Goal: Answer question/provide support: Share knowledge or assist other users

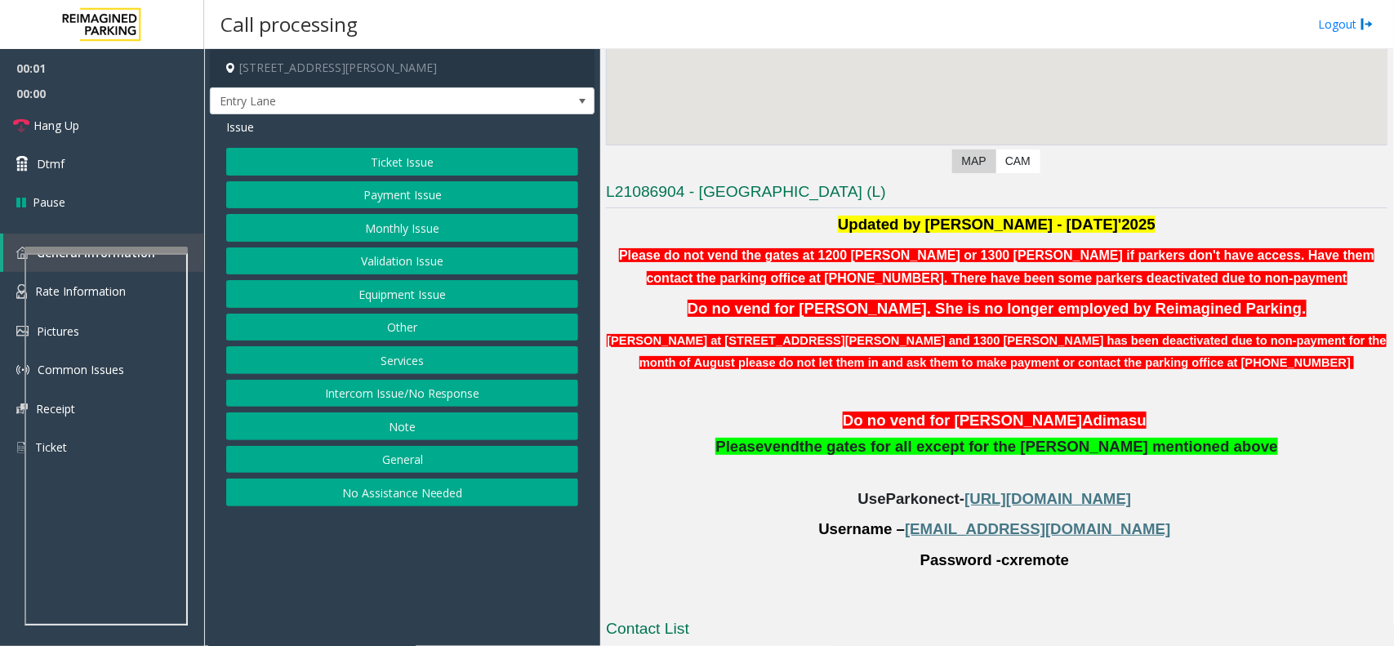
scroll to position [409, 0]
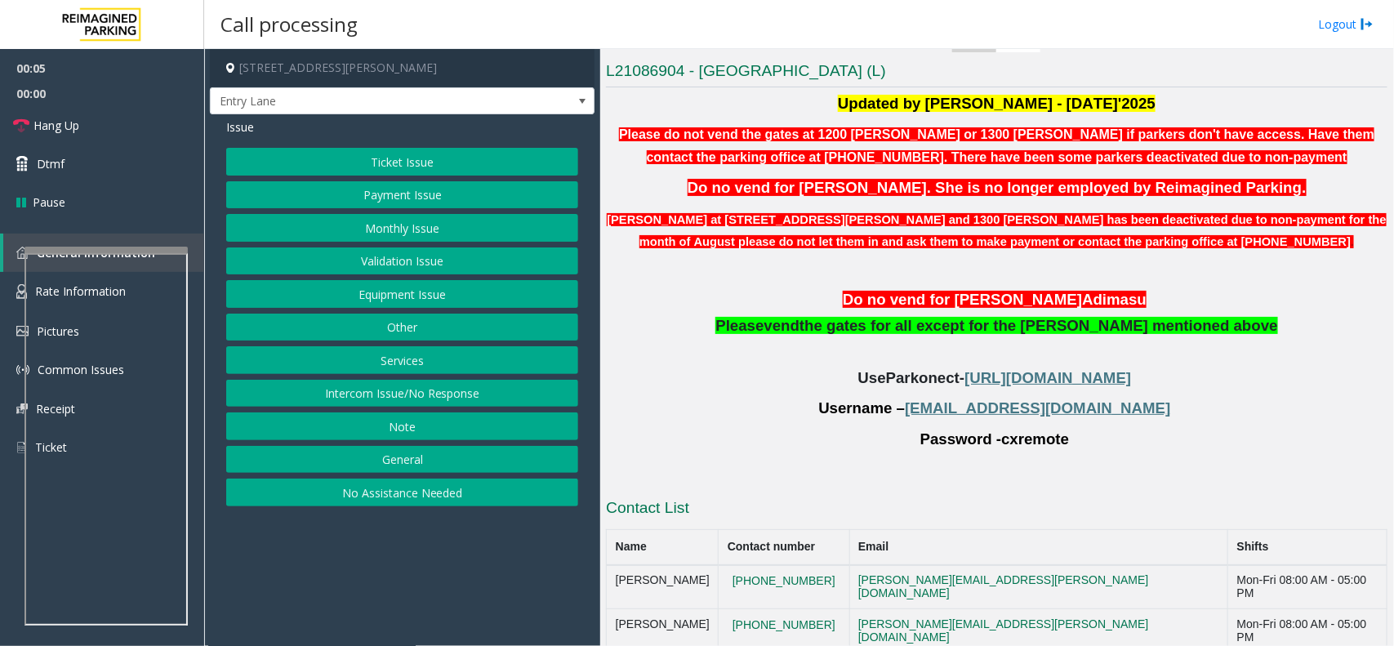
click at [389, 229] on button "Monthly Issue" at bounding box center [402, 228] width 352 height 28
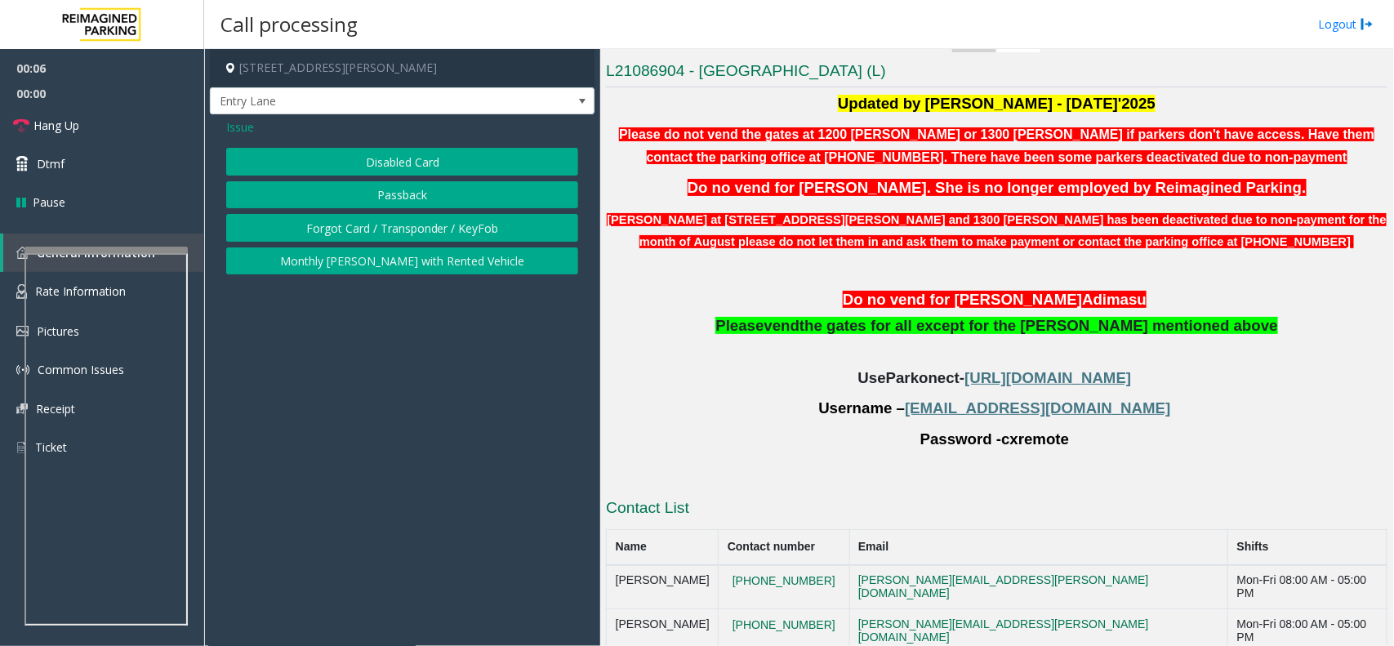
click at [403, 207] on button "Passback" at bounding box center [402, 195] width 352 height 28
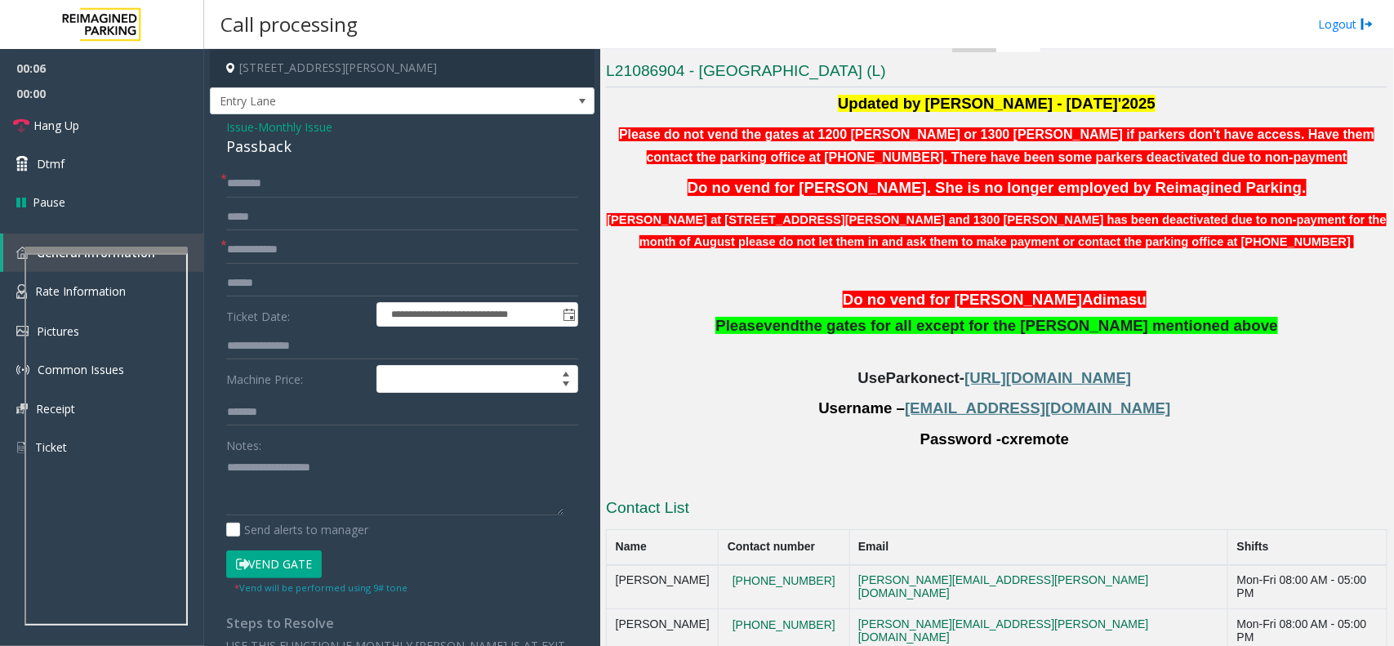
click at [246, 121] on span "Issue" at bounding box center [240, 126] width 28 height 17
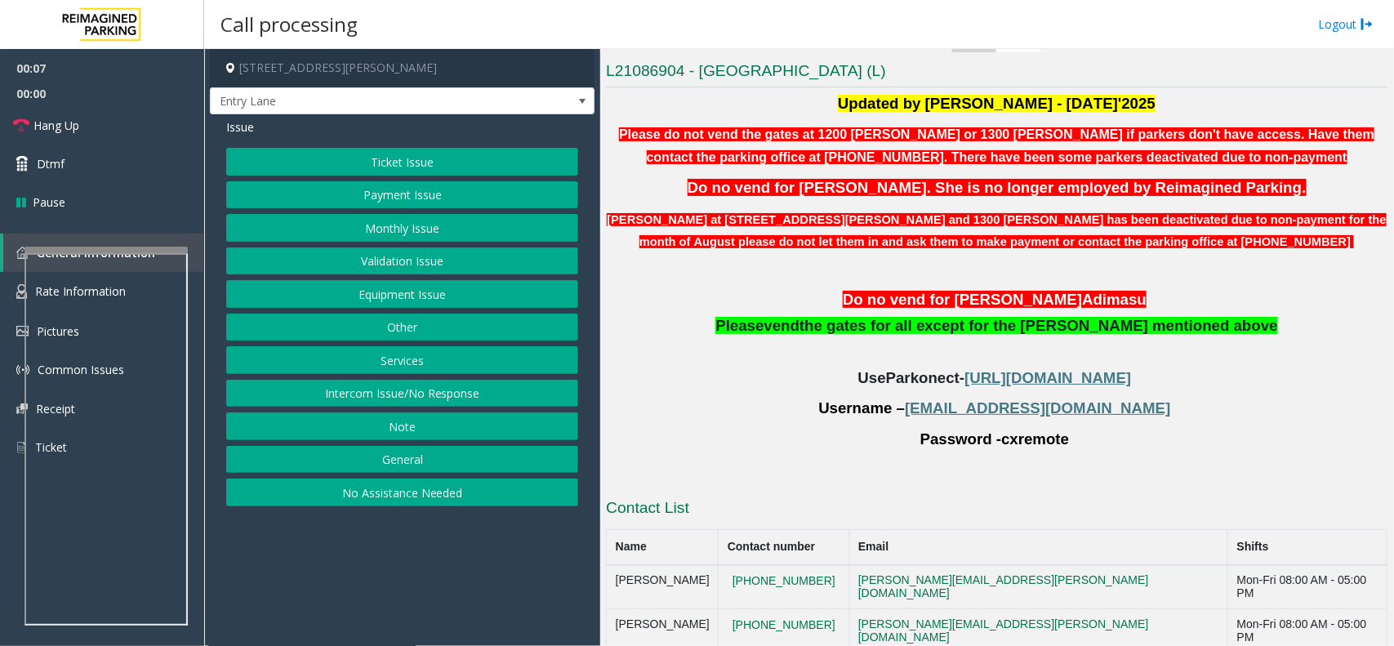
click at [404, 231] on button "Monthly Issue" at bounding box center [402, 228] width 352 height 28
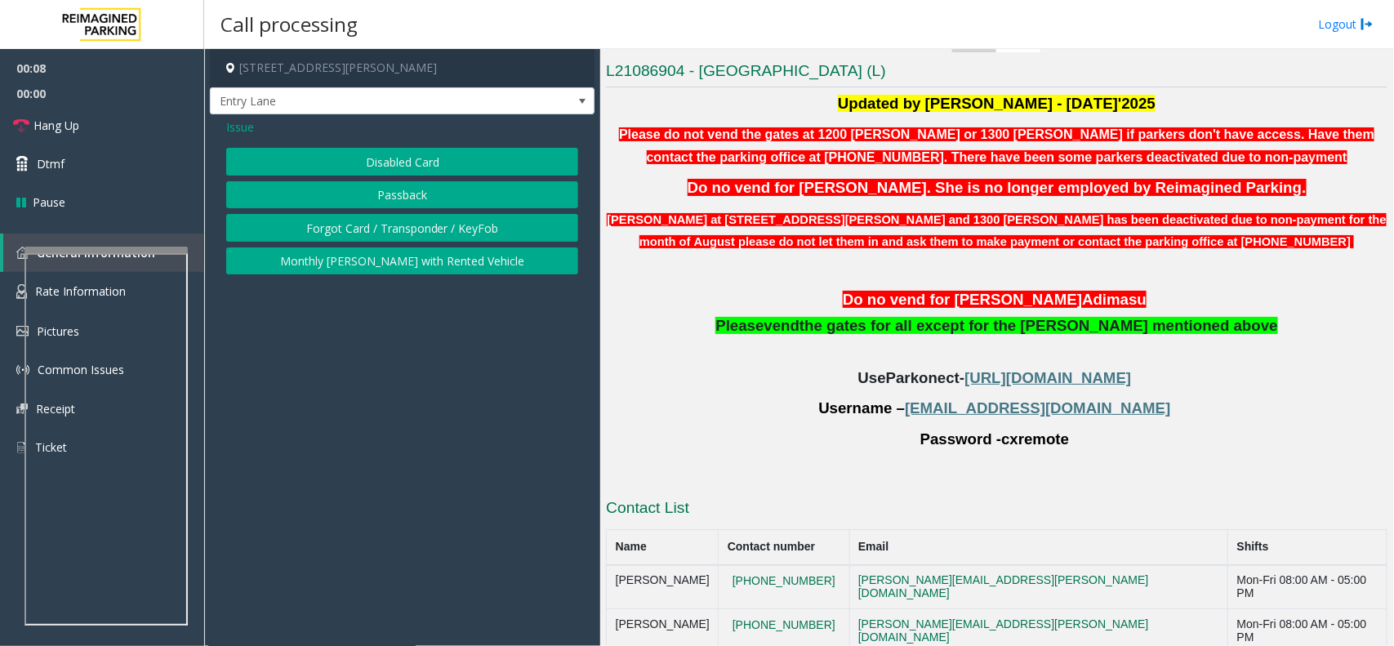
click at [407, 221] on button "Forgot Card / Transponder / KeyFob" at bounding box center [402, 228] width 352 height 28
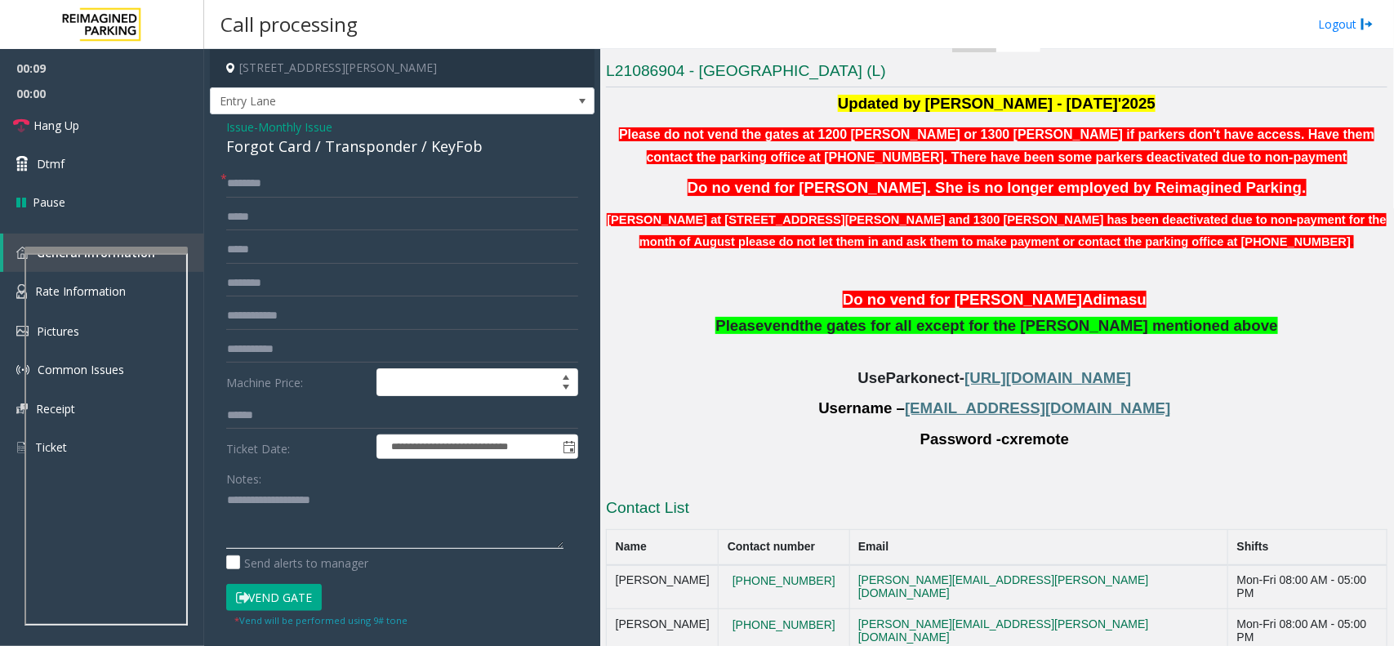
click at [314, 527] on textarea at bounding box center [394, 517] width 337 height 61
click at [299, 163] on div "**********" at bounding box center [402, 494] width 385 height 760
click at [304, 151] on div "Forgot Card / Transponder / KeyFob" at bounding box center [402, 147] width 352 height 22
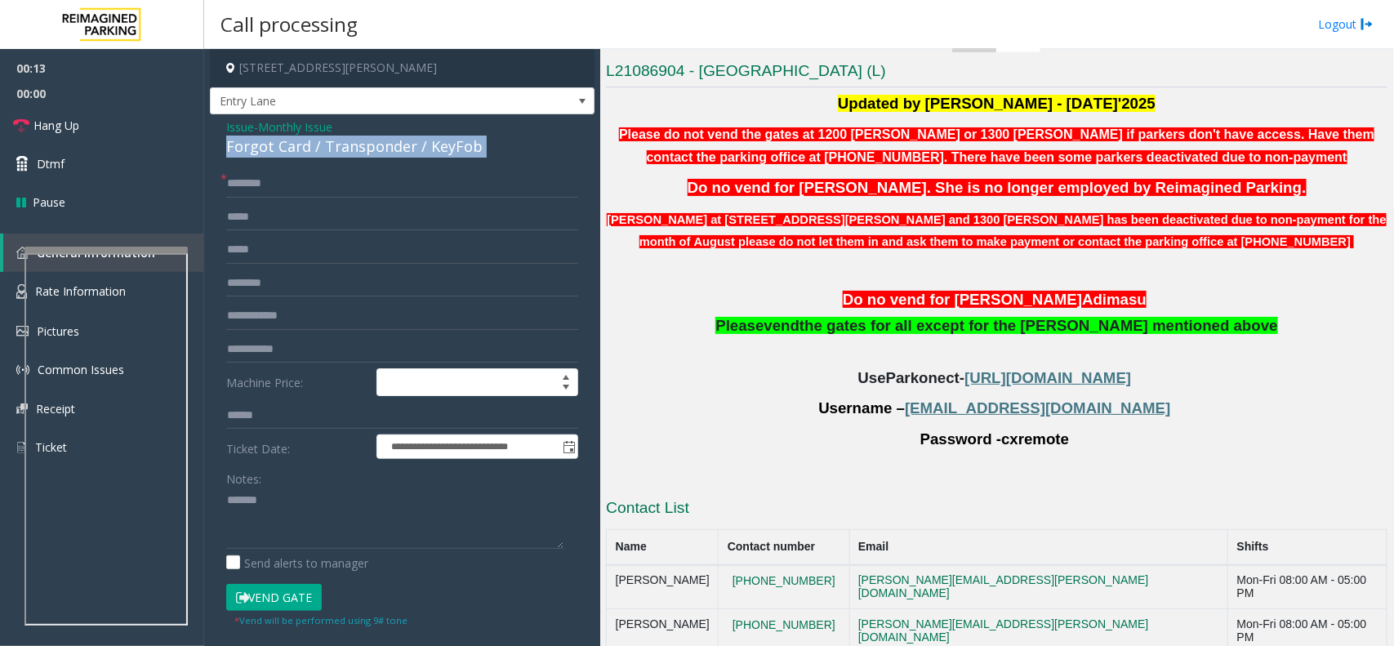
copy div "Forgot Card / Transponder / KeyFob"
click at [320, 523] on textarea at bounding box center [394, 517] width 337 height 61
paste textarea "**********"
type textarea "**********"
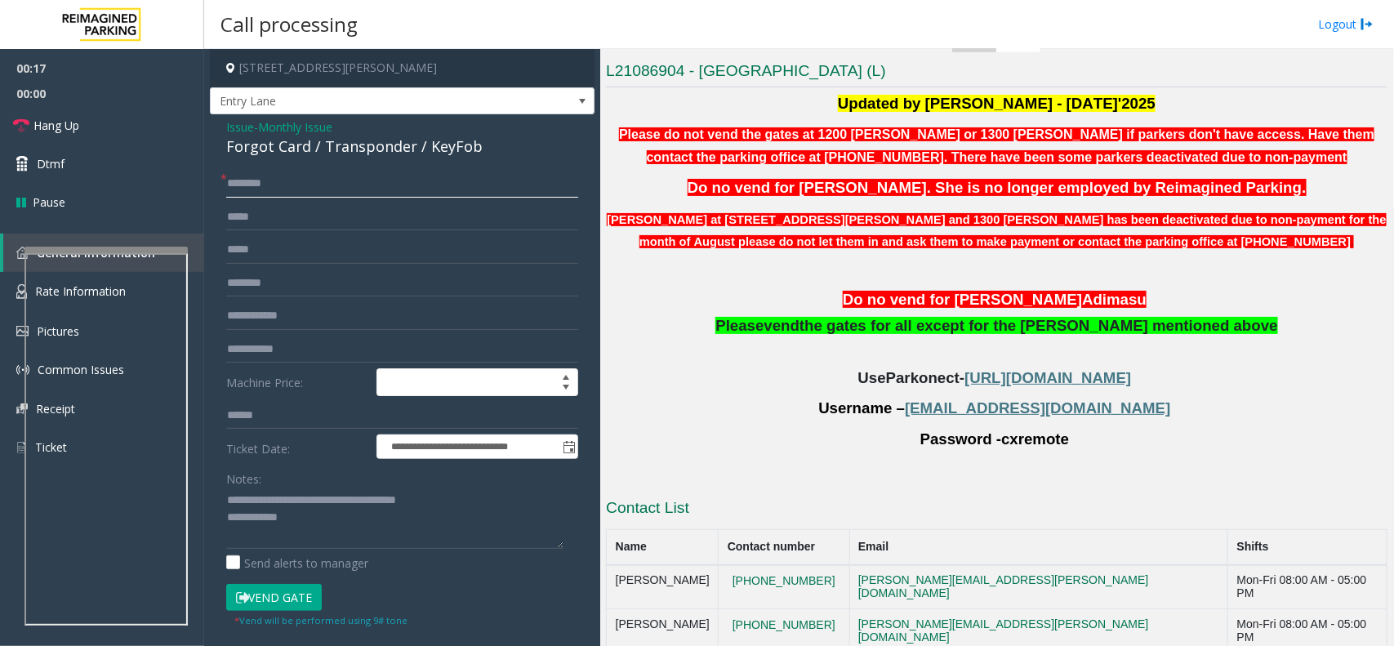
click at [246, 181] on input "text" at bounding box center [402, 184] width 352 height 28
type input "******"
click at [341, 515] on textarea at bounding box center [394, 517] width 337 height 61
click at [310, 523] on textarea at bounding box center [394, 517] width 337 height 61
drag, startPoint x: 128, startPoint y: 123, endPoint x: 132, endPoint y: 131, distance: 8.4
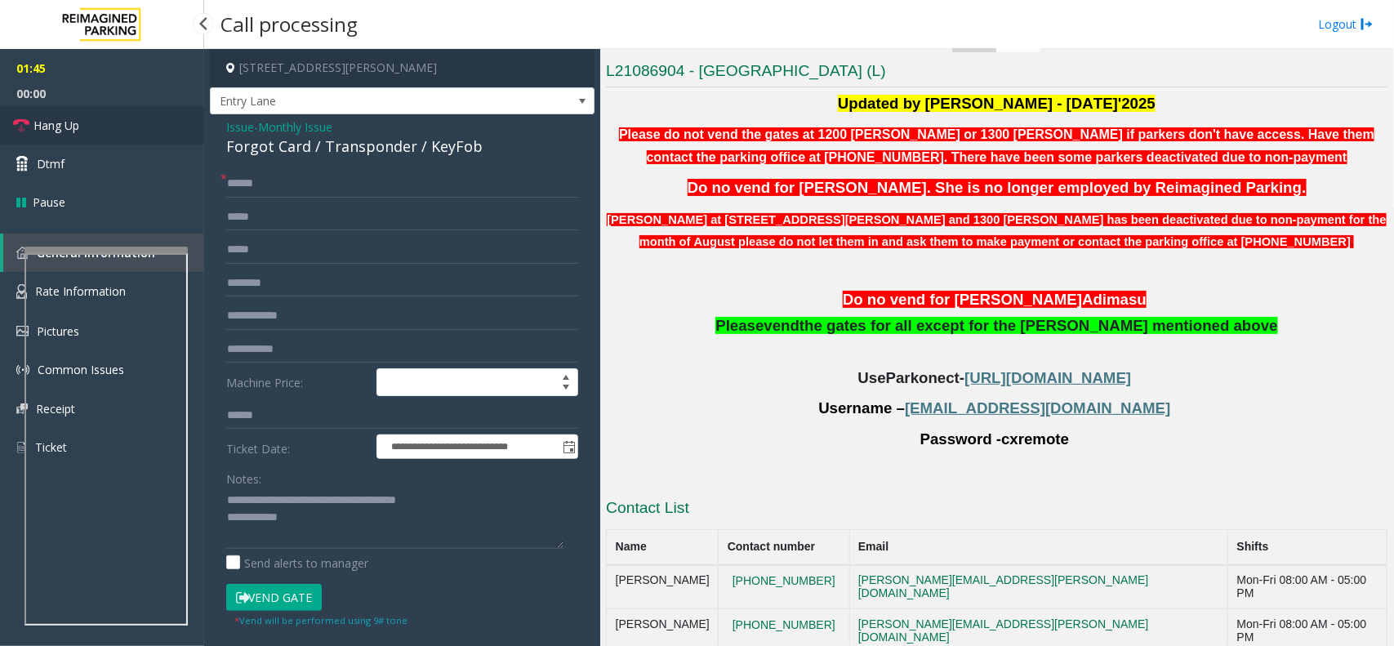
click at [128, 123] on link "Hang Up" at bounding box center [102, 125] width 204 height 38
click at [319, 532] on textarea at bounding box center [394, 517] width 337 height 61
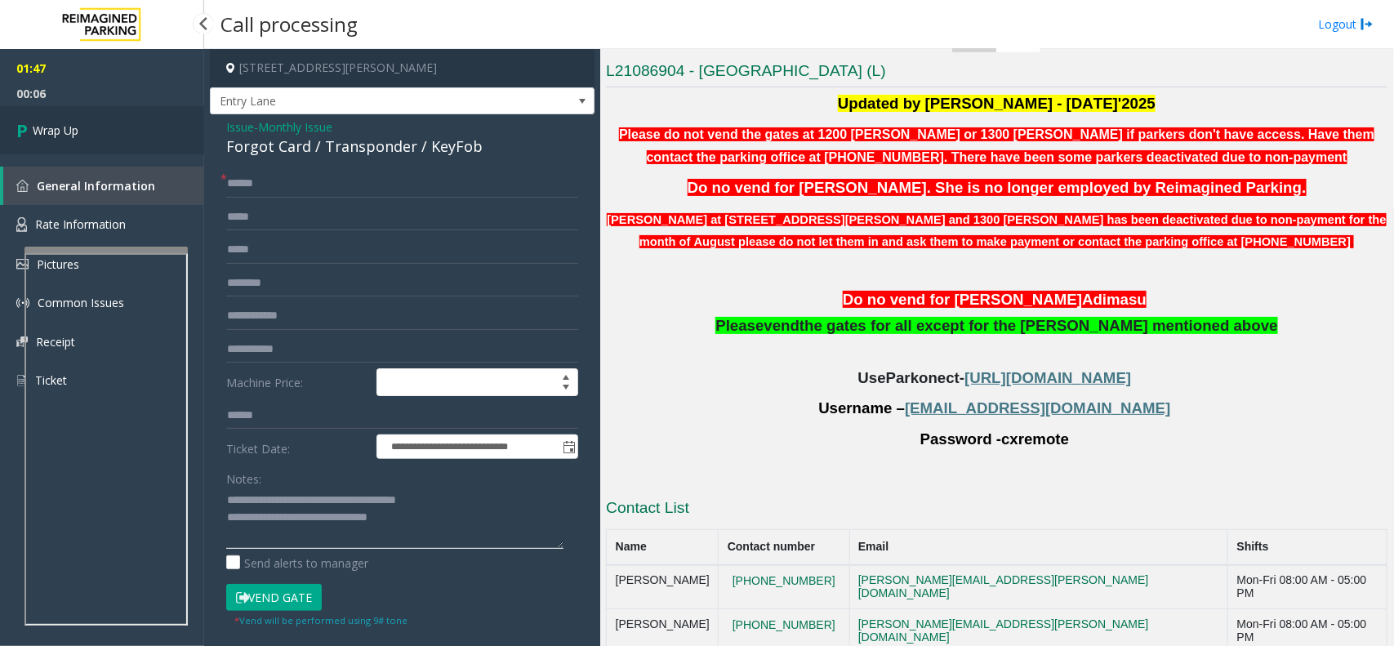
type textarea "**********"
click at [98, 133] on link "Wrap Up" at bounding box center [102, 130] width 204 height 48
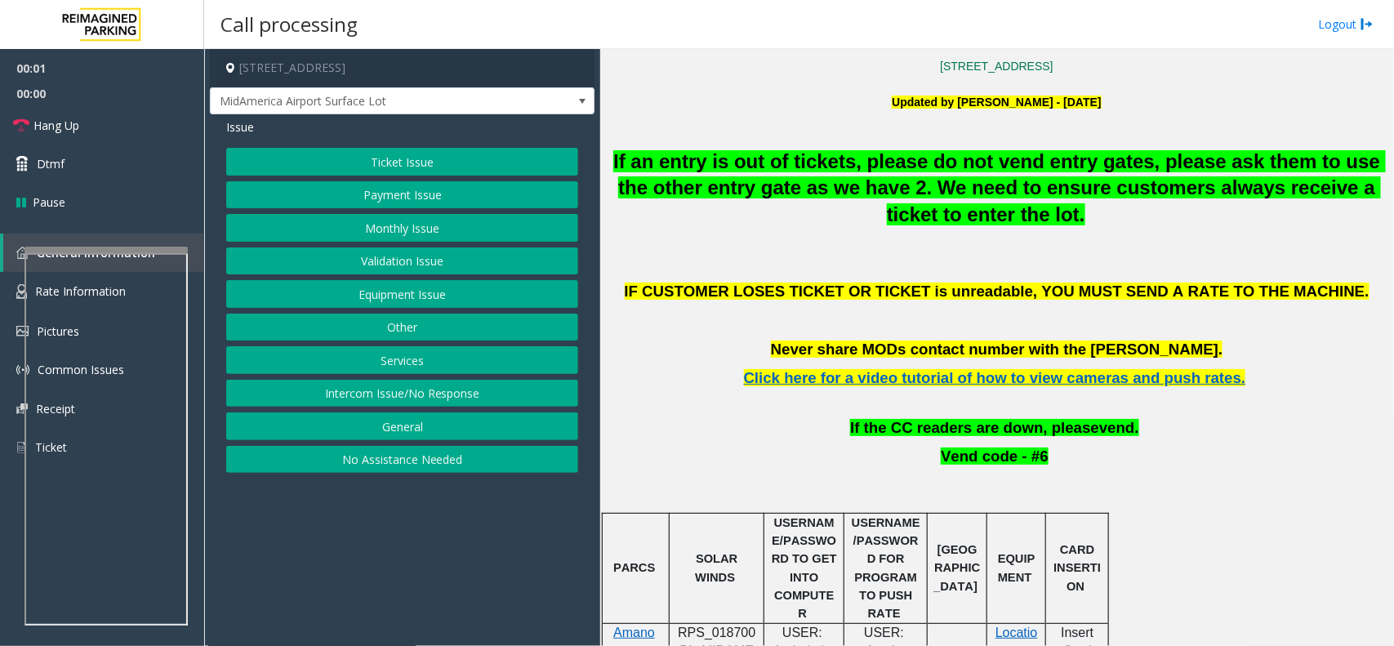
scroll to position [510, 0]
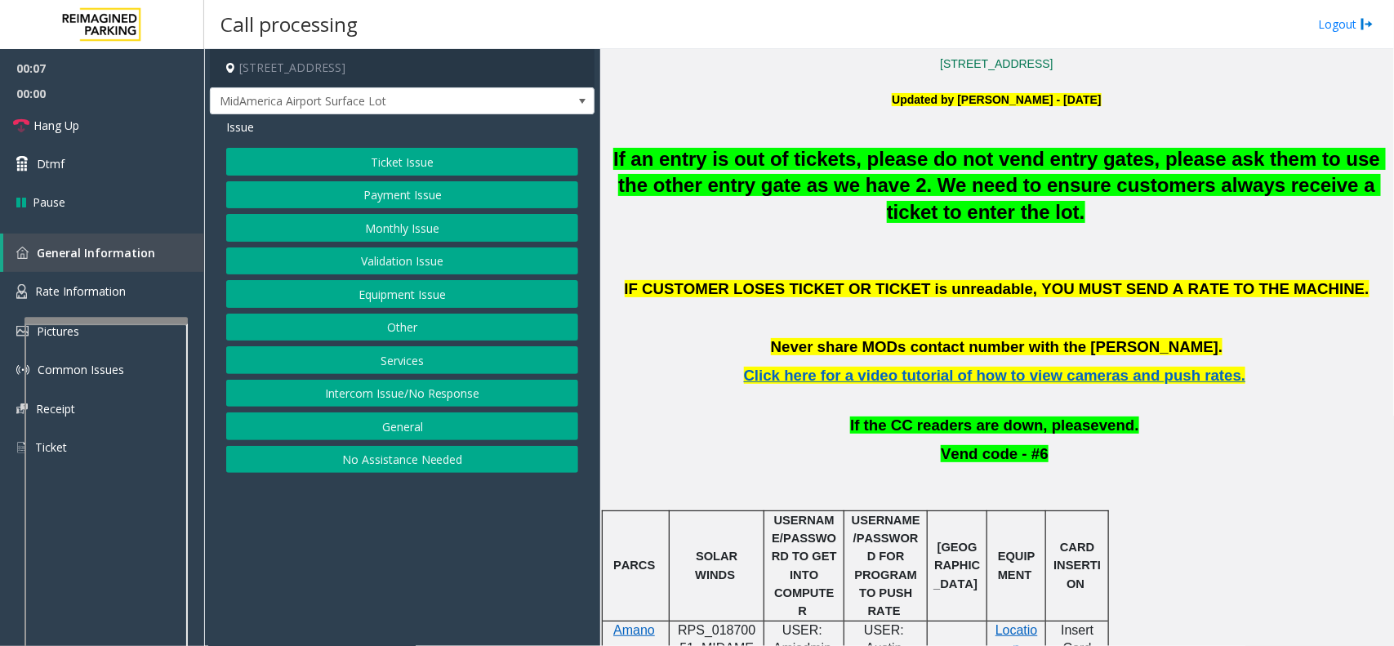
click at [158, 323] on div at bounding box center [105, 320] width 163 height 7
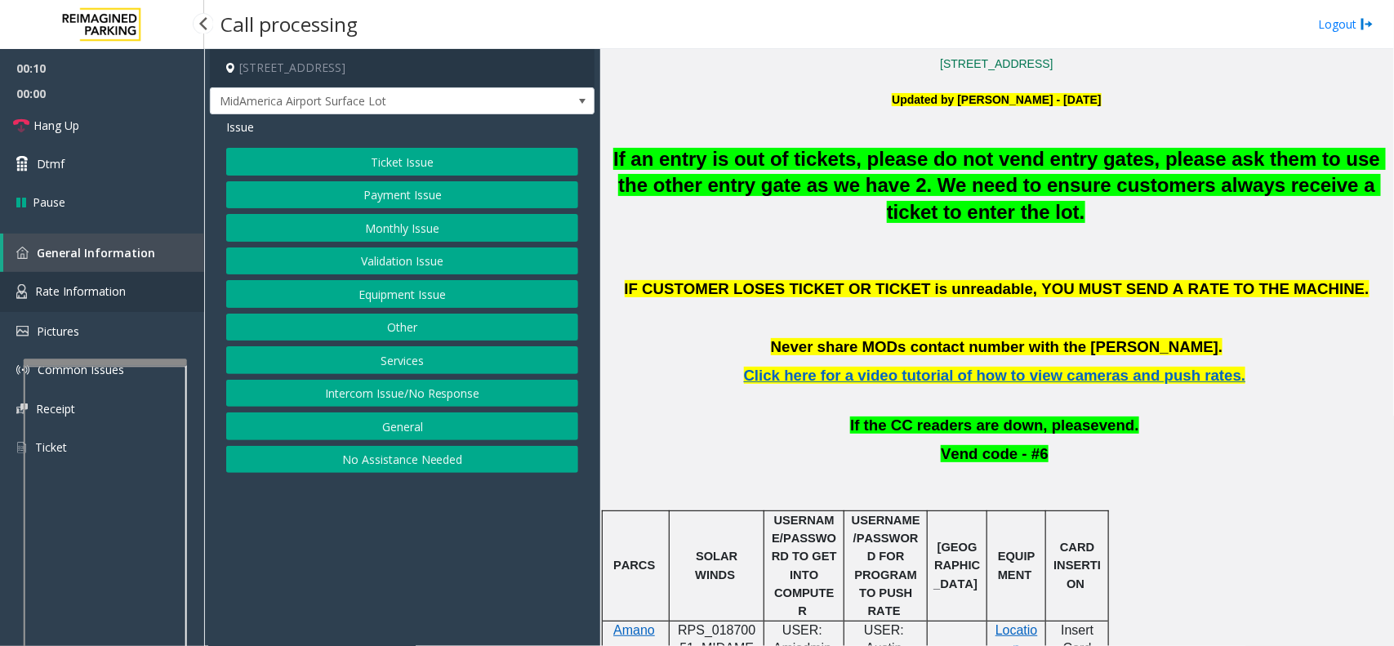
click at [160, 296] on link "Rate Information" at bounding box center [102, 292] width 204 height 40
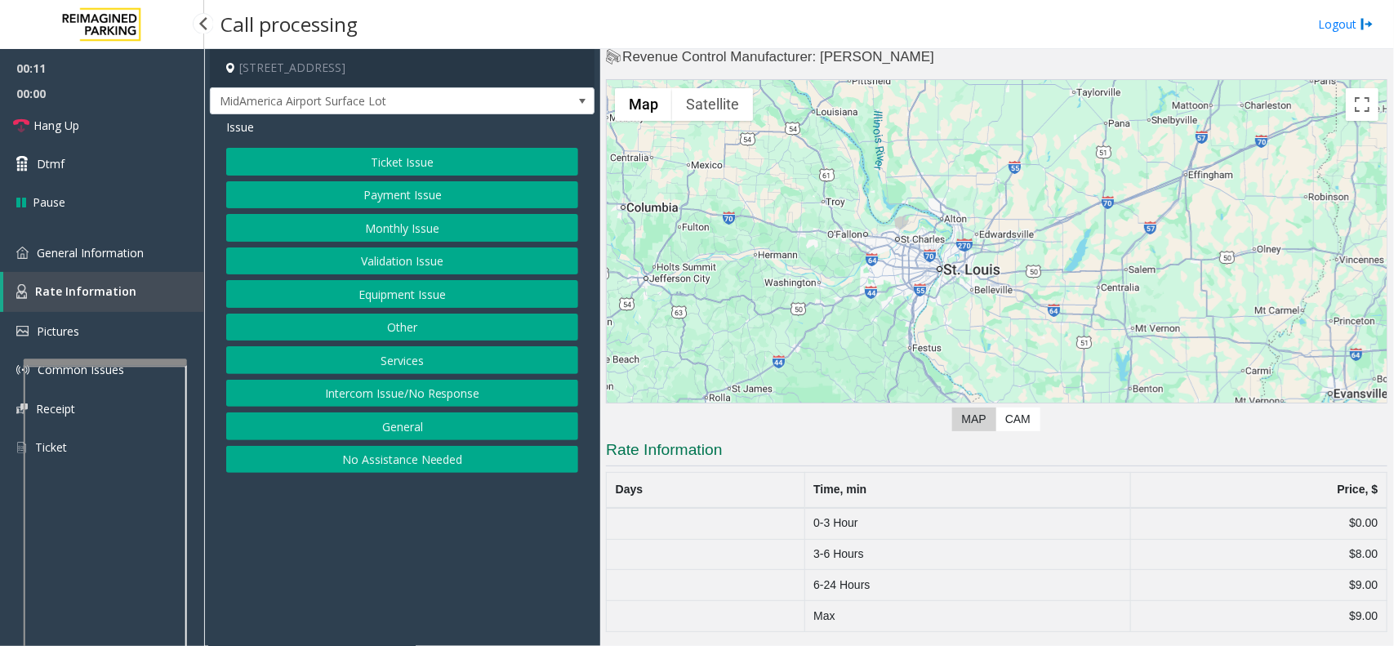
scroll to position [31, 0]
click at [406, 430] on button "General" at bounding box center [402, 426] width 352 height 28
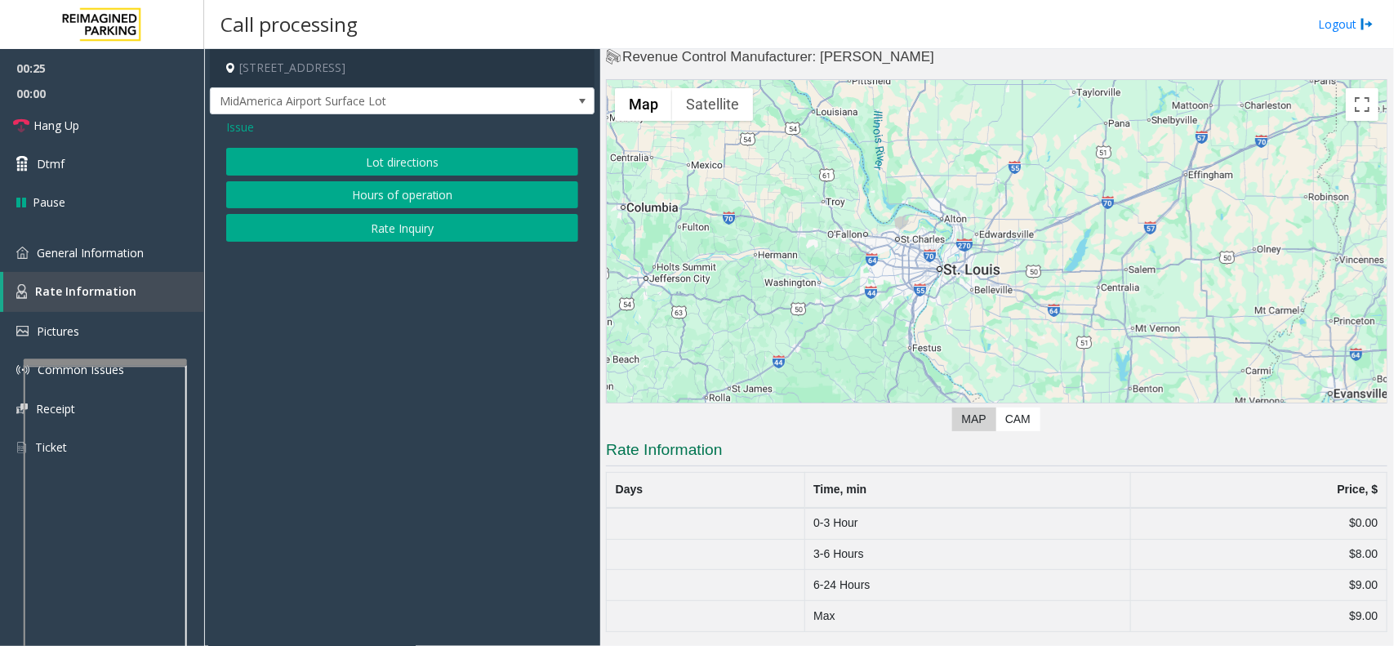
click at [408, 237] on button "Rate Inquiry" at bounding box center [402, 228] width 352 height 28
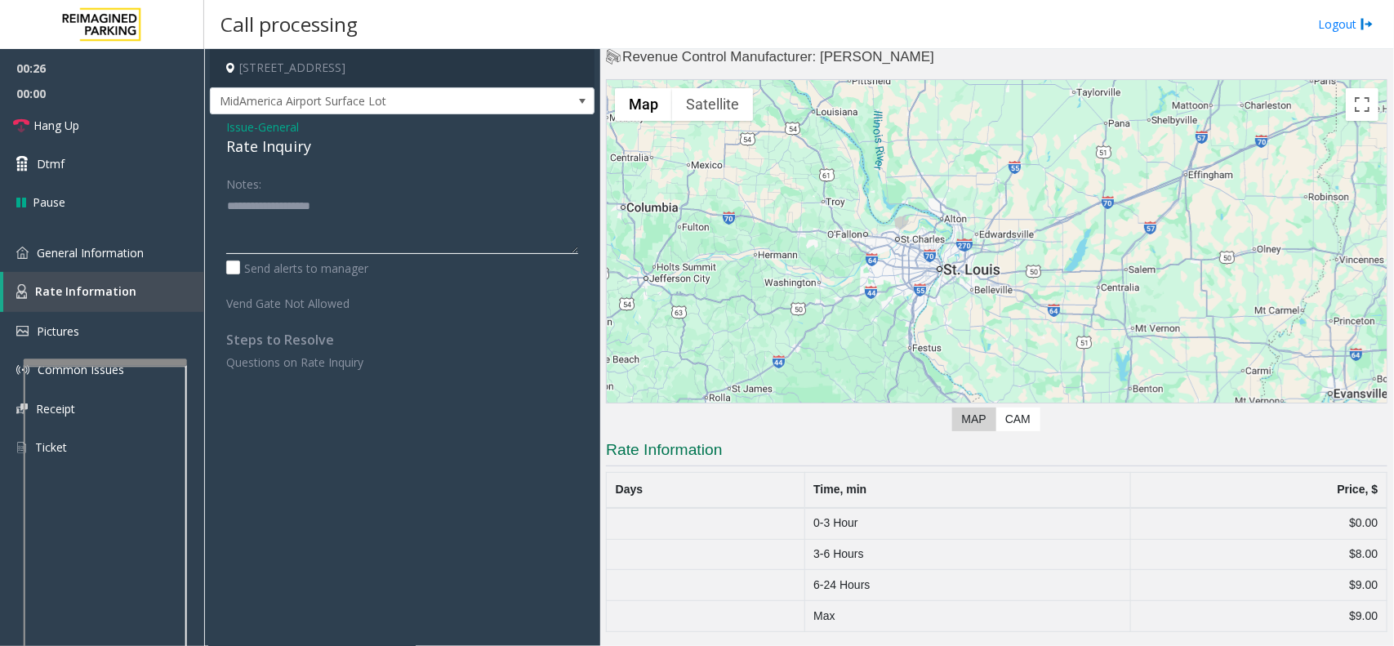
click at [373, 242] on textarea at bounding box center [402, 223] width 352 height 61
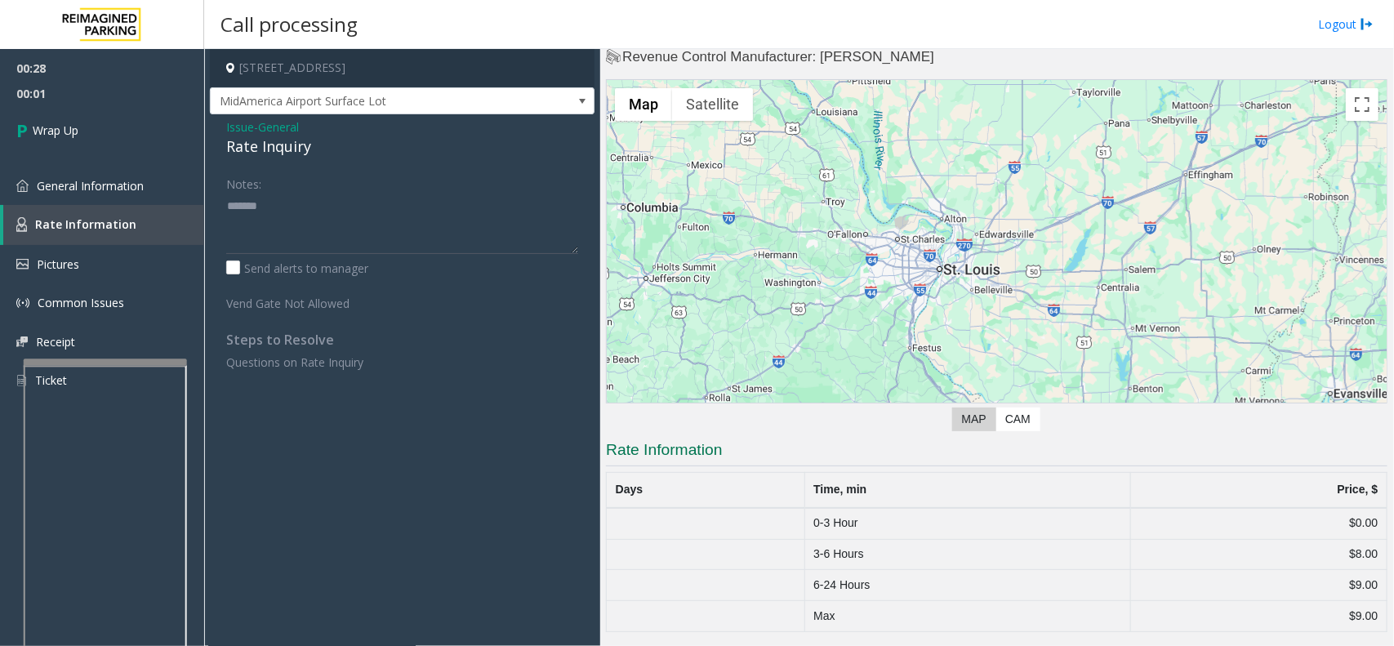
click at [296, 143] on div "Rate Inquiry" at bounding box center [402, 147] width 352 height 22
copy div "Rate Inquiry"
click at [298, 233] on textarea at bounding box center [402, 223] width 352 height 61
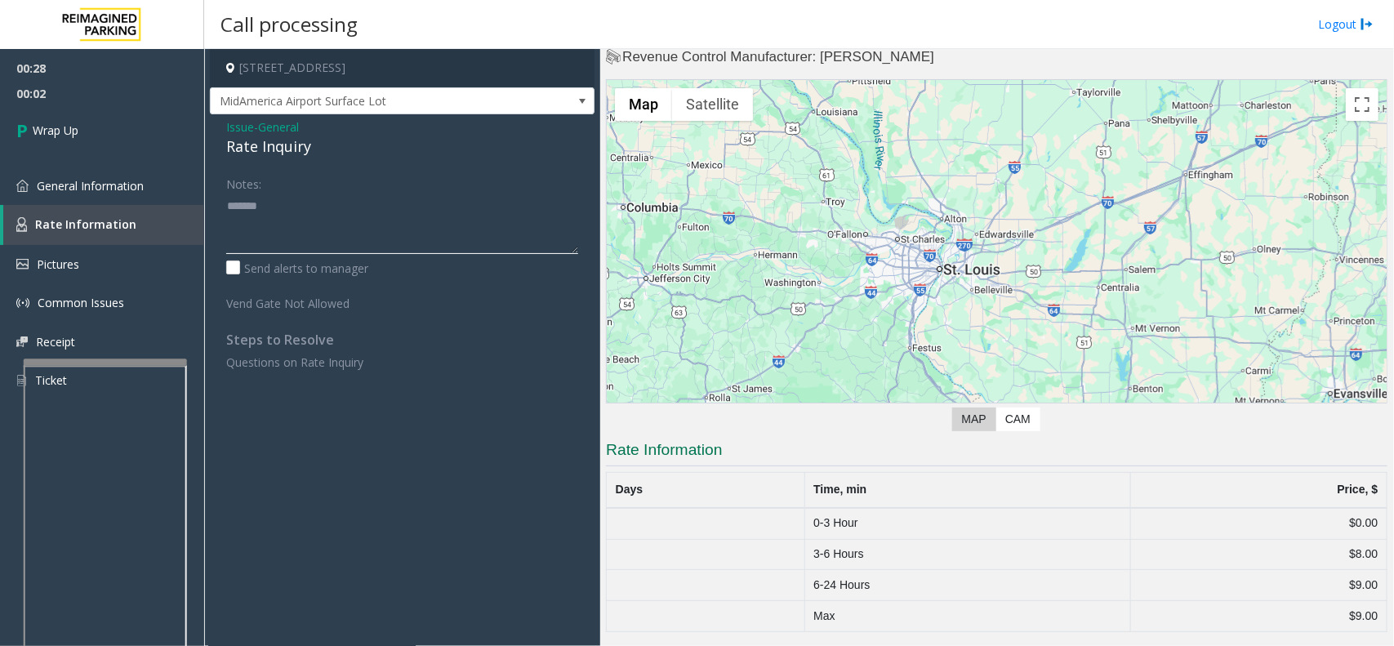
paste textarea "**********"
type textarea "**********"
click at [106, 151] on link "Wrap Up" at bounding box center [102, 130] width 204 height 48
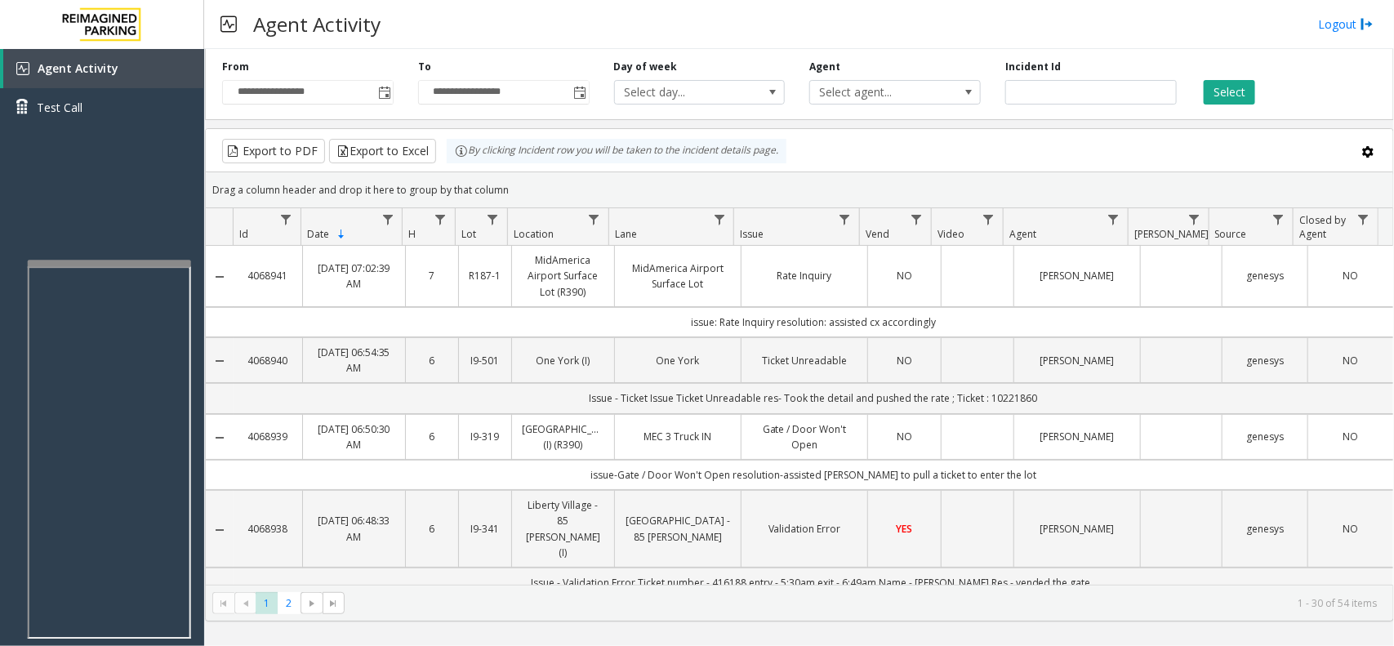
click at [74, 260] on div at bounding box center [109, 263] width 163 height 7
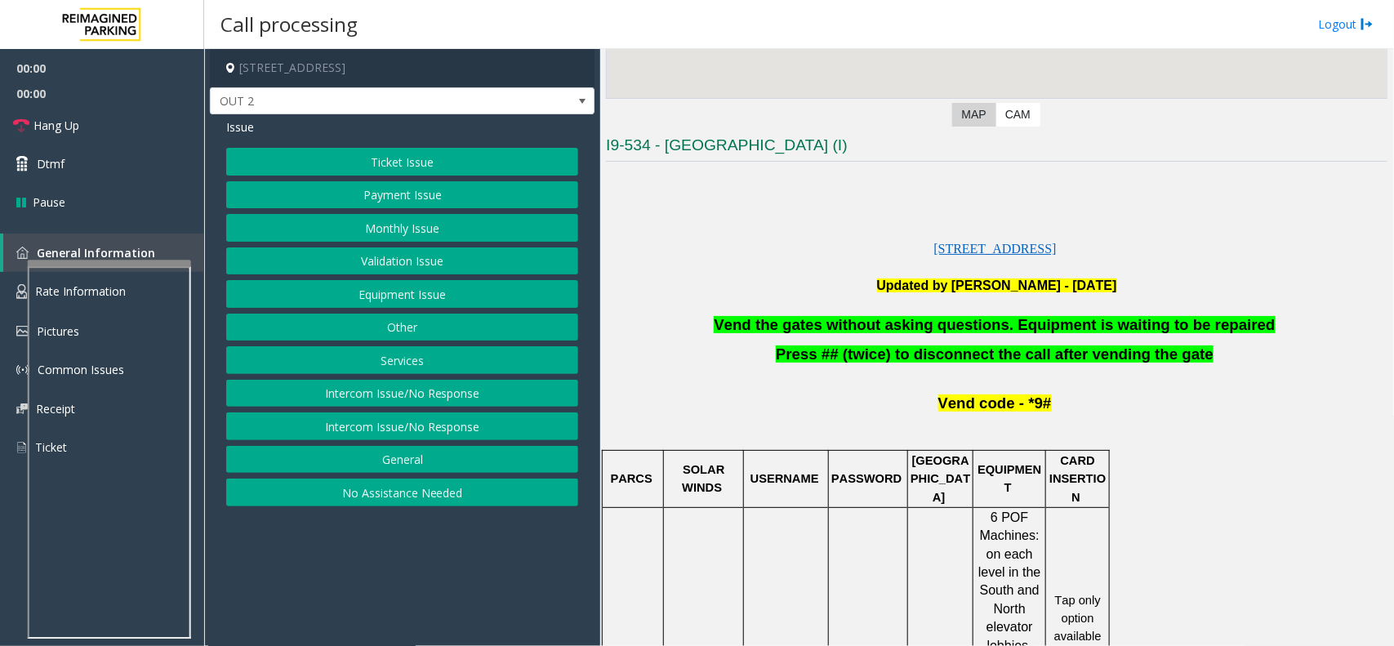
scroll to position [408, 0]
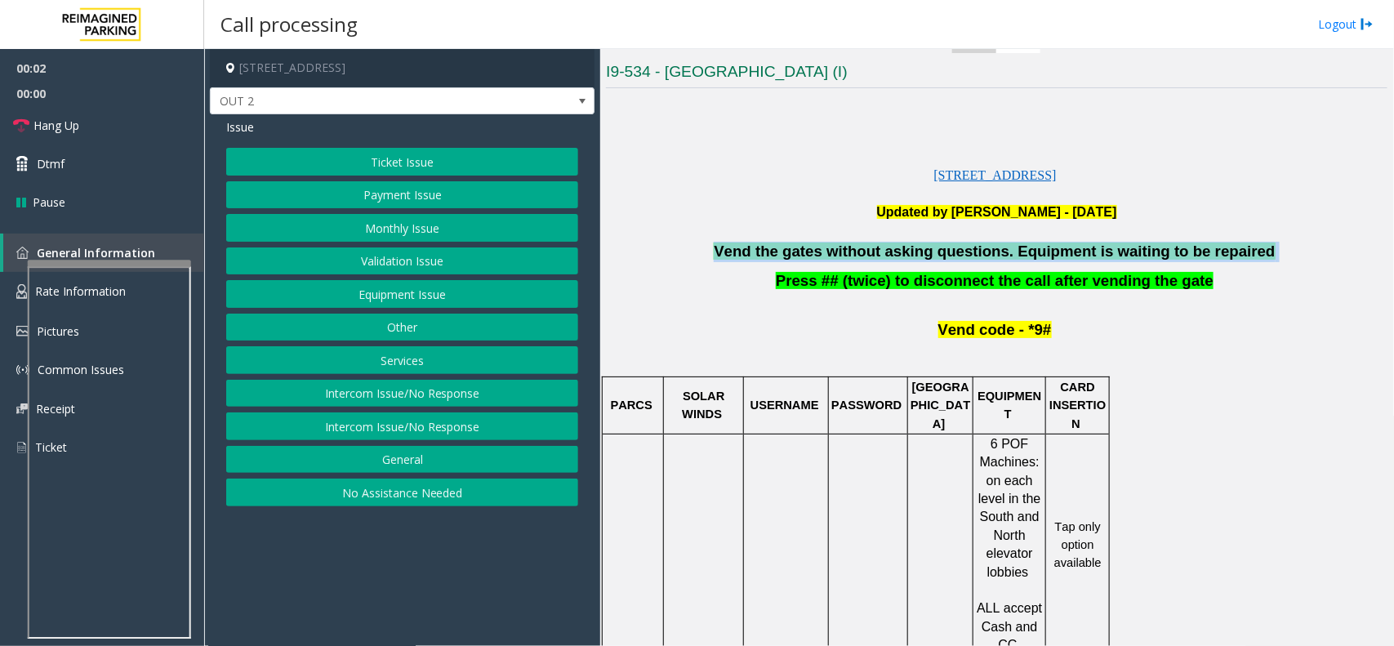
copy p "Vend the gates without asking questions. Equipment is waiting to be repaired"
drag, startPoint x: 784, startPoint y: 254, endPoint x: 1286, endPoint y: 249, distance: 502.2
click at [1286, 249] on p "Vend the gates without asking questions. Equipment is waiting to be repaired" at bounding box center [996, 252] width 781 height 20
click at [349, 292] on button "Equipment Issue" at bounding box center [402, 294] width 352 height 28
click at [349, 292] on button "Gate / Door Won't Open" at bounding box center [402, 294] width 352 height 28
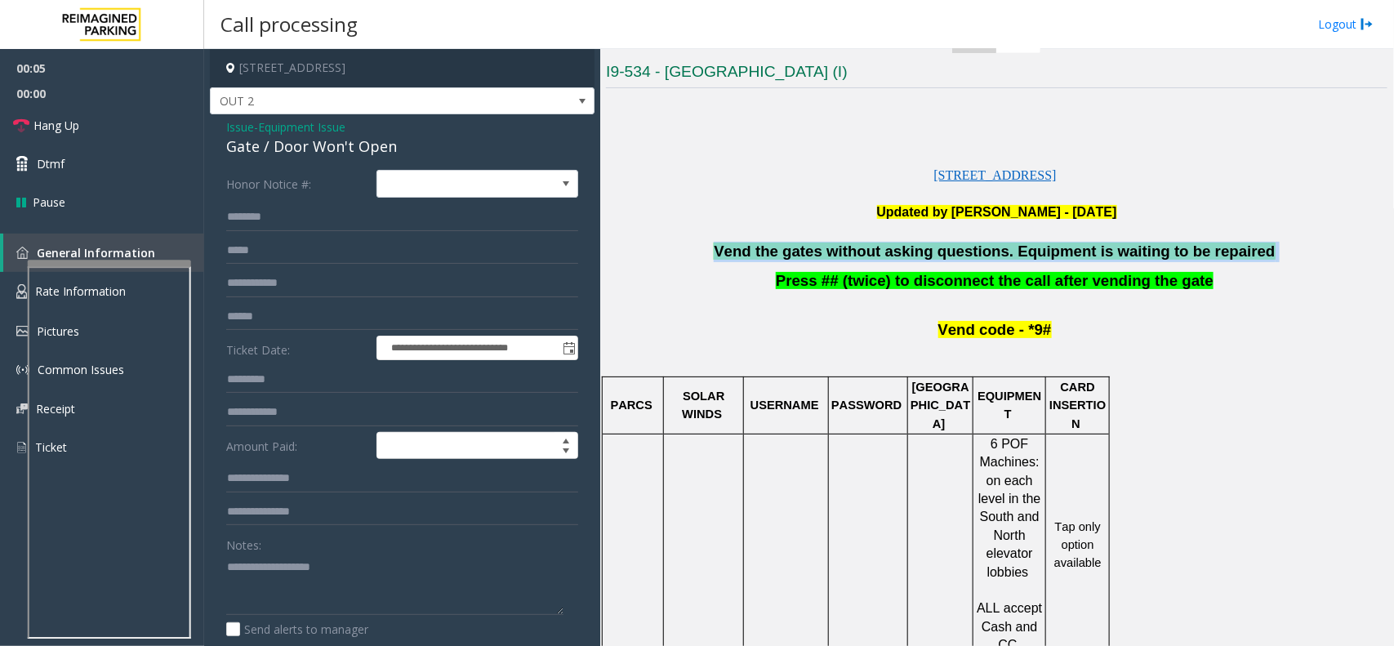
scroll to position [204, 0]
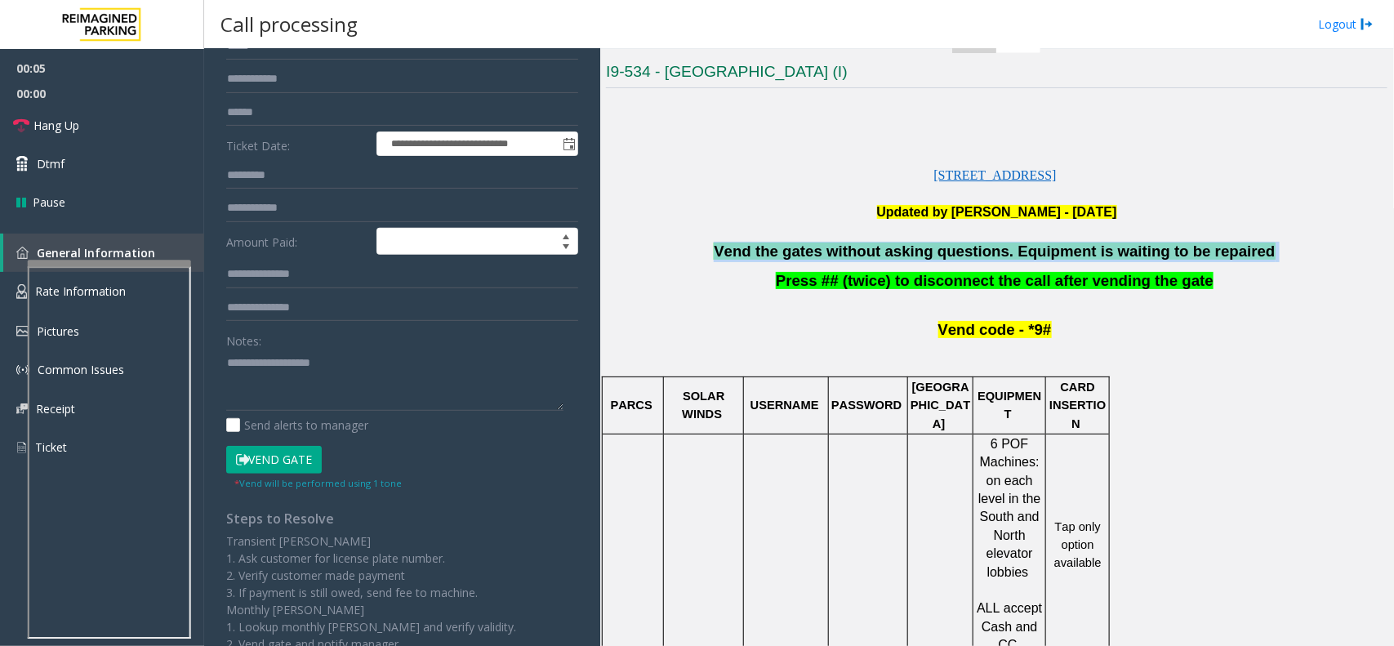
click at [283, 447] on button "Vend Gate" at bounding box center [274, 460] width 96 height 28
click at [131, 176] on link "Dtmf" at bounding box center [102, 164] width 204 height 38
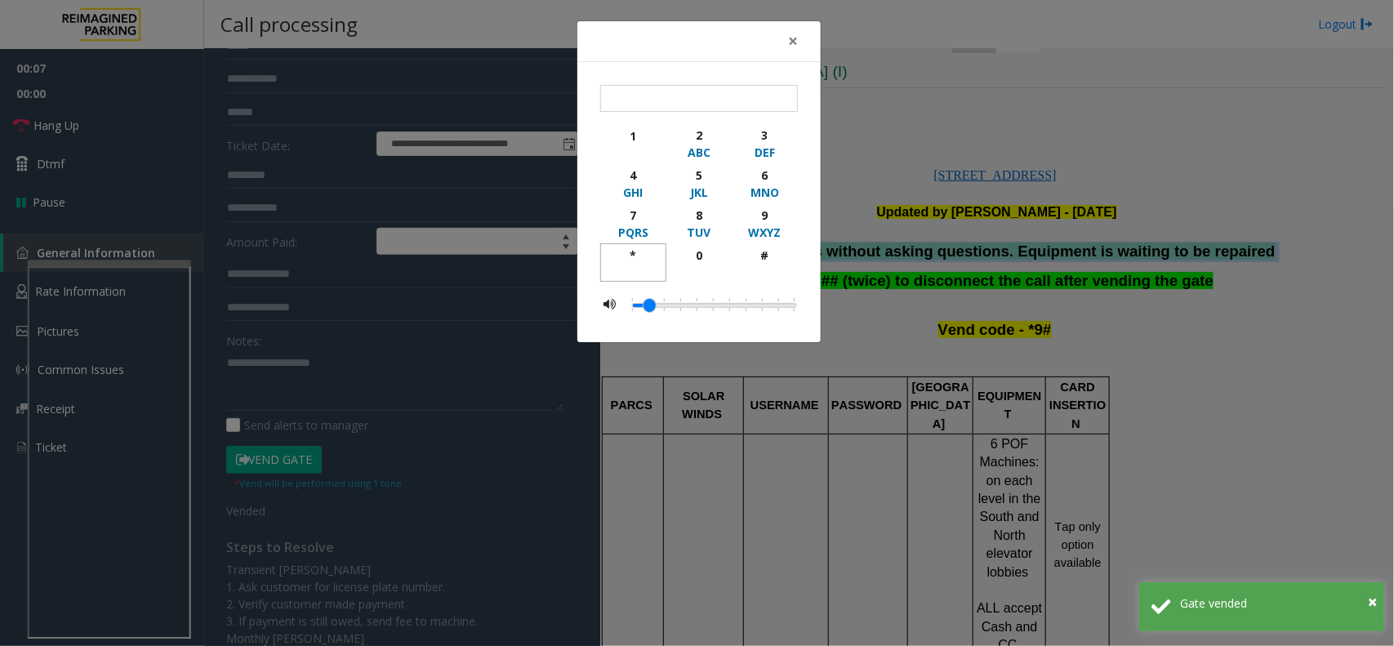
click at [633, 253] on div "*" at bounding box center [633, 255] width 45 height 17
click at [790, 218] on button "9 WXYZ" at bounding box center [765, 223] width 66 height 40
click at [763, 257] on div "#" at bounding box center [764, 255] width 45 height 17
type input "***"
click at [794, 38] on span "×" at bounding box center [793, 40] width 10 height 23
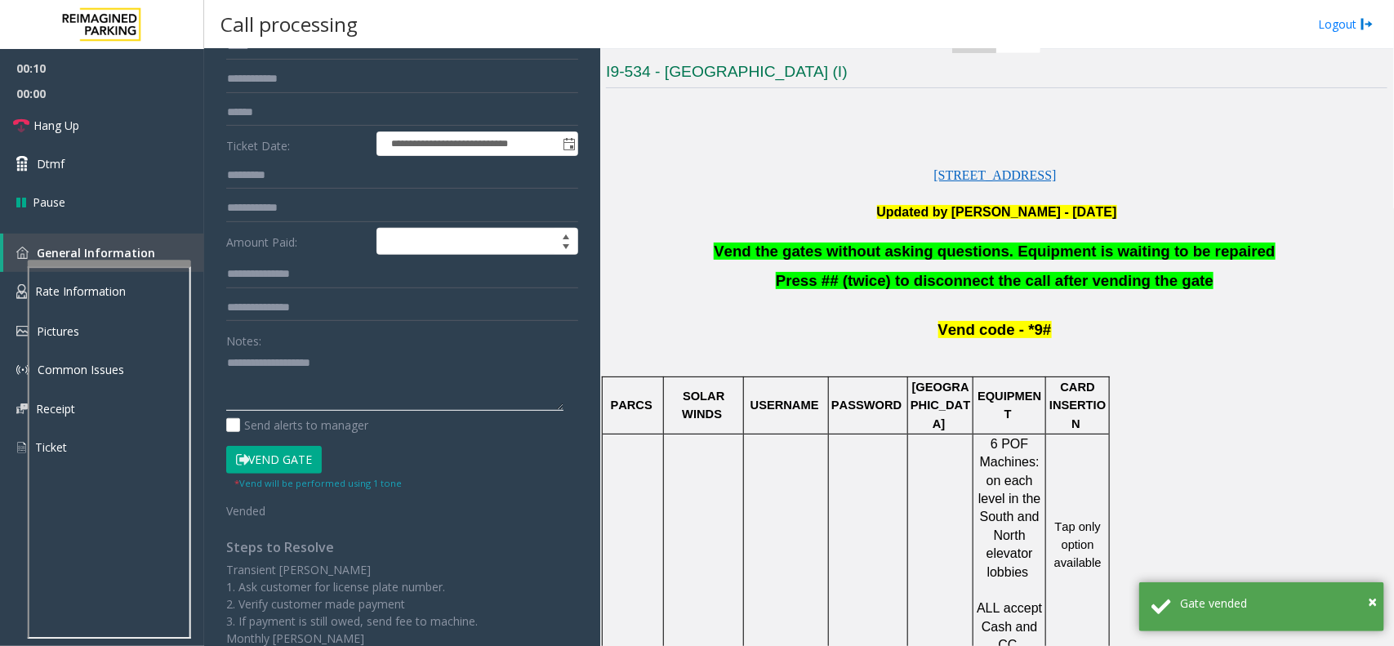
click at [295, 389] on textarea at bounding box center [394, 379] width 337 height 61
paste textarea "**********"
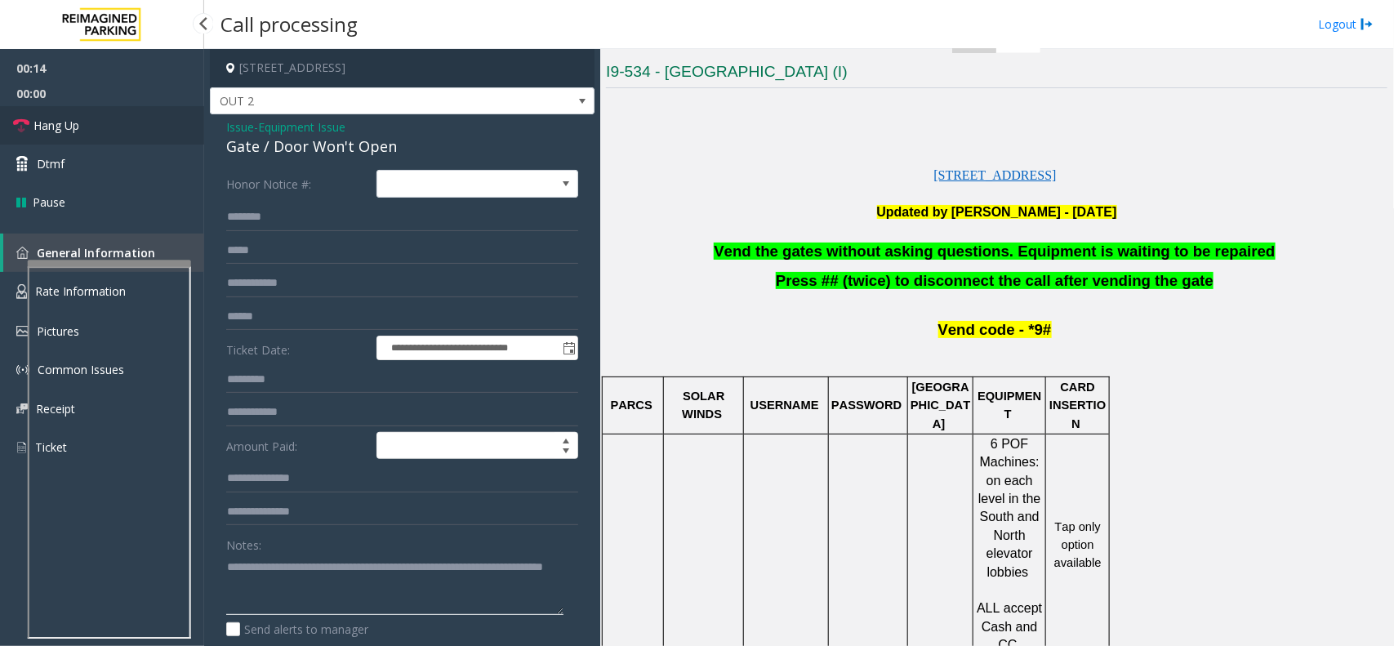
type textarea "**********"
click at [91, 115] on link "Hang Up" at bounding box center [102, 125] width 204 height 38
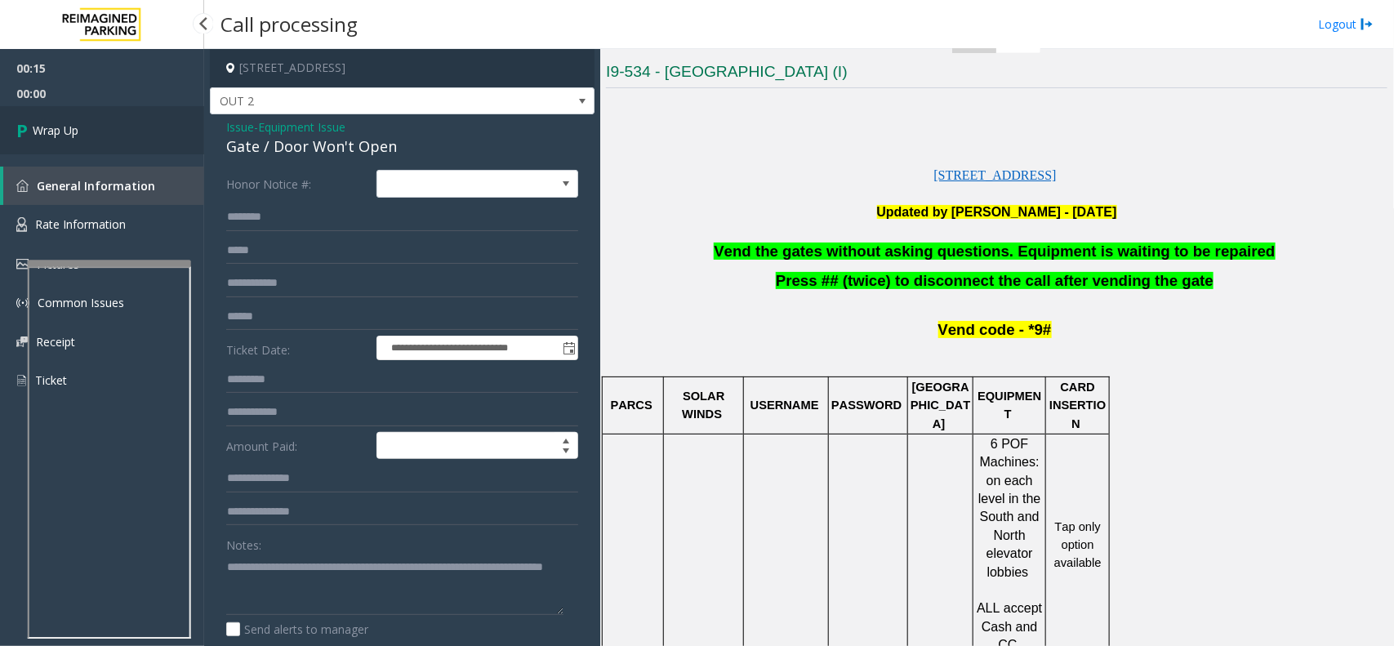
click at [91, 115] on link "Wrap Up" at bounding box center [102, 130] width 204 height 48
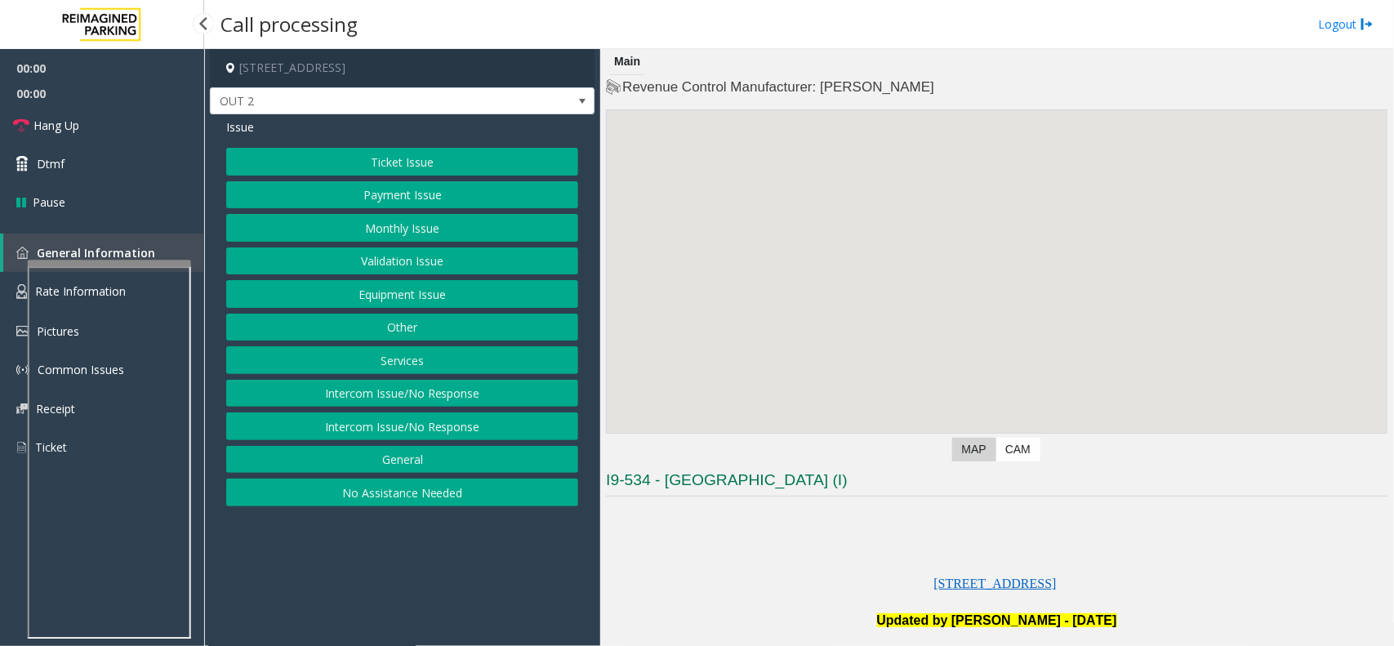
scroll to position [408, 0]
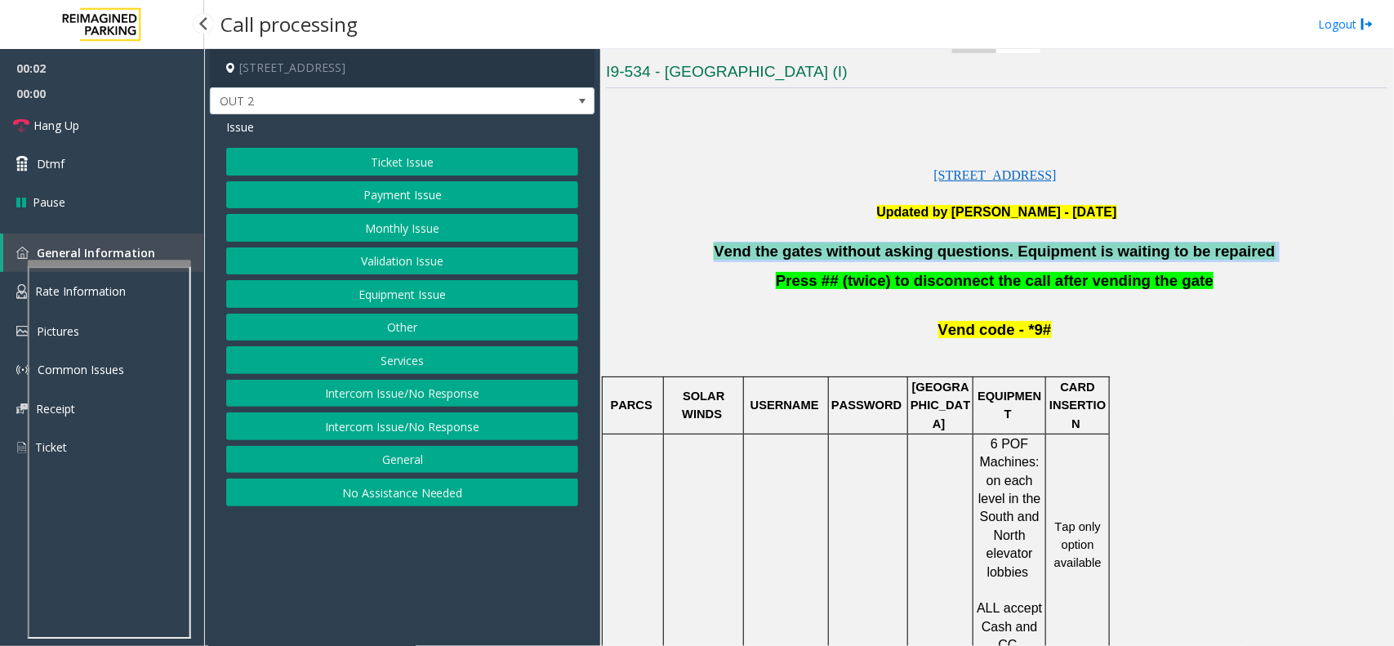
copy p "Vend the gates without asking questions. Equipment is waiting to be repaired"
drag, startPoint x: 746, startPoint y: 251, endPoint x: 1251, endPoint y: 250, distance: 505.5
click at [1251, 250] on p "Vend the gates without asking questions. Equipment is waiting to be repaired" at bounding box center [996, 252] width 781 height 20
click at [422, 234] on button "Monthly Issue" at bounding box center [402, 228] width 352 height 28
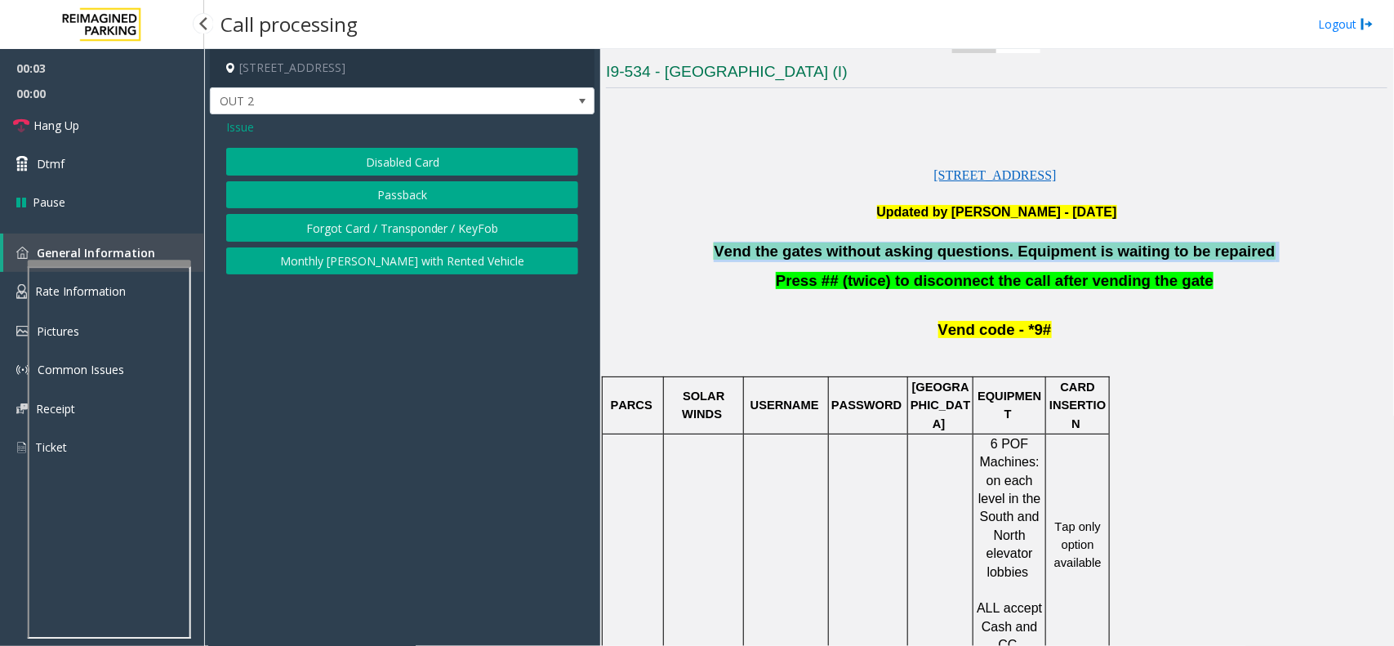
click at [411, 166] on button "Disabled Card" at bounding box center [402, 162] width 352 height 28
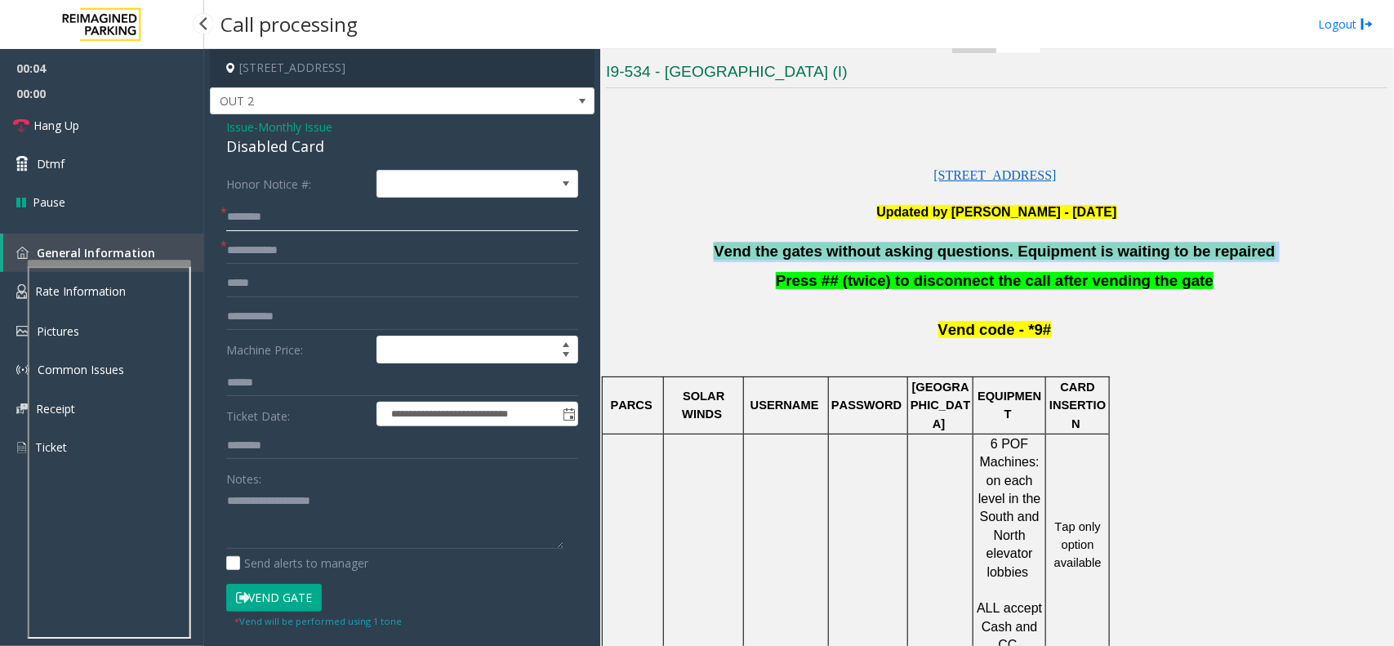
click at [292, 206] on input "text" at bounding box center [402, 217] width 352 height 28
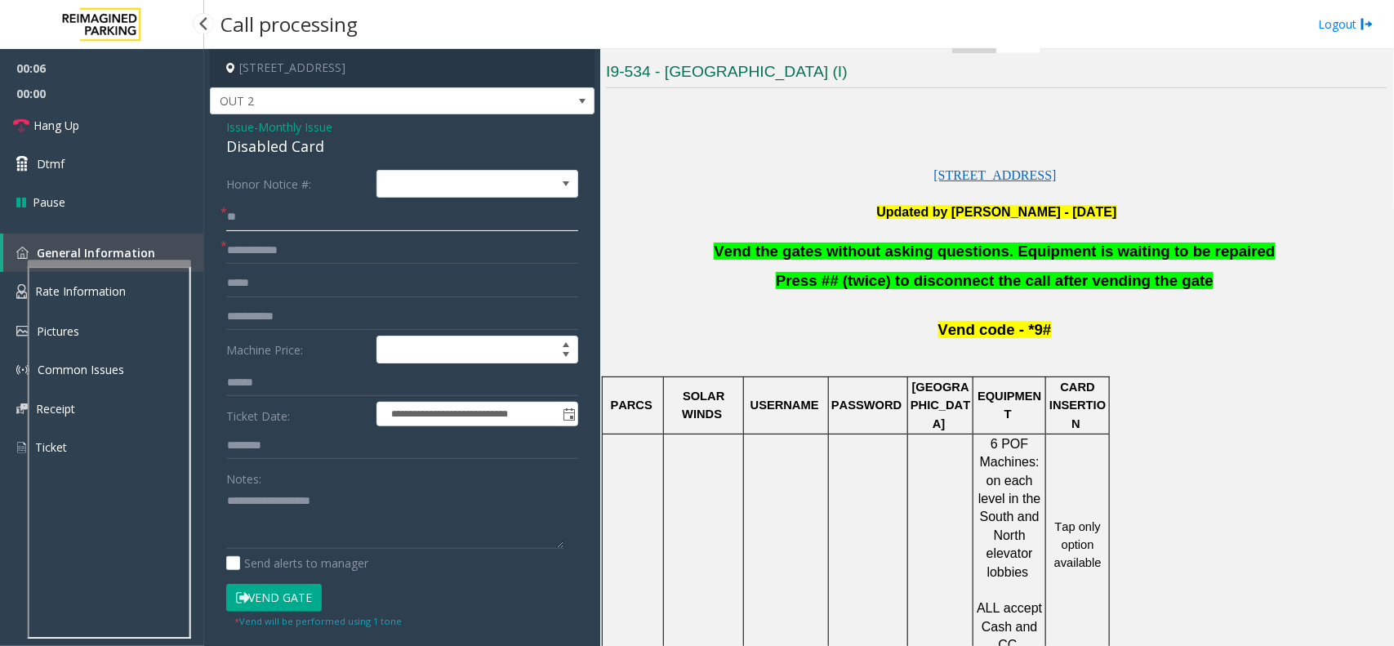
type input "**"
click at [294, 242] on input "text" at bounding box center [402, 251] width 352 height 28
type input "**"
click at [300, 504] on textarea at bounding box center [394, 517] width 337 height 61
paste textarea "**********"
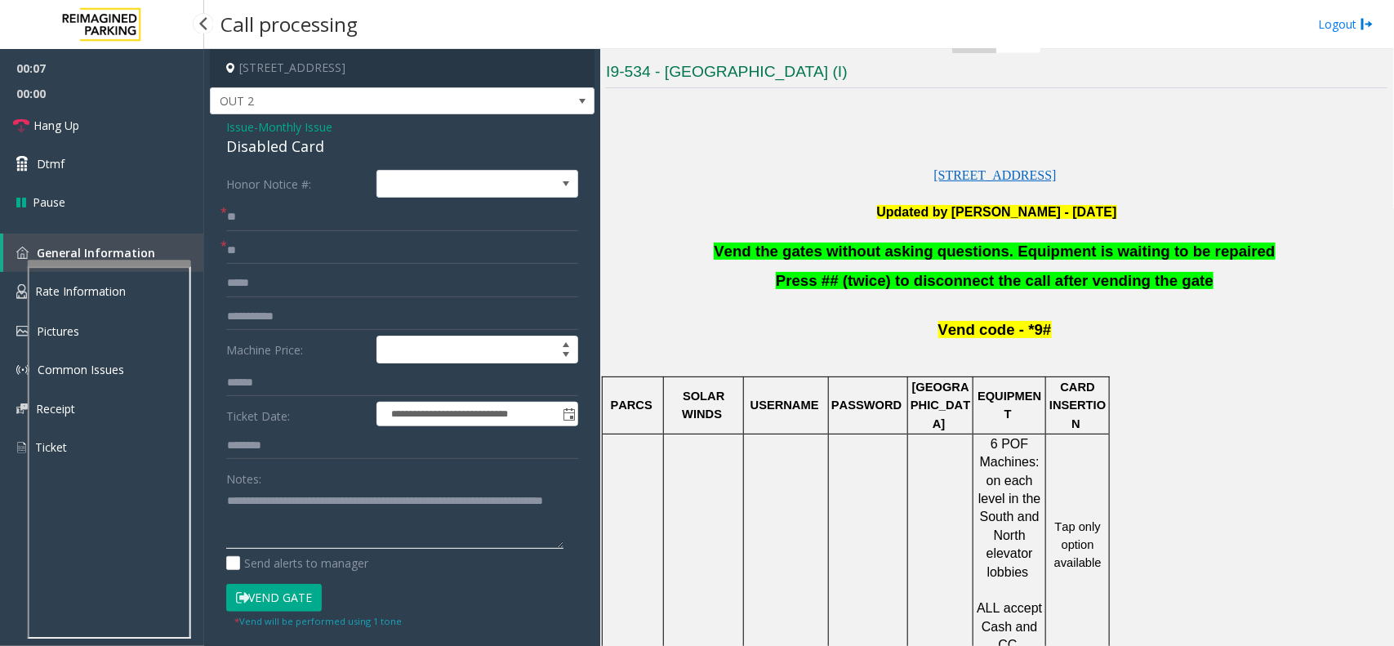
type textarea "**********"
click at [278, 600] on button "Vend Gate" at bounding box center [274, 598] width 96 height 28
click at [113, 173] on link "Dtmf" at bounding box center [102, 164] width 204 height 38
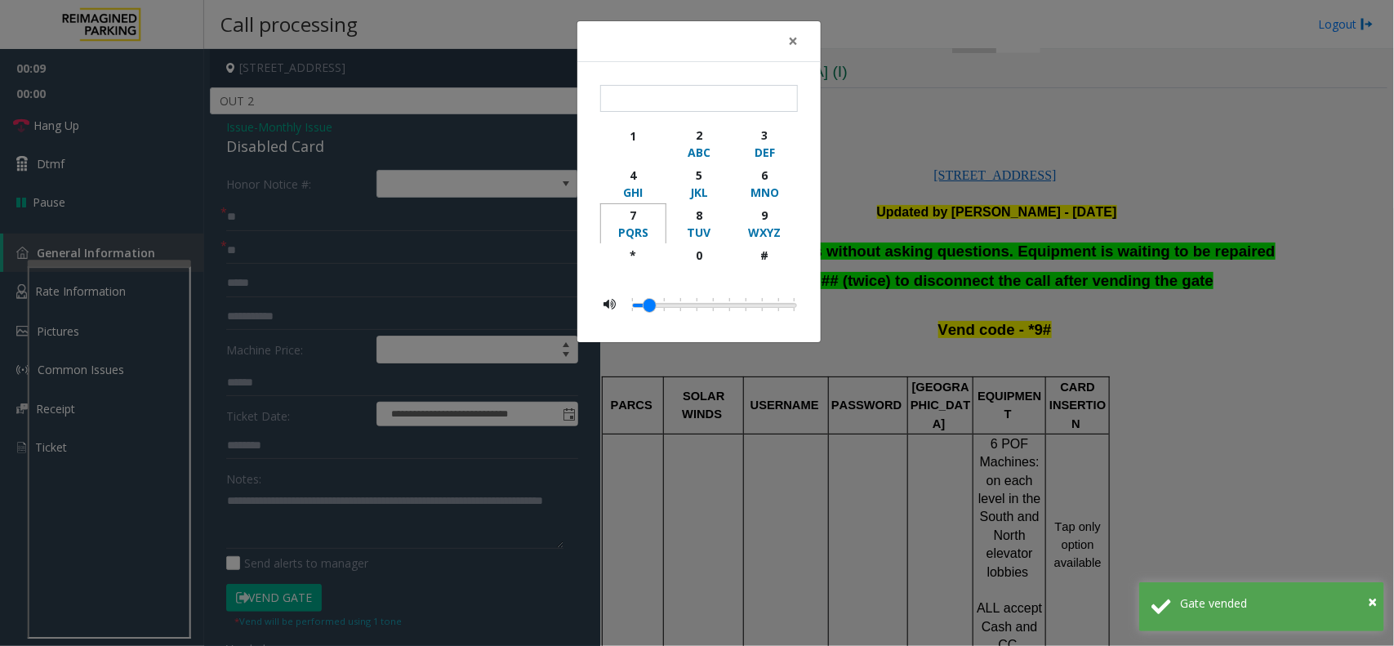
click at [630, 243] on button "7 PQRS" at bounding box center [633, 223] width 66 height 40
click at [766, 216] on div "9" at bounding box center [764, 215] width 45 height 17
click at [768, 264] on div "#" at bounding box center [764, 255] width 45 height 17
click at [634, 255] on div "*" at bounding box center [633, 255] width 45 height 17
click at [773, 221] on div "9" at bounding box center [764, 215] width 45 height 17
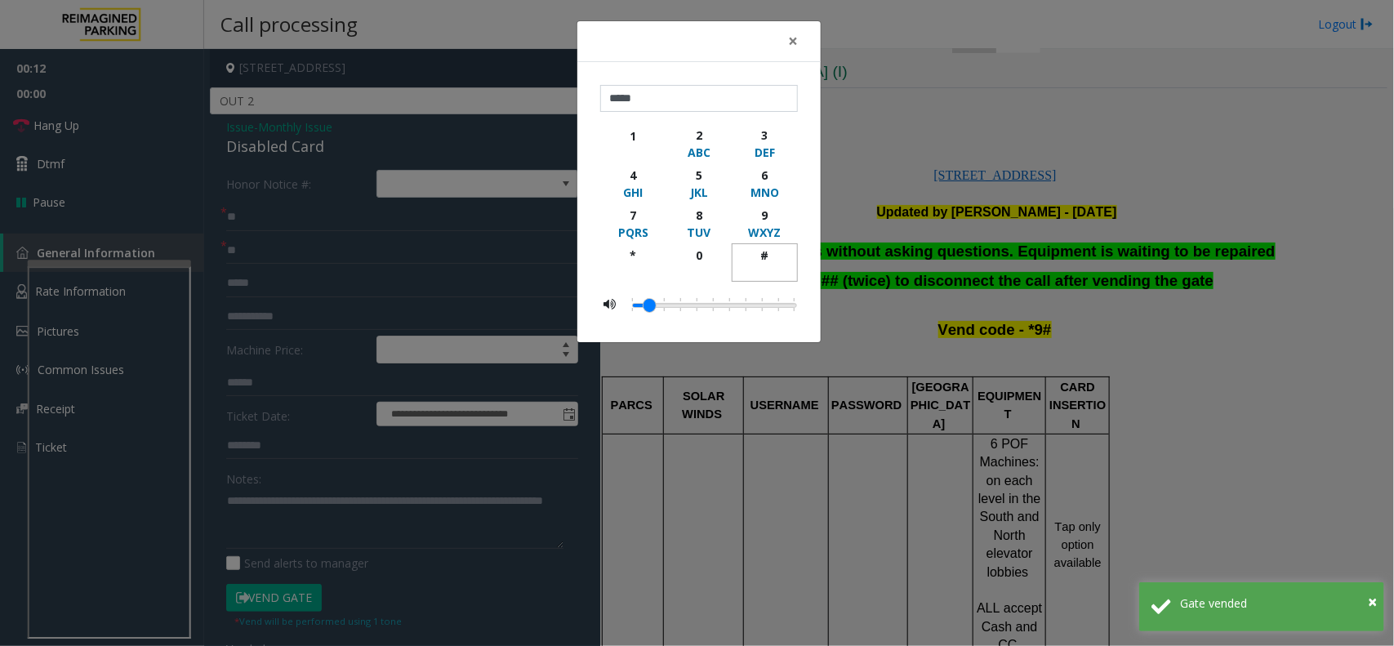
click at [768, 256] on div "#" at bounding box center [764, 255] width 45 height 17
type input "******"
click at [794, 29] on span "×" at bounding box center [793, 40] width 10 height 23
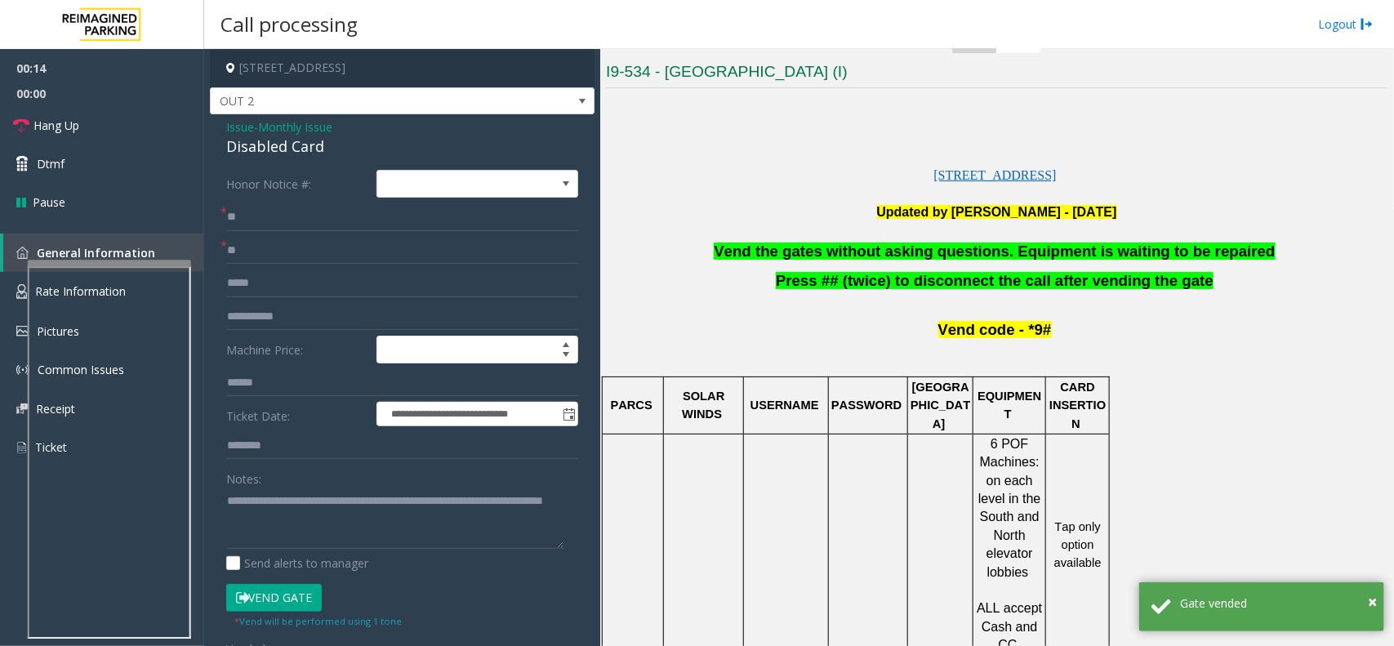
click at [728, 274] on p "Press ## (twice) to disconnect the call after vending the gate" at bounding box center [996, 291] width 781 height 41
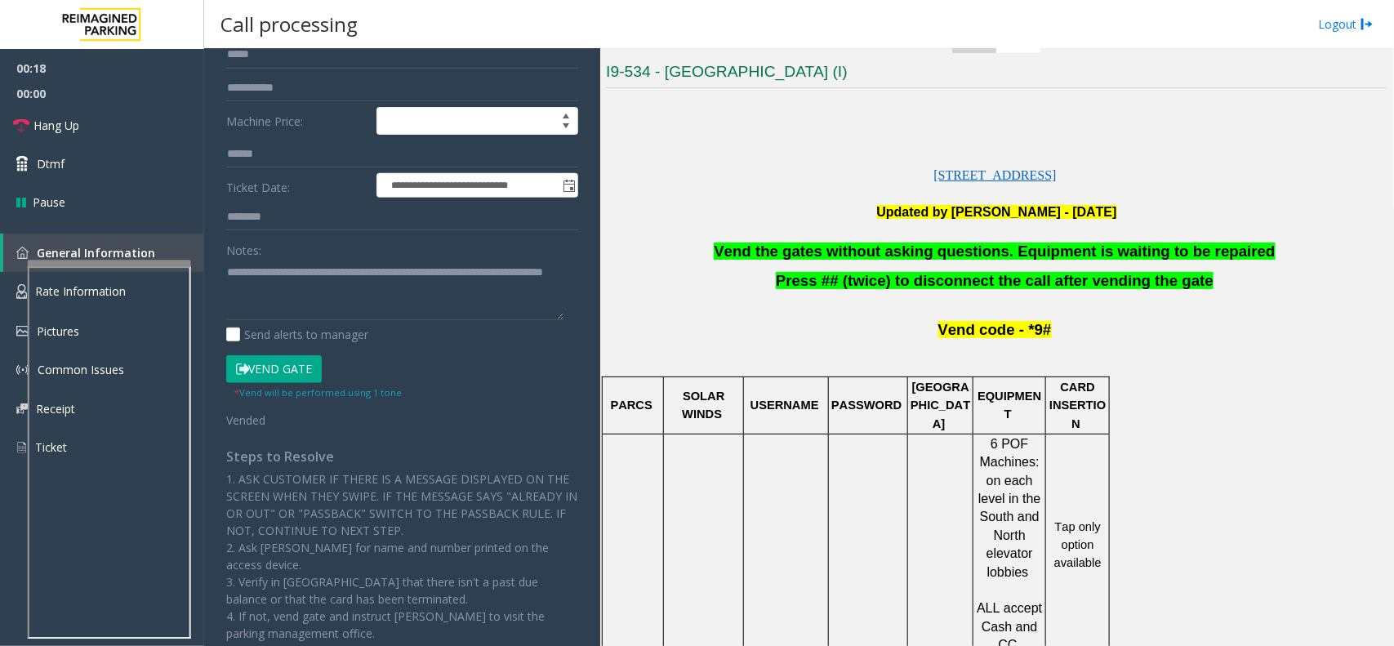
scroll to position [0, 0]
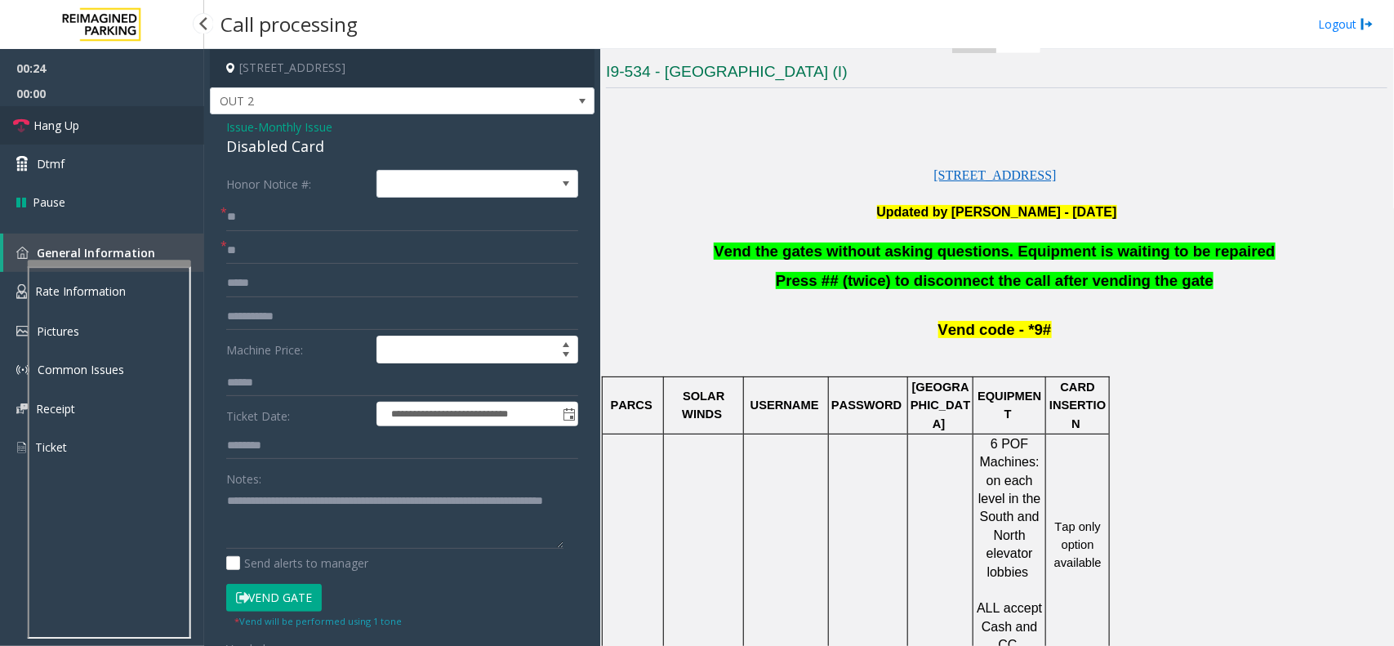
click at [121, 123] on link "Hang Up" at bounding box center [102, 125] width 204 height 38
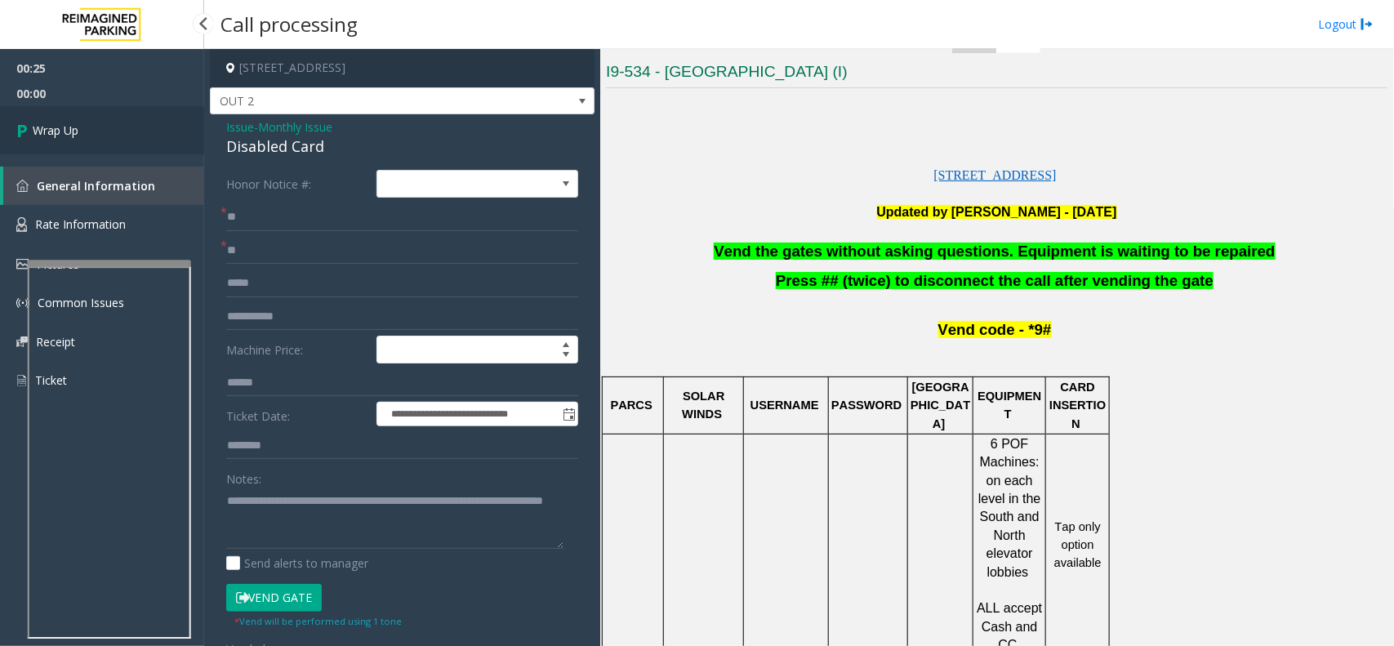
click at [121, 123] on link "Wrap Up" at bounding box center [102, 130] width 204 height 48
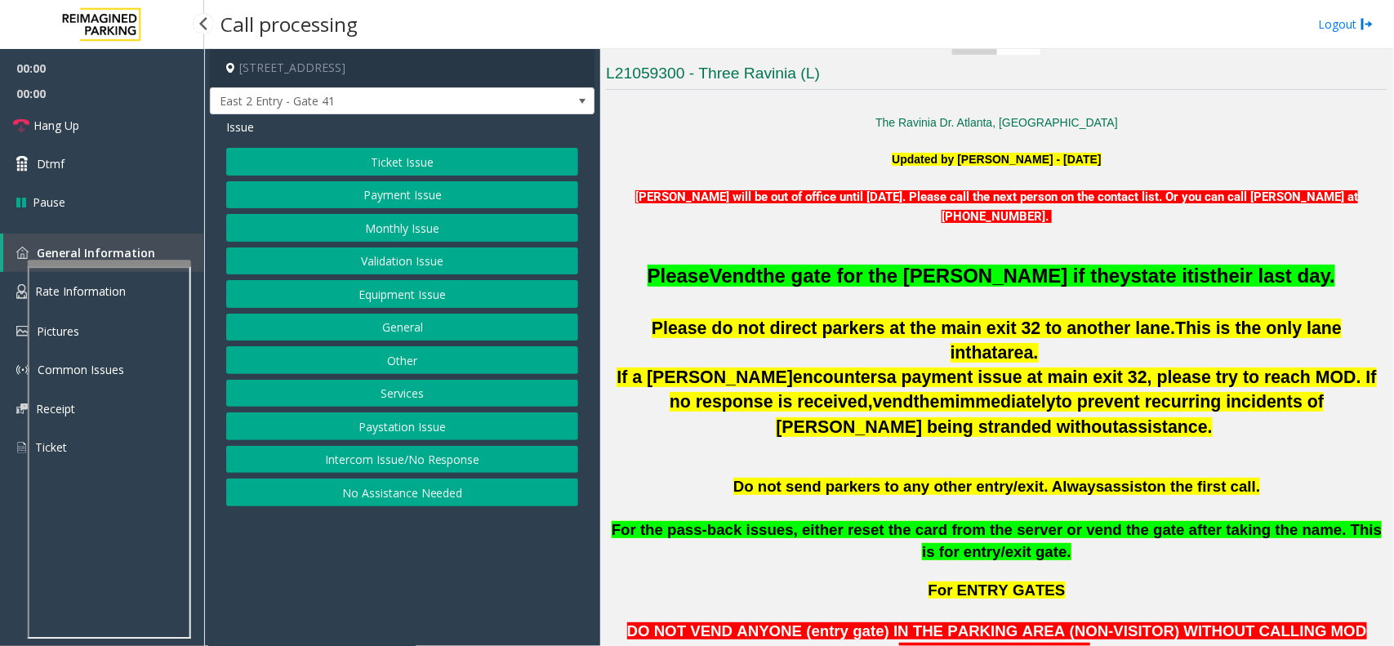
scroll to position [408, 0]
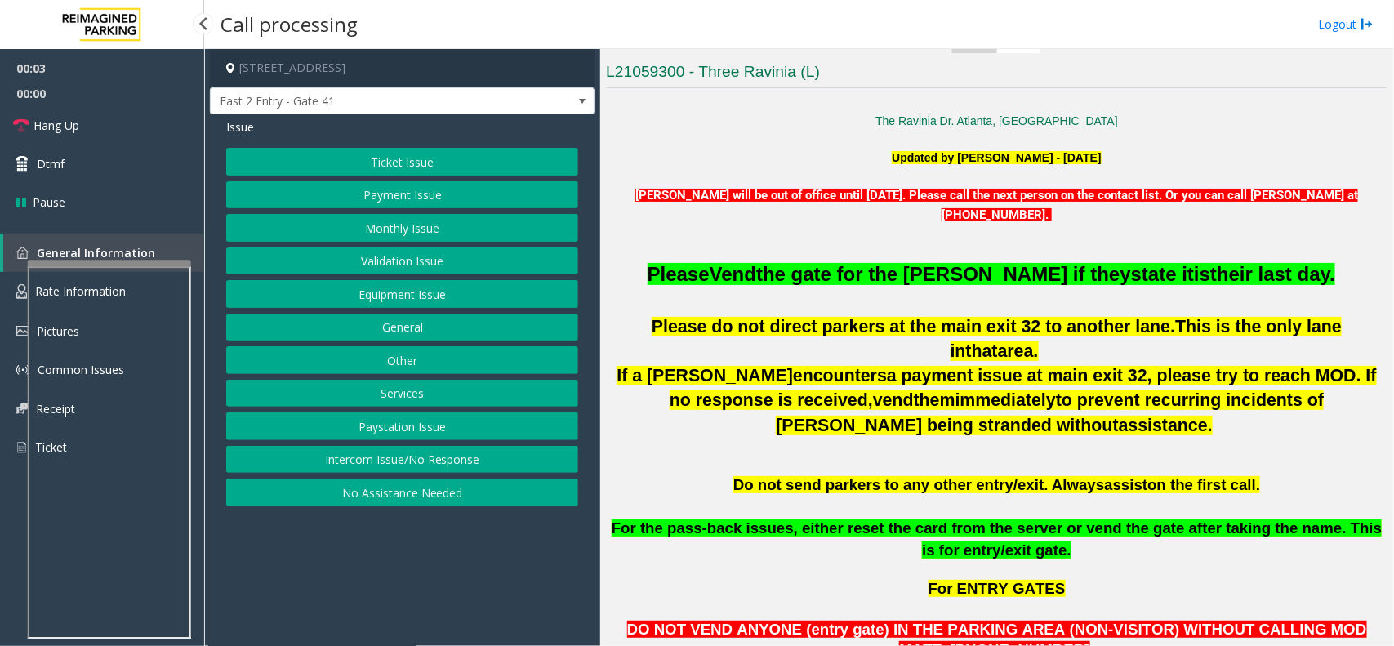
click at [408, 492] on button "No Assistance Needed" at bounding box center [402, 493] width 352 height 28
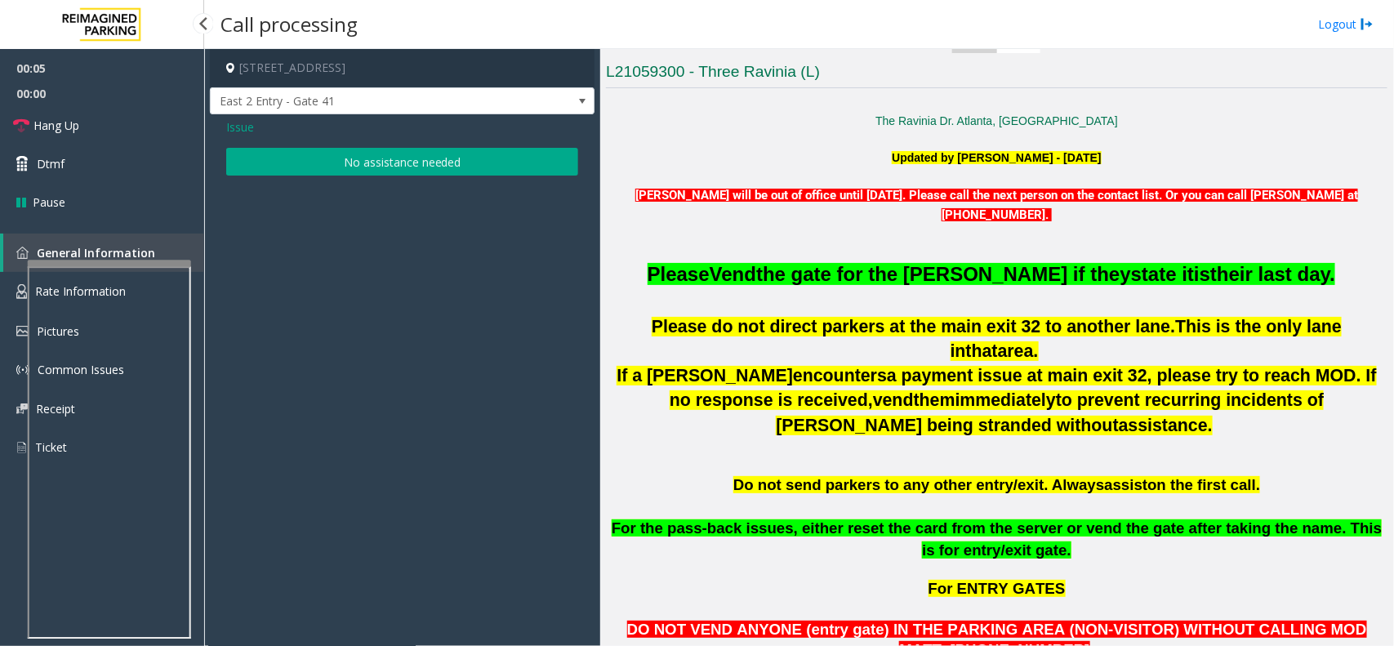
click at [394, 156] on button "No assistance needed" at bounding box center [402, 162] width 352 height 28
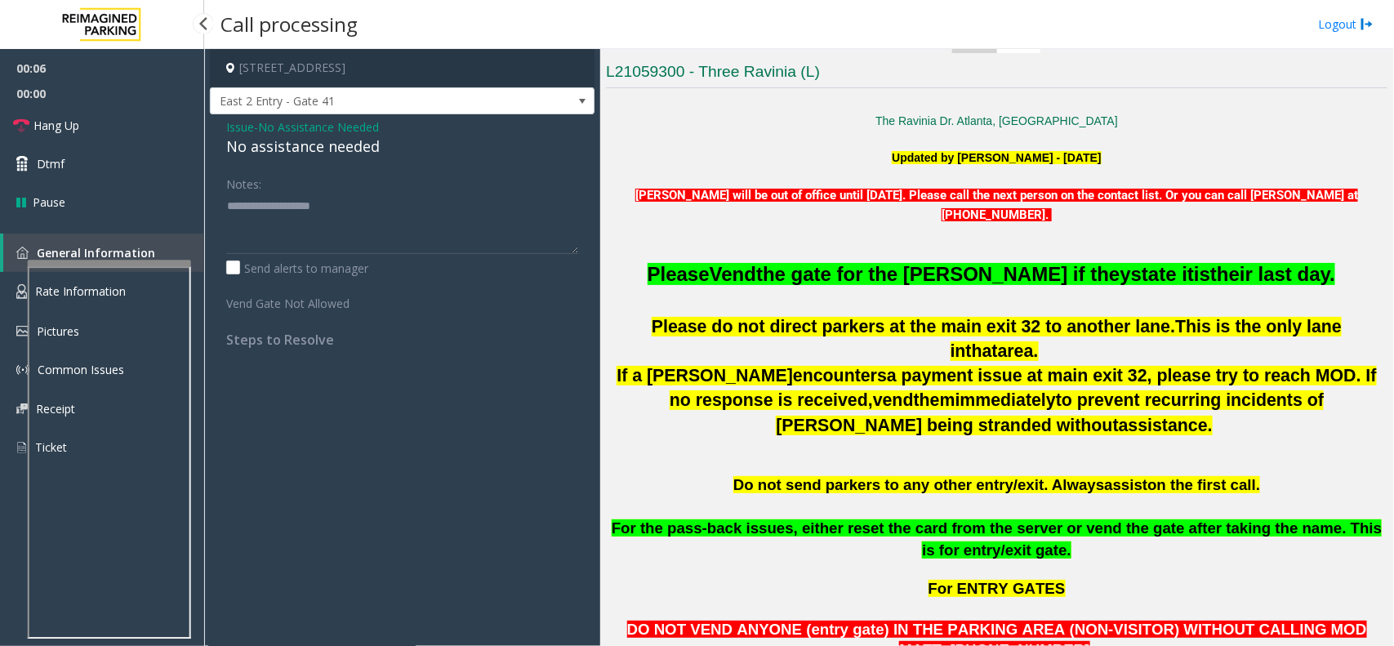
click at [349, 148] on div "No assistance needed" at bounding box center [402, 147] width 352 height 22
click at [372, 213] on textarea at bounding box center [402, 223] width 352 height 61
type textarea "**********"
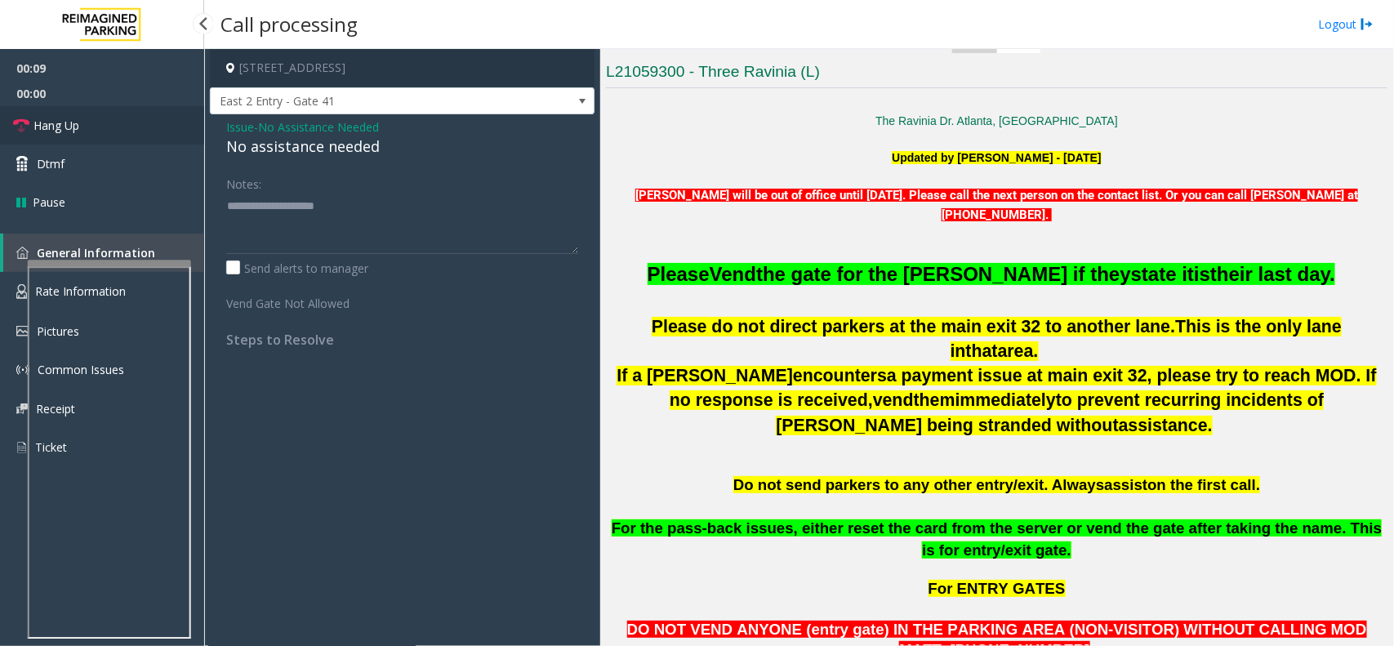
click at [129, 132] on link "Hang Up" at bounding box center [102, 125] width 204 height 38
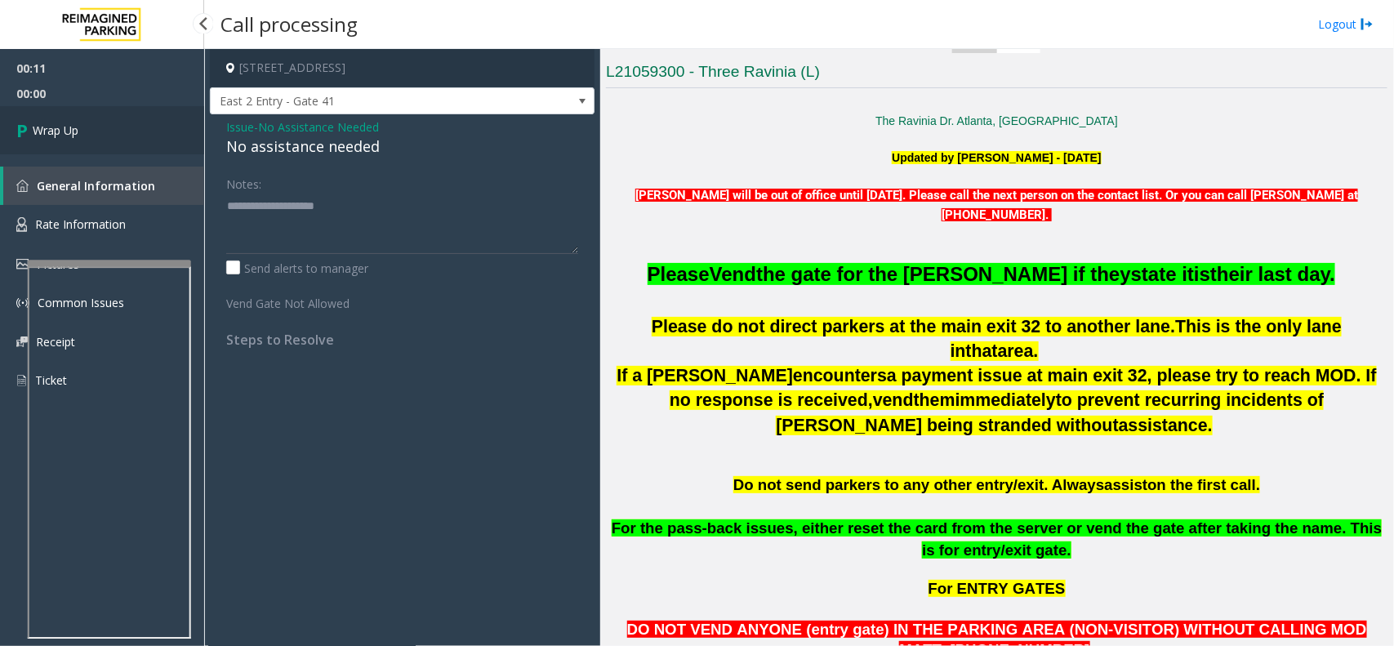
click at [129, 132] on link "Wrap Up" at bounding box center [102, 130] width 204 height 48
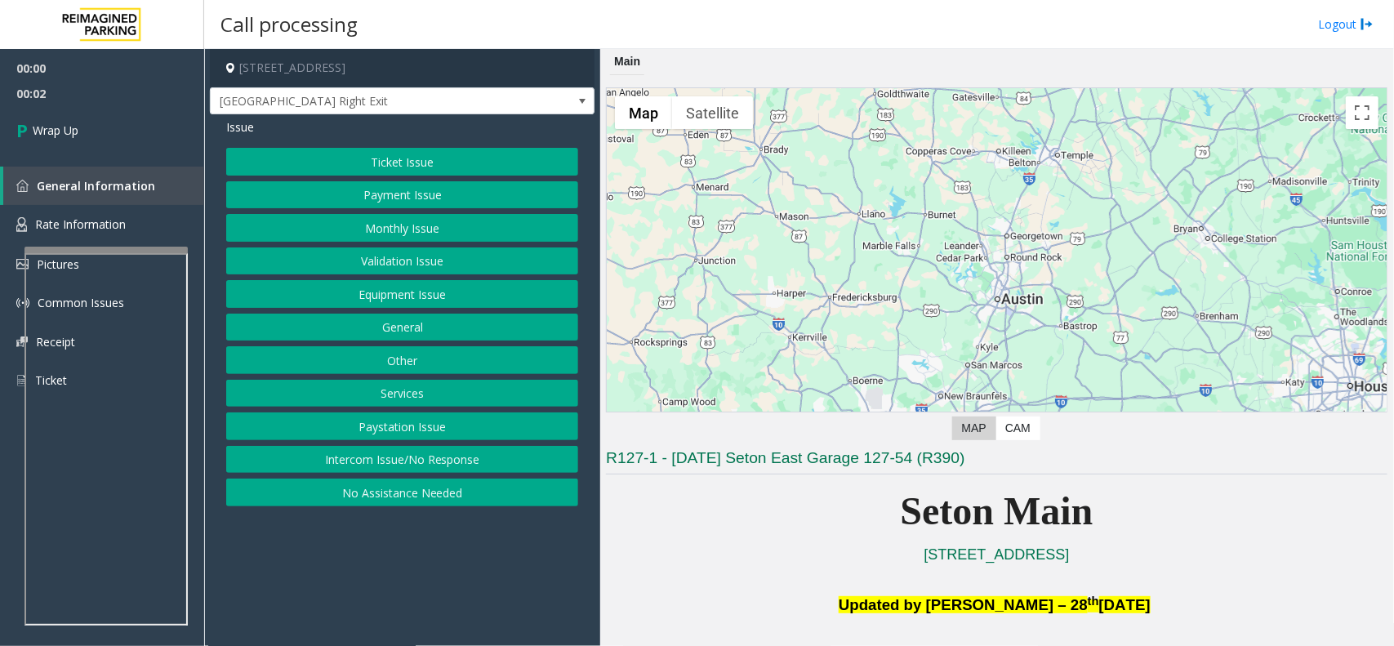
scroll to position [510, 0]
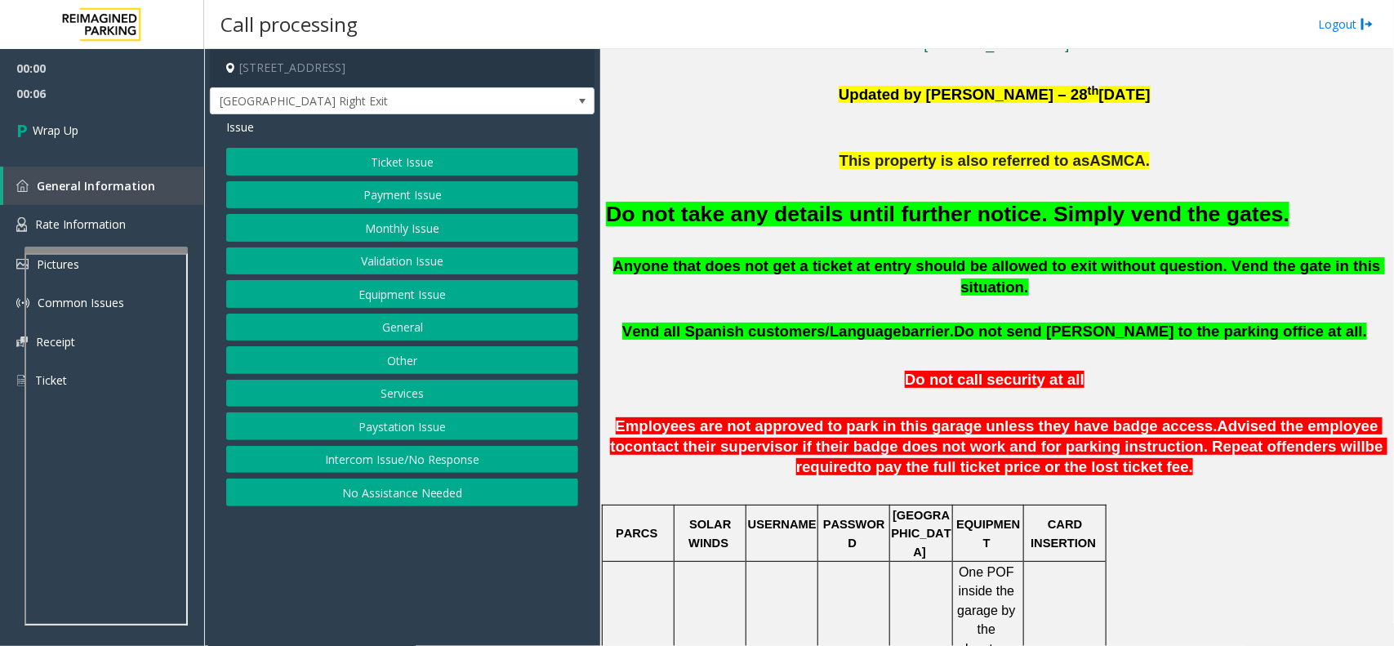
click at [388, 467] on button "Intercom Issue/No Response" at bounding box center [402, 460] width 352 height 28
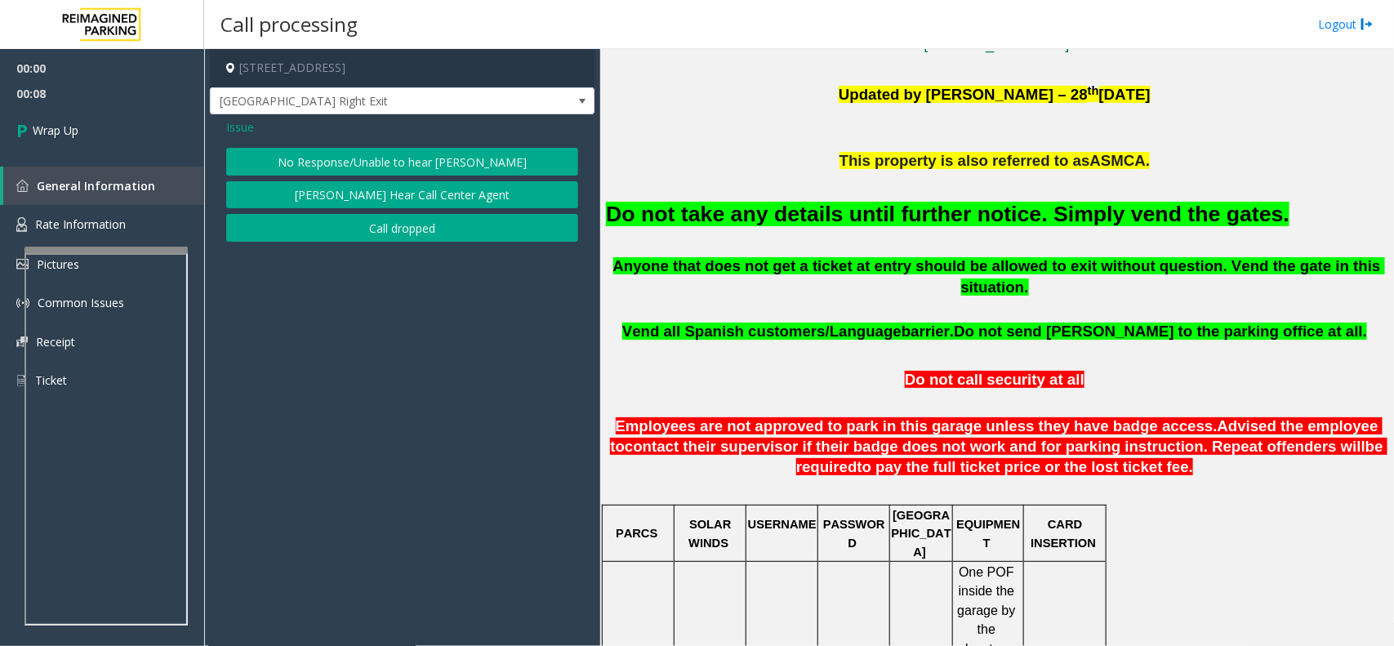
click at [403, 166] on button "No Response/Unable to hear [PERSON_NAME]" at bounding box center [402, 162] width 352 height 28
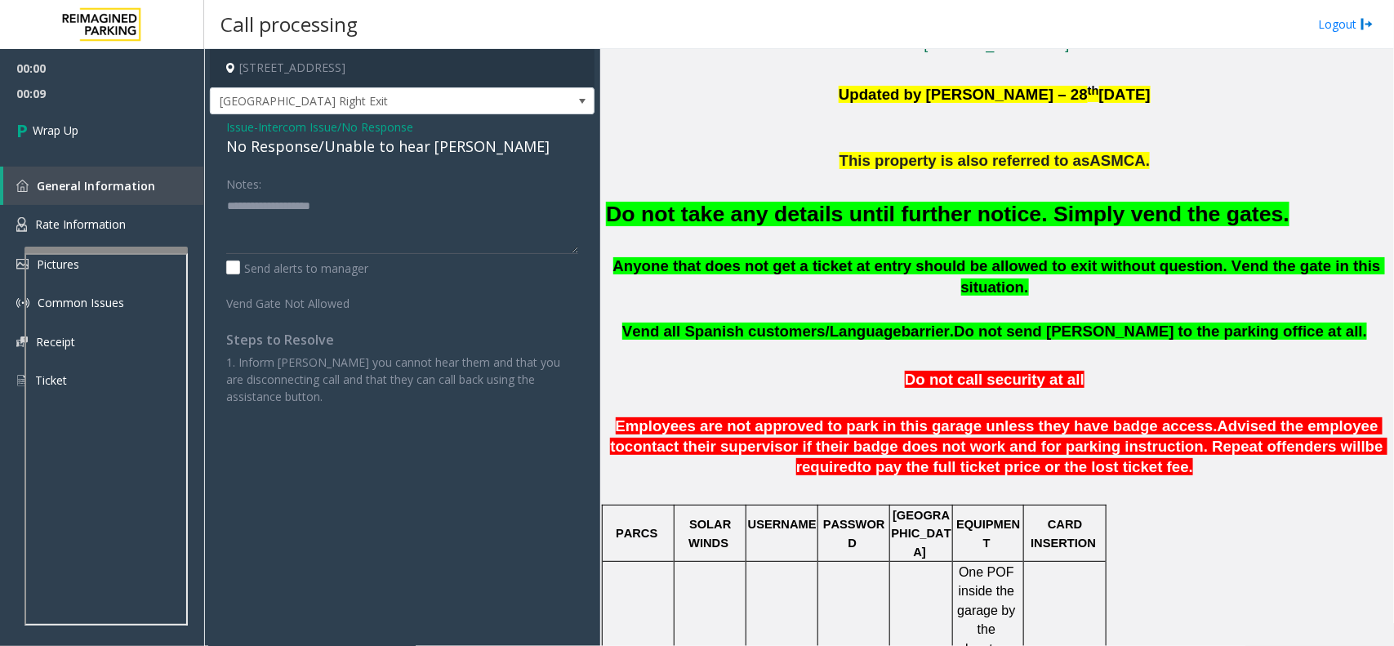
click at [280, 148] on div "No Response/Unable to hear [PERSON_NAME]" at bounding box center [402, 147] width 352 height 22
click at [234, 123] on span "Issue" at bounding box center [240, 126] width 28 height 17
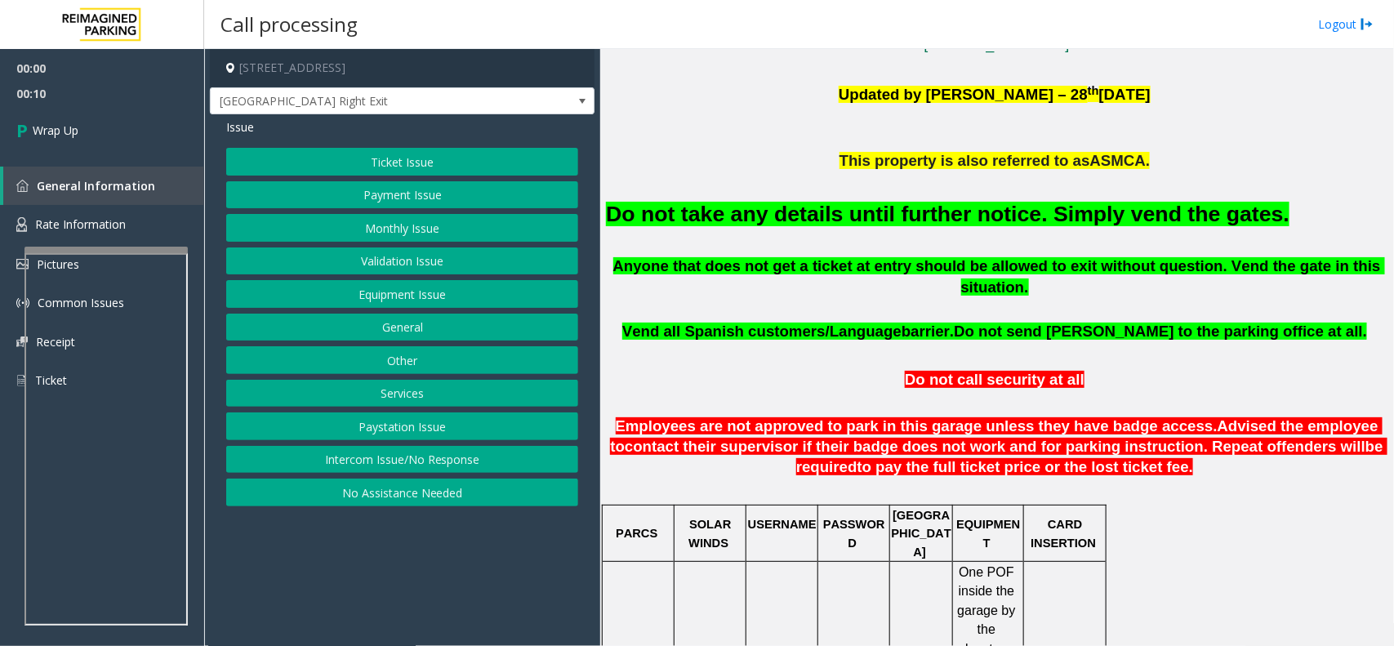
click at [461, 470] on button "Intercom Issue/No Response" at bounding box center [402, 460] width 352 height 28
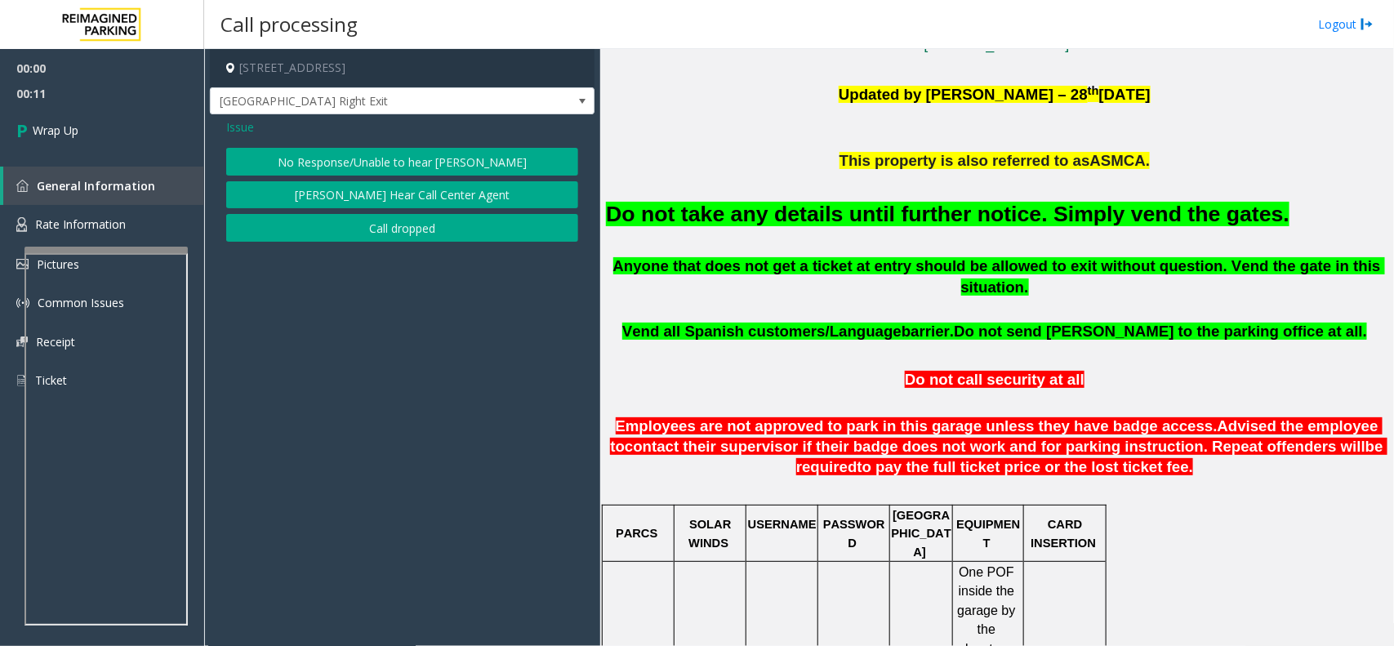
click at [381, 235] on button "Call dropped" at bounding box center [402, 228] width 352 height 28
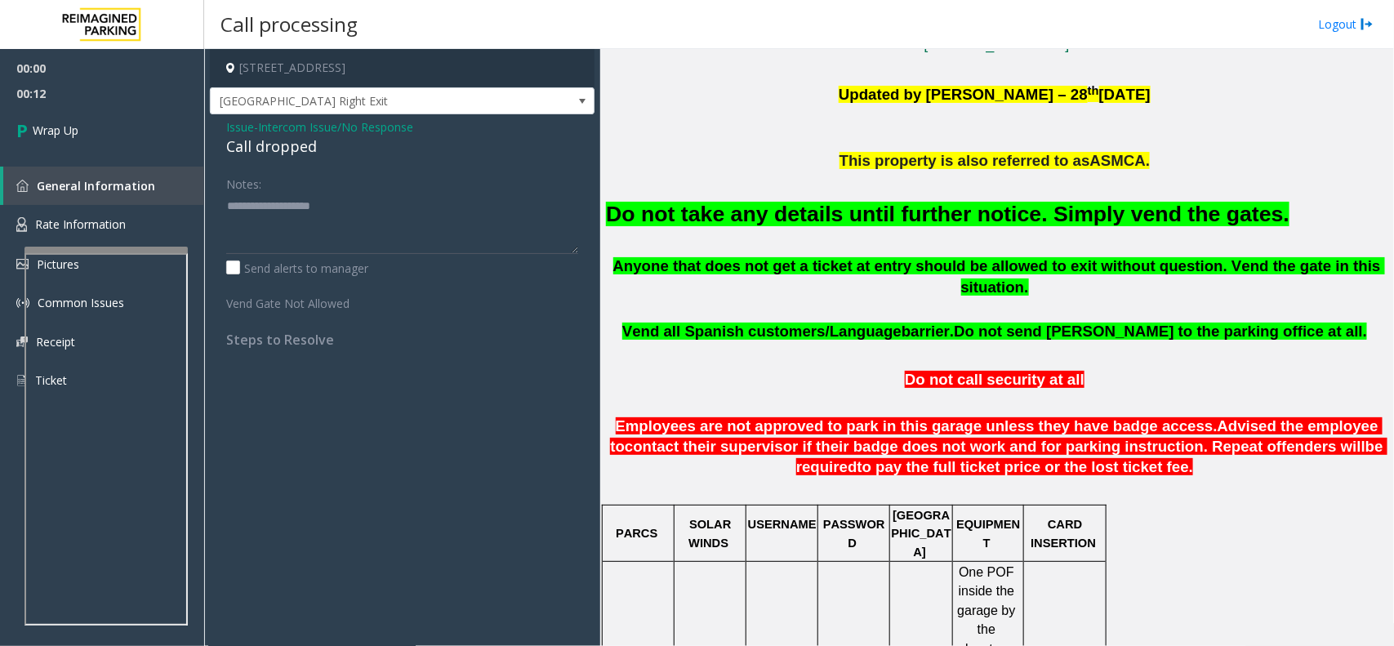
click at [283, 145] on div "Call dropped" at bounding box center [402, 147] width 352 height 22
type textarea "**********"
click at [111, 132] on link "Wrap Up" at bounding box center [102, 130] width 204 height 48
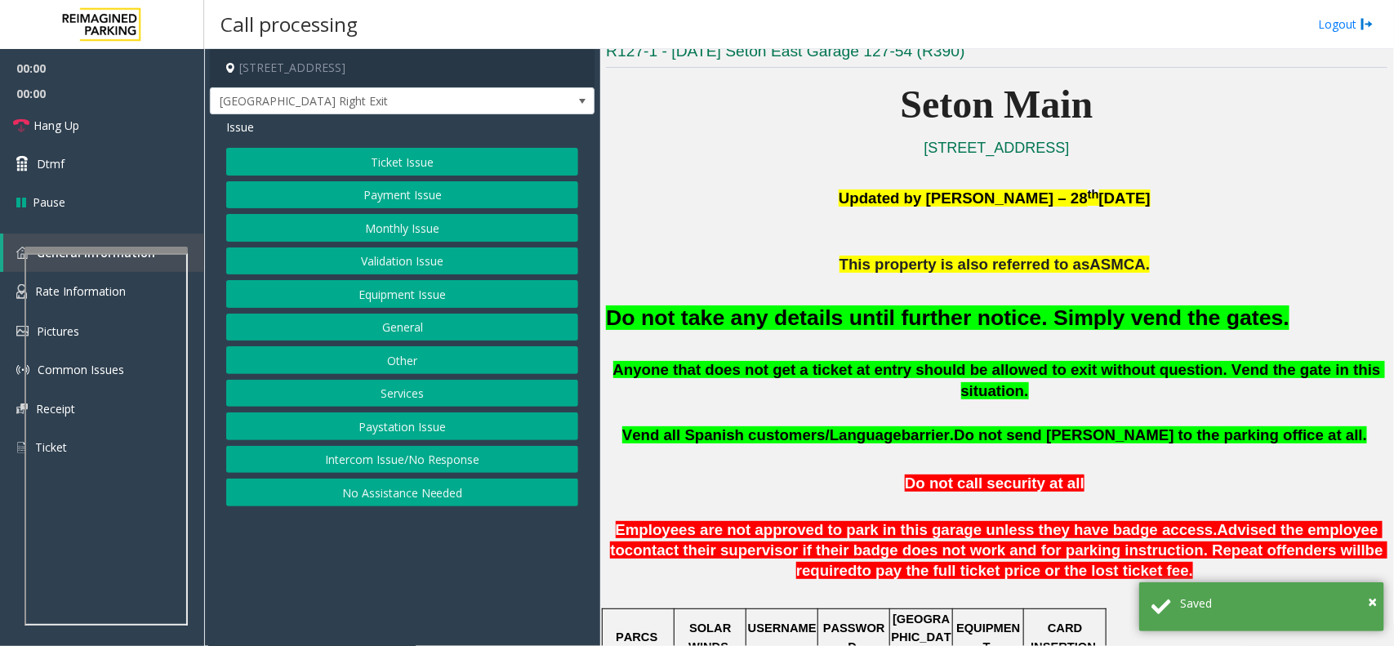
scroll to position [408, 0]
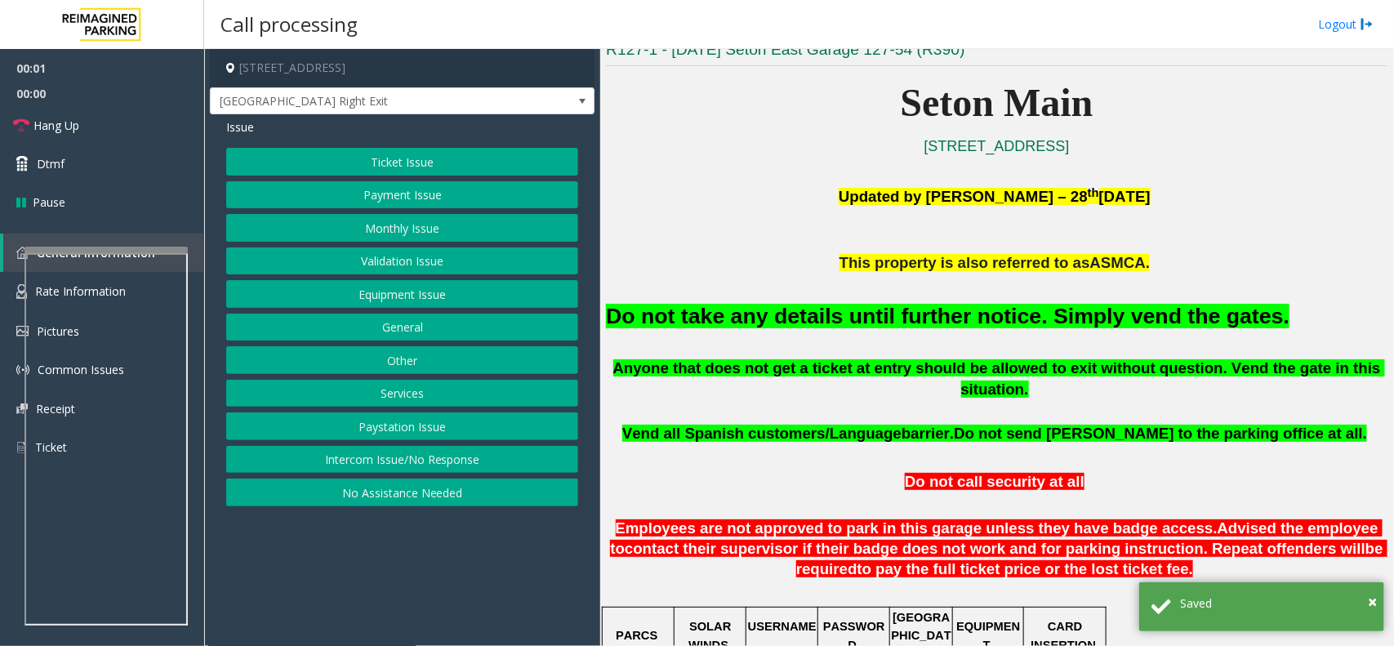
click at [397, 294] on button "Equipment Issue" at bounding box center [402, 294] width 352 height 28
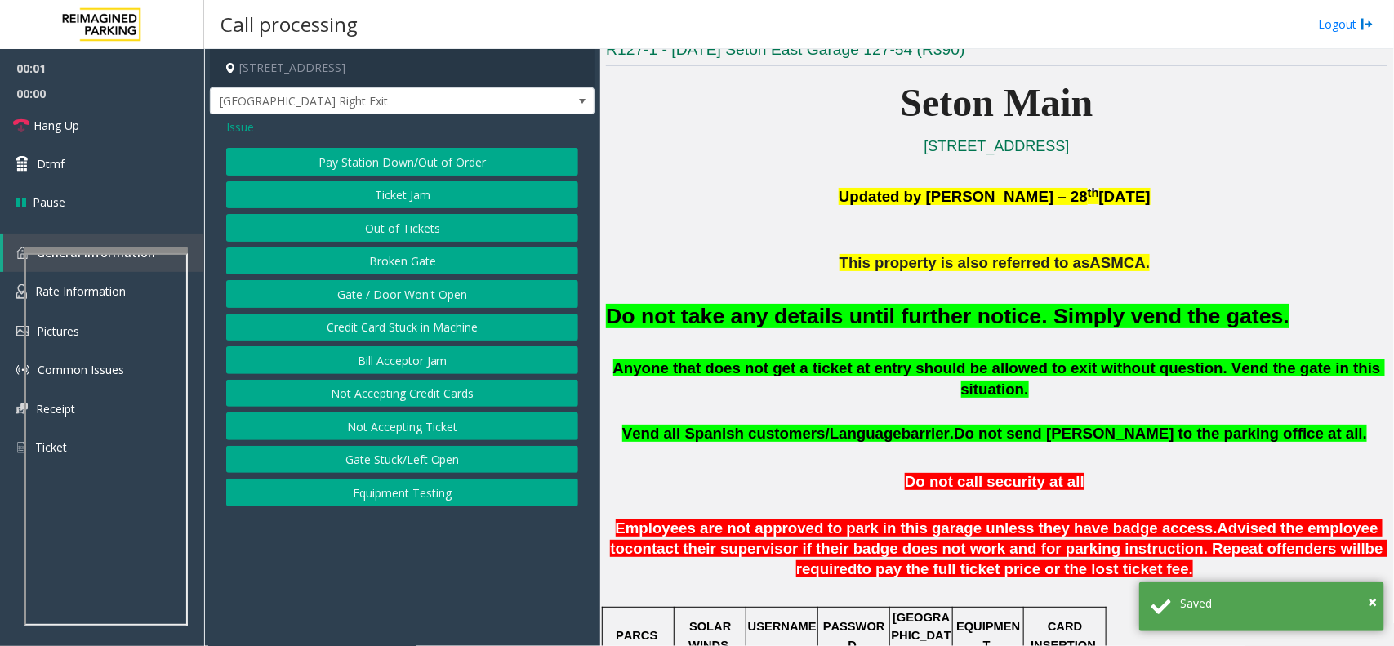
click at [397, 294] on button "Gate / Door Won't Open" at bounding box center [402, 294] width 352 height 28
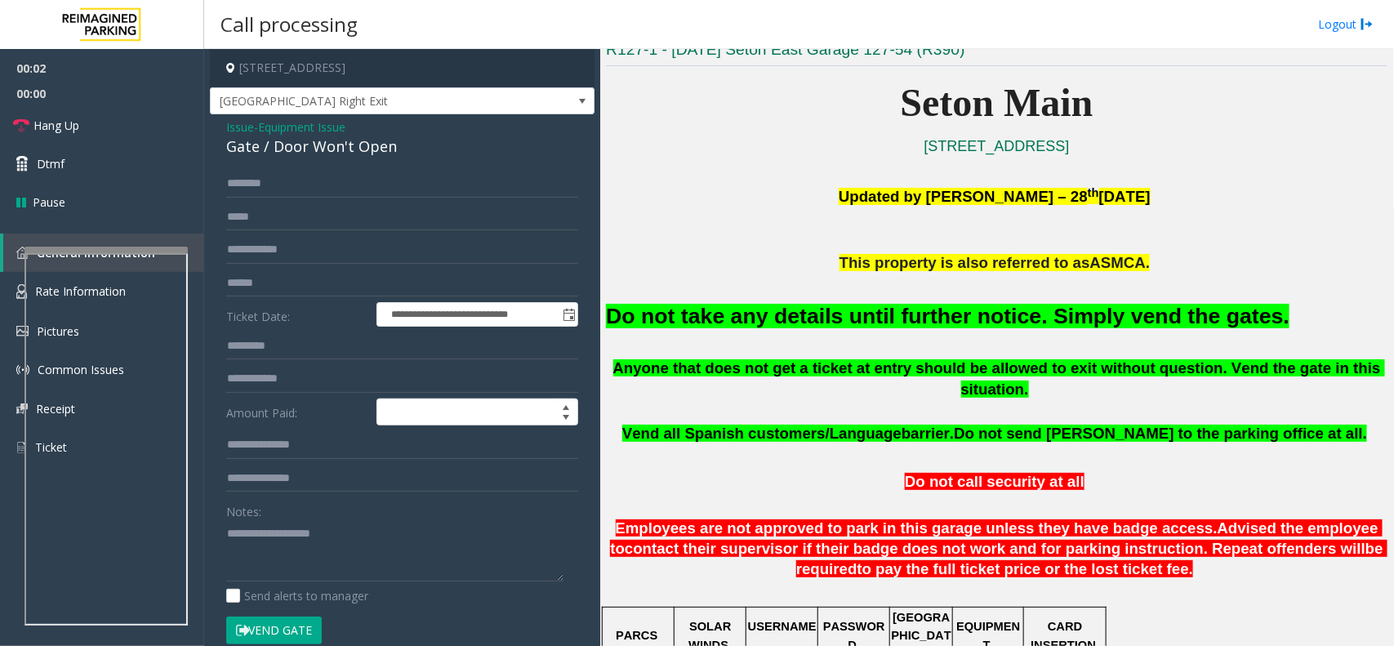
click at [283, 625] on button "Vend Gate" at bounding box center [274, 631] width 96 height 28
click at [314, 562] on textarea at bounding box center [394, 550] width 337 height 61
paste textarea "**********"
type textarea "**********"
click at [356, 153] on div "Gate / Door Won't Open" at bounding box center [402, 147] width 352 height 22
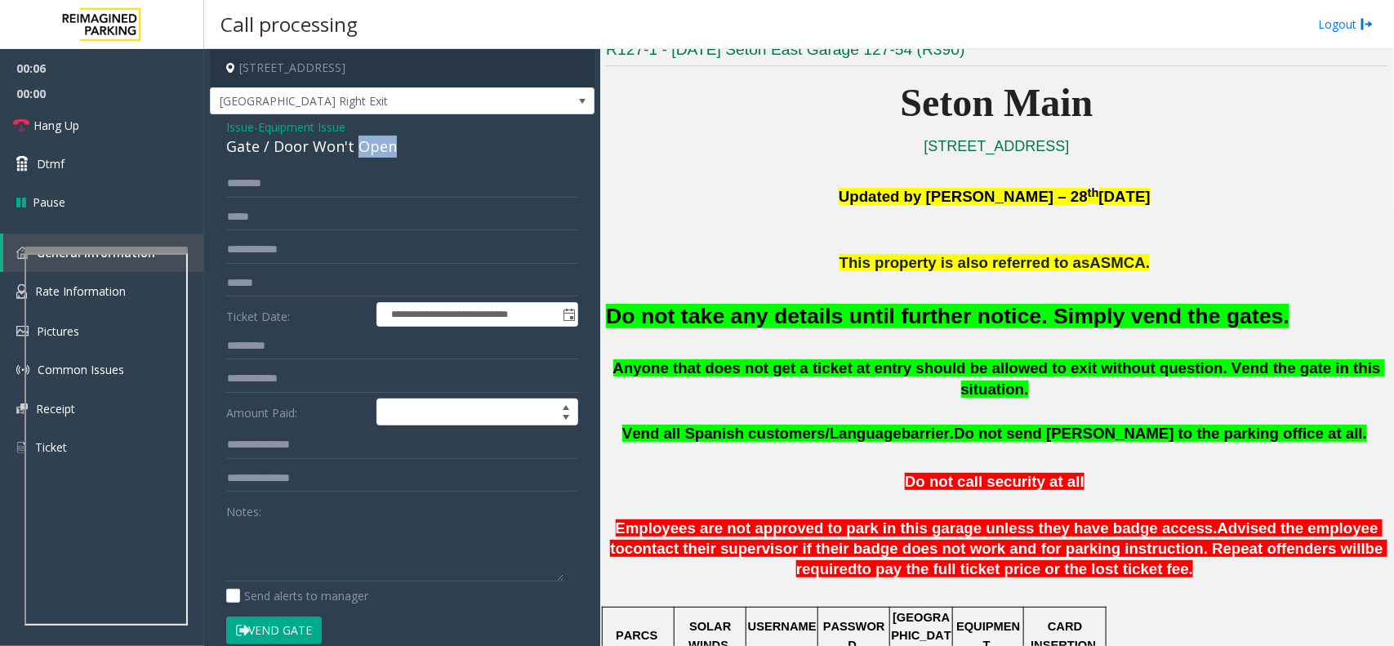
click at [356, 153] on div "Gate / Door Won't Open" at bounding box center [402, 147] width 352 height 22
click at [292, 623] on button "Vend Gate" at bounding box center [274, 631] width 96 height 28
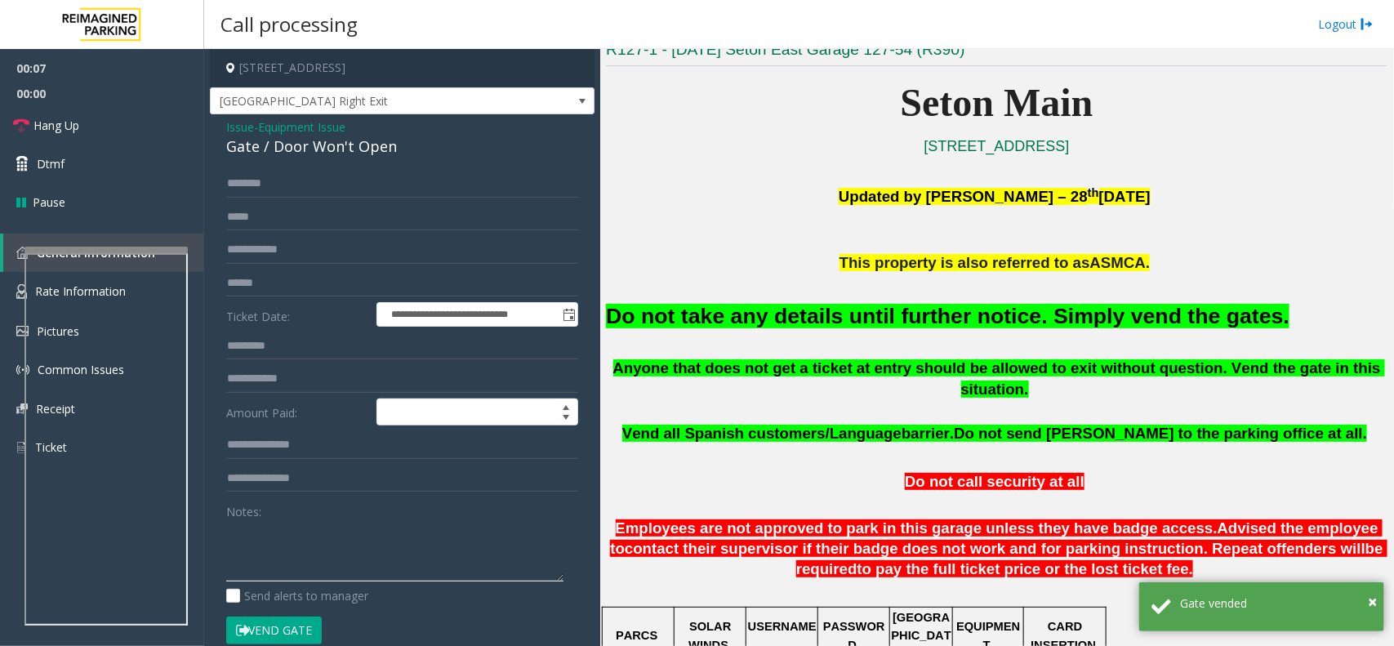
click at [320, 561] on textarea at bounding box center [394, 550] width 337 height 61
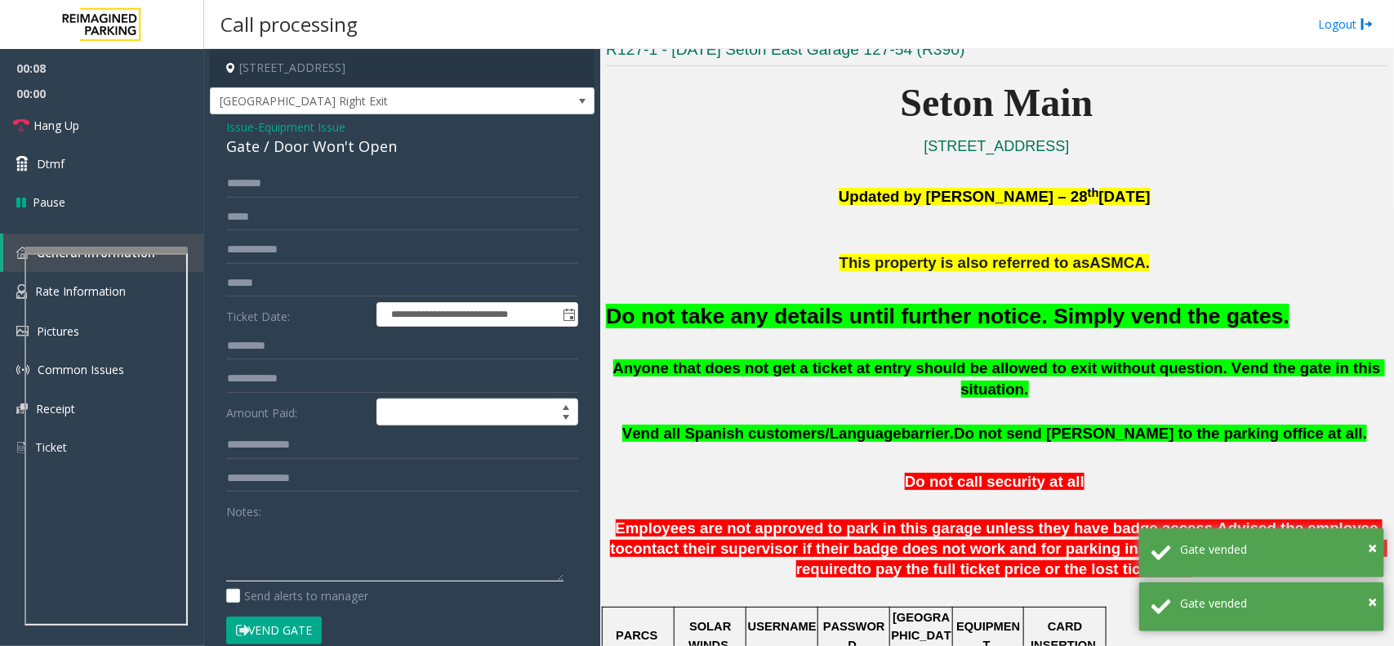
paste textarea "**********"
type textarea "**********"
click at [345, 158] on div "Gate / Door Won't Open" at bounding box center [402, 147] width 352 height 22
click at [345, 153] on div "Gate / Door Won't Open" at bounding box center [402, 147] width 352 height 22
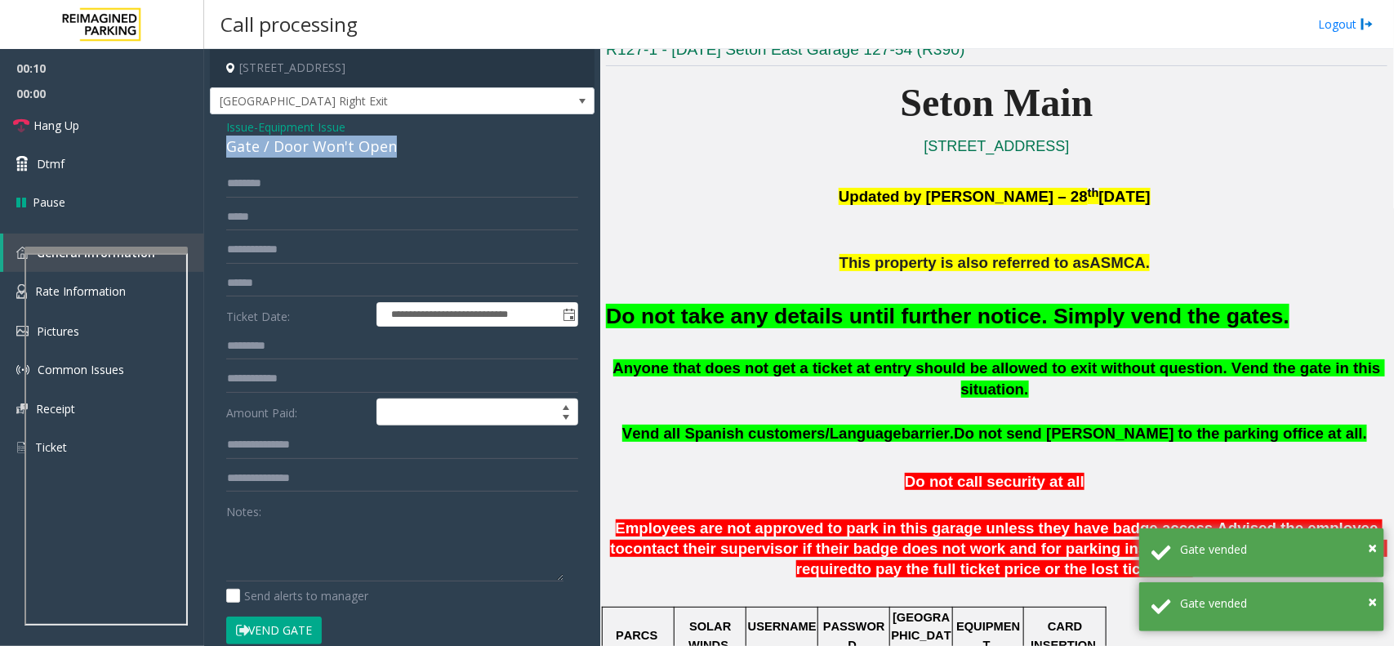
click at [345, 153] on div "Gate / Door Won't Open" at bounding box center [402, 147] width 352 height 22
copy div "Gate / Door Won't Open"
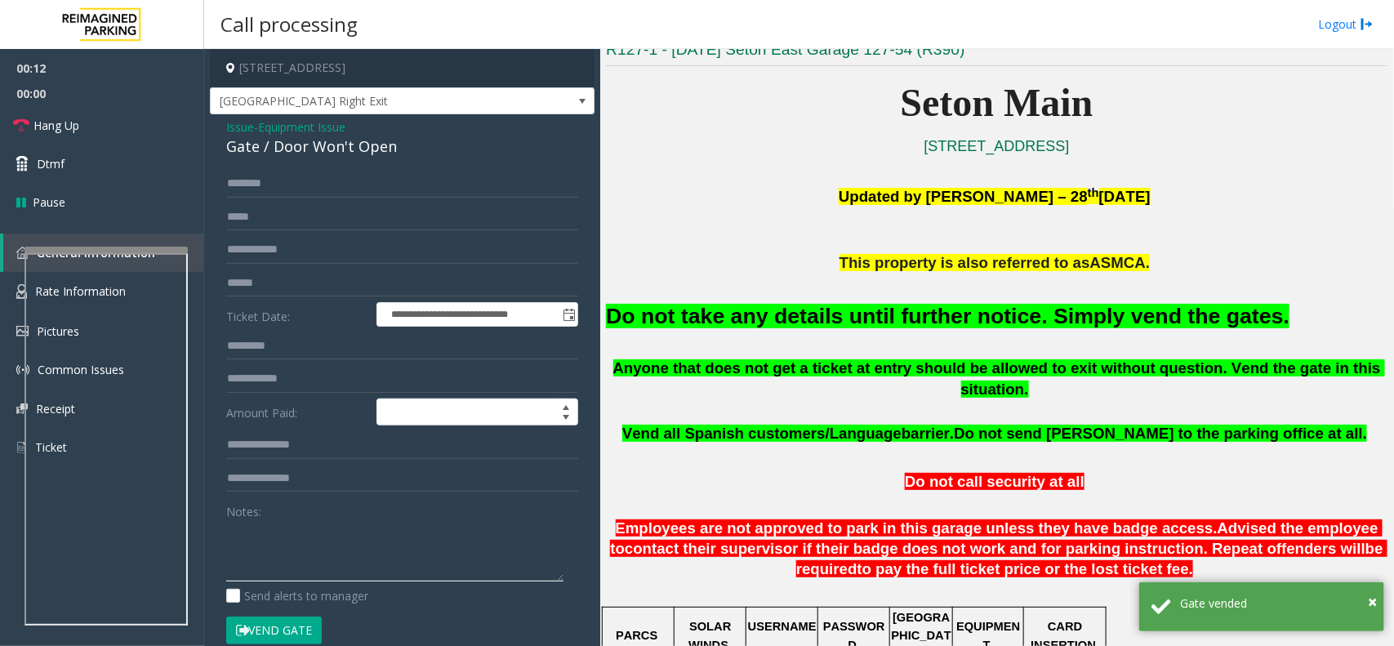
click at [315, 551] on textarea at bounding box center [394, 550] width 337 height 61
paste textarea "**********"
type textarea "**********"
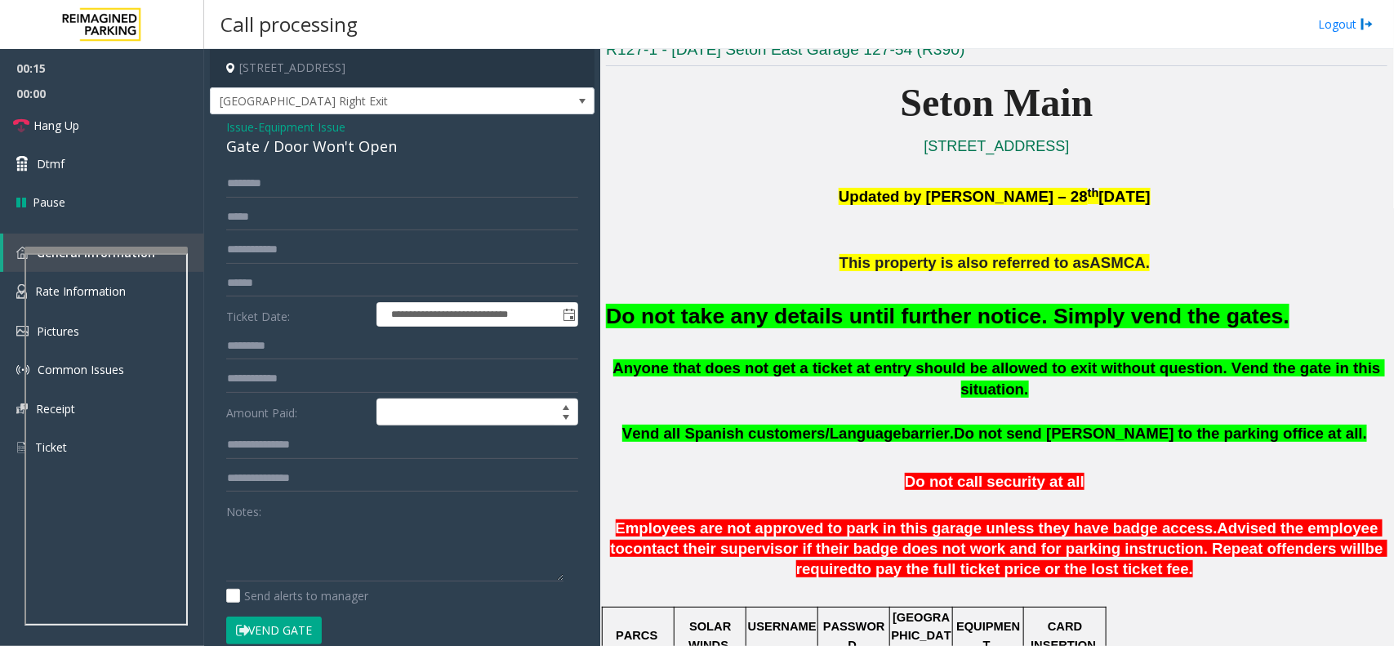
click at [751, 319] on font "Do not take any details until further notice. Simply vend the gates." at bounding box center [947, 316] width 683 height 24
click at [751, 320] on font "Do not take any details until further notice. Simply vend the gates." at bounding box center [947, 316] width 683 height 24
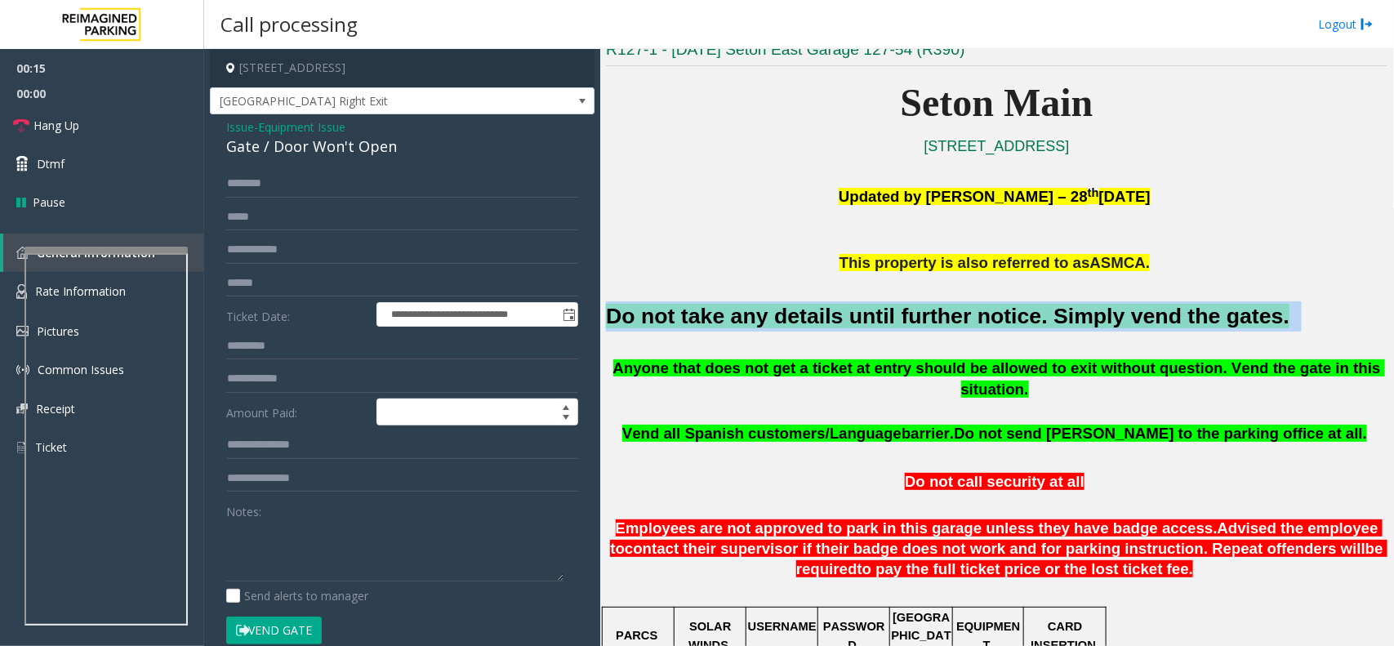
click at [751, 320] on font "Do not take any details until further notice. Simply vend the gates." at bounding box center [947, 316] width 683 height 24
copy h2 "Do not take any details until further notice. Simply vend the gates."
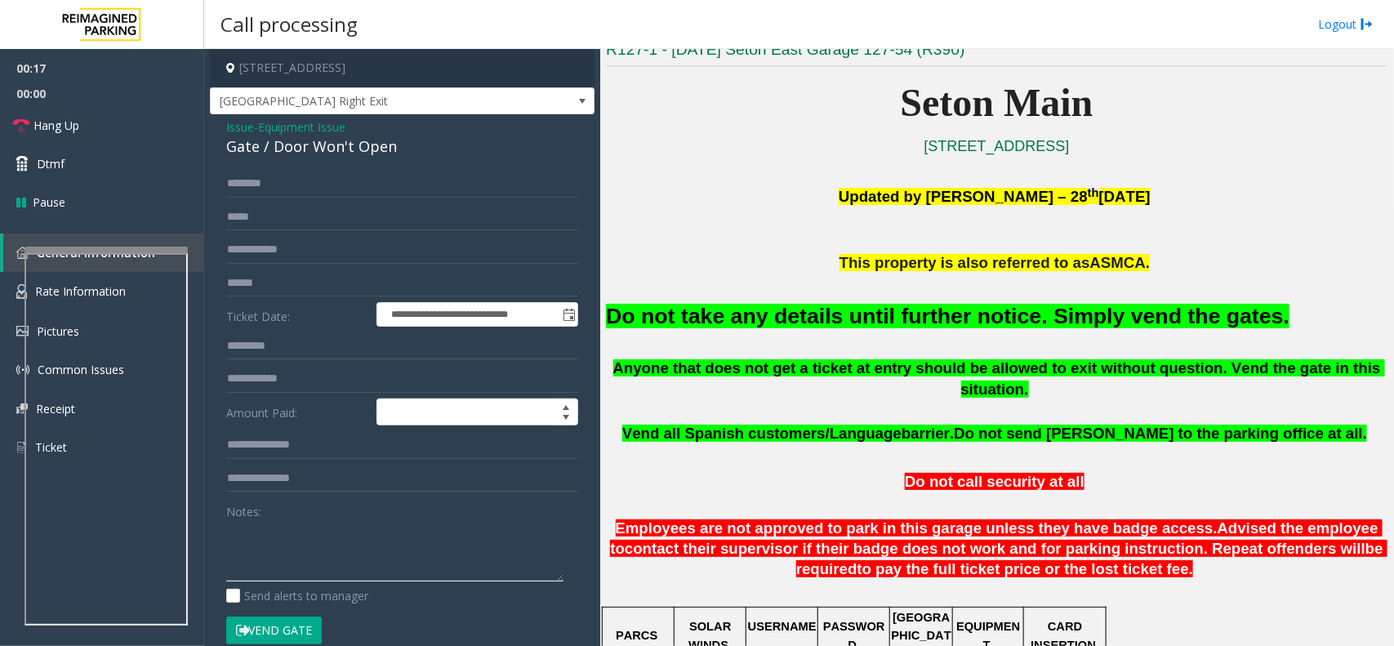
click at [380, 524] on textarea at bounding box center [394, 550] width 337 height 61
paste textarea "**********"
type textarea "**********"
click at [122, 109] on link "Hang Up" at bounding box center [102, 125] width 204 height 38
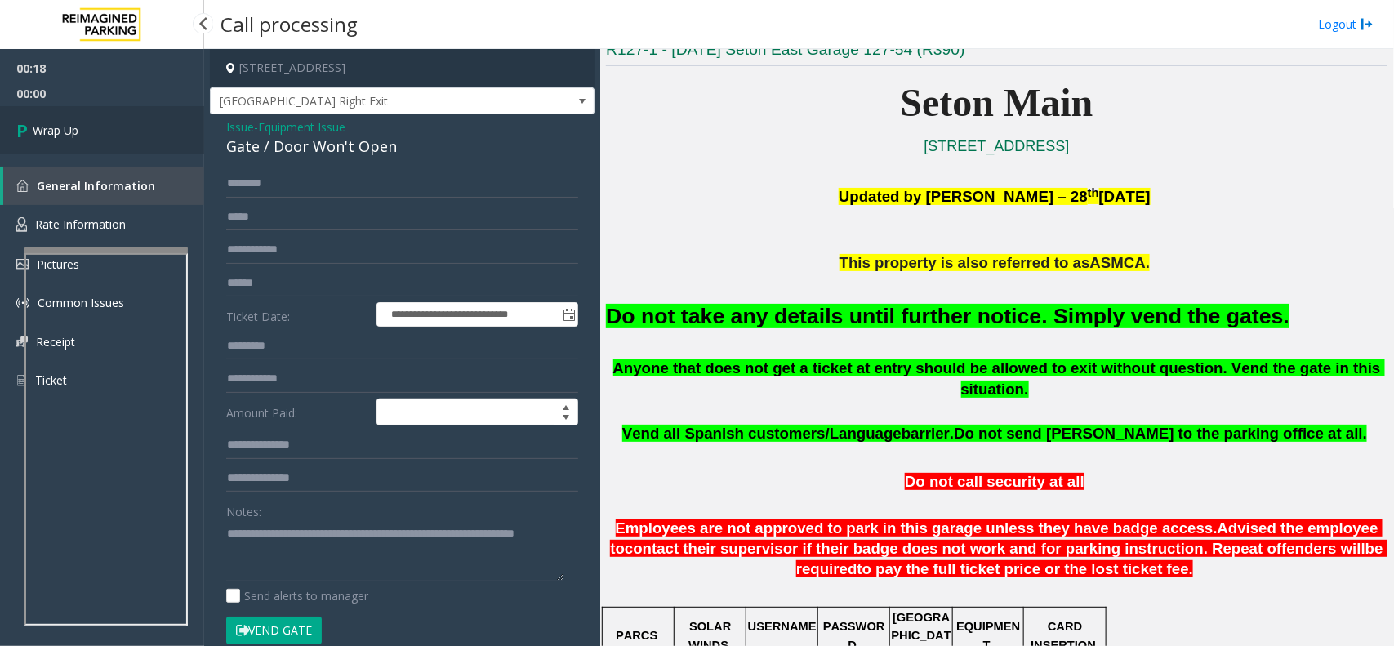
click at [117, 124] on link "Wrap Up" at bounding box center [102, 130] width 204 height 48
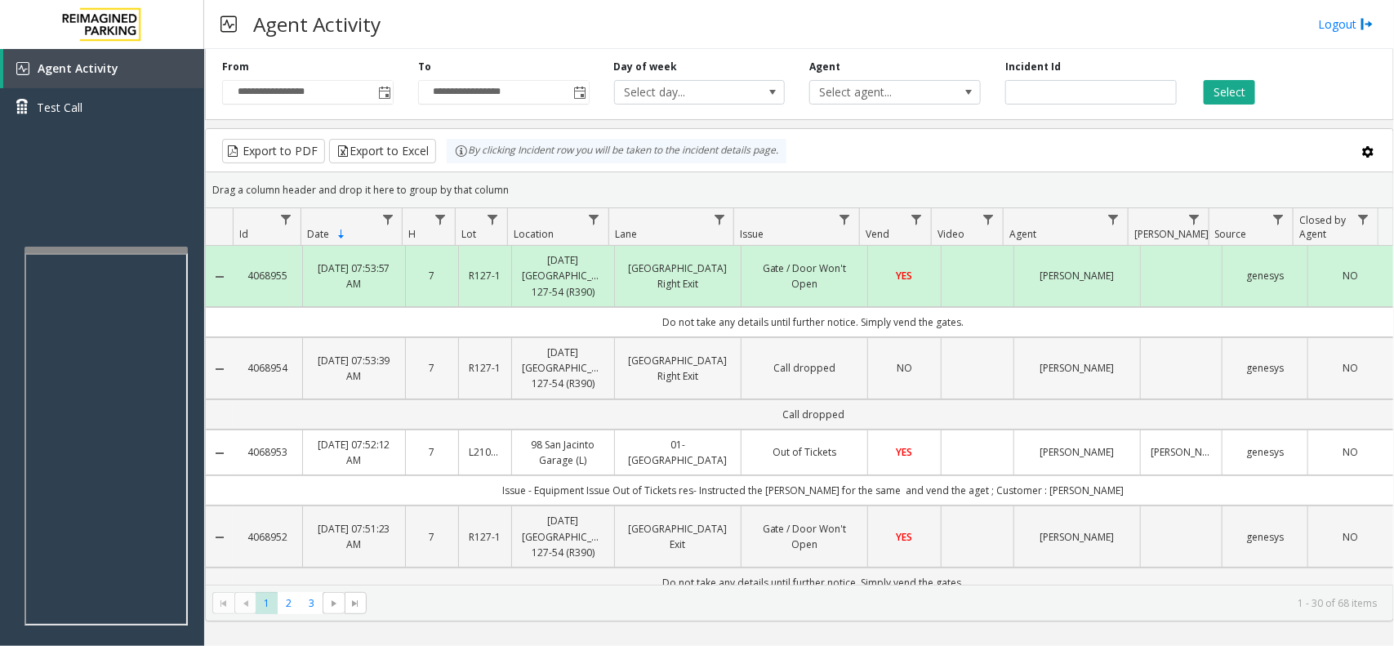
click at [950, 377] on td "Data table" at bounding box center [977, 368] width 73 height 62
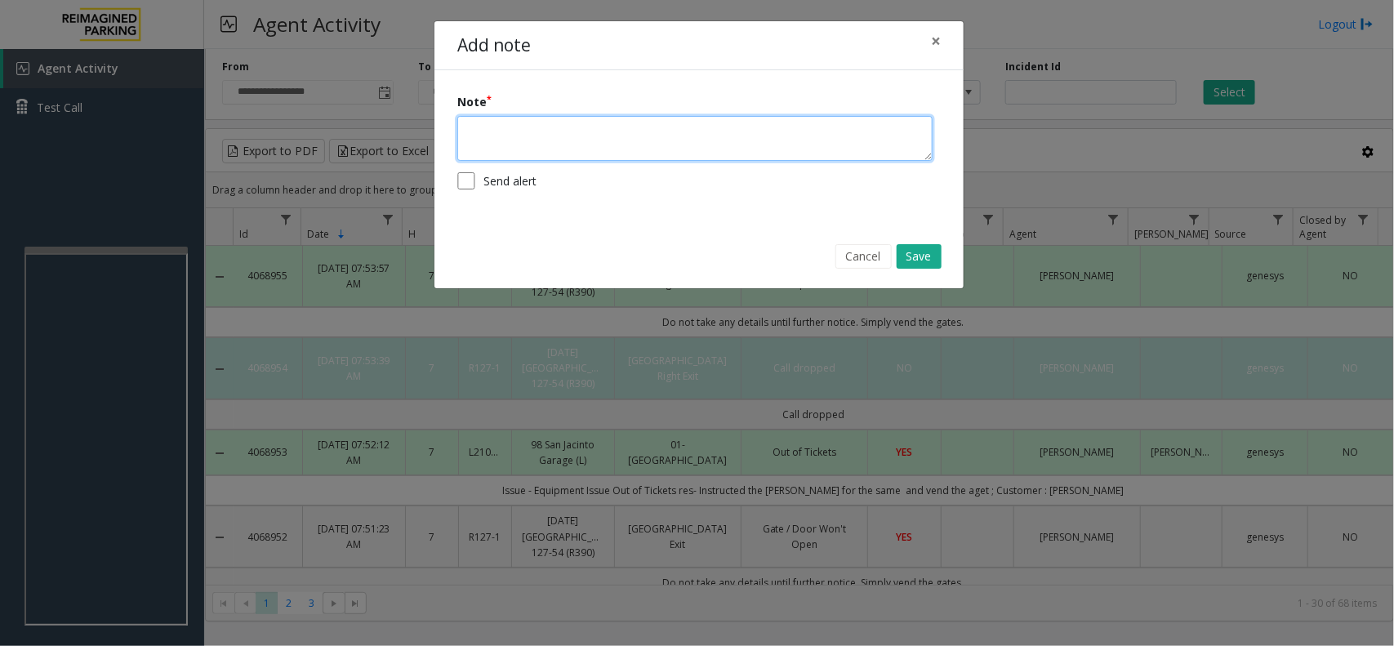
click at [647, 148] on textarea at bounding box center [694, 138] width 475 height 45
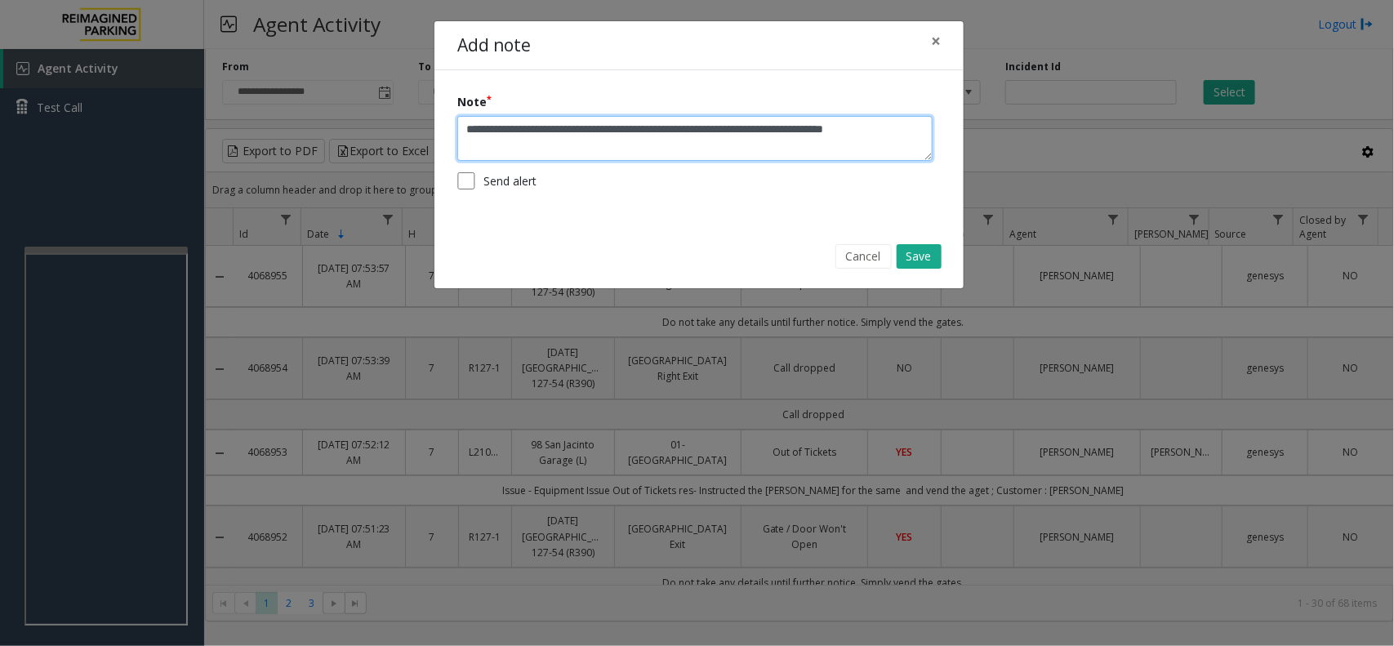
click at [847, 140] on textarea "**********" at bounding box center [694, 138] width 475 height 45
click at [850, 135] on textarea "**********" at bounding box center [694, 138] width 475 height 45
click at [523, 153] on textarea "**********" at bounding box center [694, 138] width 475 height 45
type textarea "**********"
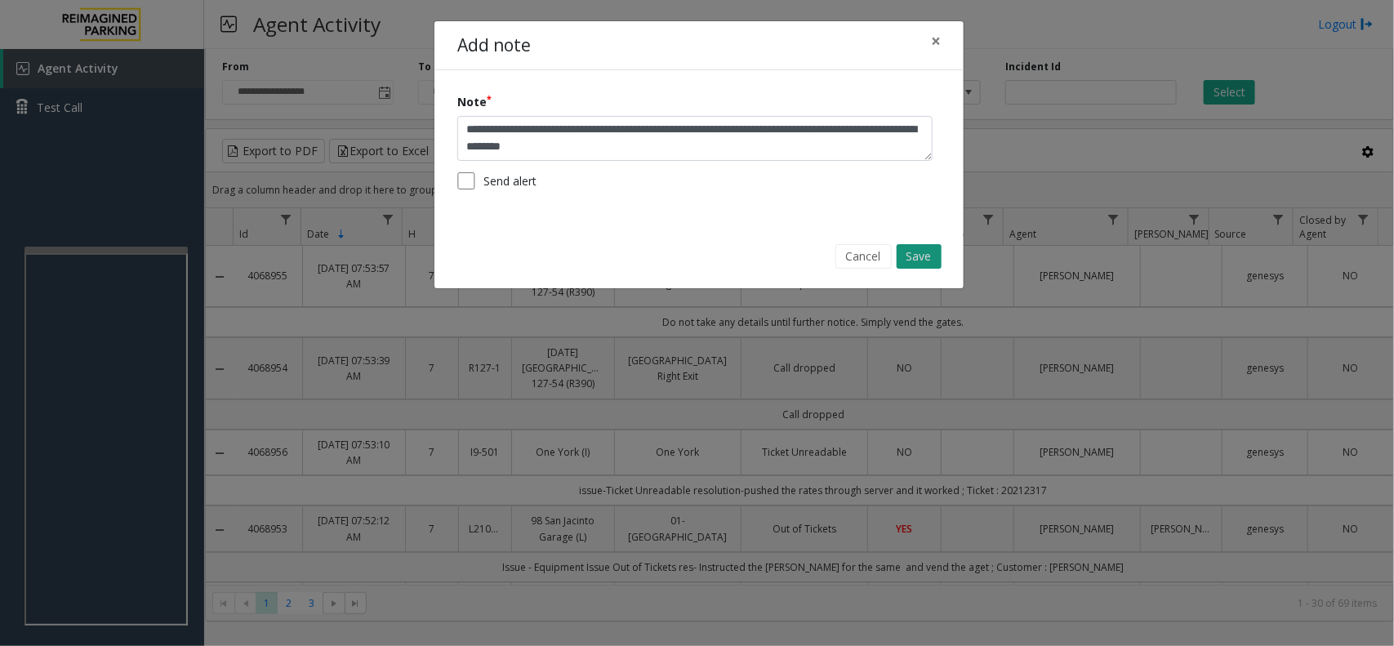
click at [931, 259] on button "Save" at bounding box center [919, 256] width 45 height 24
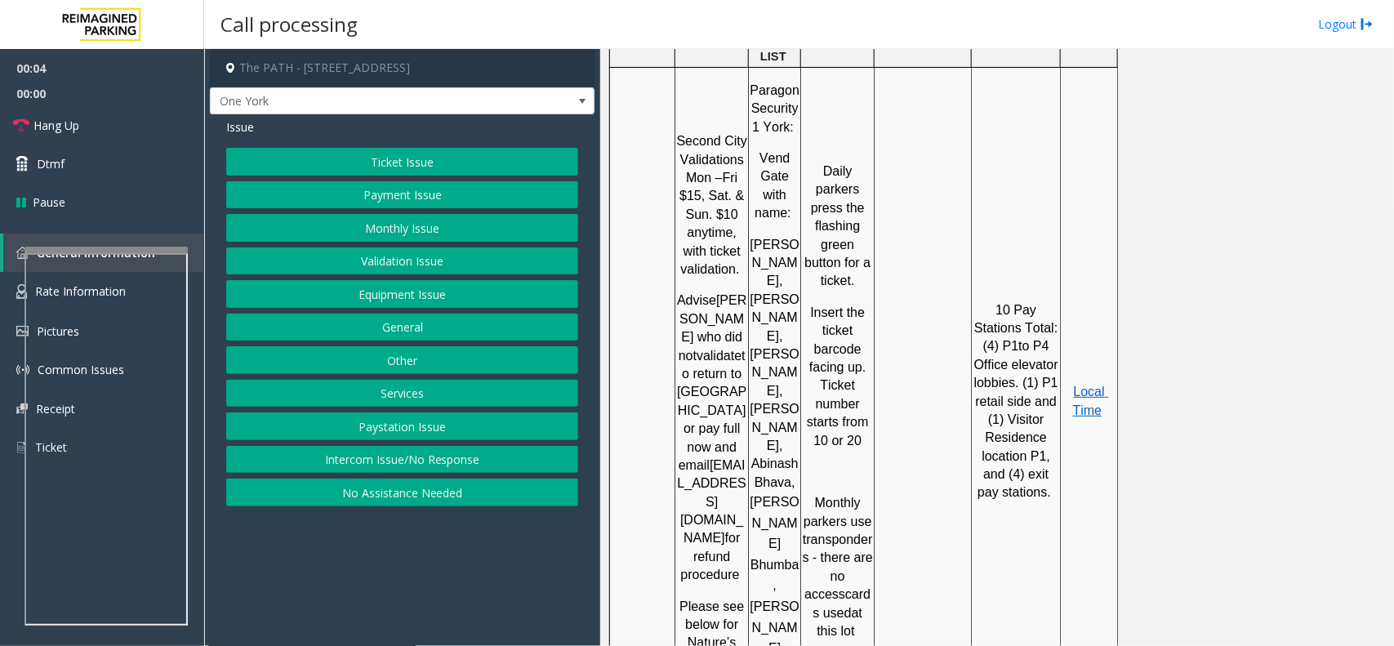
scroll to position [1837, 0]
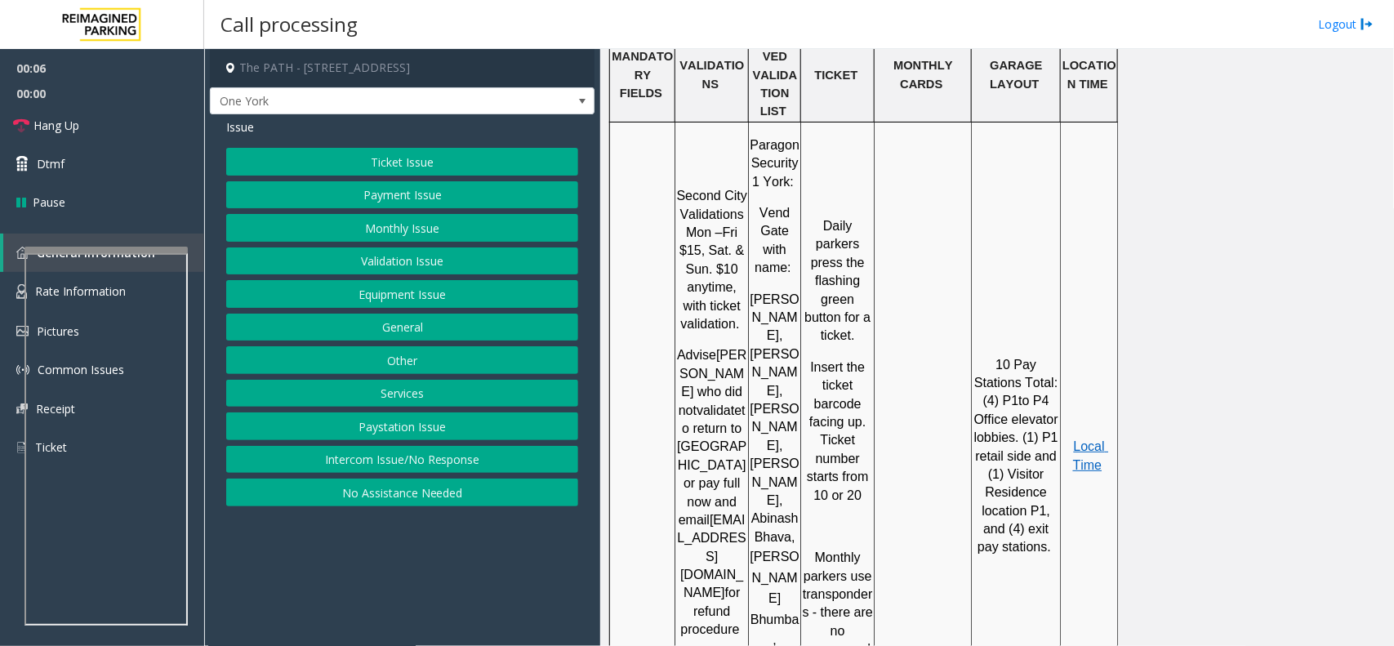
click at [416, 390] on button "Services" at bounding box center [402, 394] width 352 height 28
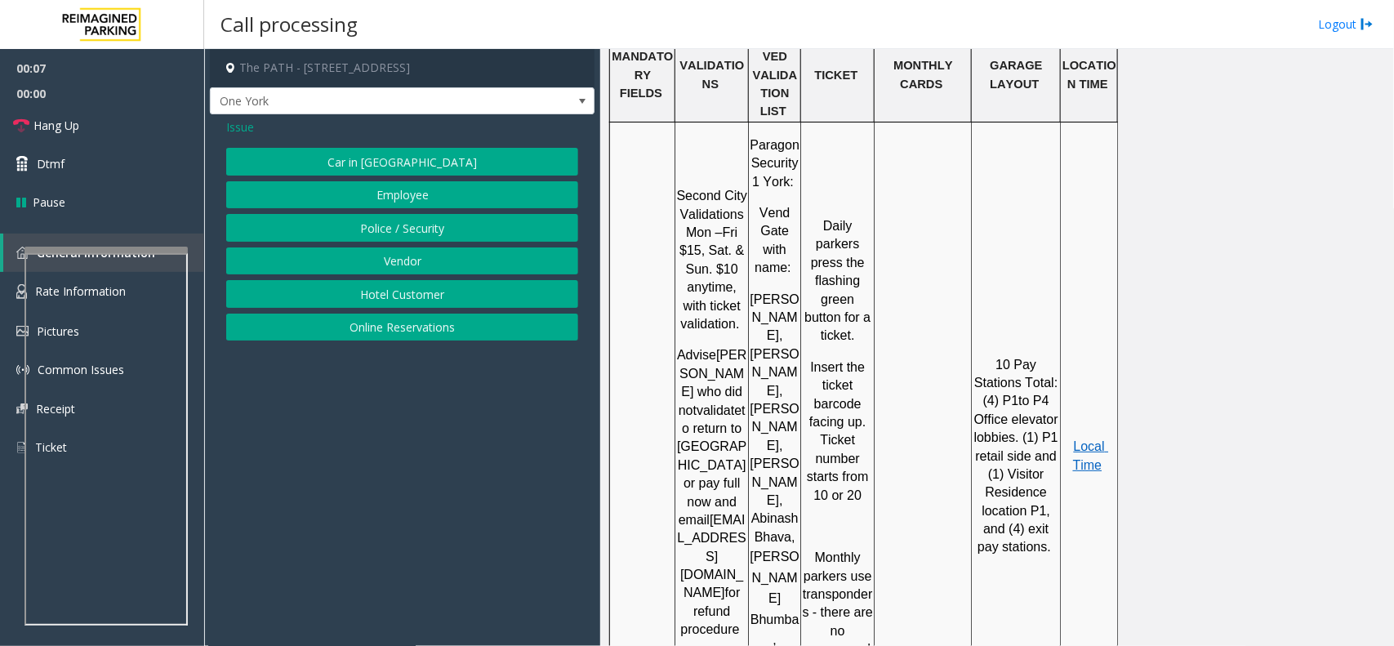
click at [442, 233] on button "Police / Security" at bounding box center [402, 228] width 352 height 28
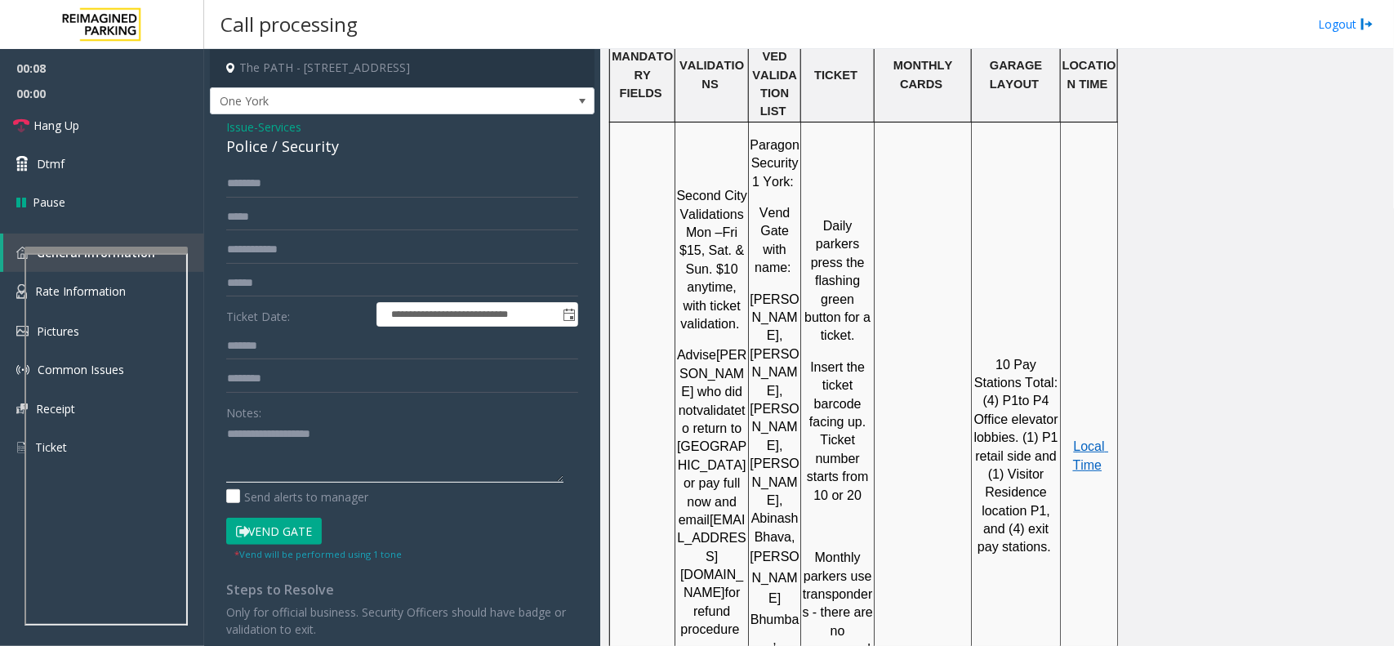
click at [314, 457] on textarea at bounding box center [394, 451] width 337 height 61
click at [324, 136] on div "Police / Security" at bounding box center [402, 147] width 352 height 22
copy div "Security"
click at [306, 434] on textarea at bounding box center [394, 451] width 337 height 61
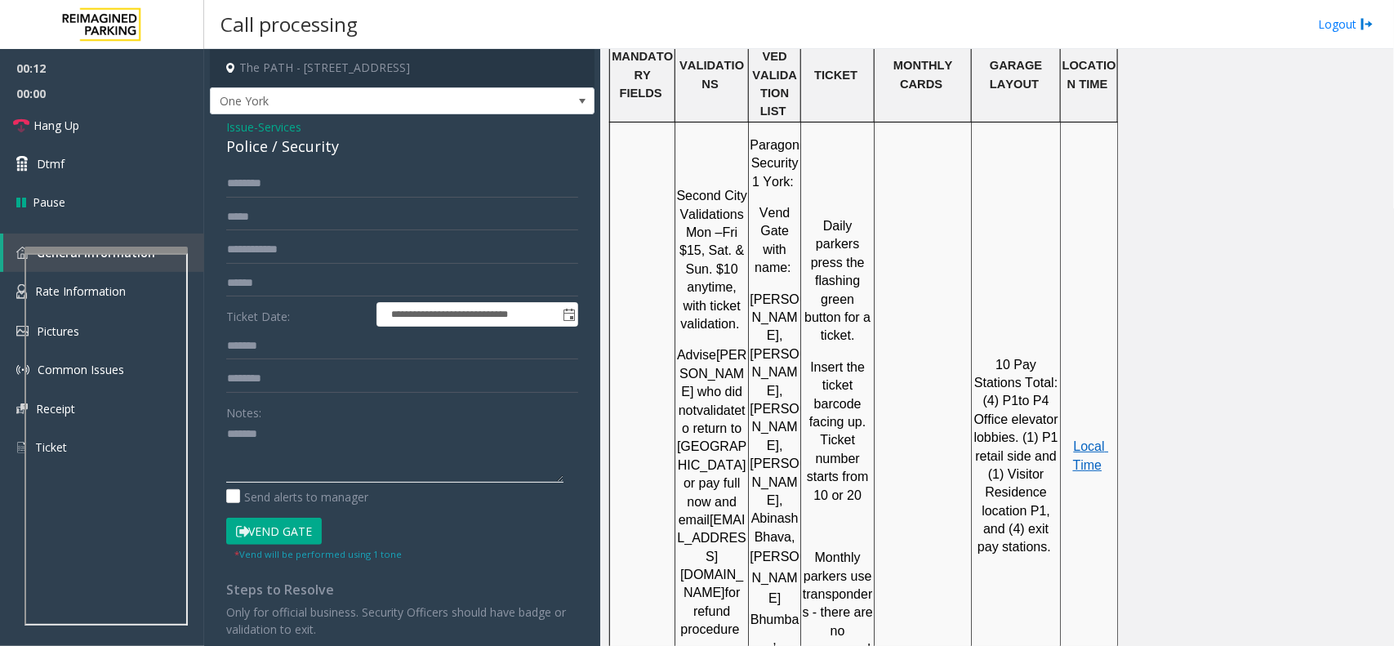
paste textarea "*********"
type textarea "**********"
click at [315, 368] on input "text" at bounding box center [402, 379] width 352 height 28
click at [226, 518] on button "Vend Gate" at bounding box center [274, 532] width 96 height 28
type input "*******"
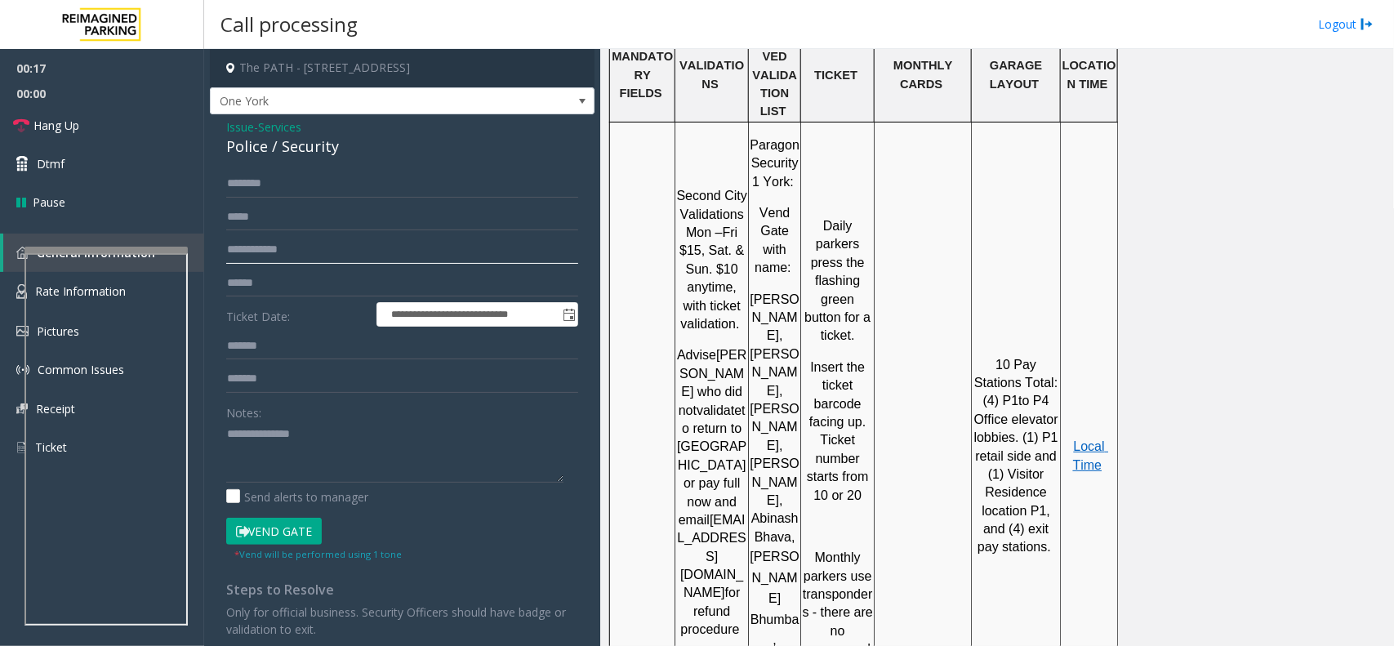
click at [274, 257] on input "text" at bounding box center [402, 250] width 352 height 28
type input "******"
click at [310, 433] on textarea at bounding box center [394, 451] width 337 height 61
type textarea "**********"
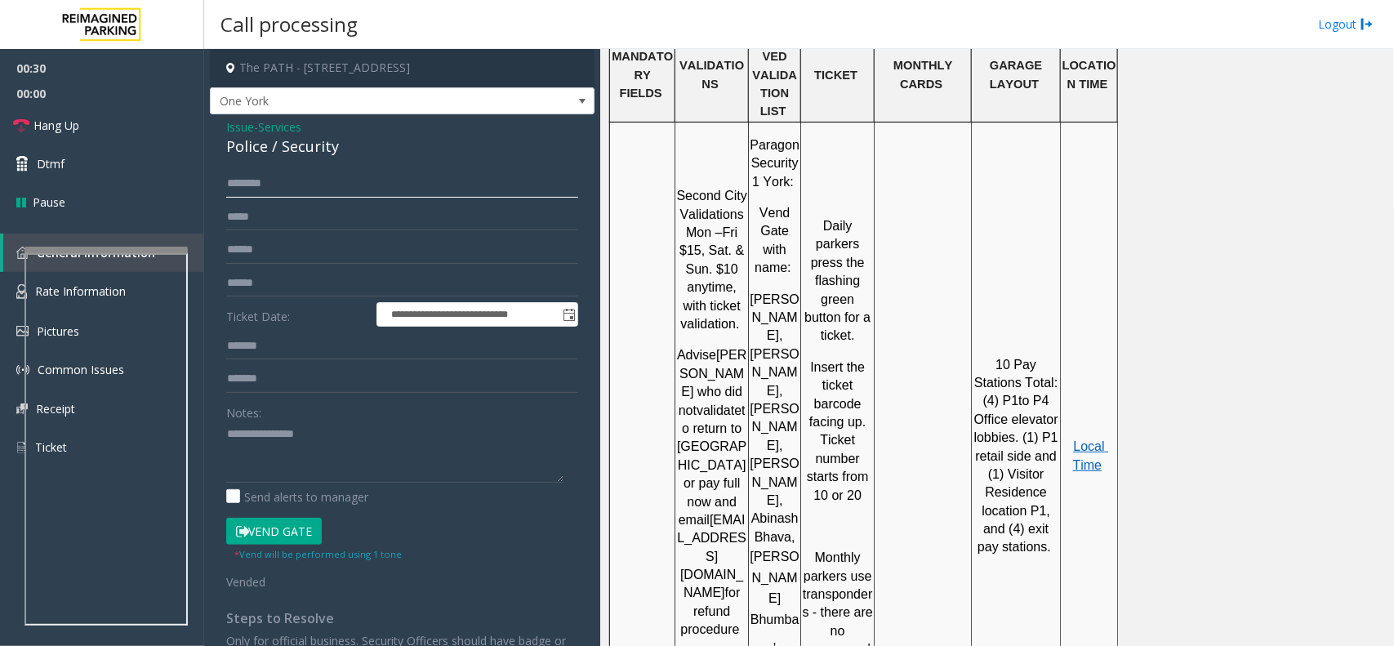
click at [268, 176] on input "text" at bounding box center [402, 184] width 352 height 28
type input "****"
click at [276, 550] on small "* Vend will be performed using 1 tone" at bounding box center [317, 554] width 167 height 12
click at [286, 533] on button "Vend Gate" at bounding box center [274, 532] width 96 height 28
click at [336, 421] on div "Notes:" at bounding box center [402, 440] width 352 height 84
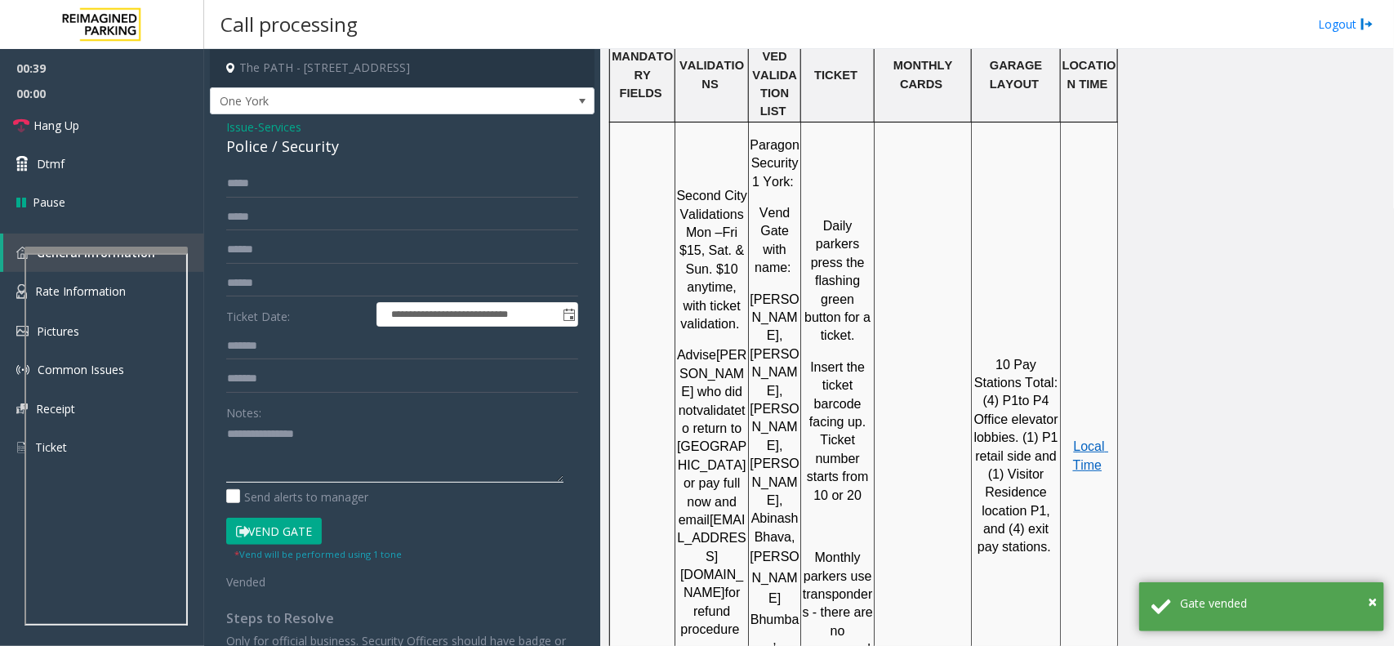
click at [332, 431] on textarea at bounding box center [394, 451] width 337 height 61
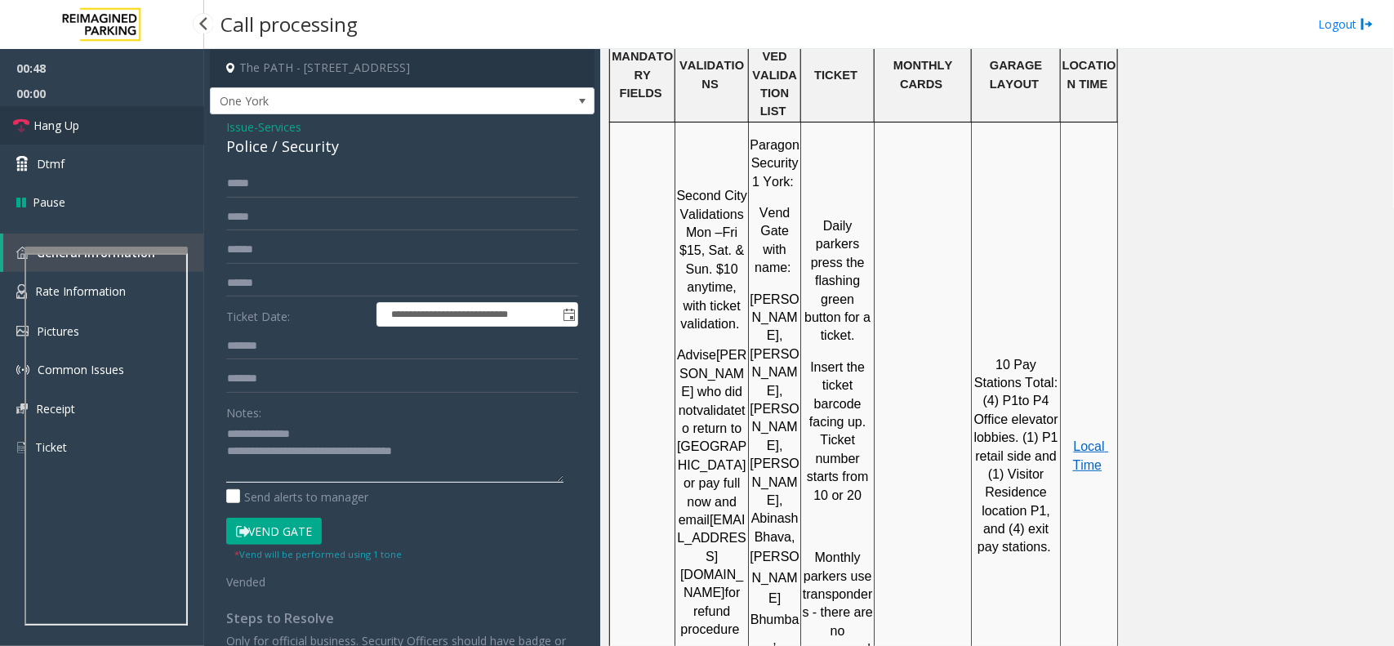
type textarea "**********"
click at [91, 122] on link "Hang Up" at bounding box center [102, 125] width 204 height 38
click at [306, 196] on input "****" at bounding box center [402, 184] width 352 height 28
type input "*********"
click at [102, 119] on link "Hang Up" at bounding box center [102, 125] width 204 height 38
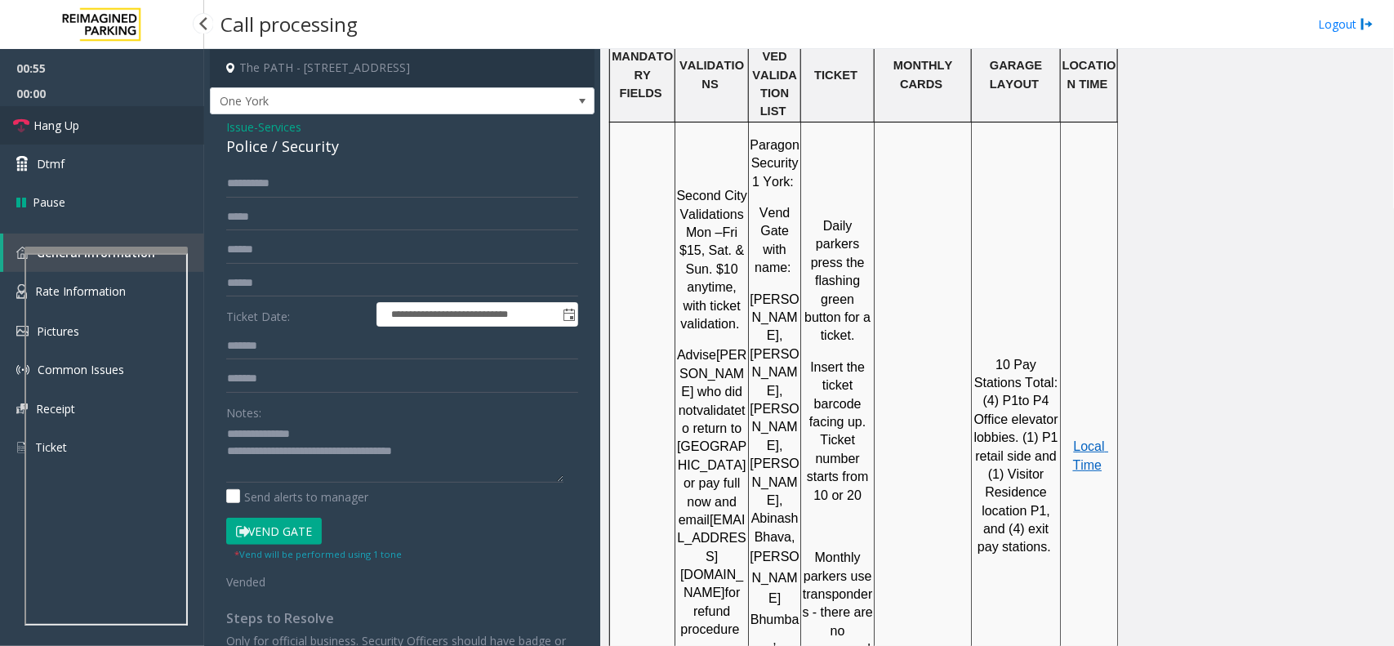
click at [136, 123] on link "Hang Up" at bounding box center [102, 125] width 204 height 38
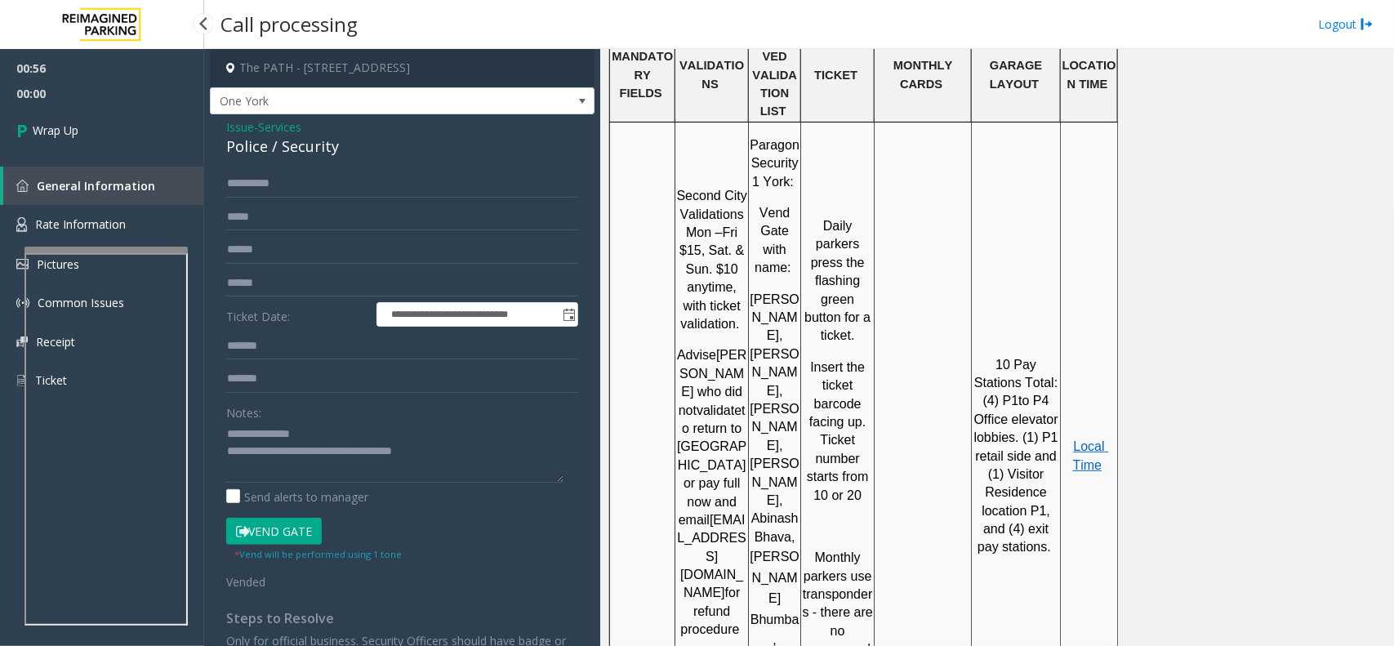
click at [136, 123] on link "Wrap Up" at bounding box center [102, 130] width 204 height 48
click at [136, 122] on link "Wrap Up" at bounding box center [102, 130] width 204 height 48
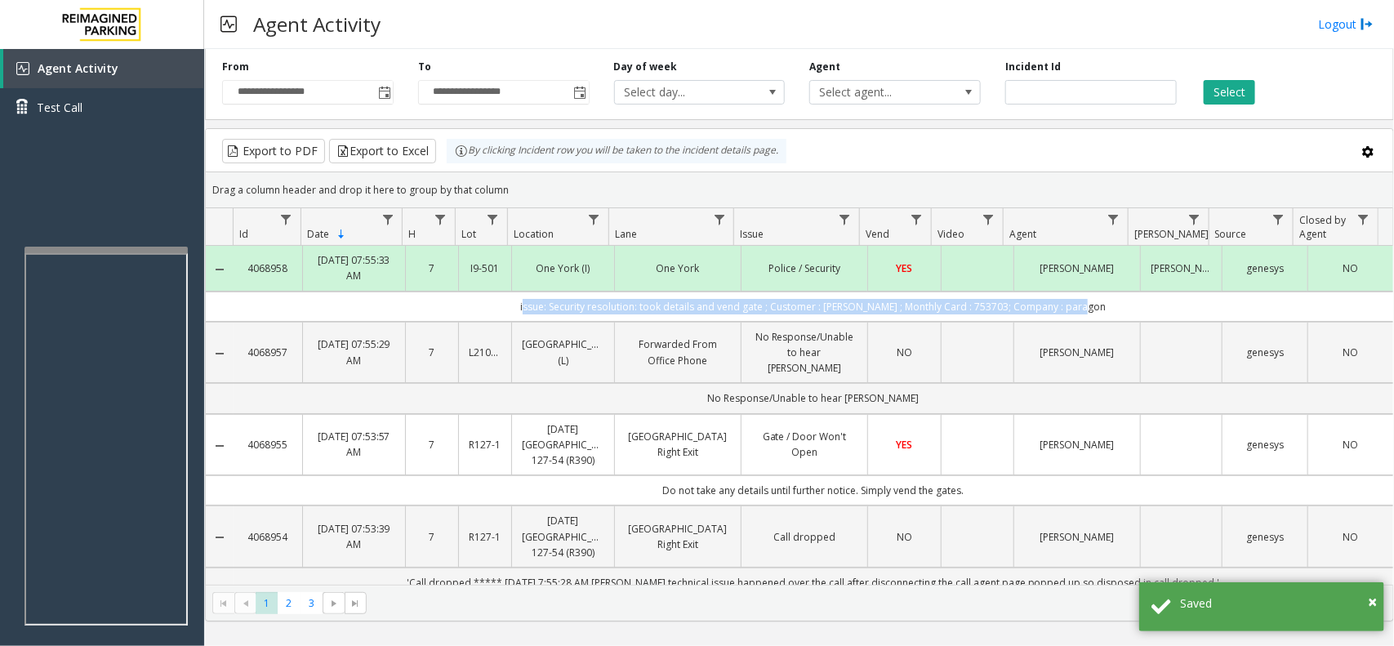
drag, startPoint x: 1095, startPoint y: 310, endPoint x: 532, endPoint y: 314, distance: 562.6
click at [532, 314] on td "issue: Security resolution: took details and vend gate ; Customer : syed hai ; …" at bounding box center [814, 307] width 1160 height 30
click at [521, 311] on td "issue: Security resolution: took details and vend gate ; Customer : syed hai ; …" at bounding box center [814, 307] width 1160 height 30
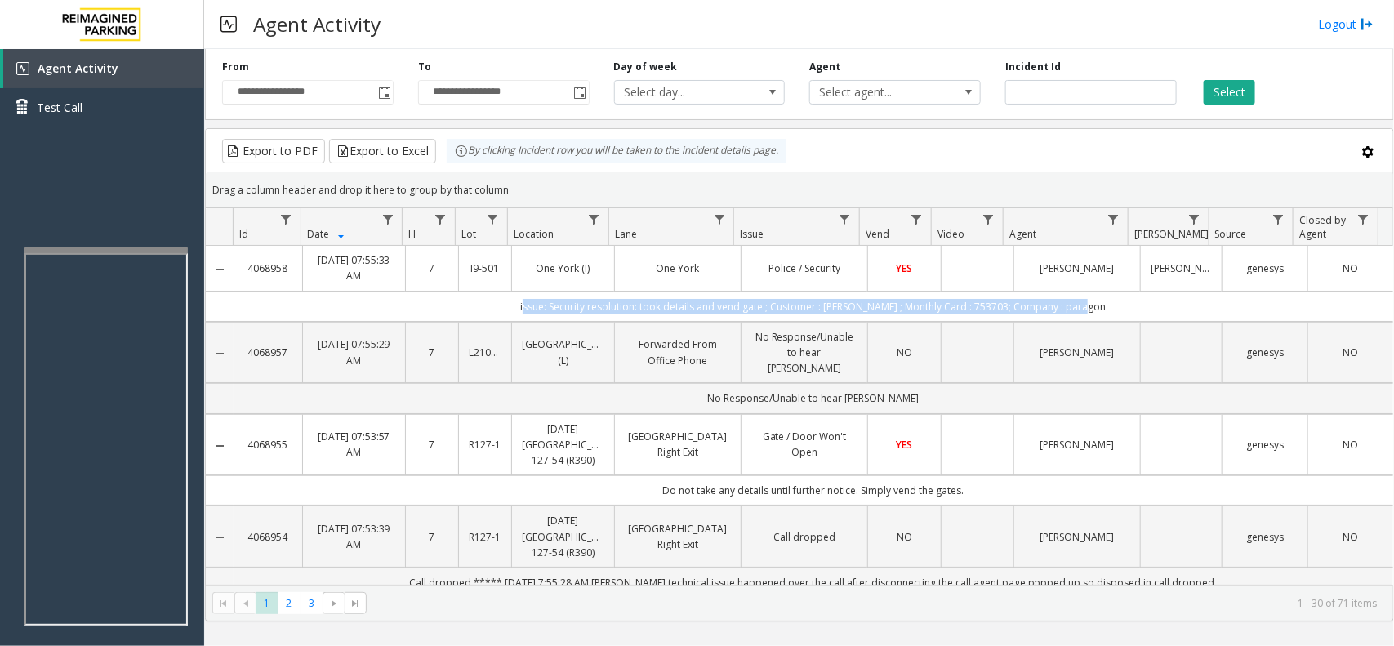
drag, startPoint x: 1131, startPoint y: 307, endPoint x: 515, endPoint y: 315, distance: 615.7
click at [515, 315] on td "issue: Security resolution: took details and vend gate ; Customer : syed hai ; …" at bounding box center [814, 307] width 1160 height 30
click at [512, 313] on td "issue: Security resolution: took details and vend gate ; Customer : syed hai ; …" at bounding box center [814, 307] width 1160 height 30
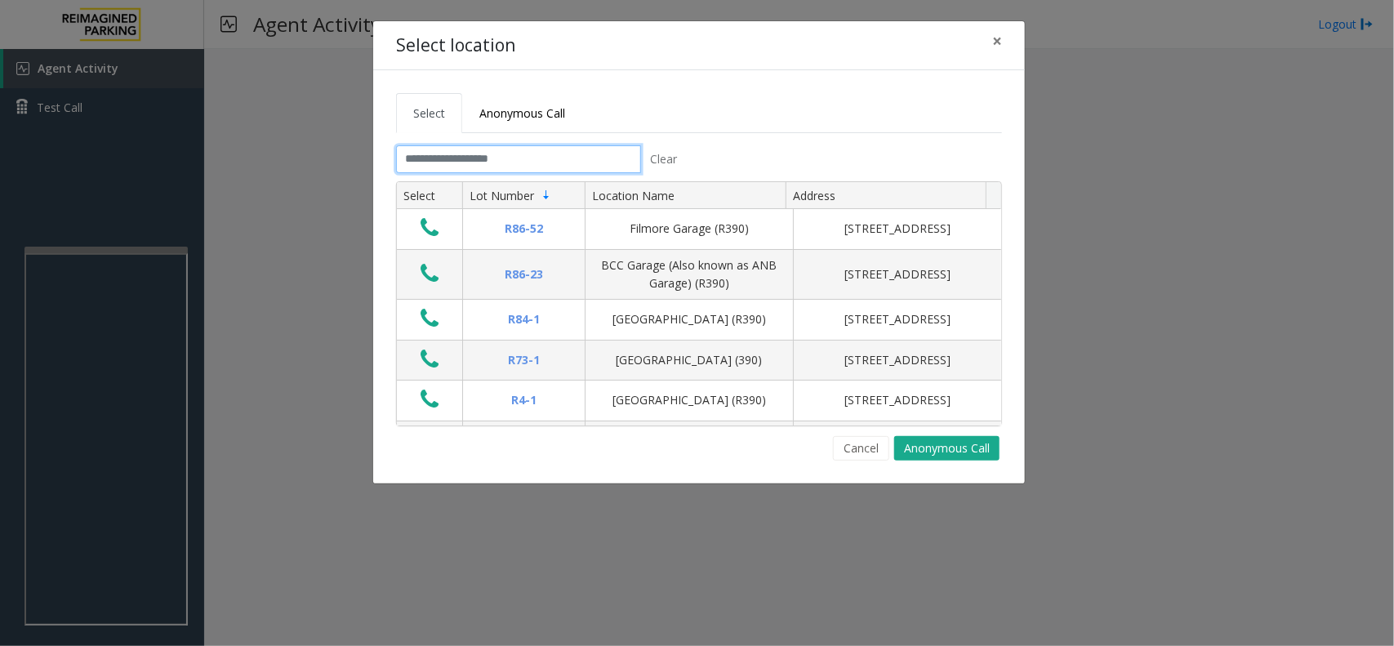
click at [442, 158] on input "text" at bounding box center [518, 159] width 245 height 28
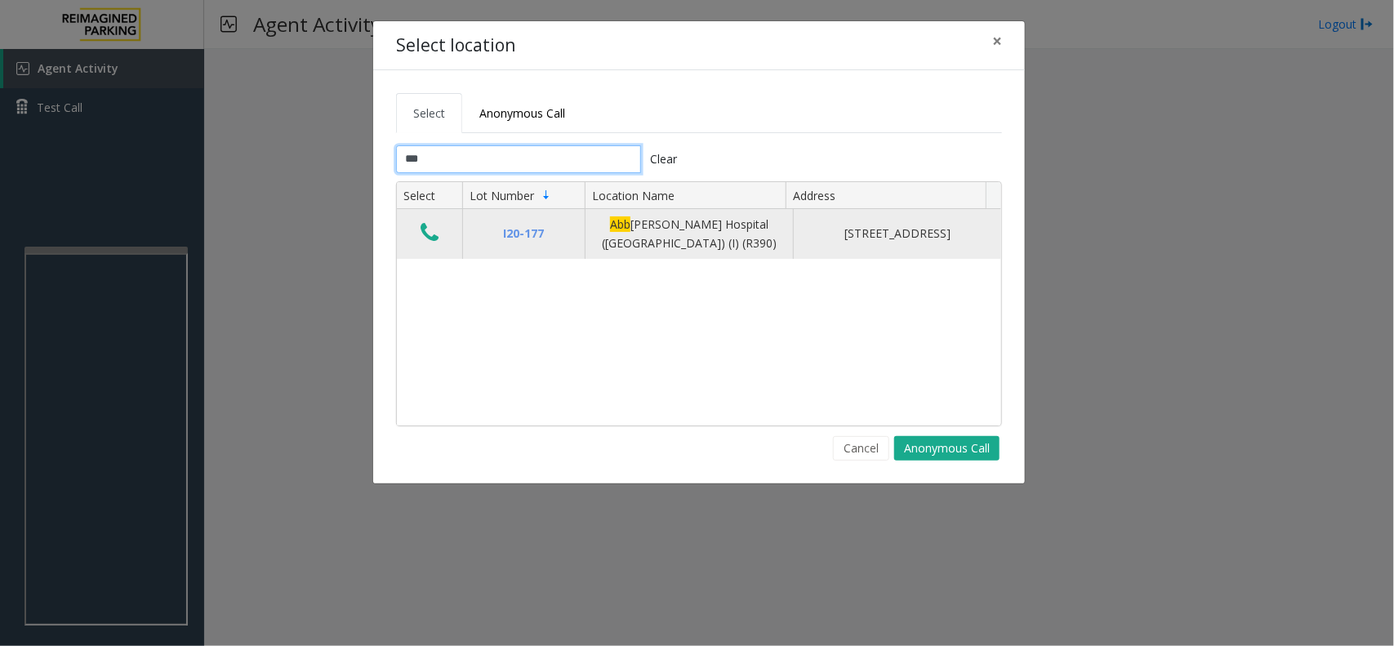
type input "***"
click at [434, 230] on icon "Data table" at bounding box center [430, 232] width 18 height 23
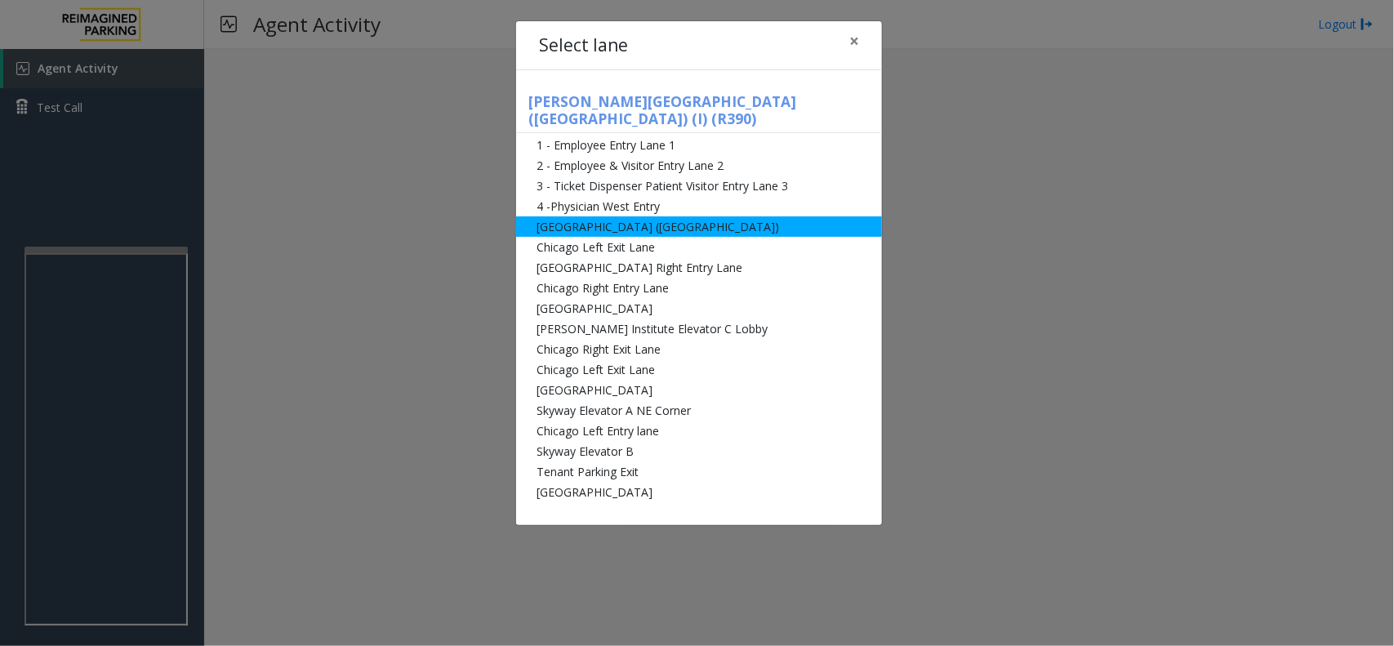
click at [692, 216] on li "[GEOGRAPHIC_DATA] ([GEOGRAPHIC_DATA])" at bounding box center [699, 226] width 366 height 20
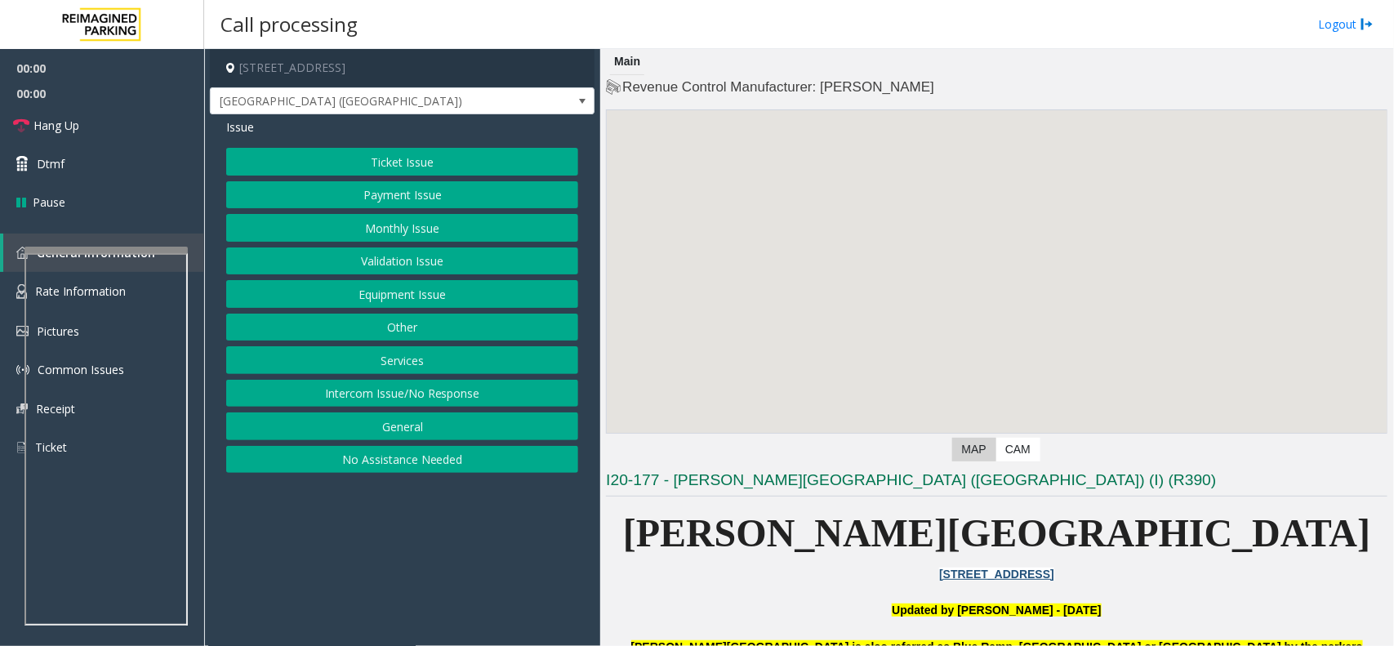
scroll to position [510, 0]
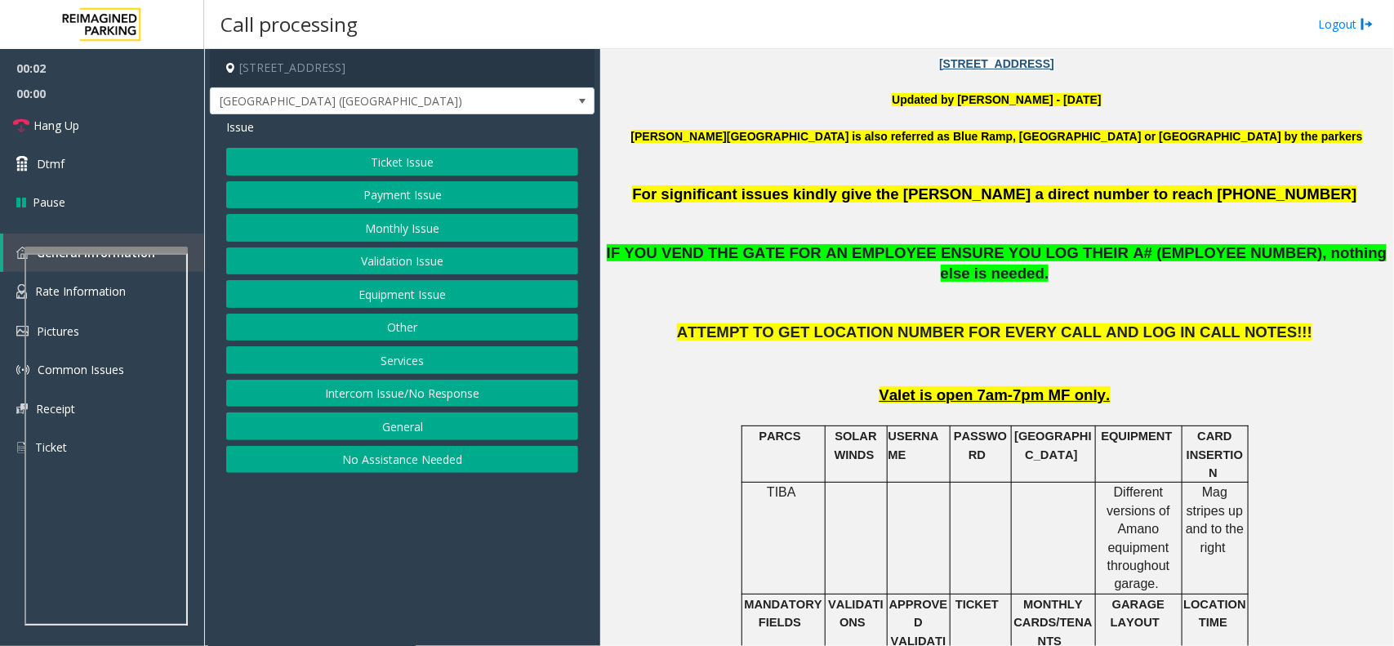
click at [408, 292] on button "Equipment Issue" at bounding box center [402, 294] width 352 height 28
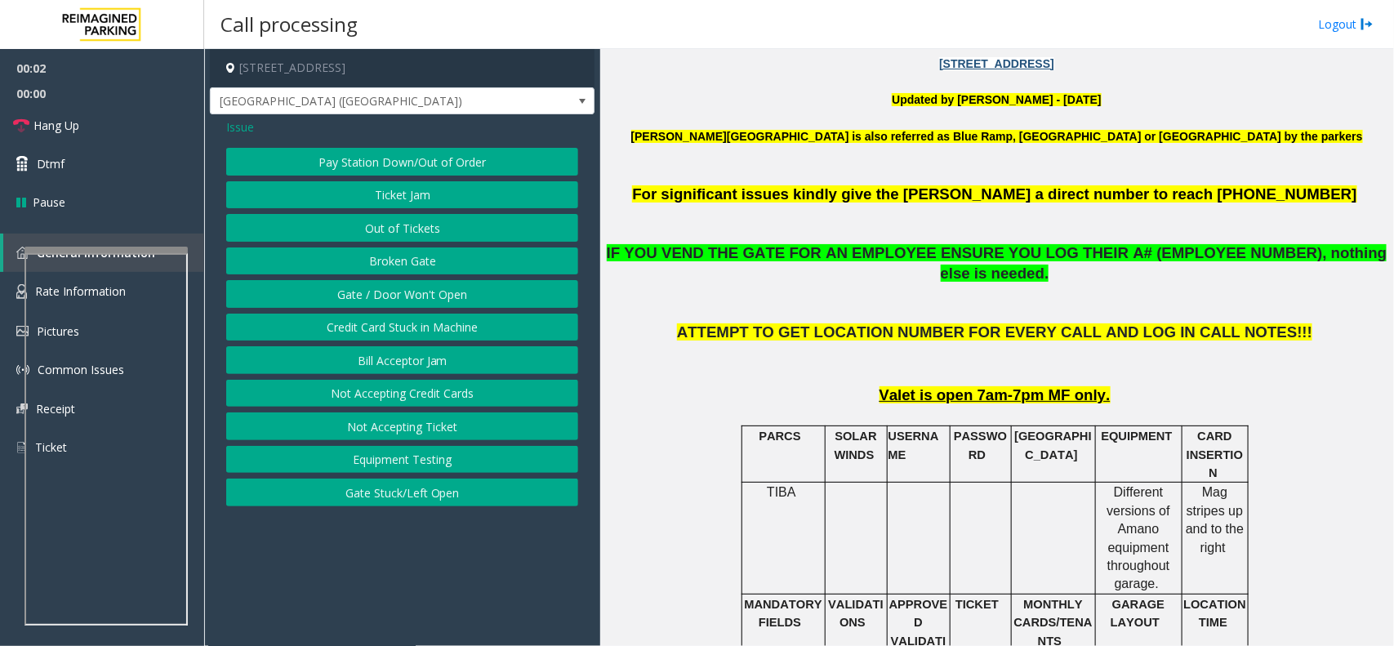
click at [408, 292] on button "Gate / Door Won't Open" at bounding box center [402, 294] width 352 height 28
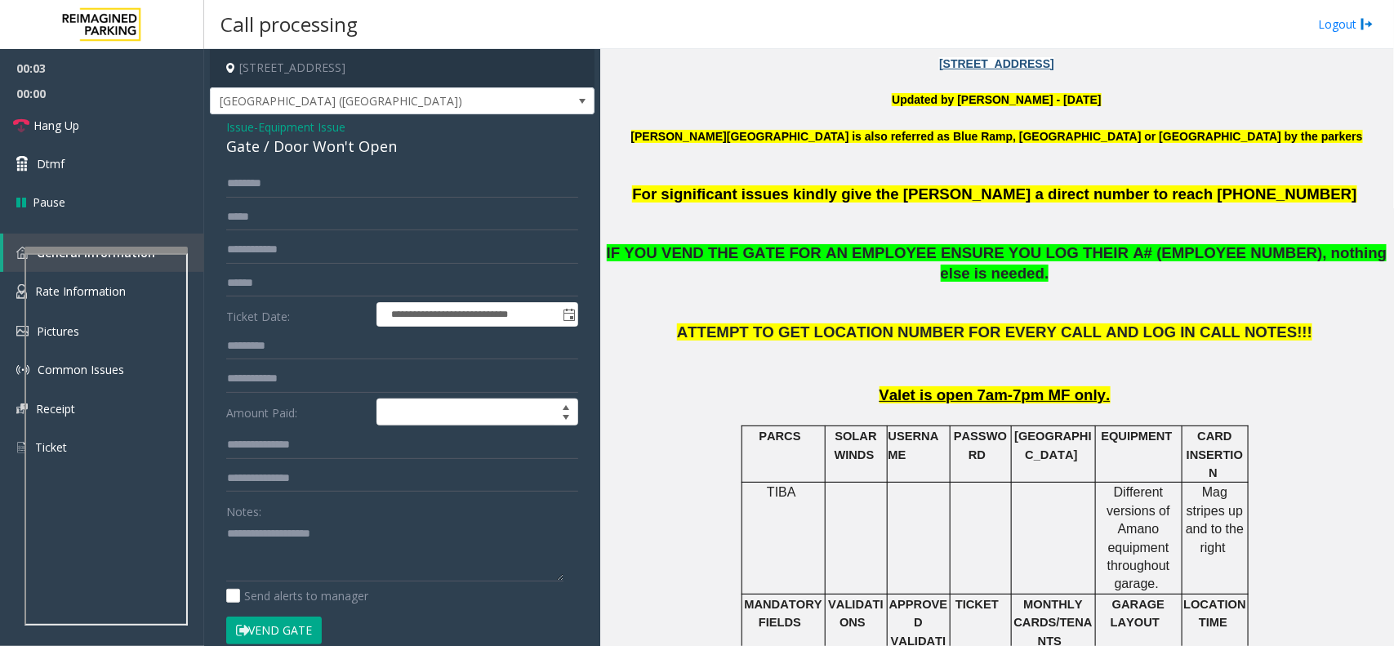
click at [287, 634] on button "Vend Gate" at bounding box center [274, 631] width 96 height 28
click at [315, 550] on textarea at bounding box center [394, 550] width 337 height 61
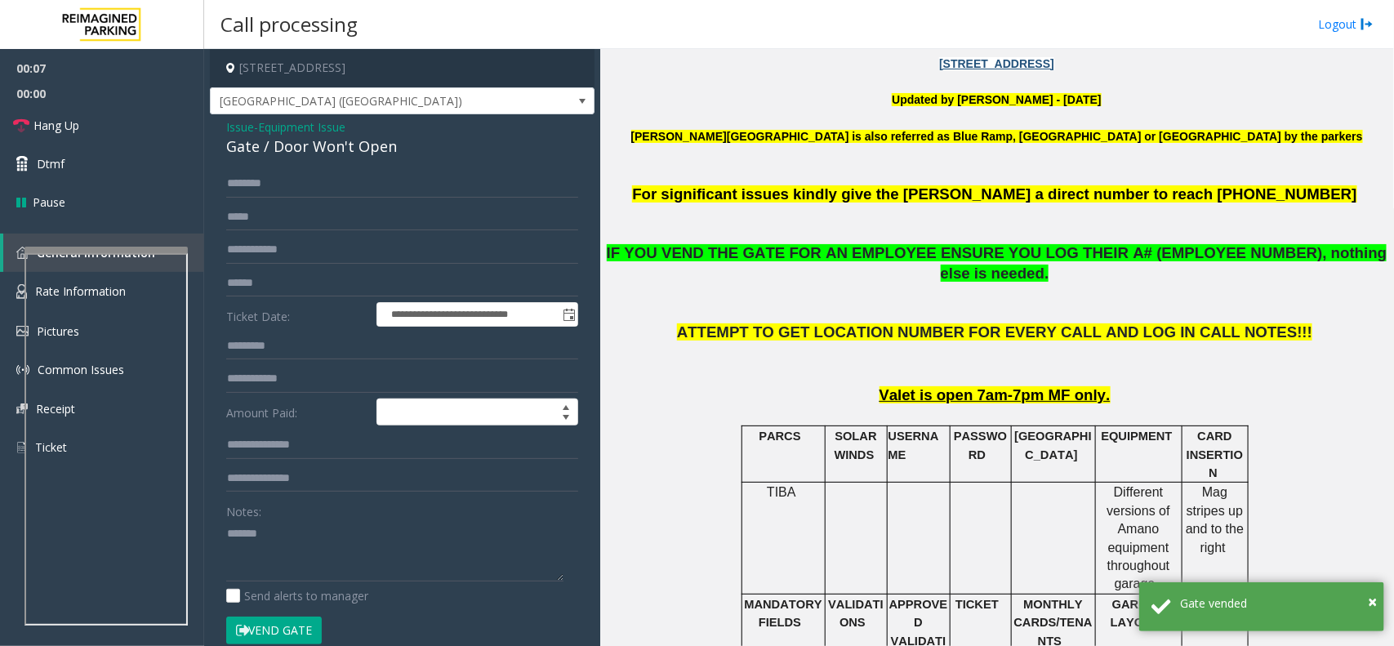
click at [377, 149] on div "Gate / Door Won't Open" at bounding box center [402, 147] width 352 height 22
copy div "Gate / Door Won't Open"
click at [327, 565] on textarea at bounding box center [394, 550] width 337 height 61
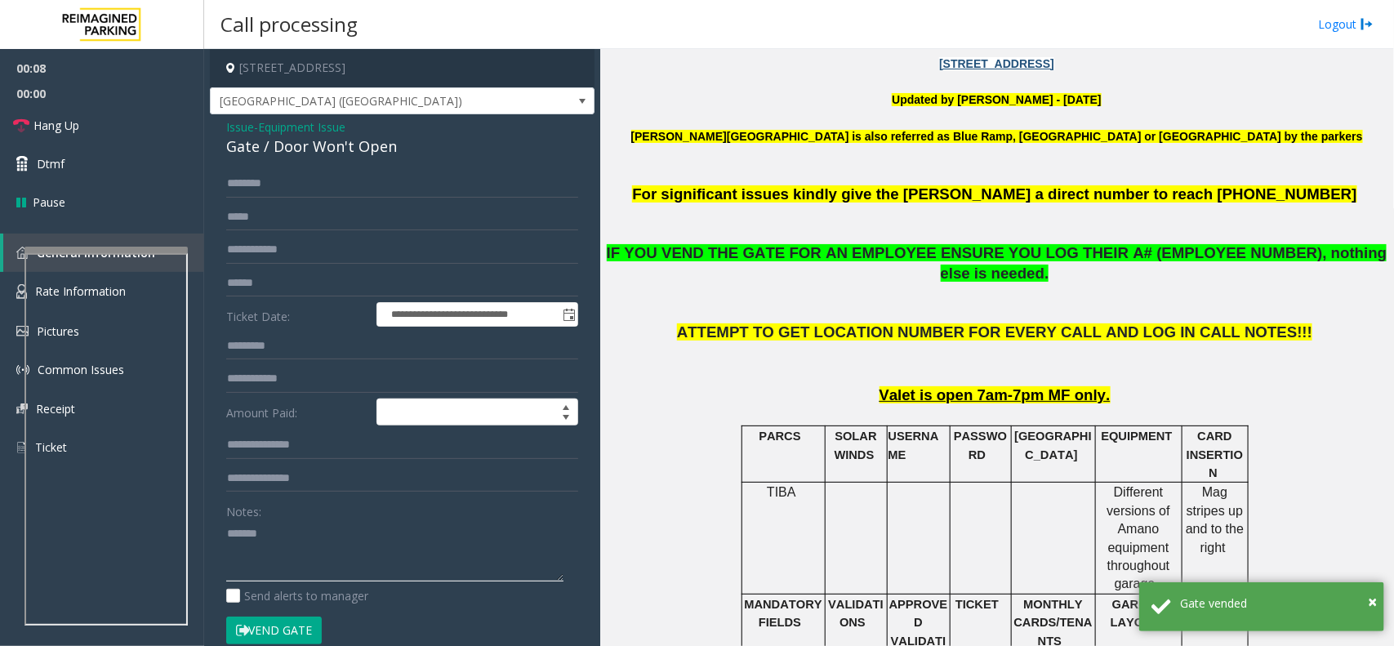
paste textarea "**********"
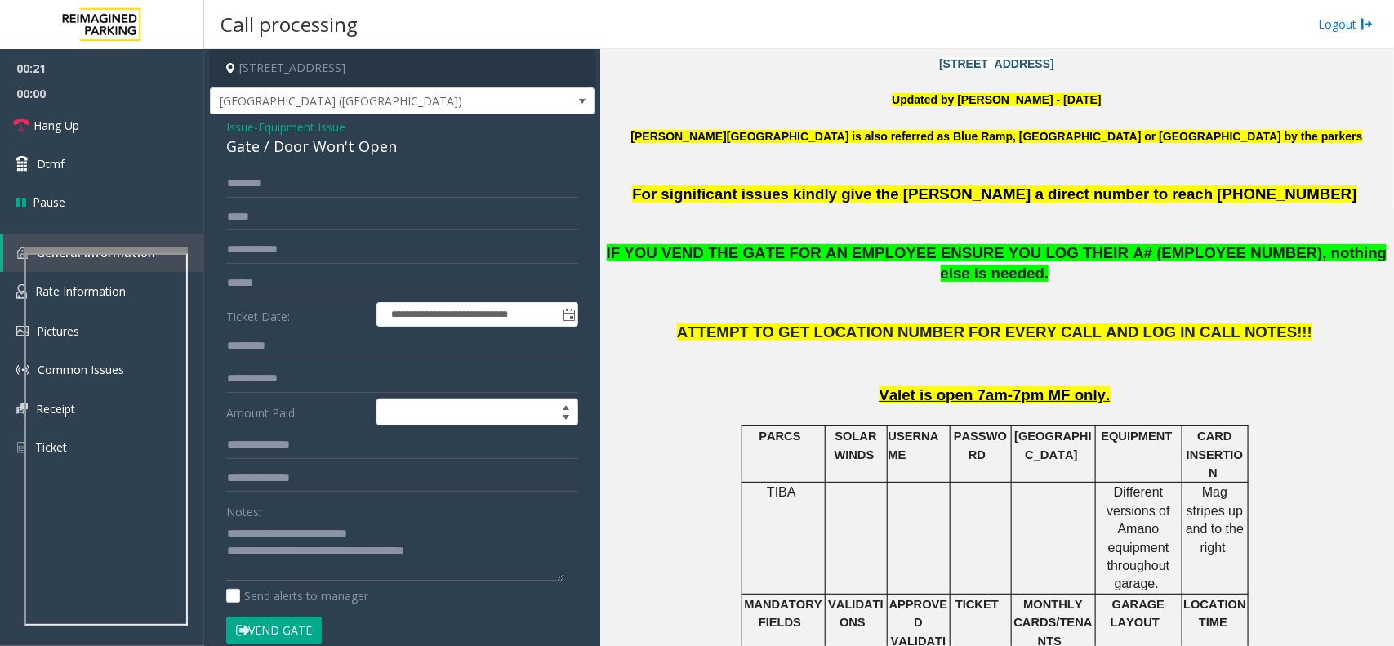
click at [474, 543] on textarea at bounding box center [394, 550] width 337 height 61
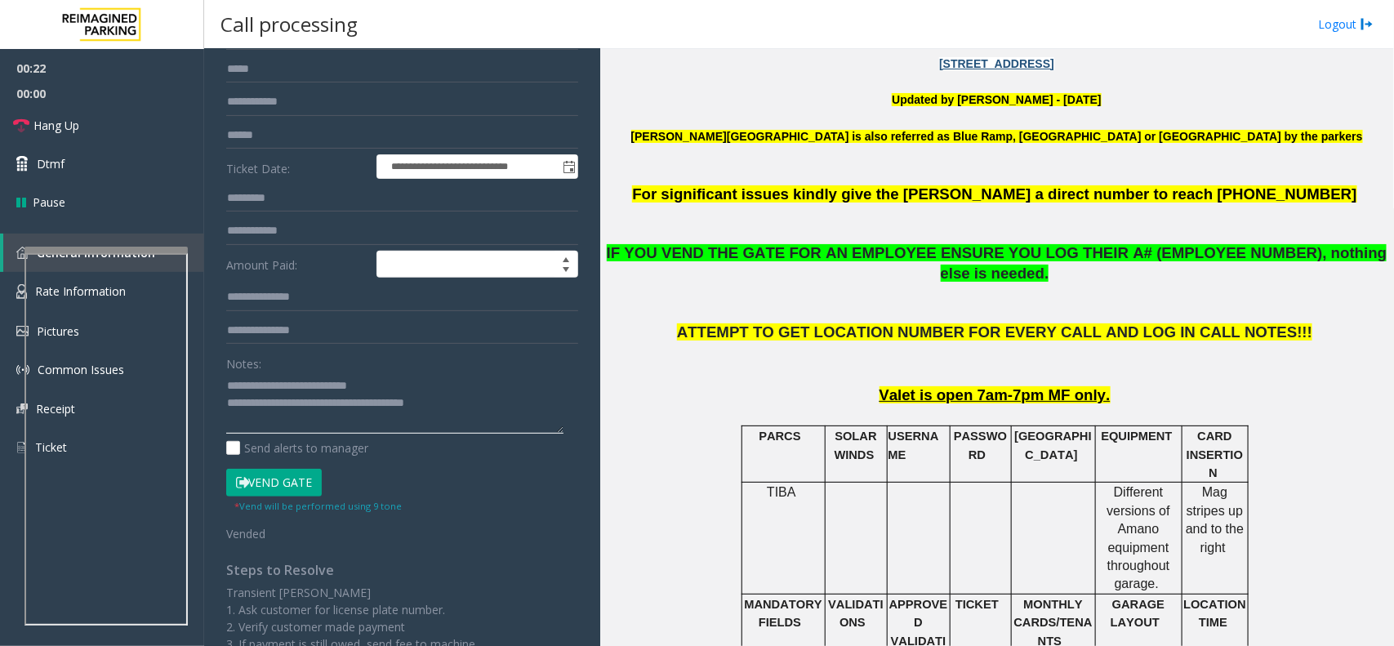
scroll to position [0, 0]
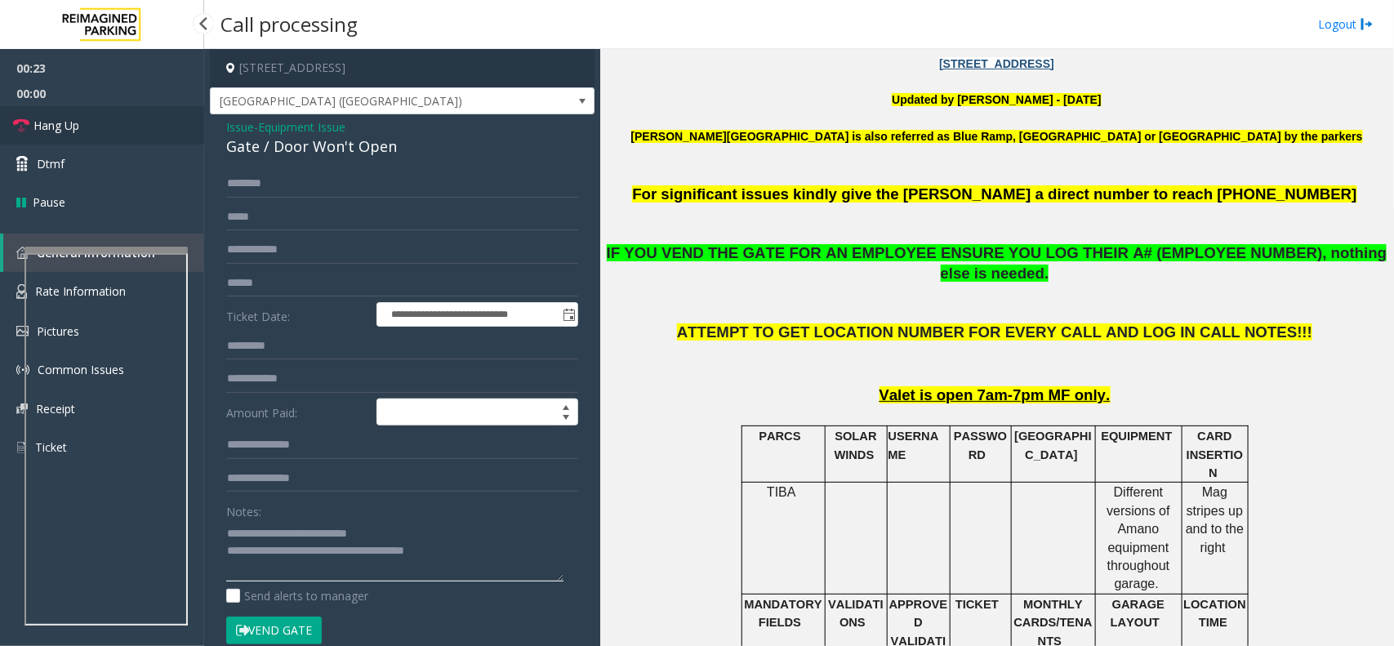
type textarea "**********"
click at [118, 120] on link "Hang Up" at bounding box center [102, 125] width 204 height 38
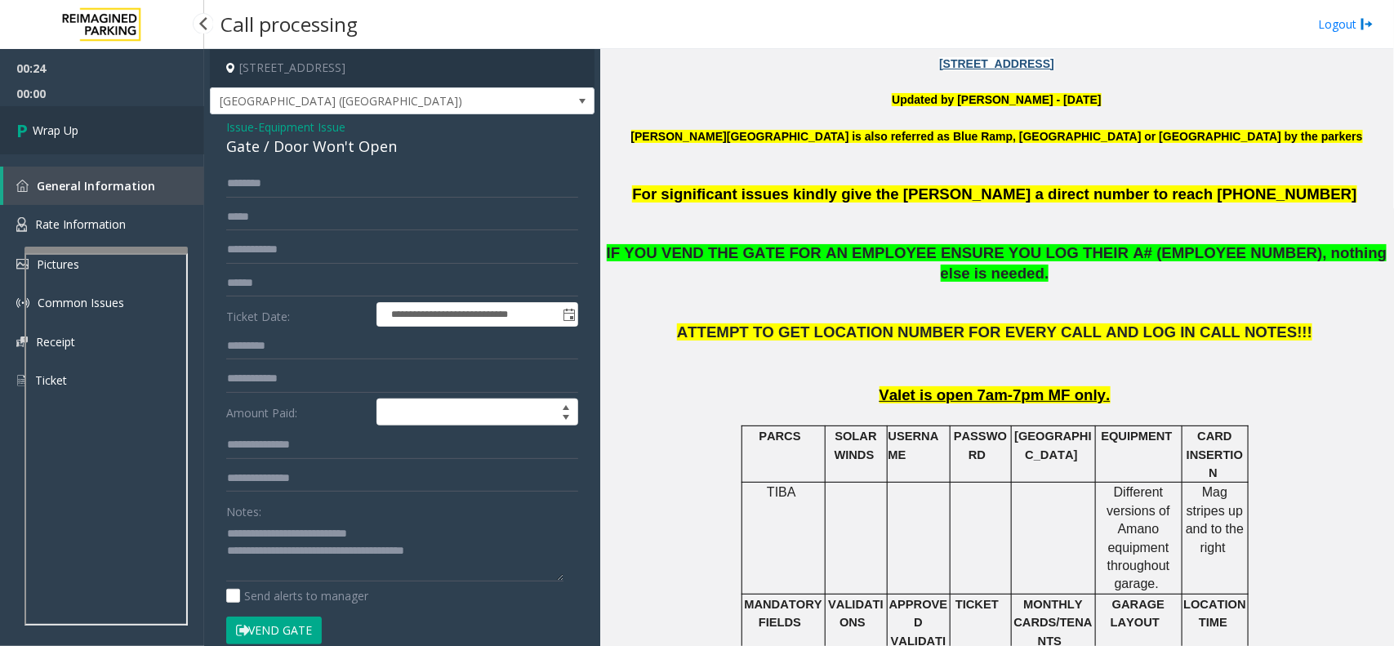
click at [118, 119] on link "Wrap Up" at bounding box center [102, 130] width 204 height 48
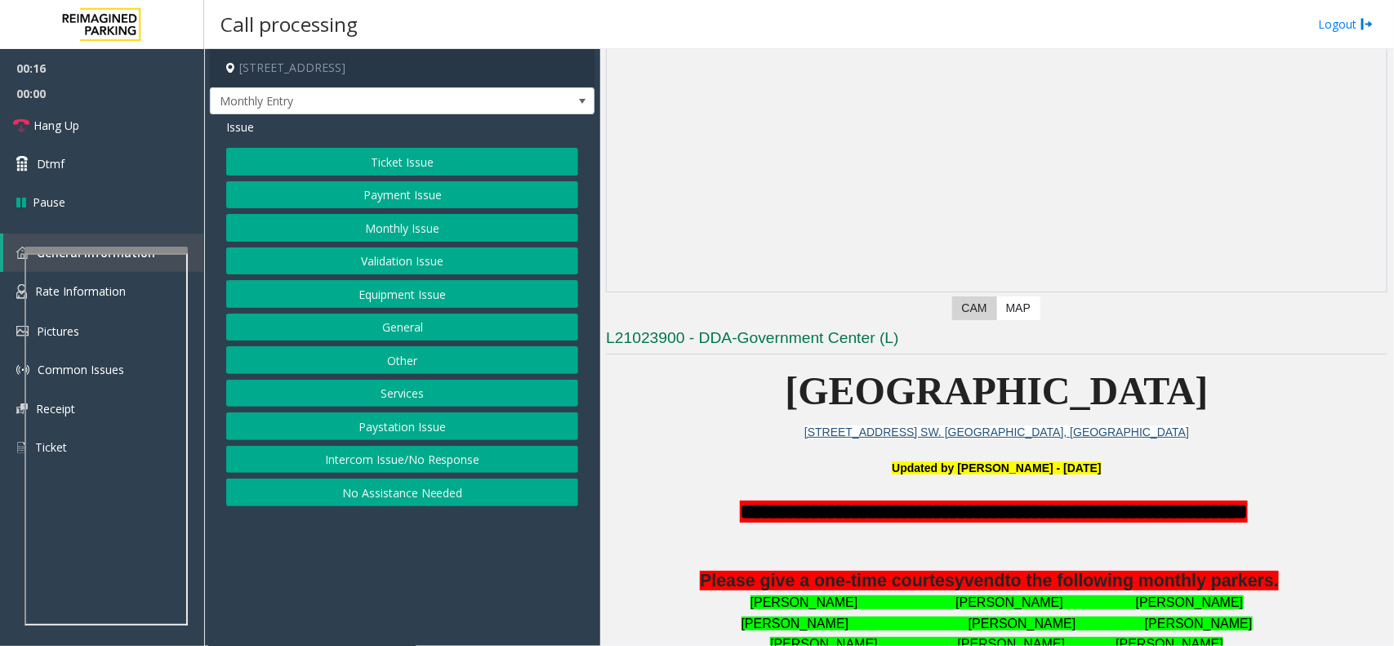
scroll to position [102, 0]
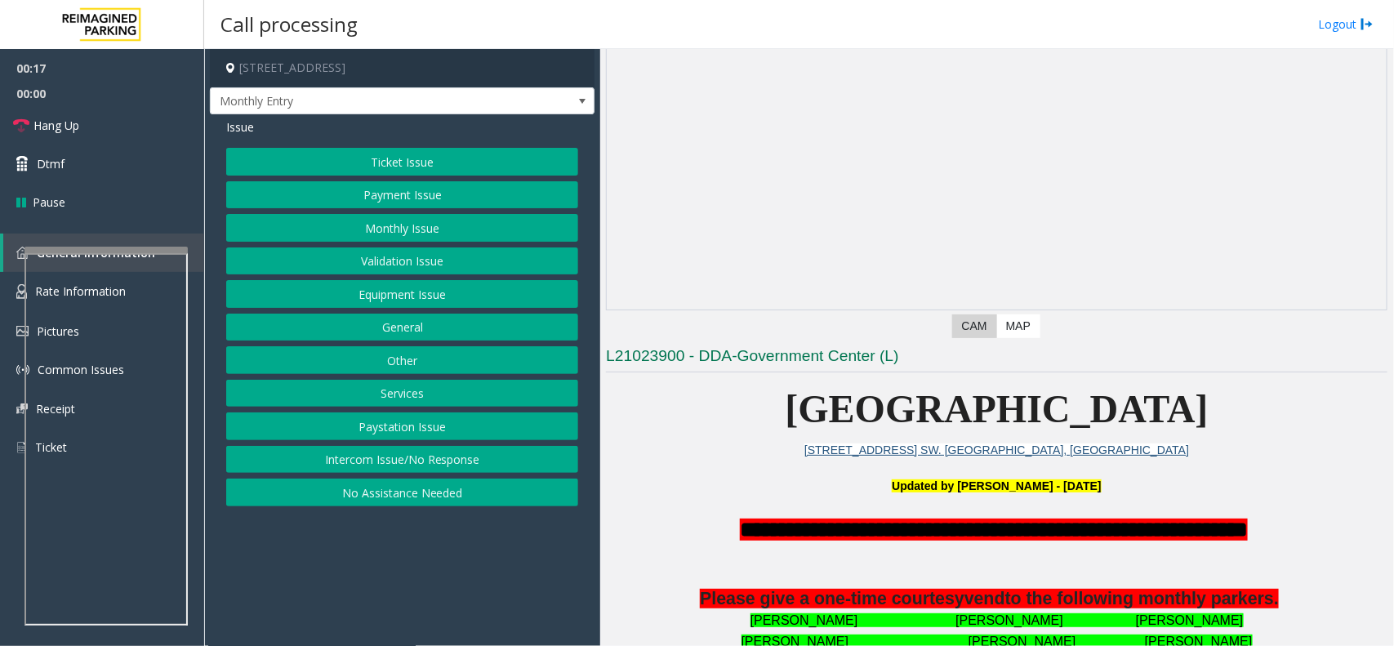
click at [456, 280] on div "Ticket Issue Payment Issue Monthly Issue Validation Issue Equipment Issue Gener…" at bounding box center [402, 327] width 352 height 358
click at [451, 286] on button "Equipment Issue" at bounding box center [402, 294] width 352 height 28
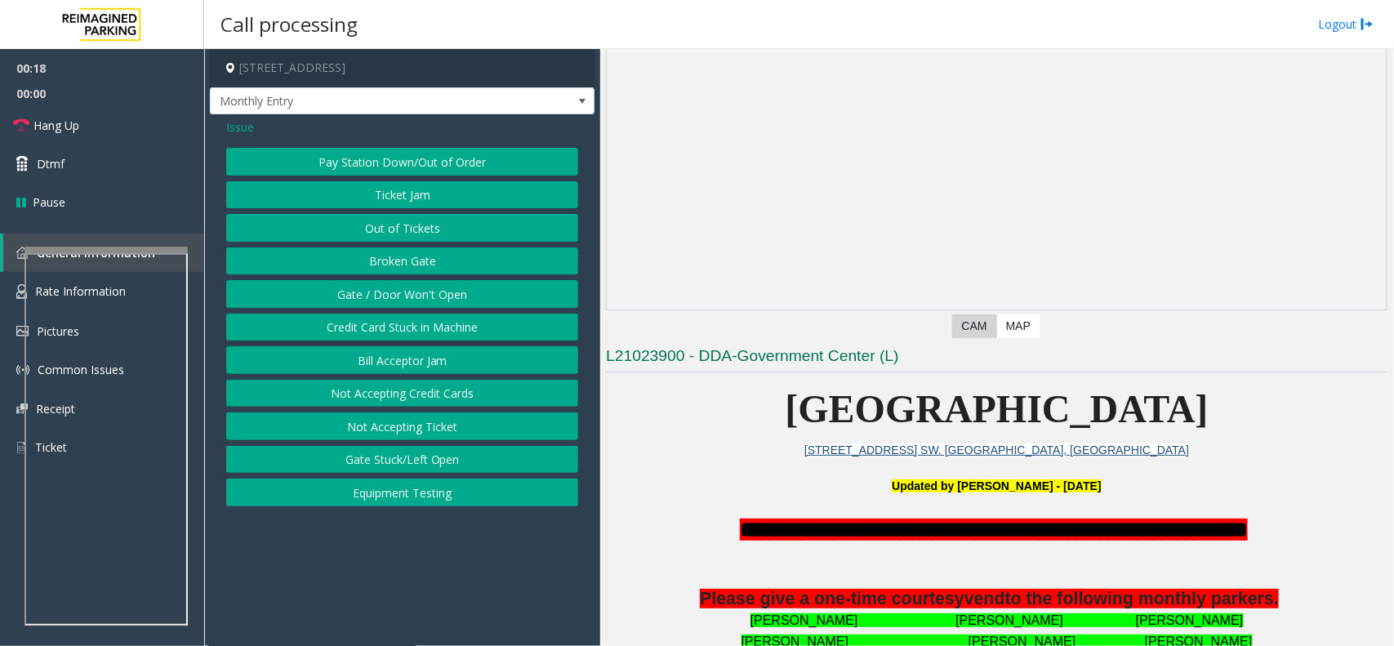
click at [451, 286] on button "Gate / Door Won't Open" at bounding box center [402, 294] width 352 height 28
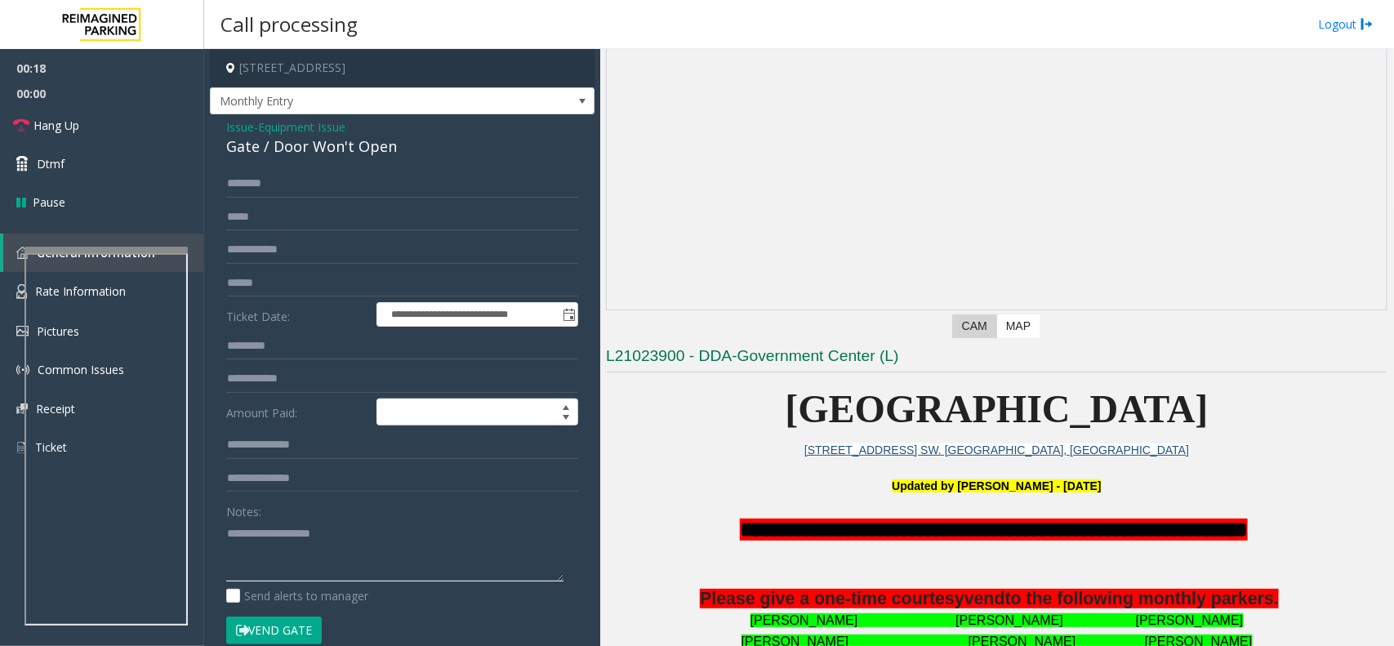
click at [337, 523] on textarea at bounding box center [394, 550] width 337 height 61
click at [345, 154] on div "Gate / Door Won't Open" at bounding box center [402, 147] width 352 height 22
copy div "Gate / Door Won't Open"
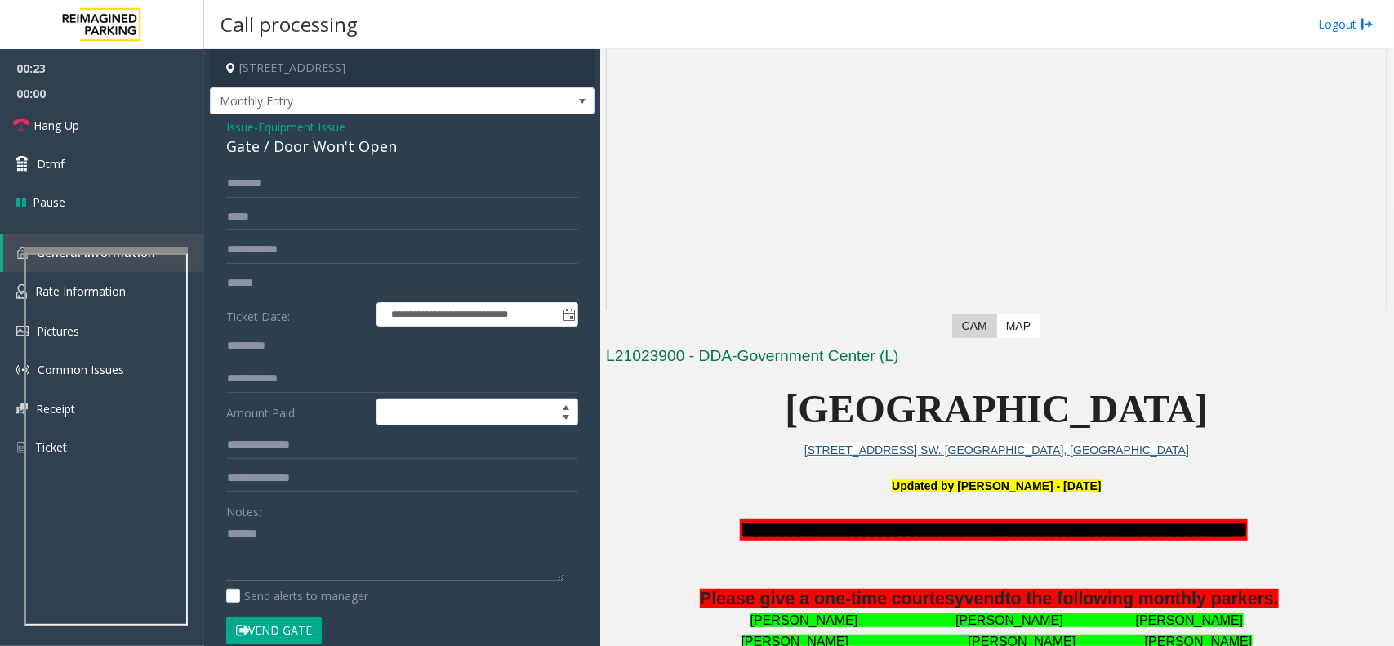
click at [321, 531] on textarea at bounding box center [394, 550] width 337 height 61
paste textarea "**********"
type textarea "**********"
click at [92, 137] on link "Hang Up" at bounding box center [102, 125] width 204 height 38
click at [465, 563] on textarea at bounding box center [394, 550] width 337 height 61
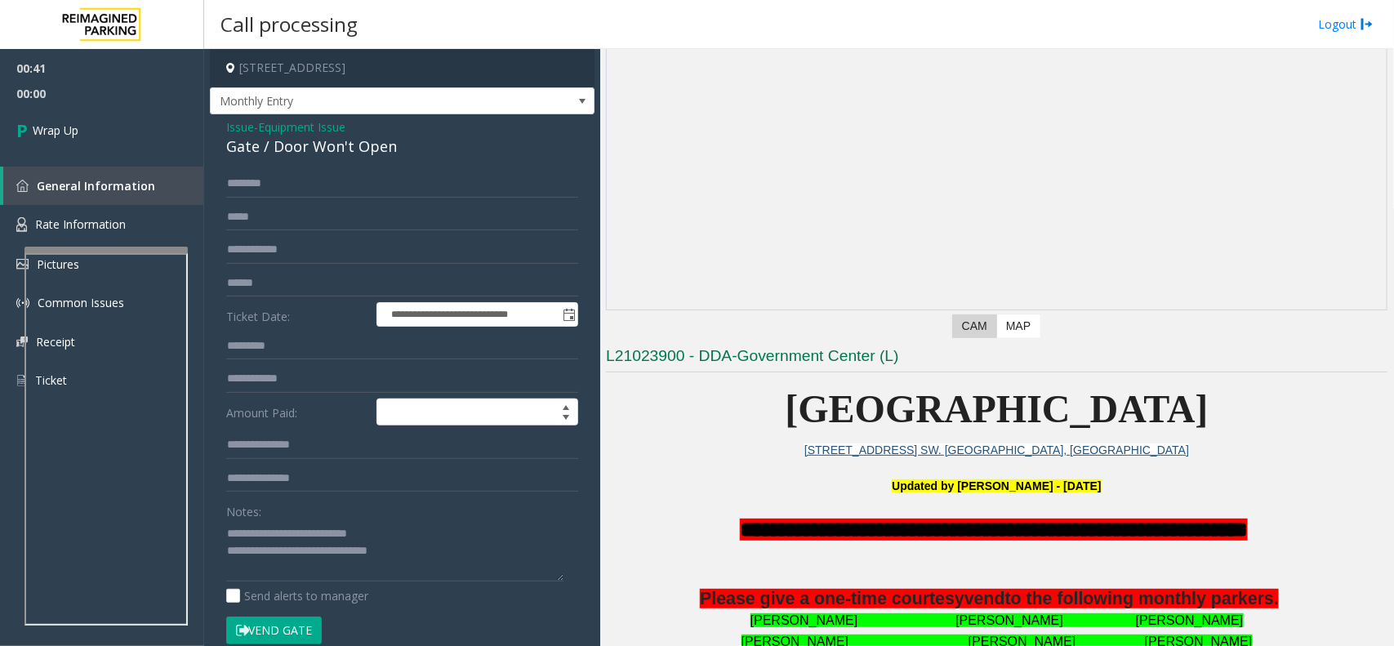
click at [222, 116] on div "**********" at bounding box center [402, 519] width 385 height 810
click at [181, 133] on link "Wrap Up" at bounding box center [102, 130] width 204 height 48
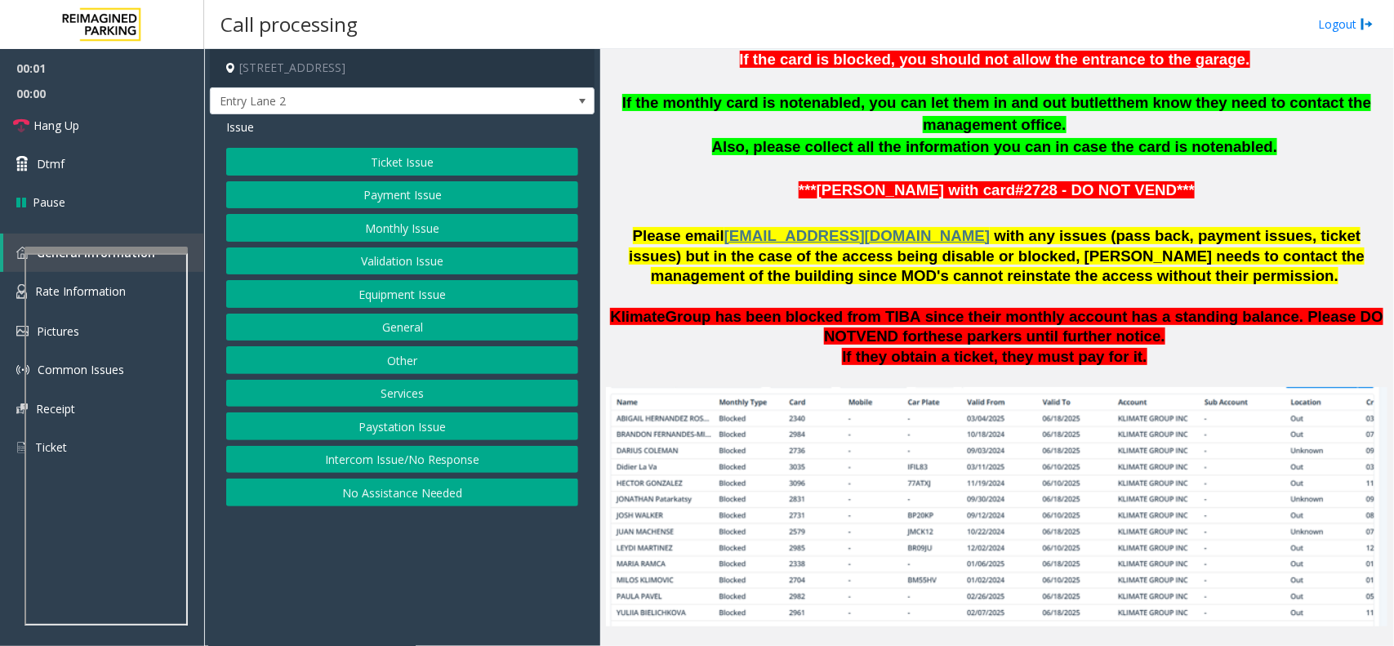
scroll to position [1021, 0]
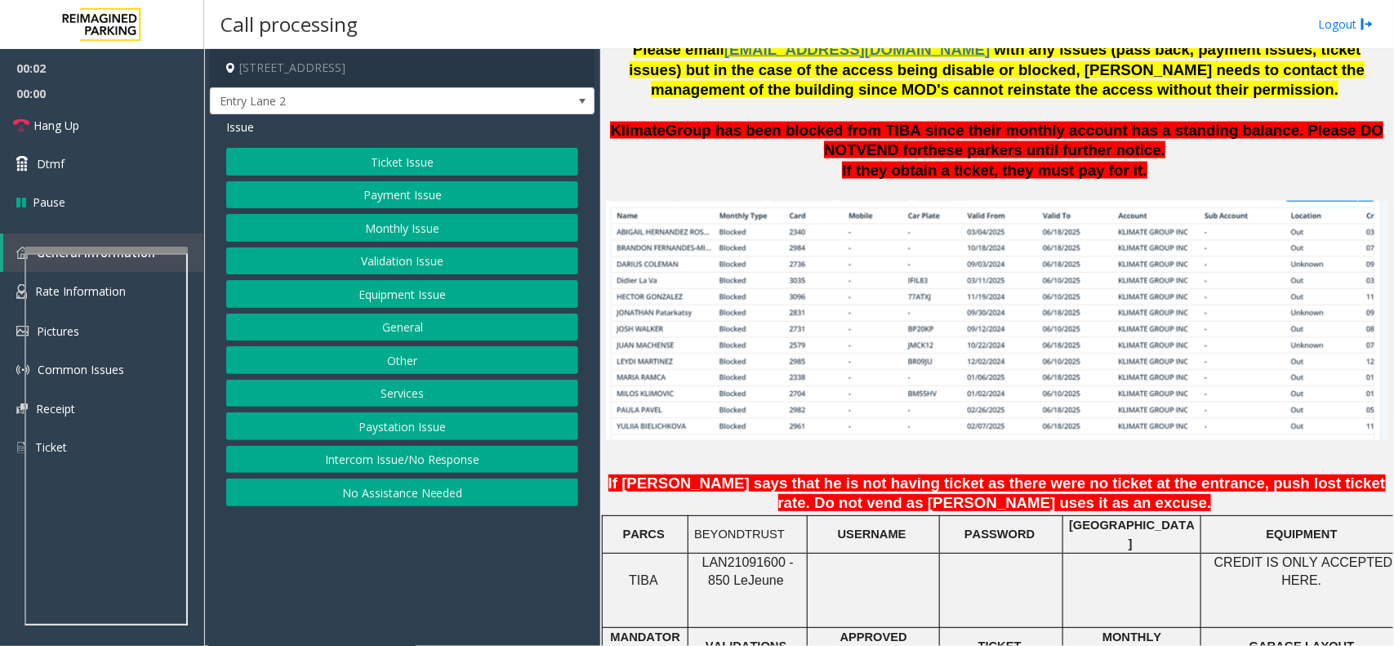
click at [760, 555] on span "LAN21091600 - 850 Le" at bounding box center [747, 571] width 91 height 32
copy span "LAN21091600"
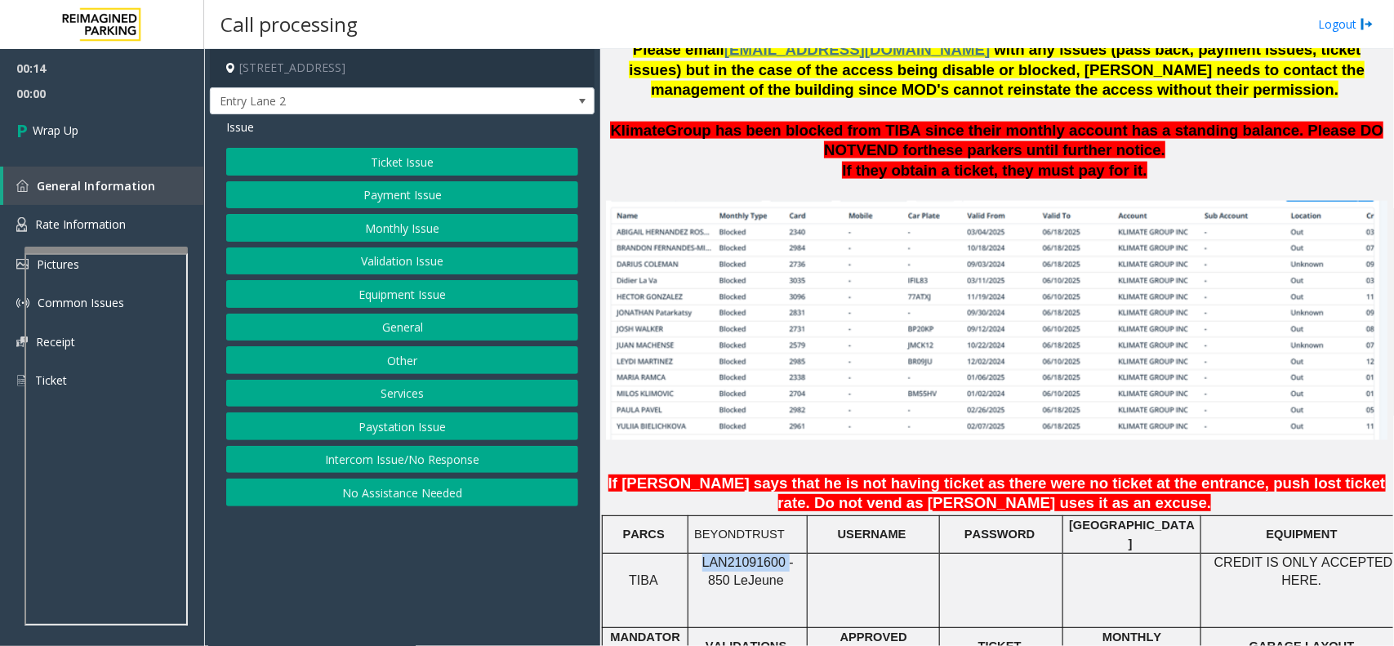
click at [401, 454] on button "Intercom Issue/No Response" at bounding box center [402, 460] width 352 height 28
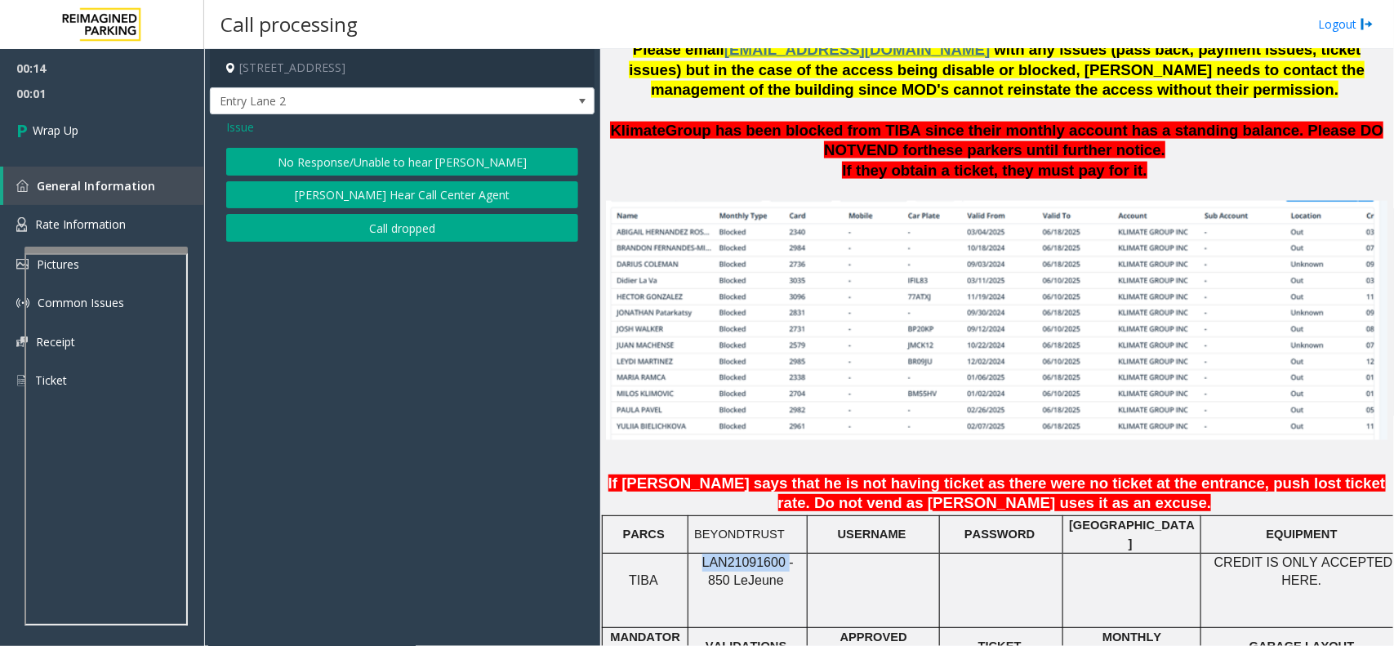
click at [390, 235] on button "Call dropped" at bounding box center [402, 228] width 352 height 28
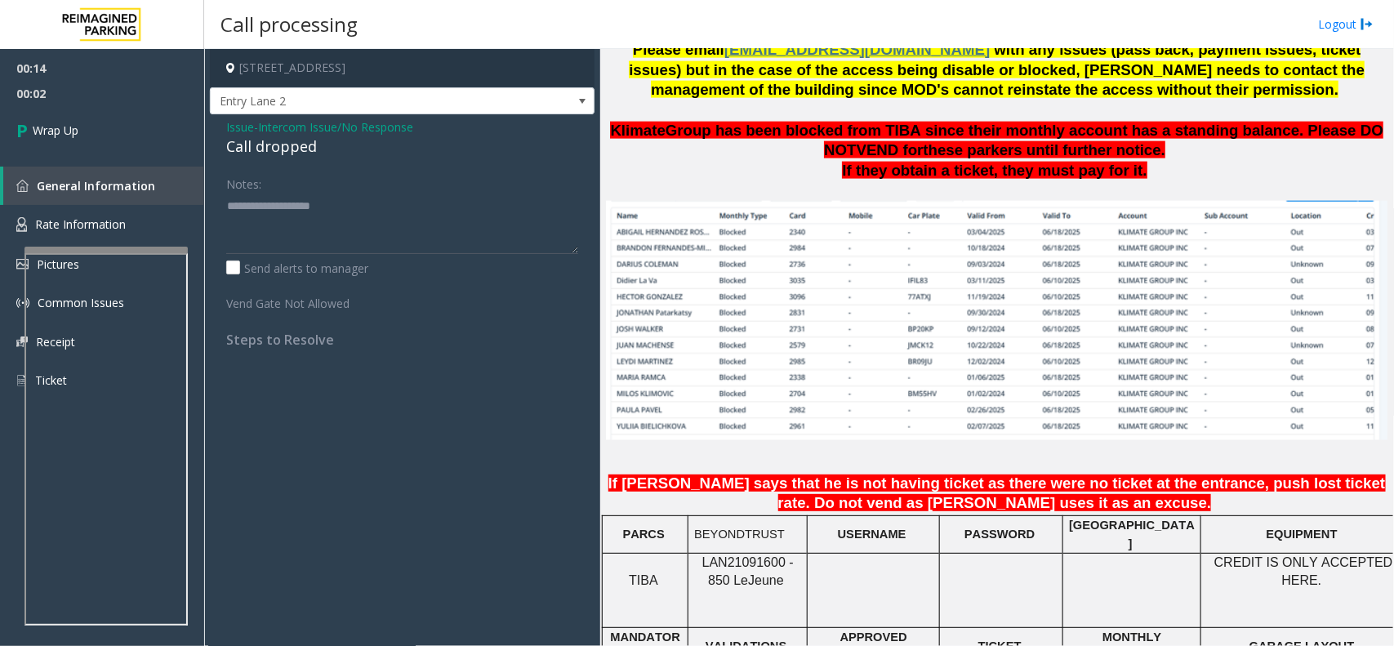
click at [270, 154] on div "Call dropped" at bounding box center [402, 147] width 352 height 22
type textarea "**********"
click at [22, 140] on icon at bounding box center [24, 130] width 16 height 27
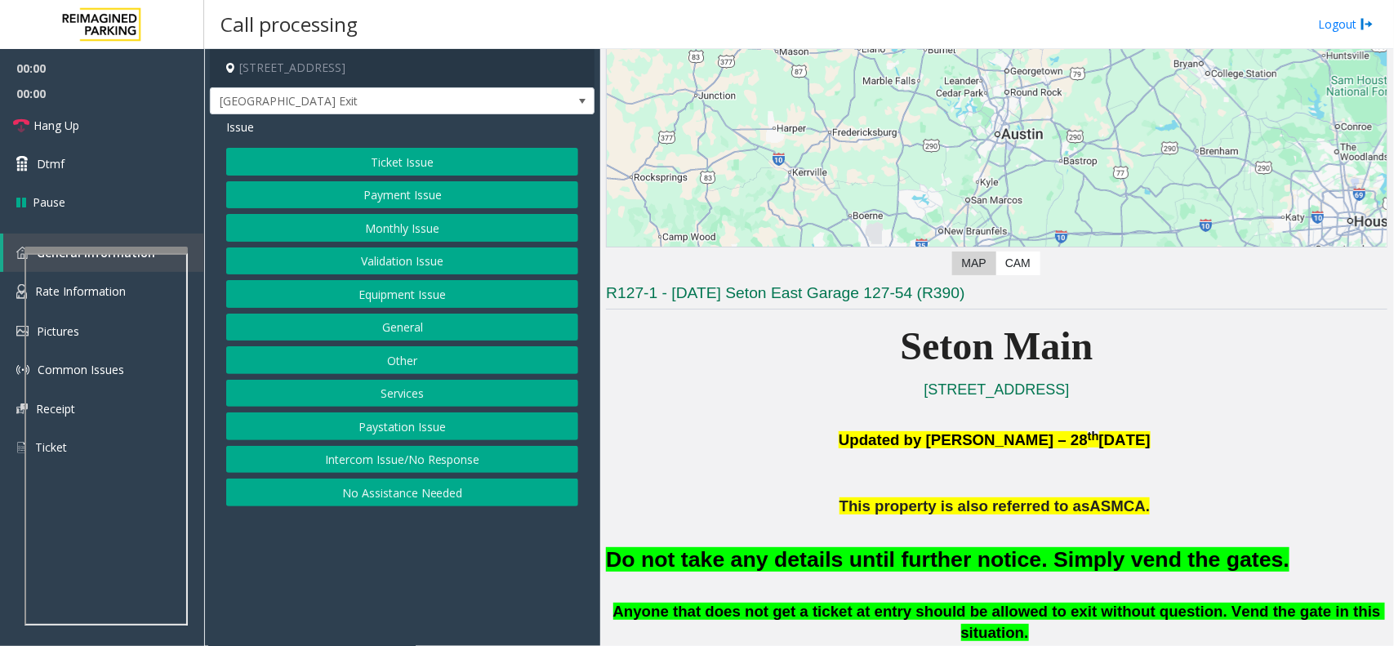
scroll to position [408, 0]
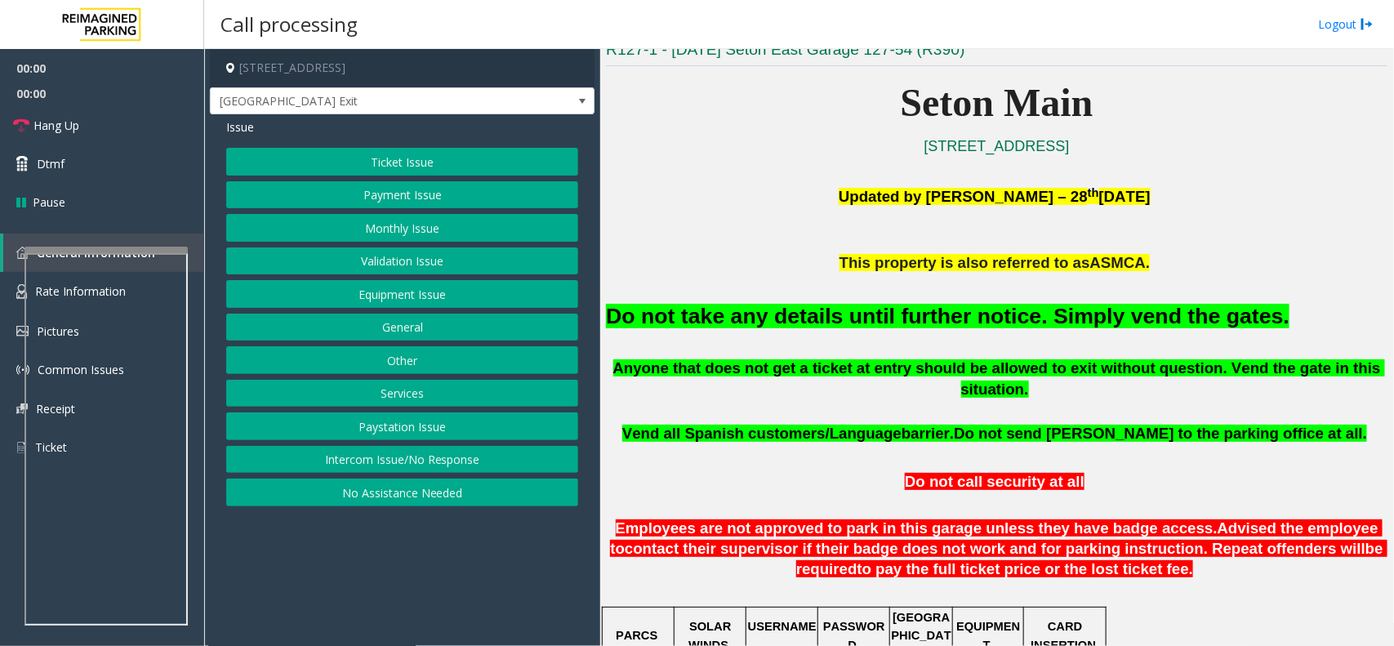
click at [822, 299] on div "Do not take any details until further notice. Simply vend the gates." at bounding box center [996, 315] width 781 height 83
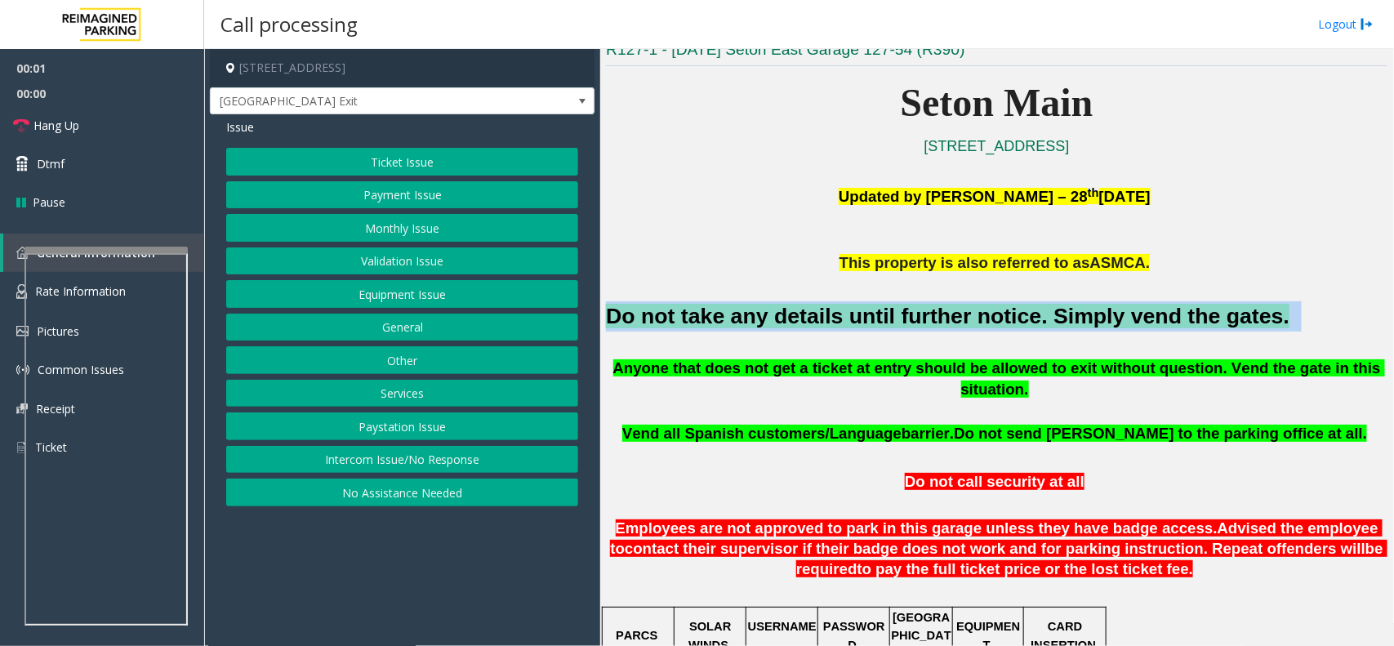
click at [822, 299] on div "Do not take any details until further notice. Simply vend the gates." at bounding box center [996, 315] width 781 height 83
copy h2 "Do not take any details until further notice. Simply vend the gates."
click at [384, 161] on button "Ticket Issue" at bounding box center [402, 162] width 352 height 28
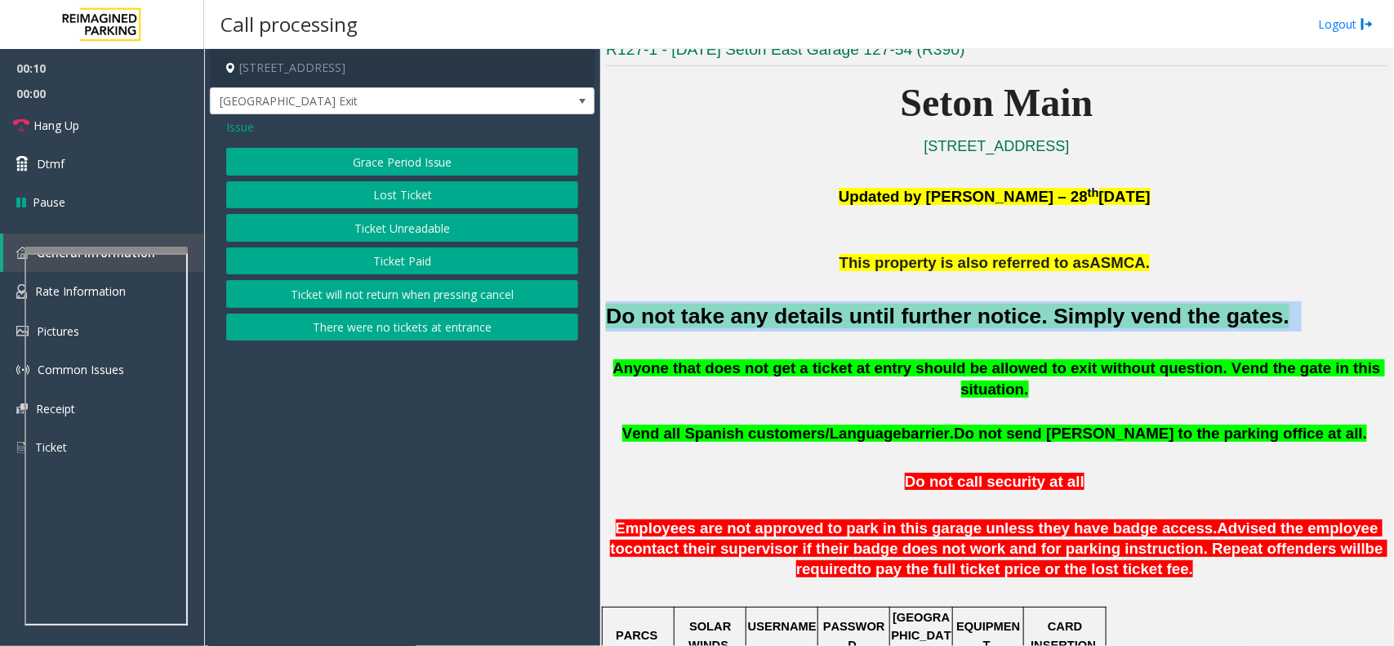
click at [401, 341] on button "There were no tickets at entrance" at bounding box center [402, 328] width 352 height 28
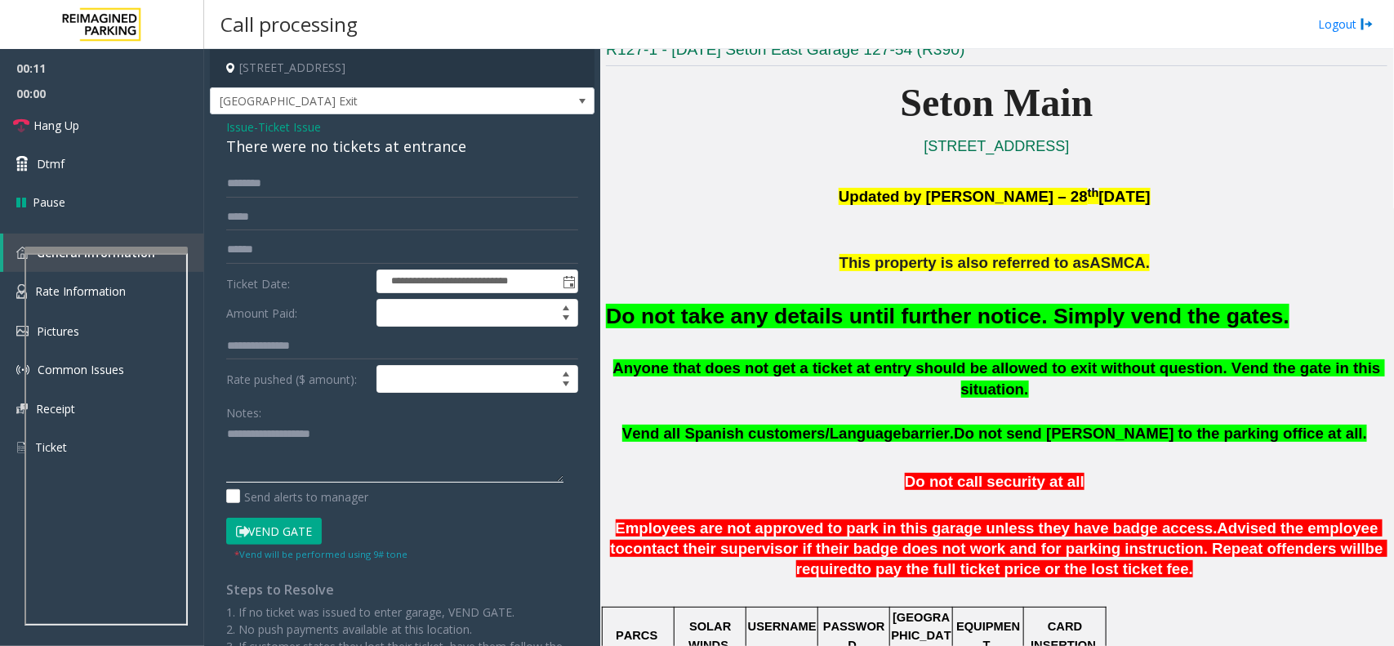
click at [316, 445] on textarea at bounding box center [394, 451] width 337 height 61
paste textarea "**********"
type textarea "**********"
click at [306, 528] on button "Vend Gate" at bounding box center [274, 532] width 96 height 28
click at [341, 470] on textarea at bounding box center [394, 451] width 337 height 61
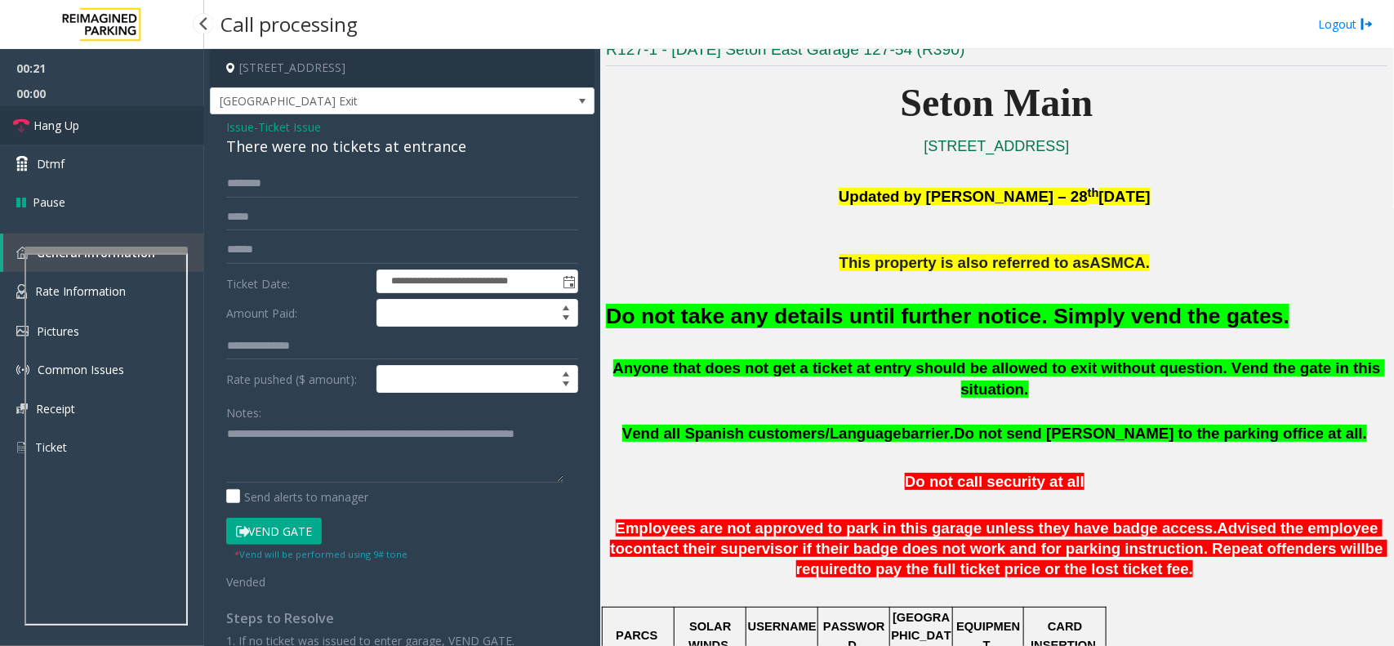
click at [65, 117] on span "Hang Up" at bounding box center [56, 125] width 46 height 17
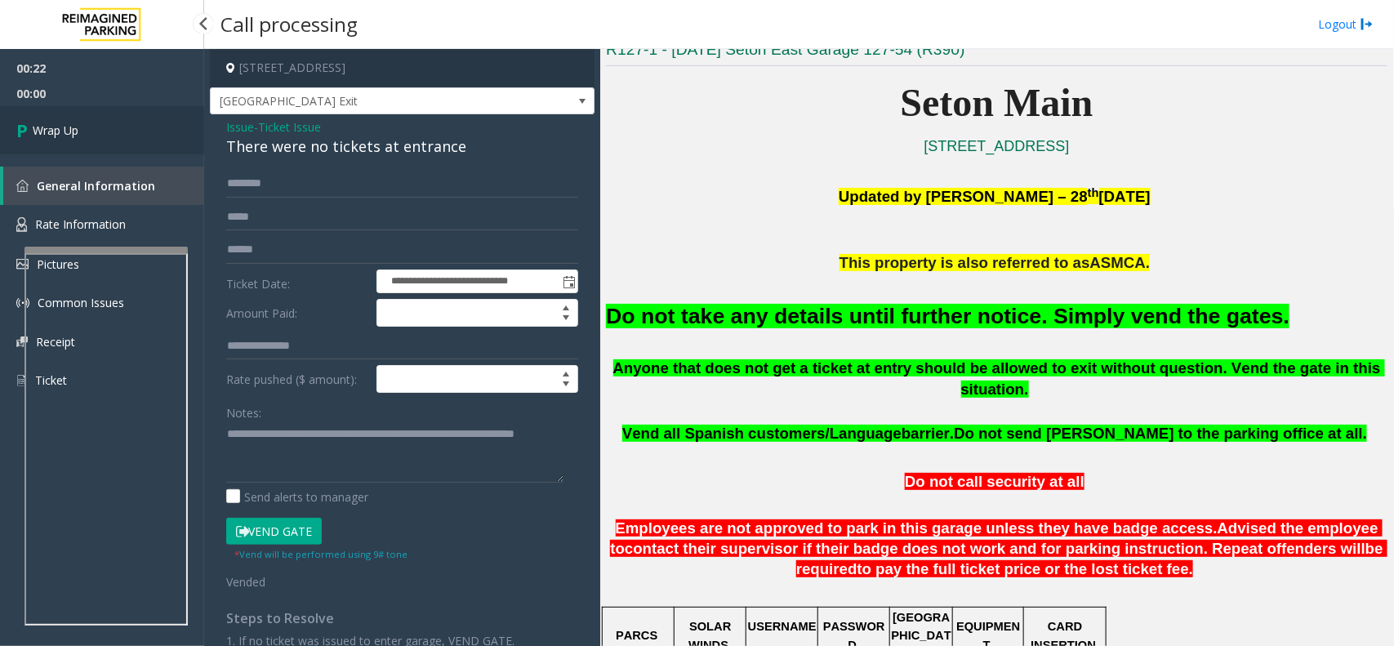
click at [65, 116] on link "Wrap Up" at bounding box center [102, 130] width 204 height 48
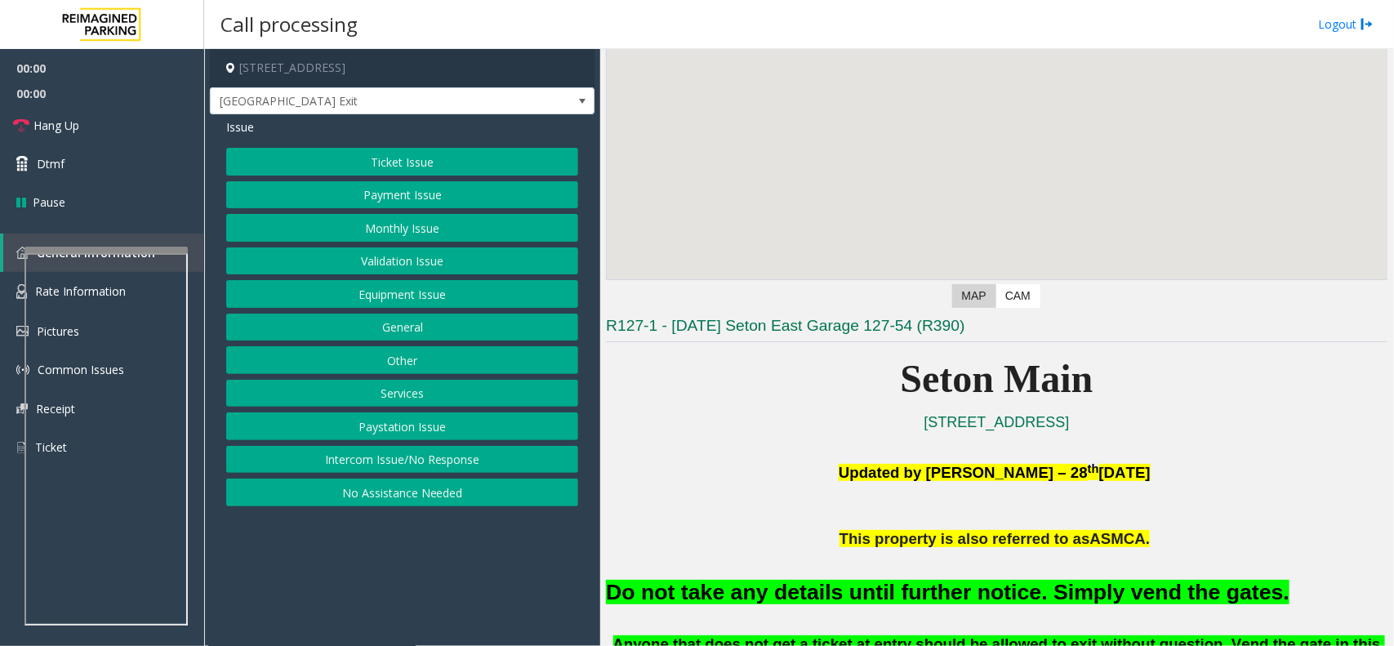
scroll to position [306, 0]
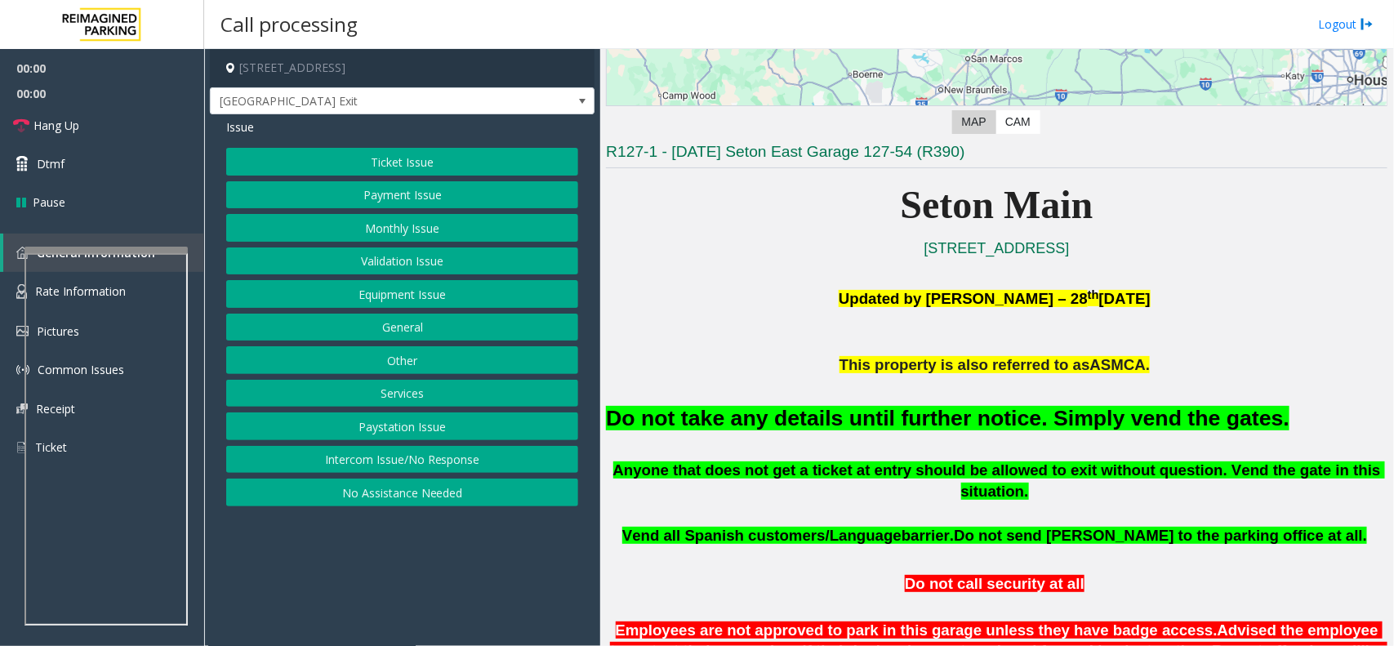
click at [882, 403] on h2 "Do not take any details until further notice. Simply vend the gates." at bounding box center [996, 418] width 781 height 30
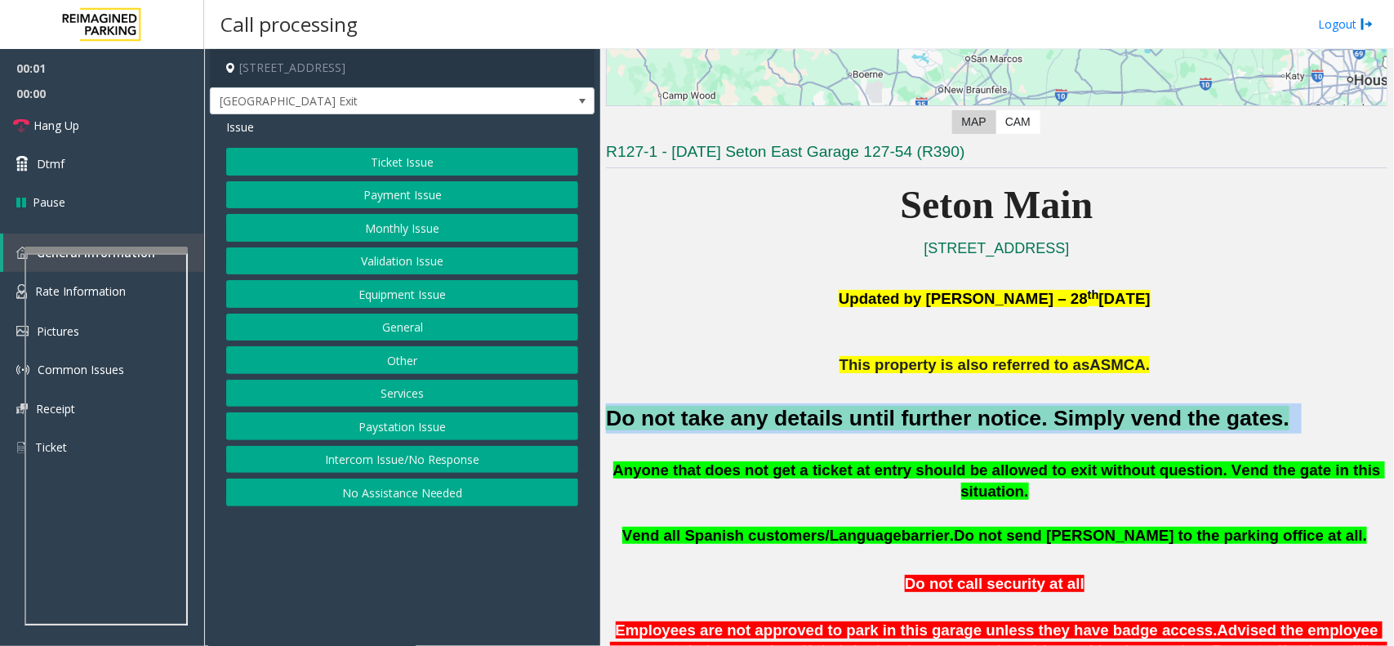
click at [882, 403] on h2 "Do not take any details until further notice. Simply vend the gates." at bounding box center [996, 418] width 781 height 30
copy h2 "Do not take any details until further notice. Simply vend the gates."
click at [405, 298] on button "Equipment Issue" at bounding box center [402, 294] width 352 height 28
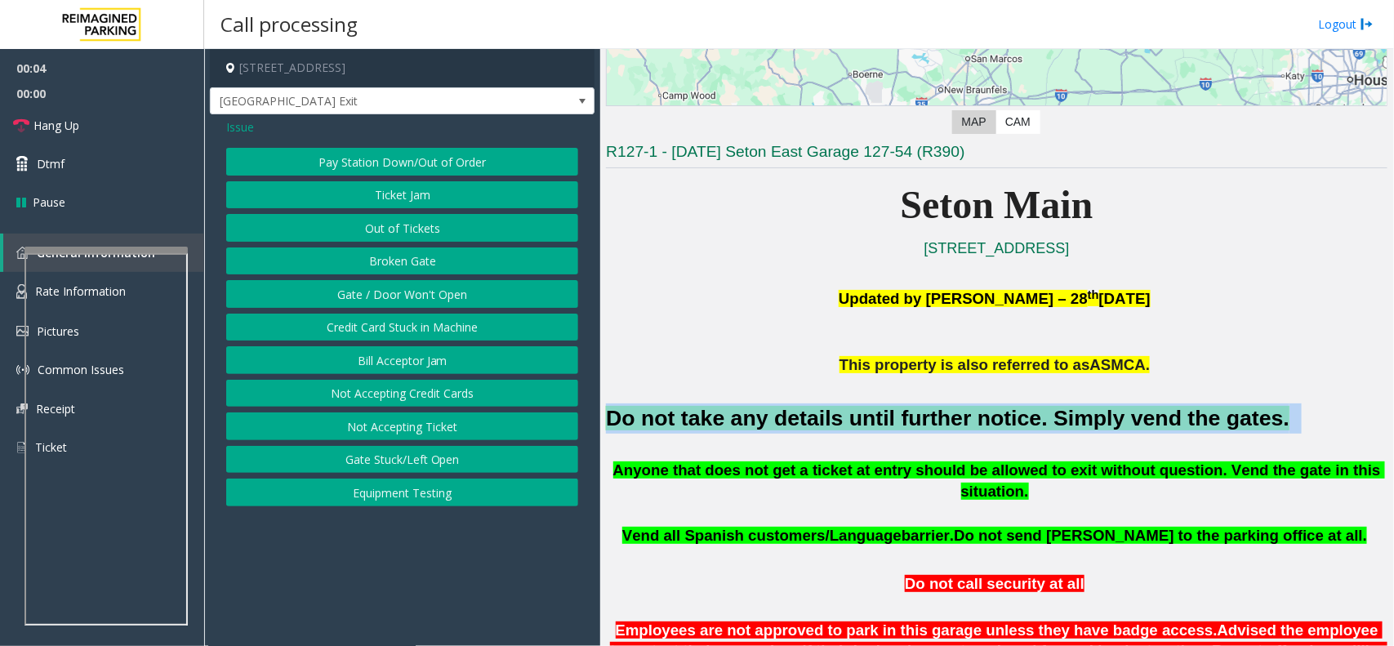
click at [404, 296] on button "Gate / Door Won't Open" at bounding box center [402, 294] width 352 height 28
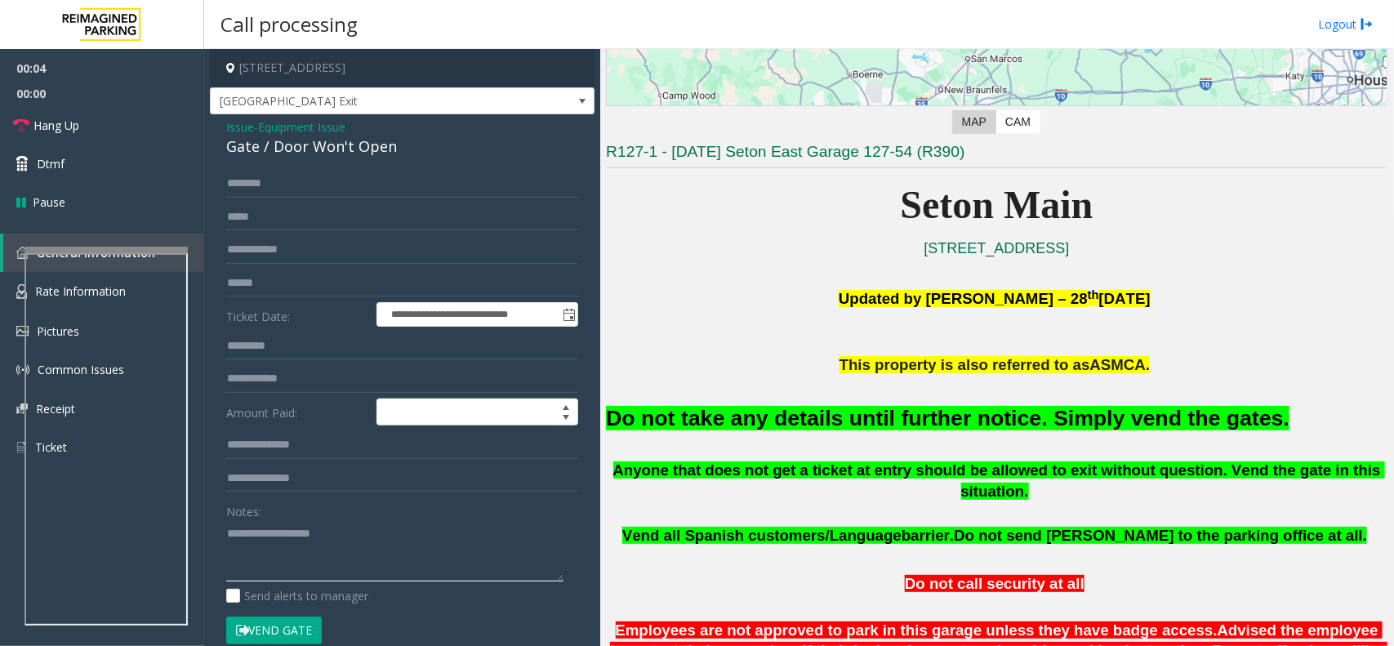
click at [303, 543] on textarea at bounding box center [394, 550] width 337 height 61
click at [266, 630] on button "Vend Gate" at bounding box center [274, 631] width 96 height 28
click at [316, 559] on textarea at bounding box center [394, 550] width 337 height 61
paste textarea "**********"
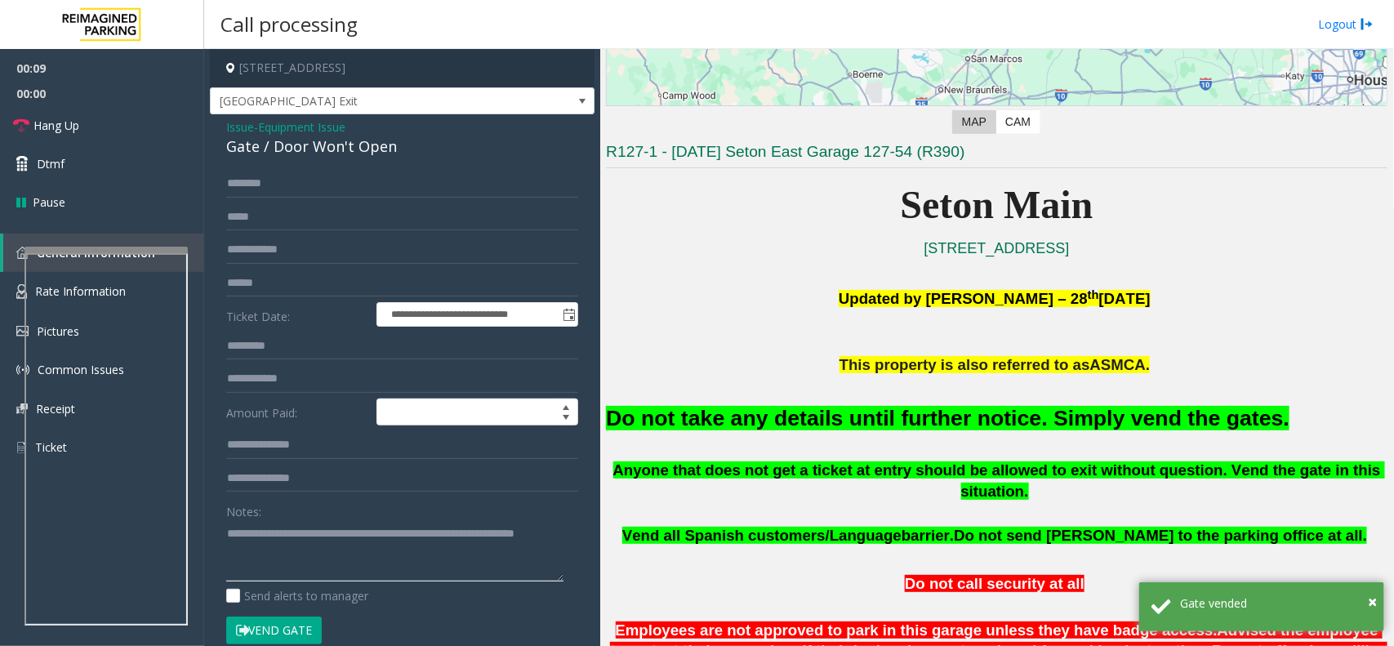
type textarea "**********"
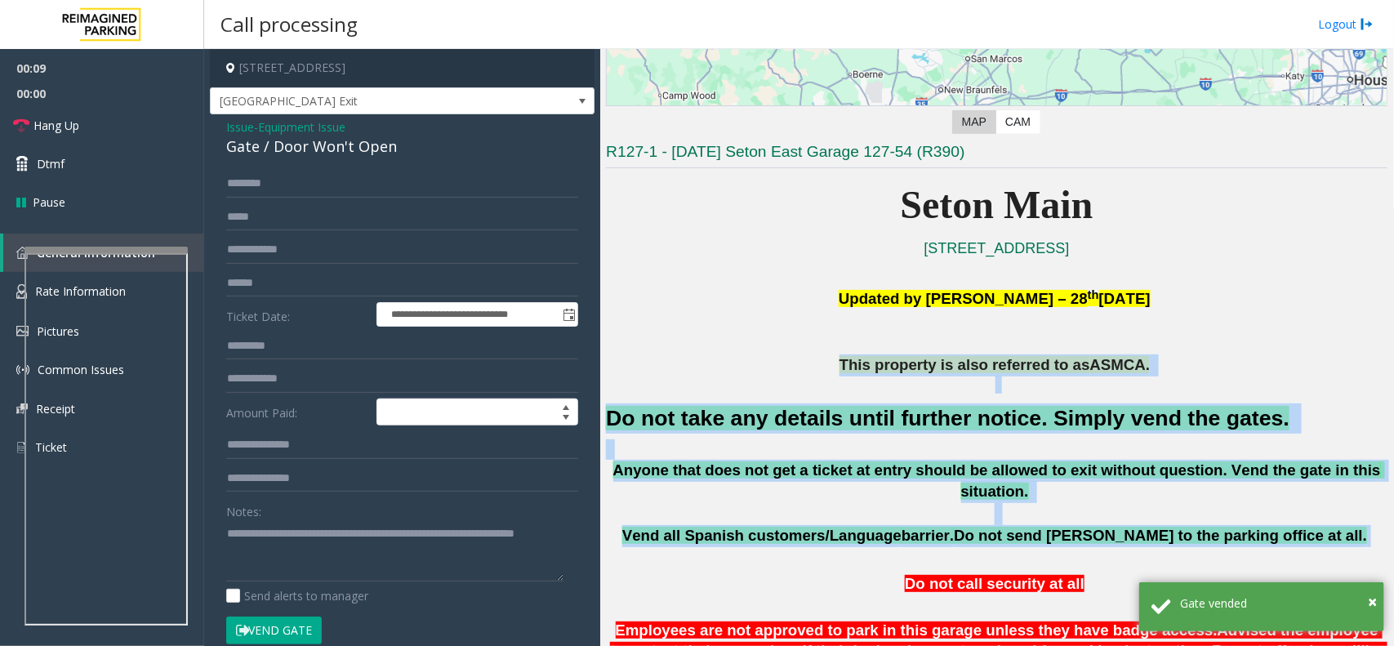
drag, startPoint x: 713, startPoint y: 368, endPoint x: 969, endPoint y: 528, distance: 301.8
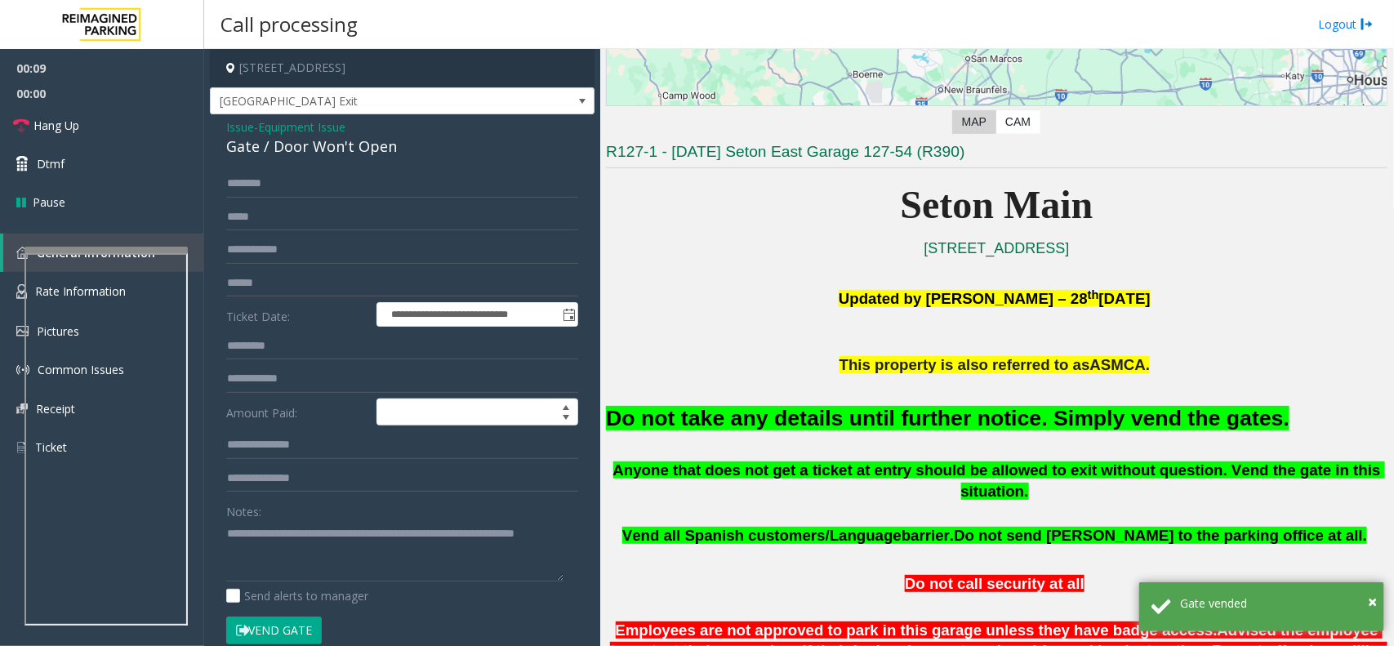
click at [1072, 546] on p at bounding box center [996, 555] width 781 height 18
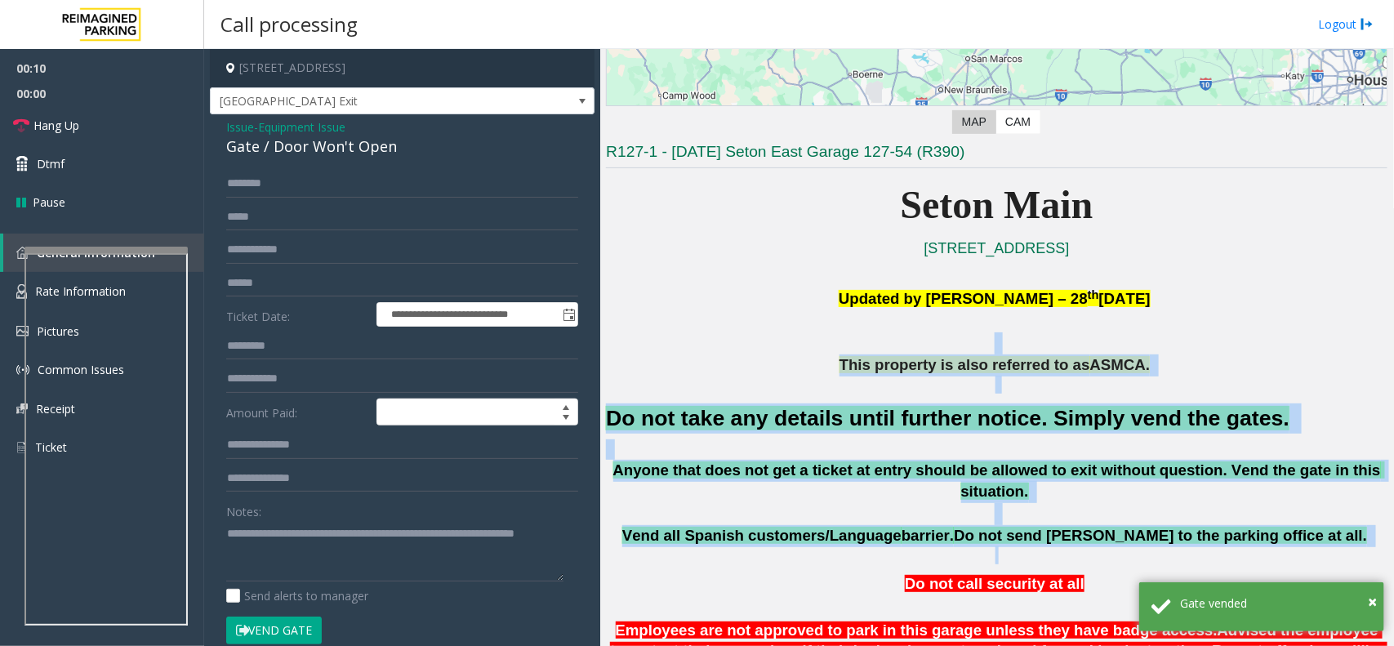
drag, startPoint x: 1141, startPoint y: 528, endPoint x: 875, endPoint y: 348, distance: 321.1
click at [759, 337] on p at bounding box center [996, 343] width 781 height 22
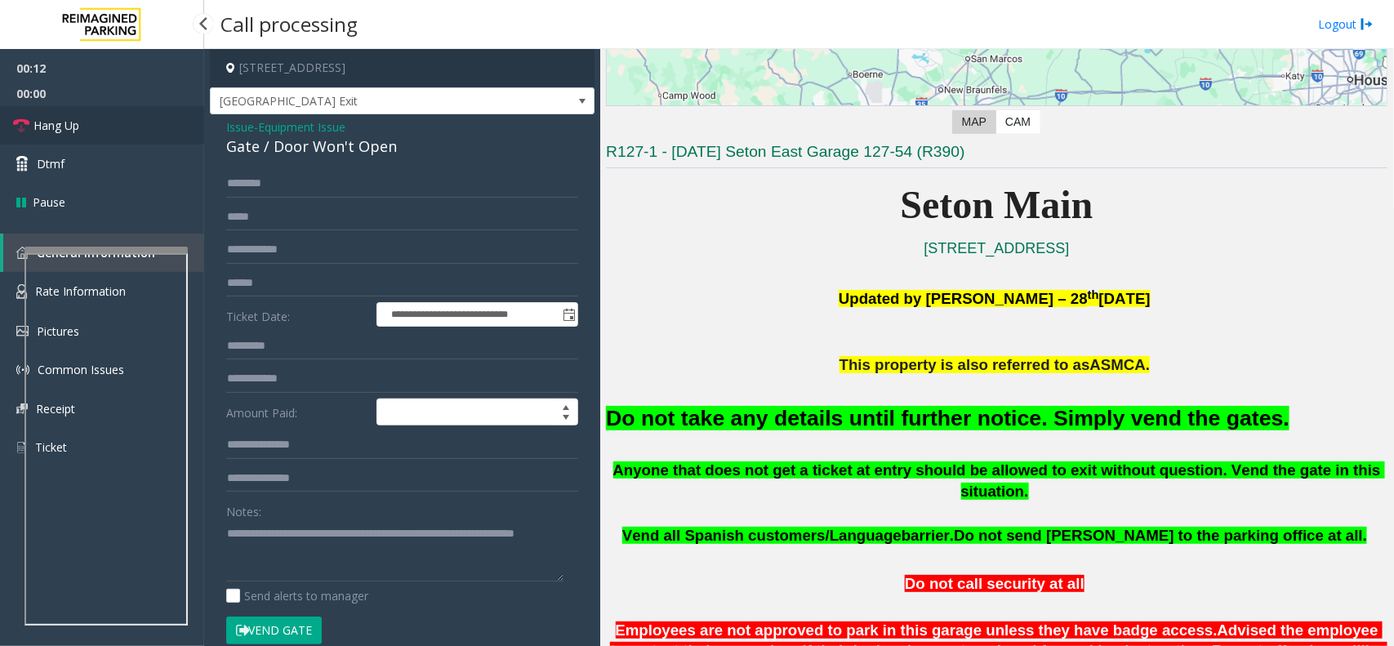
click at [125, 135] on link "Hang Up" at bounding box center [102, 125] width 204 height 38
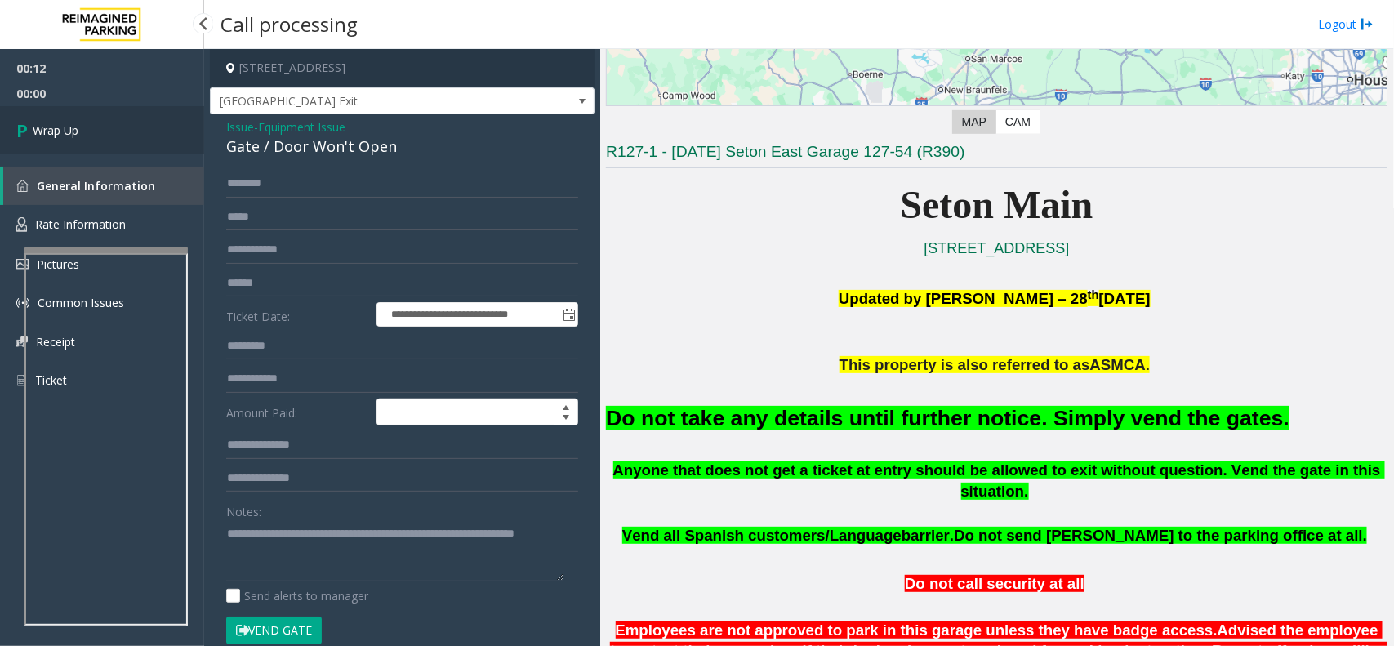
click at [125, 135] on link "Wrap Up" at bounding box center [102, 130] width 204 height 48
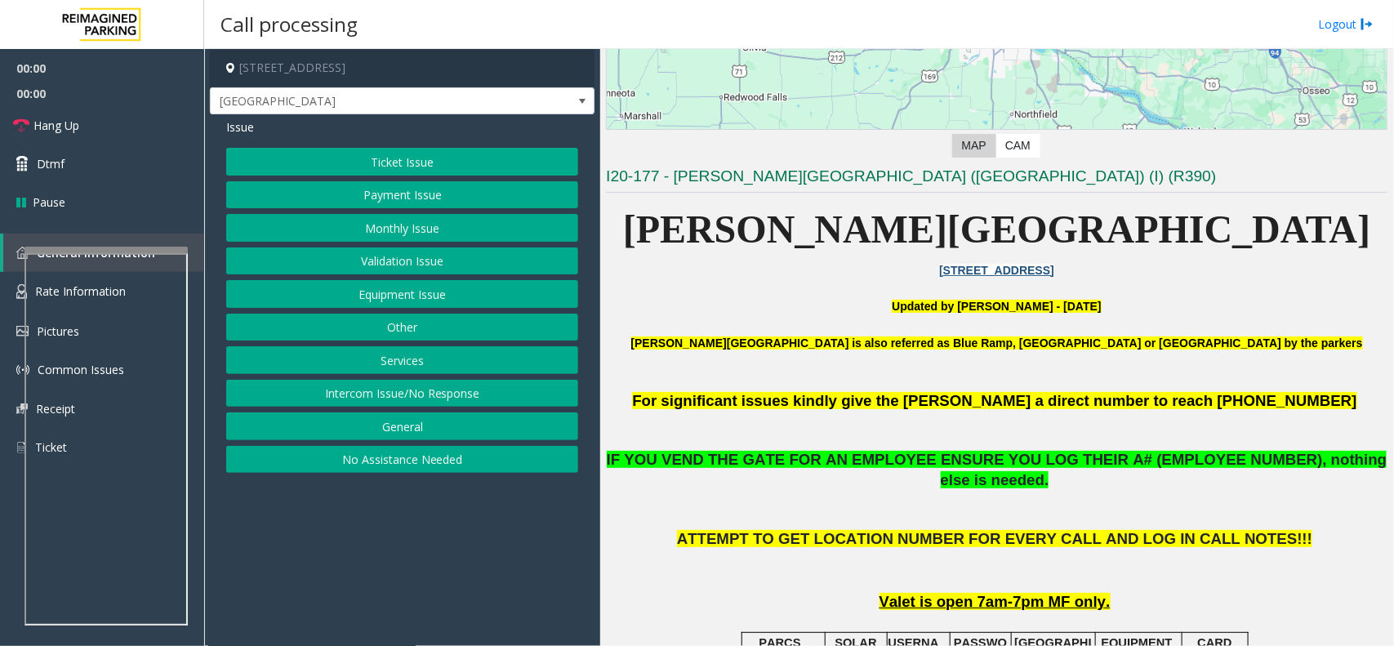
scroll to position [408, 0]
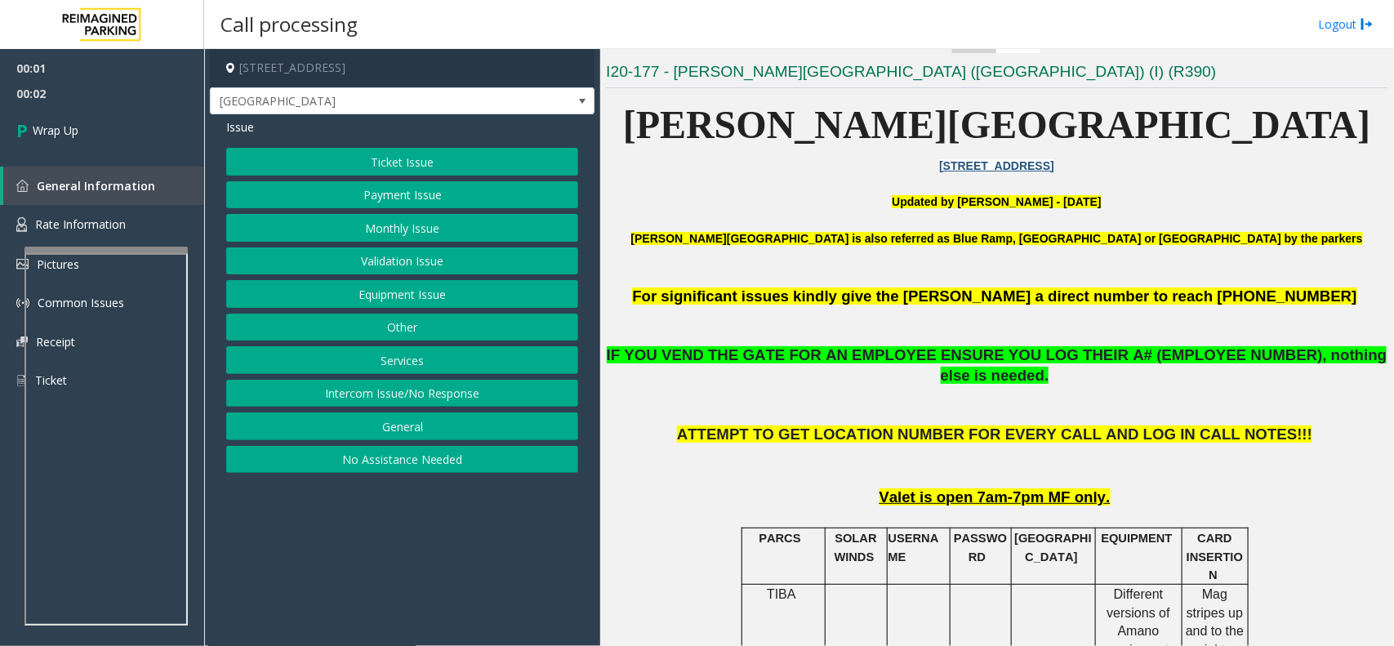
click at [419, 389] on button "Intercom Issue/No Response" at bounding box center [402, 394] width 352 height 28
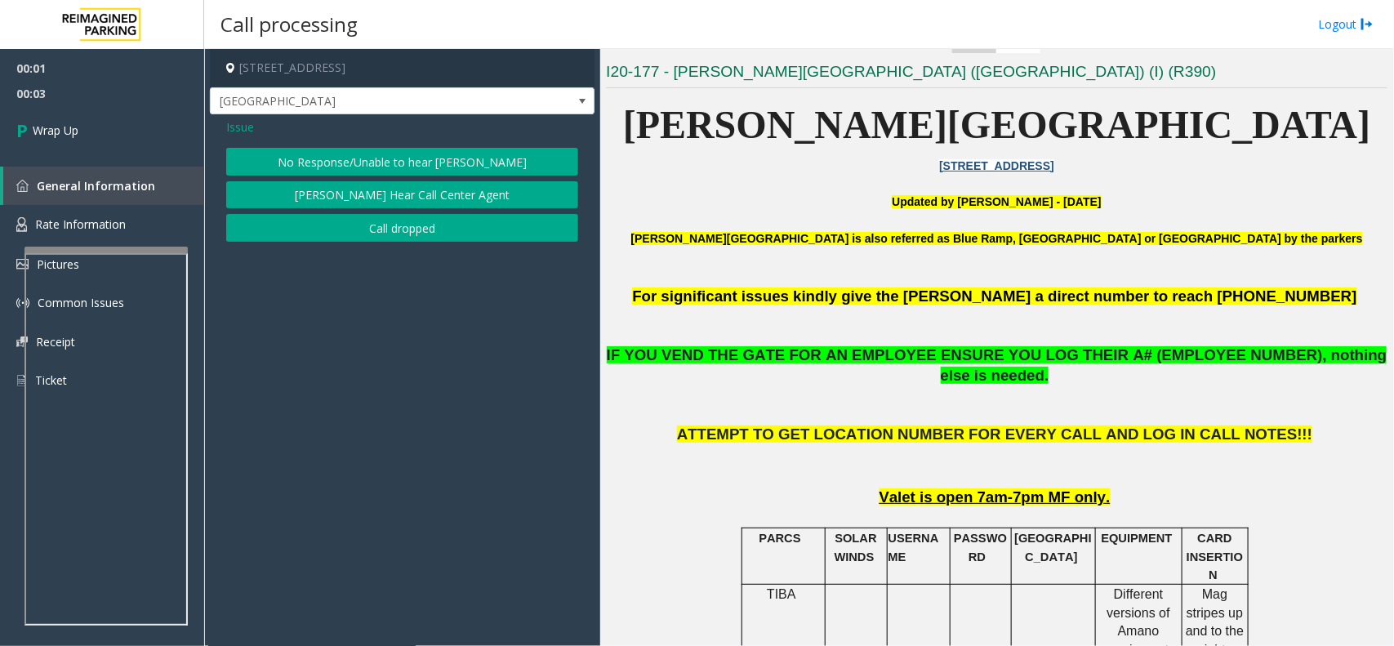
click at [372, 235] on button "Call dropped" at bounding box center [402, 228] width 352 height 28
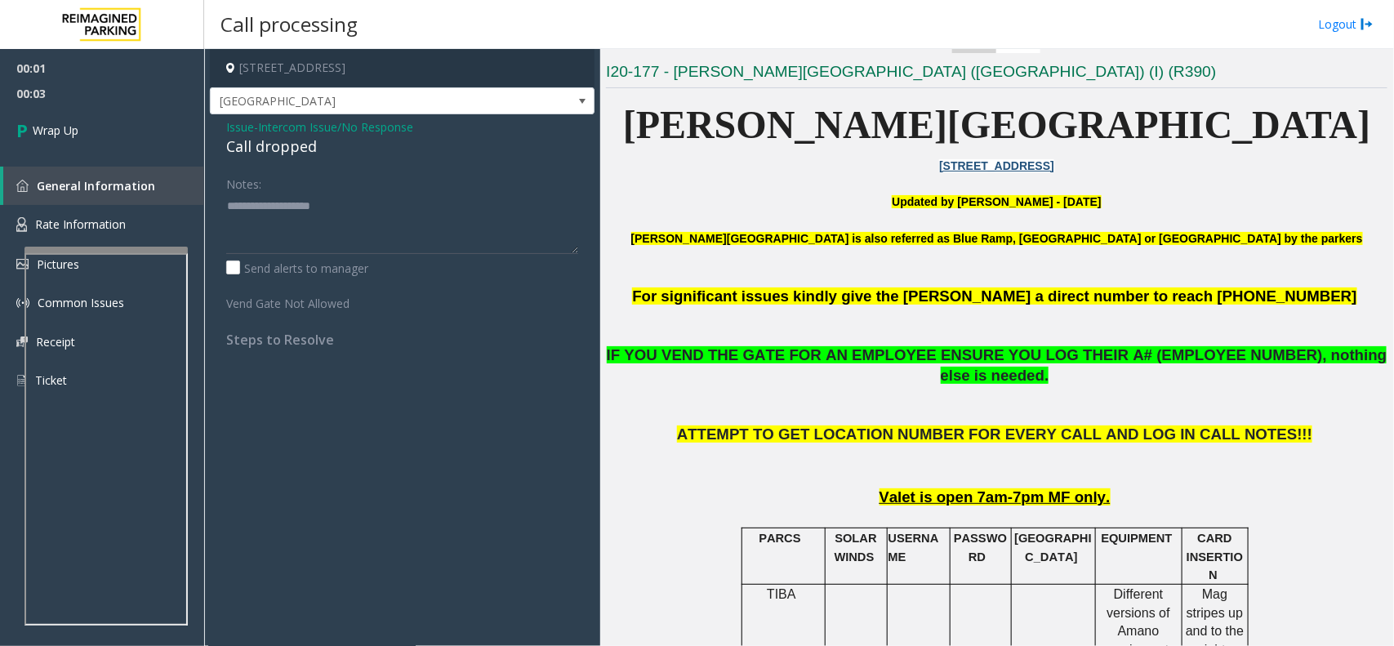
click at [259, 137] on div "Call dropped" at bounding box center [402, 147] width 352 height 22
type textarea "**********"
click at [131, 139] on link "Wrap Up" at bounding box center [102, 130] width 204 height 48
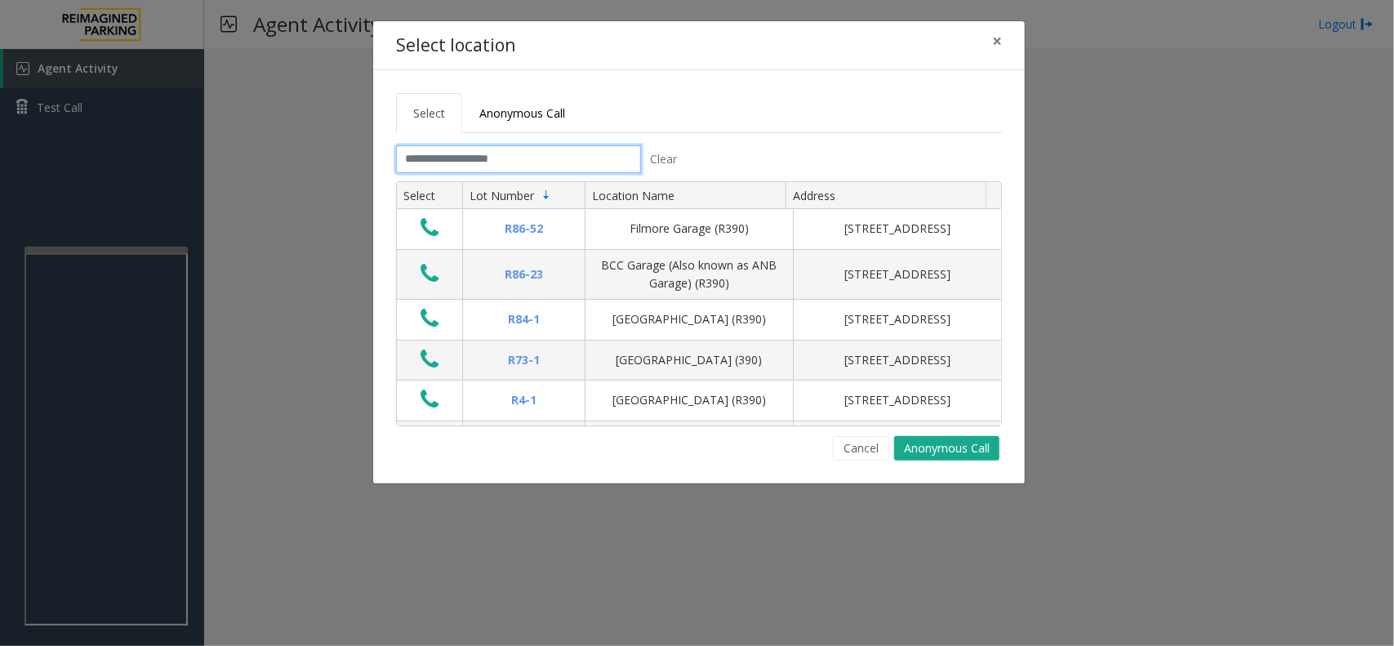
click at [555, 148] on input "text" at bounding box center [518, 159] width 245 height 28
click at [515, 154] on input "text" at bounding box center [518, 159] width 245 height 28
click at [531, 111] on span "Anonymous Call" at bounding box center [522, 113] width 86 height 16
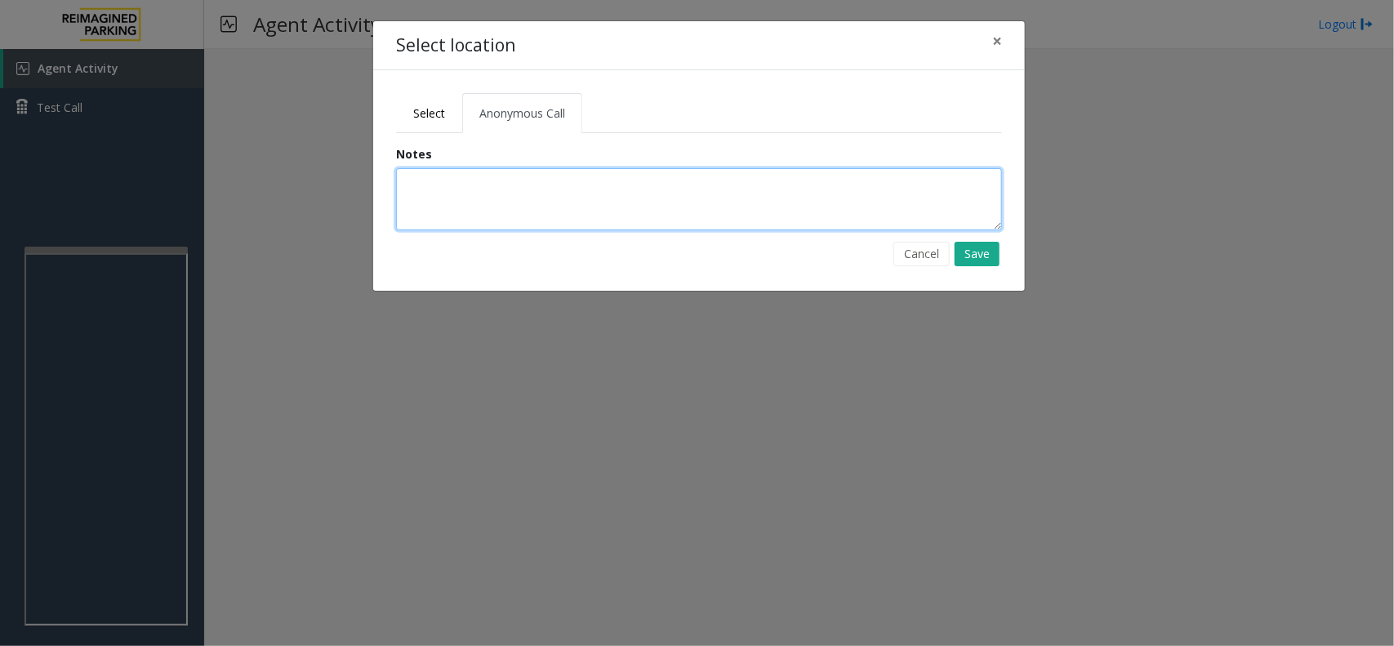
click at [527, 192] on textarea at bounding box center [699, 199] width 606 height 62
click at [635, 198] on textarea "**********" at bounding box center [699, 199] width 606 height 62
type textarea "**********"
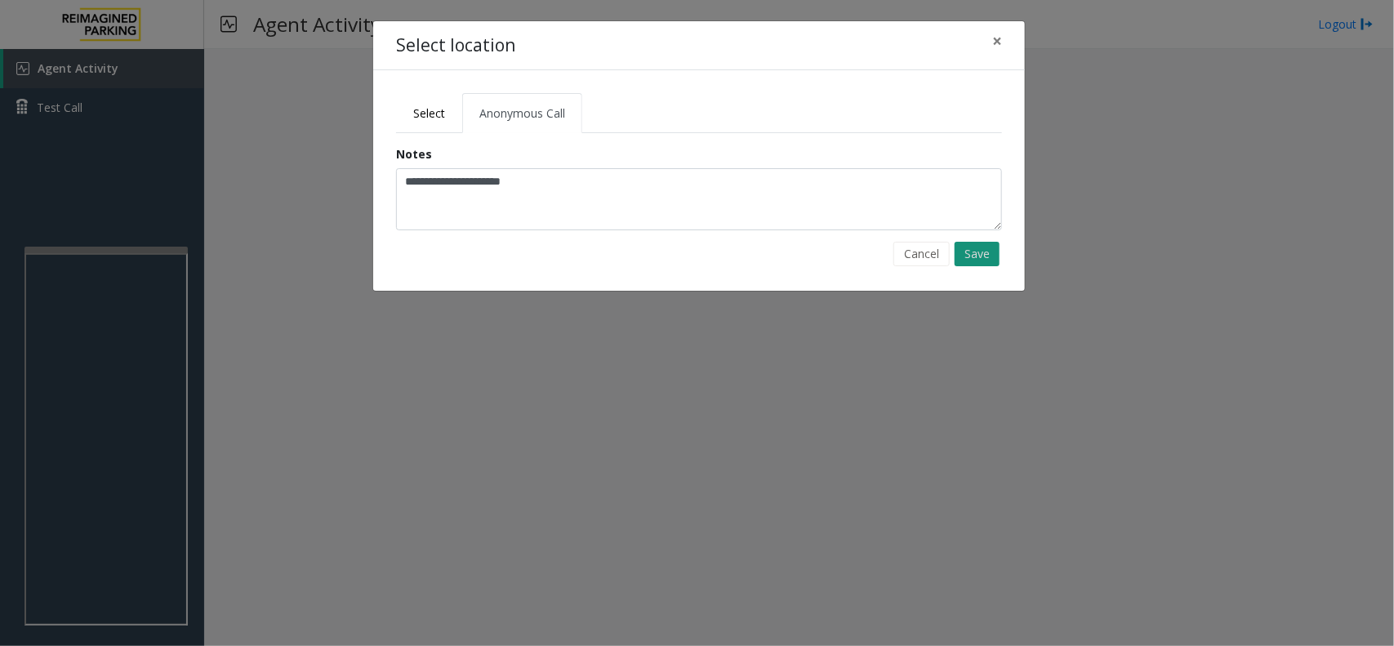
click at [982, 262] on button "Save" at bounding box center [977, 254] width 45 height 24
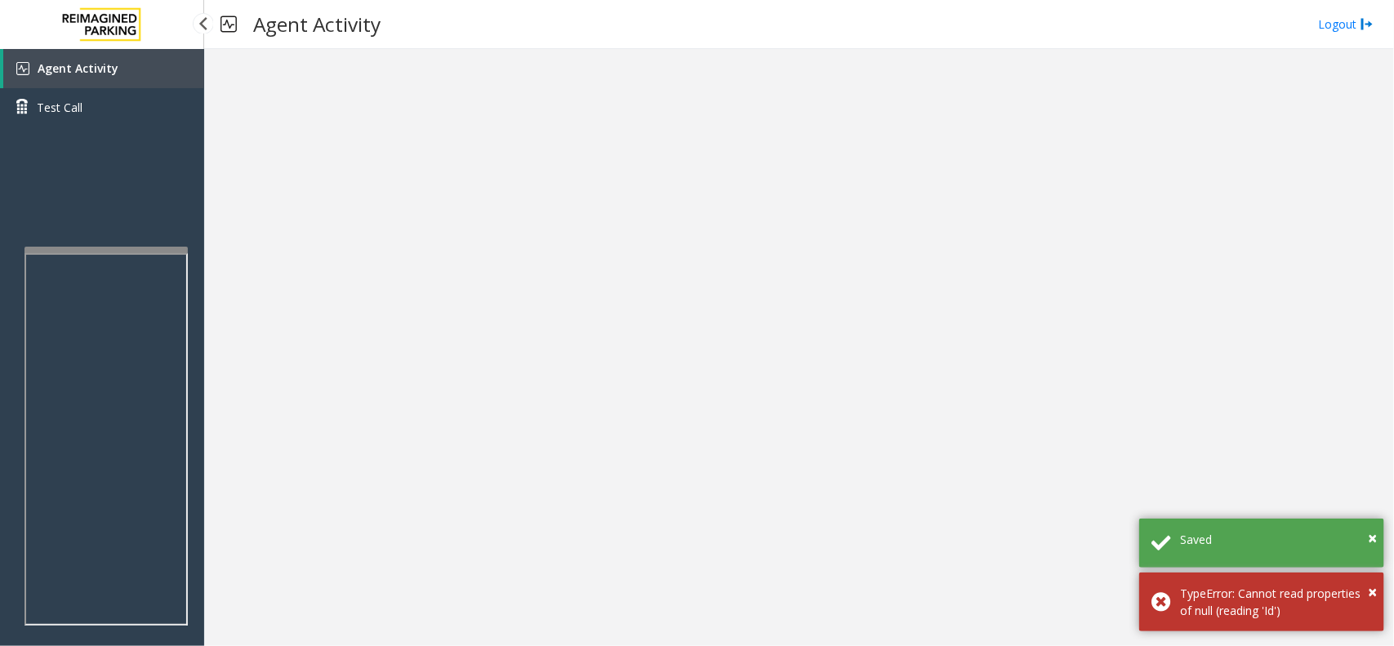
click at [164, 73] on link "Agent Activity" at bounding box center [103, 68] width 201 height 39
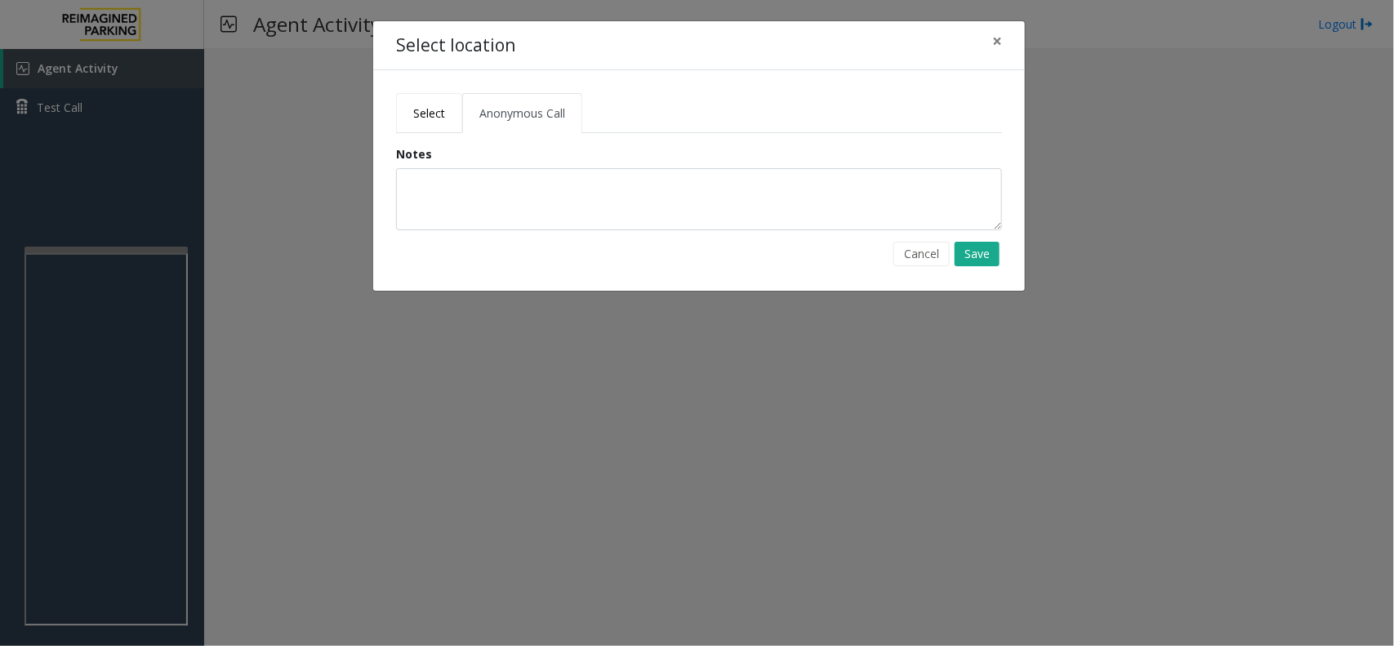
click at [438, 121] on link "Select" at bounding box center [429, 113] width 66 height 40
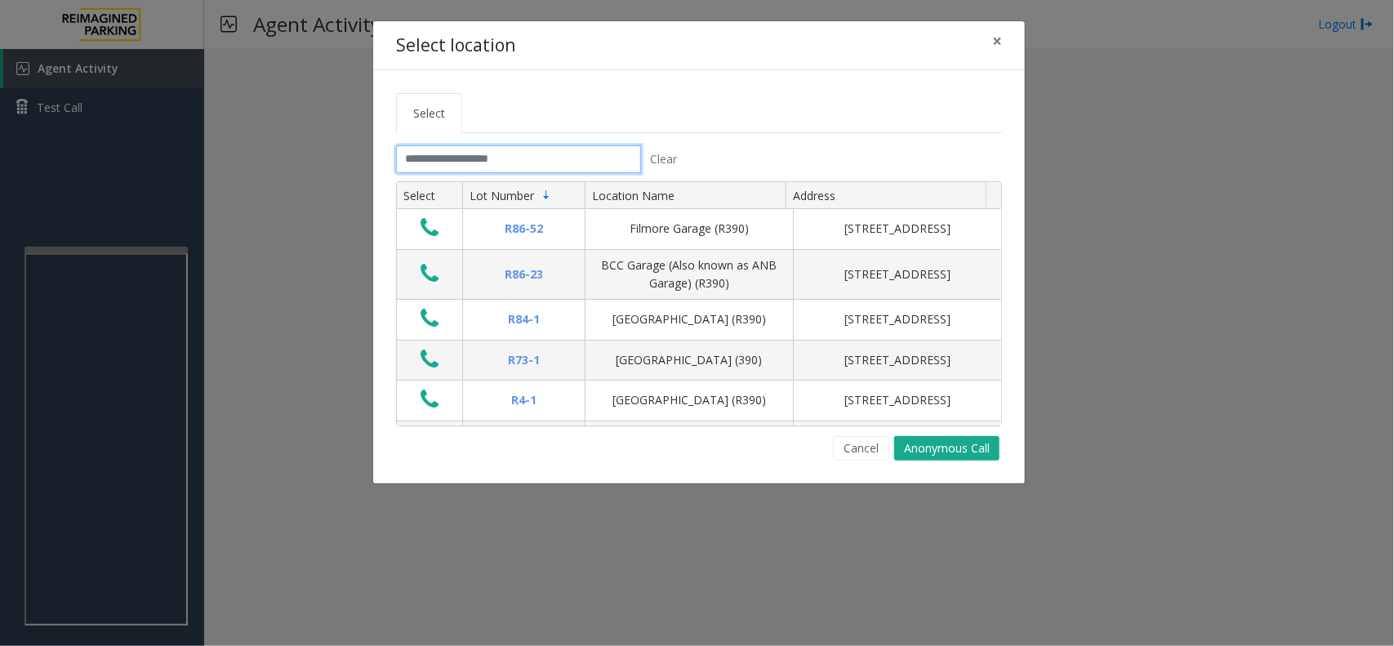
click at [549, 166] on input "text" at bounding box center [518, 159] width 245 height 28
click at [1003, 45] on button "×" at bounding box center [997, 41] width 33 height 40
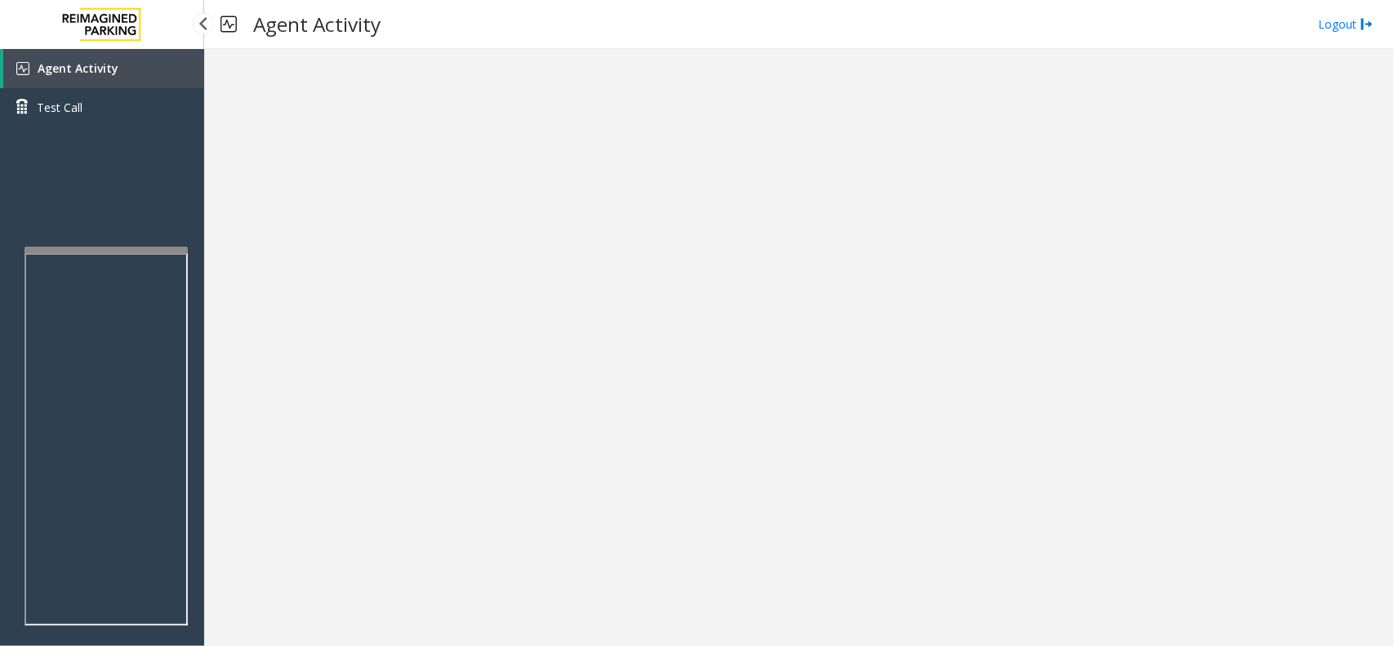
click at [86, 66] on span "Agent Activity" at bounding box center [78, 68] width 81 height 16
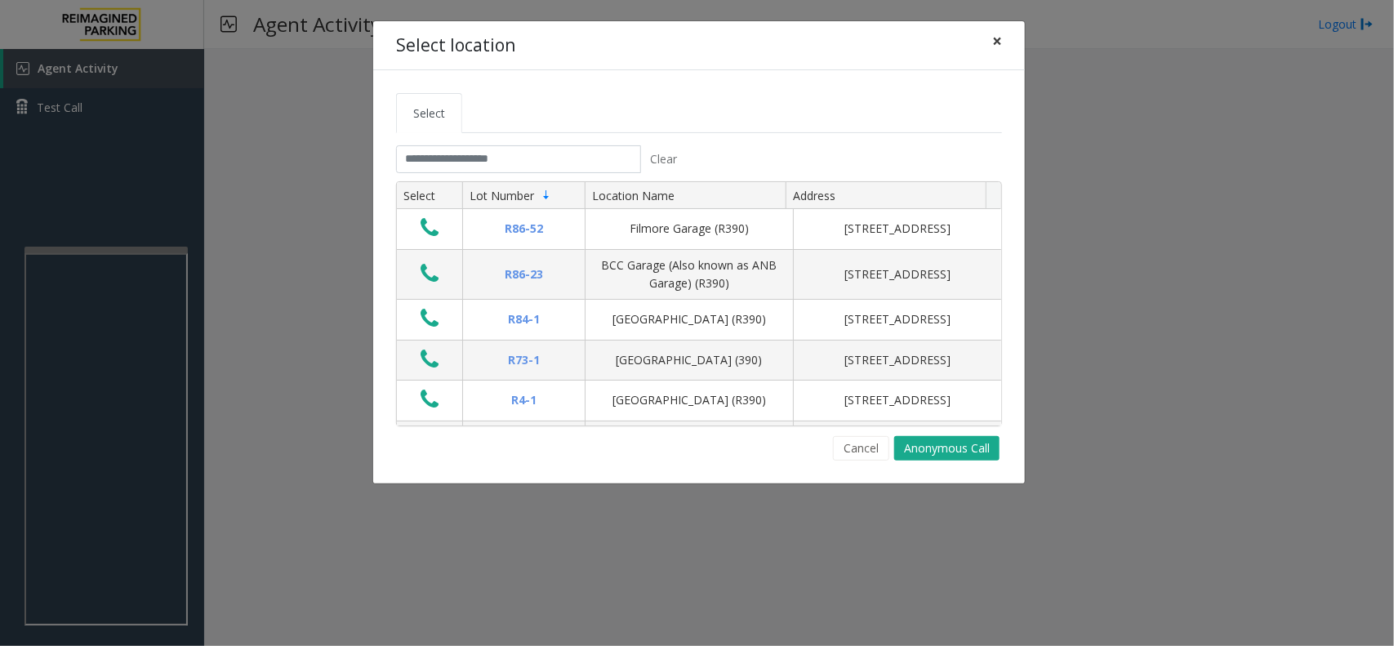
click at [999, 39] on span "×" at bounding box center [997, 40] width 10 height 23
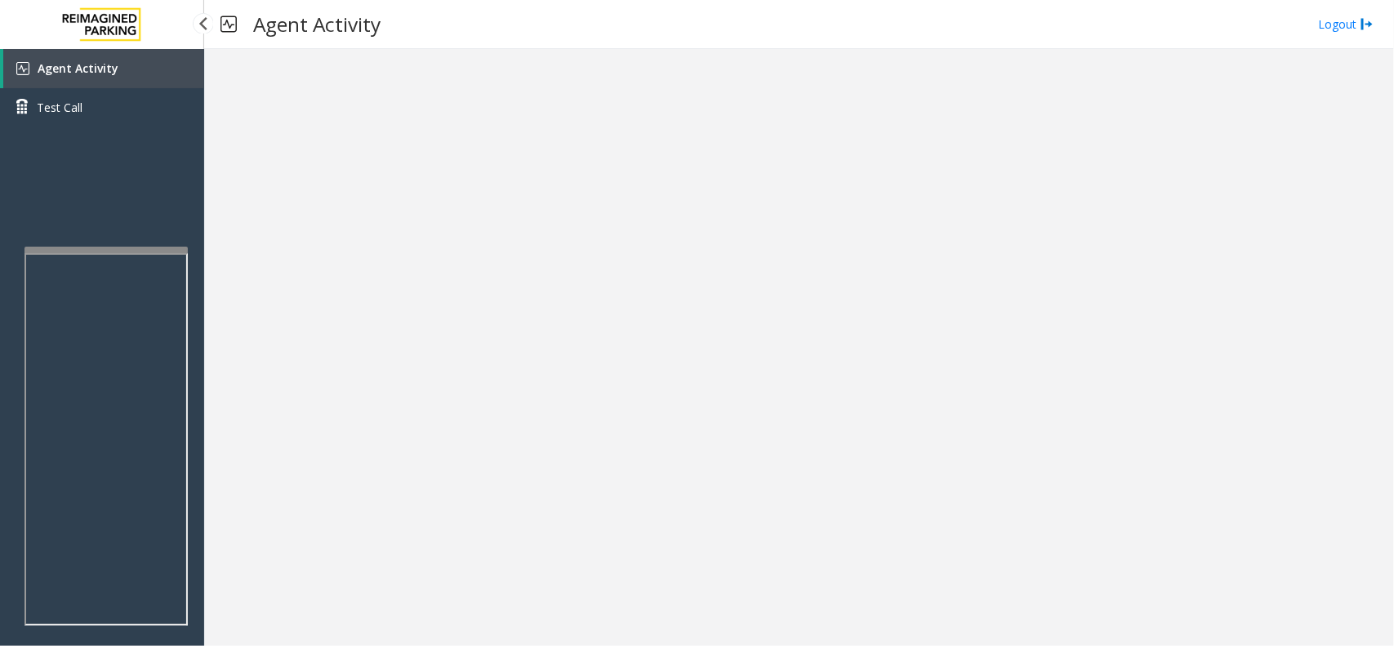
click at [133, 71] on link "Agent Activity" at bounding box center [103, 68] width 201 height 39
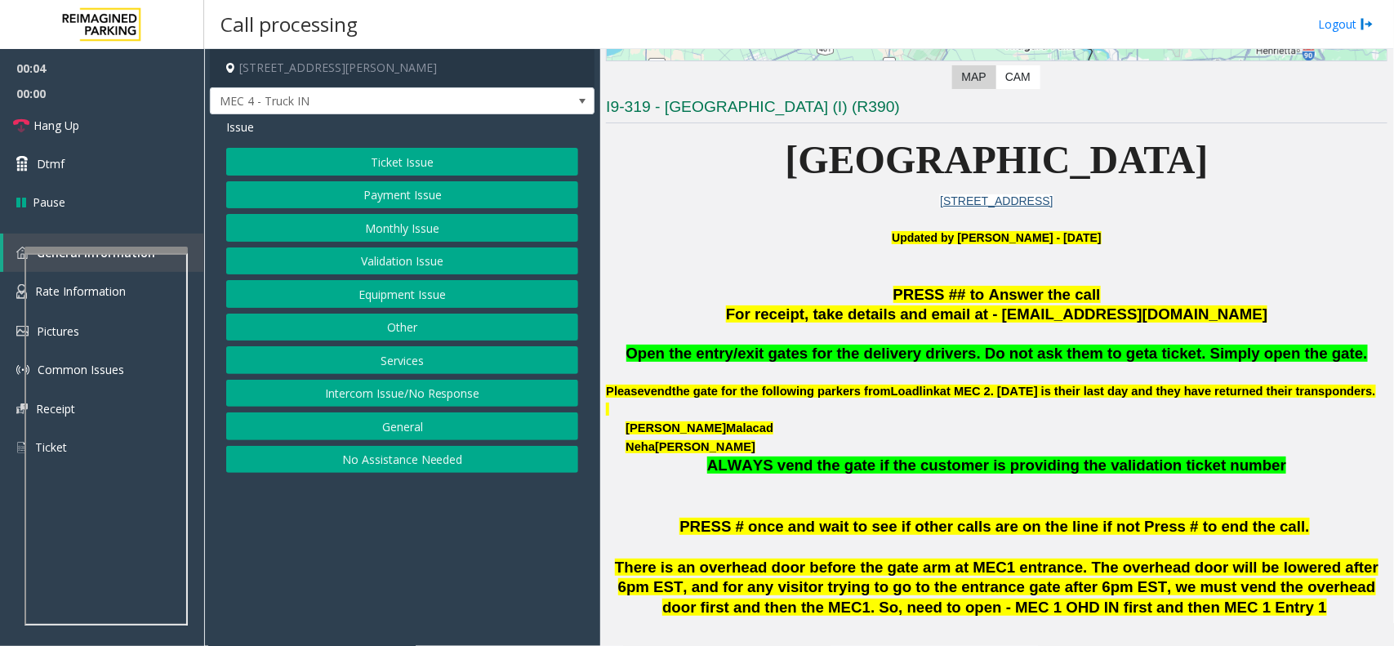
scroll to position [408, 0]
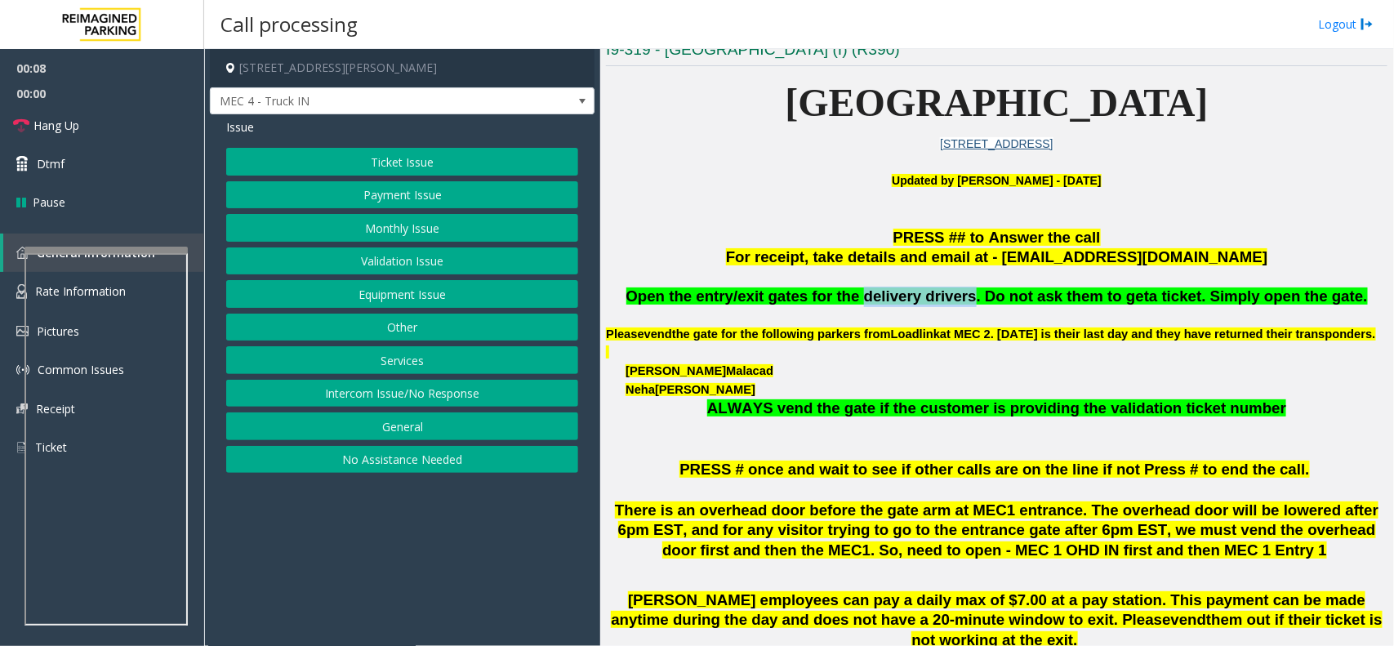
copy span "delivery drivers"
drag, startPoint x: 968, startPoint y: 305, endPoint x: 872, endPoint y: 300, distance: 96.4
click at [872, 300] on span "Open the entry/exit gates for the delivery drivers. Do not ask them to get" at bounding box center [887, 295] width 523 height 17
click at [363, 292] on button "Equipment Issue" at bounding box center [402, 294] width 352 height 28
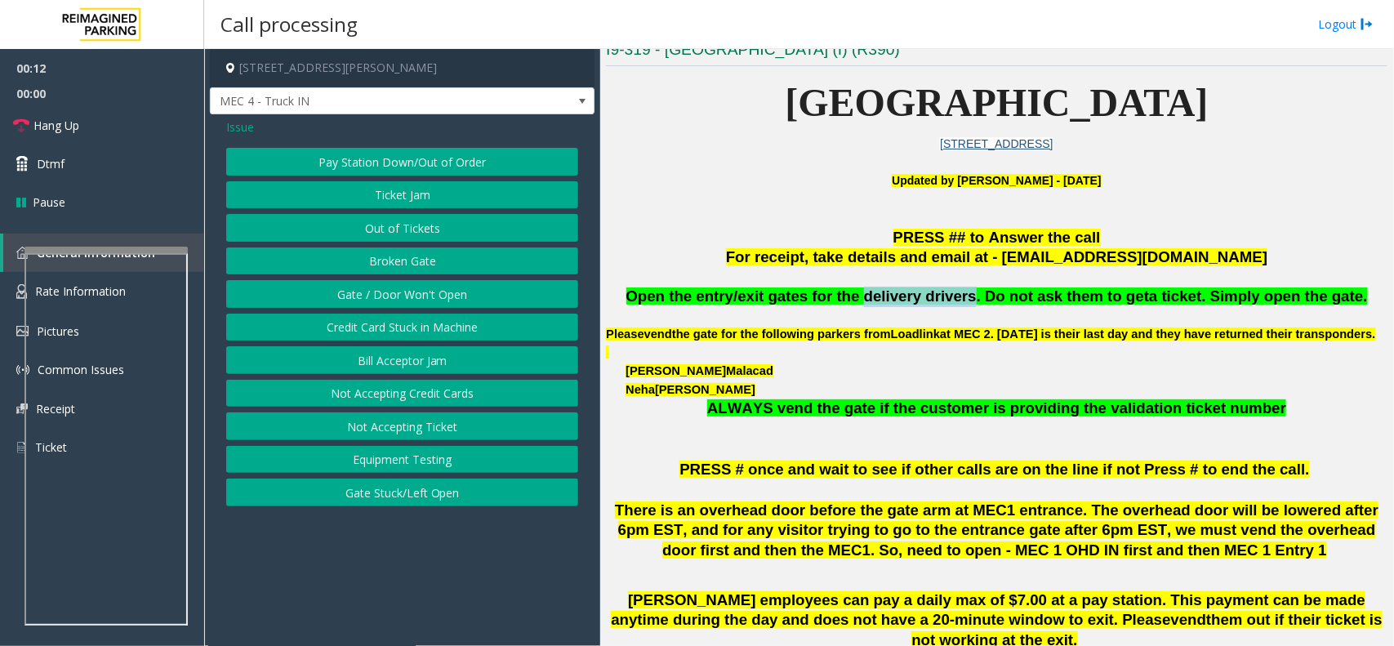
click at [363, 292] on button "Gate / Door Won't Open" at bounding box center [402, 294] width 352 height 28
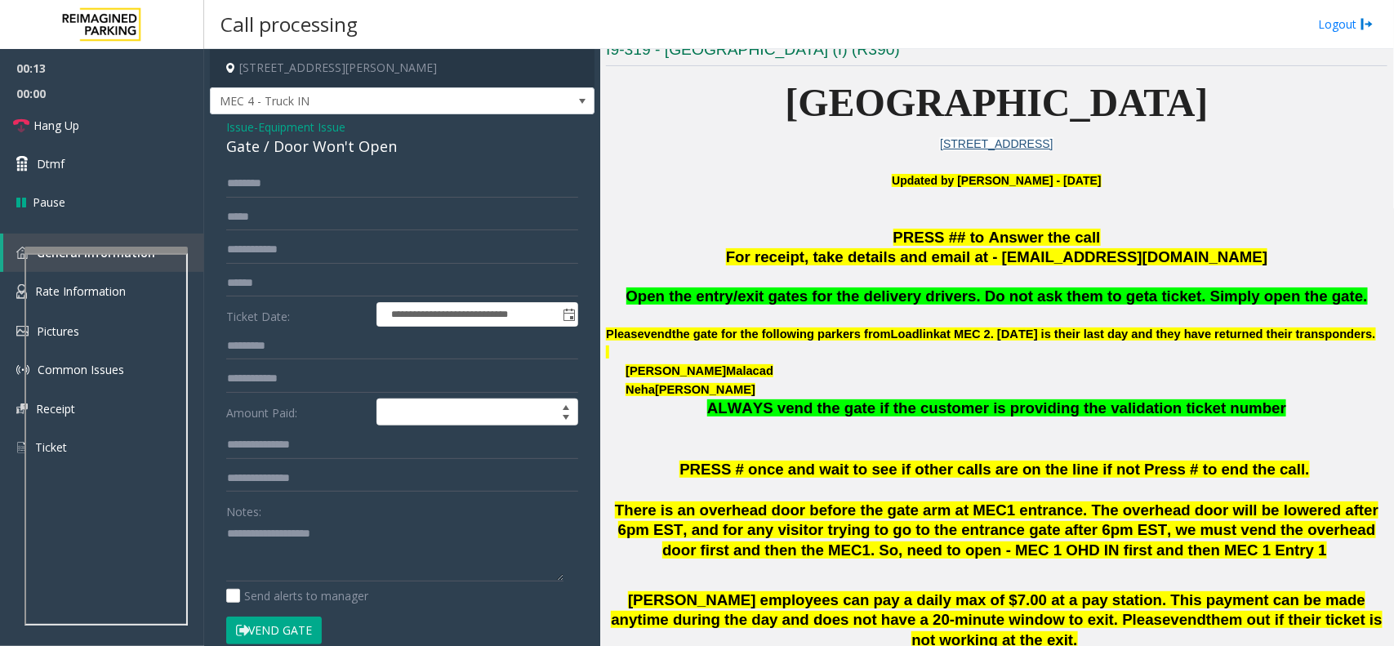
click at [315, 501] on div "Notes:" at bounding box center [402, 539] width 352 height 84
click at [307, 543] on textarea at bounding box center [394, 550] width 337 height 61
click at [292, 639] on button "Vend Gate" at bounding box center [274, 631] width 96 height 28
click at [303, 573] on textarea at bounding box center [394, 550] width 337 height 61
click at [111, 121] on link "Hang Up" at bounding box center [102, 125] width 204 height 38
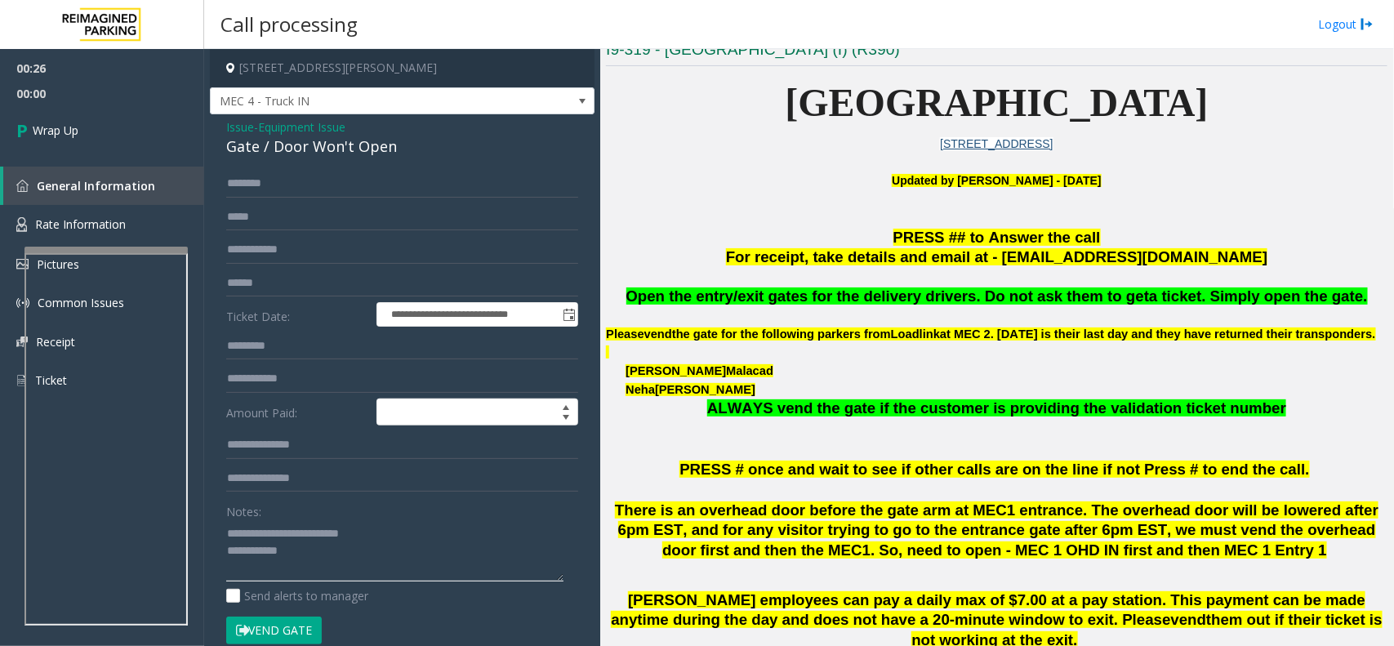
click at [405, 527] on textarea at bounding box center [394, 550] width 337 height 61
click at [464, 560] on textarea at bounding box center [394, 550] width 337 height 61
type textarea "**********"
click at [140, 144] on link "Wrap Up" at bounding box center [102, 130] width 204 height 48
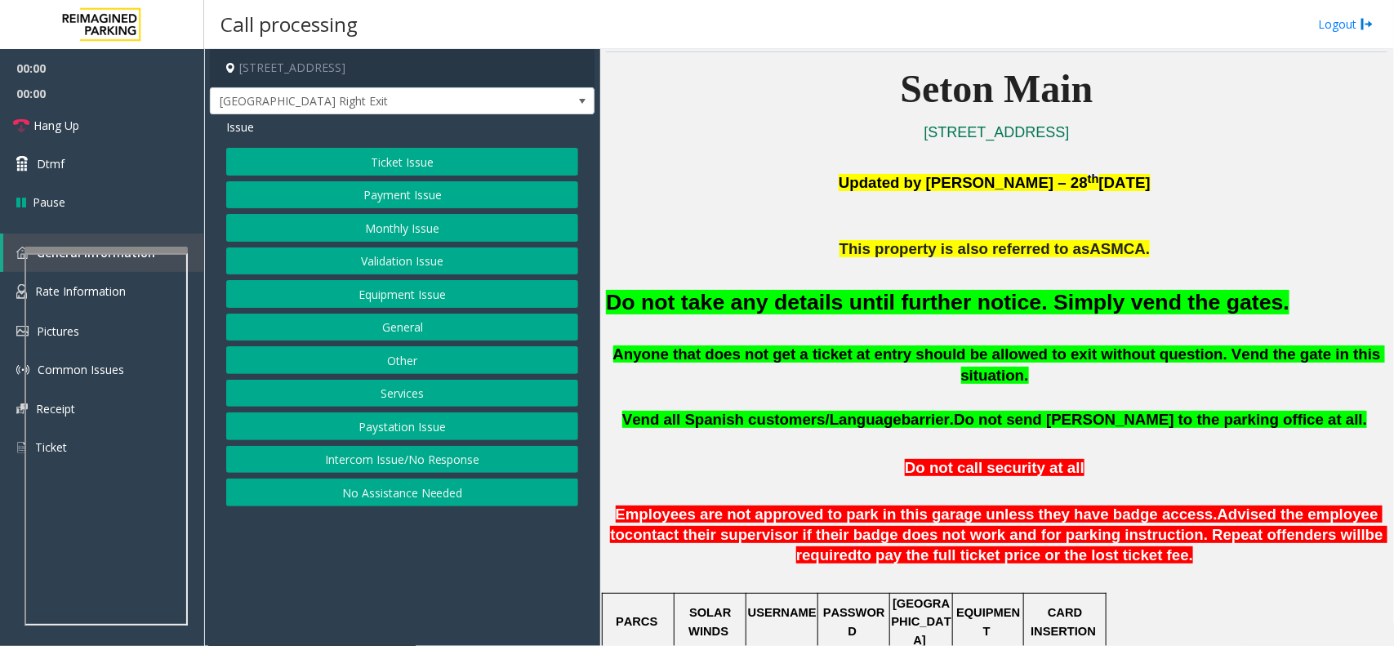
scroll to position [510, 0]
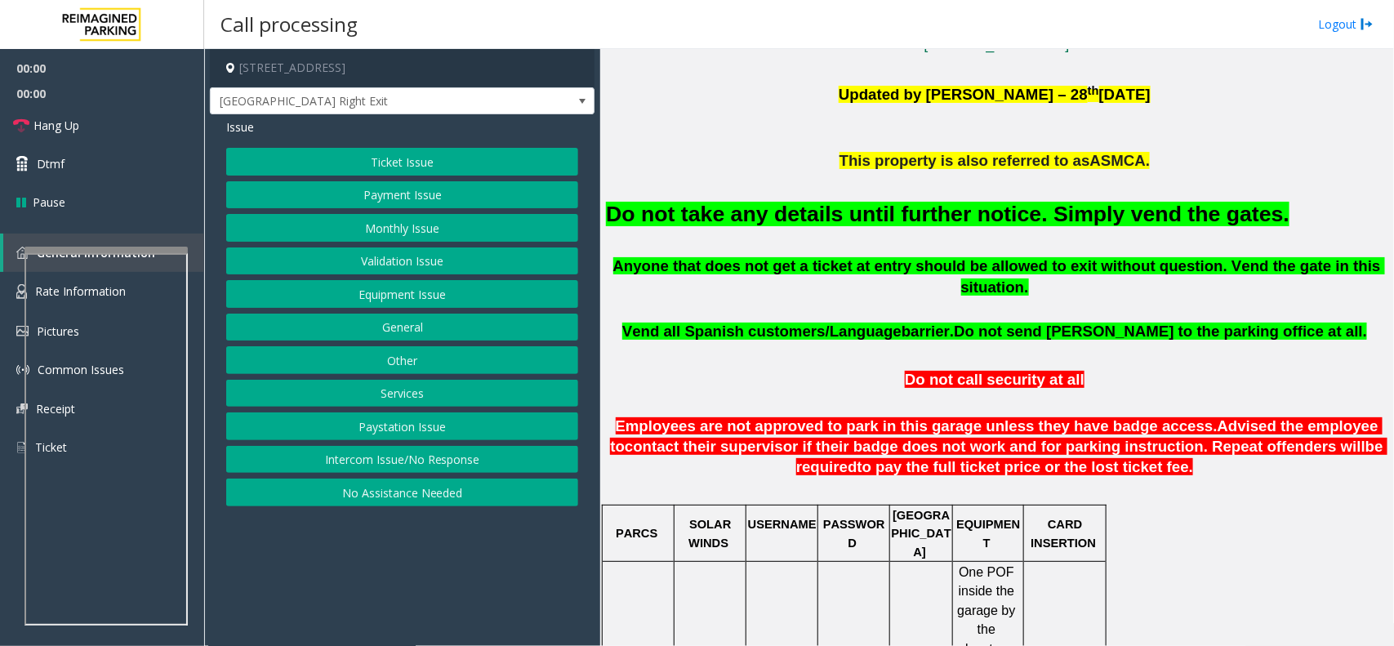
click at [795, 213] on font "Do not take any details until further notice. Simply vend the gates." at bounding box center [947, 214] width 683 height 24
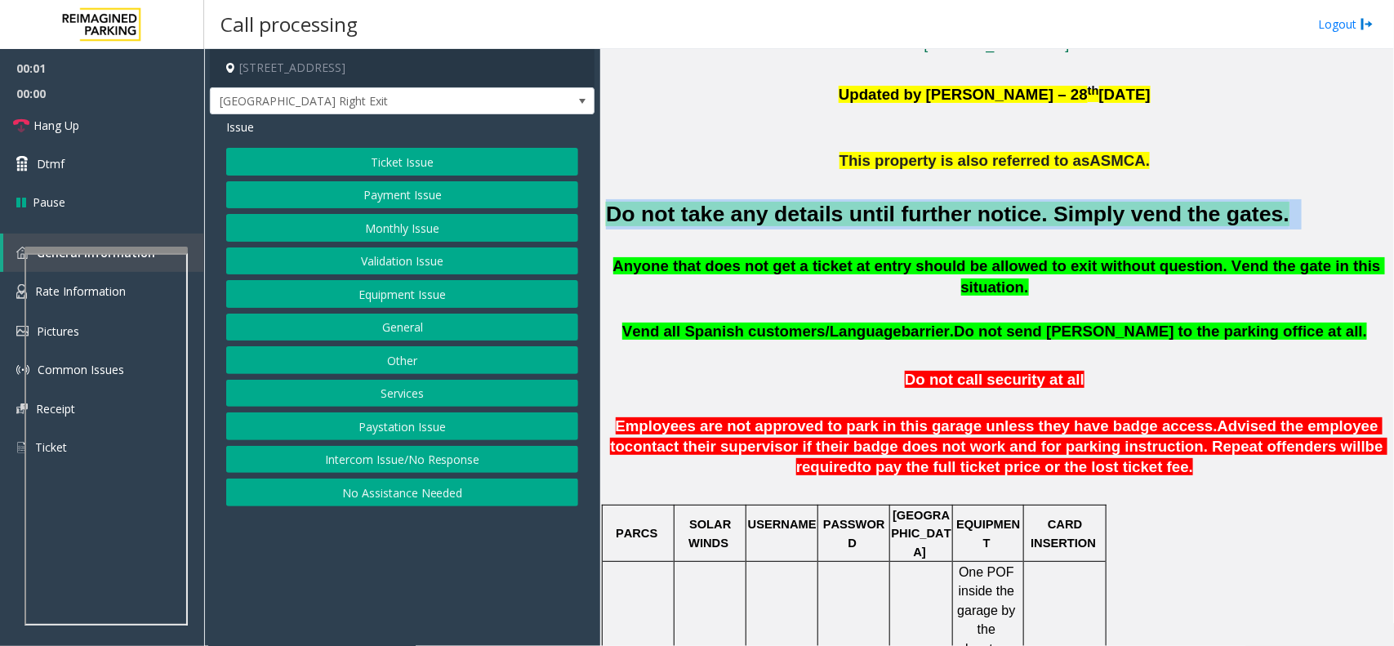
click at [795, 213] on font "Do not take any details until further notice. Simply vend the gates." at bounding box center [947, 214] width 683 height 24
copy h2 "Do not take any details until further notice. Simply vend the gates."
click at [411, 159] on button "Ticket Issue" at bounding box center [402, 162] width 352 height 28
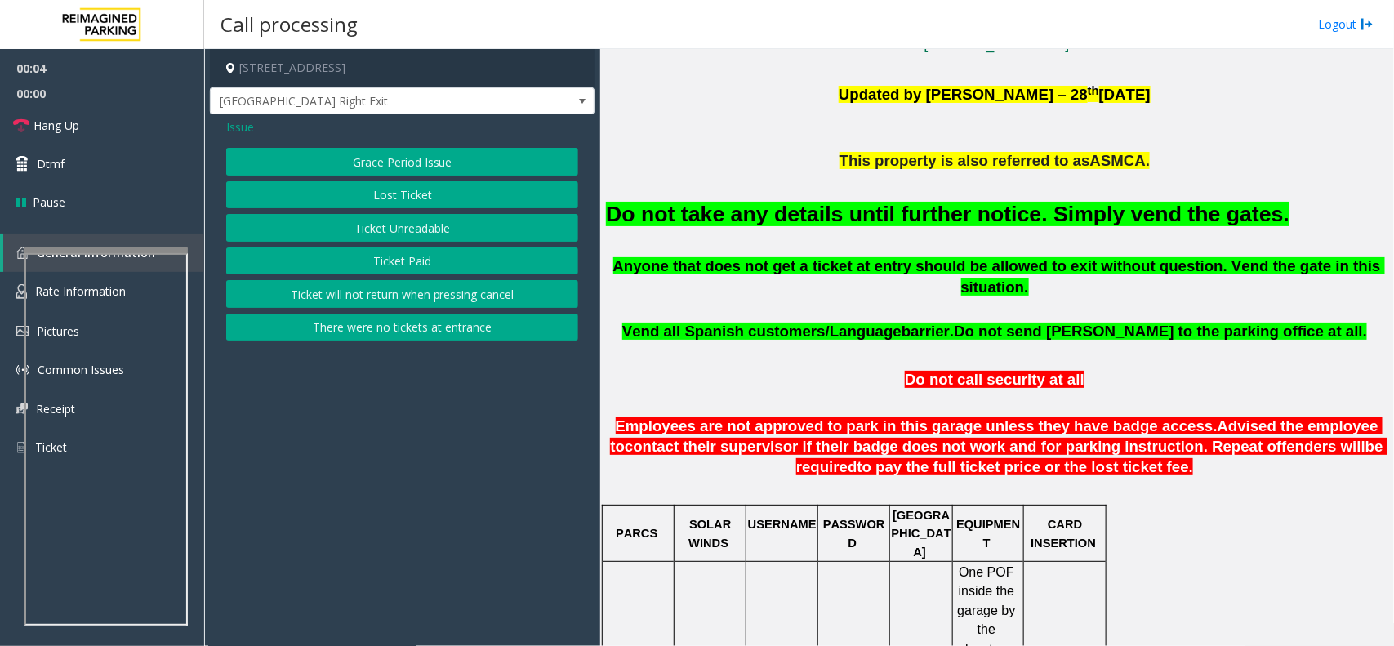
click at [403, 313] on div "Grace Period Issue Lost Ticket Ticket Unreadable Ticket Paid Ticket will not re…" at bounding box center [402, 244] width 352 height 193
click at [397, 323] on button "There were no tickets at entrance" at bounding box center [402, 328] width 352 height 28
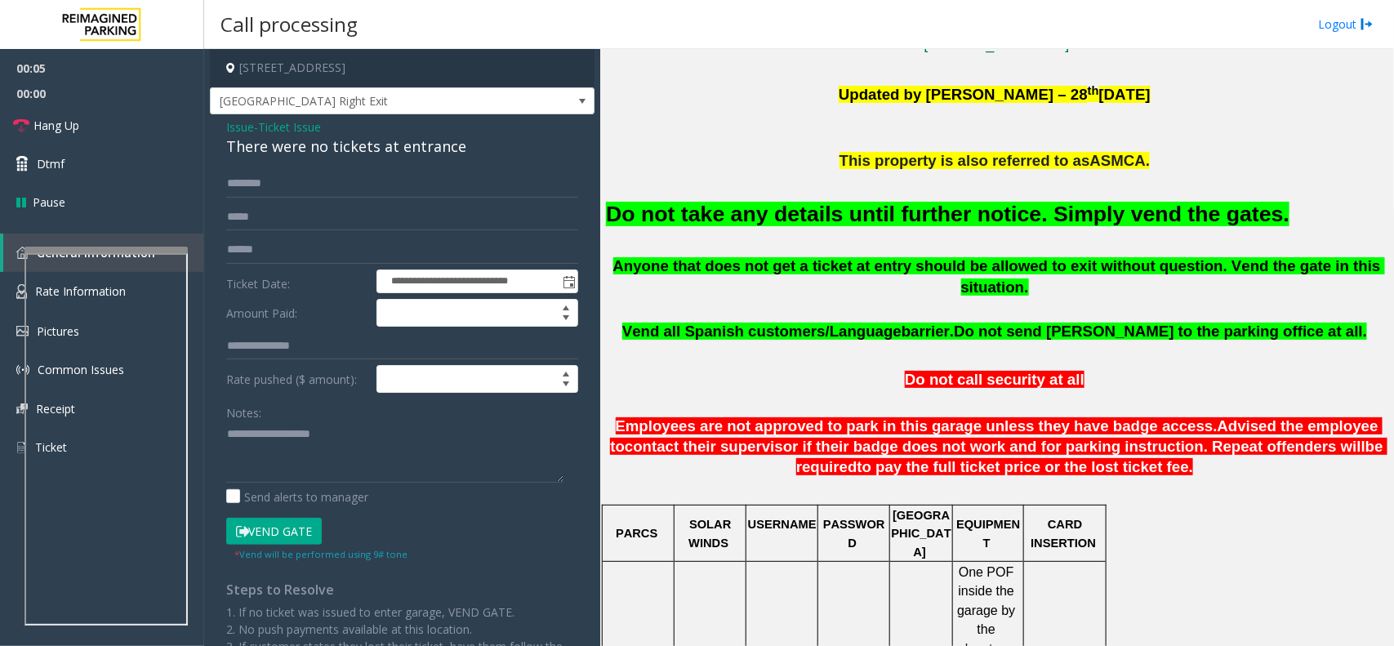
click at [343, 384] on label "Rate pushed ($ amount):" at bounding box center [297, 379] width 150 height 28
click at [316, 435] on textarea at bounding box center [394, 451] width 337 height 61
paste textarea "**********"
type textarea "**********"
click at [292, 527] on button "Vend Gate" at bounding box center [274, 532] width 96 height 28
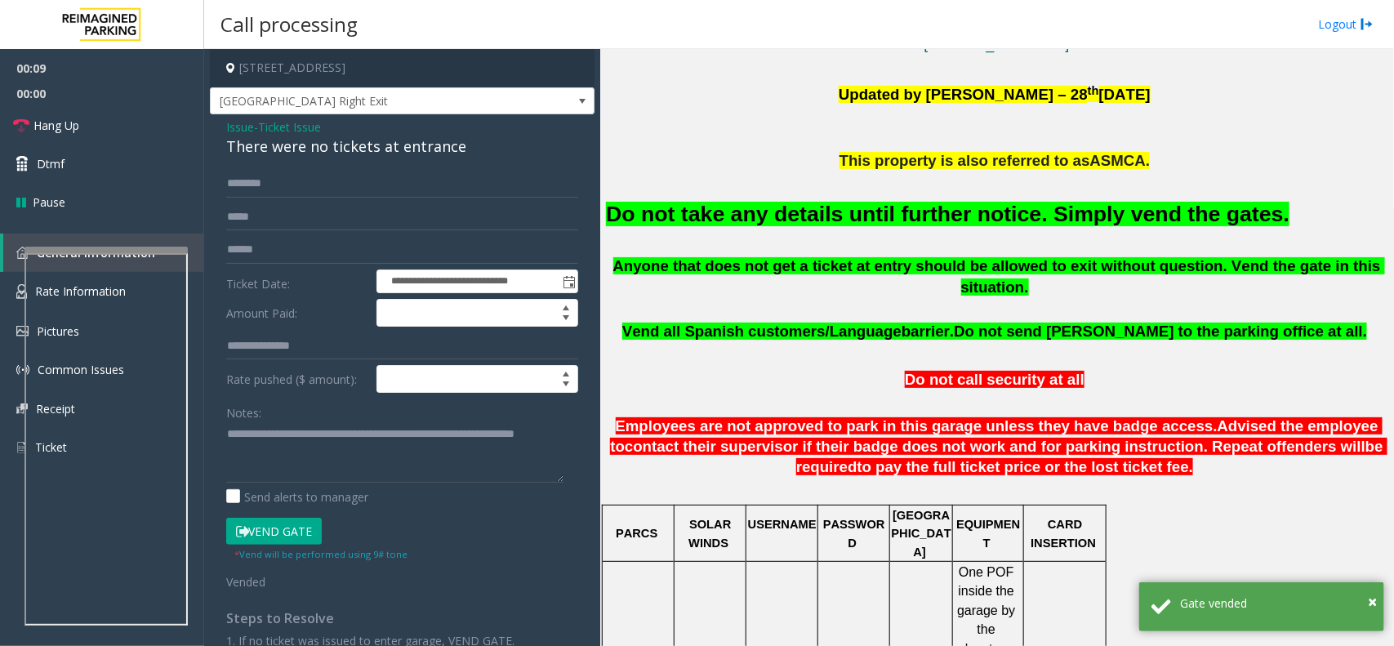
scroll to position [306, 0]
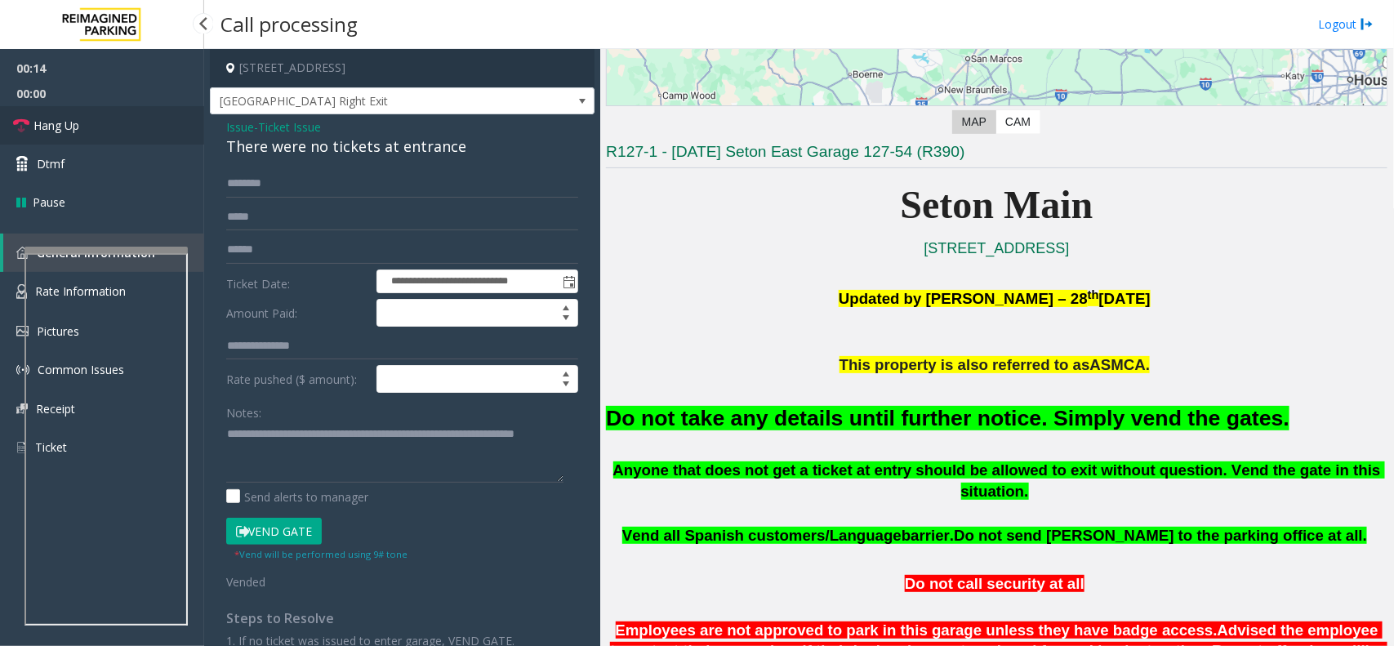
click at [107, 119] on link "Hang Up" at bounding box center [102, 125] width 204 height 38
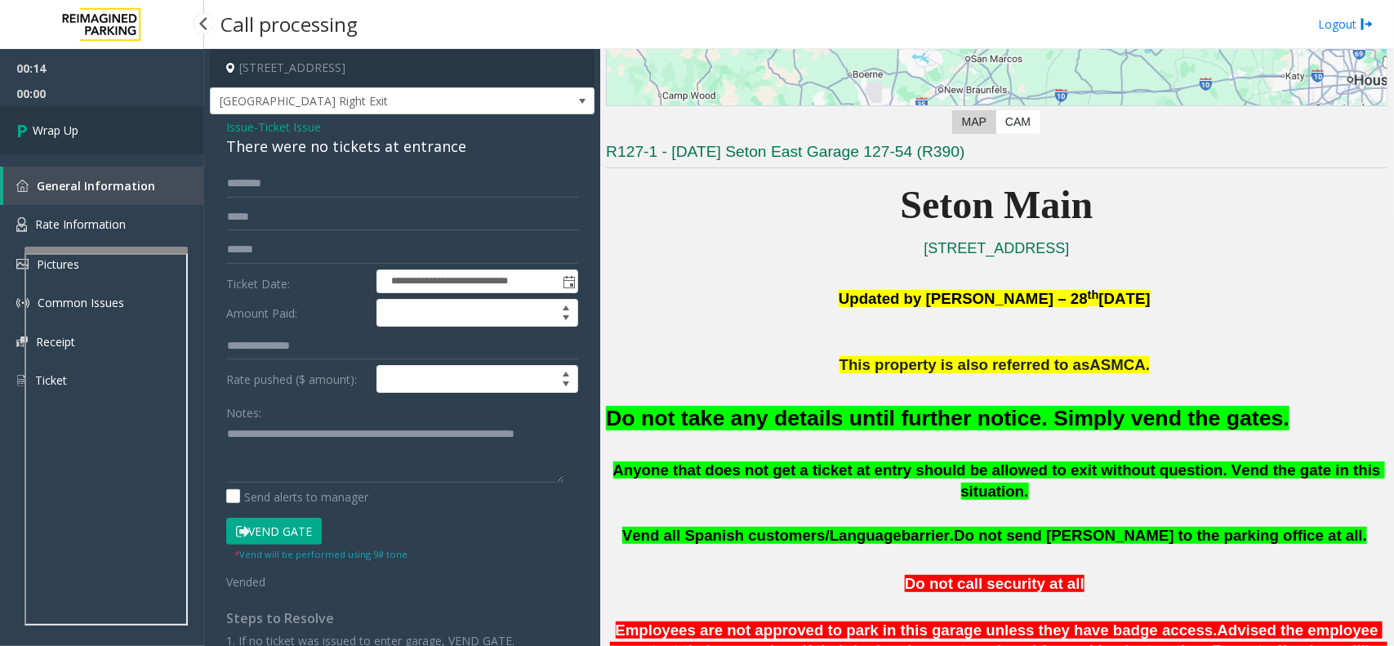
click at [107, 119] on link "Wrap Up" at bounding box center [102, 130] width 204 height 48
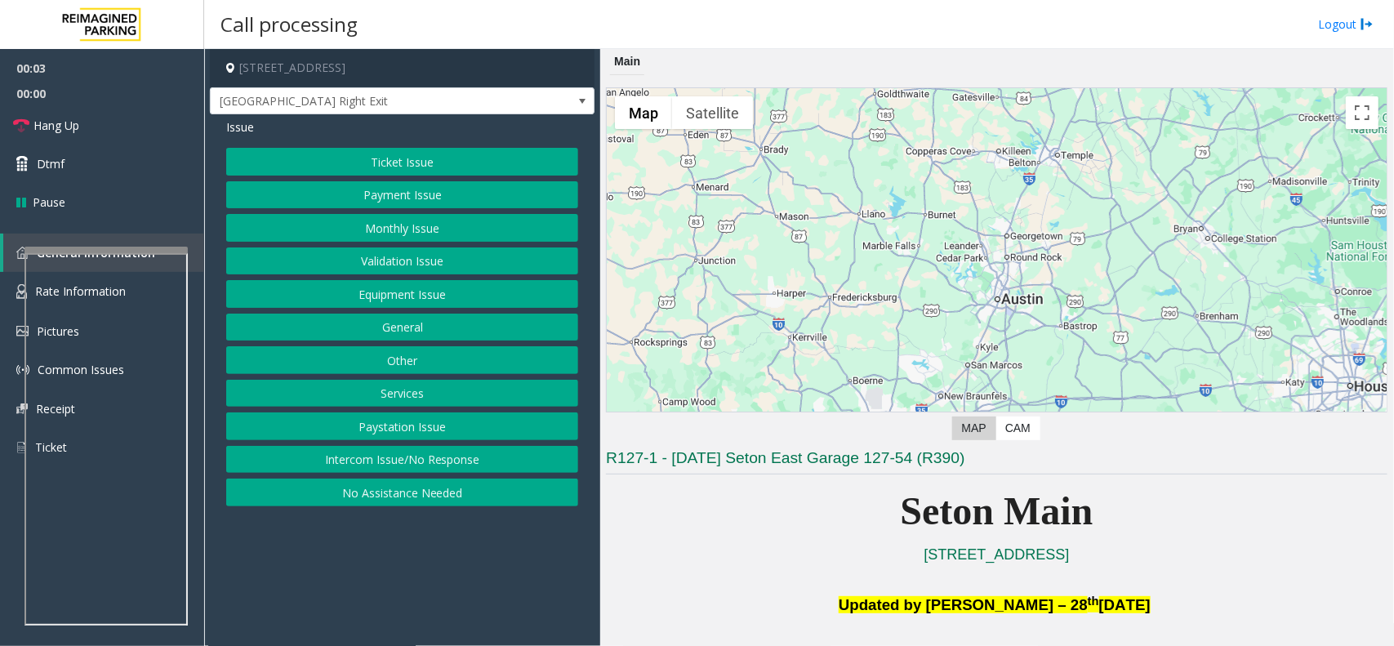
click at [468, 147] on div "Issue Ticket Issue Payment Issue Monthly Issue Validation Issue Equipment Issue…" at bounding box center [402, 314] width 385 height 400
click at [466, 158] on button "Ticket Issue" at bounding box center [402, 162] width 352 height 28
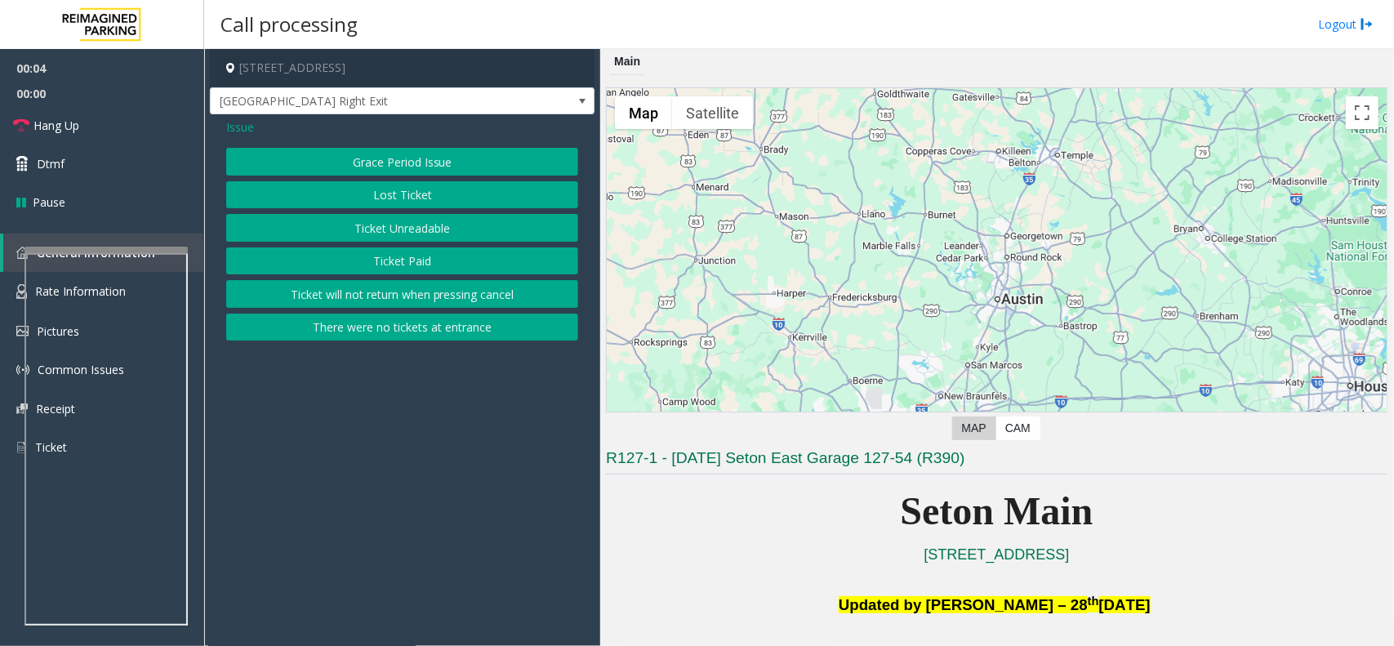
click at [434, 332] on button "There were no tickets at entrance" at bounding box center [402, 328] width 352 height 28
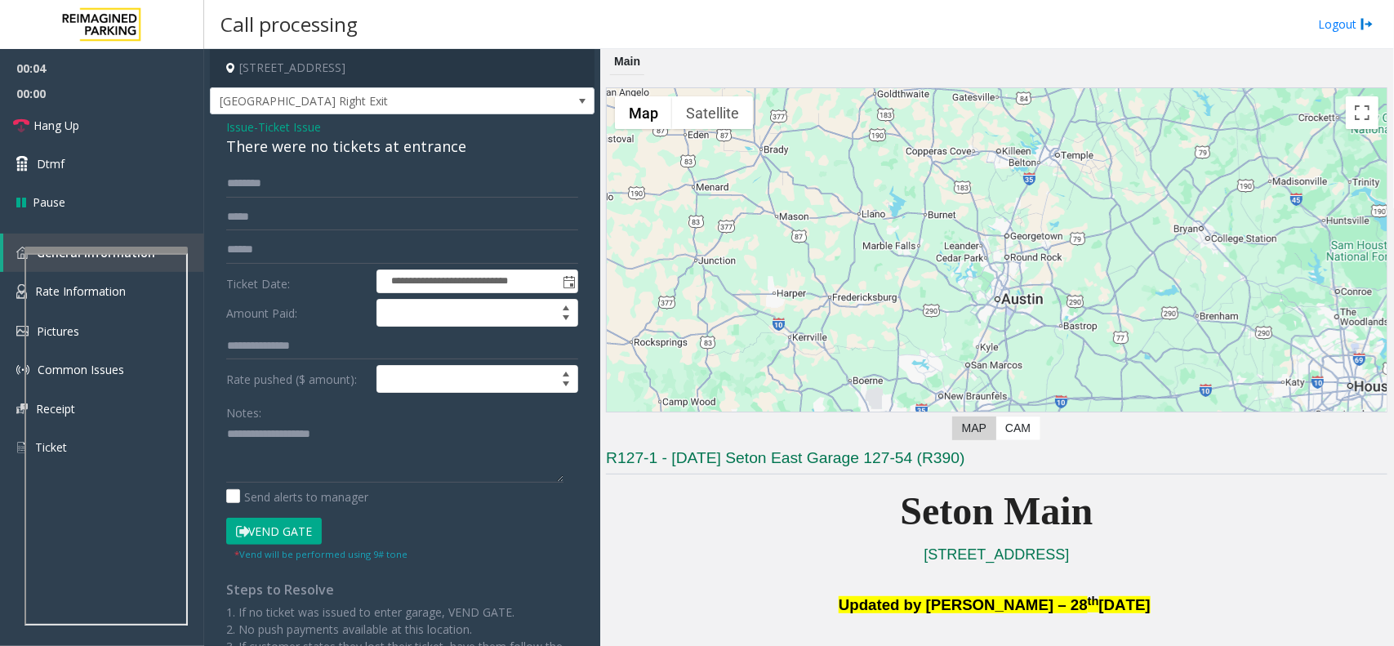
click at [363, 415] on div "Notes:" at bounding box center [402, 440] width 352 height 84
click at [313, 472] on textarea at bounding box center [394, 451] width 337 height 61
click at [299, 529] on button "Vend Gate" at bounding box center [274, 532] width 96 height 28
click at [339, 468] on textarea at bounding box center [394, 451] width 337 height 61
paste textarea "**********"
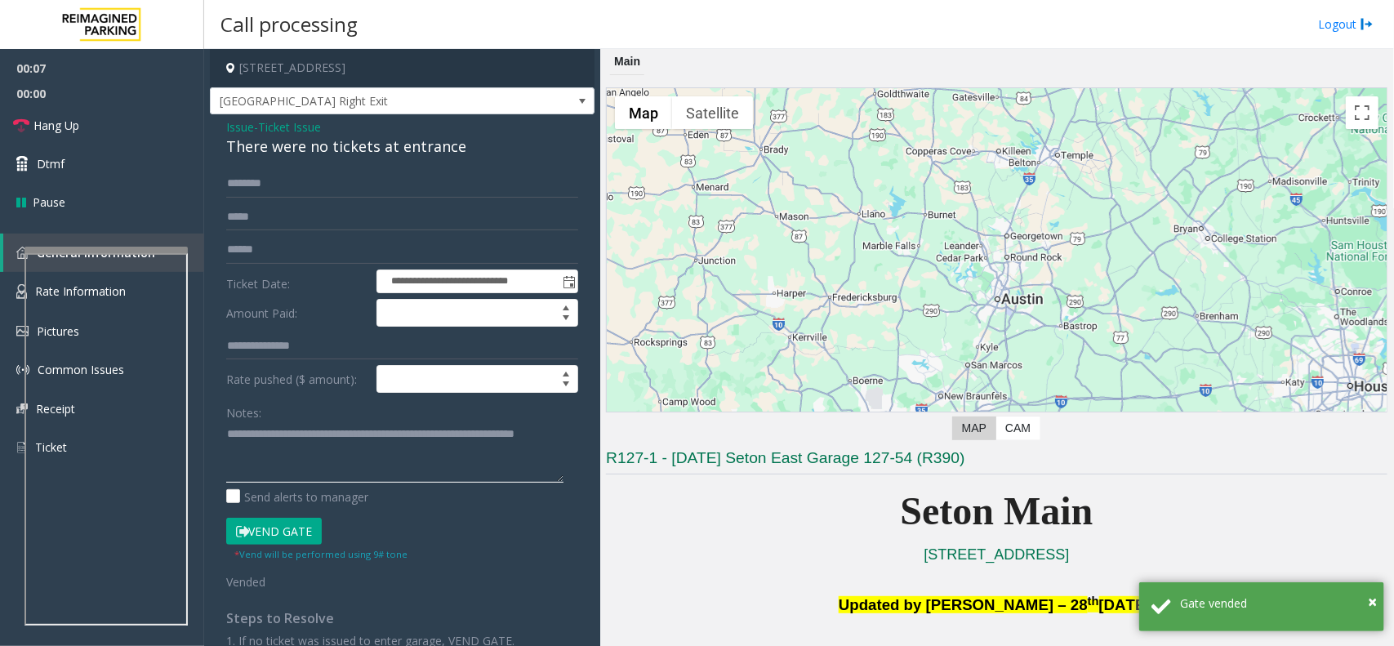
scroll to position [306, 0]
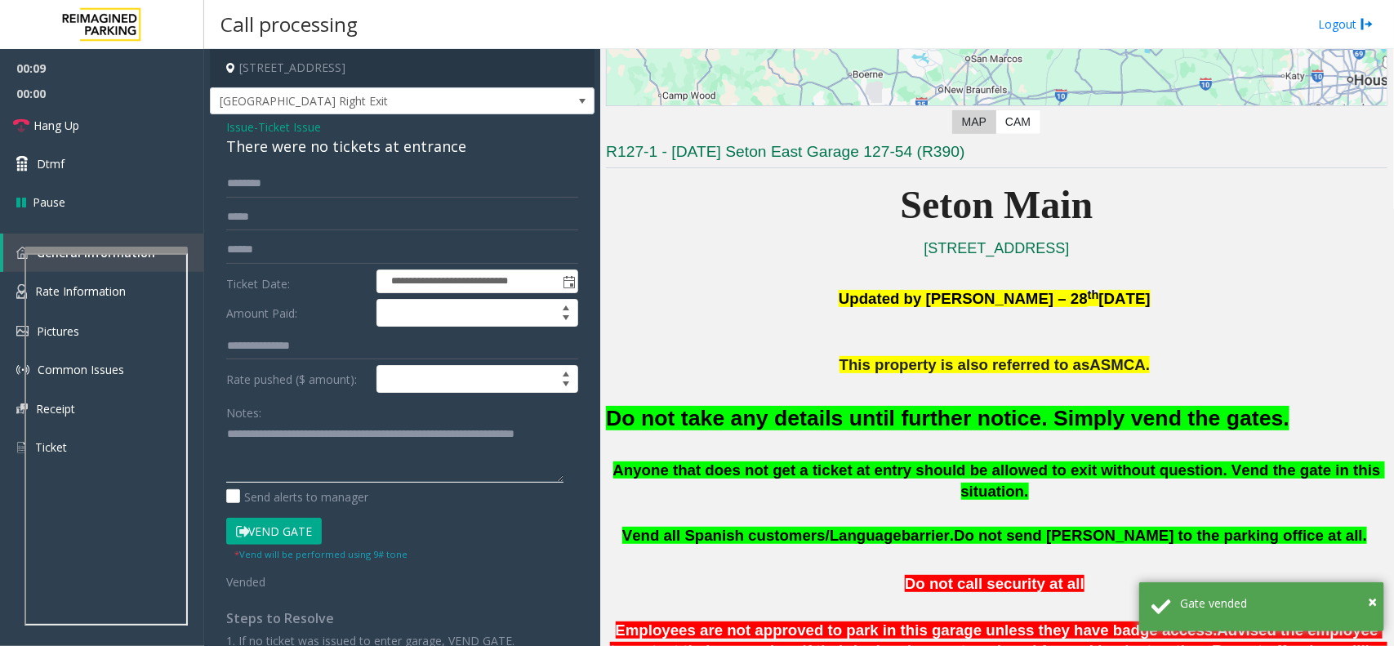
type textarea "**********"
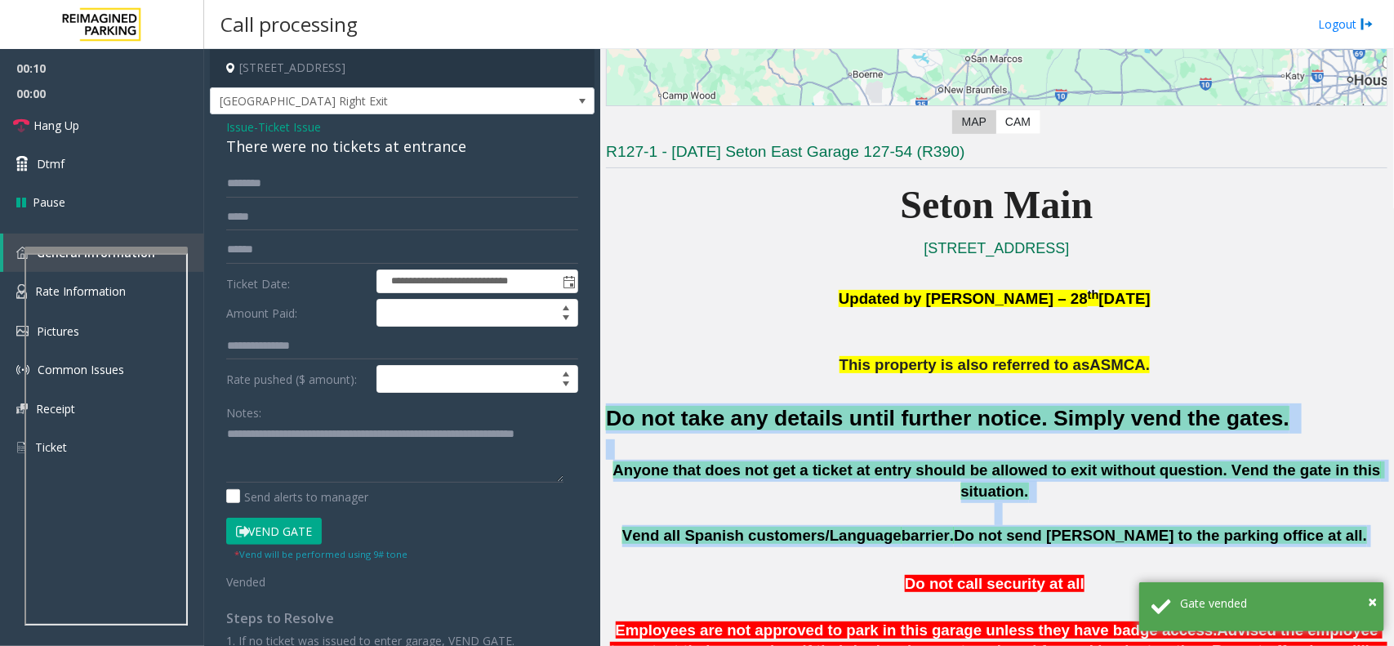
drag, startPoint x: 612, startPoint y: 410, endPoint x: 1299, endPoint y: 516, distance: 694.9
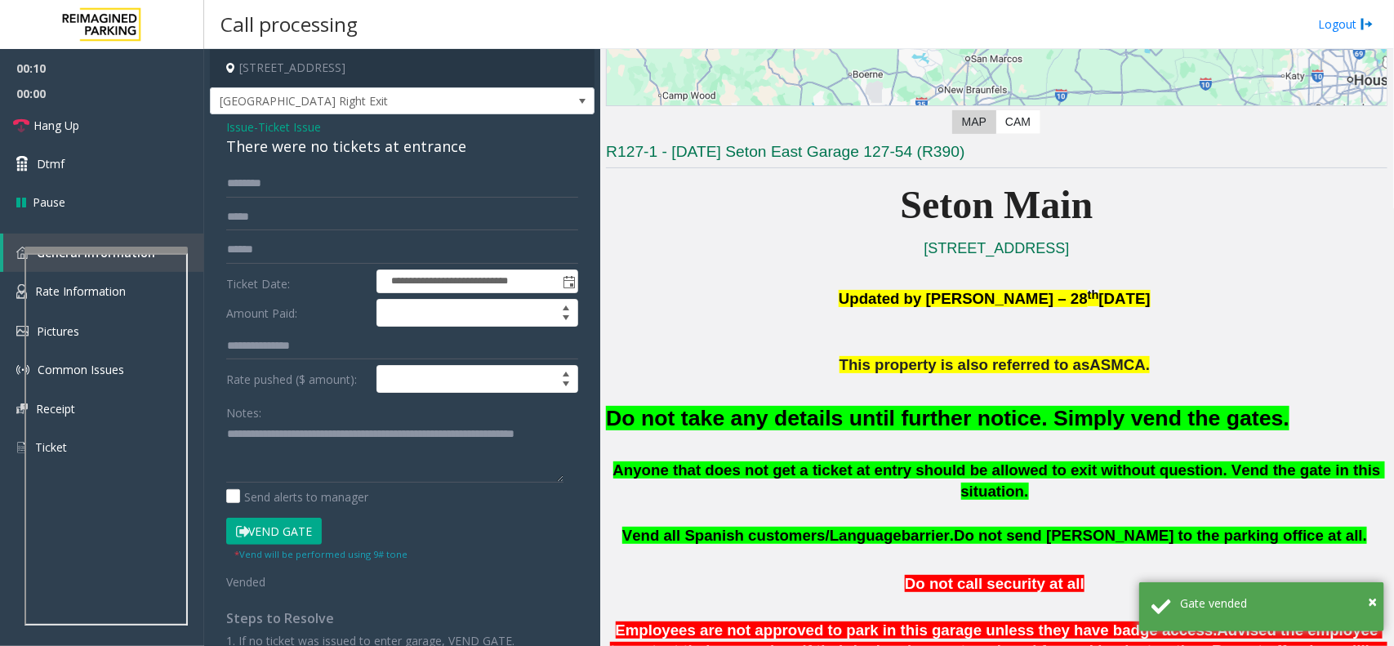
click at [1299, 546] on p at bounding box center [996, 555] width 781 height 18
click at [725, 324] on p "Updated by Pranav Babbar – 28 th August 2024" at bounding box center [996, 308] width 781 height 48
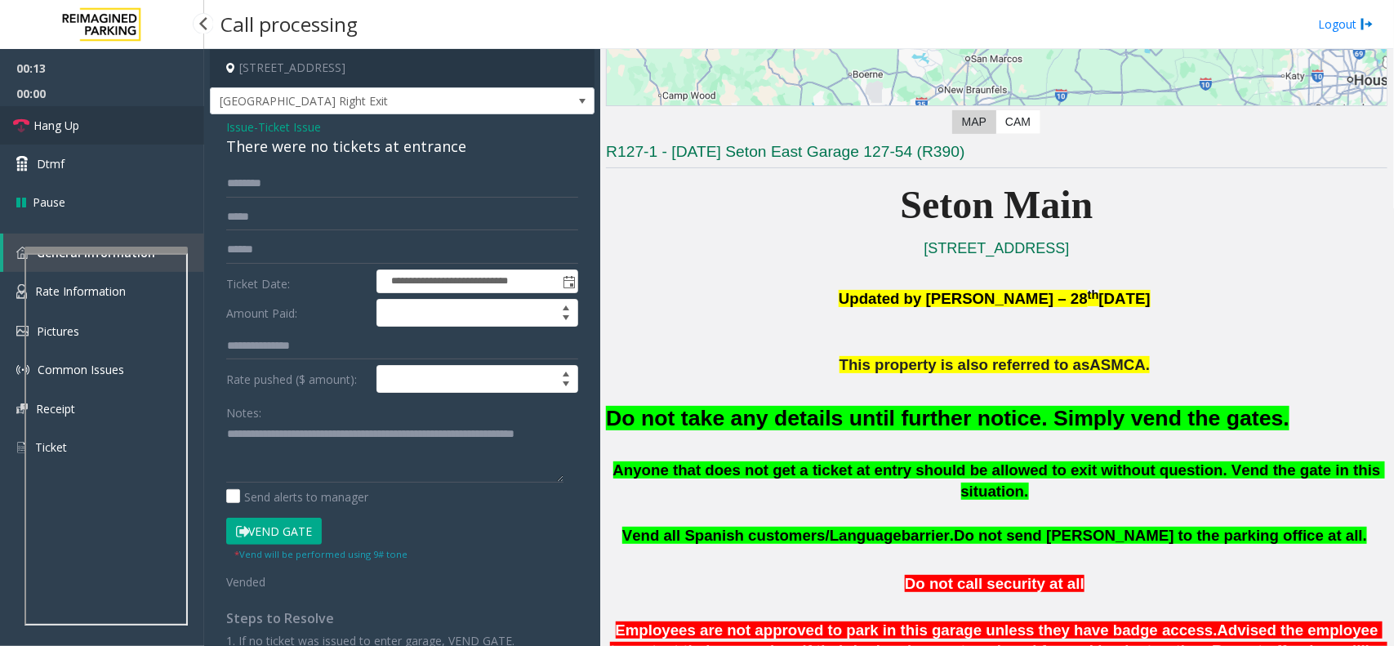
click at [162, 132] on link "Hang Up" at bounding box center [102, 125] width 204 height 38
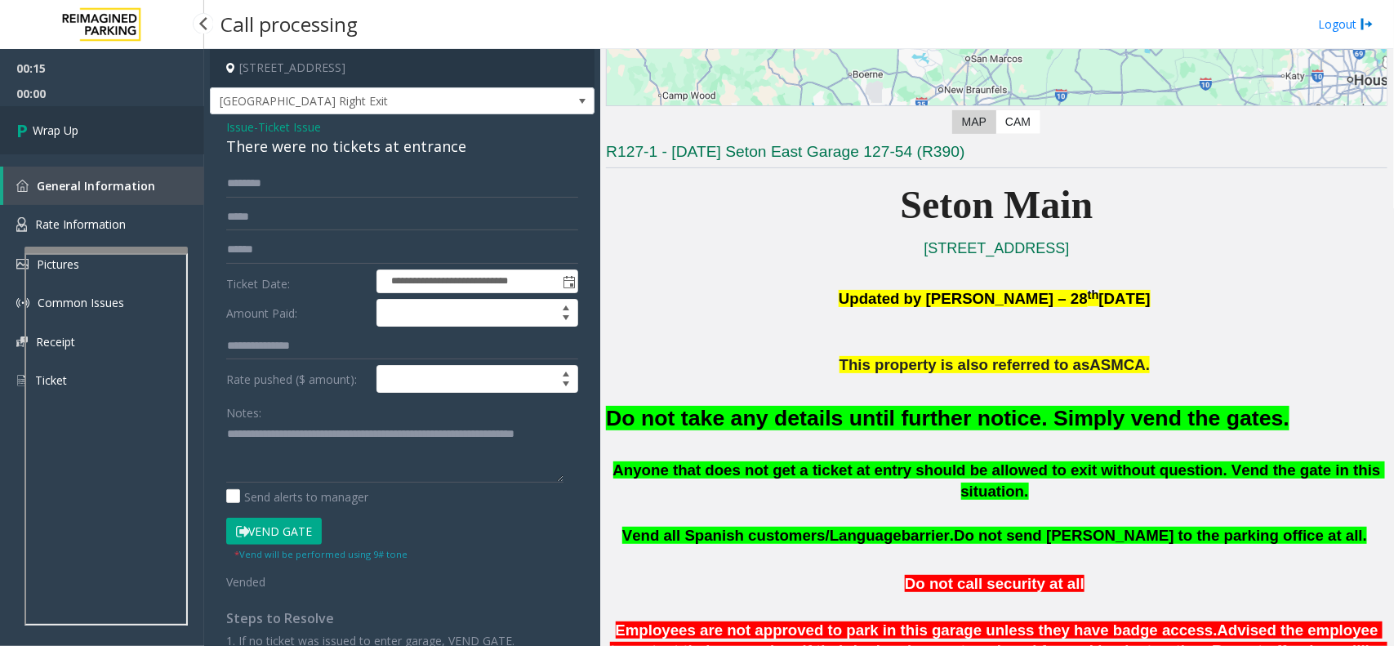
click at [162, 132] on link "Wrap Up" at bounding box center [102, 130] width 204 height 48
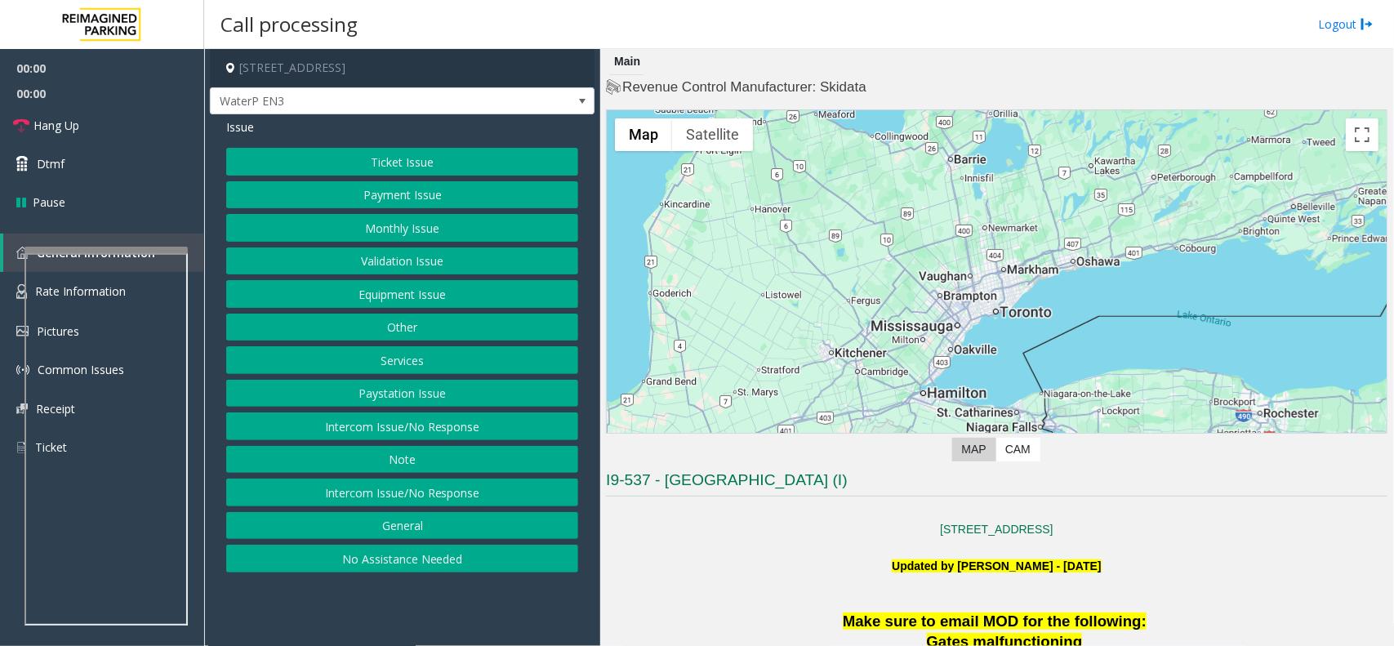
scroll to position [510, 0]
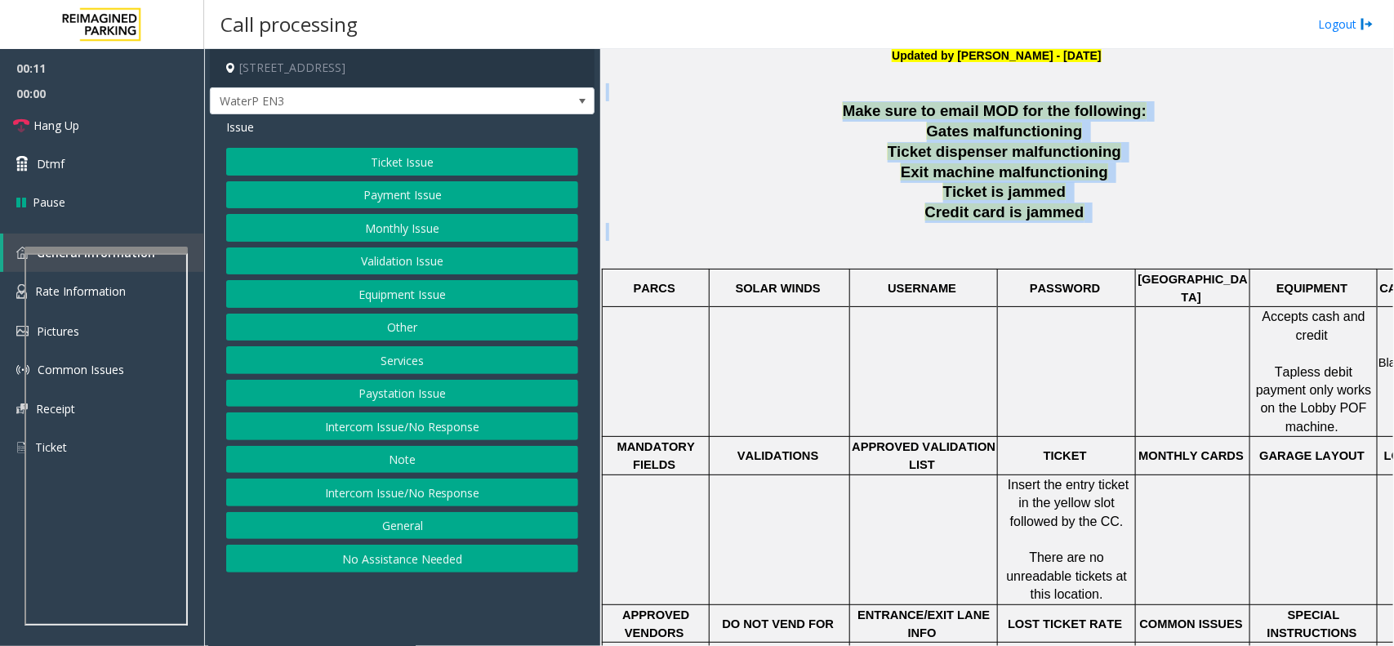
drag, startPoint x: 830, startPoint y: 99, endPoint x: 1137, endPoint y: 237, distance: 336.6
click at [1137, 237] on div "10 Bay St., Toronto, ON M5J 2R8, Canada Updated by Pranav Babbar - 10th August …" at bounding box center [996, 487] width 781 height 990
click at [1104, 237] on p at bounding box center [996, 241] width 781 height 37
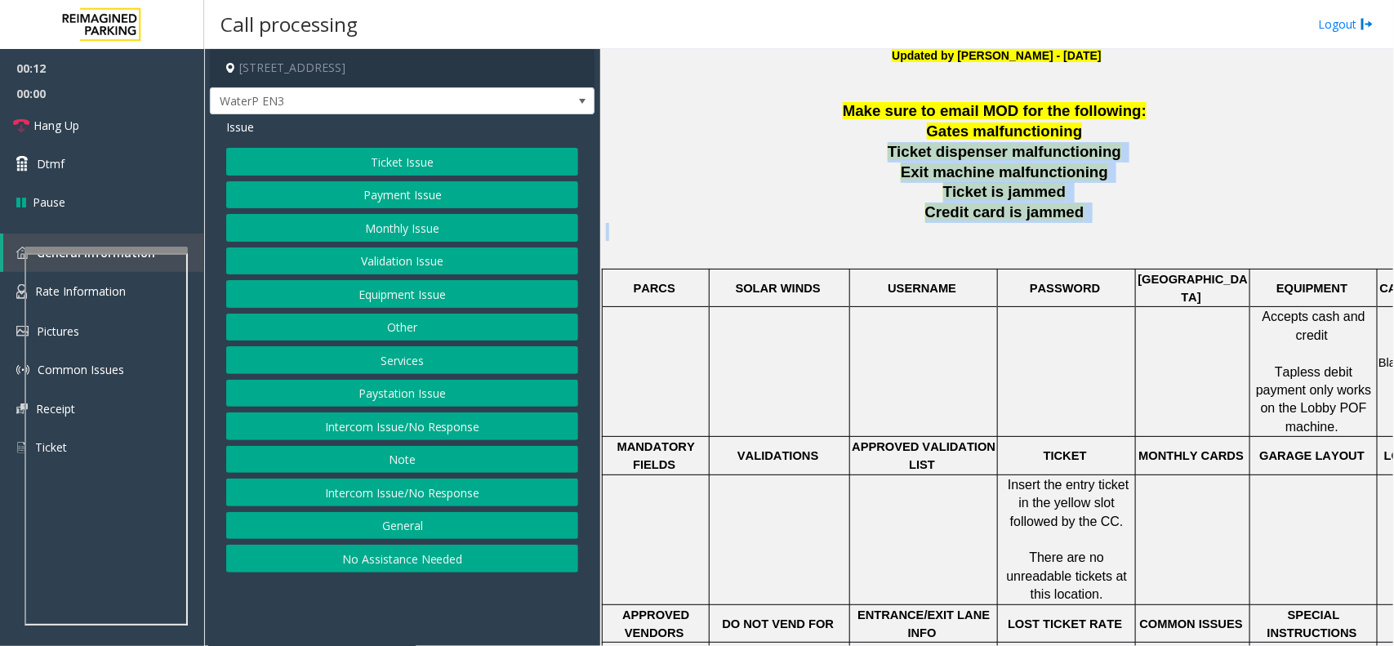
drag, startPoint x: 1101, startPoint y: 238, endPoint x: 821, endPoint y: 155, distance: 292.0
click at [821, 155] on div "Make sure to email MOD for the following: Gates malfunctioning Ticket dispenser…" at bounding box center [996, 541] width 781 height 880
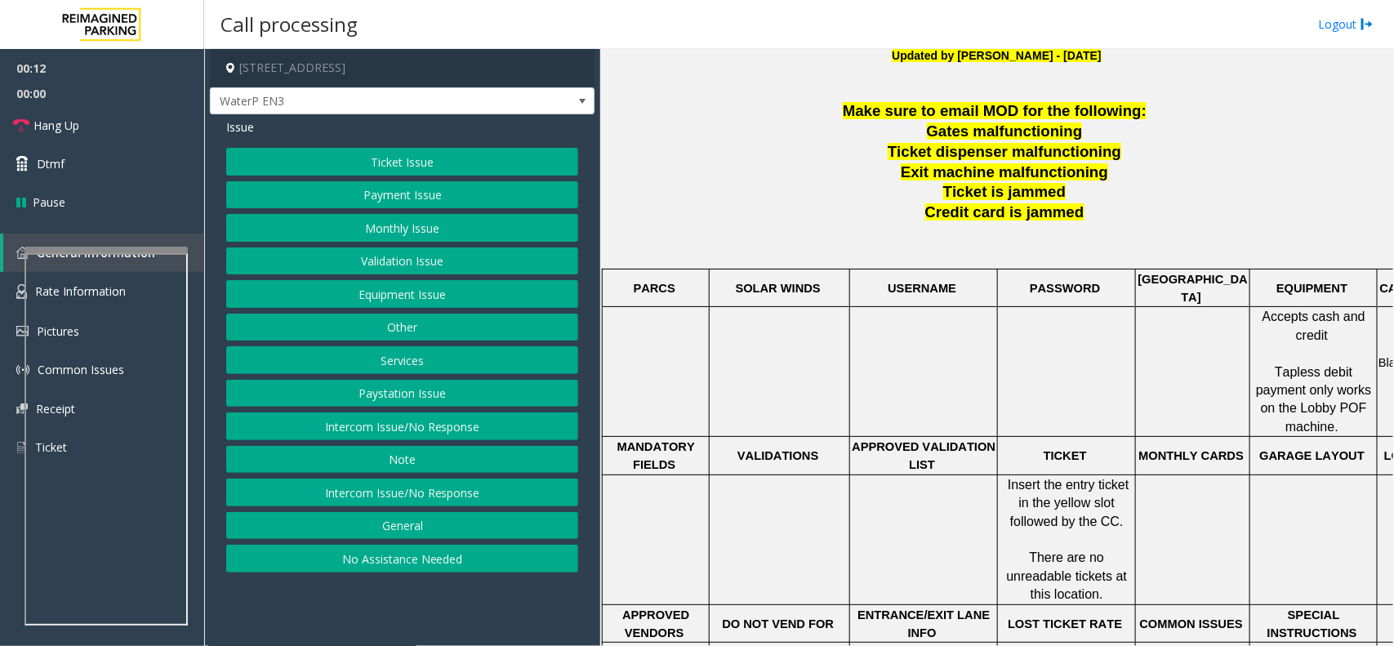
click at [810, 131] on p "Gates malfunctioning" at bounding box center [1006, 132] width 762 height 20
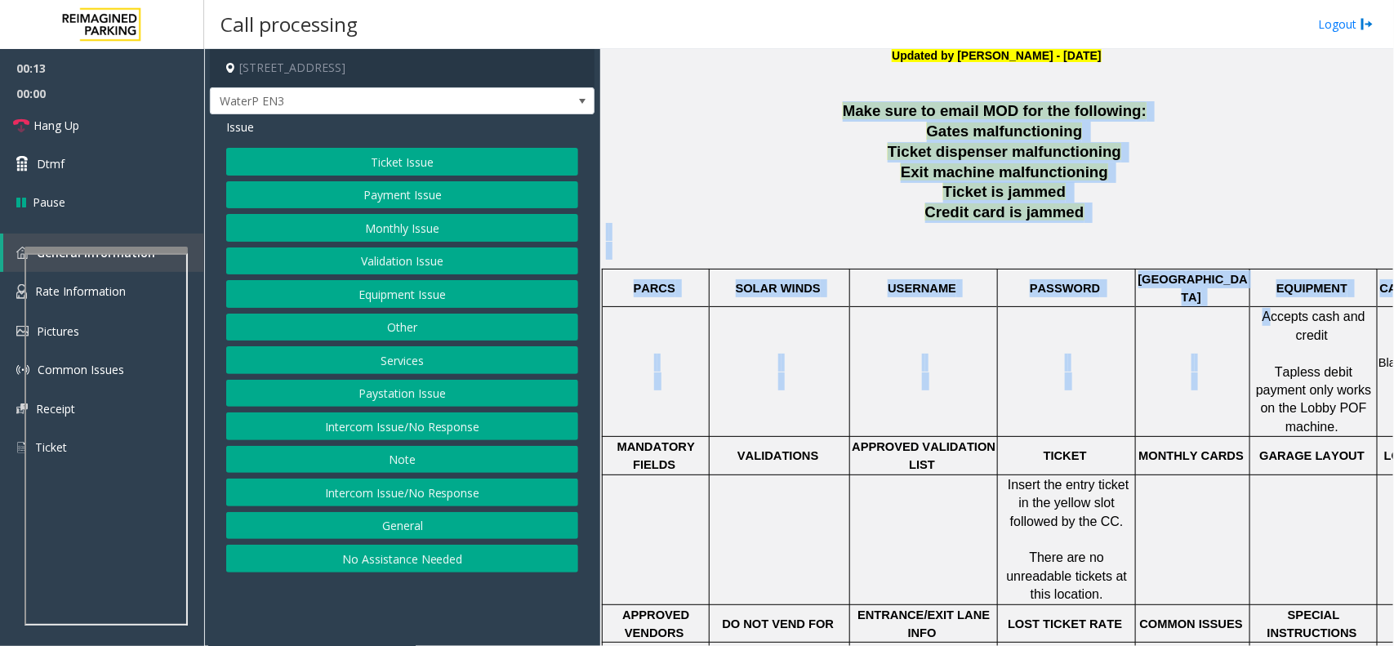
drag, startPoint x: 831, startPoint y: 108, endPoint x: 1278, endPoint y: 292, distance: 483.0
click at [1278, 292] on div "Make sure to email MOD for the following: Gates malfunctioning Ticket dispenser…" at bounding box center [996, 541] width 781 height 880
click at [954, 209] on span "Credit card is jammed" at bounding box center [1004, 211] width 159 height 17
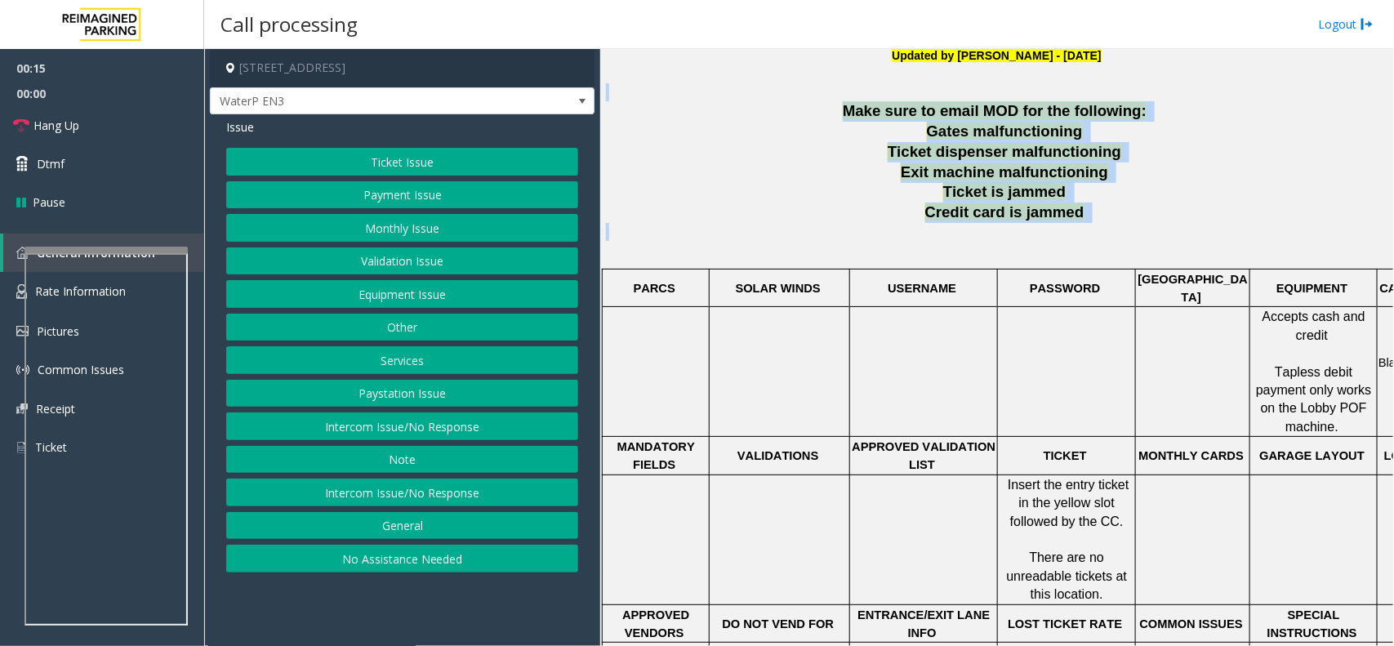
drag, startPoint x: 1091, startPoint y: 225, endPoint x: 811, endPoint y: 90, distance: 311.2
click at [811, 90] on div "10 Bay St., Toronto, ON M5J 2R8, Canada Updated by Pranav Babbar - 10th August …" at bounding box center [996, 487] width 781 height 990
click at [883, 201] on p "Ticket is jammed" at bounding box center [1006, 192] width 762 height 20
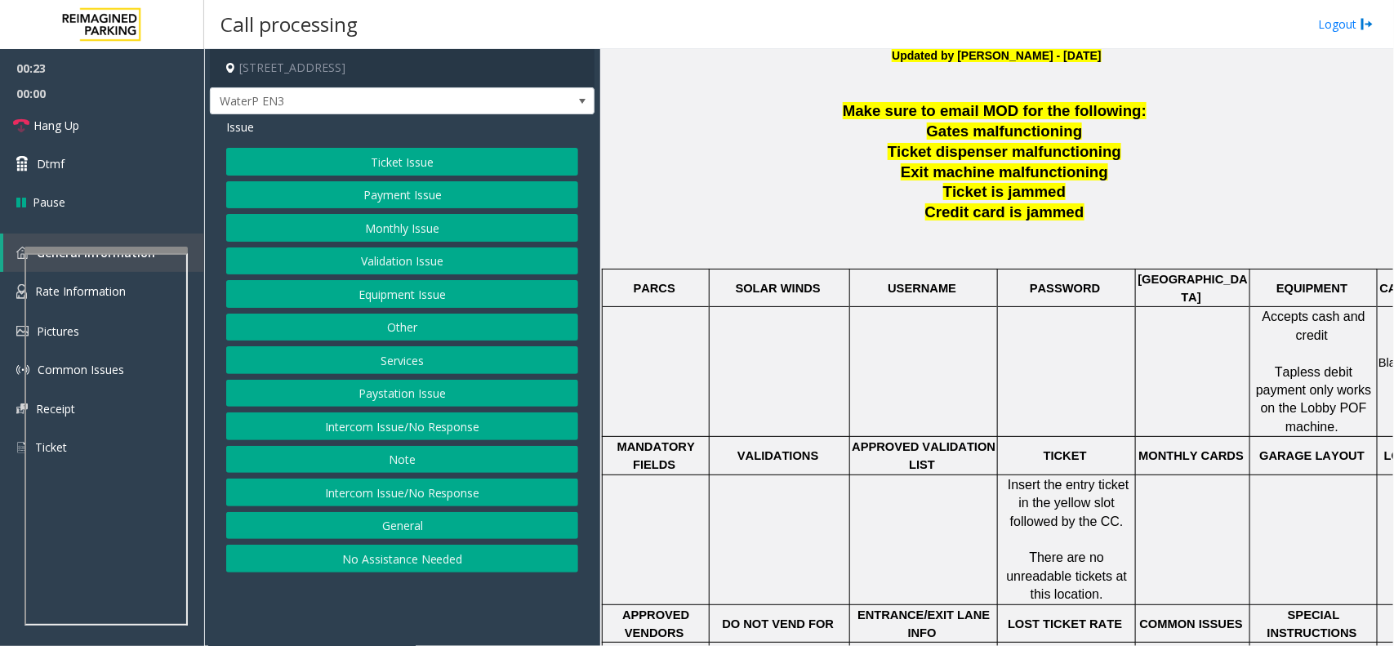
click at [408, 230] on button "Monthly Issue" at bounding box center [402, 228] width 352 height 28
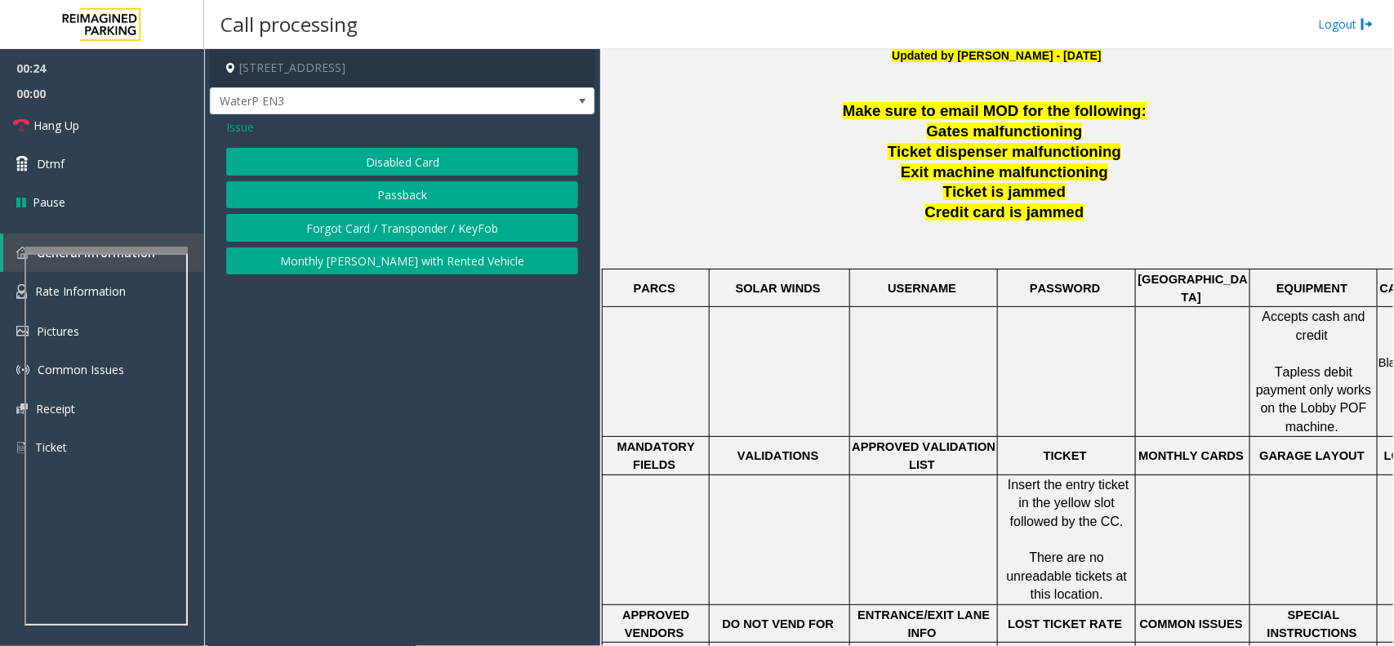
click at [419, 159] on button "Disabled Card" at bounding box center [402, 162] width 352 height 28
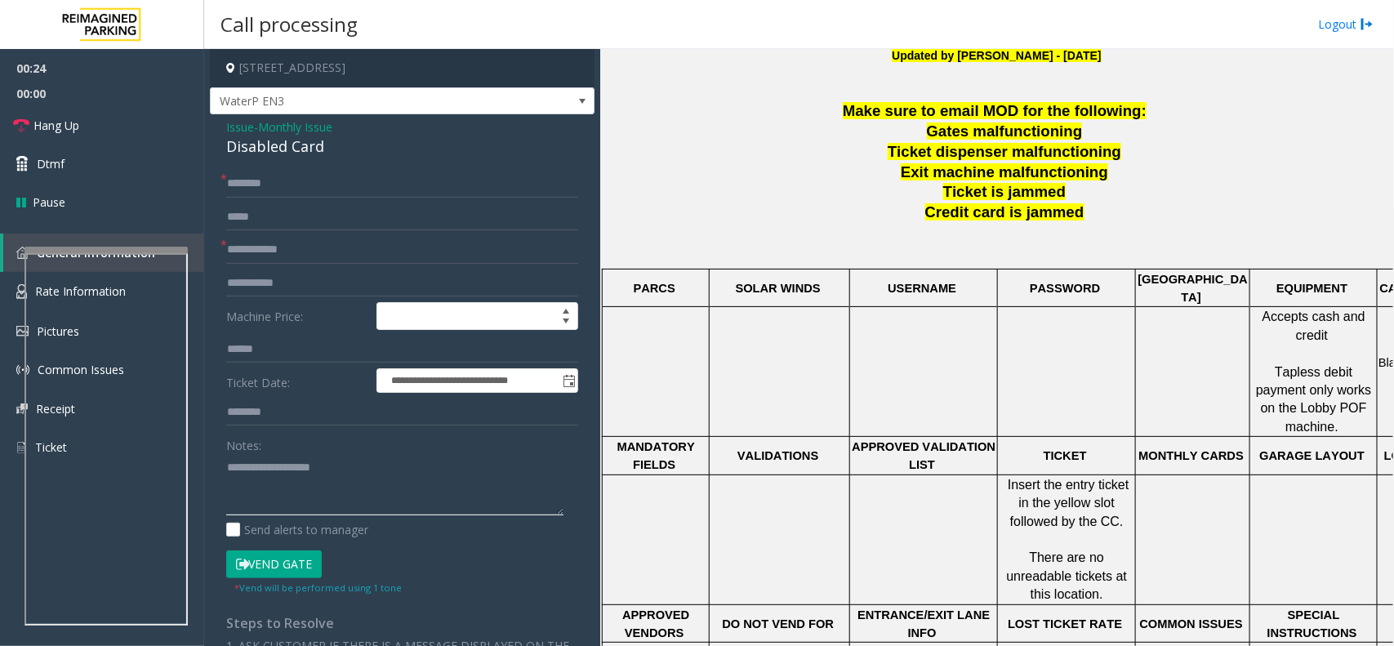
click at [288, 475] on textarea at bounding box center [394, 484] width 337 height 61
click at [287, 164] on div "**********" at bounding box center [402, 554] width 385 height 881
click at [292, 141] on div "Disabled Card" at bounding box center [402, 147] width 352 height 22
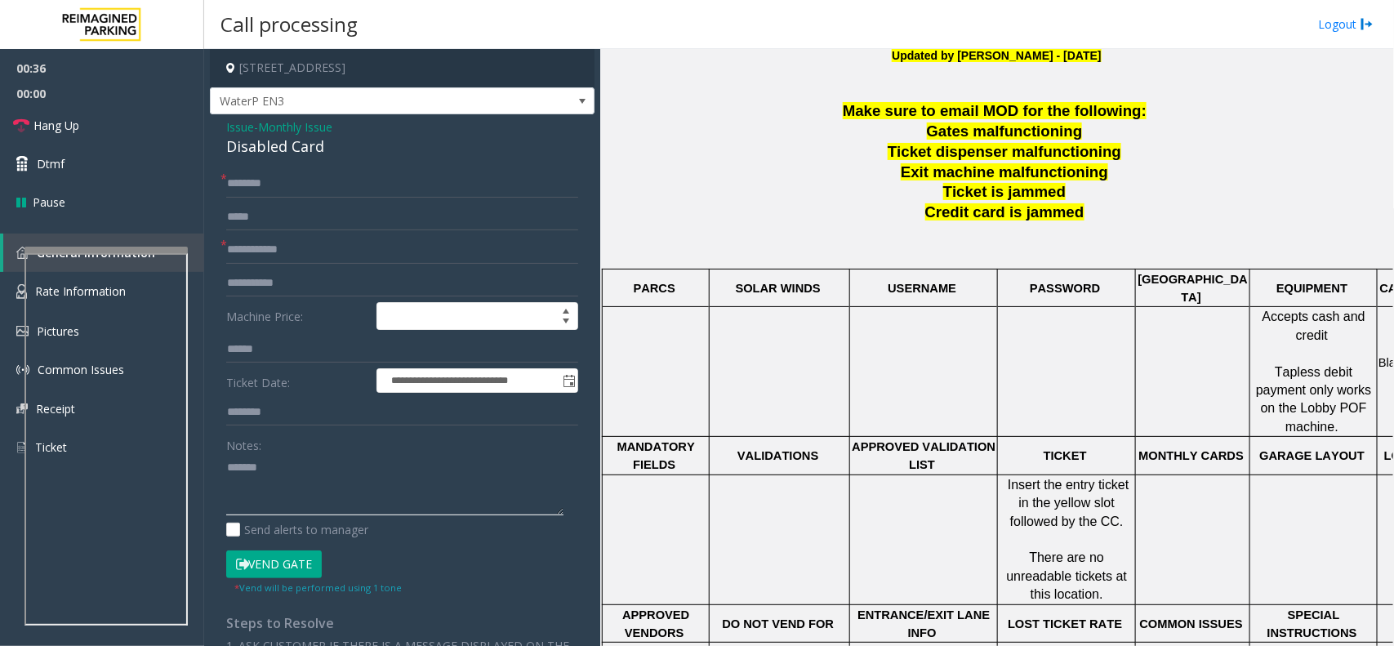
click at [336, 495] on textarea at bounding box center [394, 484] width 337 height 61
paste textarea "**********"
type textarea "**********"
drag, startPoint x: 80, startPoint y: 87, endPoint x: 82, endPoint y: 114, distance: 27.0
click at [80, 87] on span "00:00" at bounding box center [102, 93] width 204 height 25
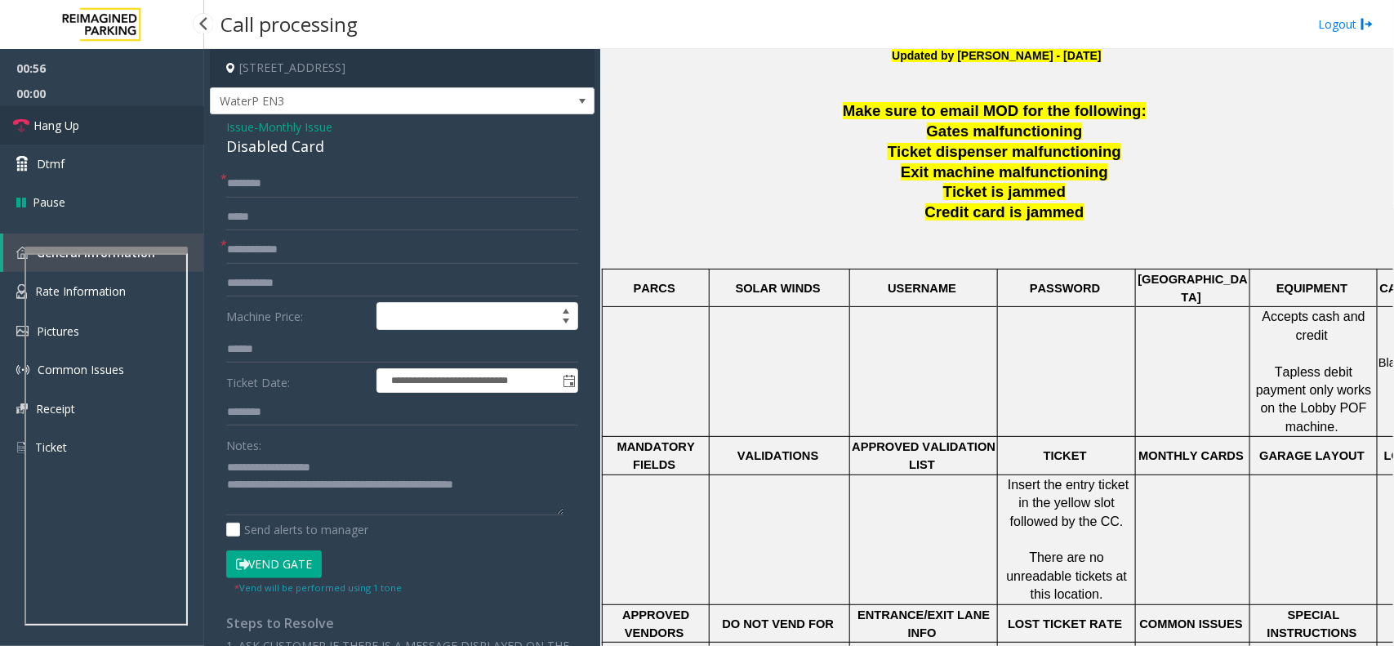
click at [82, 114] on link "Hang Up" at bounding box center [102, 125] width 204 height 38
click at [386, 207] on input "text" at bounding box center [402, 217] width 352 height 28
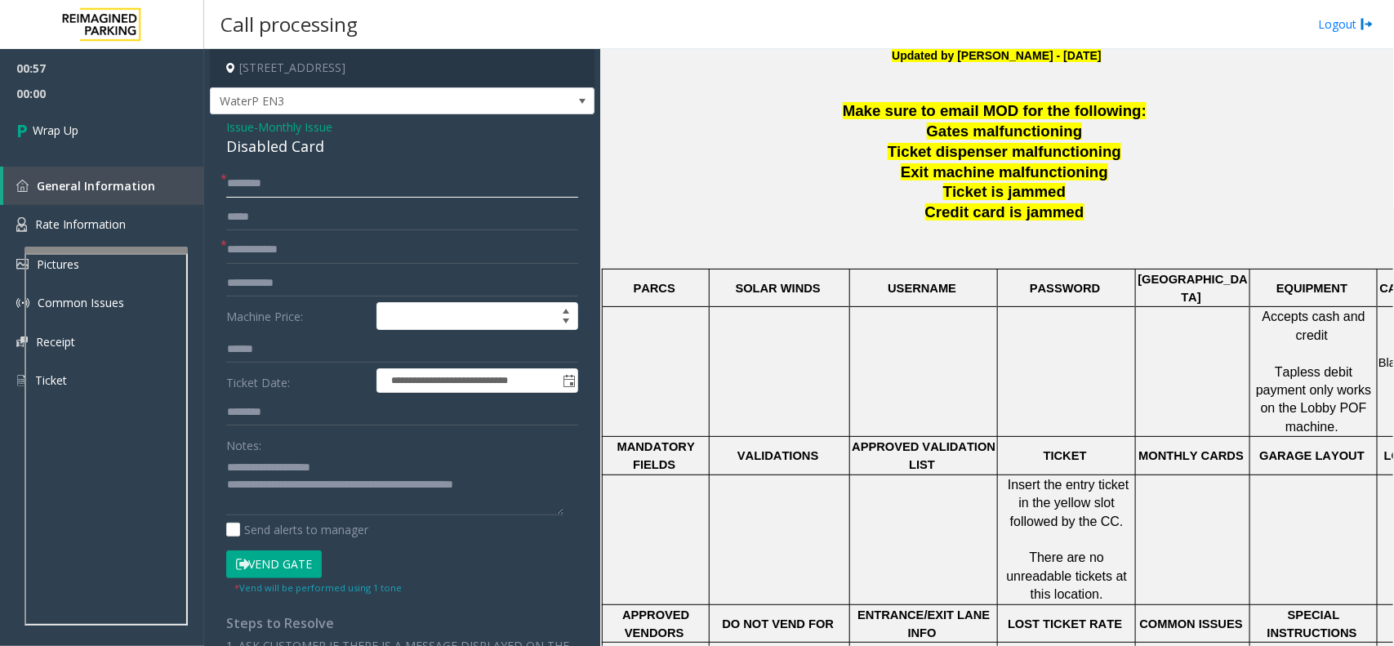
click at [372, 185] on input "text" at bounding box center [402, 184] width 352 height 28
type input "**"
click at [362, 238] on input "*" at bounding box center [402, 250] width 352 height 28
type input "**"
type textarea "**********"
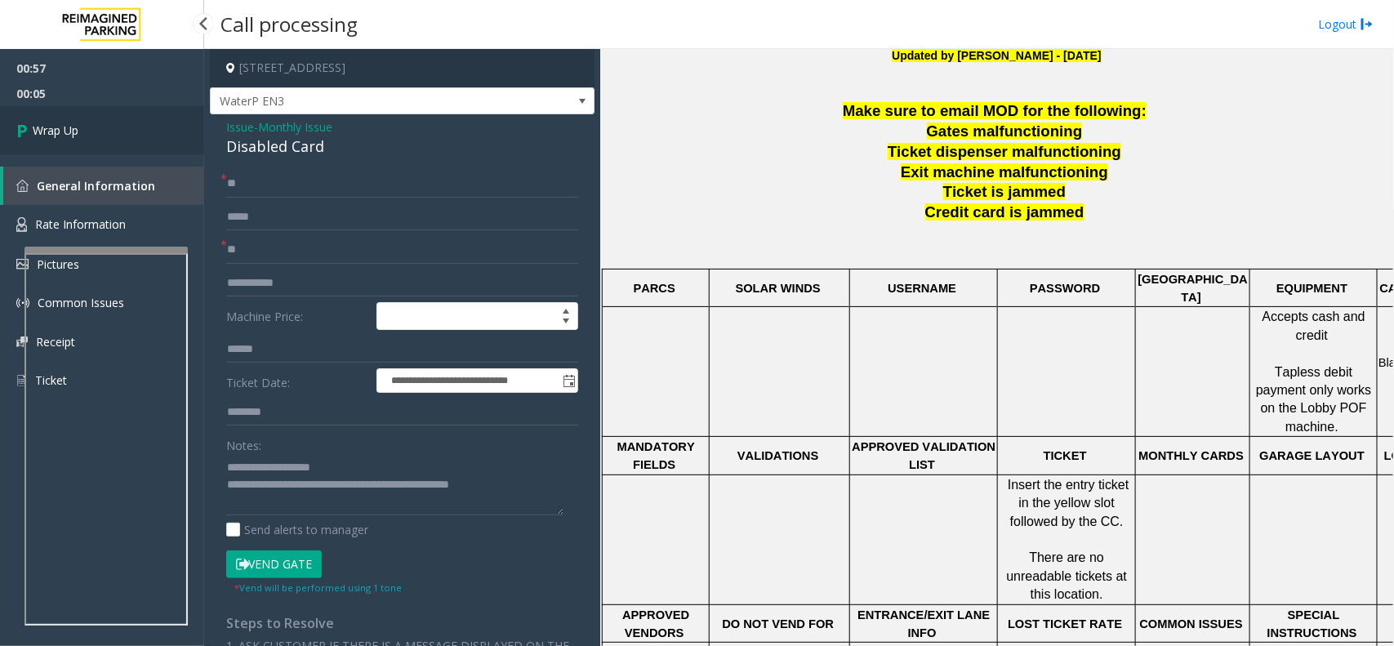
click at [127, 133] on link "Wrap Up" at bounding box center [102, 130] width 204 height 48
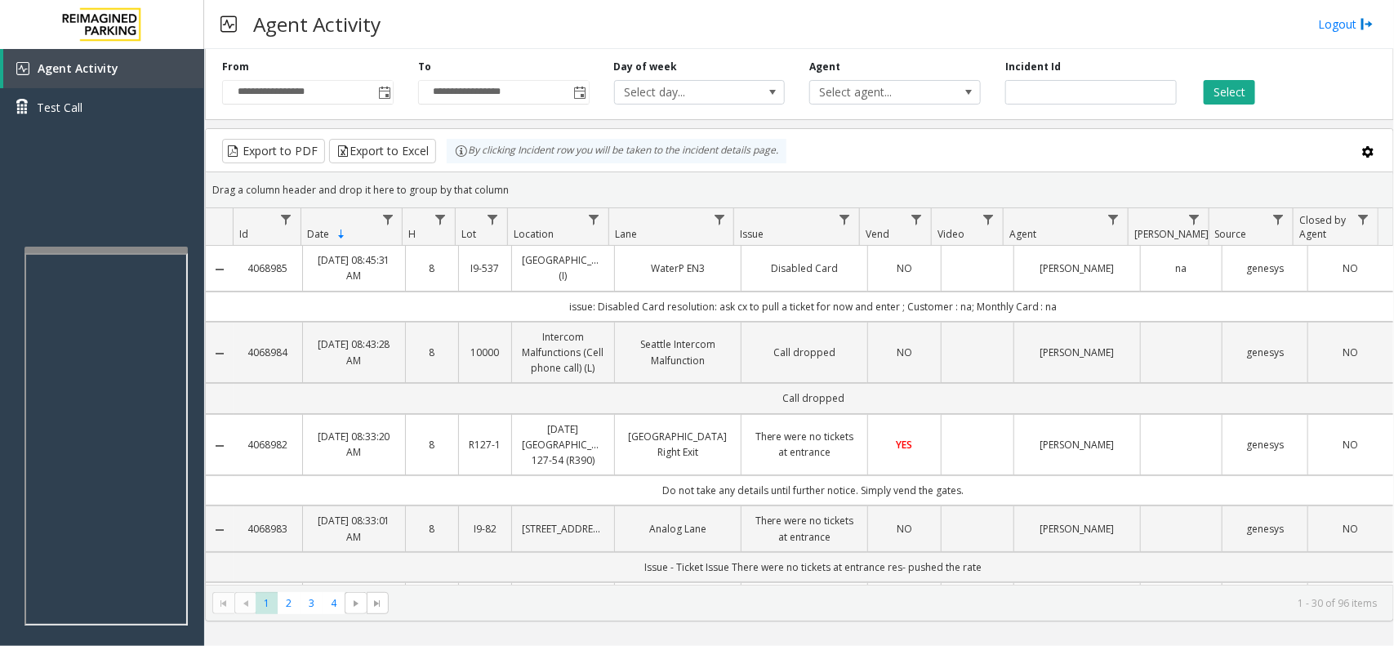
click at [981, 274] on td "Data table" at bounding box center [977, 268] width 73 height 45
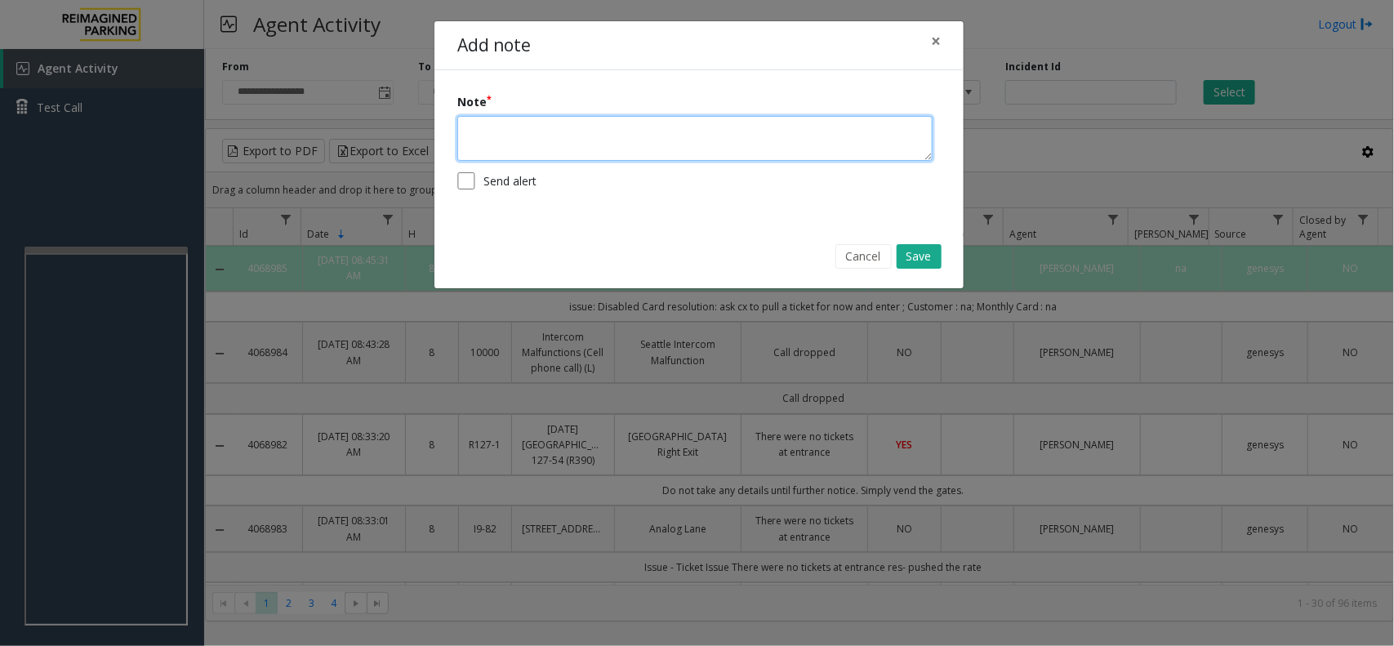
click at [772, 147] on textarea at bounding box center [694, 138] width 475 height 45
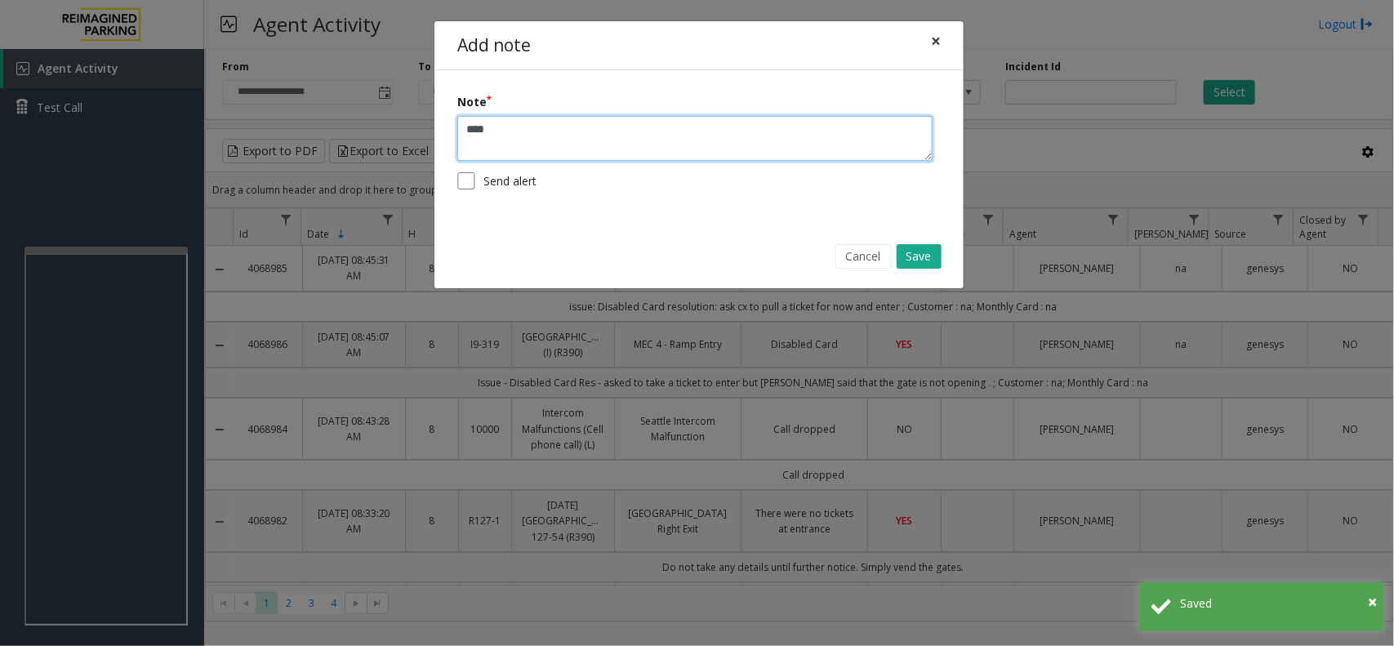
type textarea "****"
click at [924, 51] on button "×" at bounding box center [935, 41] width 33 height 40
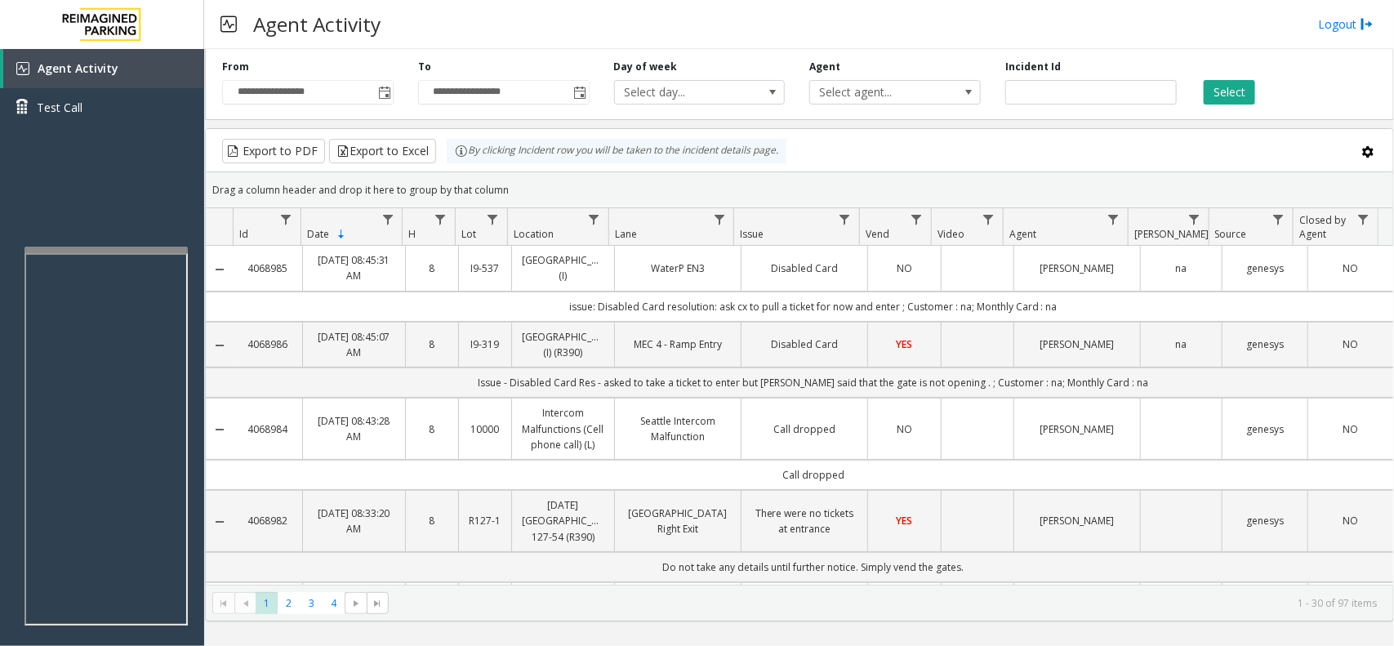
click at [961, 275] on td "Data table" at bounding box center [977, 268] width 73 height 45
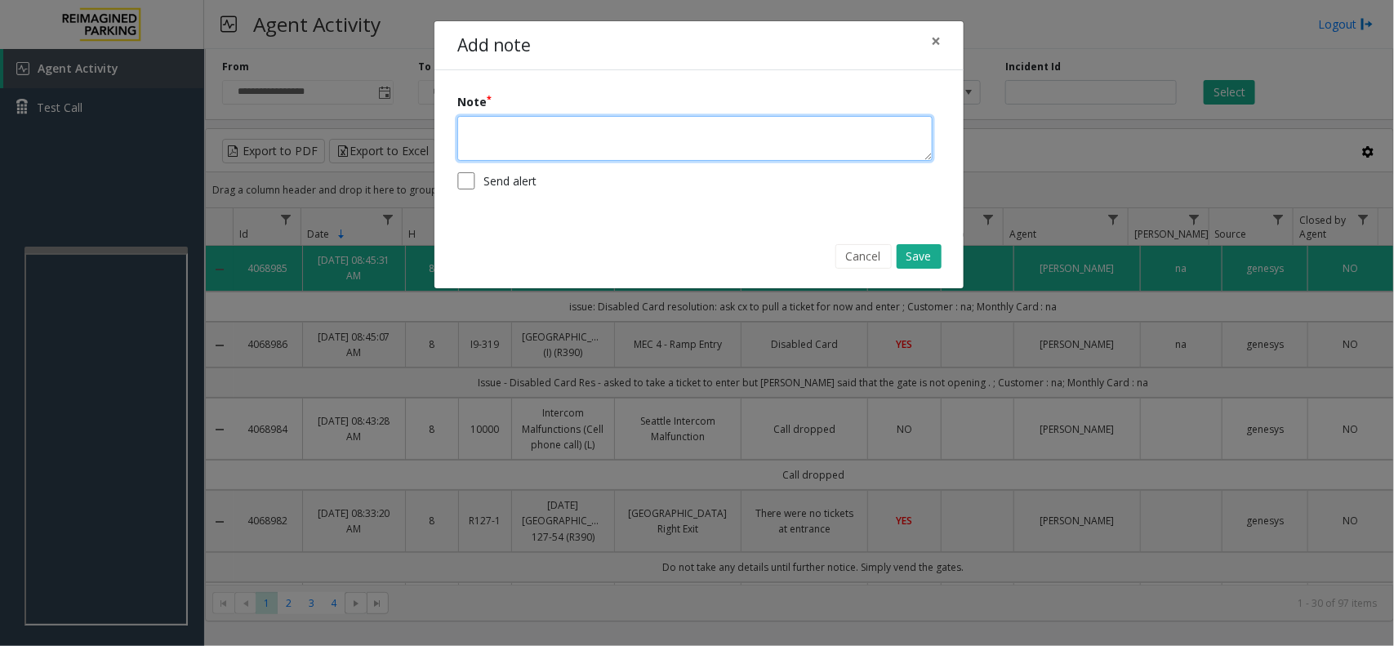
click at [785, 141] on textarea at bounding box center [694, 138] width 475 height 45
type textarea "**********"
click at [924, 258] on button "Save" at bounding box center [919, 256] width 45 height 24
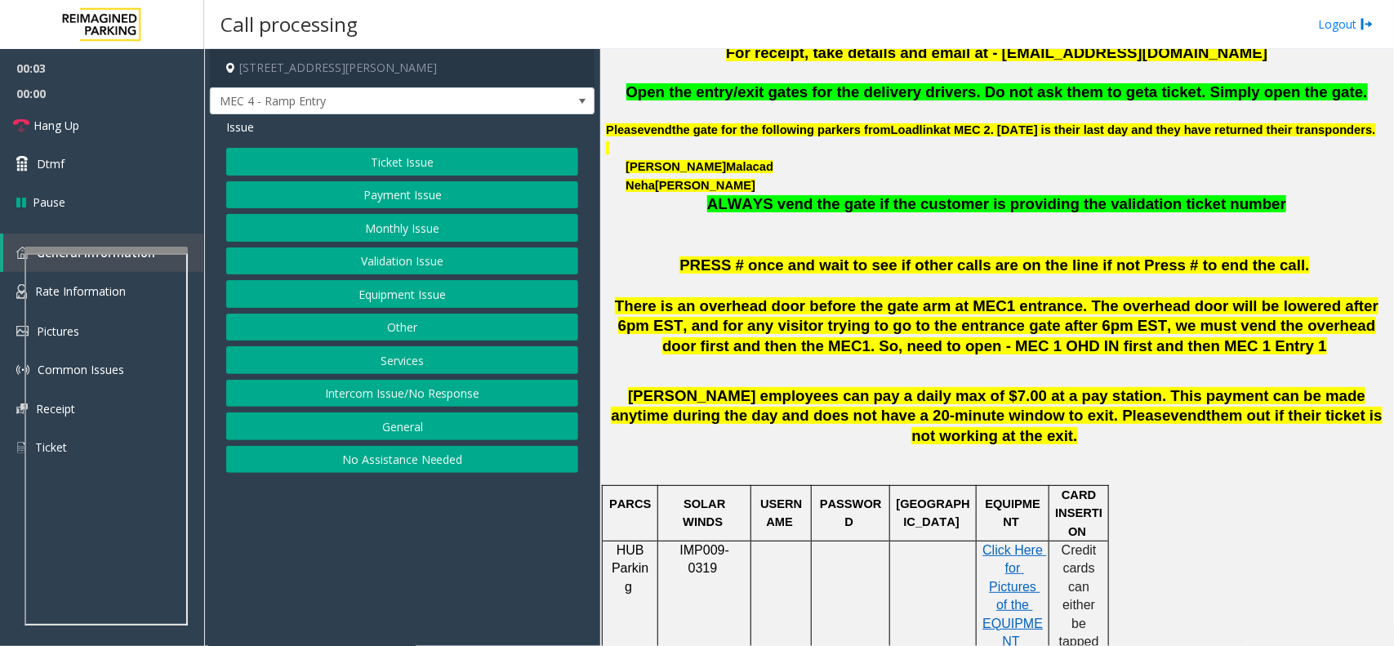
scroll to position [306, 0]
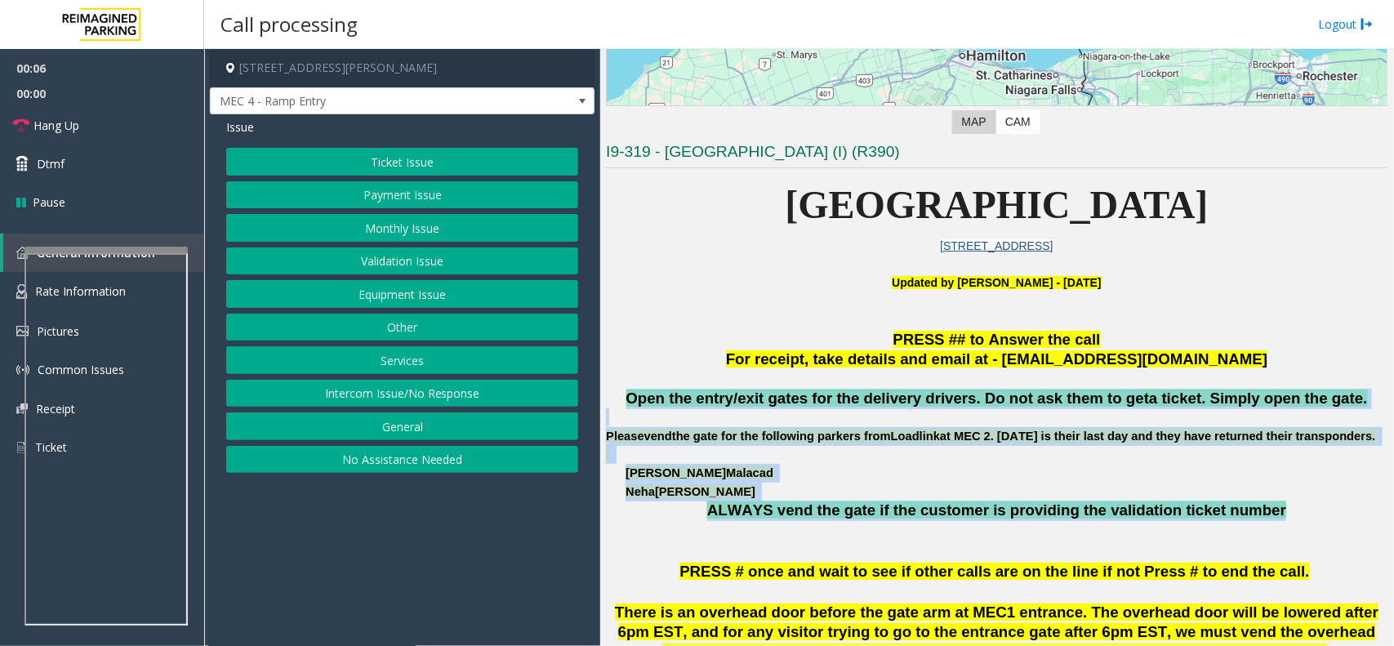
drag, startPoint x: 661, startPoint y: 394, endPoint x: 1262, endPoint y: 533, distance: 616.8
click at [1262, 533] on div "Open the entry/exit gates for the delivery drivers. Do not ask them to get a ti…" at bounding box center [996, 465] width 781 height 153
click at [1280, 523] on p "ALWAYS vend the gate if the customer is providing the validation ticket number" at bounding box center [996, 521] width 781 height 41
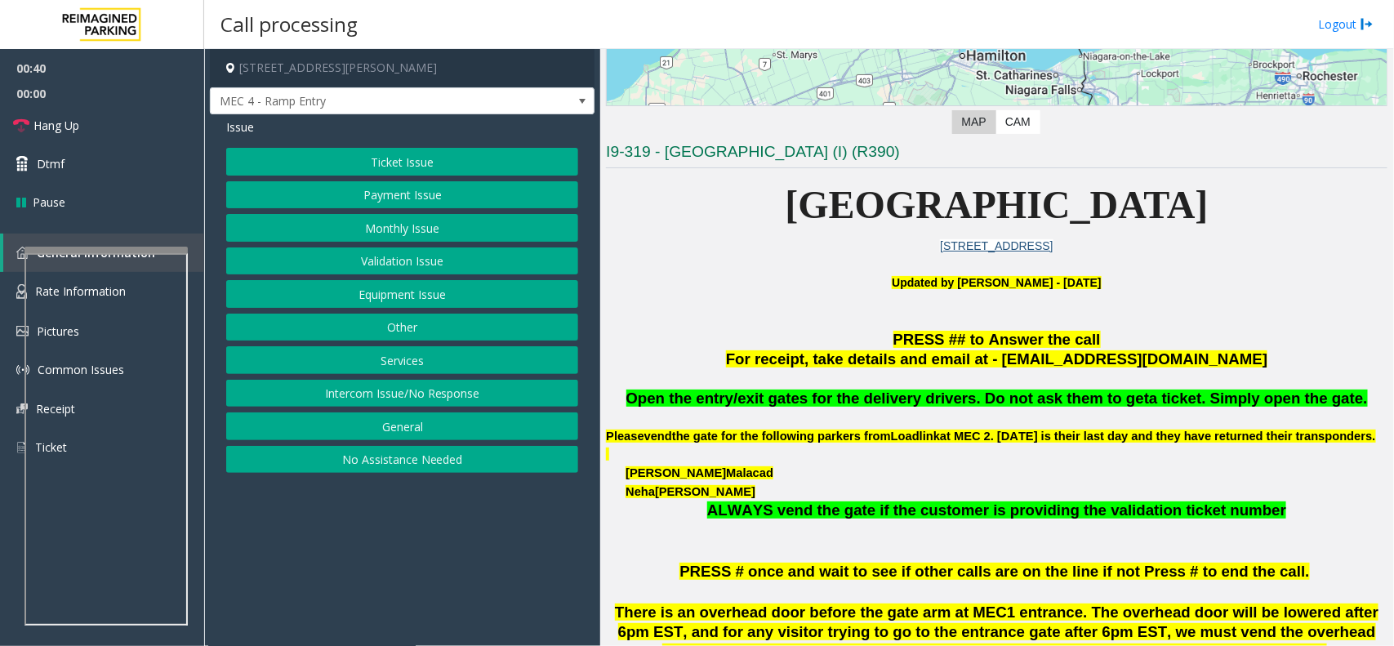
click at [425, 317] on button "Other" at bounding box center [402, 328] width 352 height 28
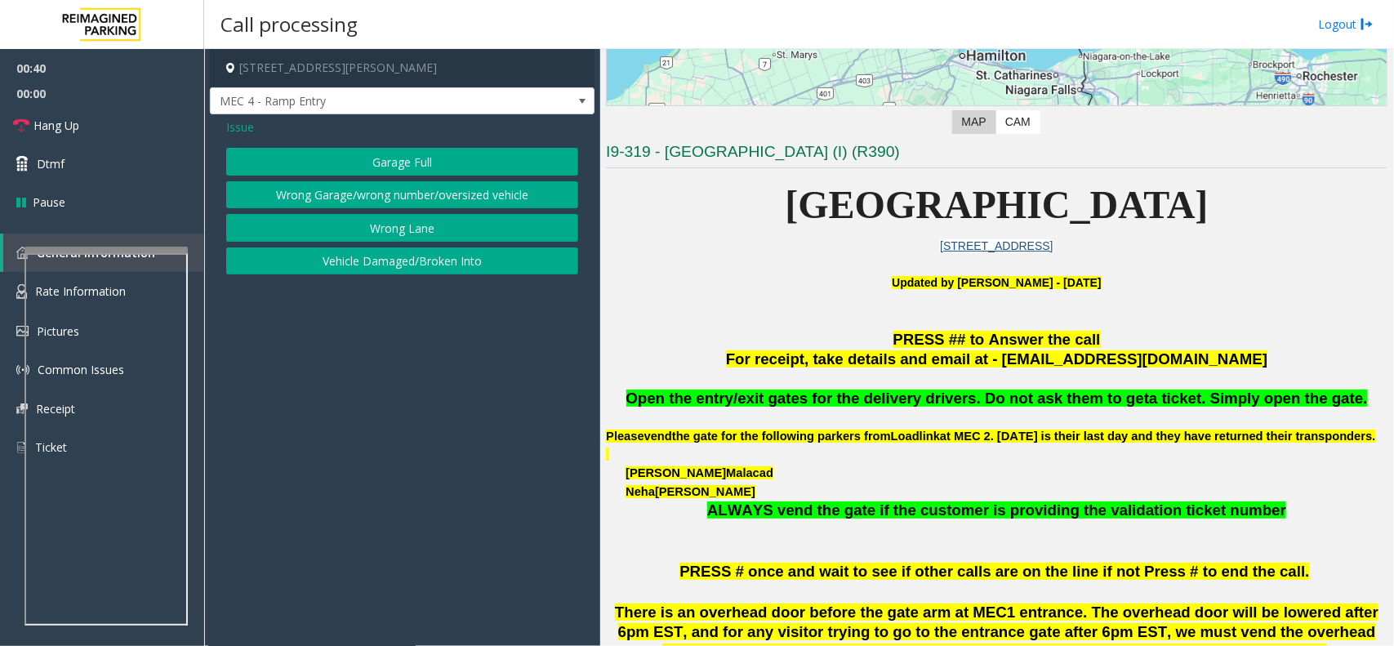
click at [413, 230] on button "Wrong Lane" at bounding box center [402, 228] width 352 height 28
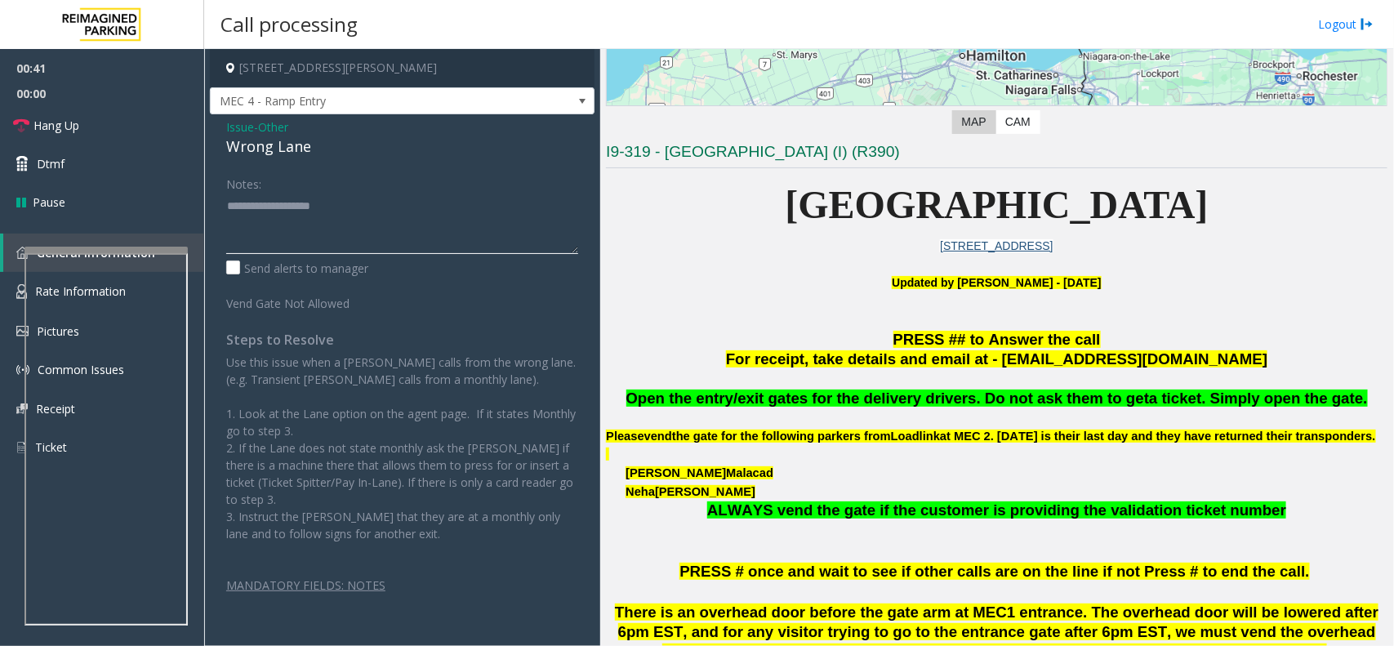
click at [329, 247] on textarea at bounding box center [402, 223] width 352 height 61
click at [291, 148] on div "Wrong Lane" at bounding box center [402, 147] width 352 height 22
click at [310, 209] on textarea at bounding box center [402, 223] width 352 height 61
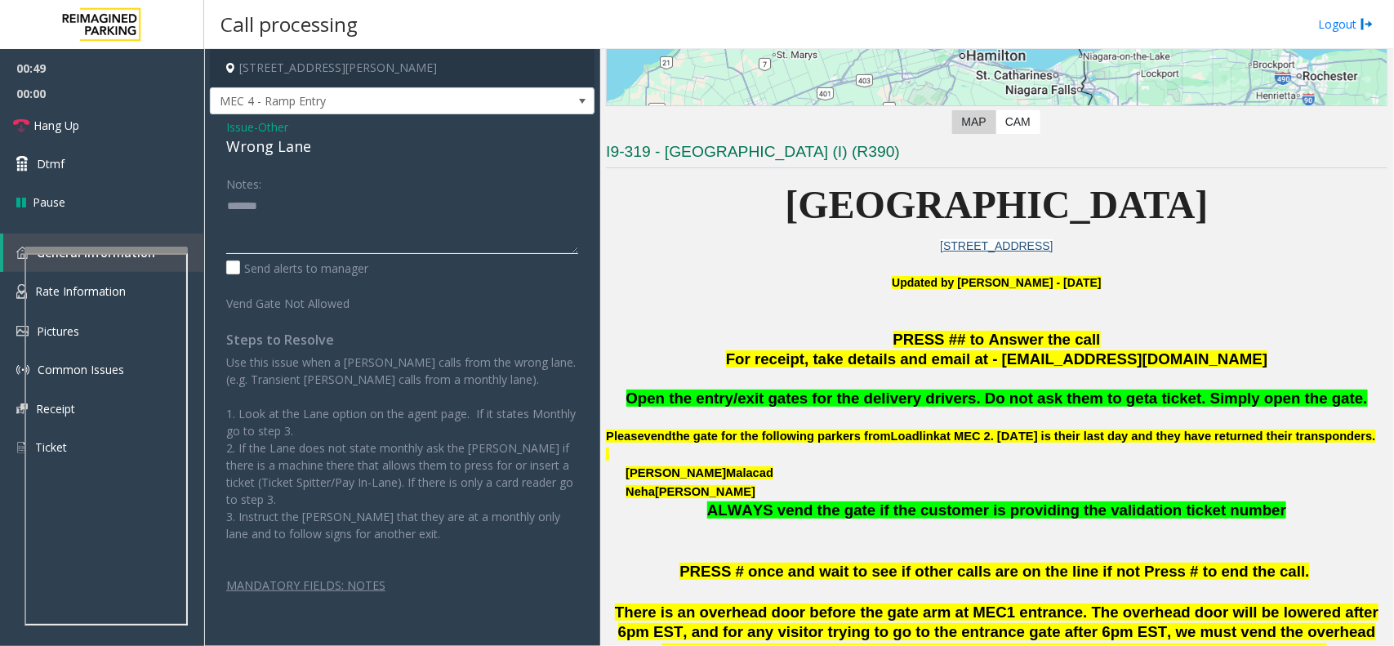
paste textarea "**********"
drag, startPoint x: 739, startPoint y: 211, endPoint x: 1219, endPoint y: 233, distance: 480.6
click at [1219, 233] on p "Mississauga Executive Center" at bounding box center [996, 205] width 781 height 63
click at [1263, 212] on p "Mississauga Executive Center" at bounding box center [996, 205] width 781 height 63
drag, startPoint x: 1262, startPoint y: 207, endPoint x: 717, endPoint y: 210, distance: 545.5
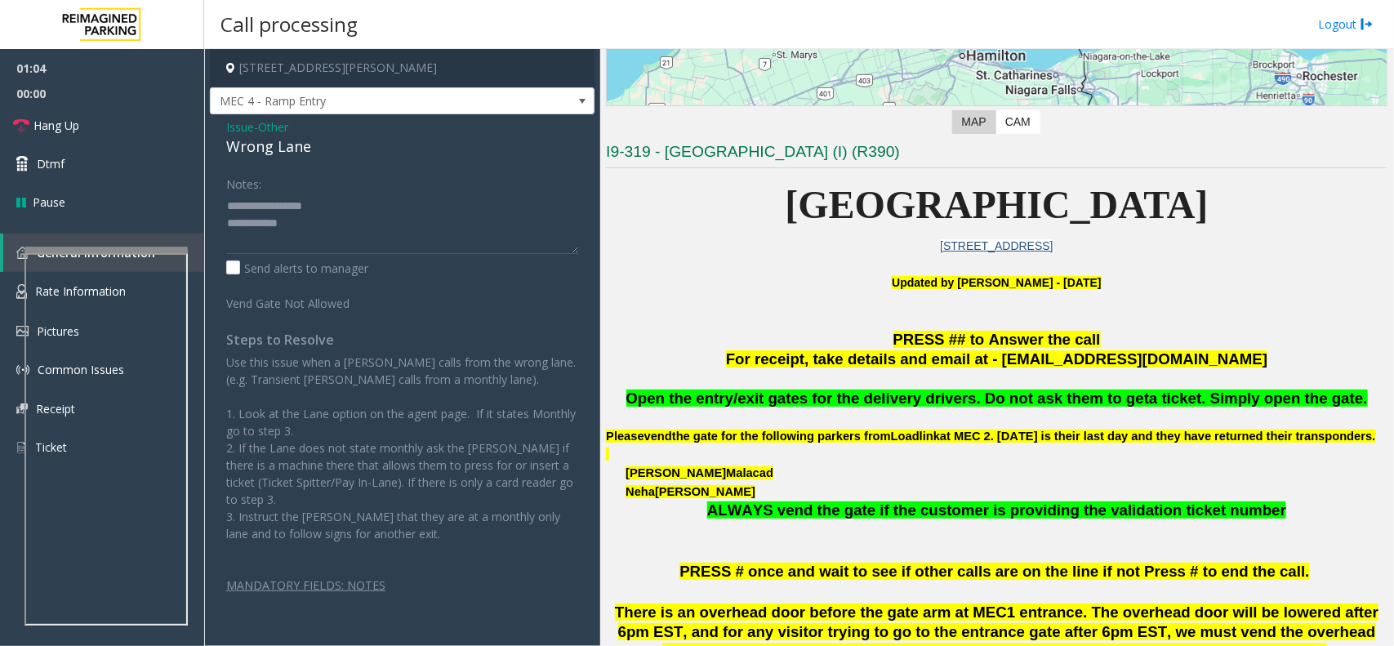
click at [717, 210] on p "Mississauga Executive Center" at bounding box center [996, 205] width 781 height 63
click at [366, 243] on textarea at bounding box center [402, 223] width 352 height 61
drag, startPoint x: 343, startPoint y: 220, endPoint x: 290, endPoint y: 220, distance: 53.1
click at [290, 220] on textarea at bounding box center [402, 223] width 352 height 61
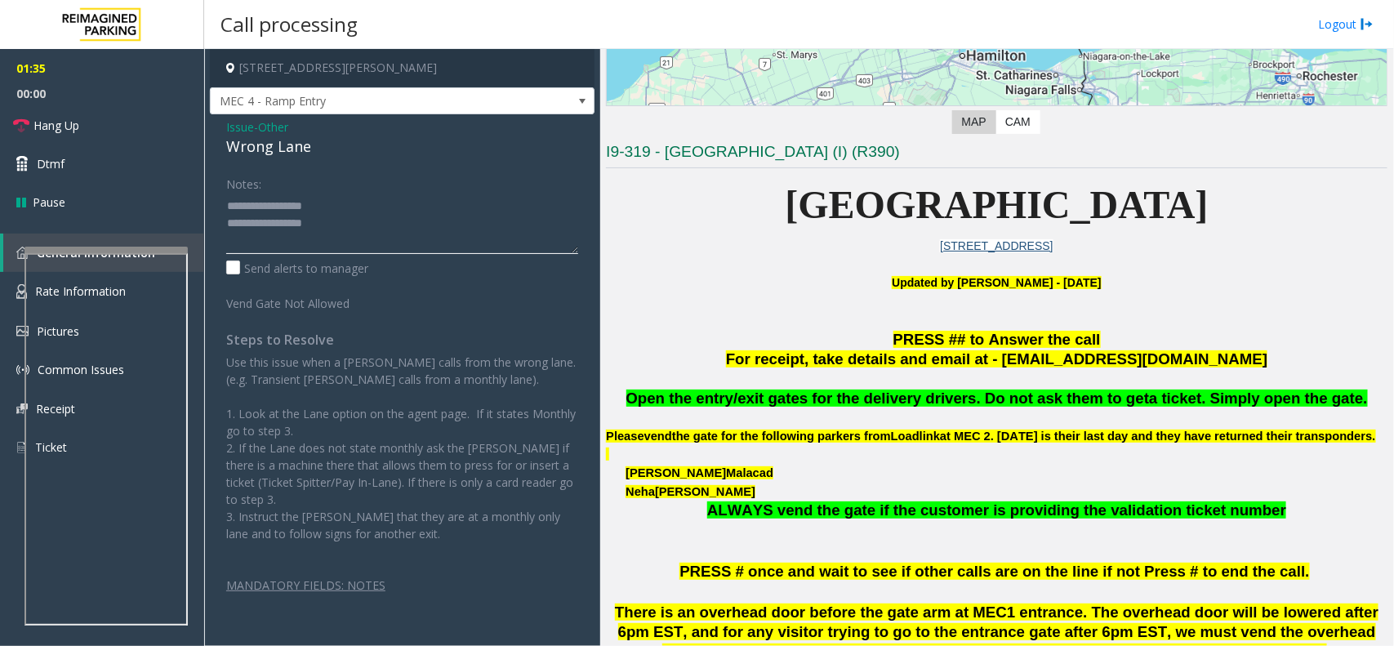
click at [359, 234] on textarea at bounding box center [402, 223] width 352 height 61
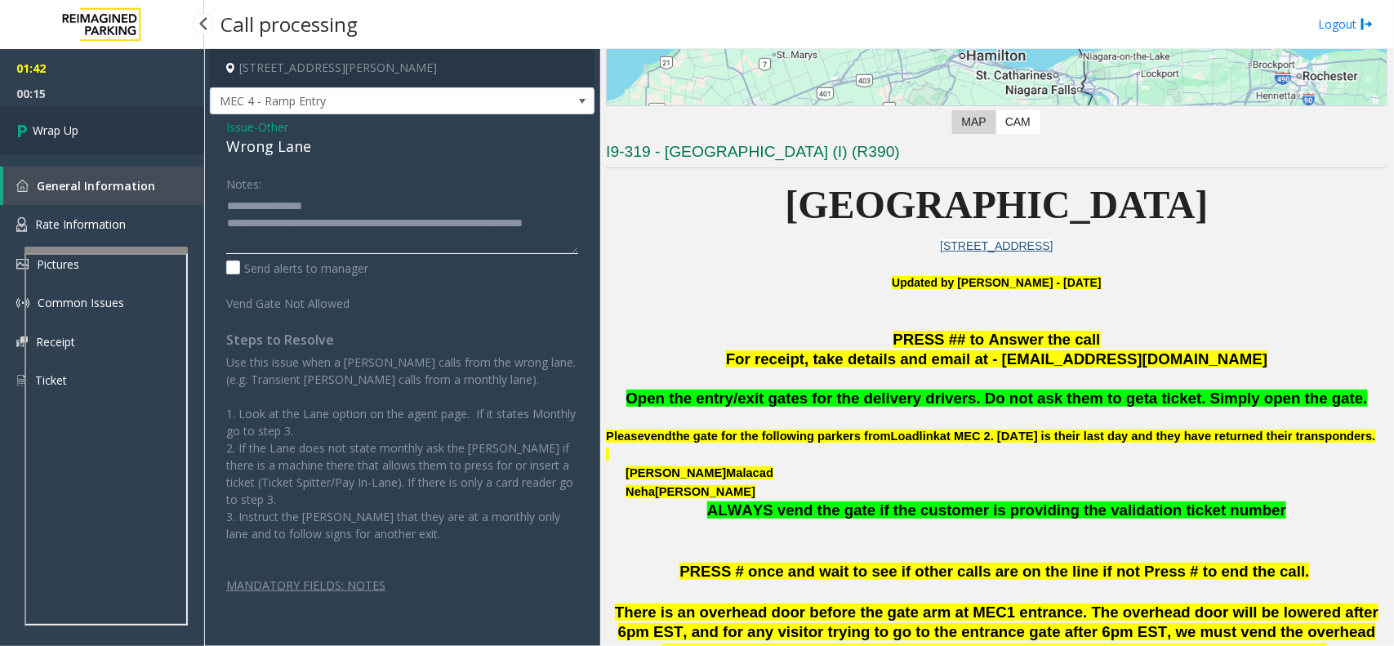
type textarea "**********"
click at [78, 132] on span "Wrap Up" at bounding box center [56, 130] width 46 height 17
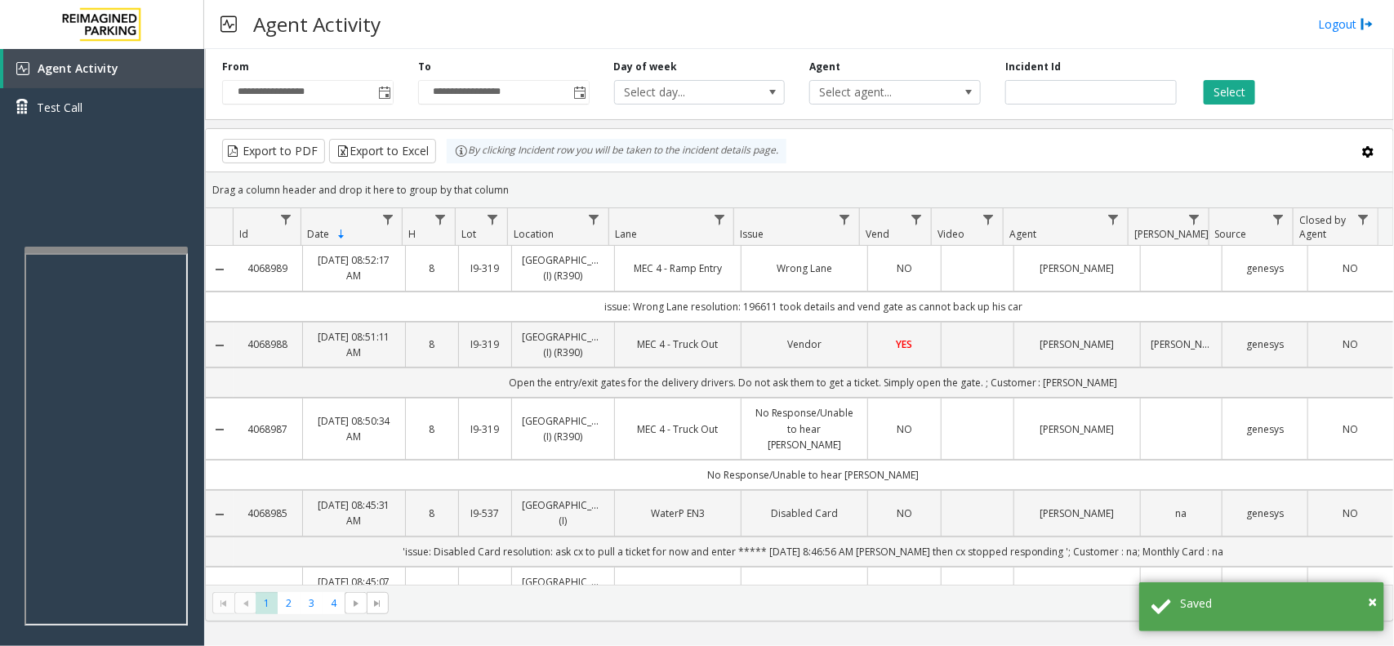
drag, startPoint x: 1022, startPoint y: 327, endPoint x: 537, endPoint y: 327, distance: 484.2
click at [537, 322] on td "issue: Wrong Lane resolution: 196611 took details and vend gate as cannot back …" at bounding box center [814, 307] width 1160 height 30
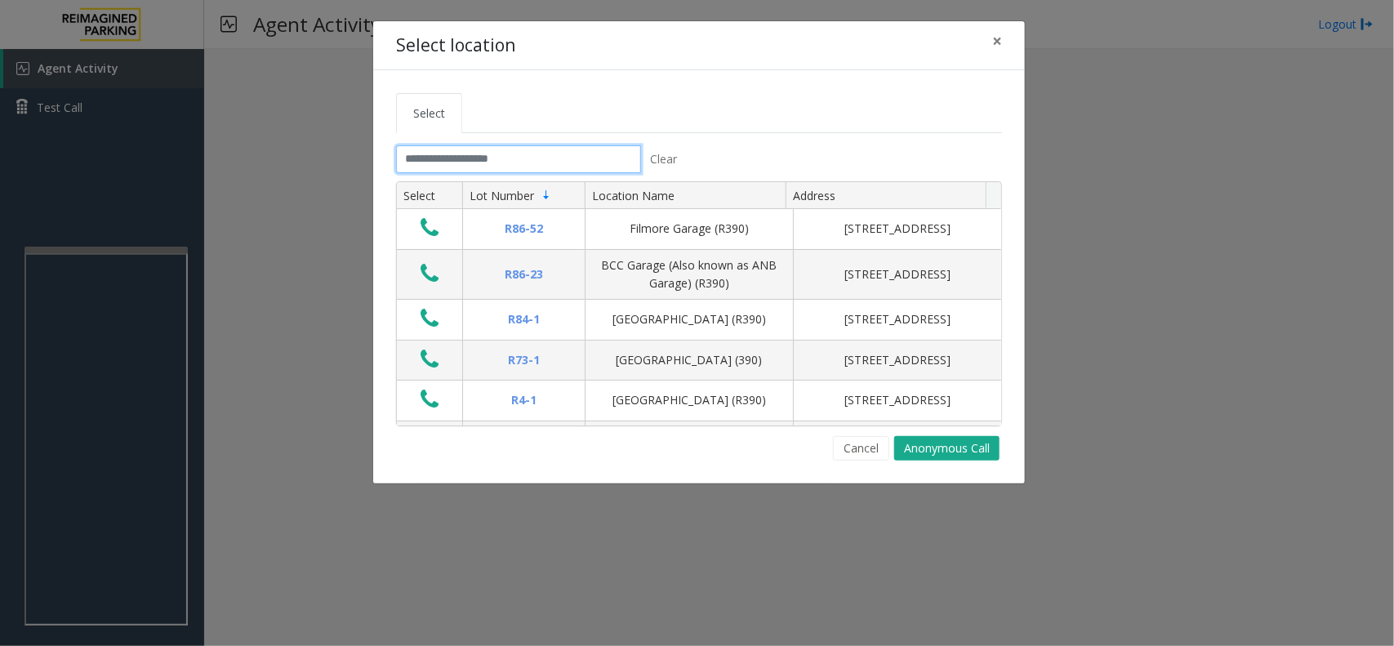
click at [502, 145] on input "text" at bounding box center [518, 159] width 245 height 28
drag, startPoint x: 427, startPoint y: 161, endPoint x: 416, endPoint y: 149, distance: 16.2
click at [427, 161] on input "text" at bounding box center [518, 159] width 245 height 28
click at [997, 38] on span "×" at bounding box center [997, 40] width 10 height 23
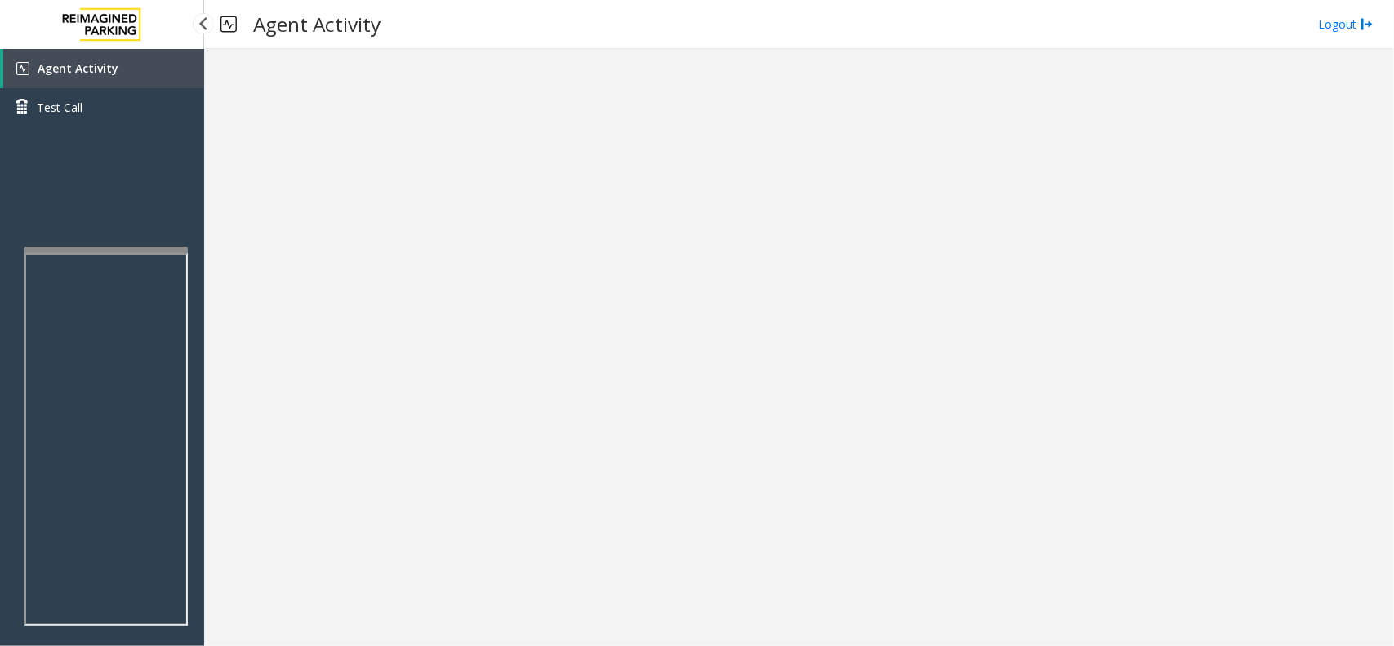
click at [131, 70] on link "Agent Activity" at bounding box center [103, 68] width 201 height 39
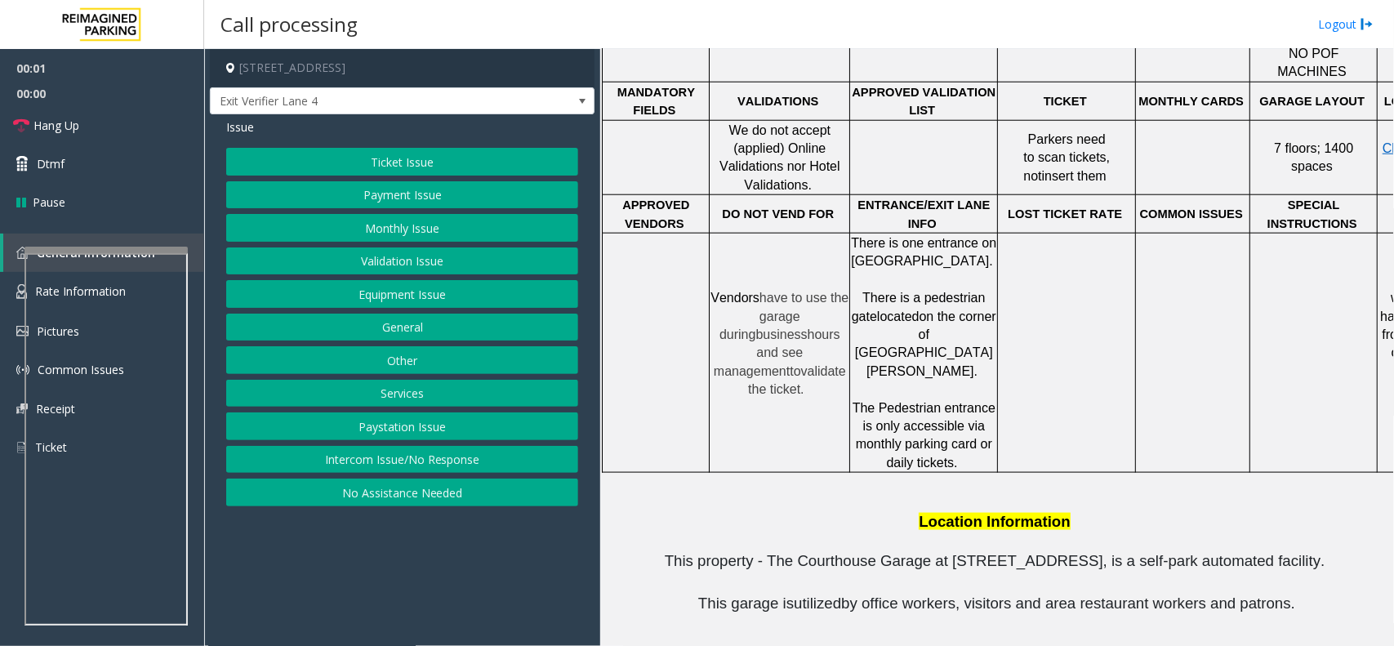
scroll to position [306, 0]
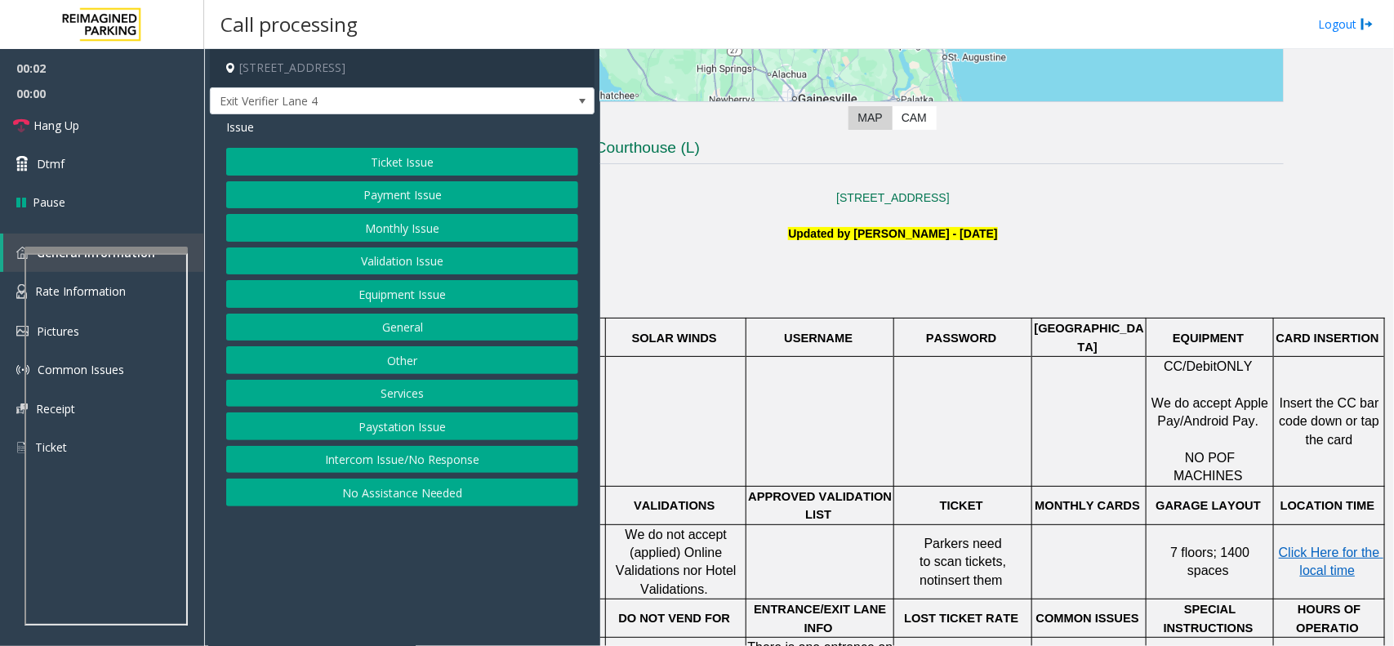
drag, startPoint x: 580, startPoint y: 12, endPoint x: 1023, endPoint y: 352, distance: 558.6
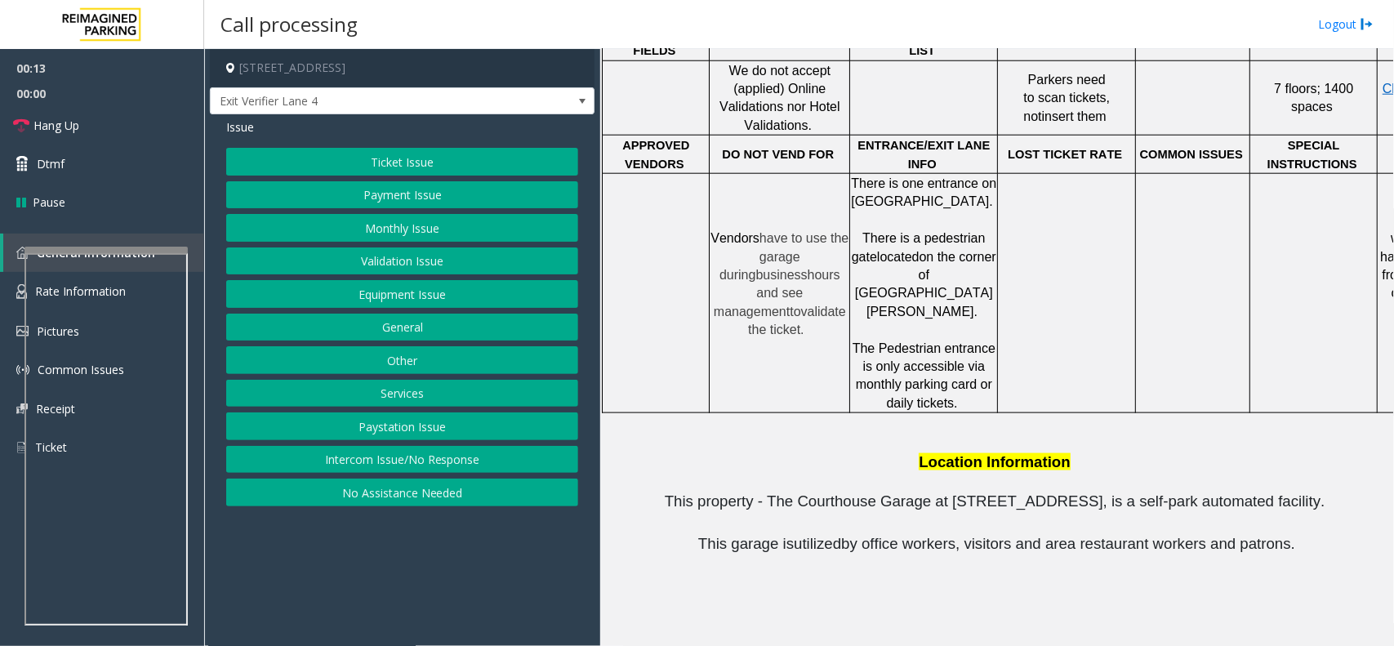
scroll to position [384, 0]
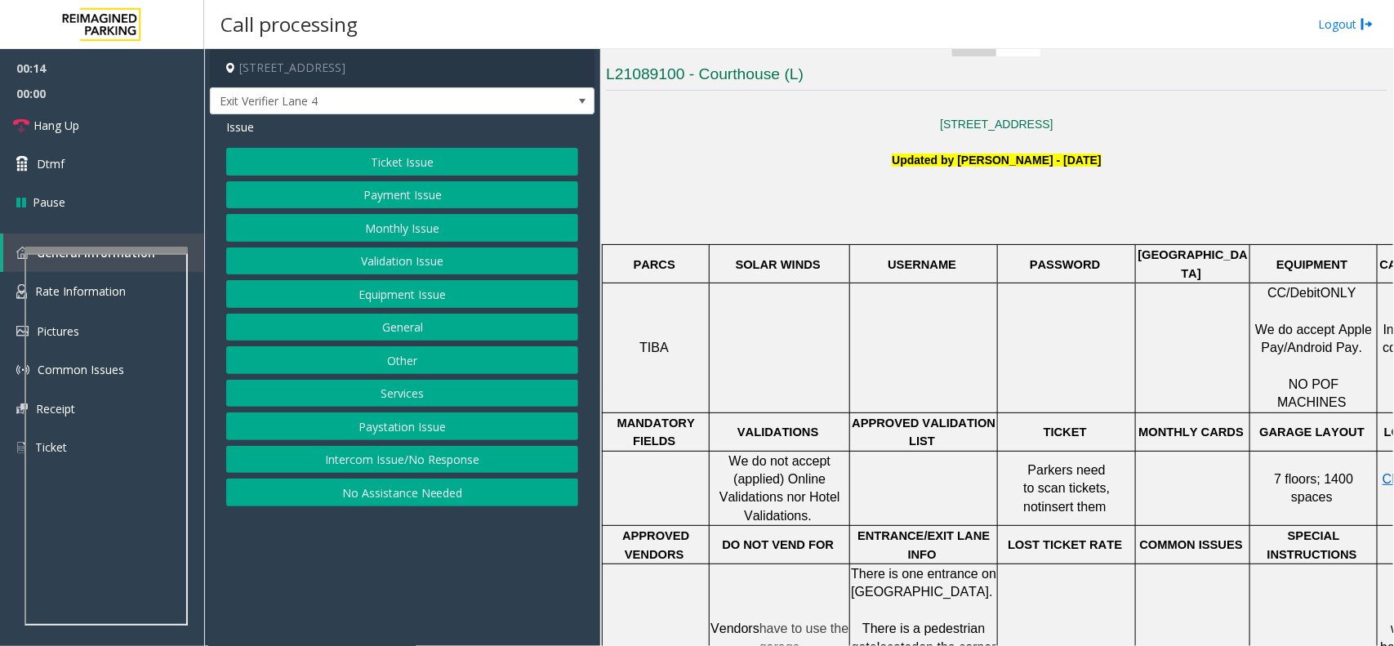
click at [427, 464] on button "Intercom Issue/No Response" at bounding box center [402, 460] width 352 height 28
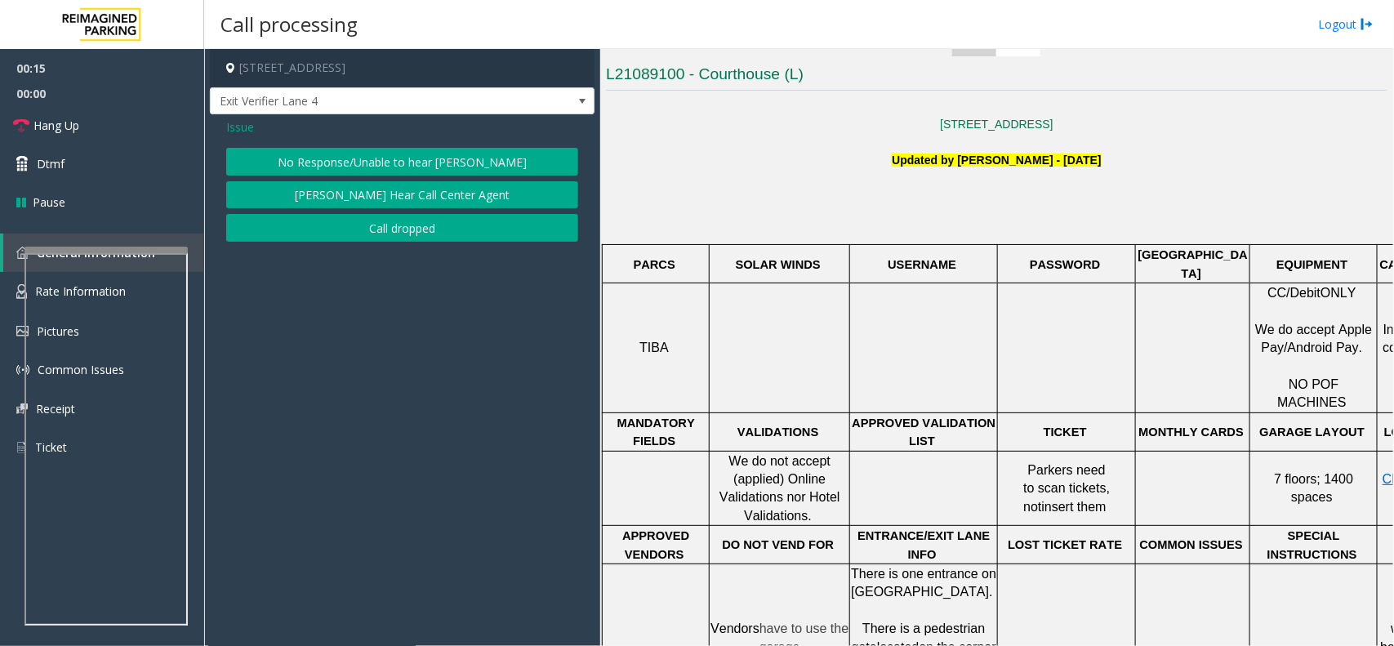
click at [403, 144] on div "Issue No Response/Unable to hear parker Parker Cannot Hear Call Center Agent Ca…" at bounding box center [402, 182] width 385 height 136
click at [403, 149] on button "No Response/Unable to hear [PERSON_NAME]" at bounding box center [402, 162] width 352 height 28
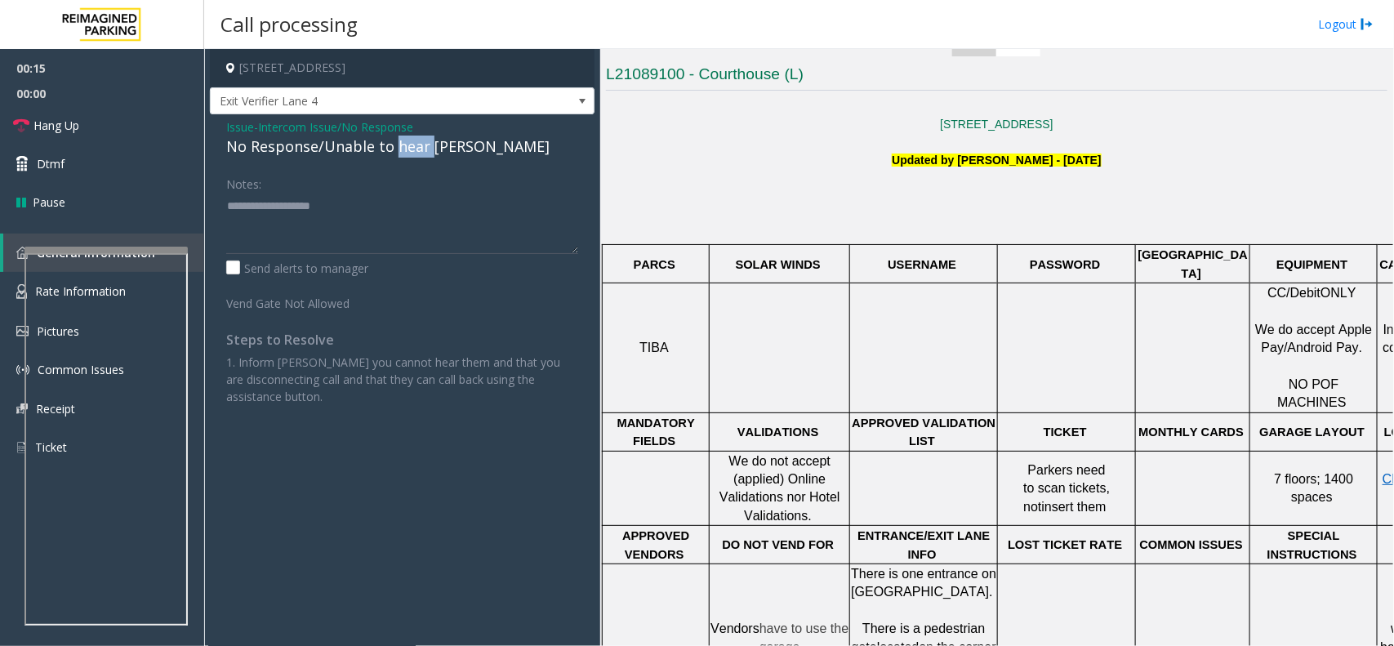
click at [403, 149] on div "No Response/Unable to hear [PERSON_NAME]" at bounding box center [402, 147] width 352 height 22
click at [465, 218] on textarea at bounding box center [402, 223] width 352 height 61
type textarea "**********"
click at [131, 131] on link "Hang Up" at bounding box center [102, 125] width 204 height 38
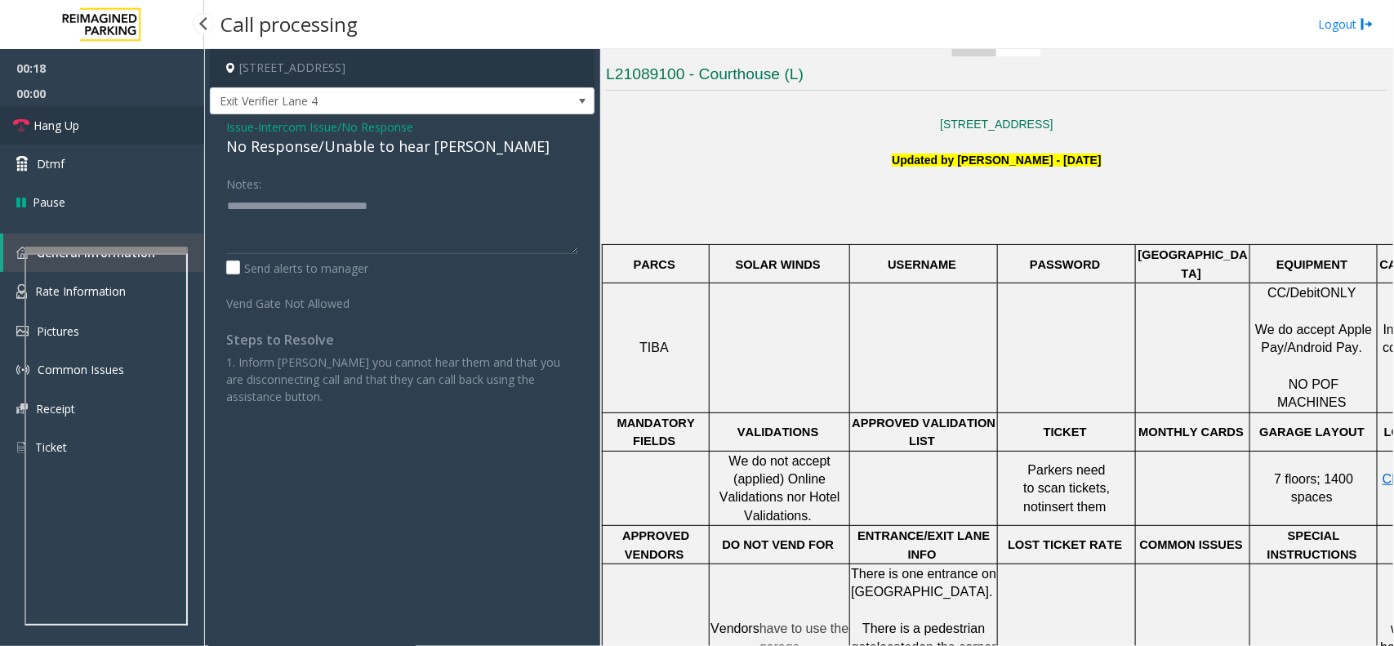
click at [131, 131] on link "Hang Up" at bounding box center [102, 125] width 204 height 38
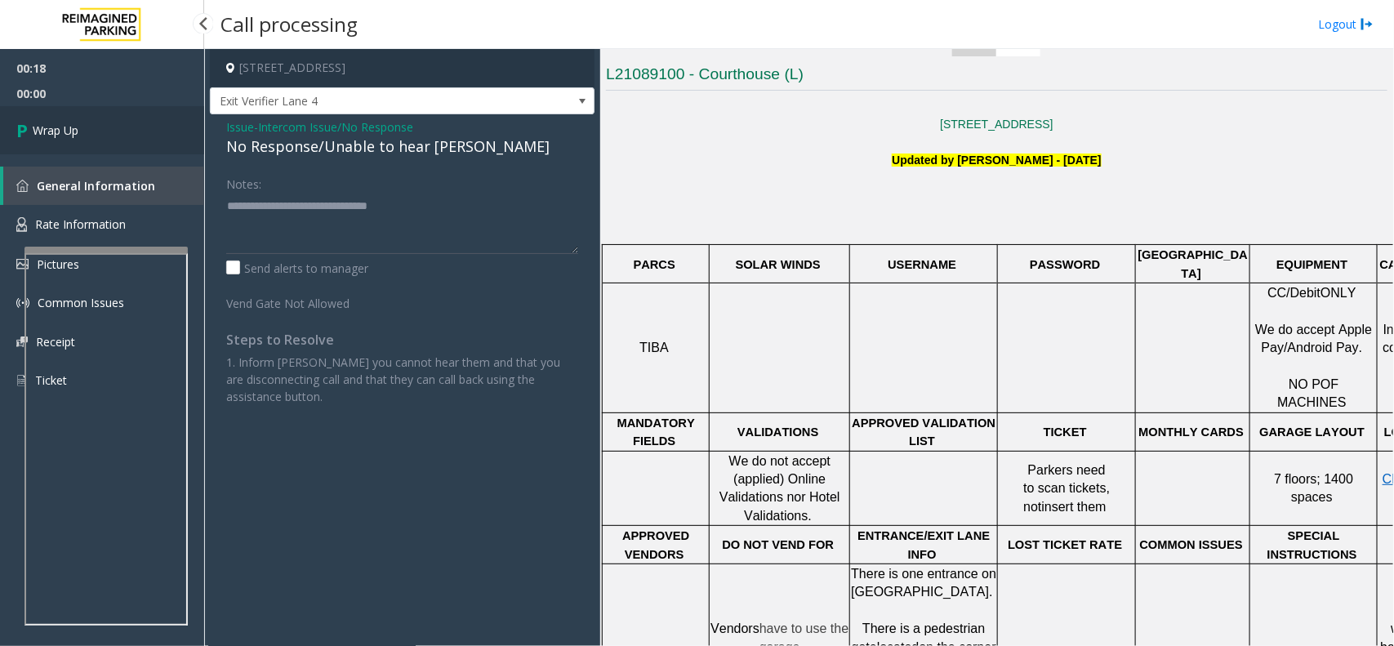
click at [131, 127] on link "Wrap Up" at bounding box center [102, 130] width 204 height 48
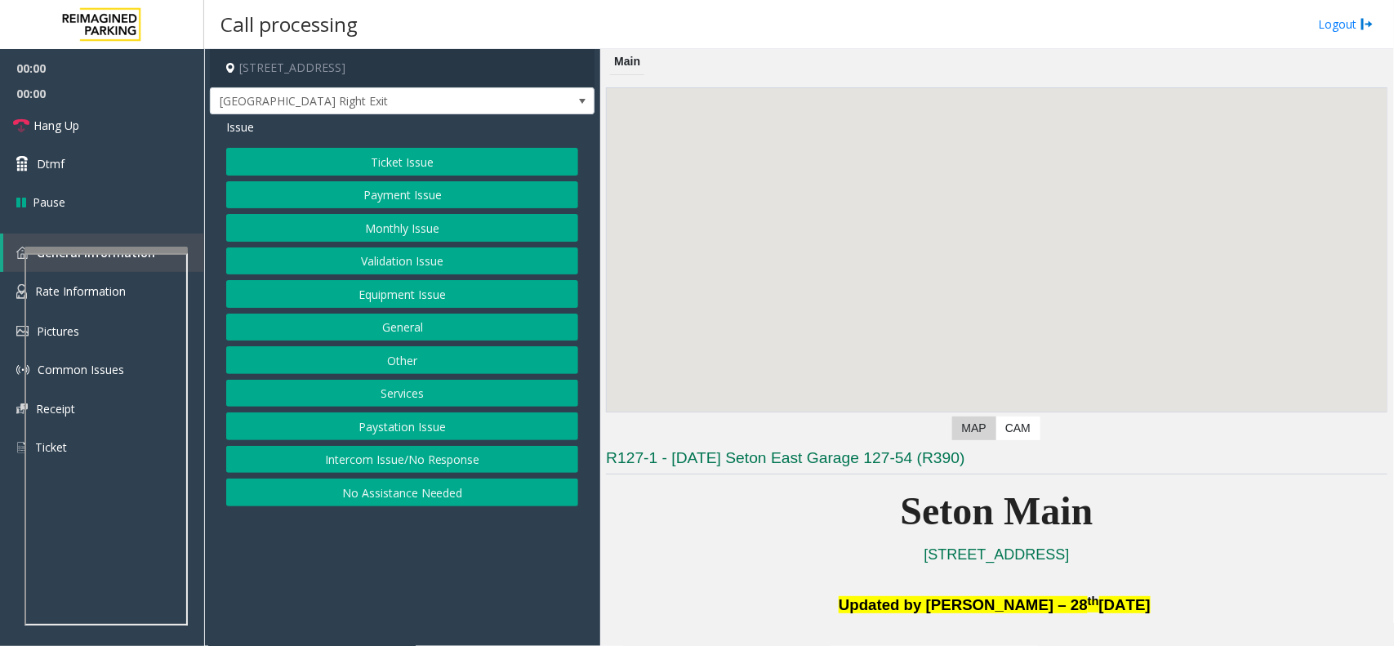
scroll to position [408, 0]
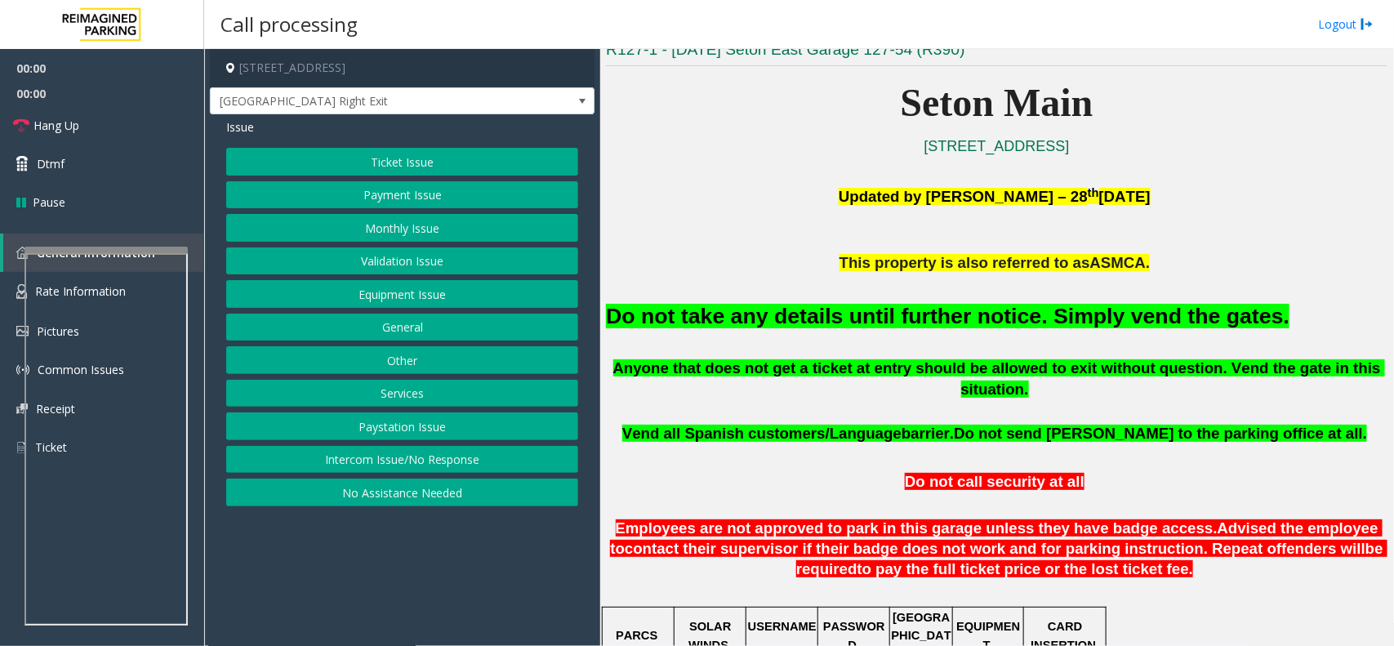
click at [808, 287] on p at bounding box center [996, 283] width 781 height 18
click at [812, 299] on div "Do not take any details until further notice. Simply vend the gates." at bounding box center [996, 315] width 781 height 83
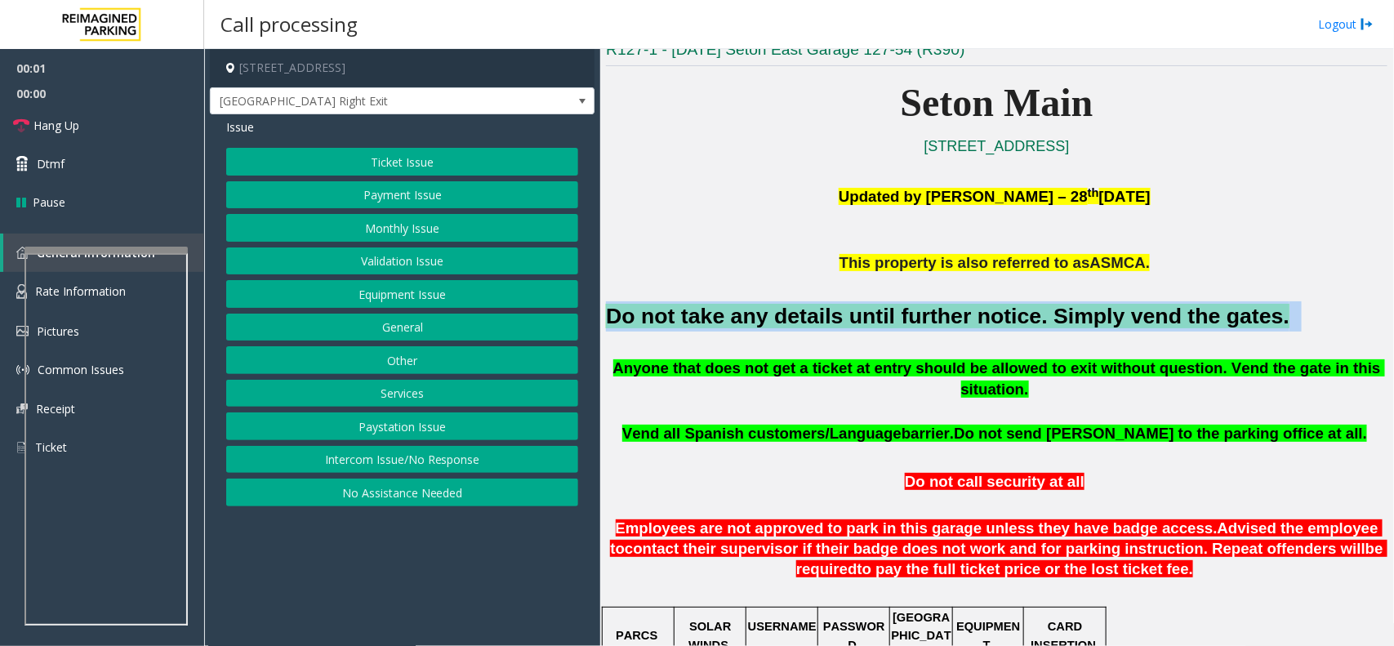
click at [812, 299] on div "Do not take any details until further notice. Simply vend the gates." at bounding box center [996, 315] width 781 height 83
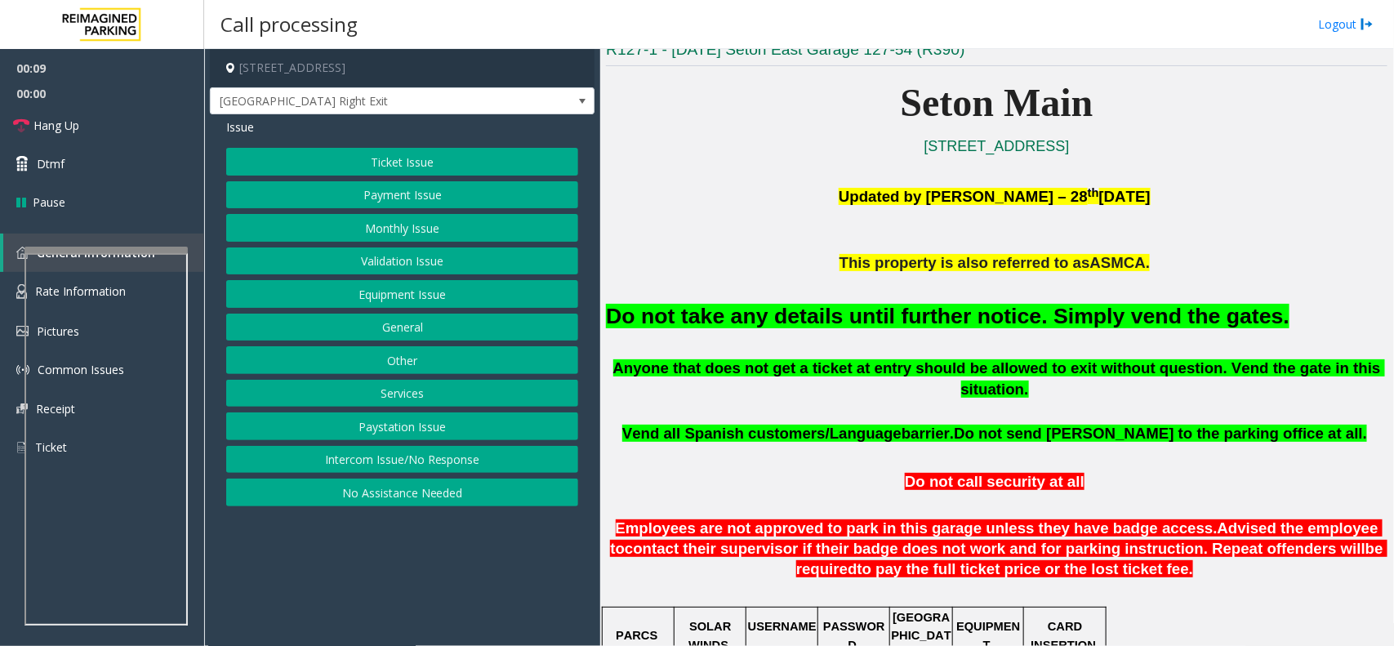
click at [919, 349] on div "Do not take any details until further notice. Simply vend the gates." at bounding box center [996, 315] width 781 height 83
click at [483, 466] on button "Intercom Issue/No Response" at bounding box center [402, 460] width 352 height 28
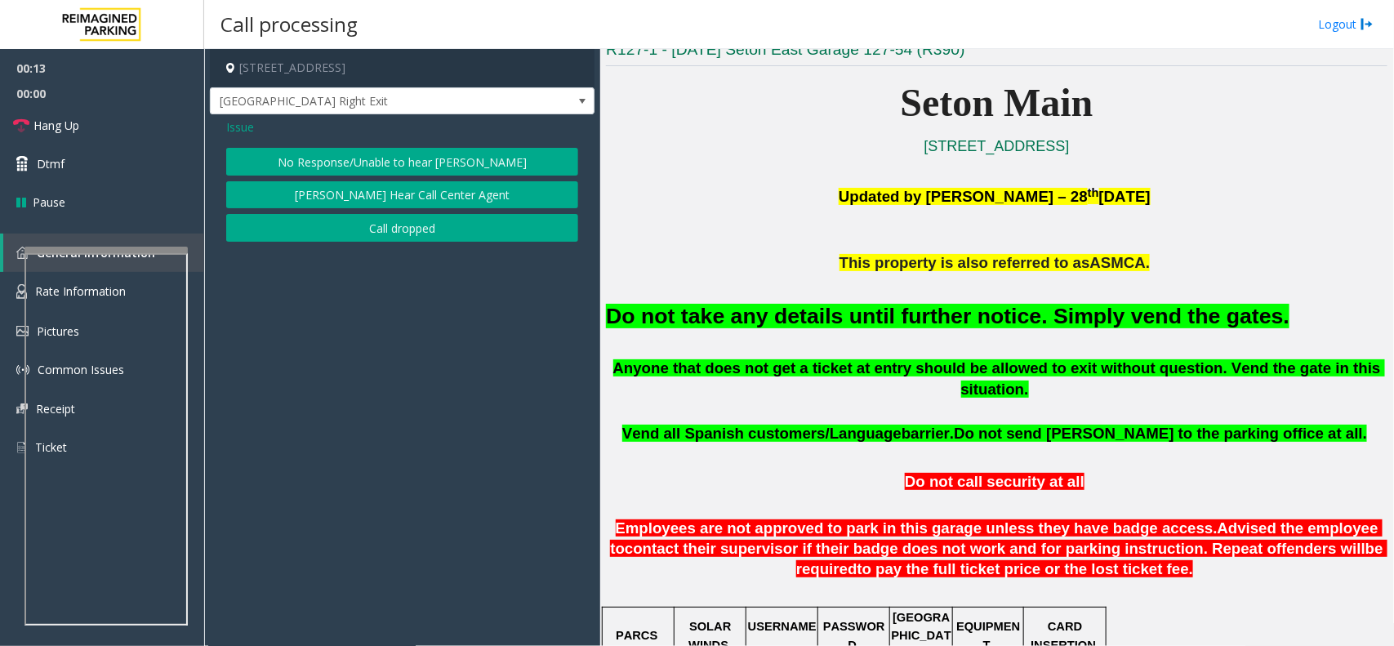
click at [407, 160] on button "No Response/Unable to hear [PERSON_NAME]" at bounding box center [402, 162] width 352 height 28
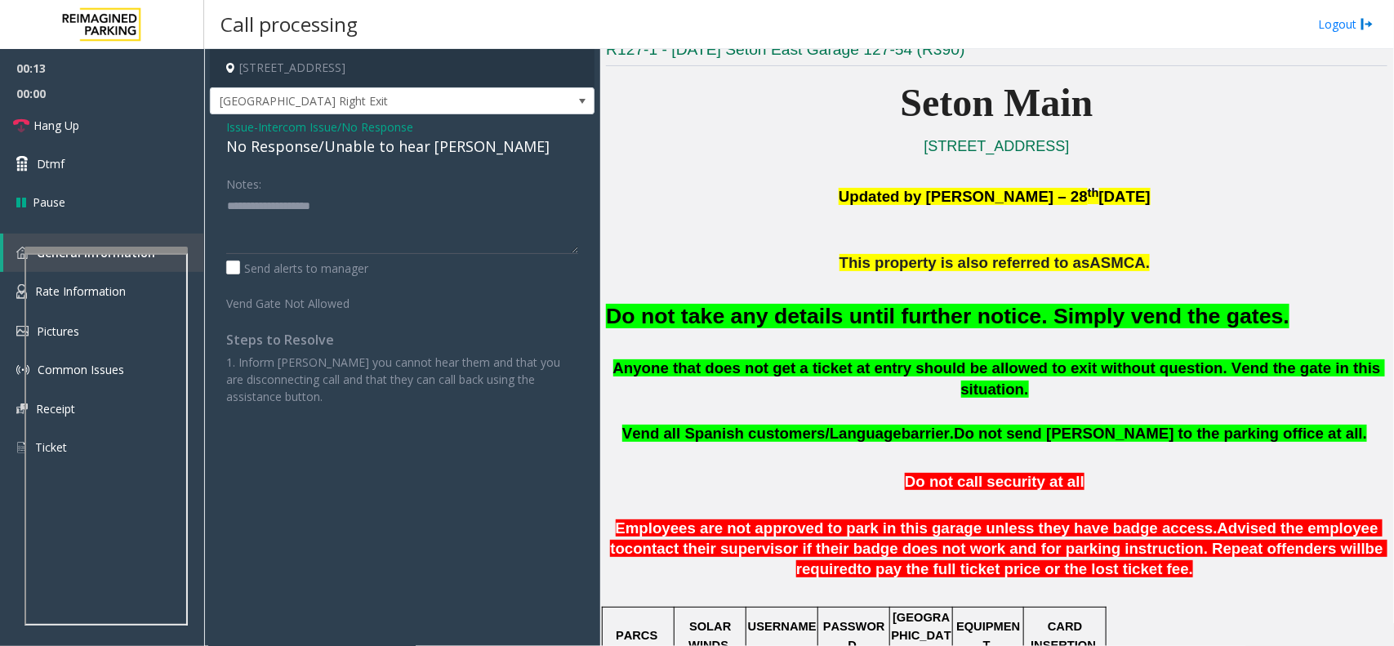
click at [407, 148] on div "No Response/Unable to hear [PERSON_NAME]" at bounding box center [402, 147] width 352 height 22
click at [474, 214] on textarea at bounding box center [402, 223] width 352 height 61
type textarea "**********"
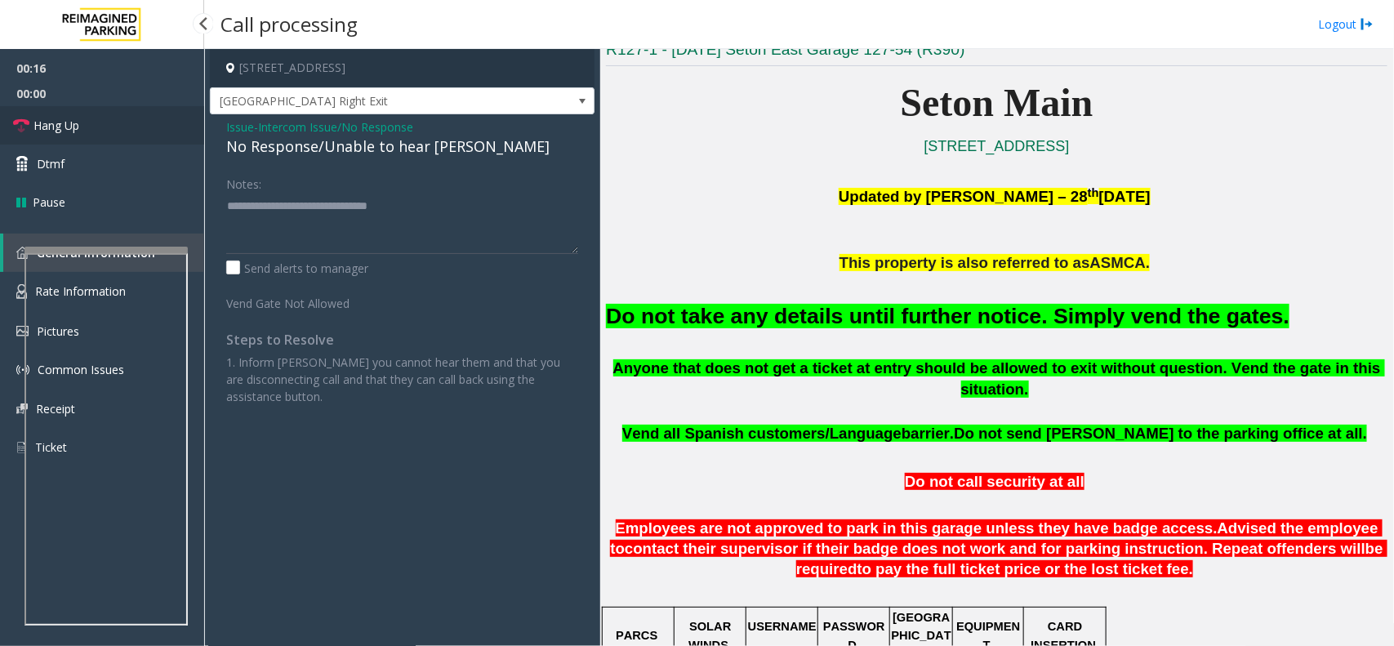
click at [120, 122] on link "Hang Up" at bounding box center [102, 125] width 204 height 38
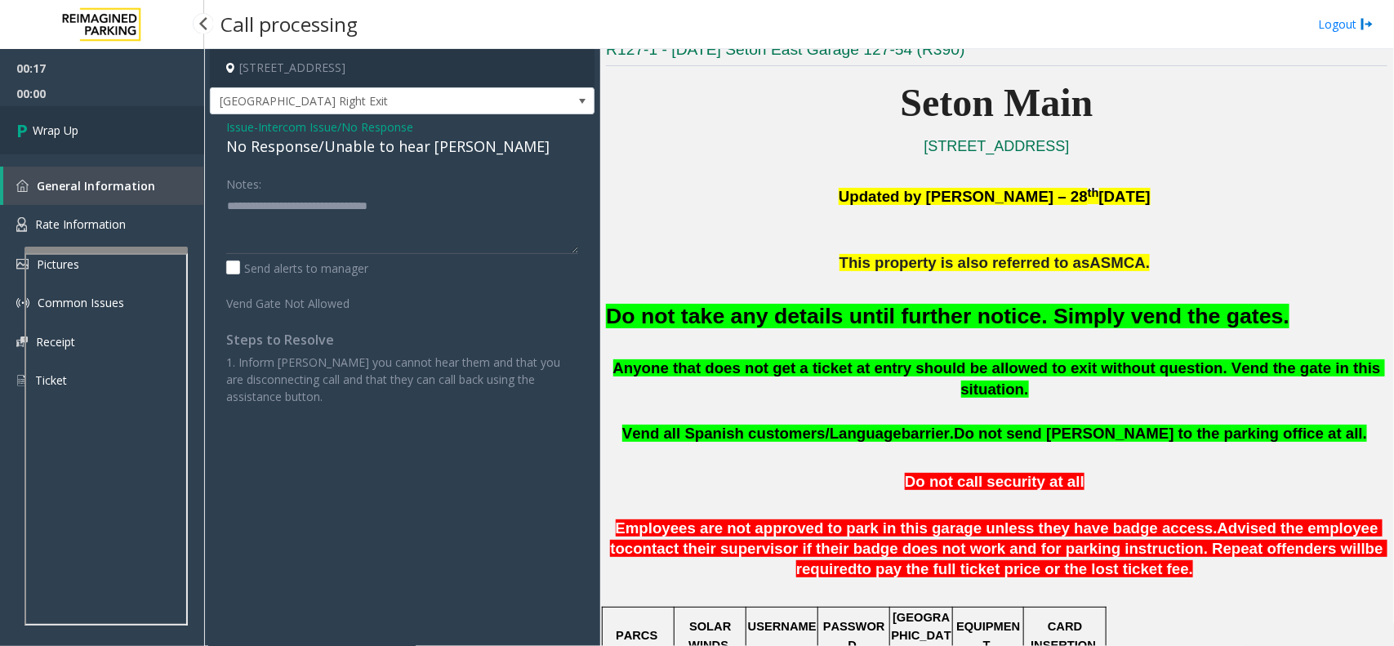
click at [120, 122] on link "Wrap Up" at bounding box center [102, 130] width 204 height 48
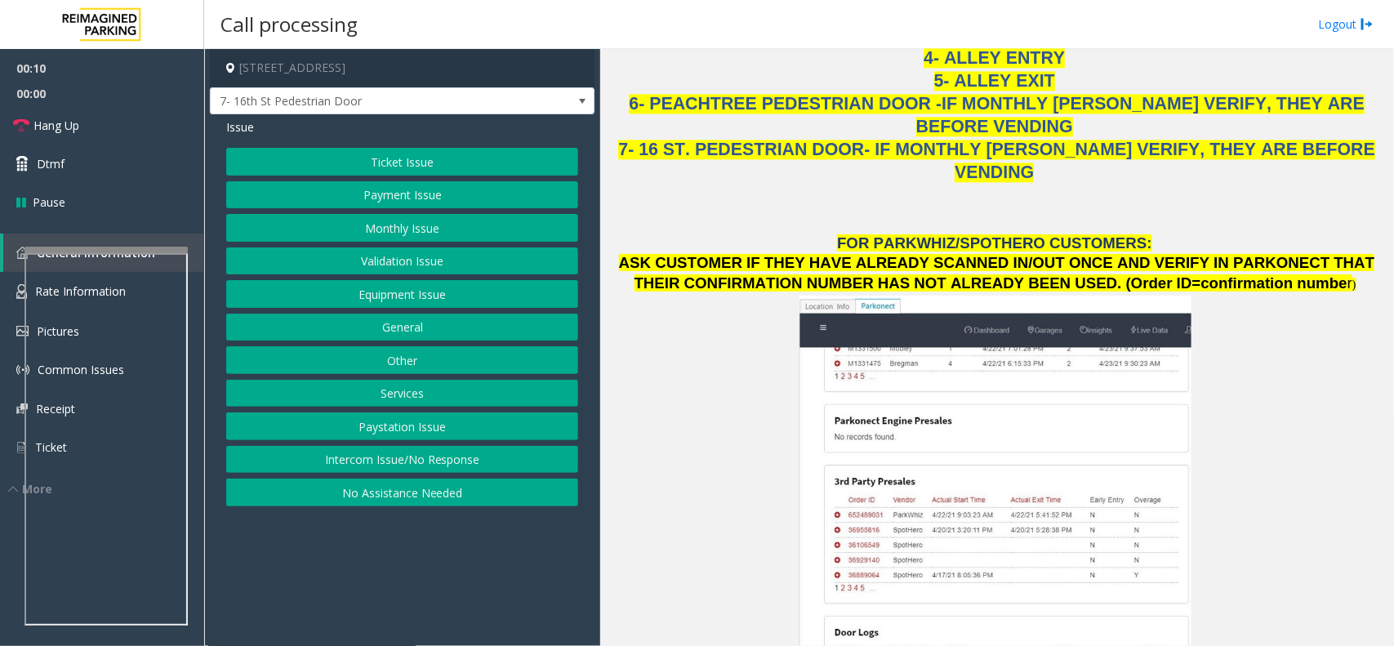
scroll to position [2143, 0]
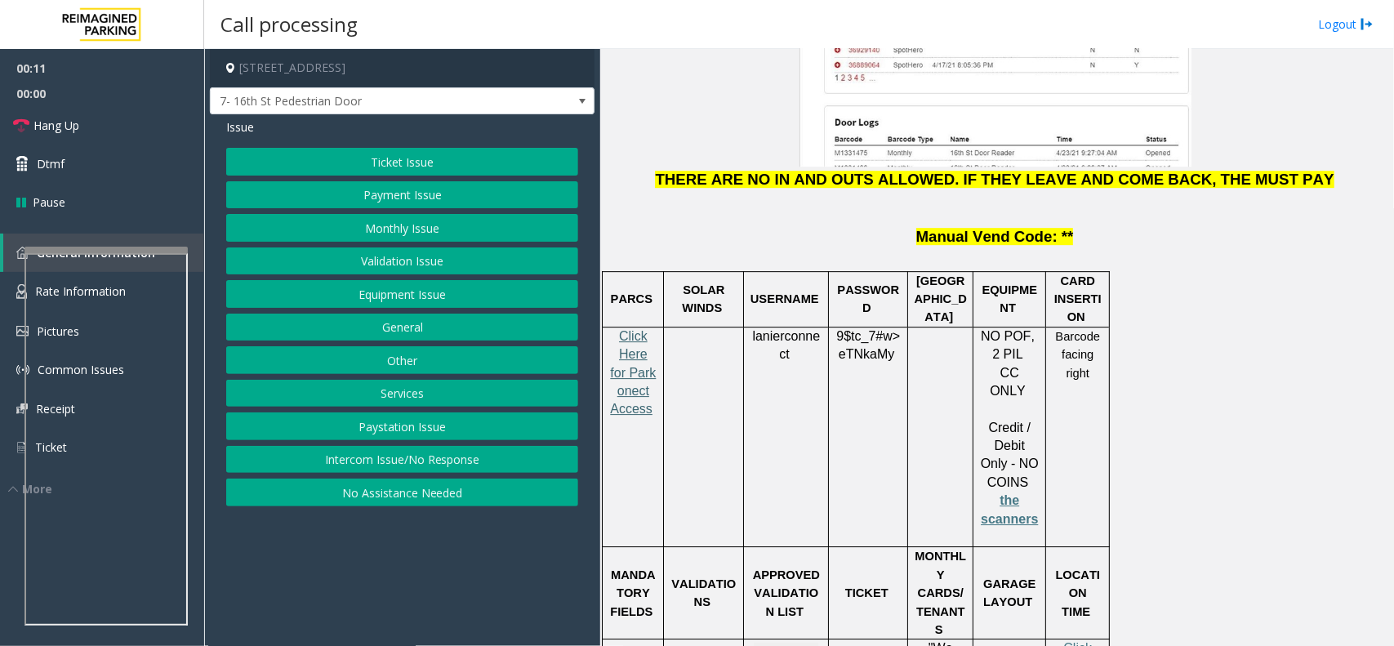
click at [627, 329] on span "Click Here for Parkonect Access" at bounding box center [633, 372] width 46 height 87
click at [785, 327] on p "lanierconnect" at bounding box center [786, 345] width 73 height 37
copy p "lanierconnect"
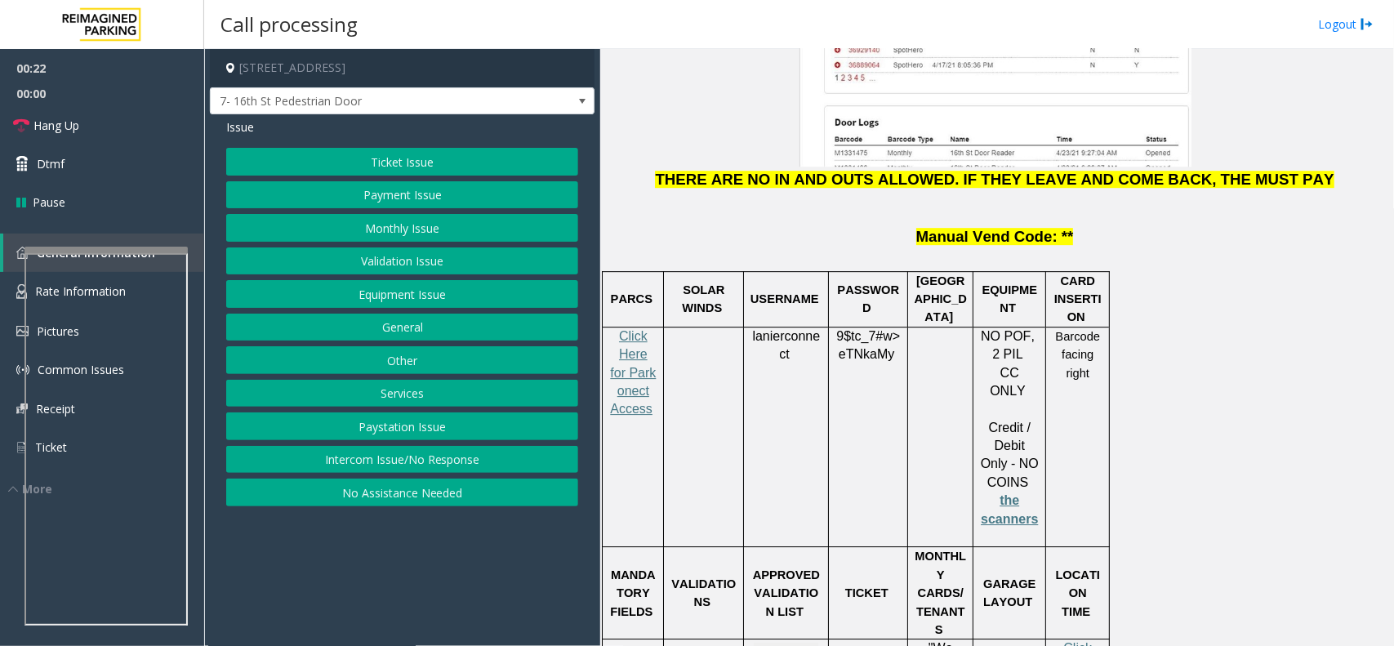
click at [879, 327] on p "9$tc_7#w> eTNkaMy" at bounding box center [868, 345] width 67 height 37
copy p "9$tc_7#w> eTNkaMy"
click at [568, 94] on span "7- 16th St Pedestrian Door" at bounding box center [402, 101] width 385 height 28
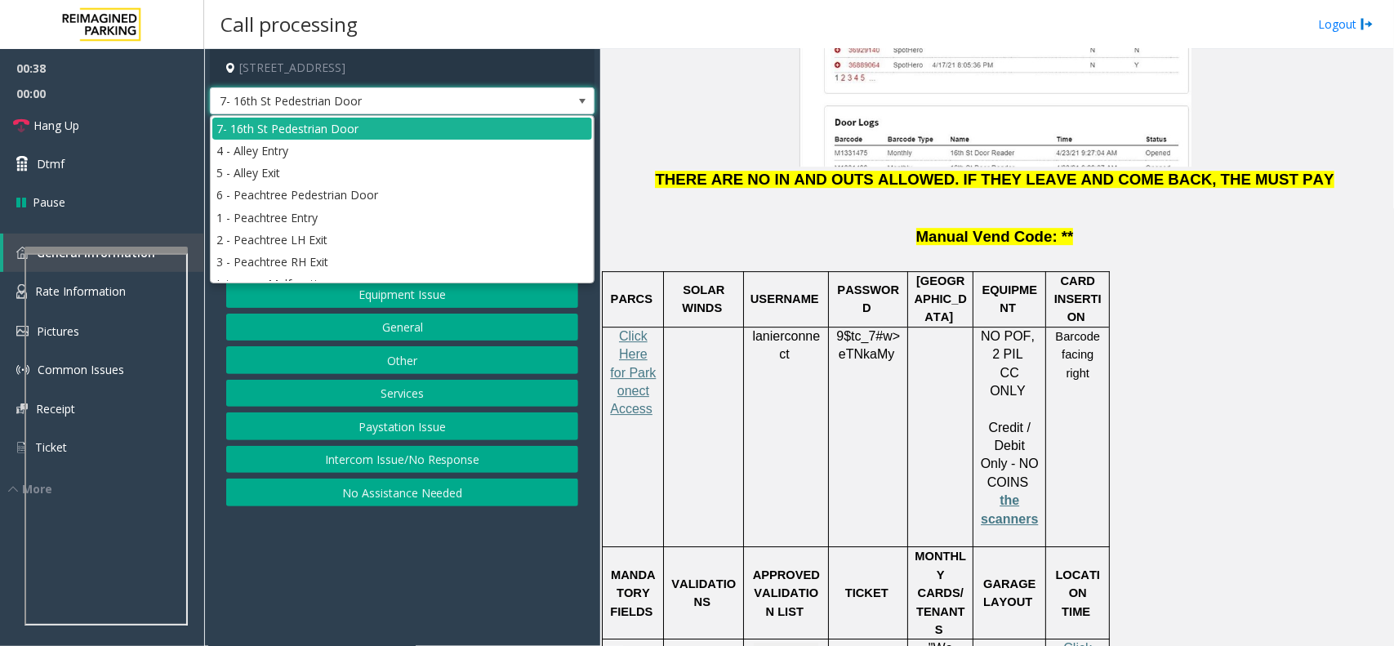
click at [568, 94] on span "7- 16th St Pedestrian Door" at bounding box center [402, 101] width 385 height 28
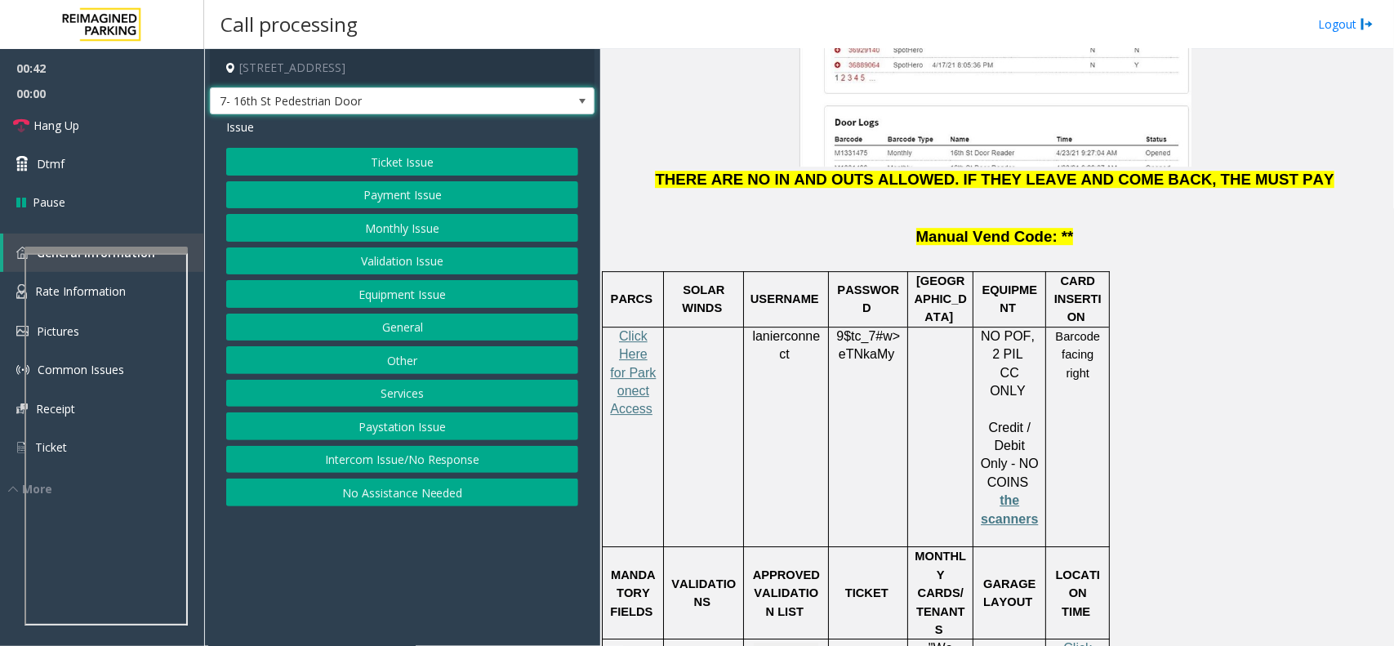
click at [443, 296] on button "Equipment Issue" at bounding box center [402, 294] width 352 height 28
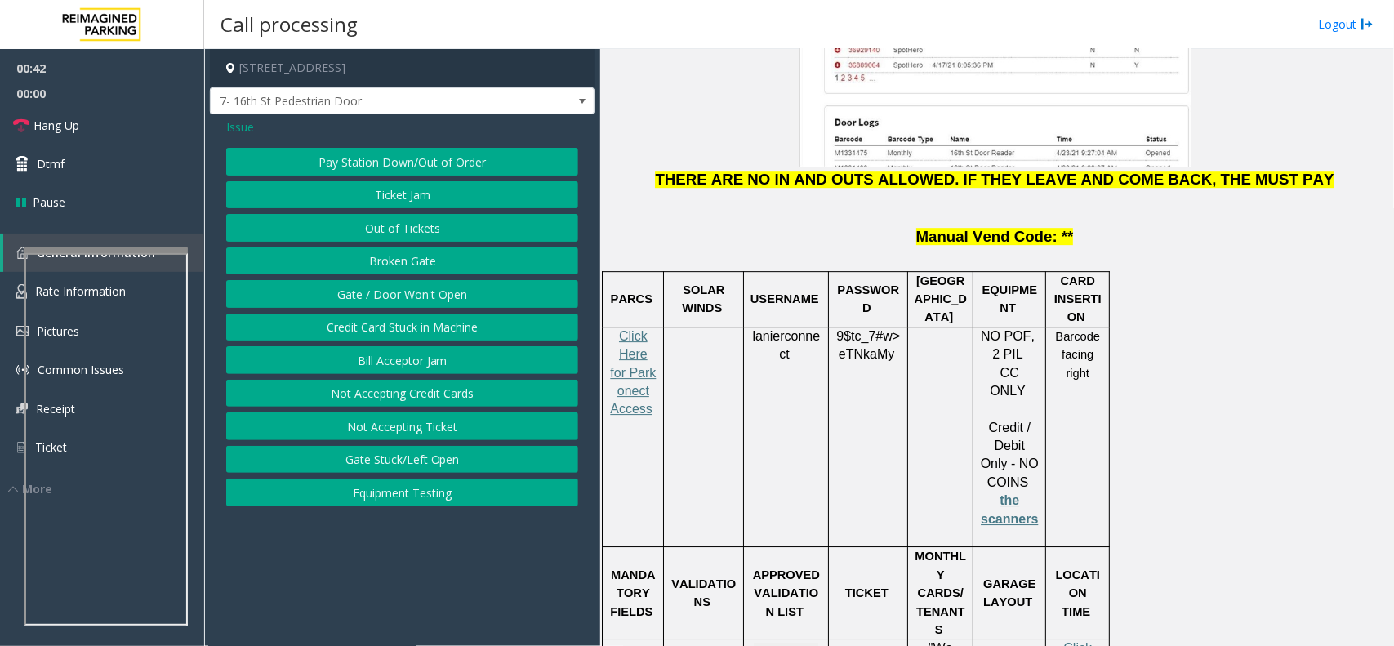
click at [443, 296] on button "Gate / Door Won't Open" at bounding box center [402, 294] width 352 height 28
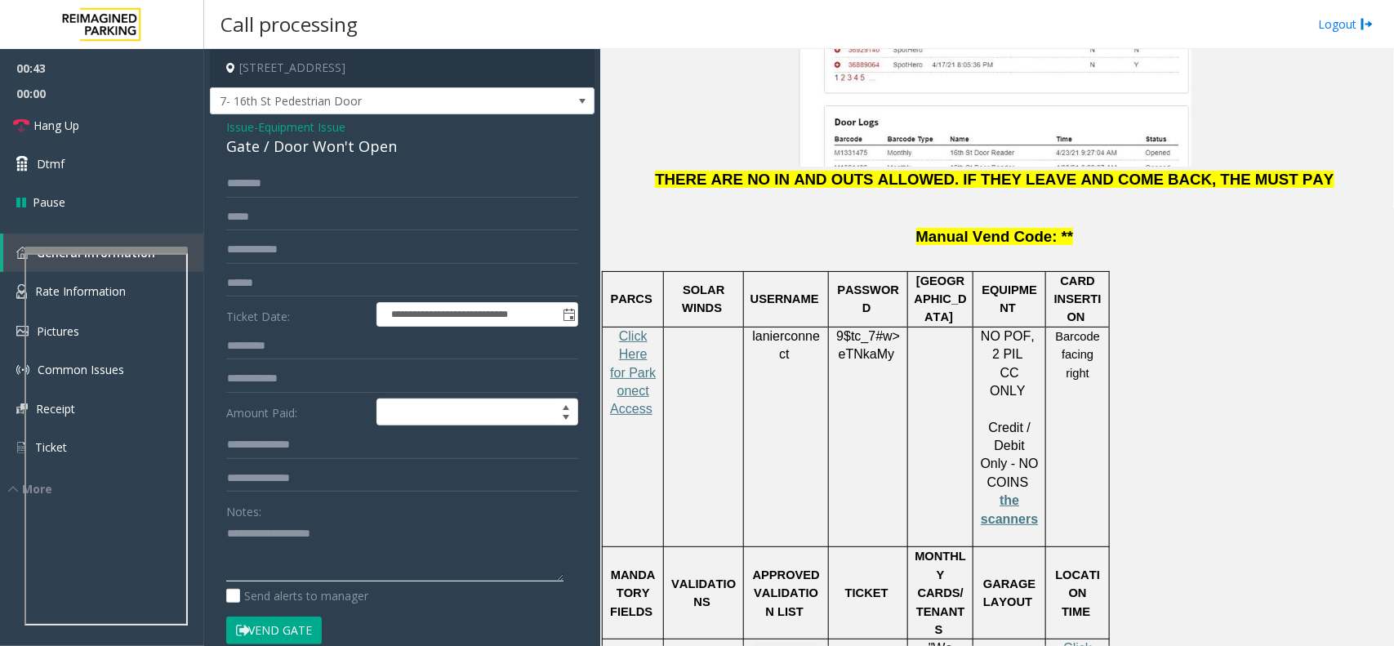
click at [312, 549] on textarea at bounding box center [394, 550] width 337 height 61
click at [332, 139] on div "Gate / Door Won't Open" at bounding box center [402, 147] width 352 height 22
copy div "Gate / Door Won't Open"
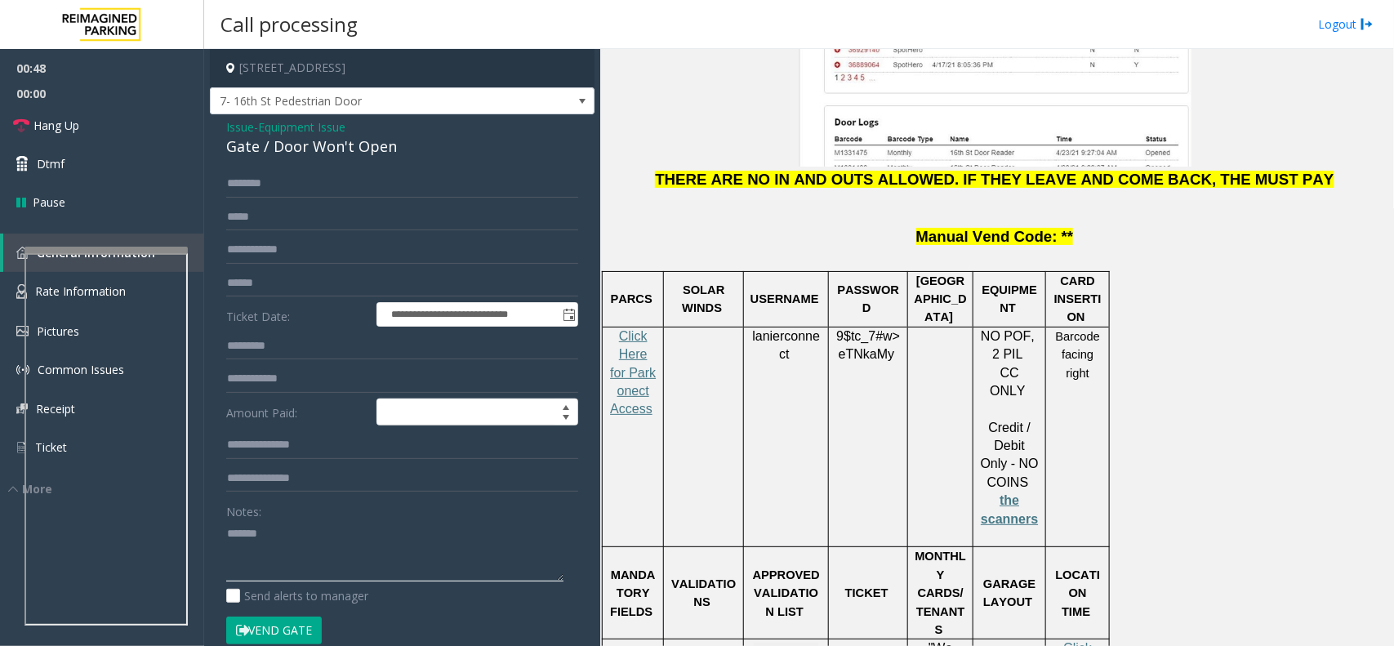
click at [341, 529] on textarea at bounding box center [394, 550] width 337 height 61
paste textarea "**********"
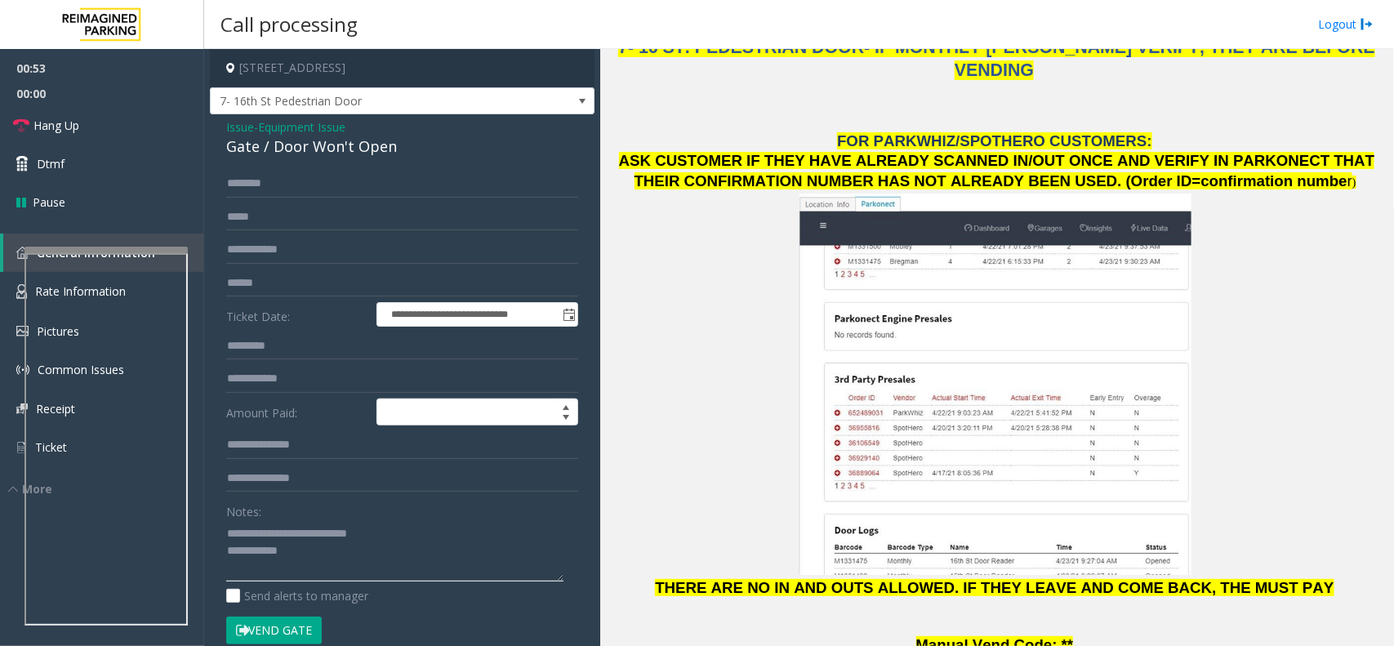
type textarea "**********"
click at [271, 296] on input "text" at bounding box center [402, 283] width 352 height 28
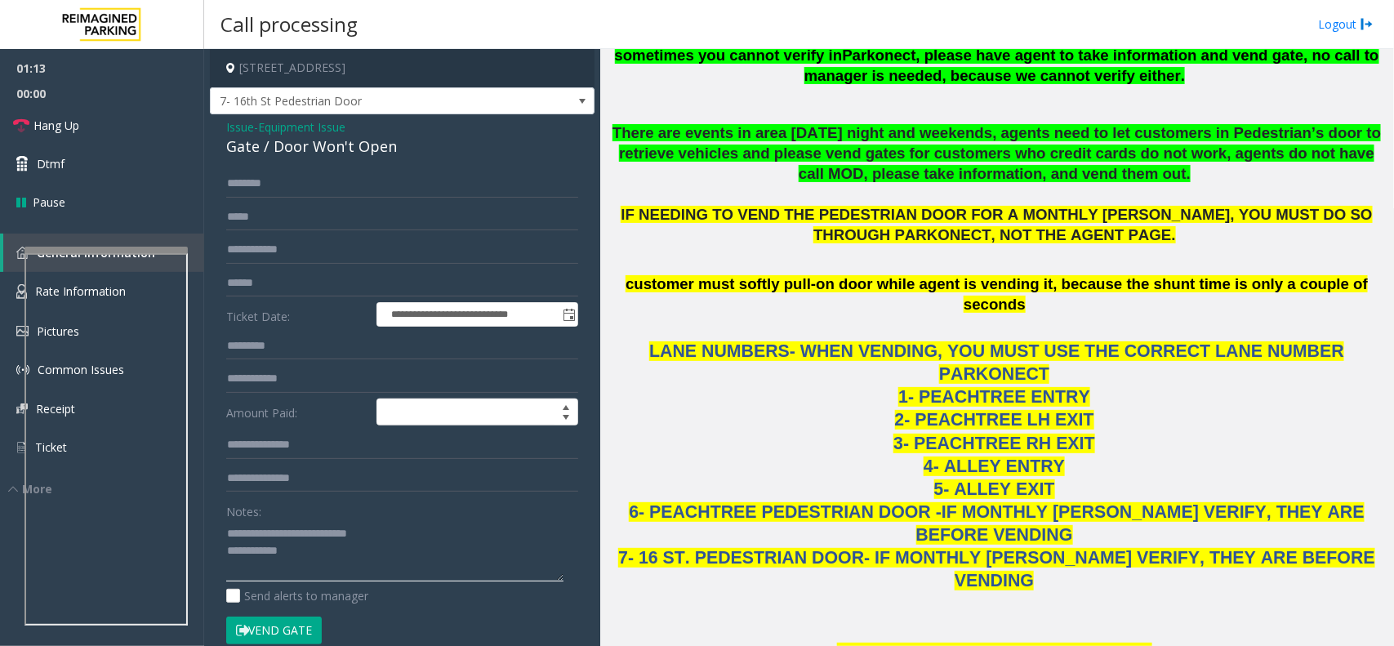
click at [317, 572] on textarea at bounding box center [394, 550] width 337 height 61
click at [300, 279] on input "text" at bounding box center [402, 283] width 352 height 28
type input "*********"
click at [309, 547] on textarea at bounding box center [394, 550] width 337 height 61
type textarea "**********"
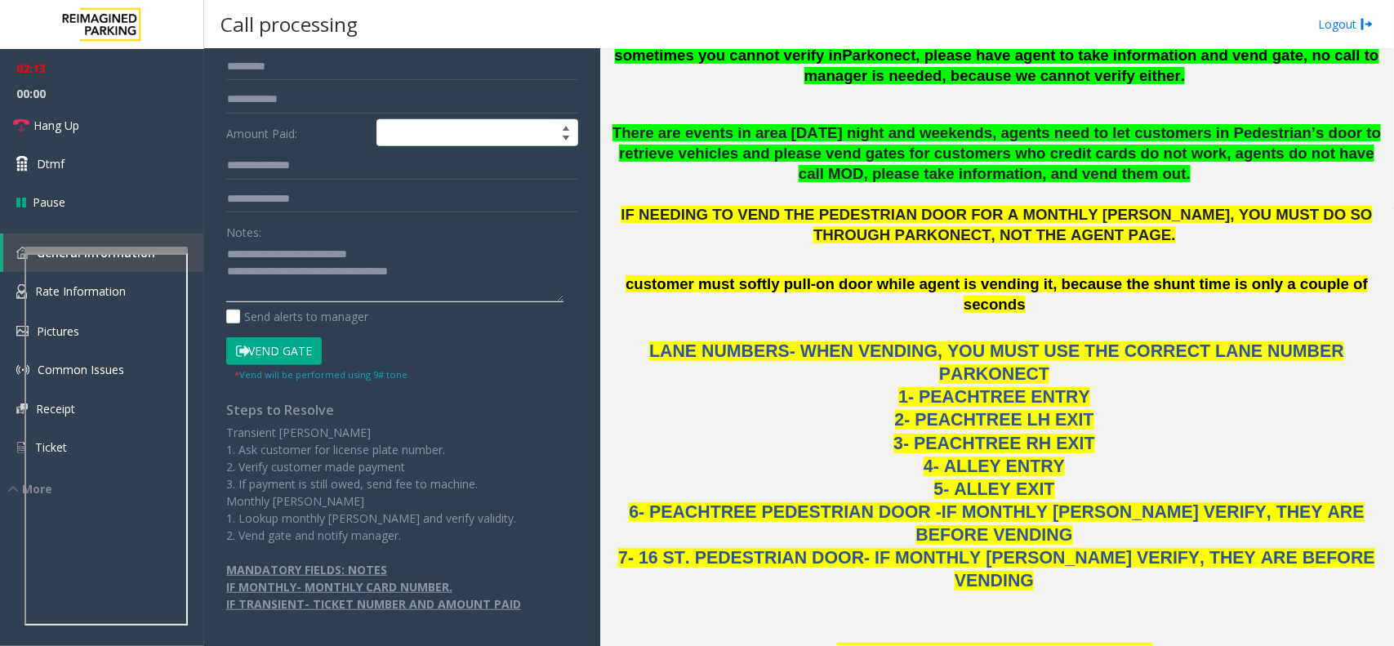
scroll to position [0, 0]
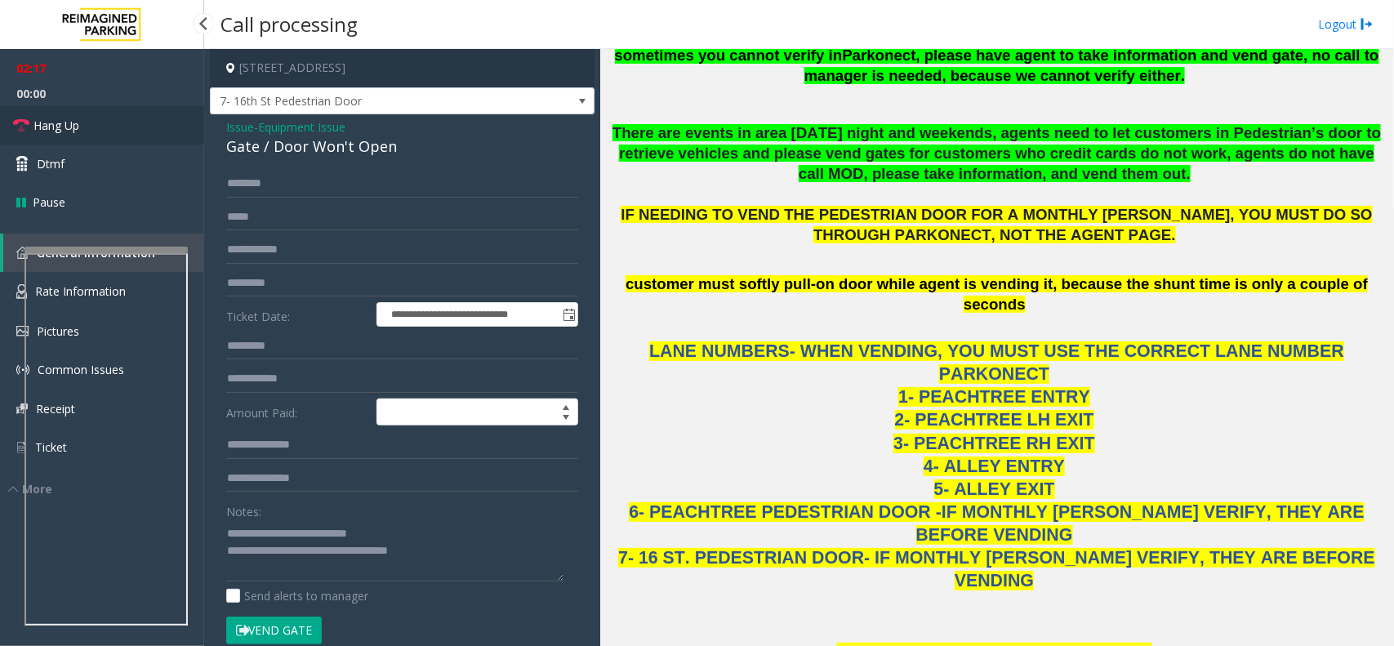
click at [128, 135] on link "Hang Up" at bounding box center [102, 125] width 204 height 38
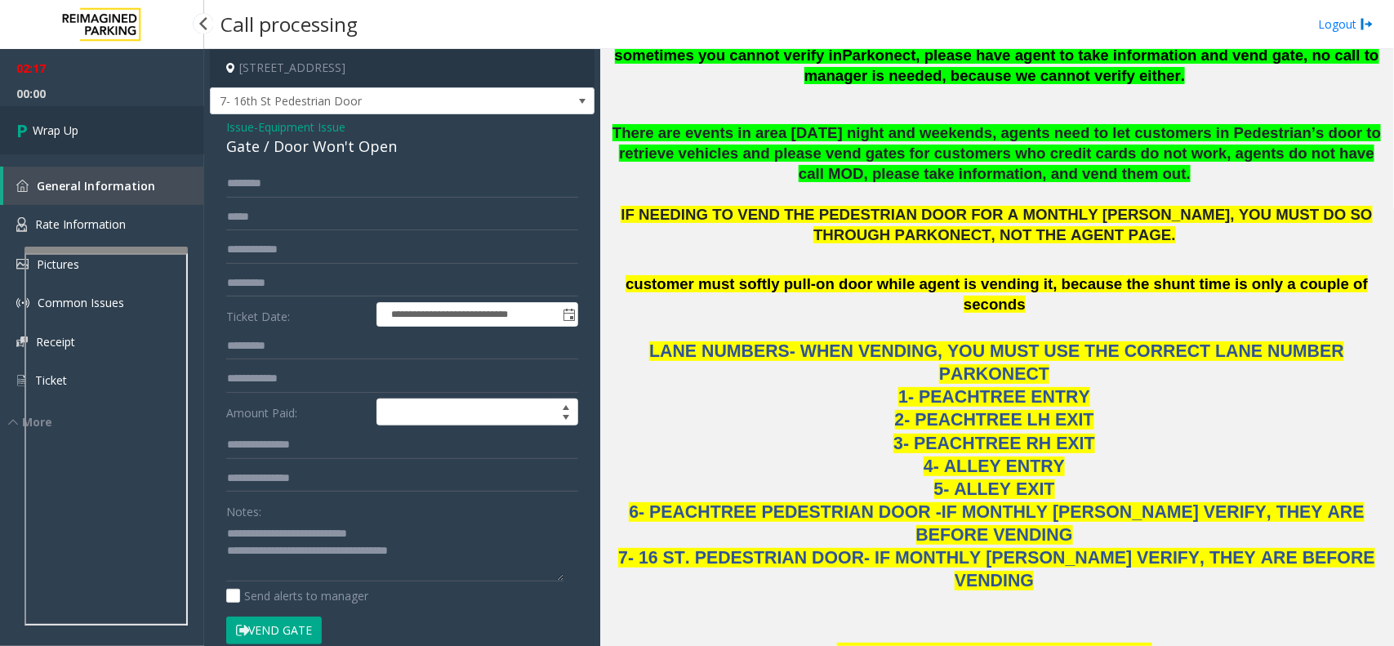
click at [128, 135] on link "Wrap Up" at bounding box center [102, 130] width 204 height 48
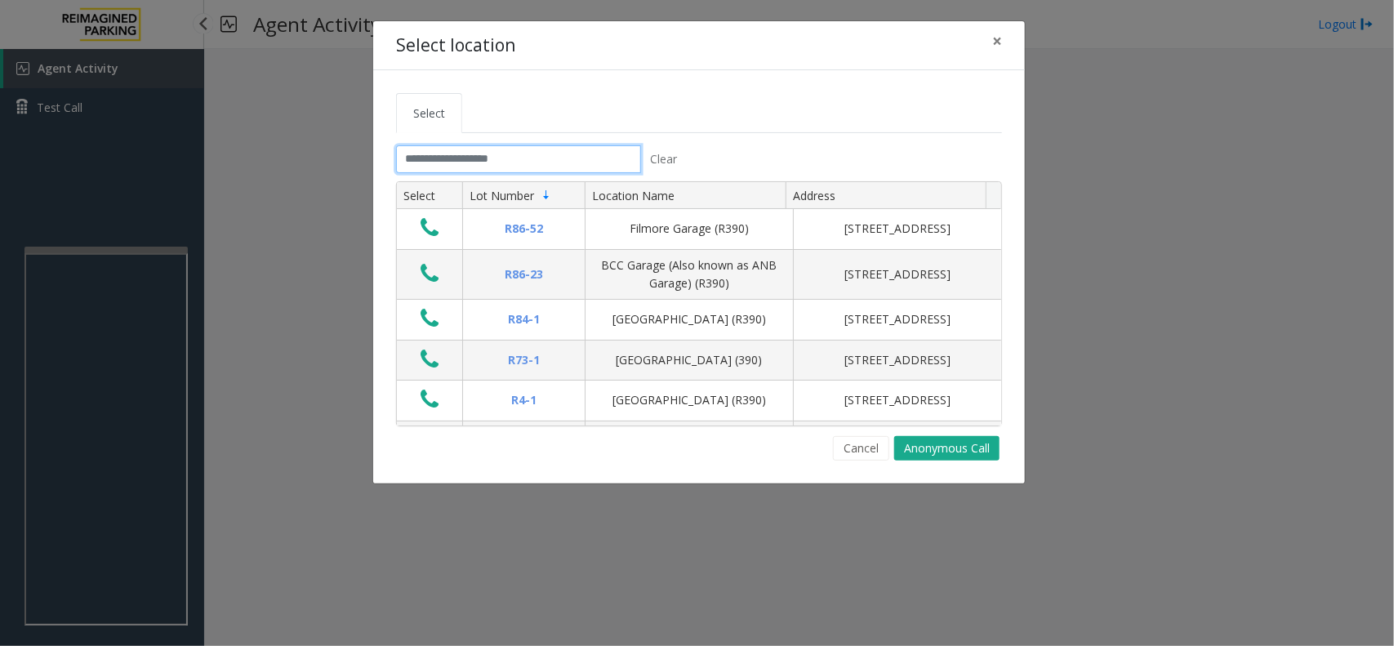
click at [475, 158] on input "text" at bounding box center [518, 159] width 245 height 28
click at [996, 30] on span "×" at bounding box center [997, 40] width 10 height 23
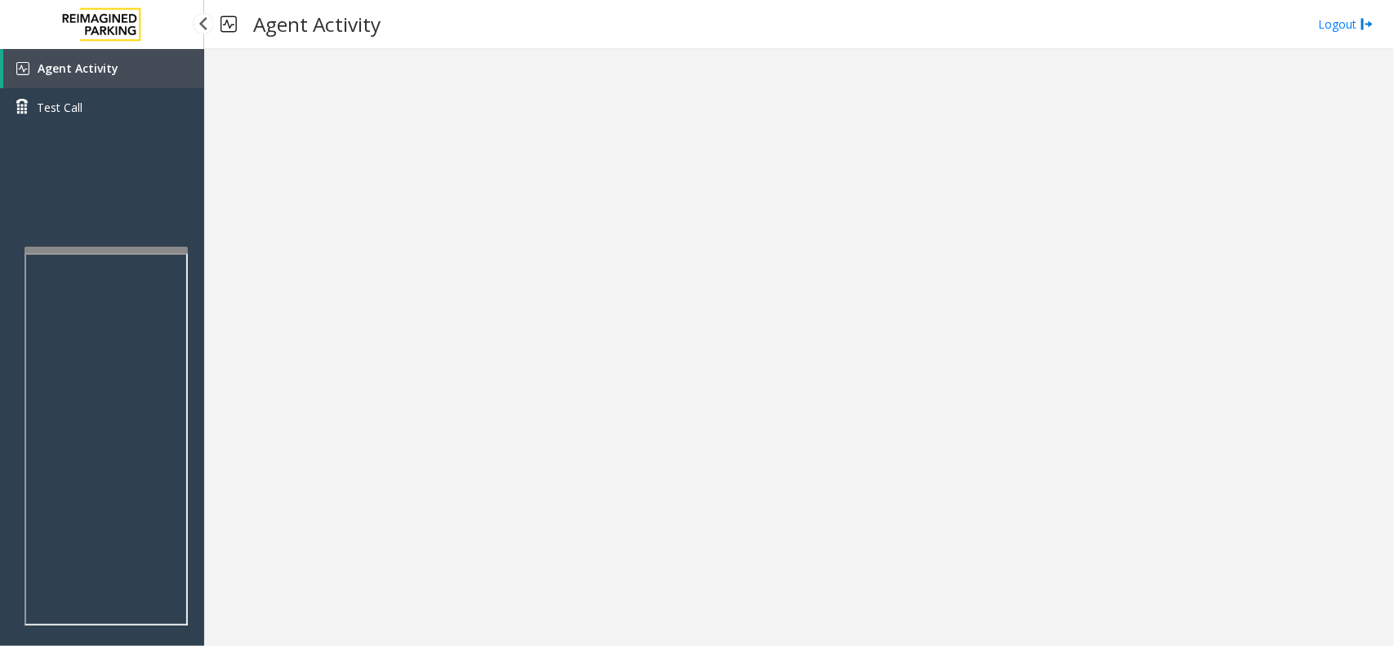
click at [141, 74] on link "Agent Activity" at bounding box center [103, 68] width 201 height 39
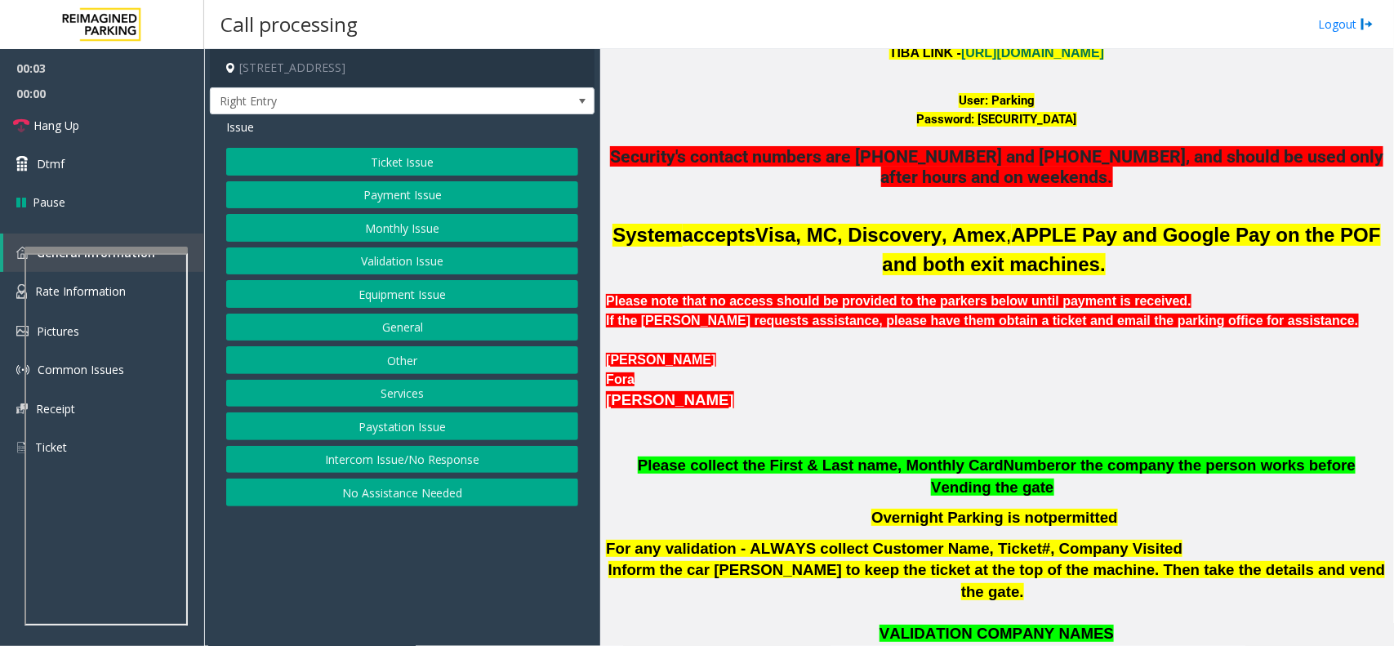
scroll to position [1021, 0]
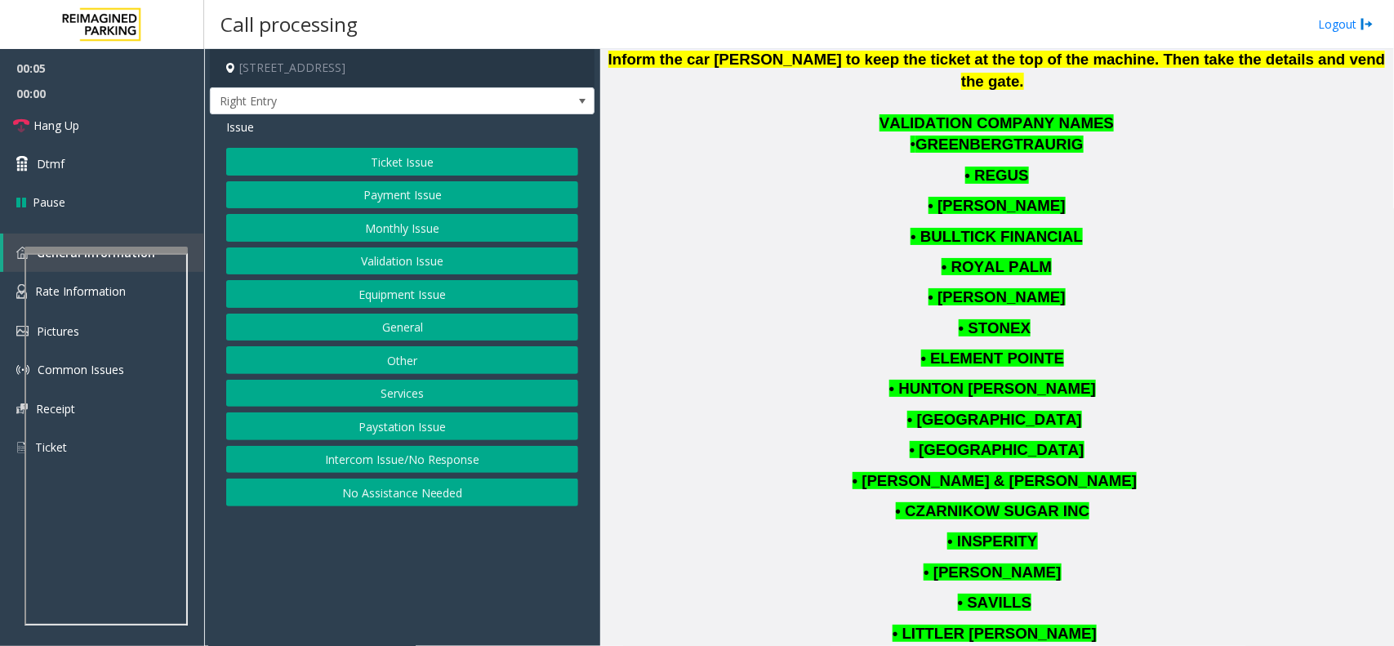
click at [430, 229] on button "Monthly Issue" at bounding box center [402, 228] width 352 height 28
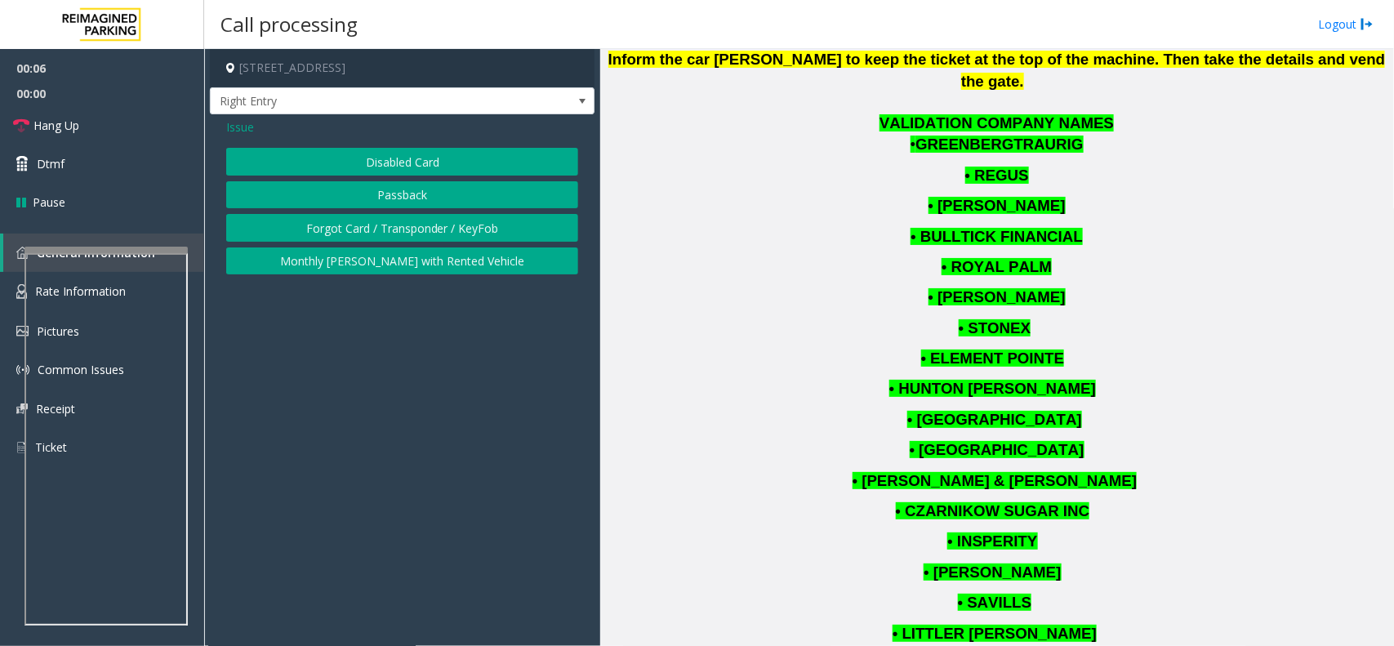
click at [411, 226] on button "Forgot Card / Transponder / KeyFob" at bounding box center [402, 228] width 352 height 28
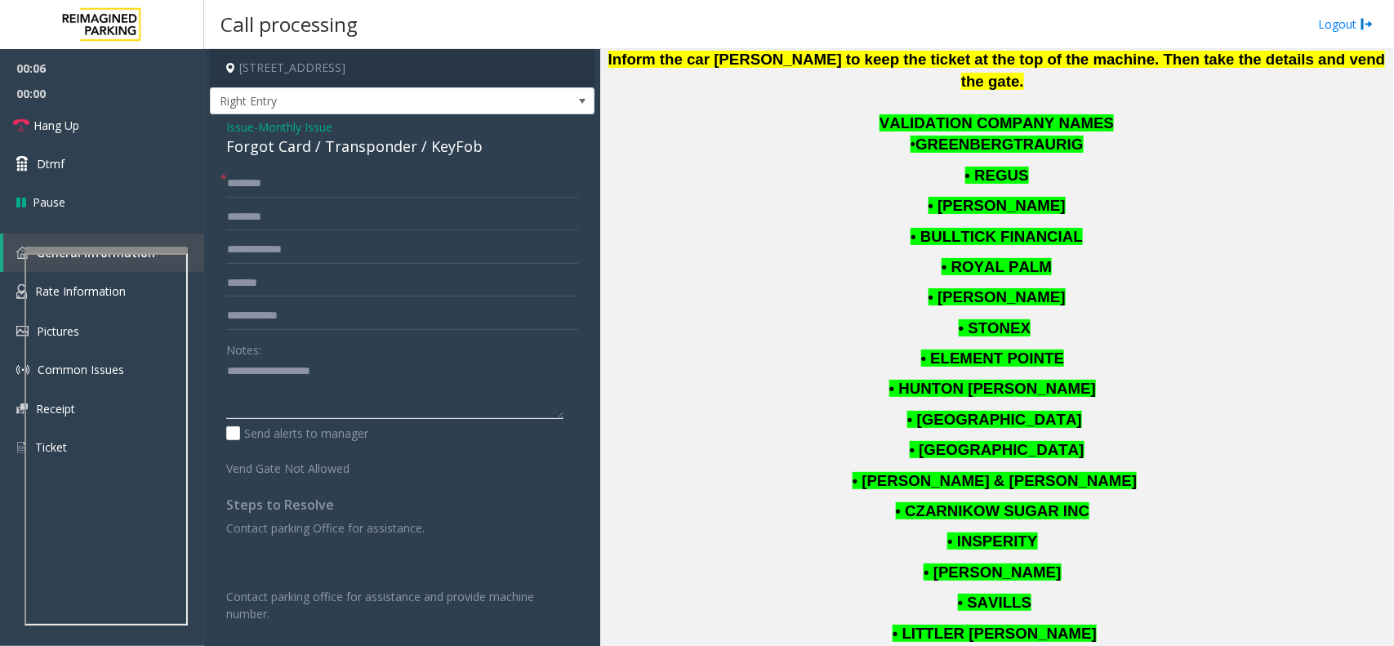
click at [323, 376] on textarea at bounding box center [394, 388] width 337 height 61
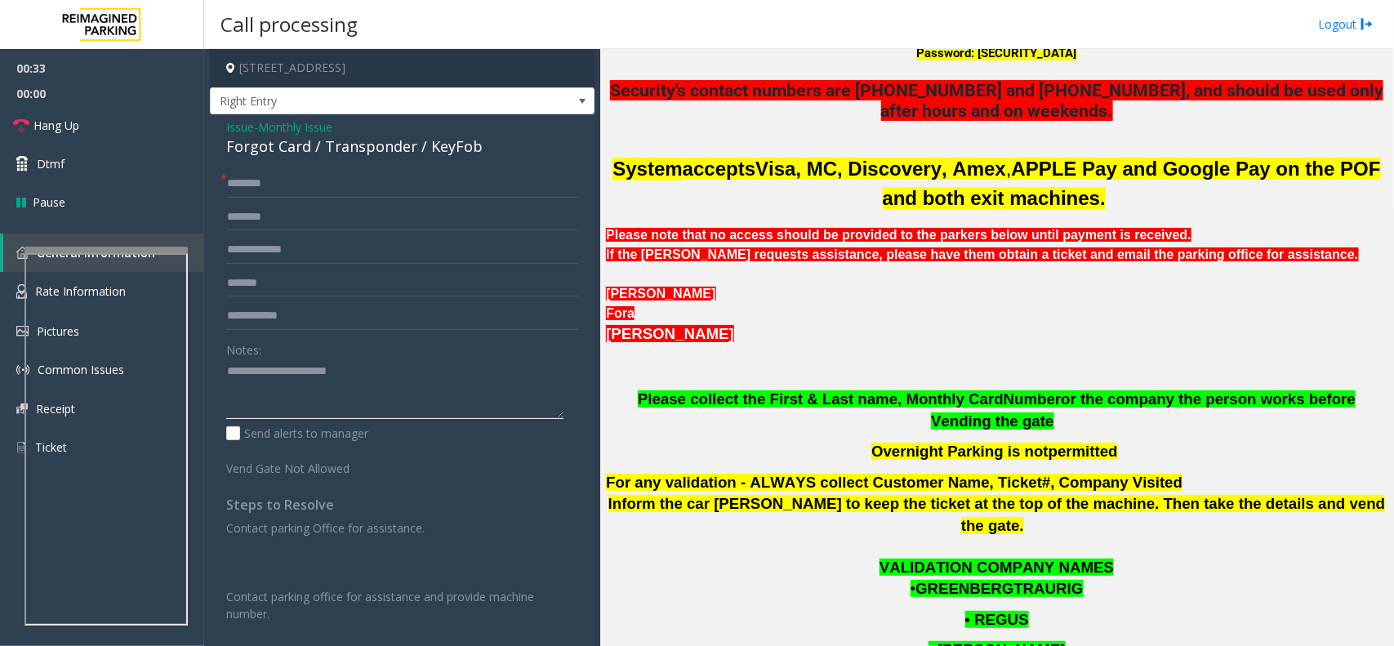
scroll to position [612, 0]
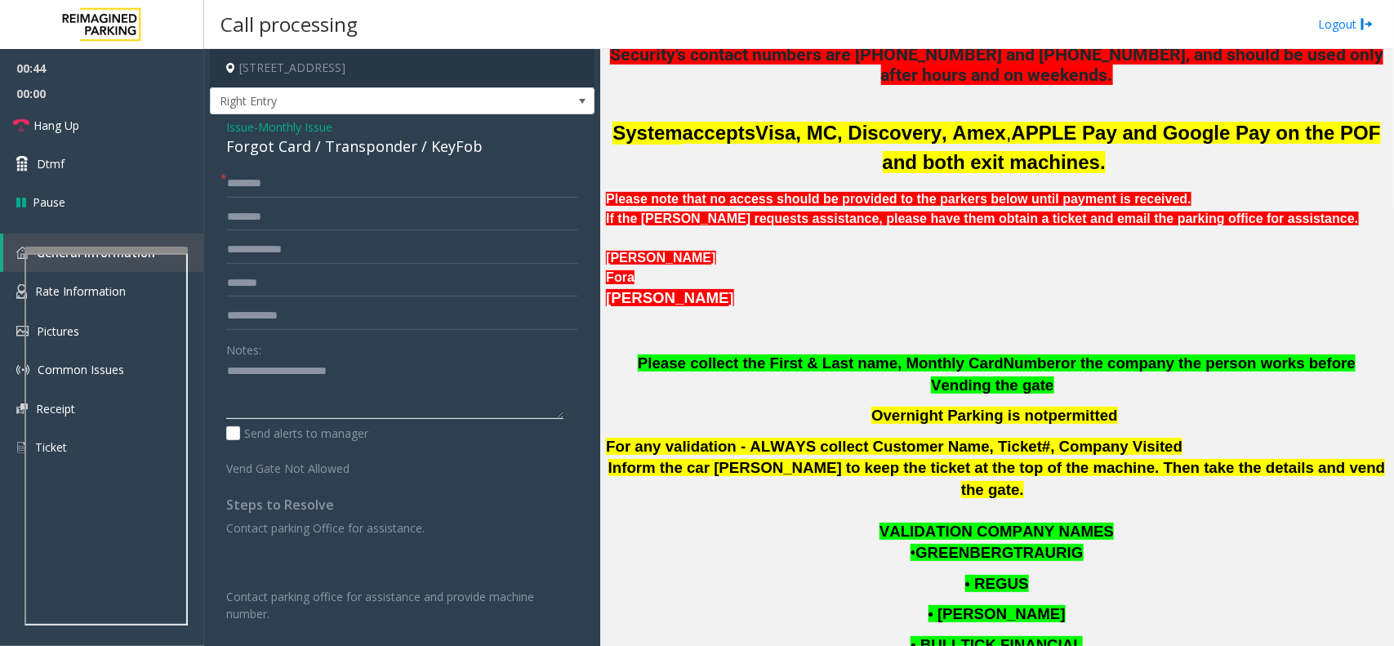
click at [325, 397] on textarea at bounding box center [394, 388] width 337 height 61
click at [349, 390] on textarea at bounding box center [394, 388] width 337 height 61
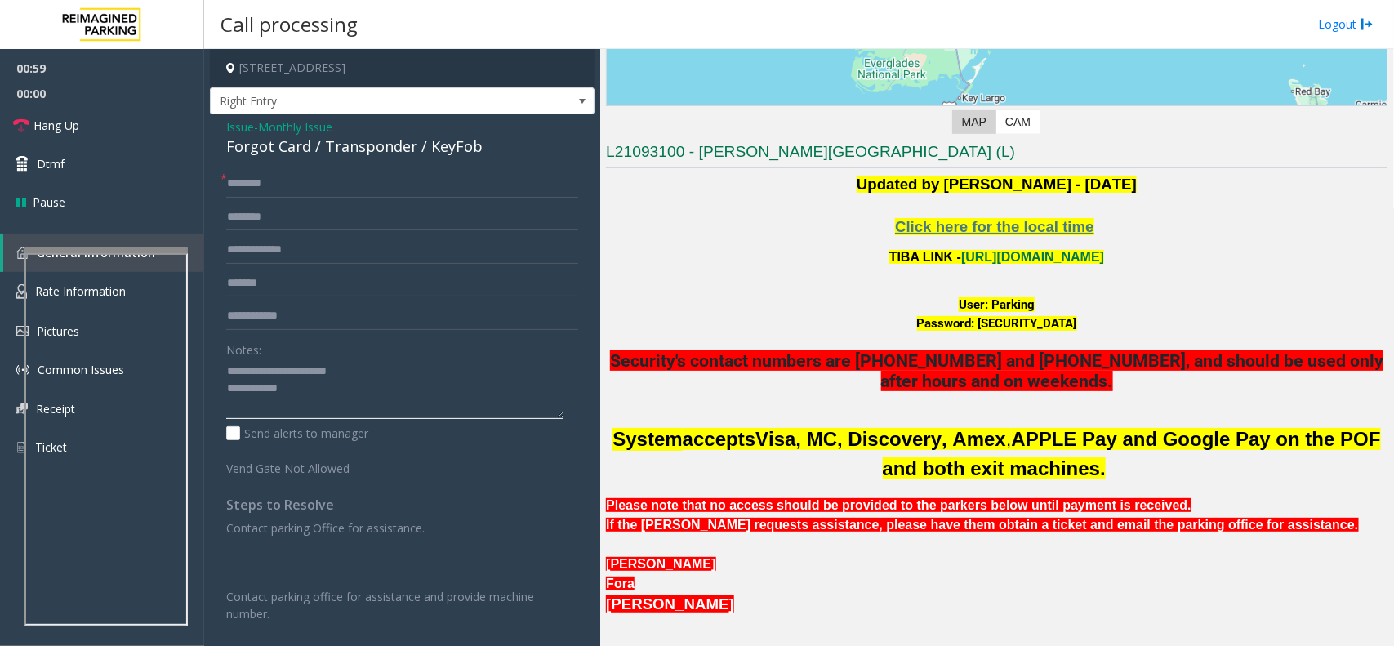
type textarea "**********"
click at [347, 161] on div "Issue - Monthly Issue Forgot Card / Transponder / KeyFob * Notes: Send alerts t…" at bounding box center [402, 453] width 385 height 678
click at [348, 176] on input "text" at bounding box center [402, 184] width 352 height 28
type input "**"
click at [349, 398] on textarea at bounding box center [394, 388] width 337 height 61
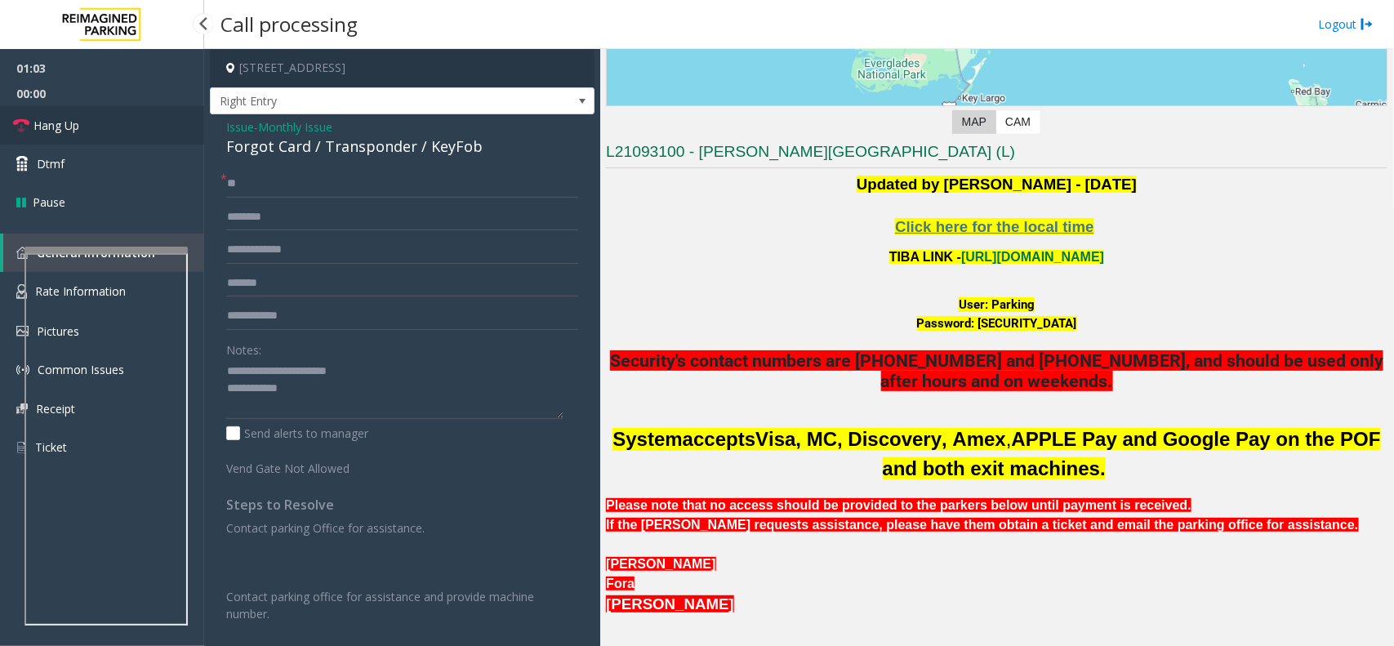
click at [165, 113] on link "Hang Up" at bounding box center [102, 125] width 204 height 38
click at [364, 367] on textarea at bounding box center [394, 388] width 337 height 61
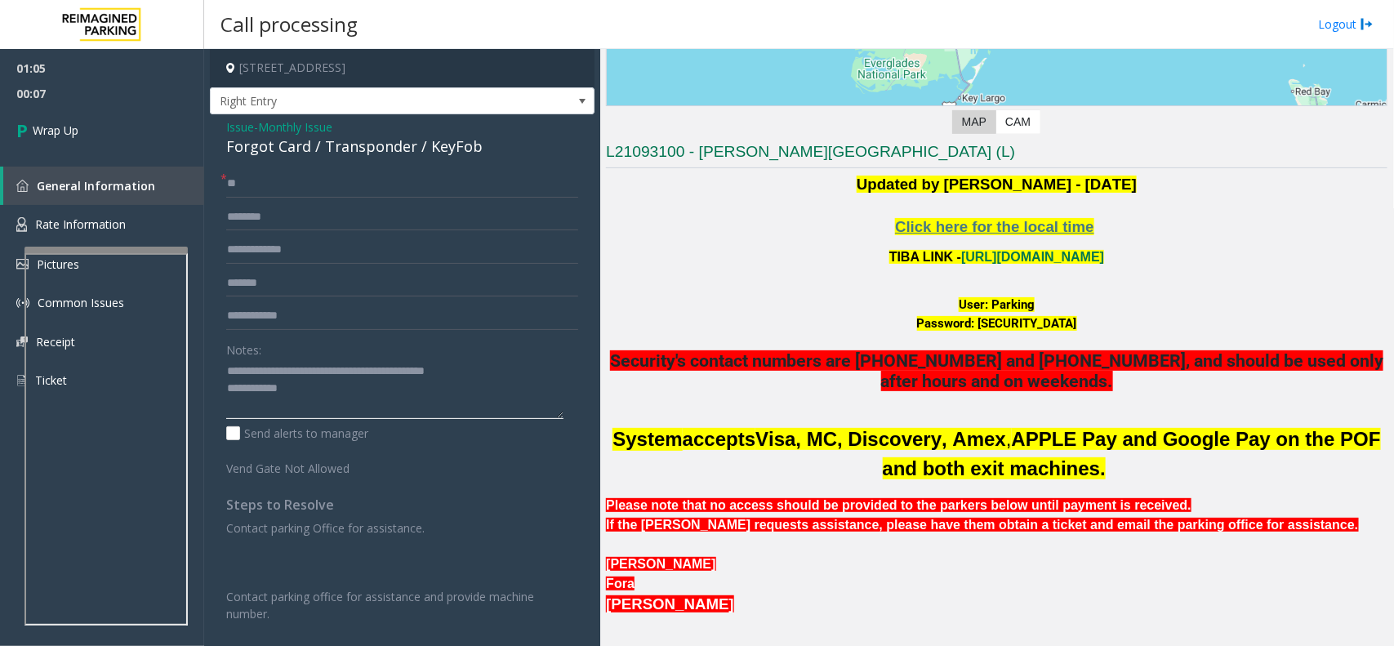
click at [351, 393] on textarea at bounding box center [394, 388] width 337 height 61
type textarea "**********"
click at [116, 149] on link "Wrap Up" at bounding box center [102, 130] width 204 height 48
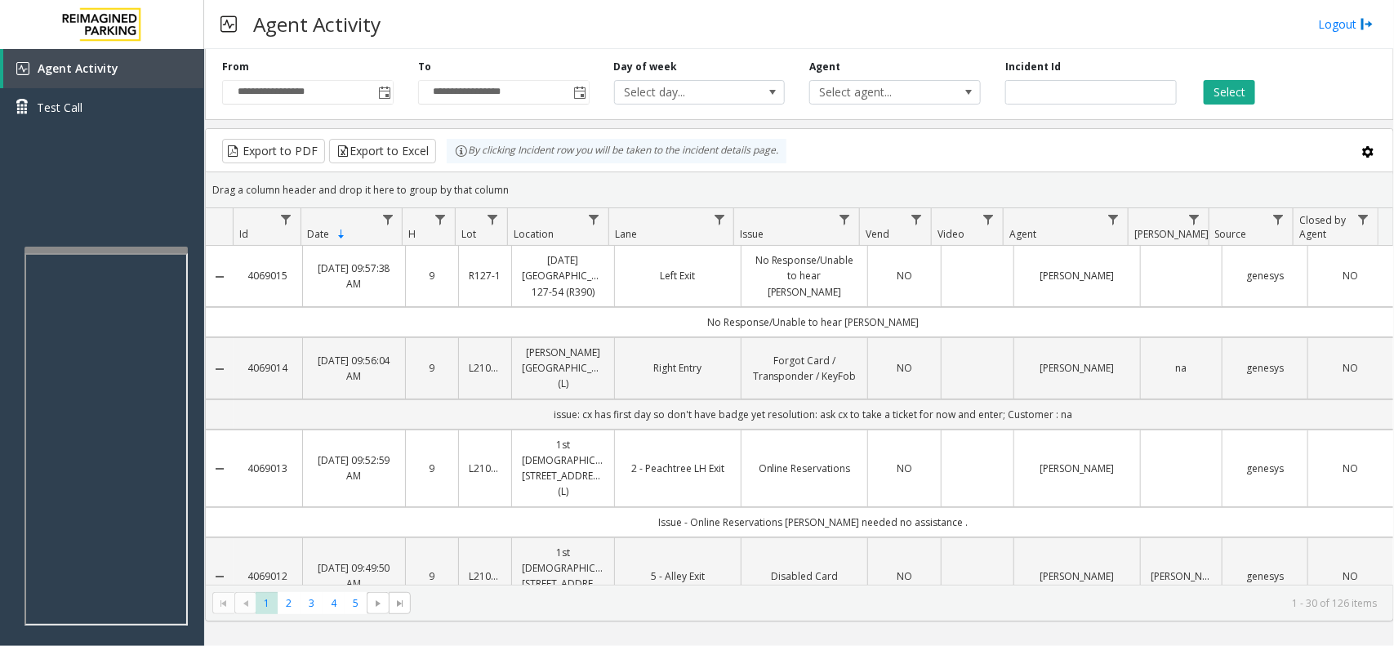
click at [568, 6] on div "Agent Activity Logout" at bounding box center [799, 24] width 1190 height 49
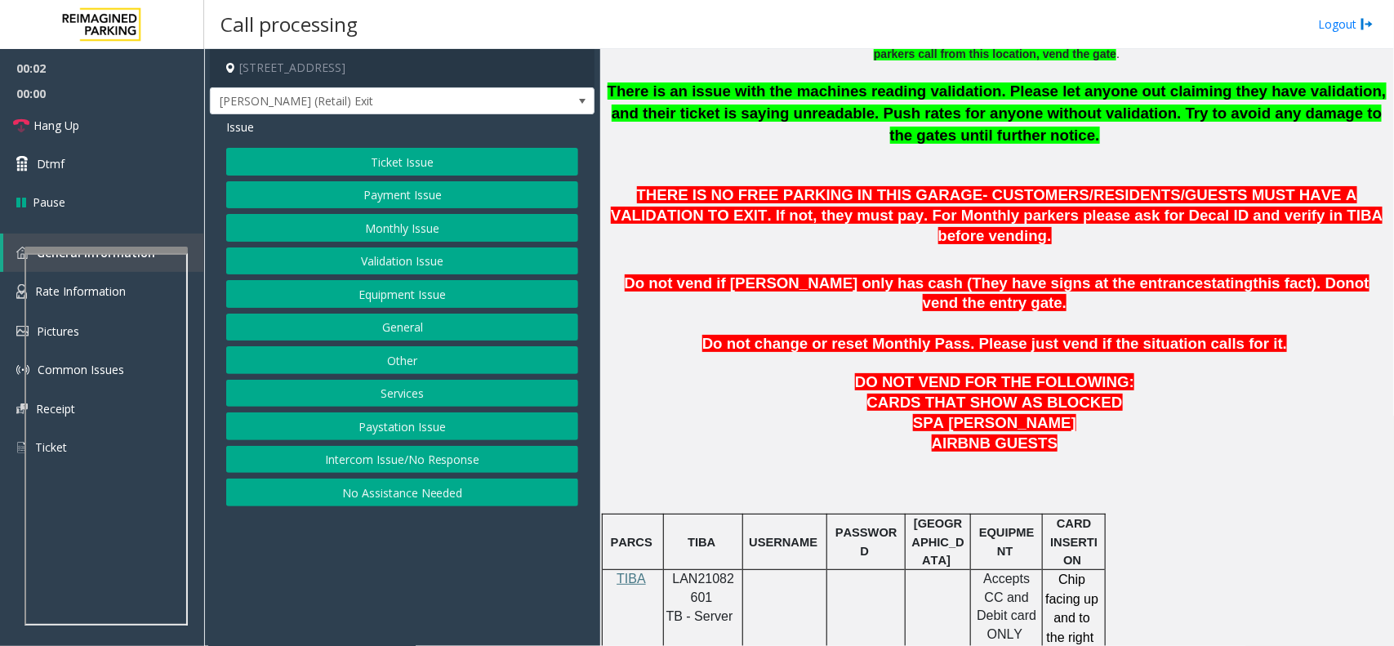
scroll to position [714, 0]
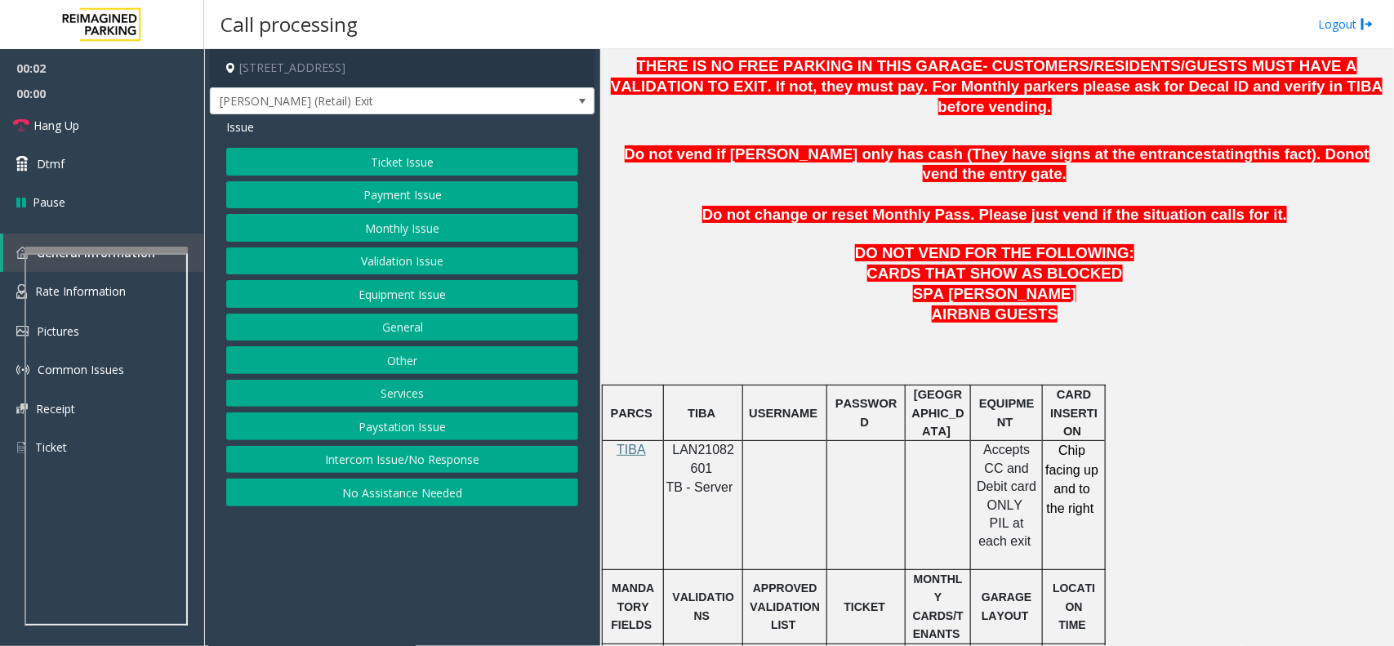
click at [694, 438] on div at bounding box center [703, 441] width 79 height 6
click at [696, 441] on p "LAN21082601" at bounding box center [703, 459] width 67 height 37
copy p "LAN21082601"
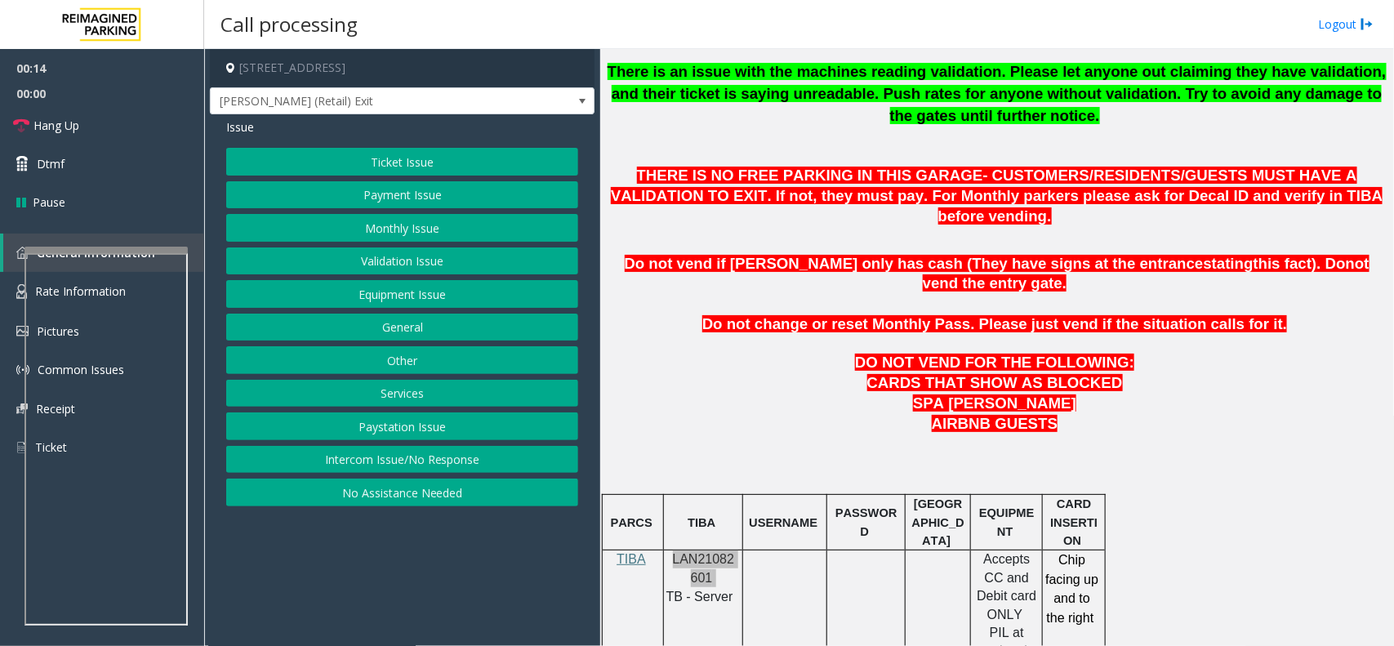
scroll to position [510, 0]
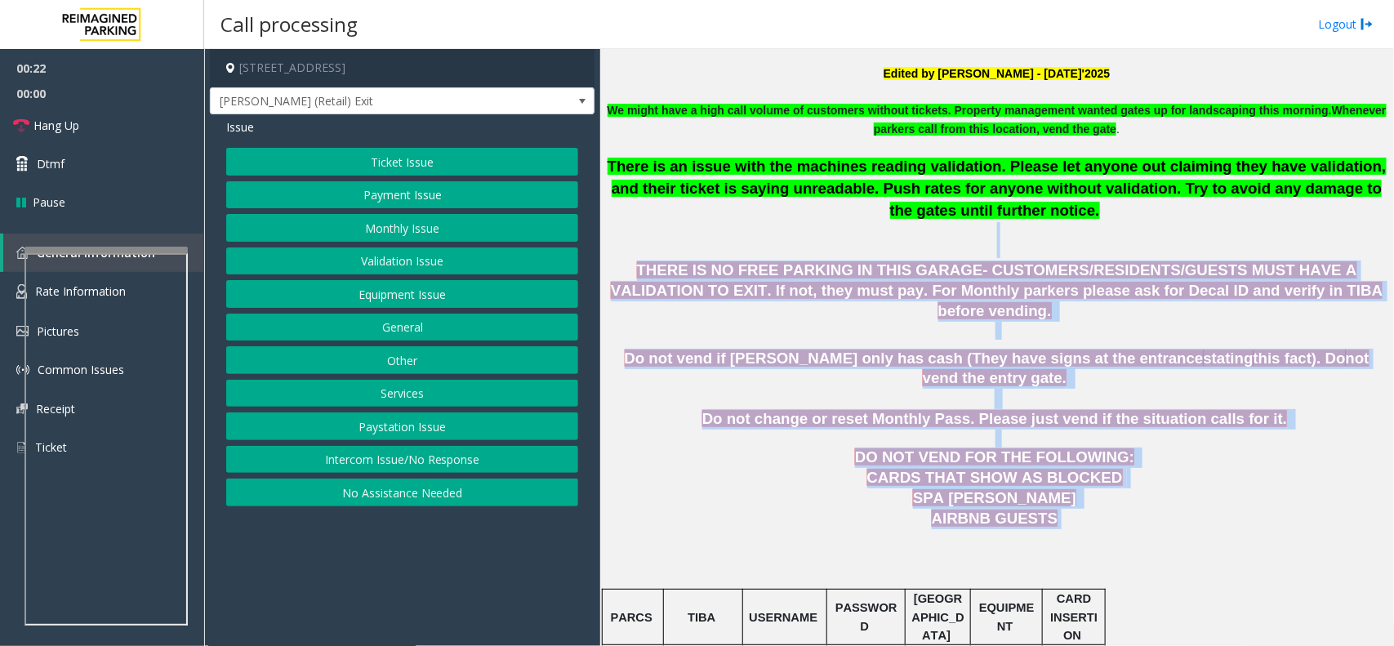
drag, startPoint x: 1063, startPoint y: 486, endPoint x: 790, endPoint y: 259, distance: 354.8
click at [805, 242] on p "There is an issue with the machines reading validation. Please let anyone out c…" at bounding box center [996, 207] width 781 height 102
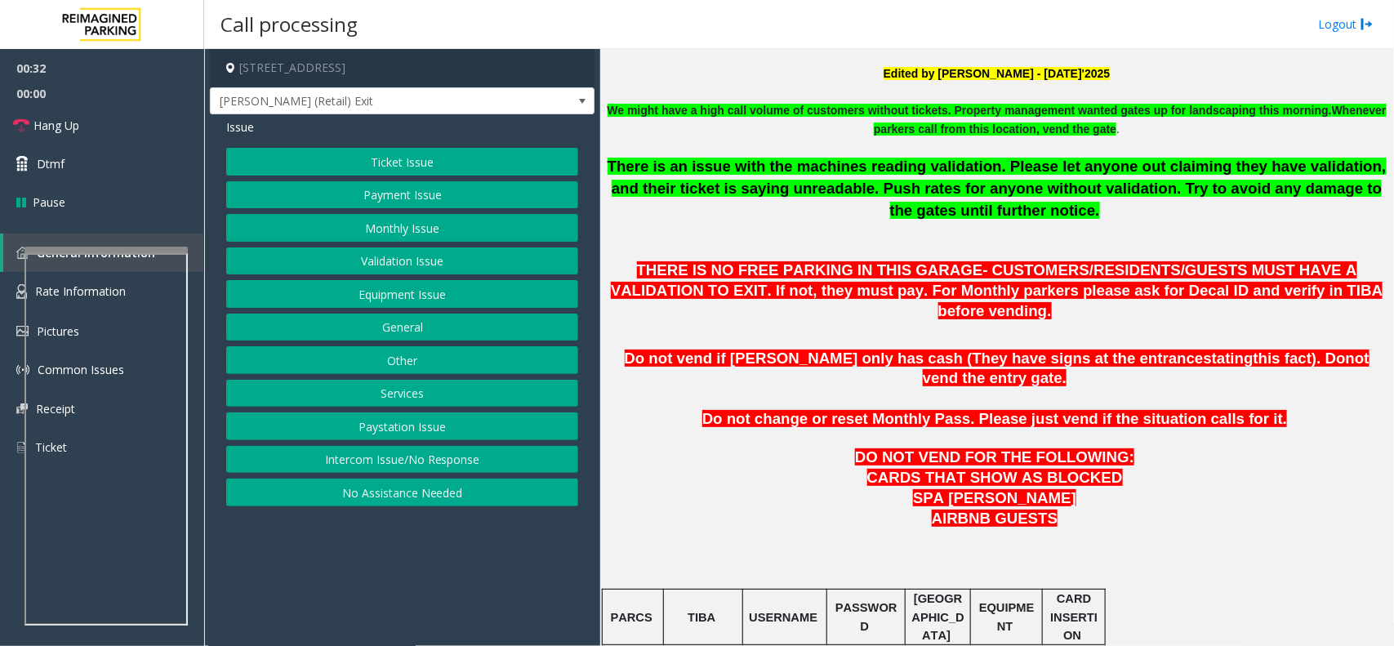
click at [555, 156] on button "Ticket Issue" at bounding box center [402, 162] width 352 height 28
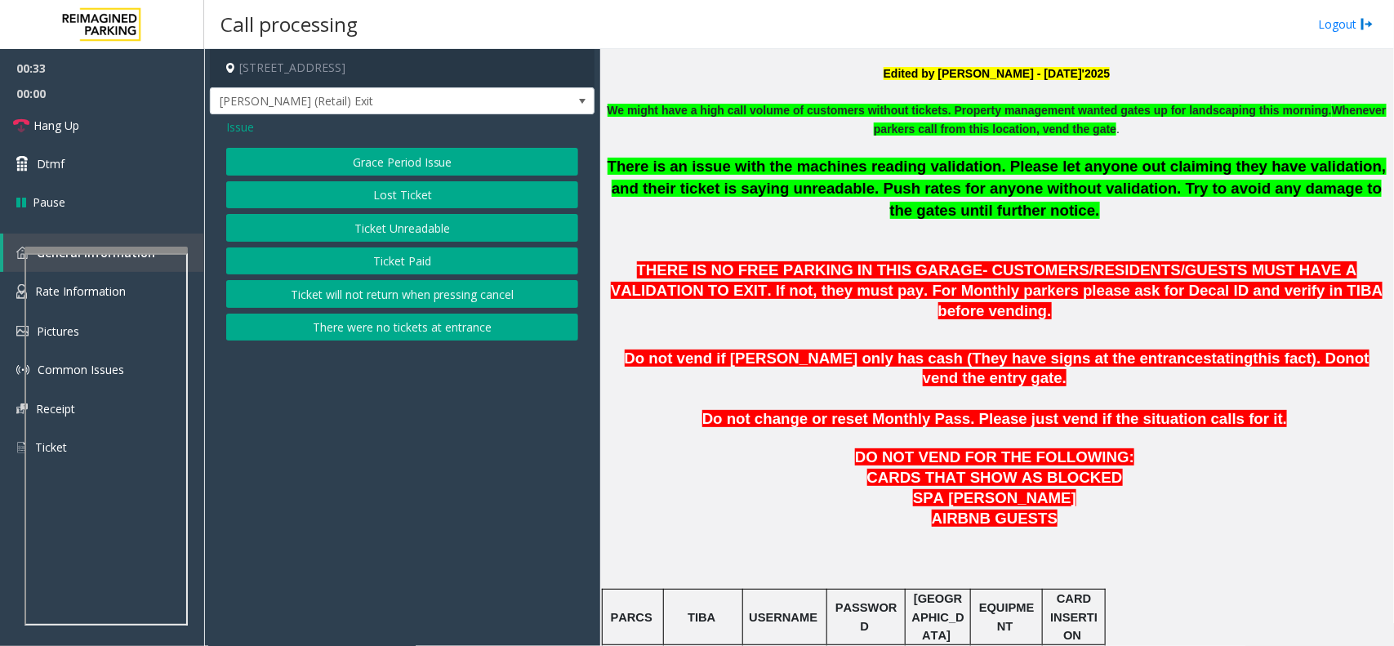
click at [439, 194] on button "Lost Ticket" at bounding box center [402, 195] width 352 height 28
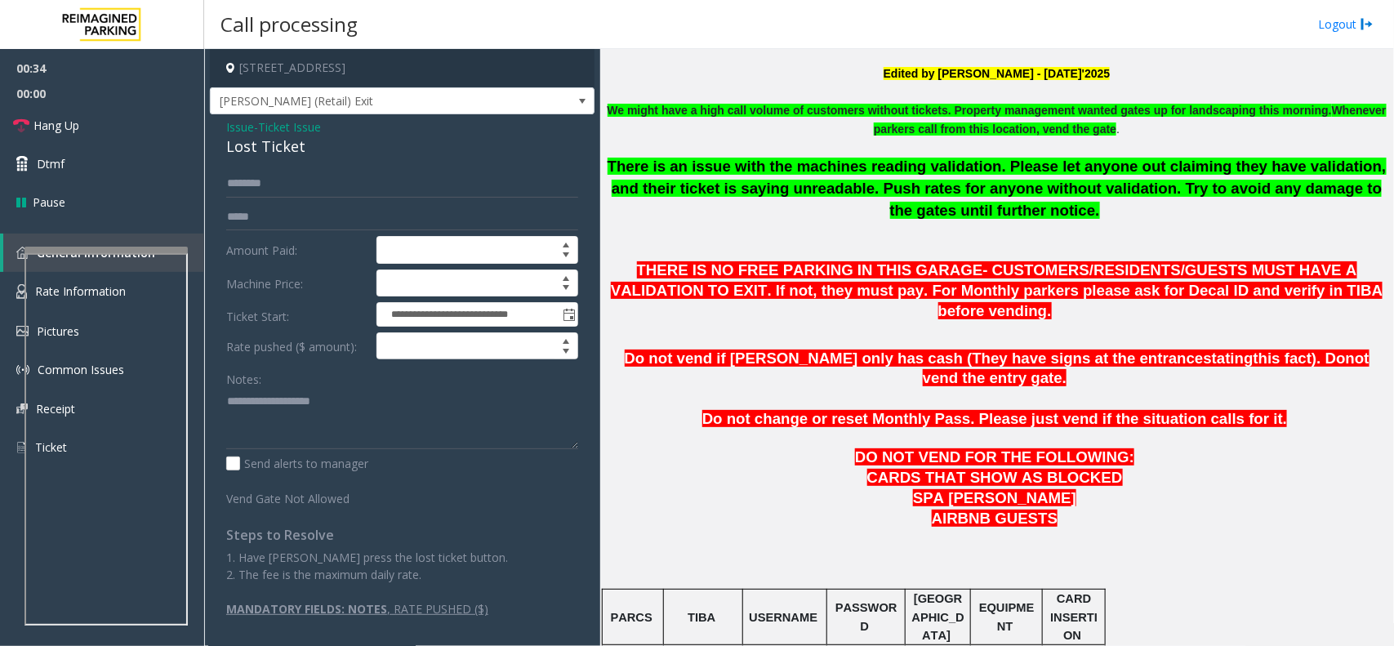
click at [295, 388] on div "Notes:" at bounding box center [402, 407] width 352 height 84
click at [294, 421] on textarea at bounding box center [402, 418] width 352 height 61
type textarea "*****"
click at [243, 129] on span "Issue" at bounding box center [240, 126] width 28 height 17
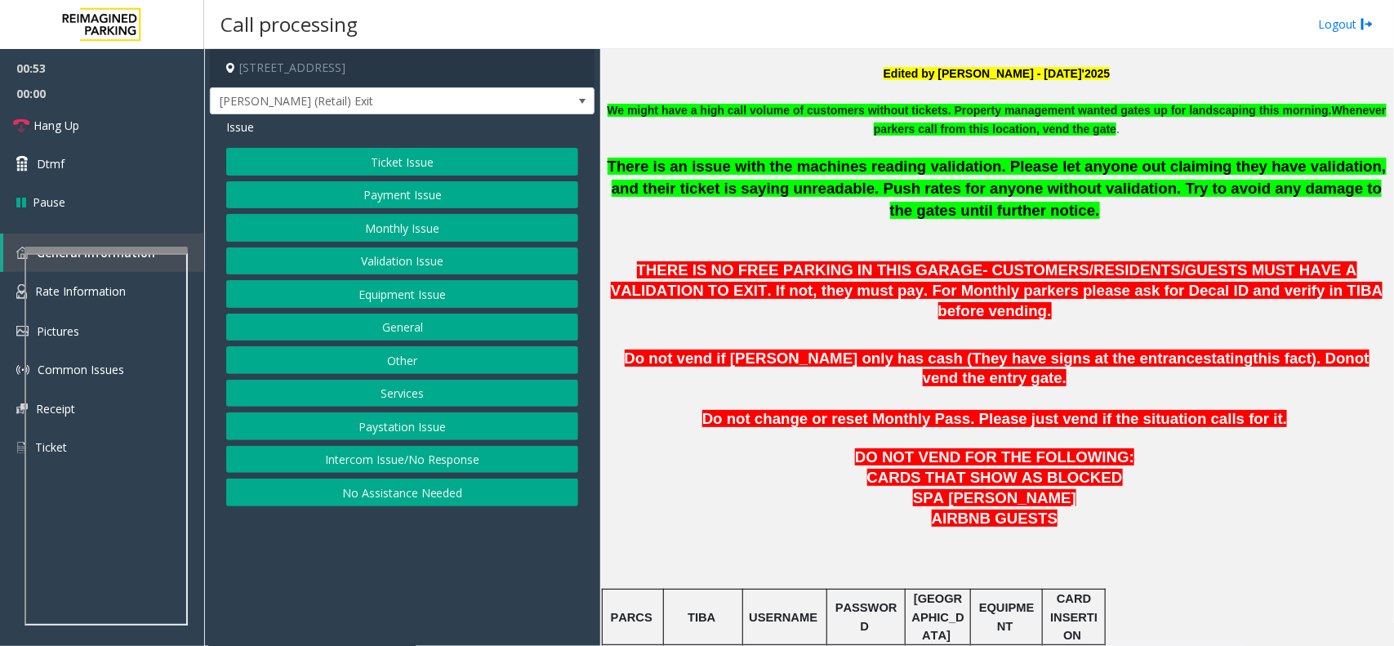
click at [449, 291] on button "Equipment Issue" at bounding box center [402, 294] width 352 height 28
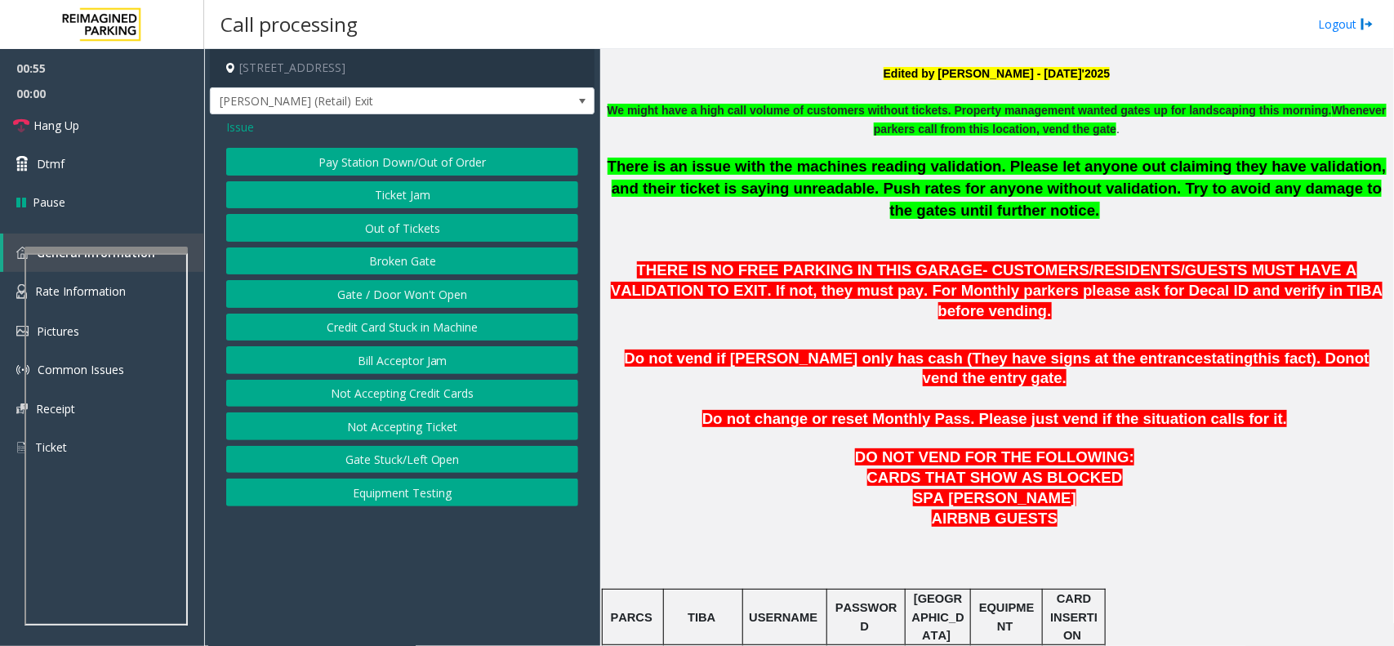
click at [243, 129] on span "Issue" at bounding box center [240, 126] width 28 height 17
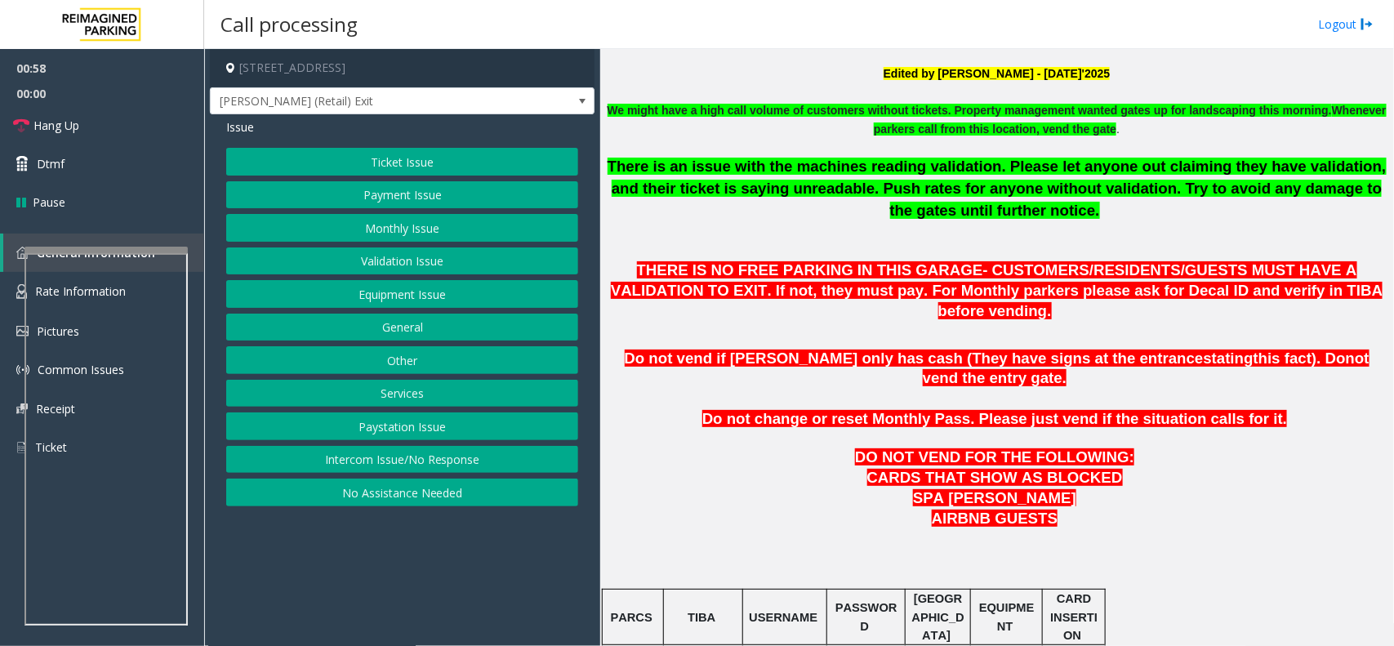
click at [419, 287] on button "Equipment Issue" at bounding box center [402, 294] width 352 height 28
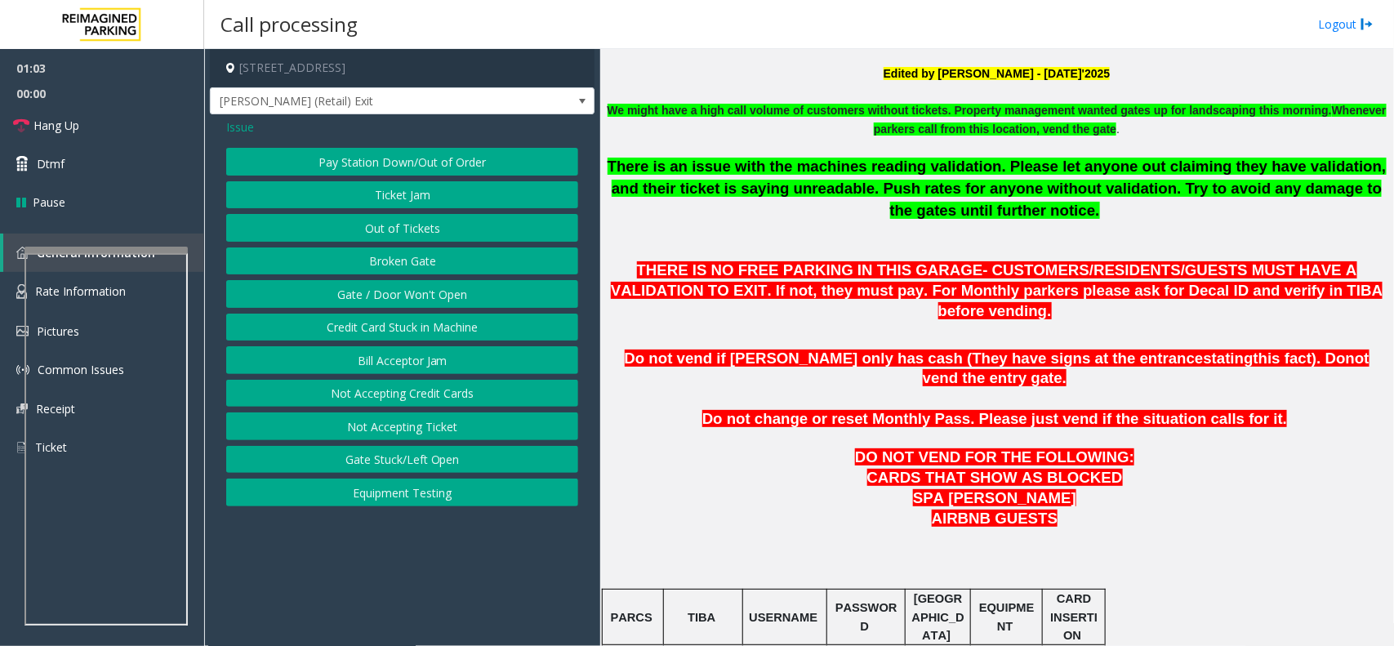
click at [405, 274] on button "Broken Gate" at bounding box center [402, 261] width 352 height 28
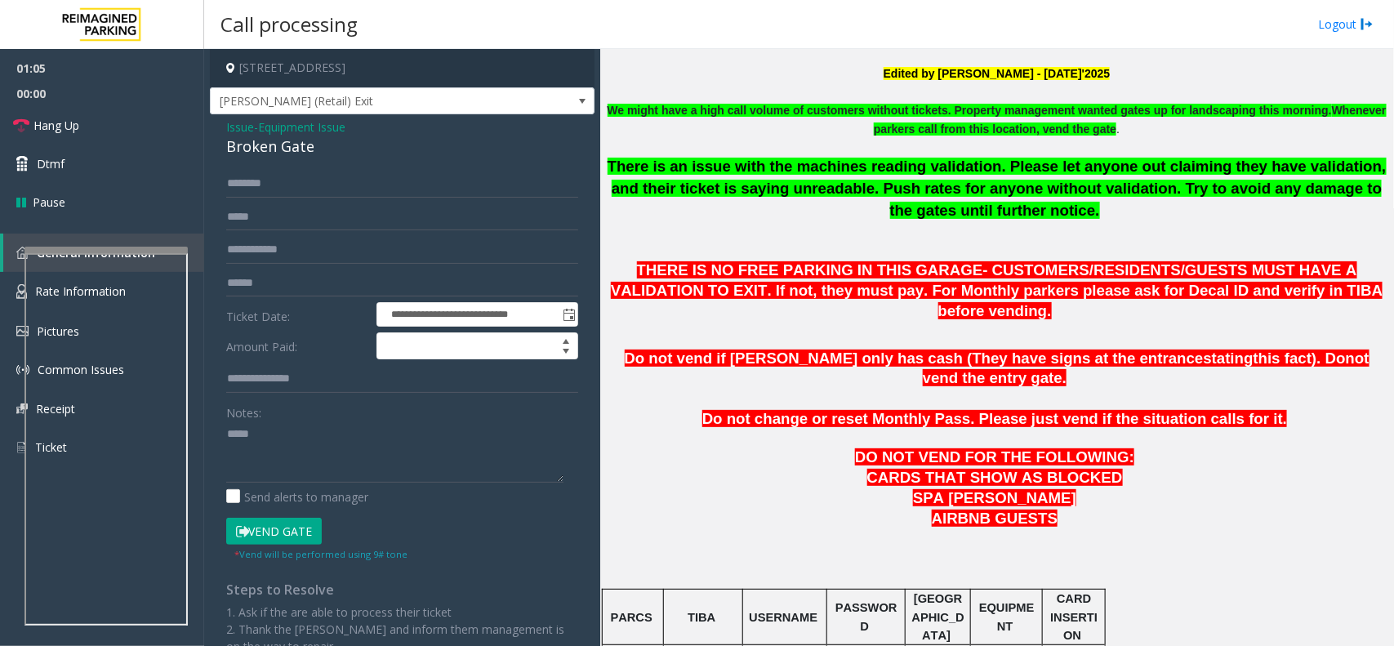
click at [234, 124] on span "Issue" at bounding box center [240, 126] width 28 height 17
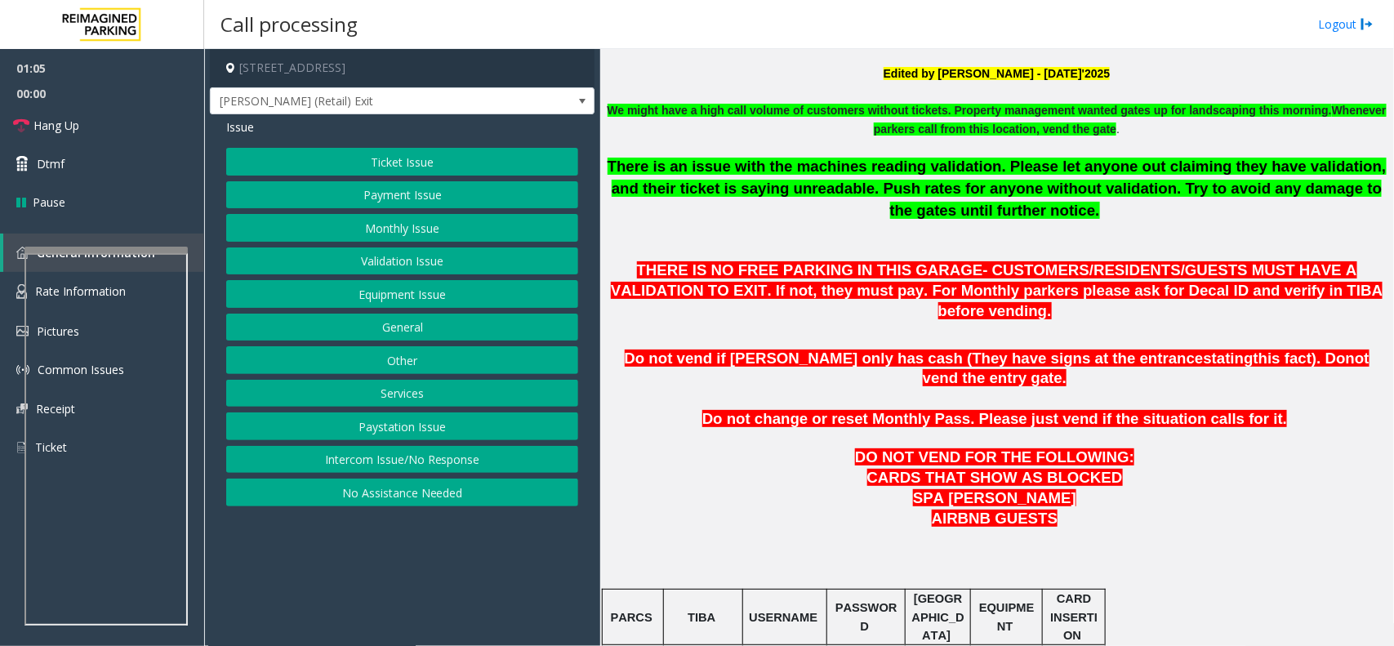
click at [455, 288] on button "Equipment Issue" at bounding box center [402, 294] width 352 height 28
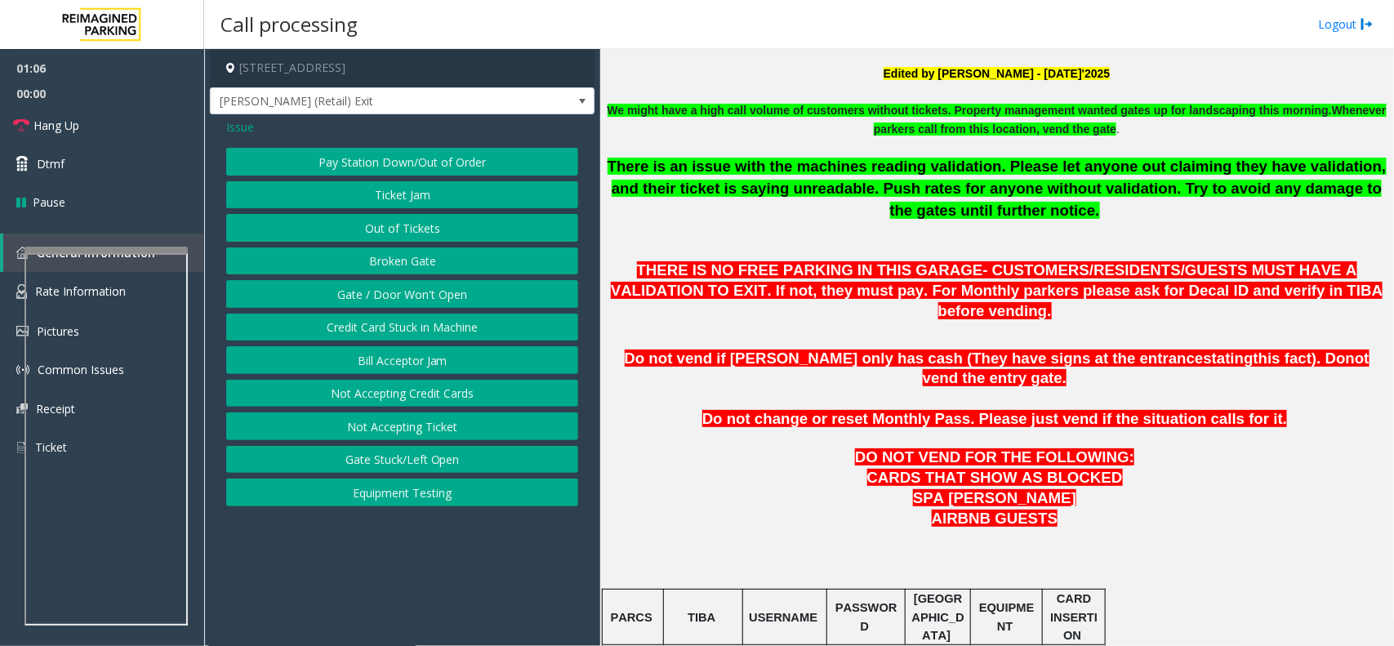
click at [455, 288] on button "Gate / Door Won't Open" at bounding box center [402, 294] width 352 height 28
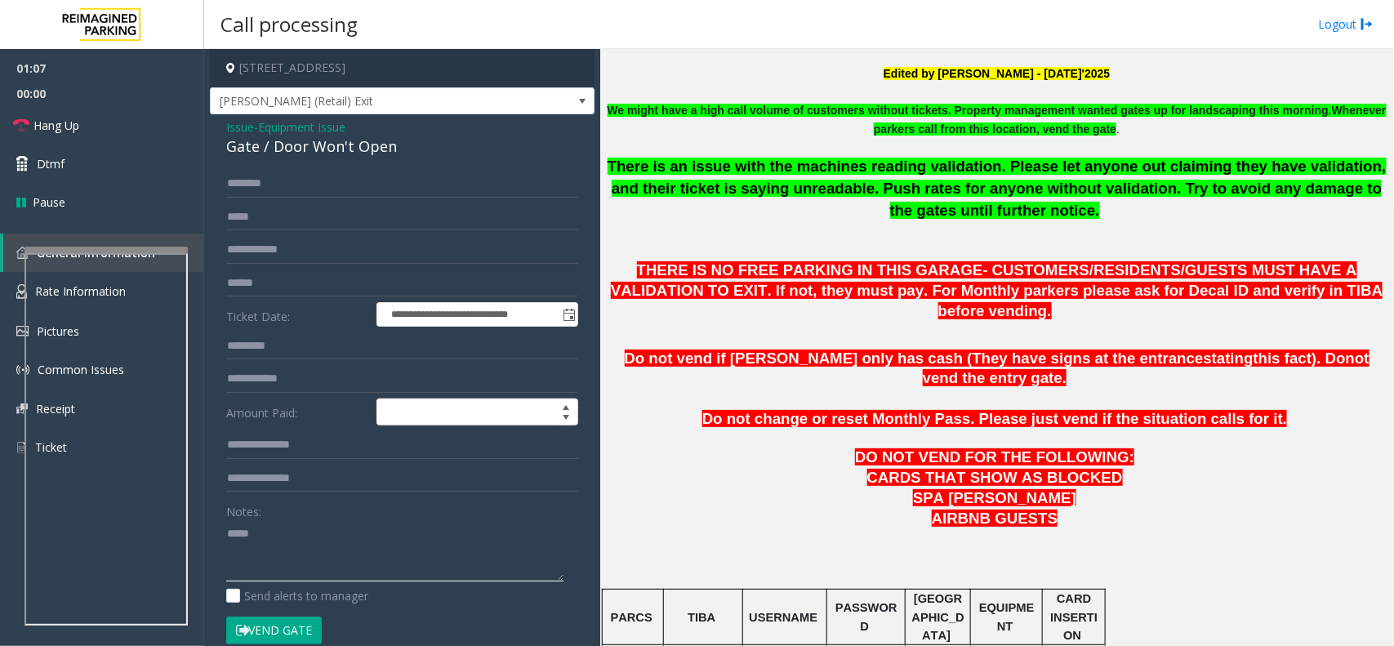
click at [377, 532] on textarea at bounding box center [394, 550] width 337 height 61
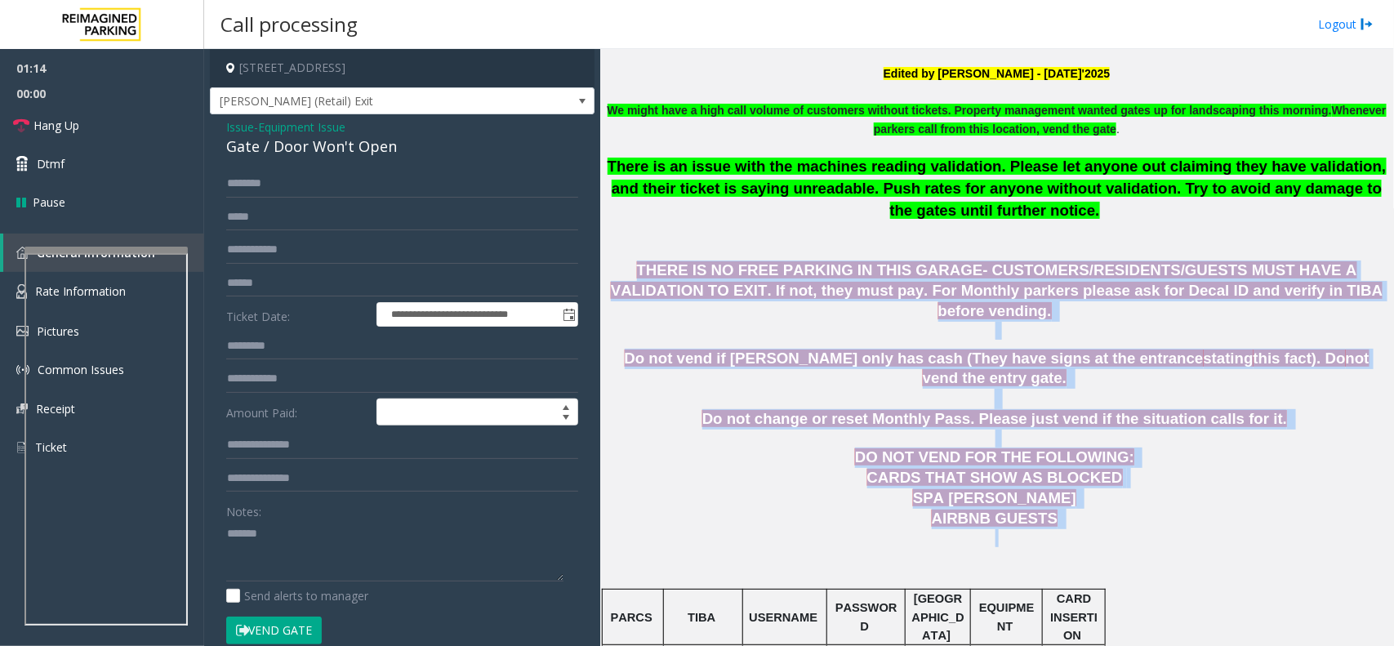
drag, startPoint x: 617, startPoint y: 266, endPoint x: 1064, endPoint y: 503, distance: 506.3
click at [1067, 529] on p at bounding box center [996, 538] width 781 height 18
drag, startPoint x: 1067, startPoint y: 494, endPoint x: 707, endPoint y: 216, distance: 454.7
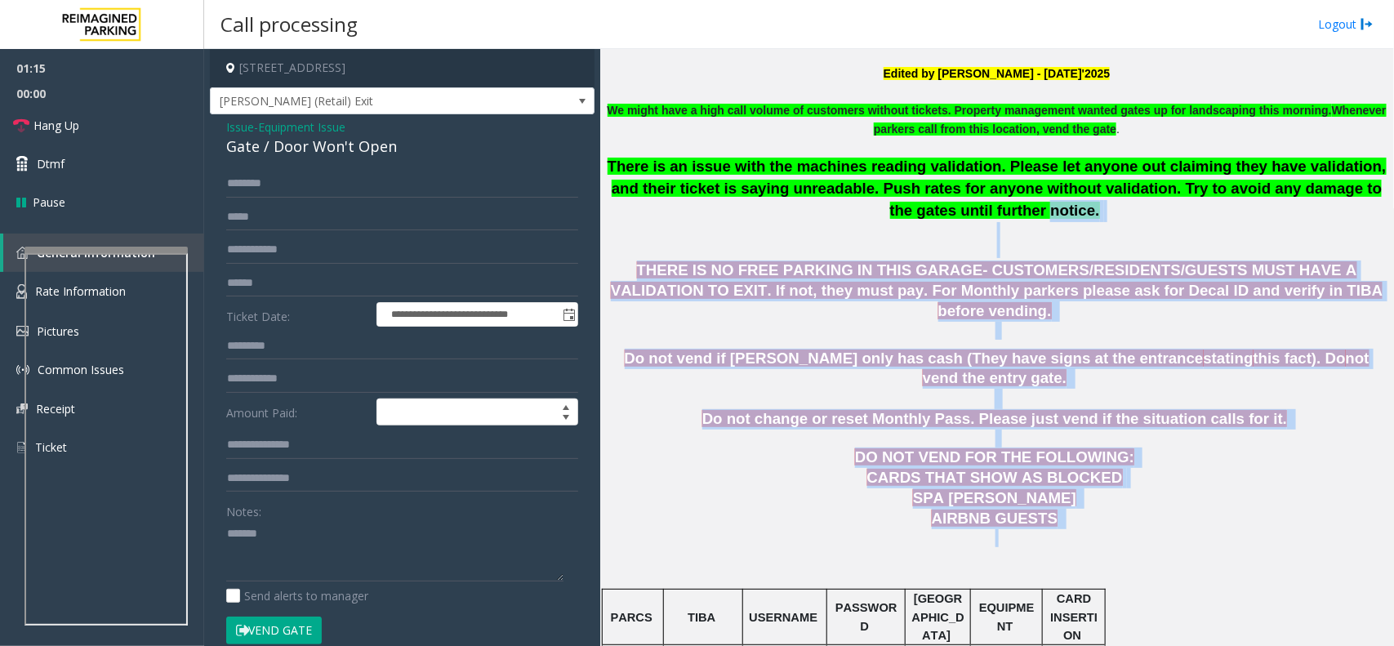
click at [713, 237] on p "There is an issue with the machines reading validation. Please let anyone out c…" at bounding box center [996, 207] width 781 height 102
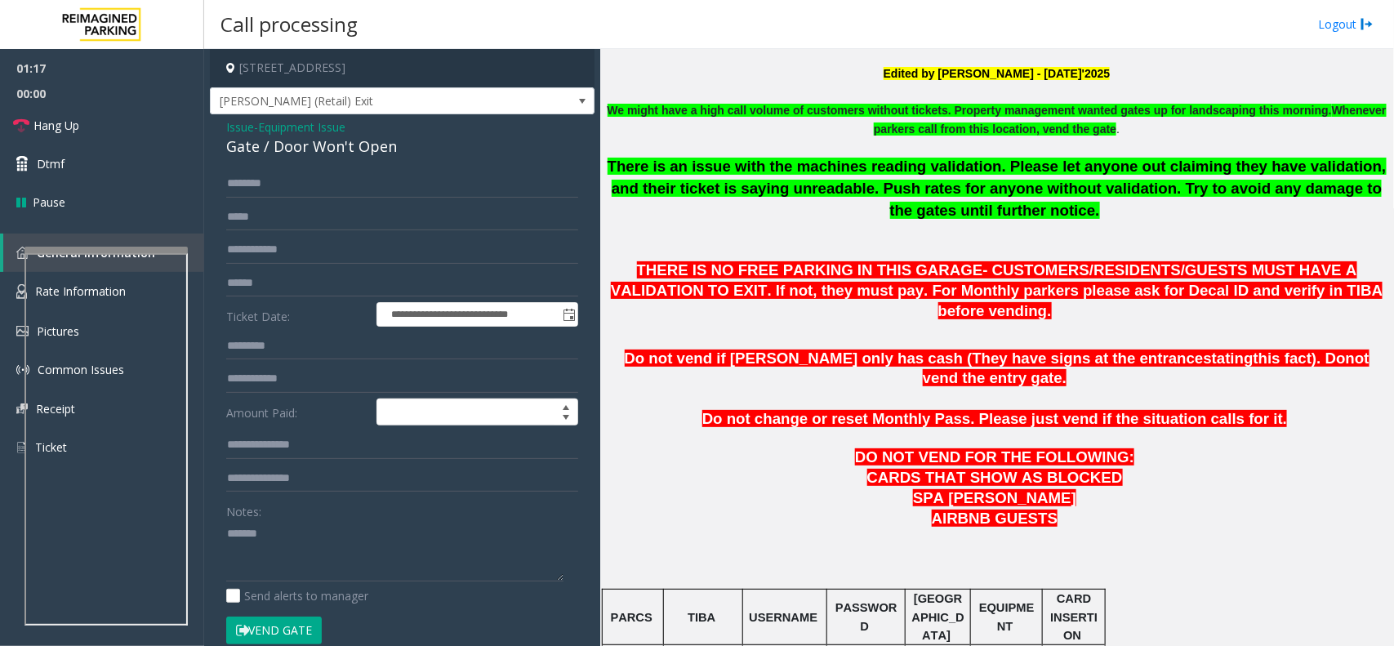
click at [317, 161] on div "**********" at bounding box center [402, 519] width 385 height 810
click at [320, 154] on div "Gate / Door Won't Open" at bounding box center [402, 147] width 352 height 22
copy div "Gate / Door Won't Open"
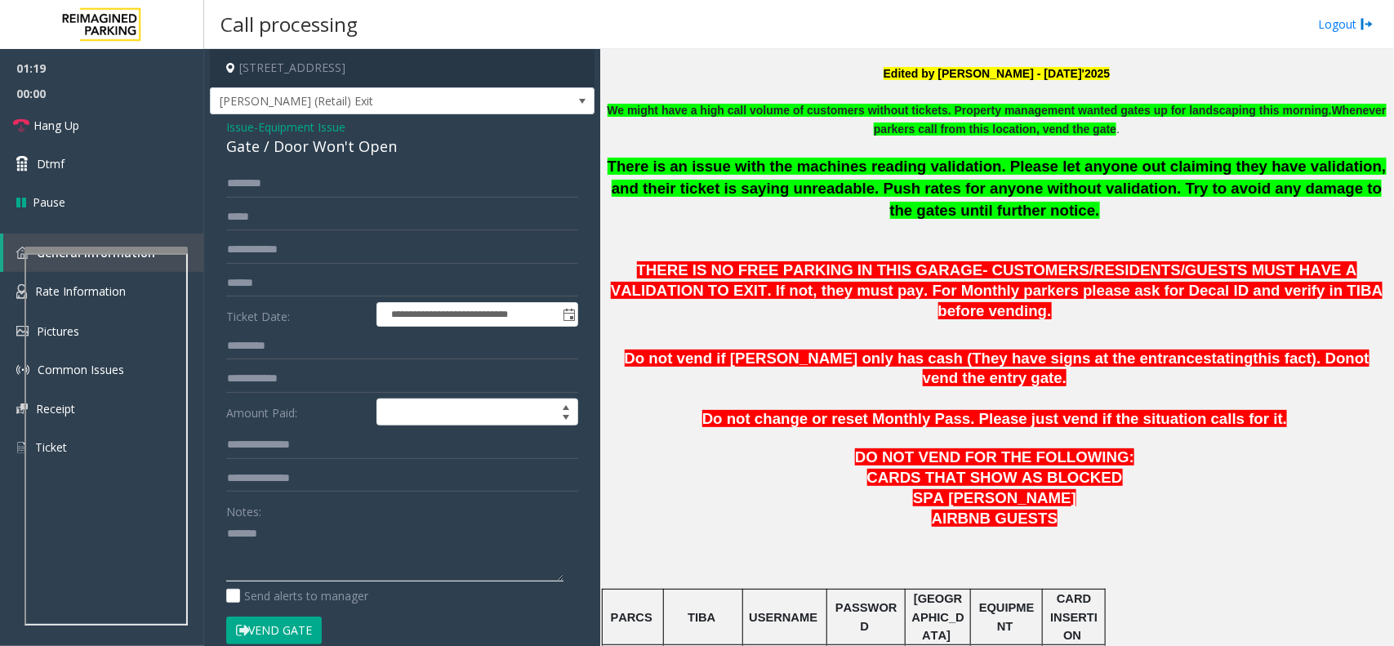
click at [327, 554] on textarea at bounding box center [394, 550] width 337 height 61
drag, startPoint x: 327, startPoint y: 551, endPoint x: 270, endPoint y: 544, distance: 57.6
click at [270, 544] on textarea at bounding box center [394, 550] width 337 height 61
click at [498, 539] on textarea at bounding box center [394, 550] width 337 height 61
click at [506, 536] on textarea at bounding box center [394, 550] width 337 height 61
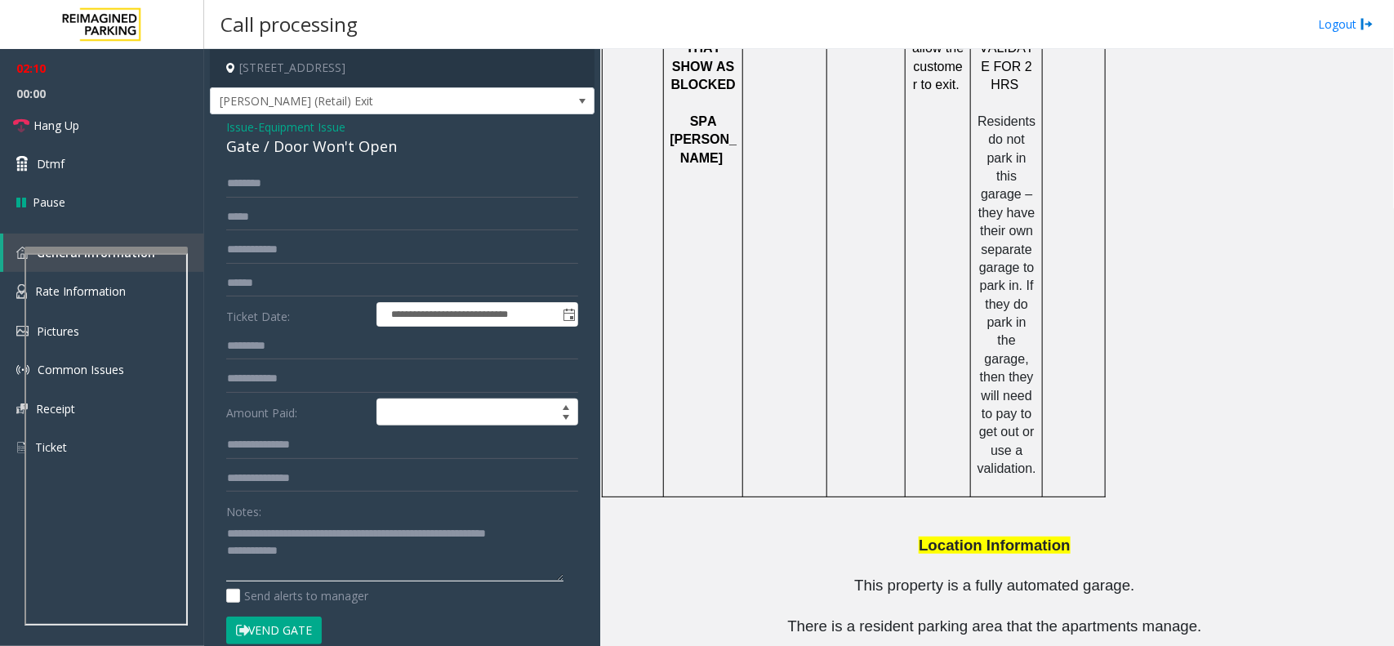
scroll to position [2179, 0]
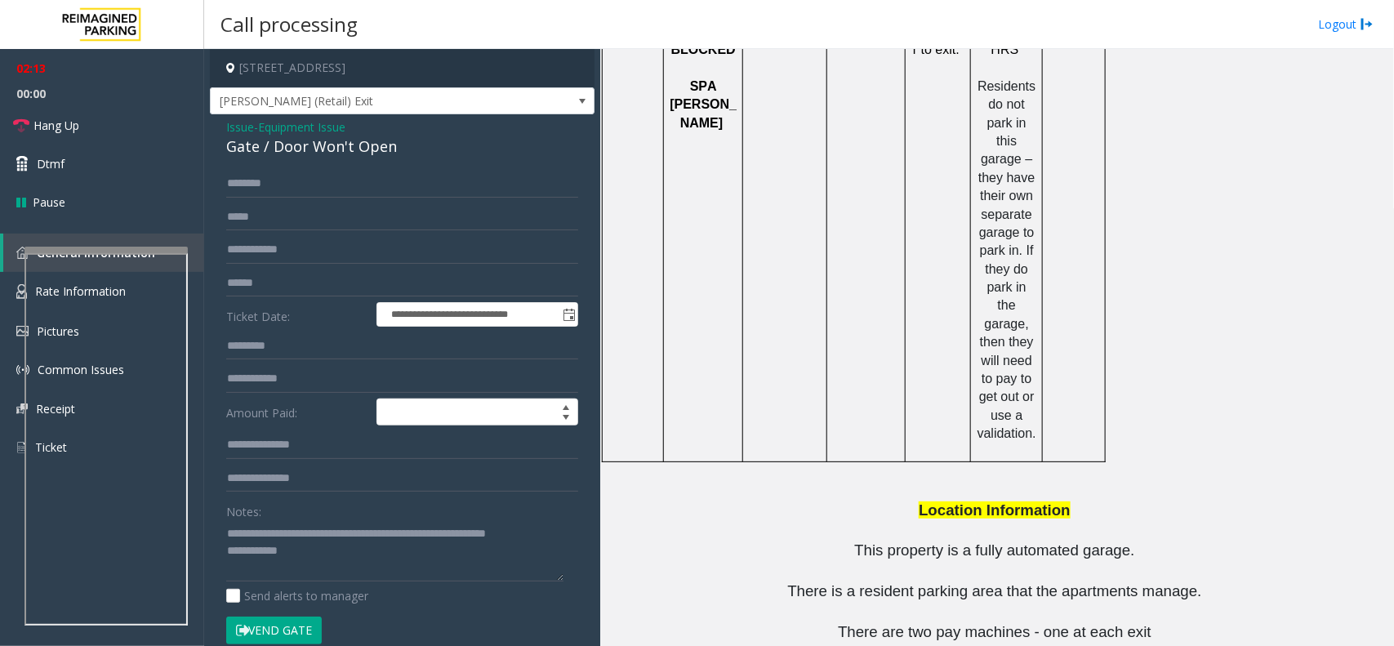
copy tr "[PHONE_NUMBER]"
drag, startPoint x: 951, startPoint y: 576, endPoint x: 784, endPoint y: 572, distance: 167.4
click at [411, 561] on textarea at bounding box center [394, 550] width 337 height 61
copy tr "[PERSON_NAME] [PHONE_NUMBER]"
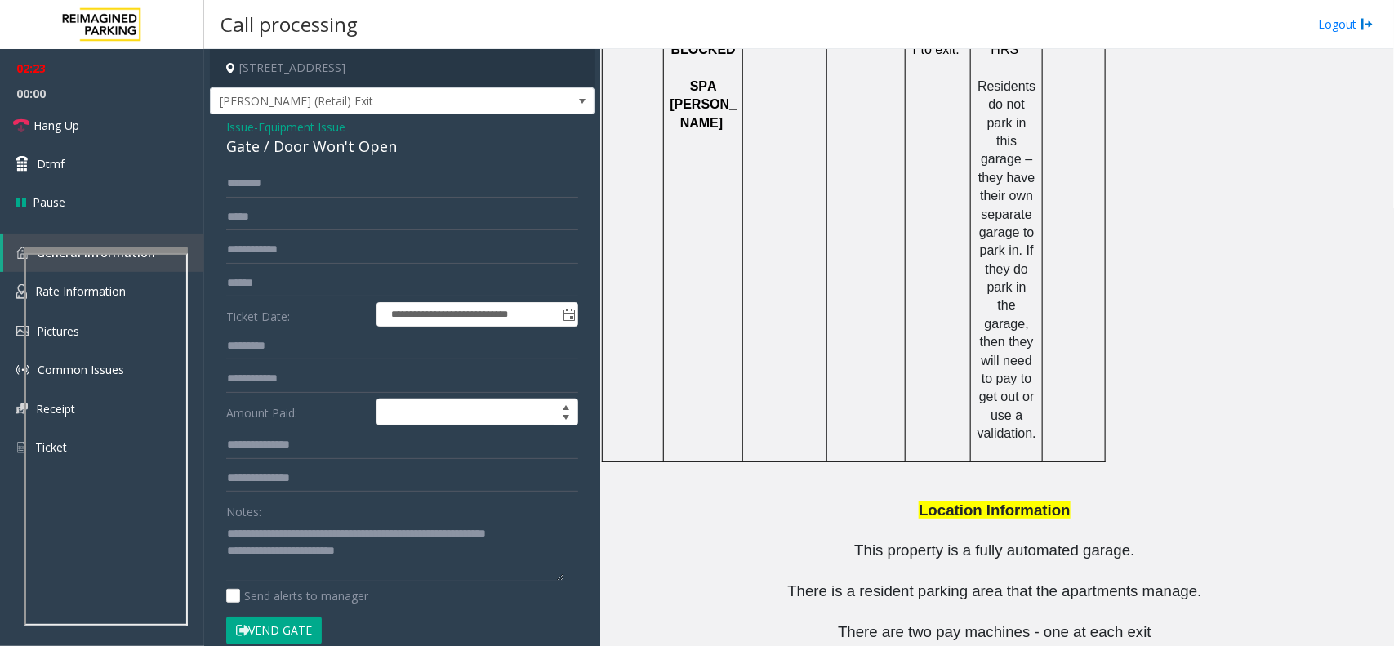
drag, startPoint x: 617, startPoint y: 578, endPoint x: 941, endPoint y: 580, distance: 324.2
click at [438, 558] on textarea at bounding box center [394, 550] width 337 height 61
paste textarea "**********"
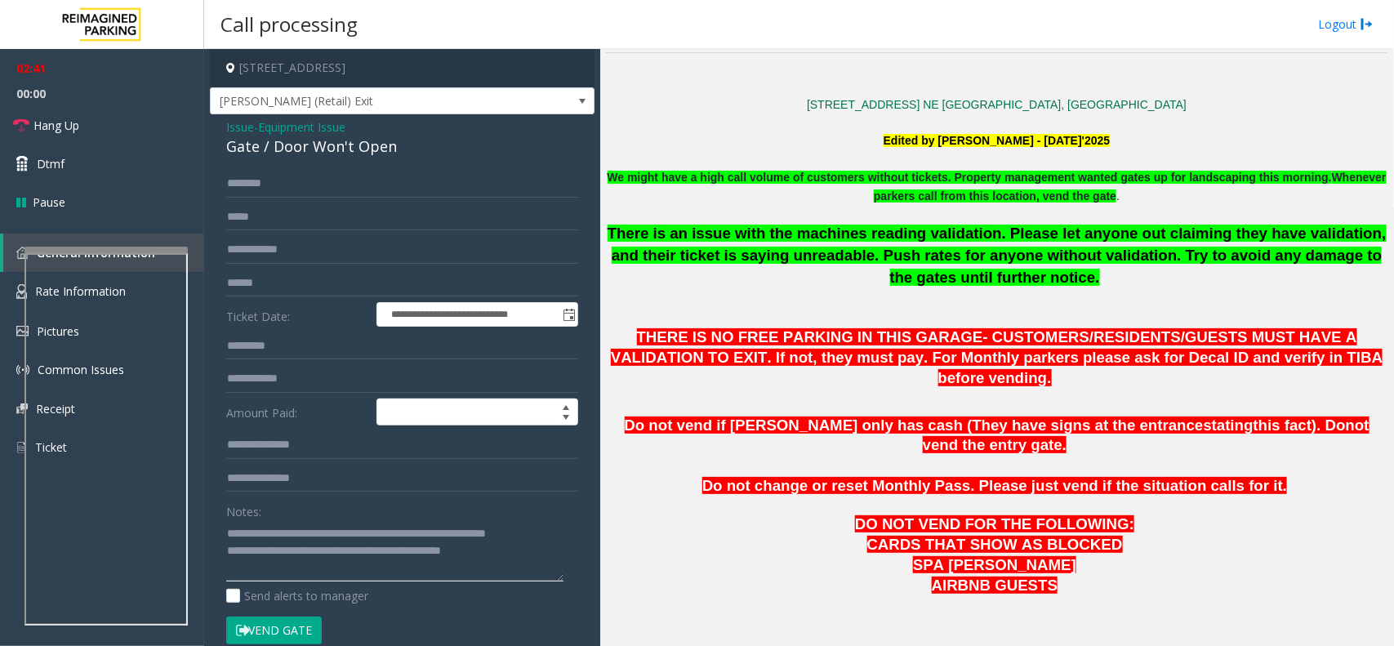
scroll to position [137, 0]
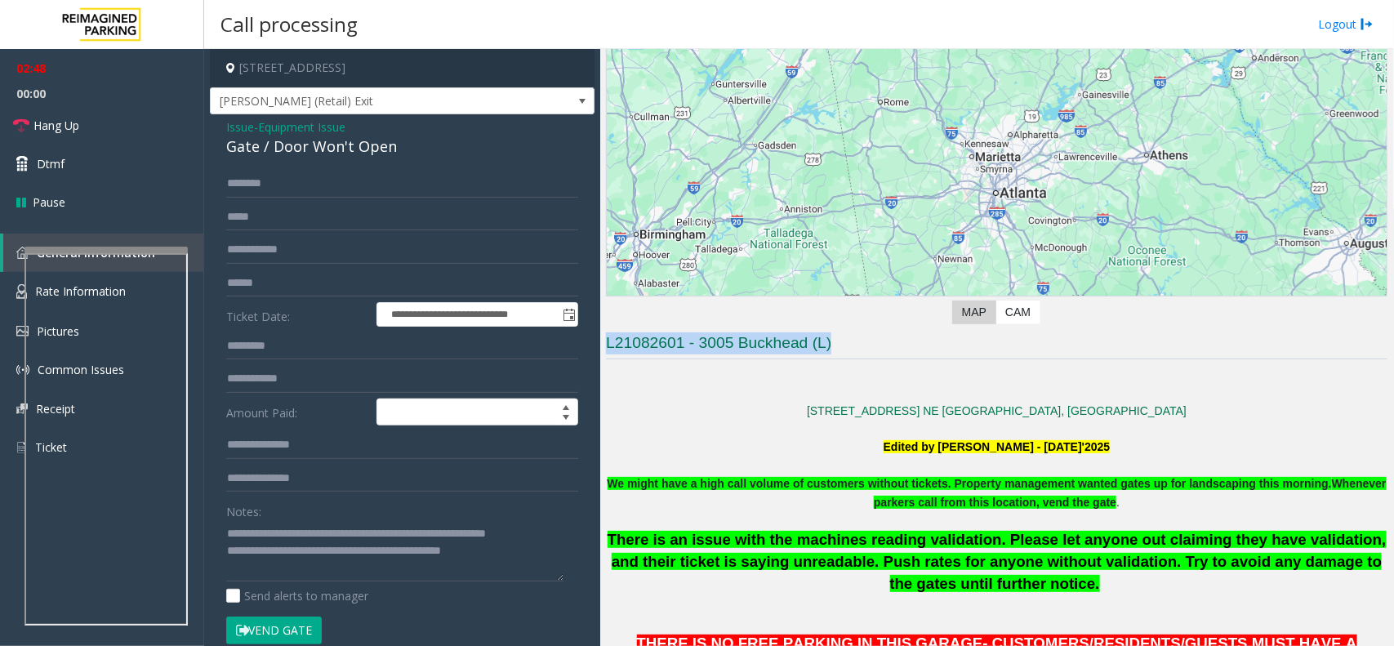
drag, startPoint x: 853, startPoint y: 344, endPoint x: 604, endPoint y: 341, distance: 249.1
click at [604, 341] on div "Main Revenue Control Manufacturer: TIBA ← Move left → Move right ↑ Move up ↓ Mo…" at bounding box center [996, 347] width 793 height 597
drag, startPoint x: 842, startPoint y: 341, endPoint x: 608, endPoint y: 351, distance: 233.7
click at [608, 351] on h3 "L21082601 - 3005 Buckhead (L)" at bounding box center [996, 345] width 781 height 27
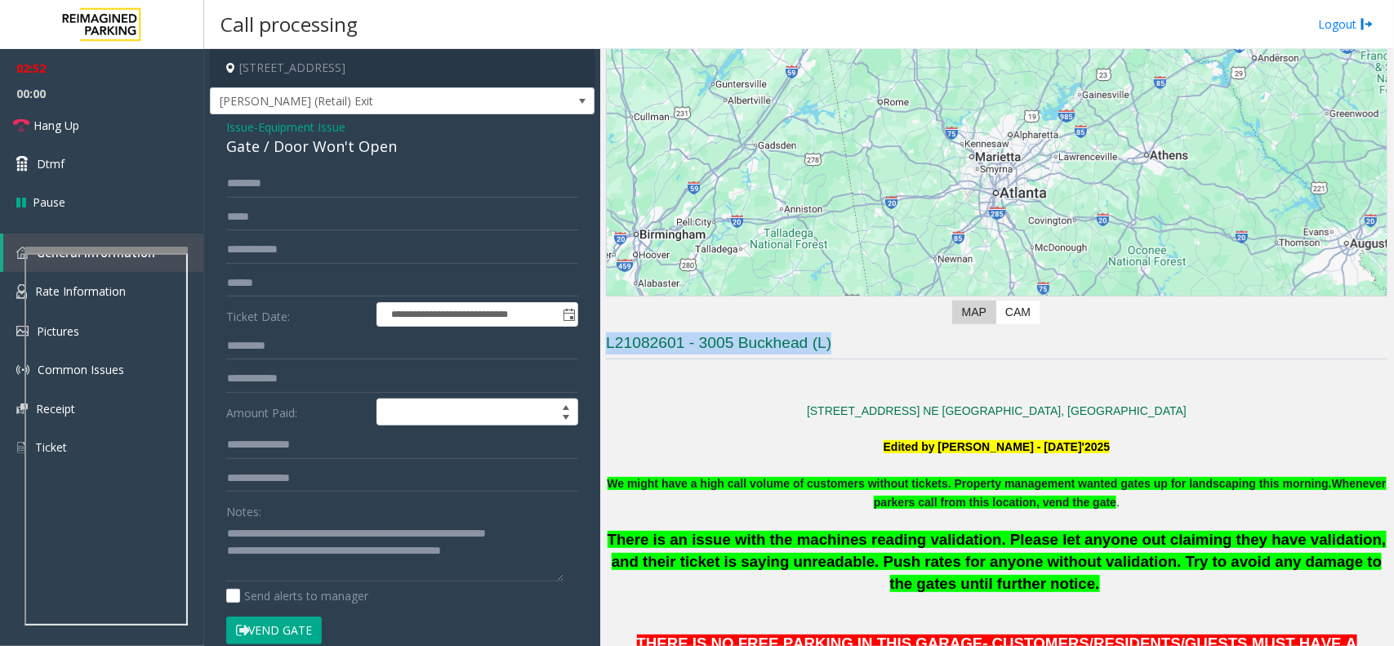
click at [714, 357] on h3 "L21082601 - 3005 Buckhead (L)" at bounding box center [996, 345] width 781 height 27
drag, startPoint x: 866, startPoint y: 343, endPoint x: 605, endPoint y: 344, distance: 260.5
click at [605, 344] on div "Main Revenue Control Manufacturer: TIBA ← Move left → Move right ↑ Move up ↓ Mo…" at bounding box center [996, 347] width 793 height 597
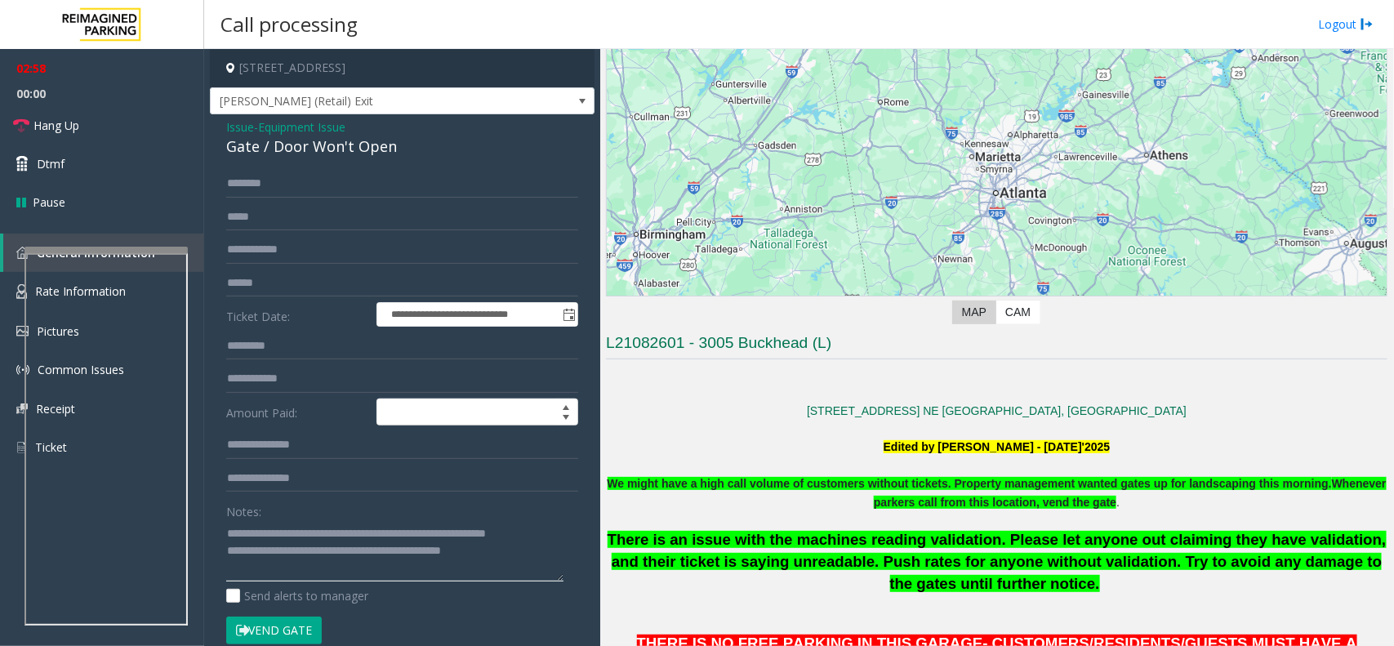
click at [527, 556] on textarea at bounding box center [394, 550] width 337 height 61
click at [535, 554] on textarea at bounding box center [394, 550] width 337 height 61
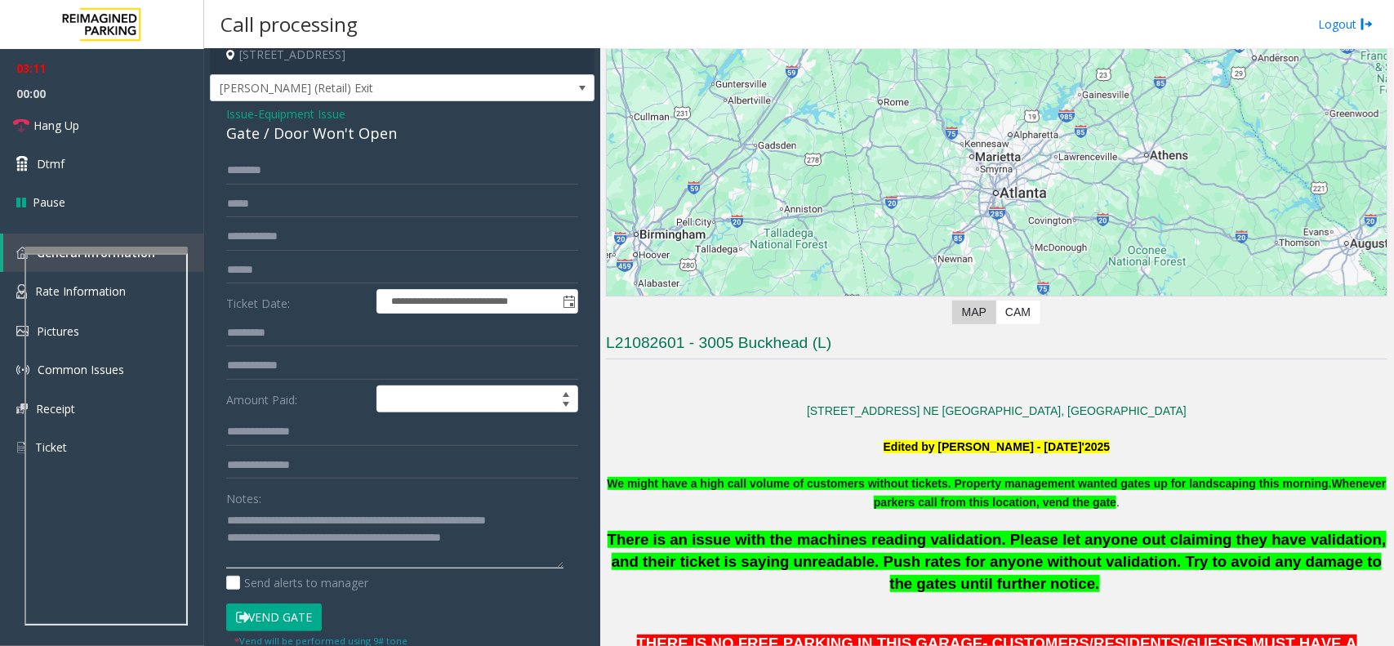
scroll to position [0, 0]
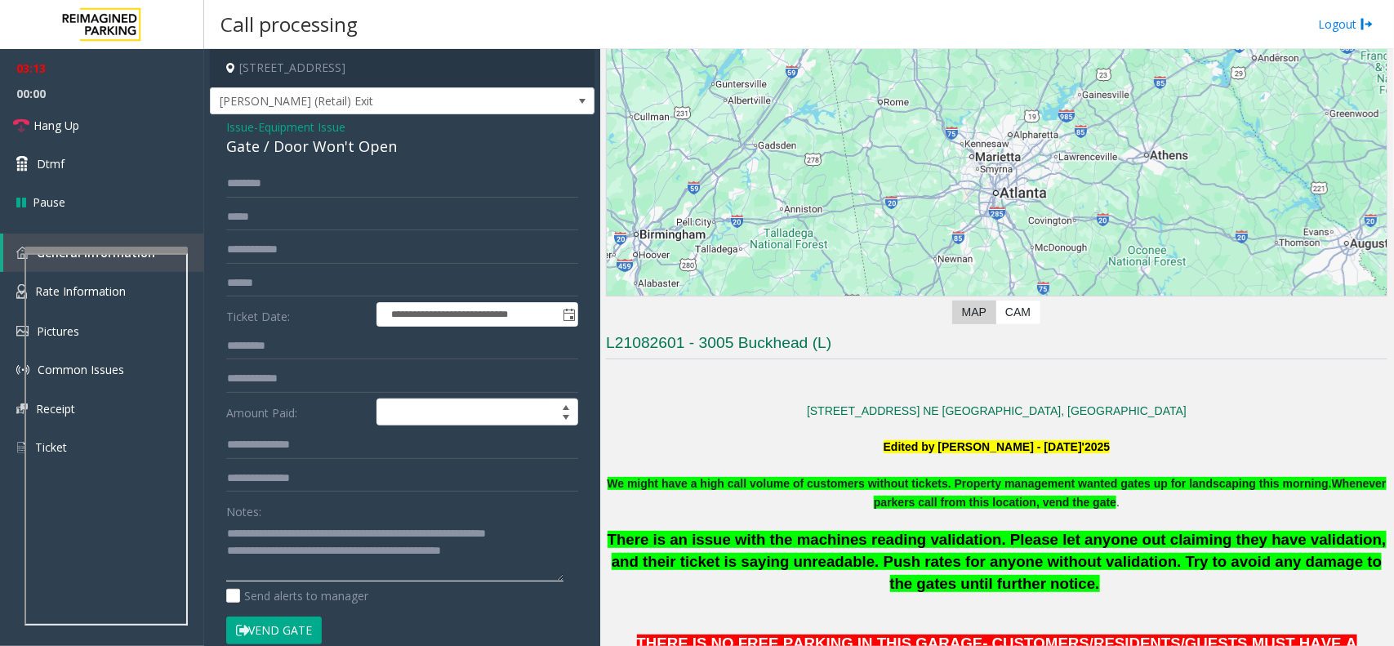
click at [536, 555] on textarea at bounding box center [394, 550] width 337 height 61
click at [296, 625] on button "Vend Gate" at bounding box center [274, 631] width 96 height 28
click at [528, 551] on textarea at bounding box center [394, 550] width 337 height 61
type textarea "**********"
click at [107, 129] on link "Hang Up" at bounding box center [102, 125] width 204 height 38
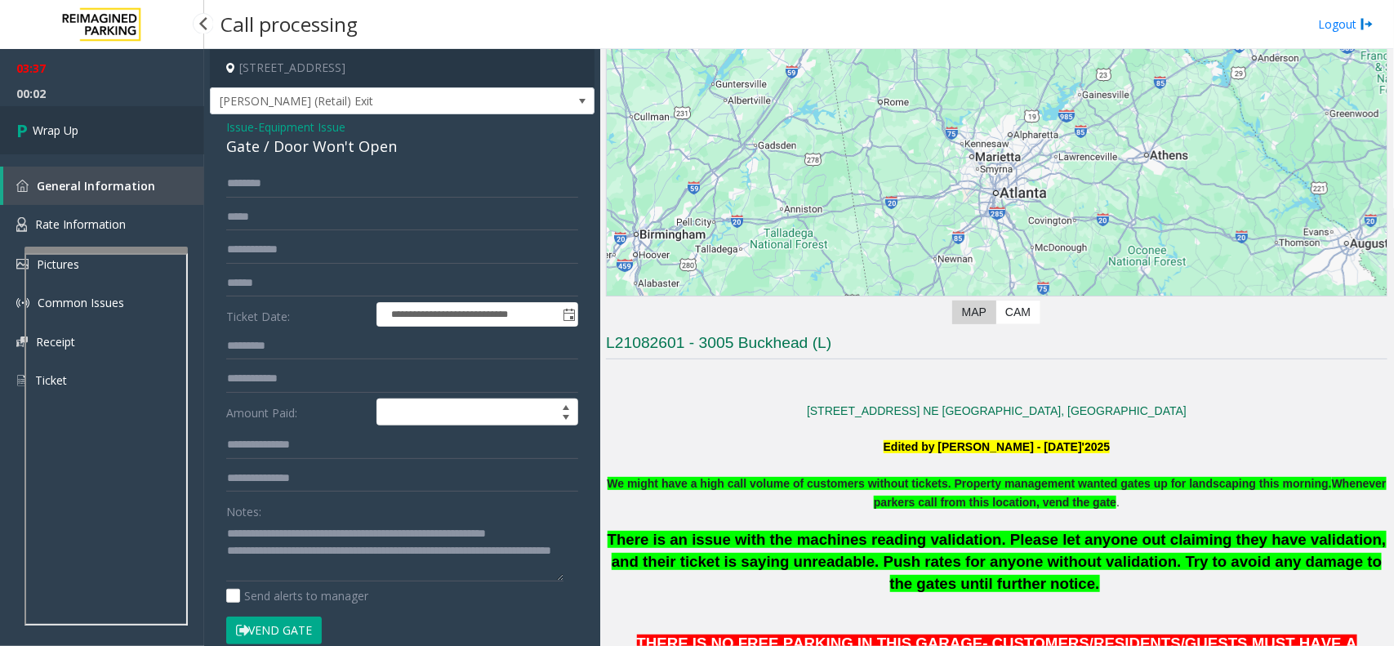
click at [107, 129] on link "Wrap Up" at bounding box center [102, 130] width 204 height 48
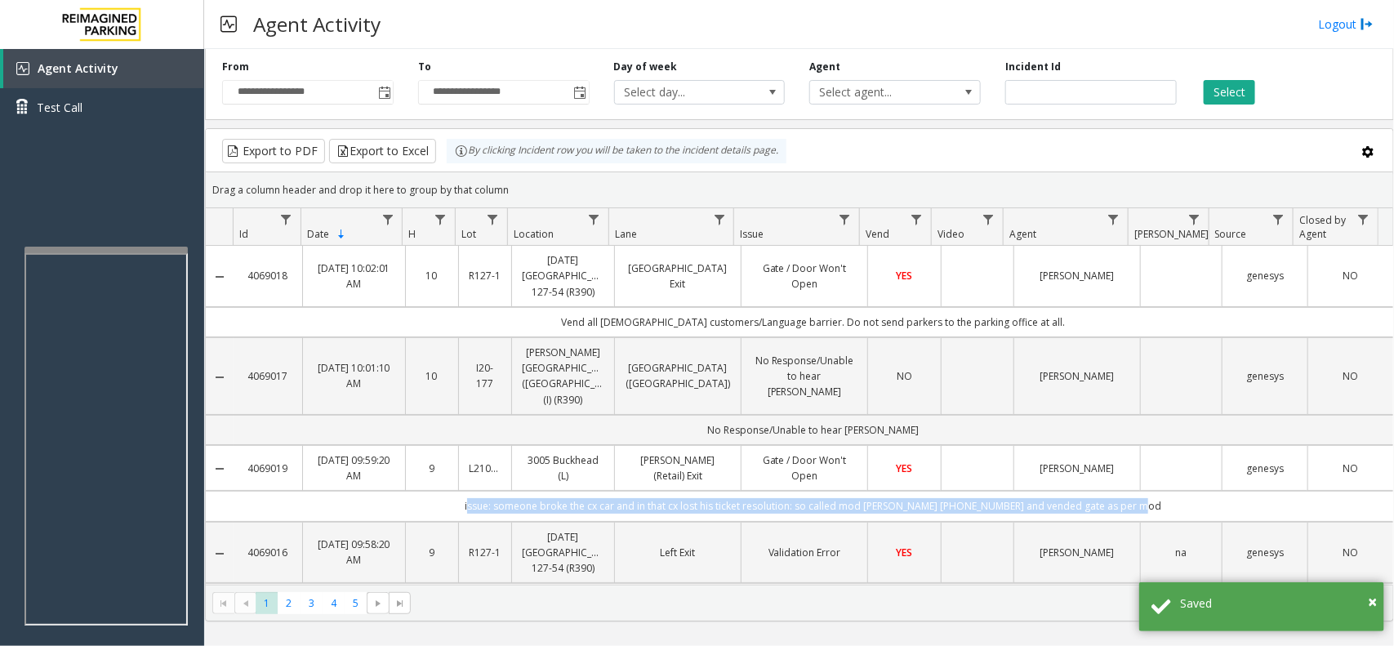
drag, startPoint x: 1152, startPoint y: 492, endPoint x: 470, endPoint y: 503, distance: 681.9
click at [470, 503] on td "issue: someone broke the cx car and in that cx lost his ticket resolution: so c…" at bounding box center [814, 506] width 1160 height 30
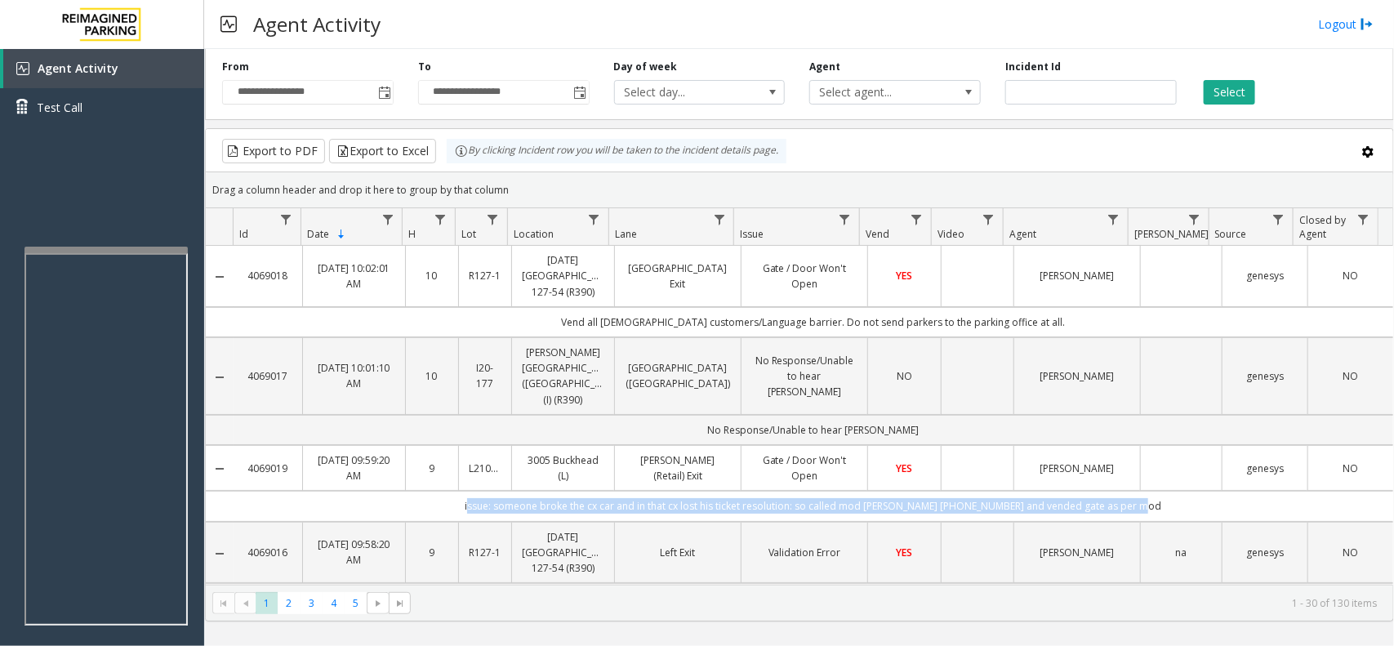
click at [465, 496] on td "issue: someone broke the cx car and in that cx lost his ticket resolution: so c…" at bounding box center [814, 506] width 1160 height 30
drag, startPoint x: 464, startPoint y: 494, endPoint x: 1141, endPoint y: 495, distance: 676.9
click at [1141, 495] on td "issue: someone broke the cx car and in that cx lost his ticket resolution: so c…" at bounding box center [814, 506] width 1160 height 30
drag, startPoint x: 1145, startPoint y: 490, endPoint x: 464, endPoint y: 486, distance: 681.0
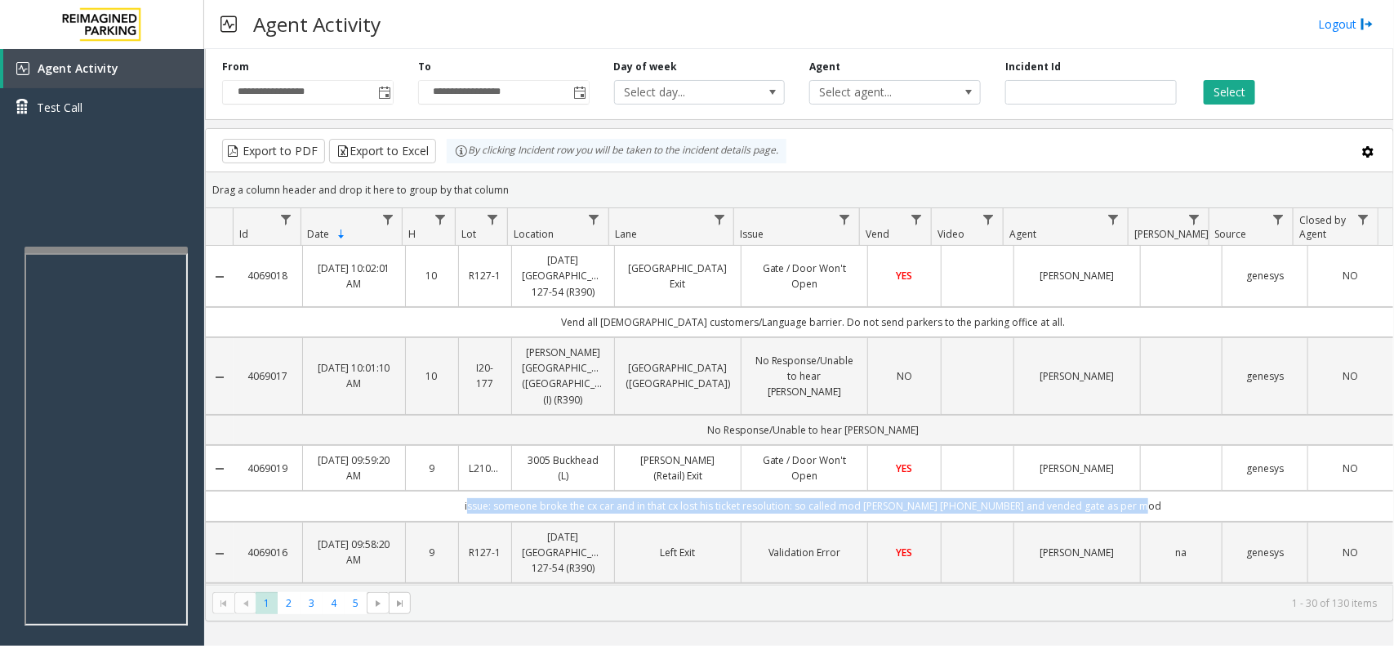
click at [464, 491] on td "issue: someone broke the cx car and in that cx lost his ticket resolution: so c…" at bounding box center [814, 506] width 1160 height 30
click at [463, 491] on td "issue: someone broke the cx car and in that cx lost his ticket resolution: so c…" at bounding box center [814, 506] width 1160 height 30
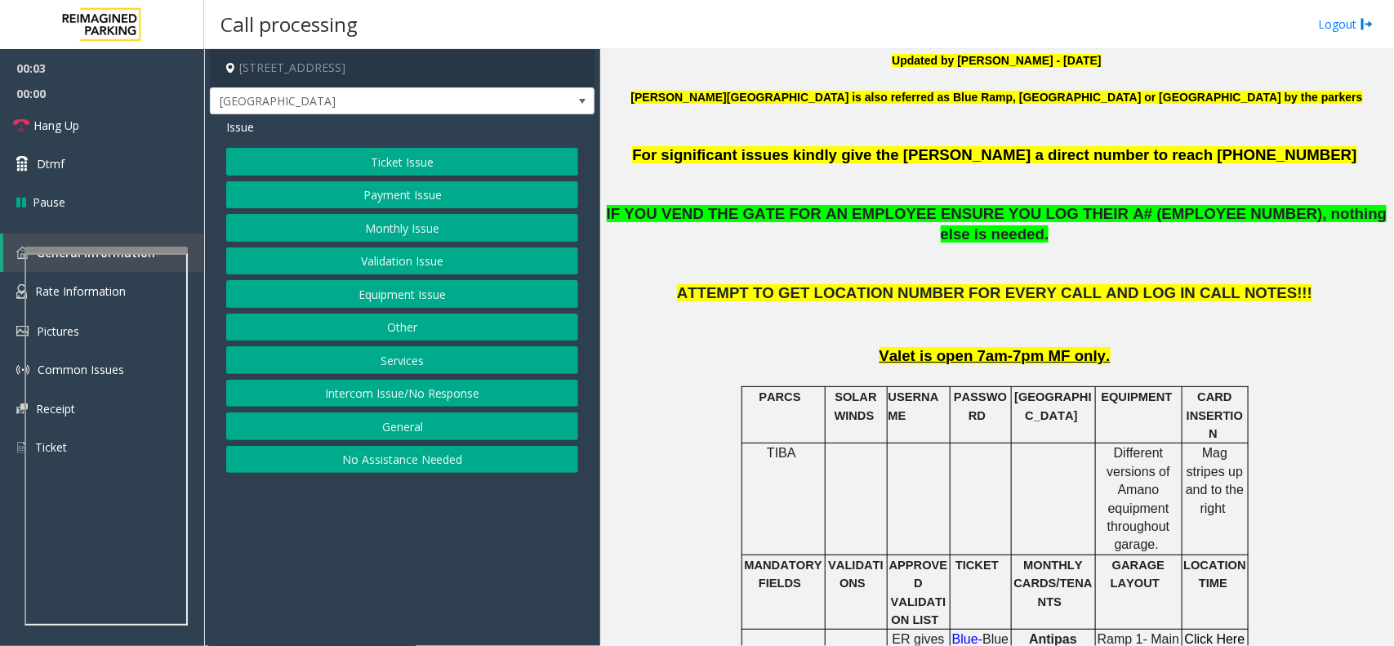
scroll to position [510, 0]
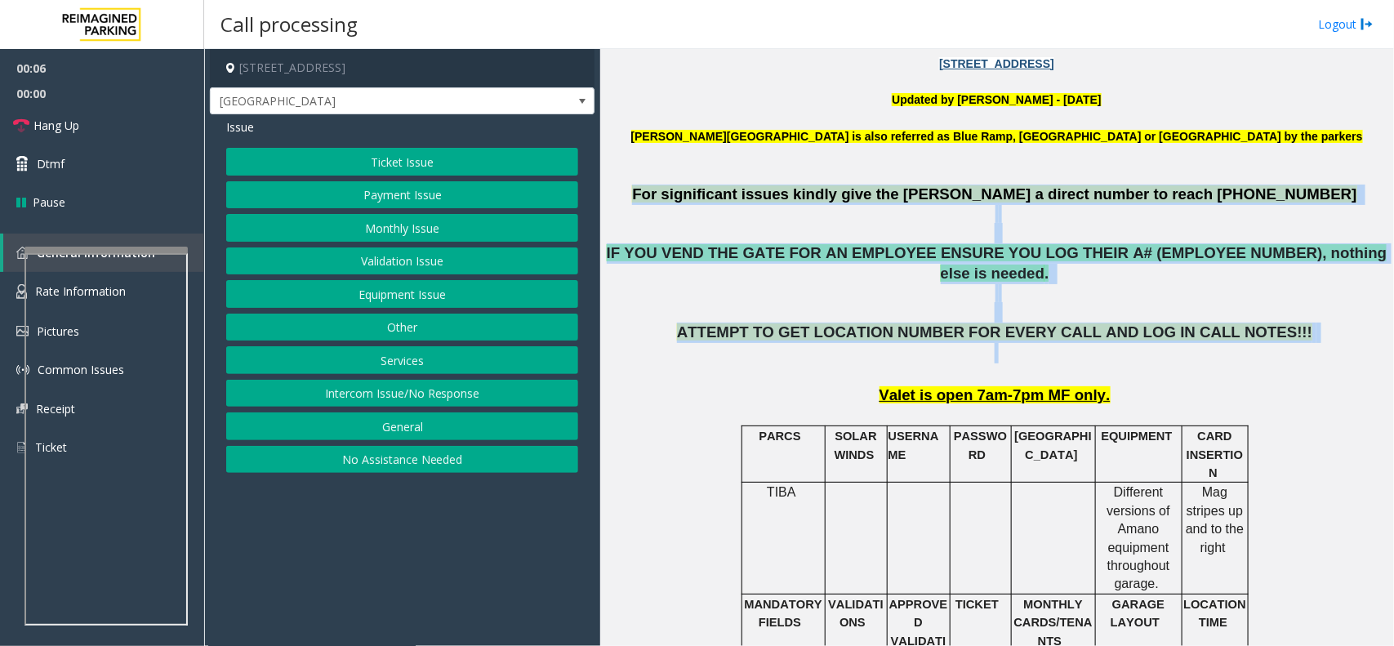
drag, startPoint x: 706, startPoint y: 186, endPoint x: 1234, endPoint y: 343, distance: 550.3
click at [1235, 343] on p "ATTEMPT TO GET LOCATION NUMBER FOR EVERY CALL AND LOG IN CALL NOTES!!!" at bounding box center [996, 353] width 781 height 60
drag, startPoint x: 1283, startPoint y: 328, endPoint x: 708, endPoint y: 177, distance: 594.4
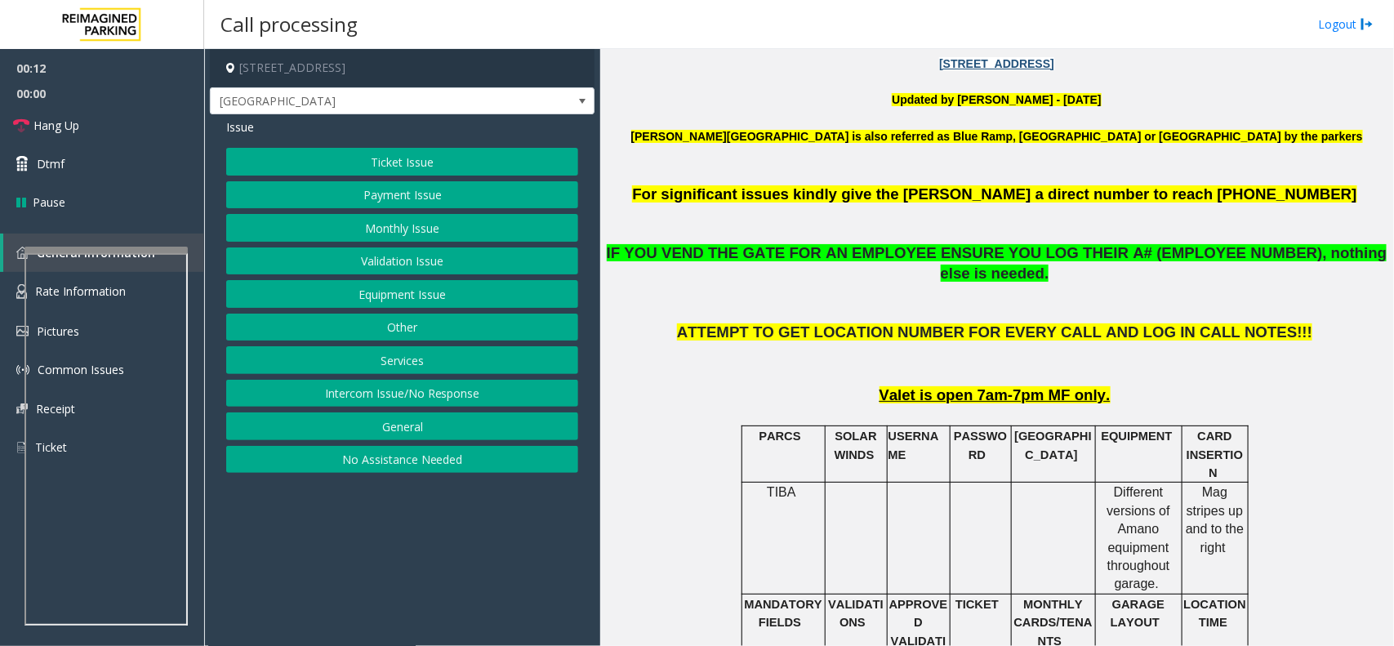
click at [435, 294] on button "Equipment Issue" at bounding box center [402, 294] width 352 height 28
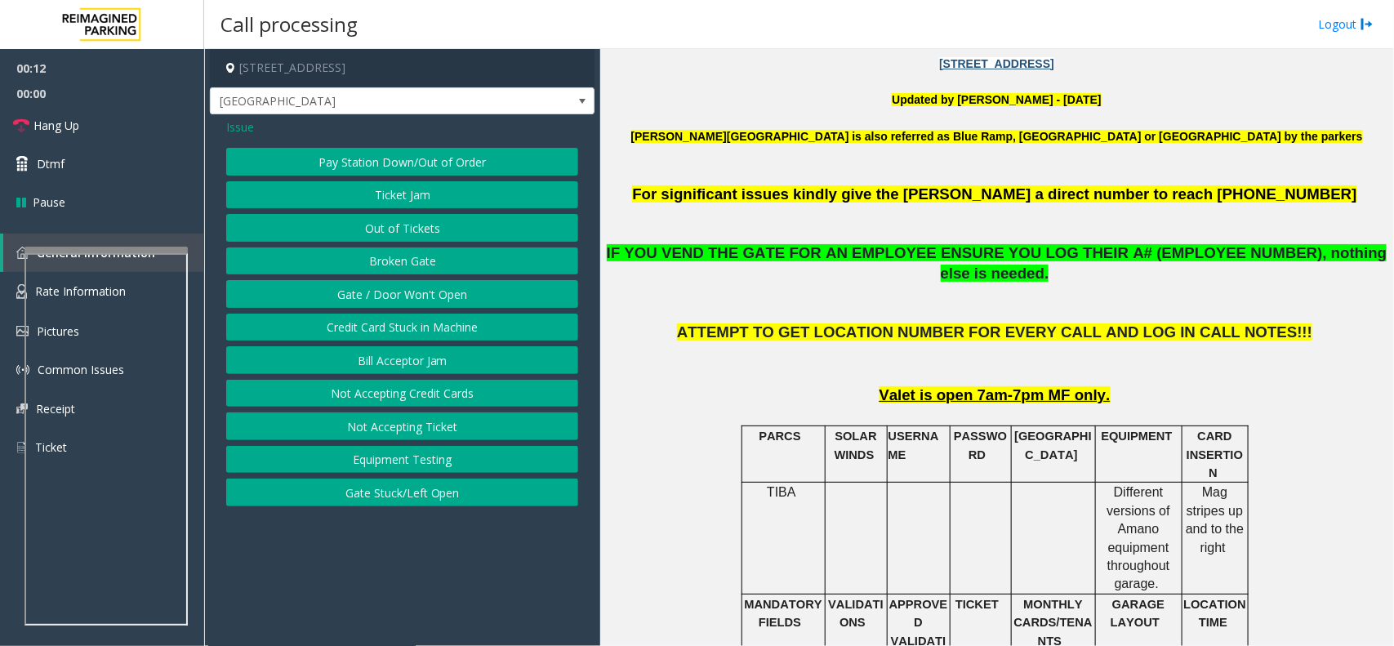
click at [435, 294] on button "Gate / Door Won't Open" at bounding box center [402, 294] width 352 height 28
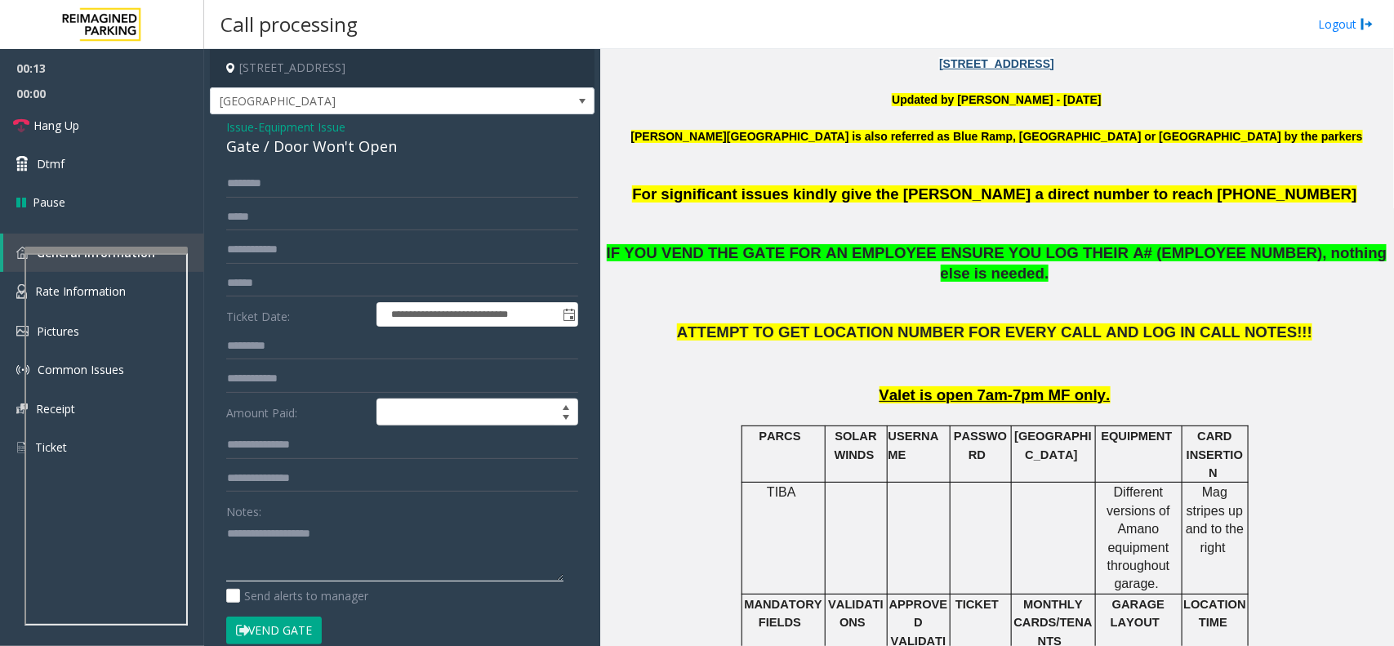
click at [312, 551] on textarea at bounding box center [394, 550] width 337 height 61
click at [336, 157] on div "Gate / Door Won't Open" at bounding box center [402, 147] width 352 height 22
copy div "Gate / Door Won't Open"
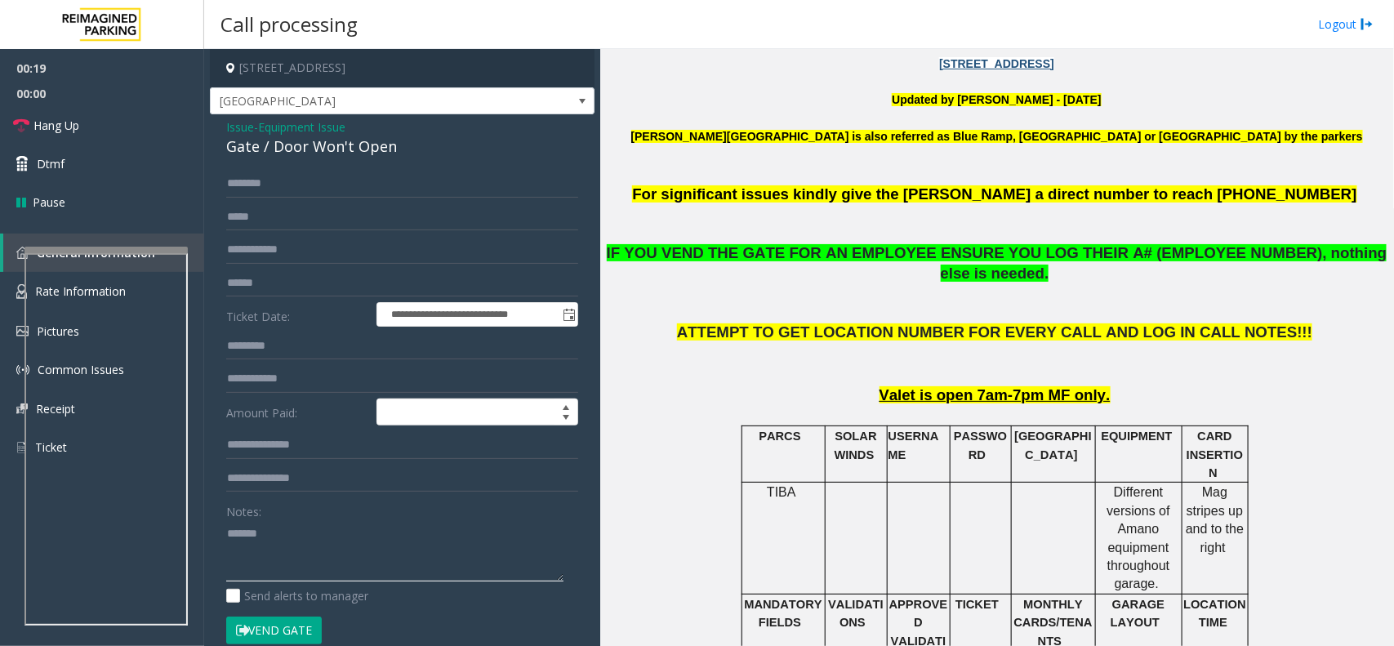
click at [271, 540] on textarea at bounding box center [394, 550] width 337 height 61
paste textarea "**********"
click at [279, 630] on button "Vend Gate" at bounding box center [274, 631] width 96 height 28
click at [318, 574] on textarea at bounding box center [394, 550] width 337 height 61
type textarea "**********"
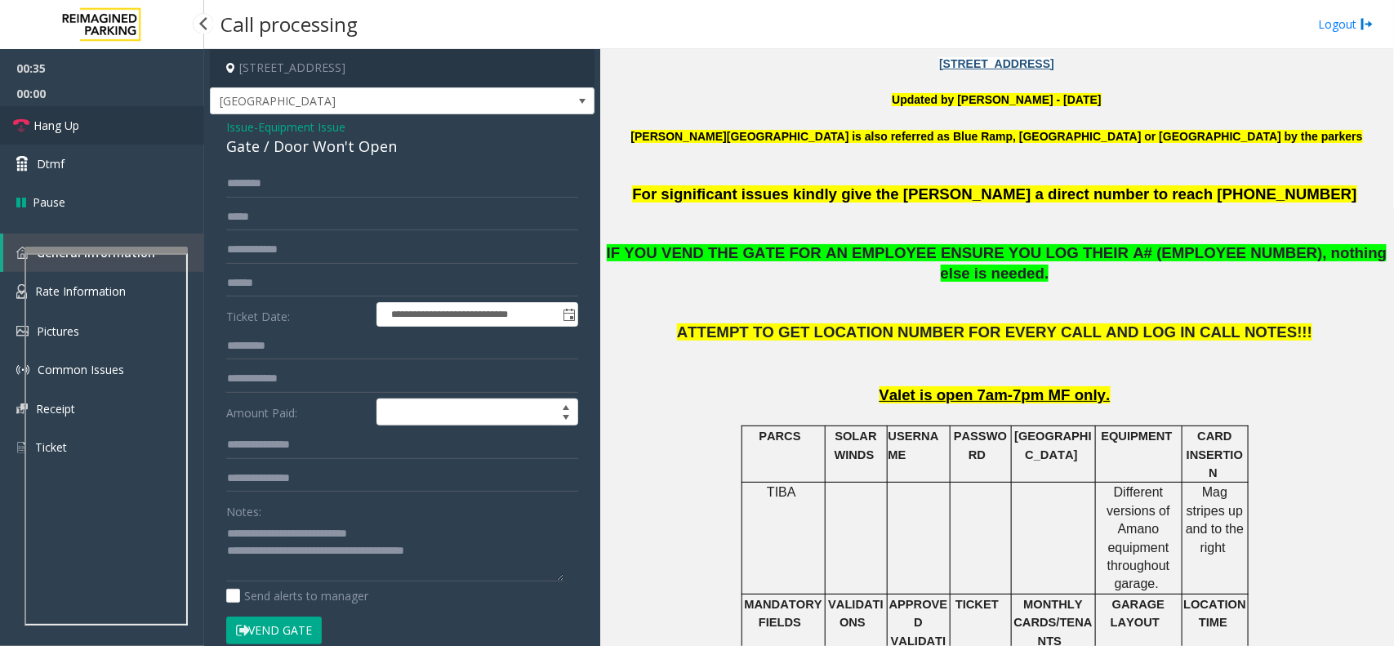
click at [147, 119] on link "Hang Up" at bounding box center [102, 125] width 204 height 38
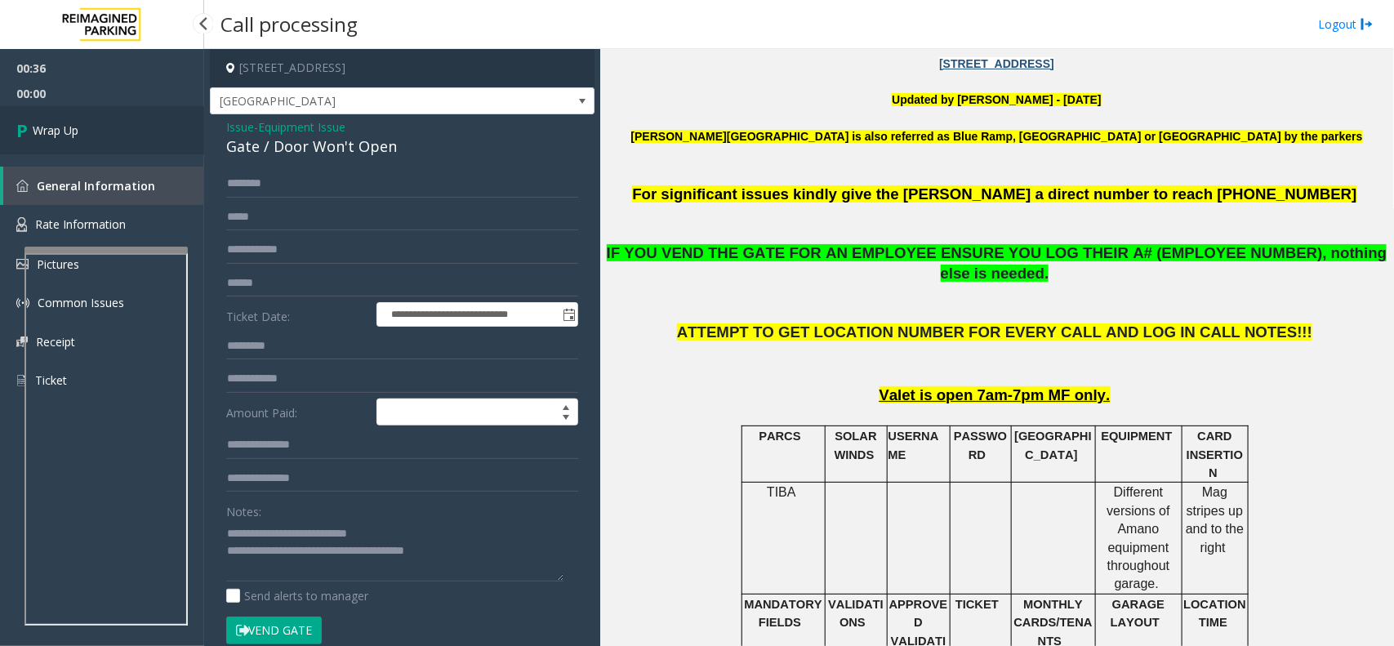
click at [147, 119] on link "Wrap Up" at bounding box center [102, 130] width 204 height 48
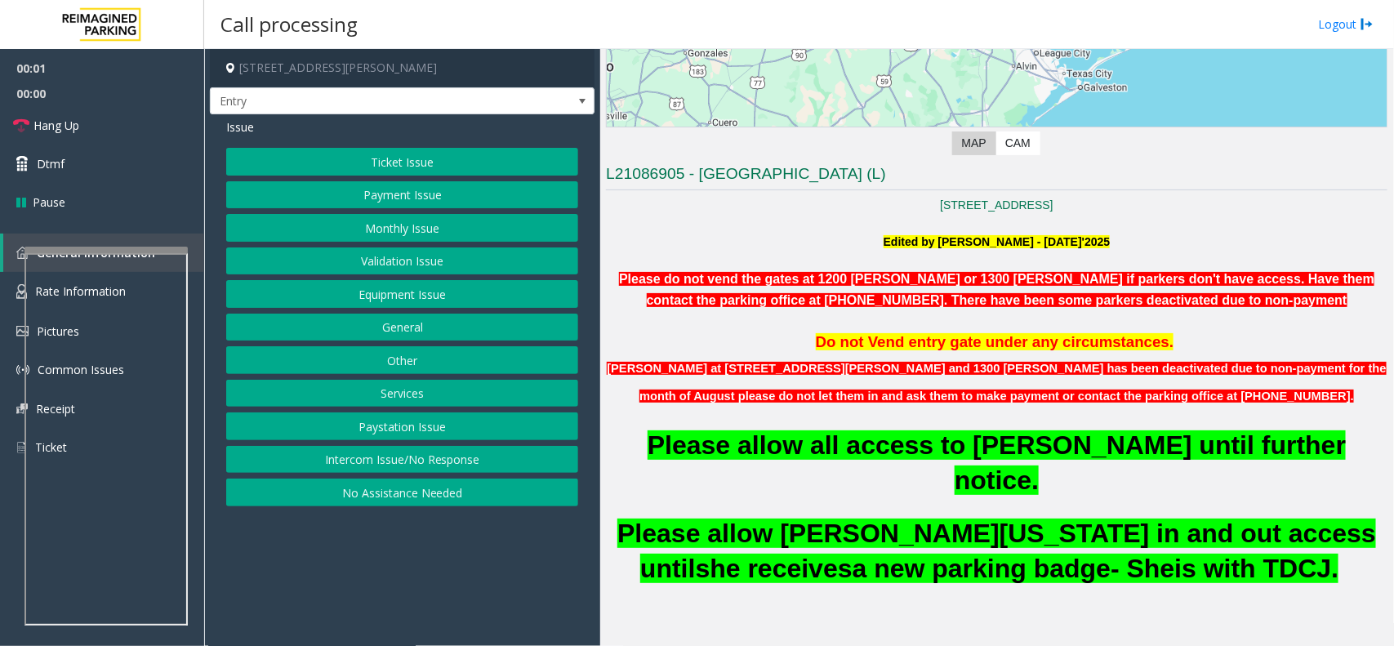
scroll to position [408, 0]
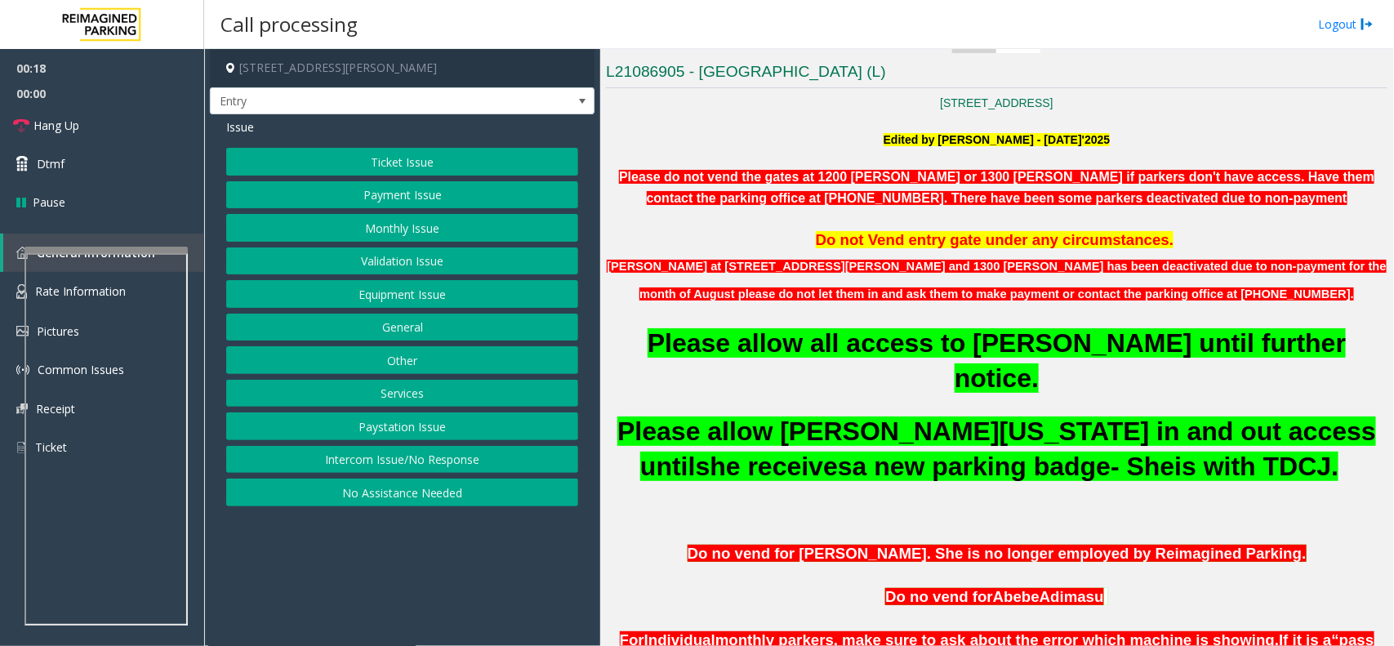
click at [425, 348] on div "Ticket Issue Payment Issue Monthly Issue Validation Issue Equipment Issue Gener…" at bounding box center [402, 327] width 352 height 358
click at [425, 354] on button "Other" at bounding box center [402, 360] width 352 height 28
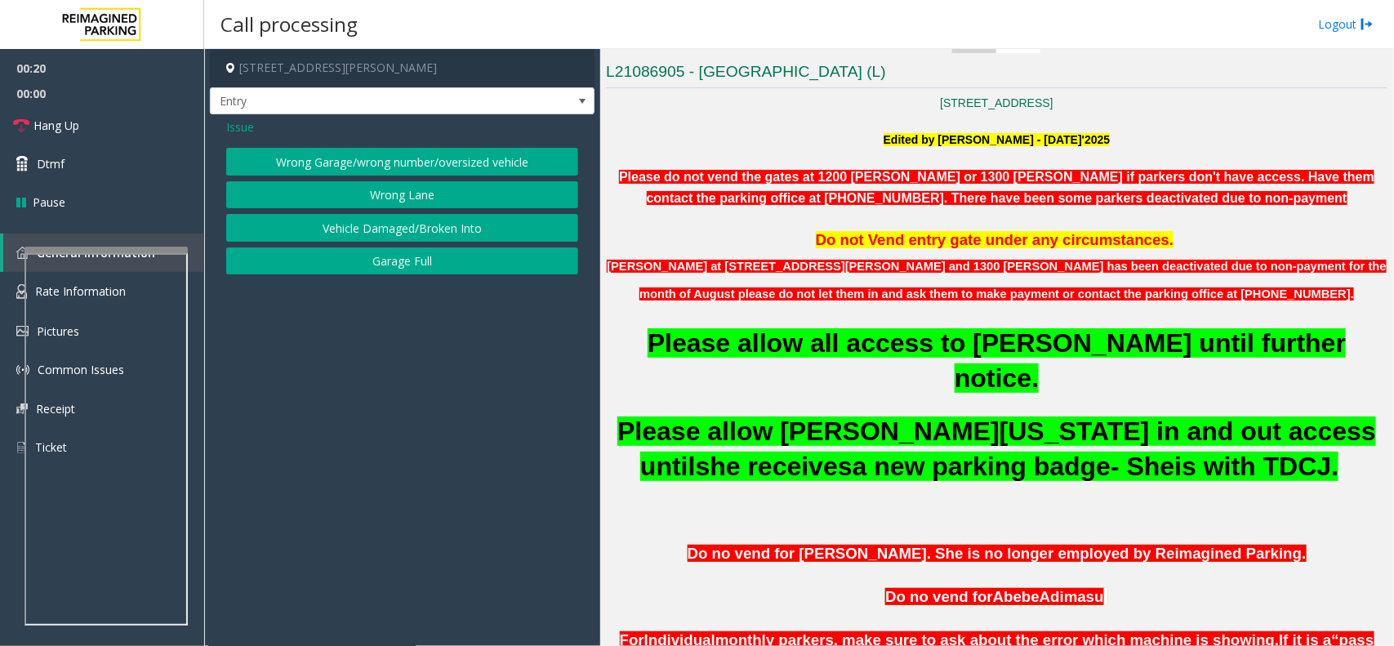
click at [404, 166] on button "Wrong Garage/wrong number/oversized vehicle" at bounding box center [402, 162] width 352 height 28
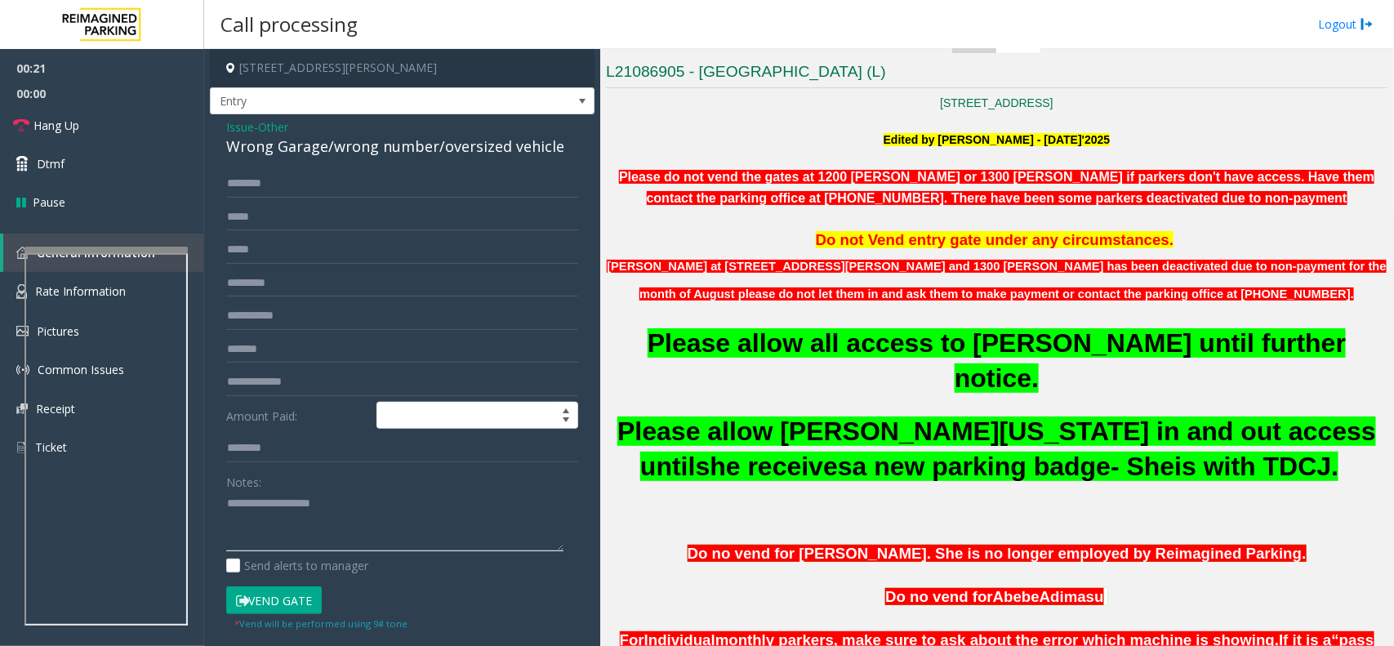
click at [278, 513] on textarea at bounding box center [394, 521] width 337 height 61
click at [87, 127] on link "Hang Up" at bounding box center [102, 125] width 204 height 38
click at [307, 501] on textarea at bounding box center [394, 521] width 337 height 61
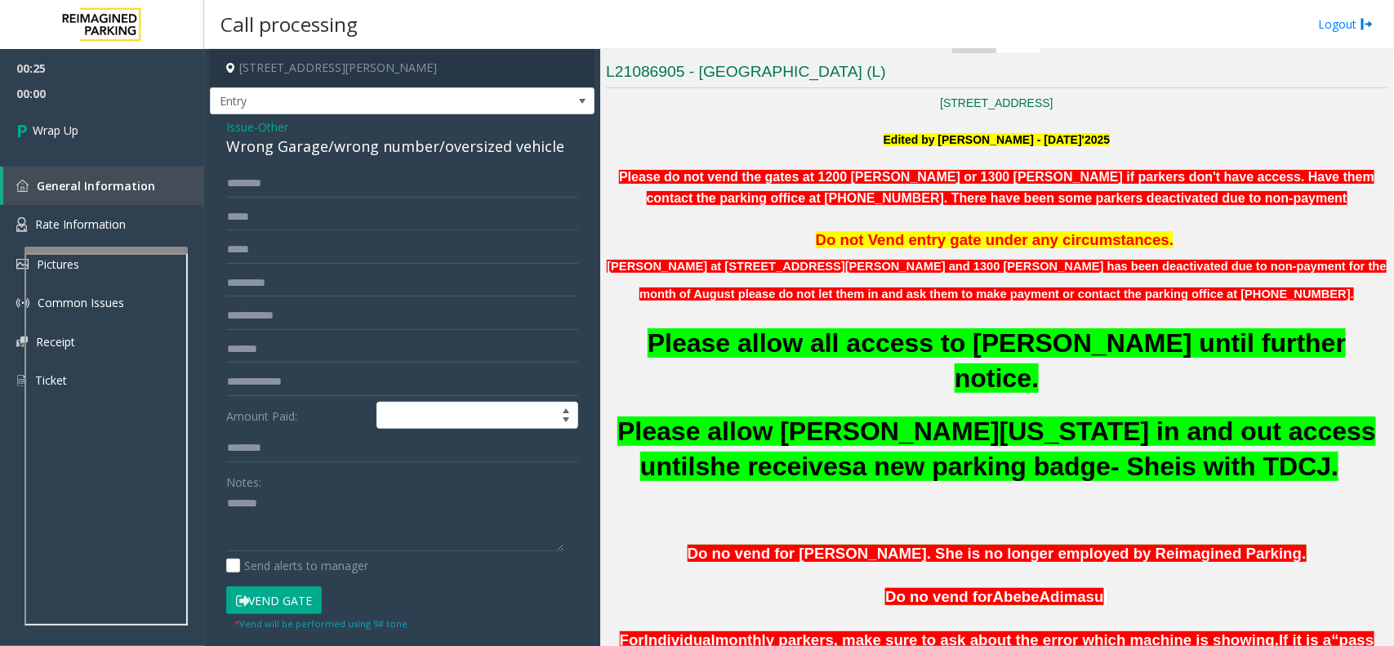
click at [366, 165] on div "Issue - Other Wrong Garage/wrong number/oversized vehicle Amount Paid: Notes: S…" at bounding box center [402, 418] width 385 height 609
click at [369, 159] on div "Issue - Other Wrong Garage/wrong number/oversized vehicle Amount Paid: Notes: S…" at bounding box center [402, 418] width 385 height 609
click at [372, 151] on div "Wrong Garage/wrong number/oversized vehicle" at bounding box center [402, 147] width 352 height 22
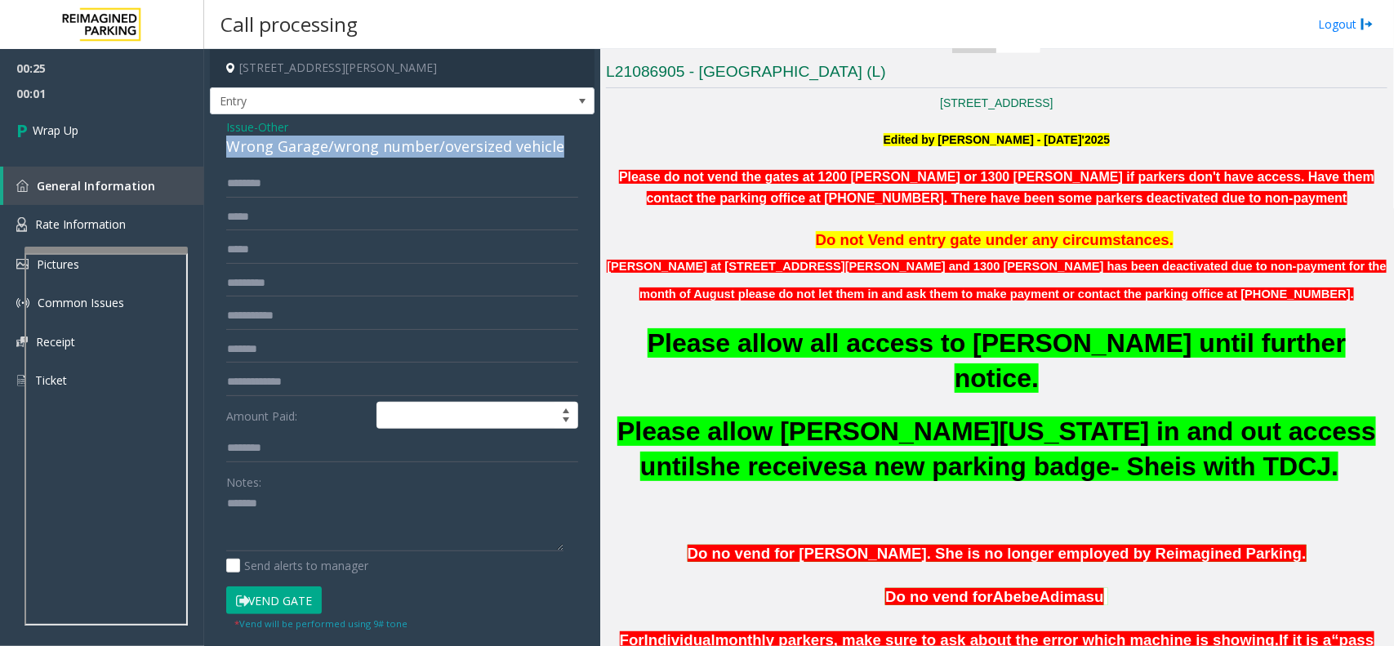
copy div "Wrong Garage/wrong number/oversized vehicle"
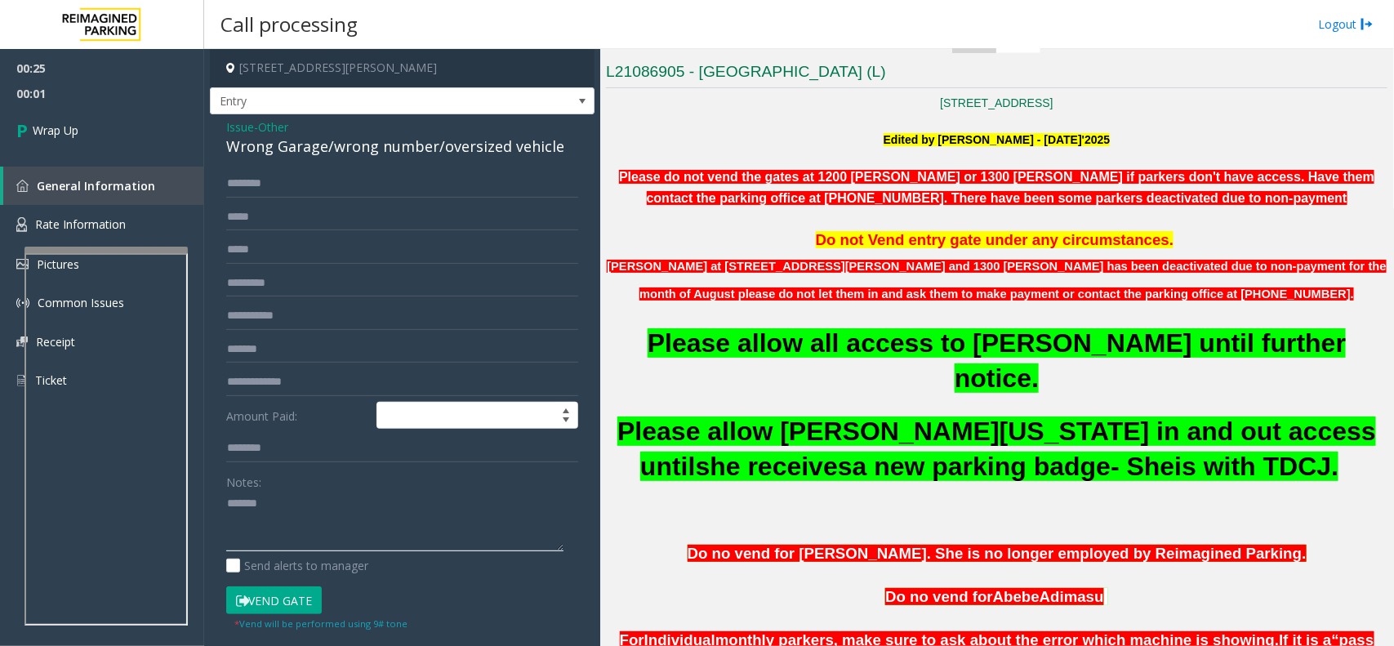
click at [340, 510] on textarea at bounding box center [394, 521] width 337 height 61
paste textarea "**********"
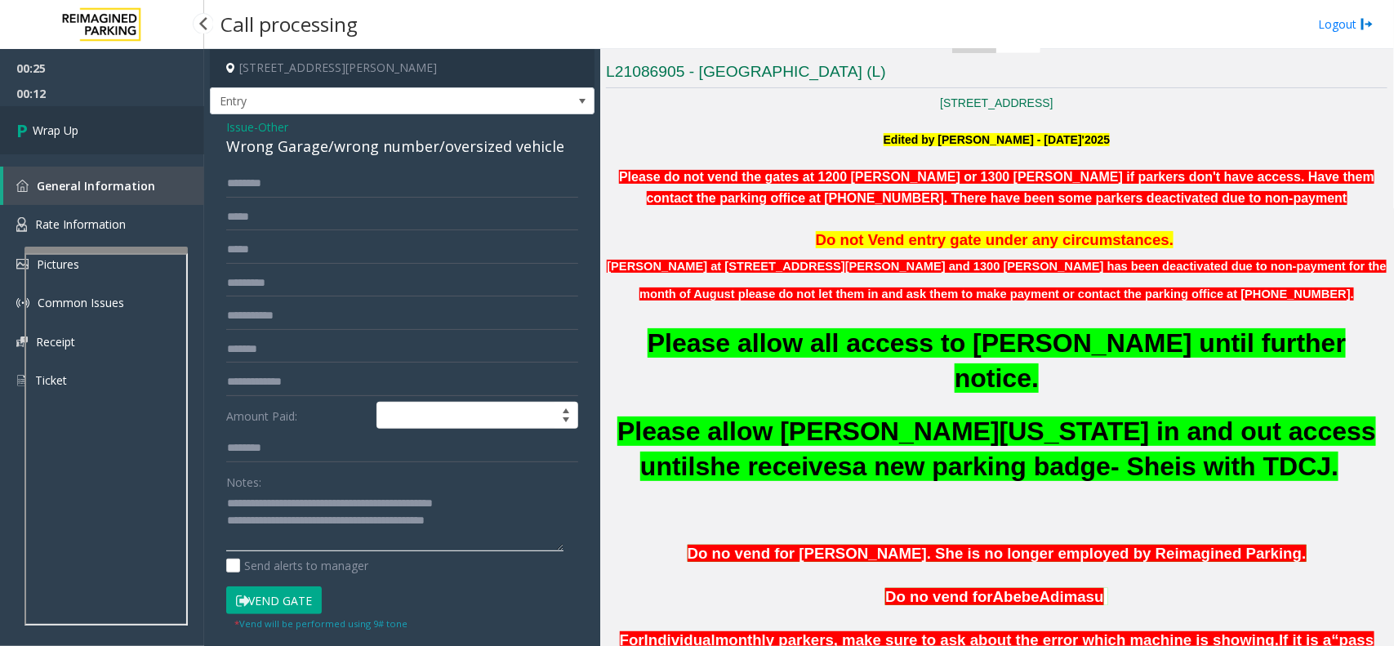
type textarea "**********"
click at [65, 148] on link "Wrap Up" at bounding box center [102, 130] width 204 height 48
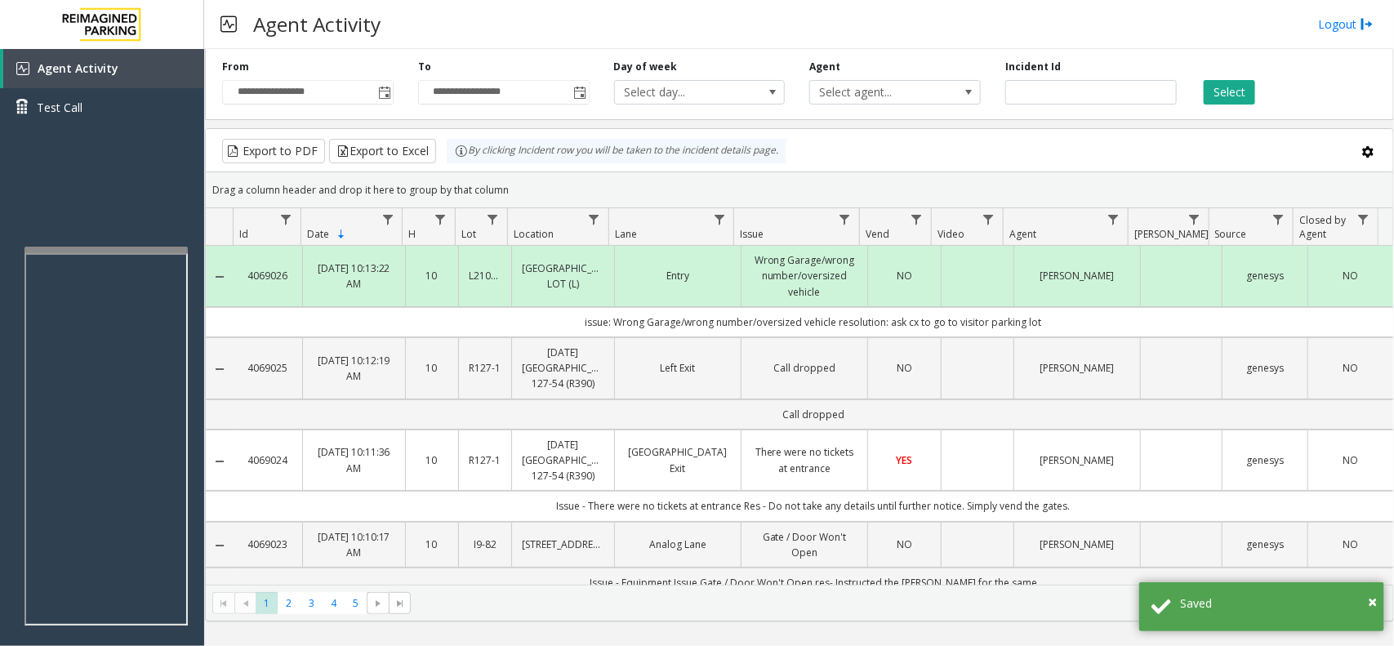
drag, startPoint x: 1041, startPoint y: 314, endPoint x: 556, endPoint y: 323, distance: 485.1
click at [556, 323] on td "issue: Wrong Garage/wrong number/oversized vehicle resolution: ask cx to go to …" at bounding box center [814, 322] width 1160 height 30
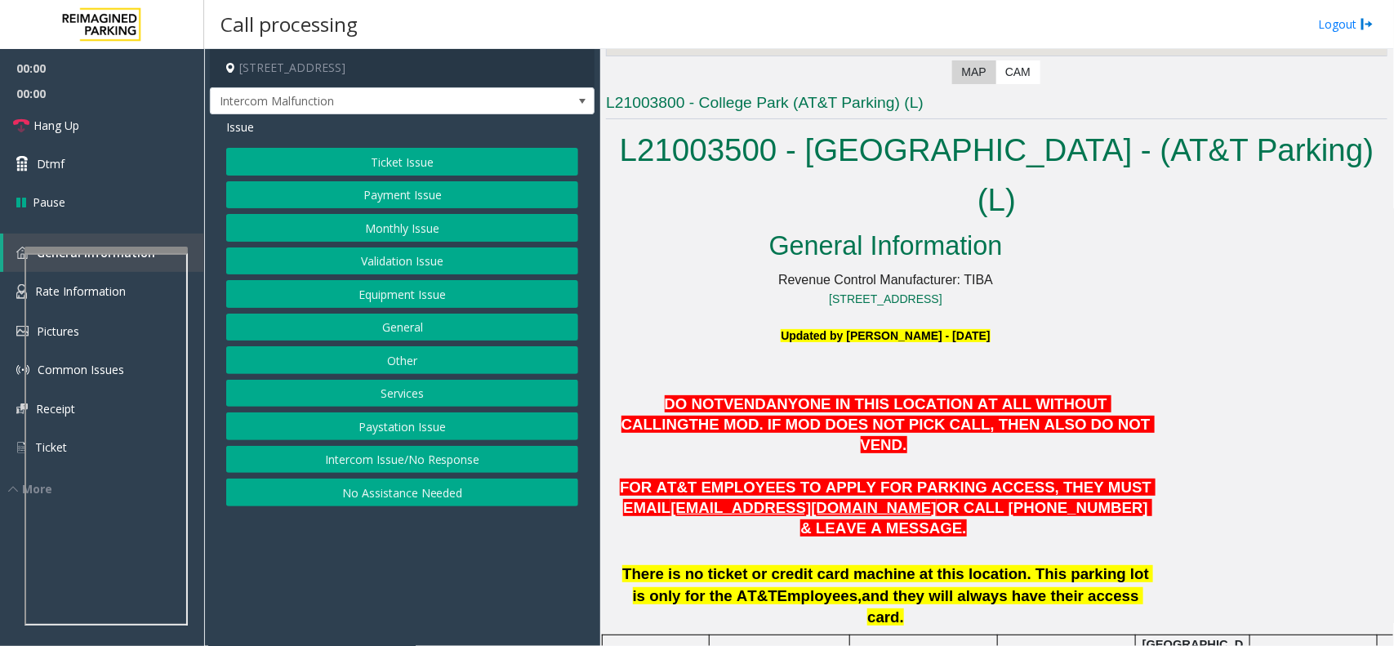
scroll to position [408, 0]
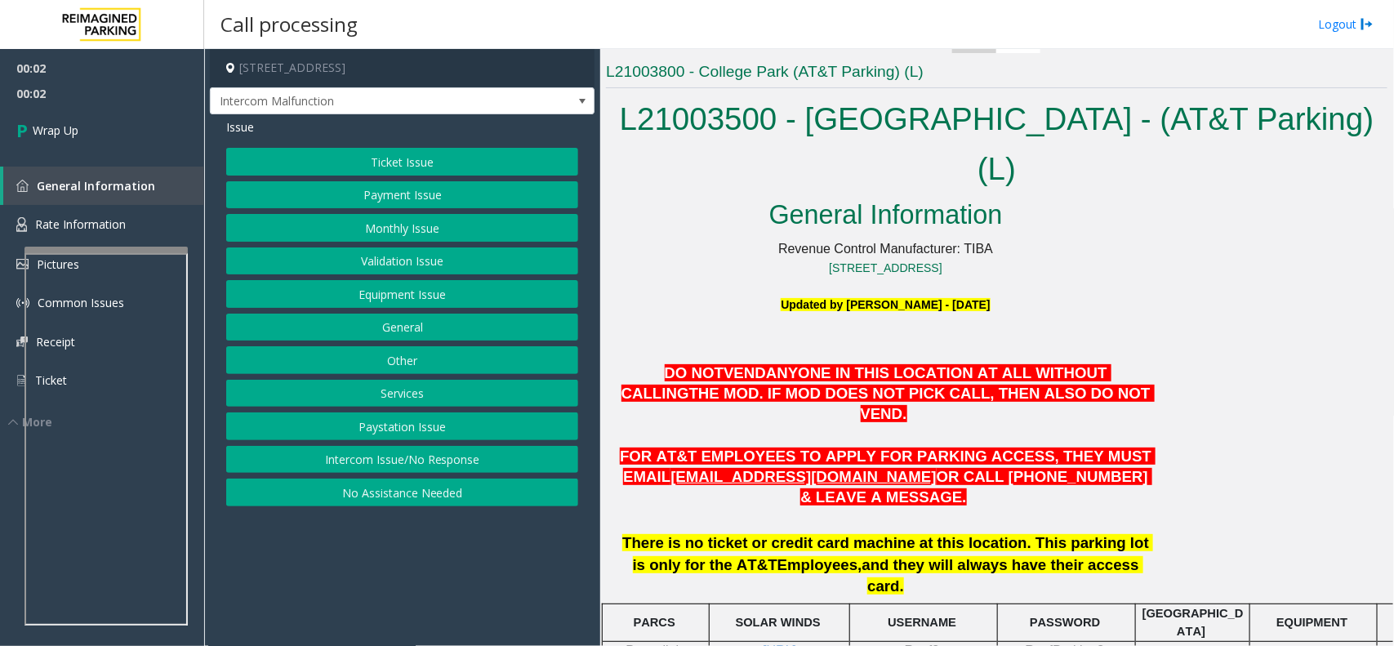
click at [441, 468] on button "Intercom Issue/No Response" at bounding box center [402, 460] width 352 height 28
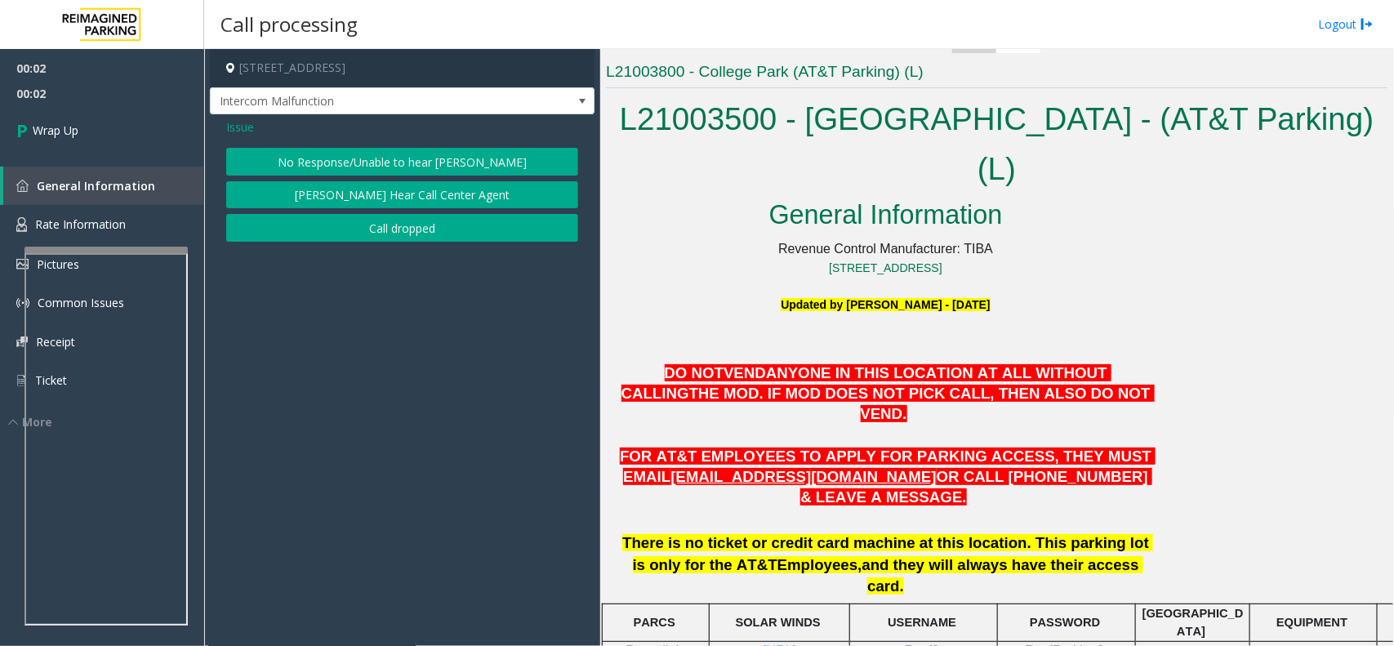
click at [402, 221] on button "Call dropped" at bounding box center [402, 228] width 352 height 28
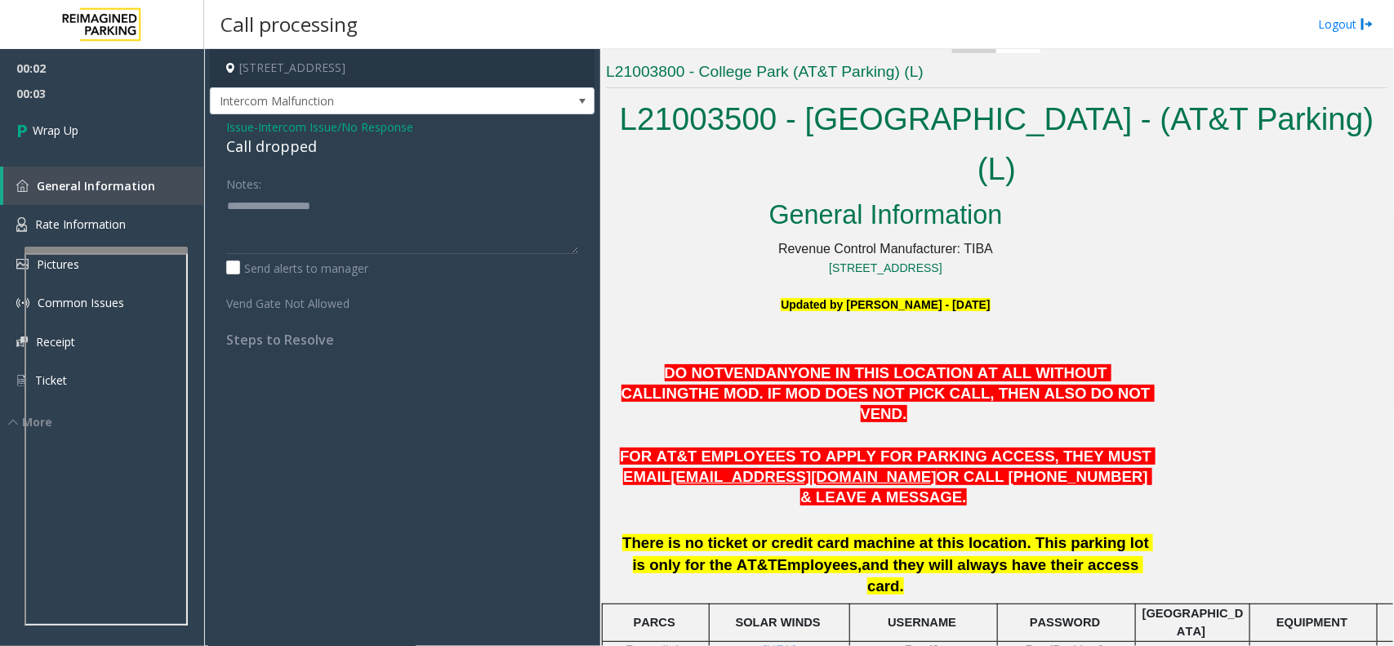
click at [278, 145] on div "Call dropped" at bounding box center [402, 147] width 352 height 22
click at [276, 144] on div "Call dropped" at bounding box center [402, 147] width 352 height 22
type textarea "**********"
click at [111, 121] on link "Wrap Up" at bounding box center [102, 130] width 204 height 48
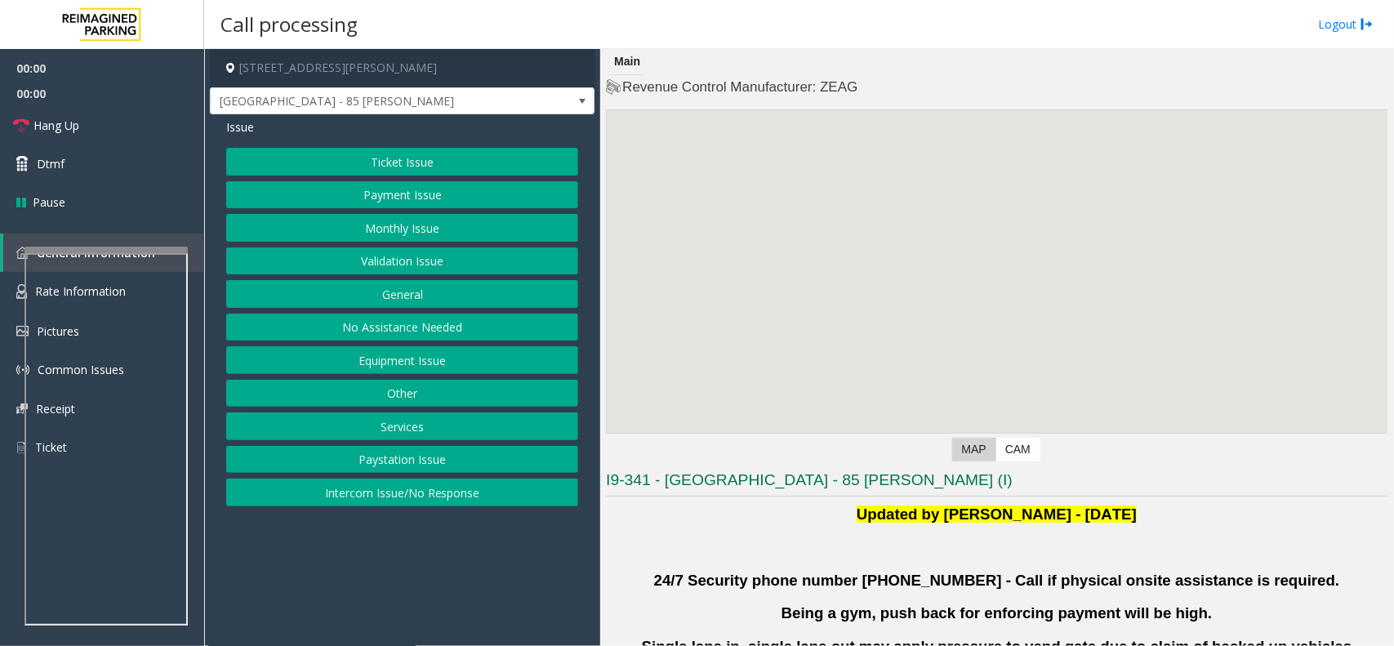
scroll to position [408, 0]
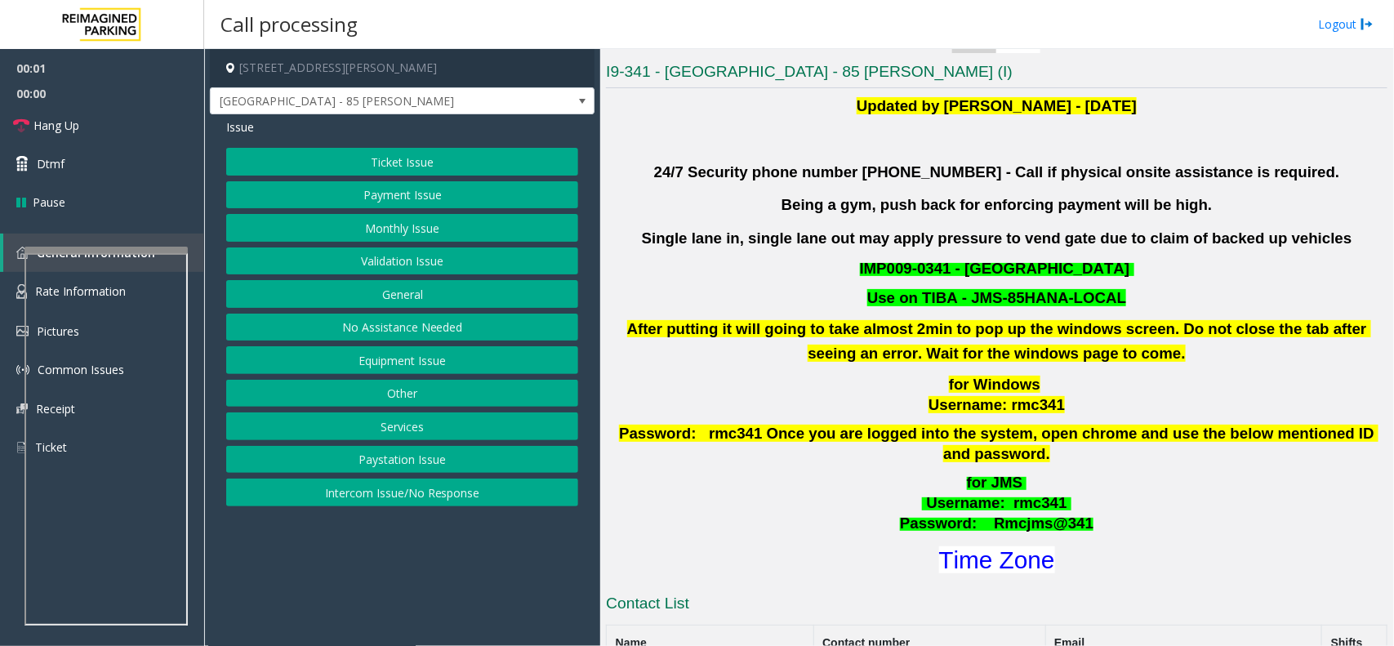
click at [519, 269] on button "Validation Issue" at bounding box center [402, 261] width 352 height 28
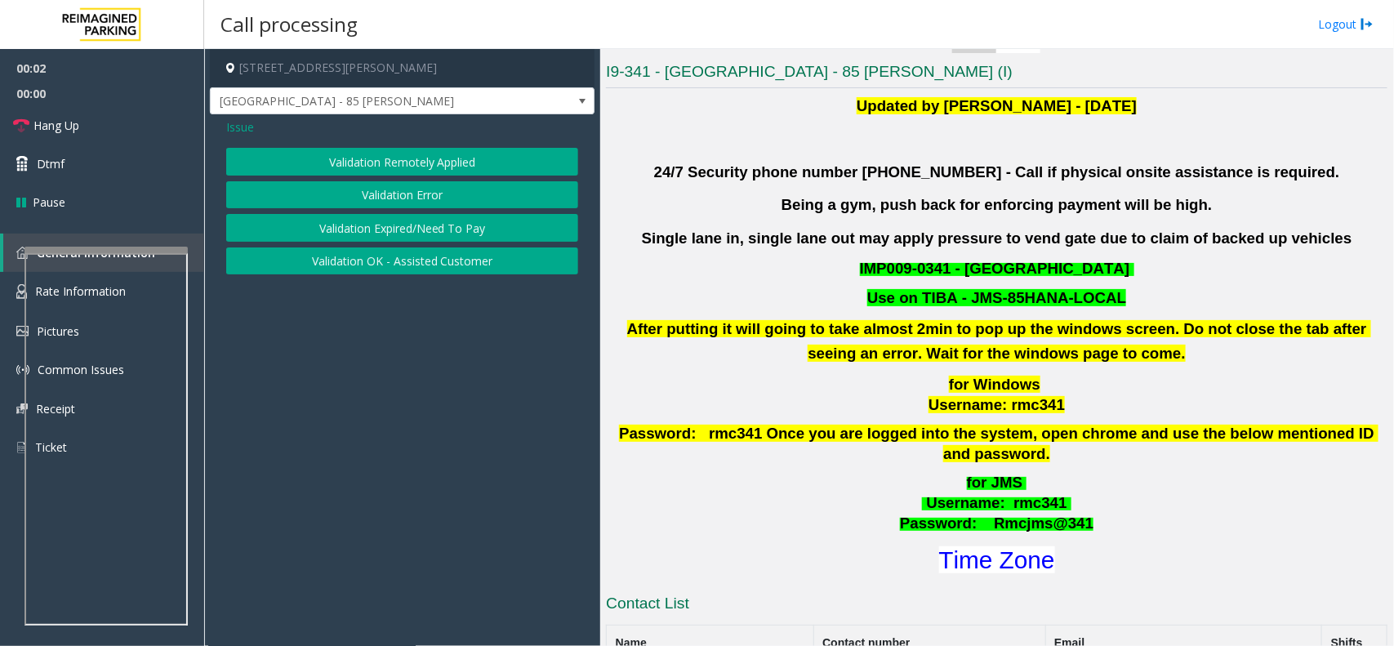
click at [433, 176] on button "Validation Remotely Applied" at bounding box center [402, 162] width 352 height 28
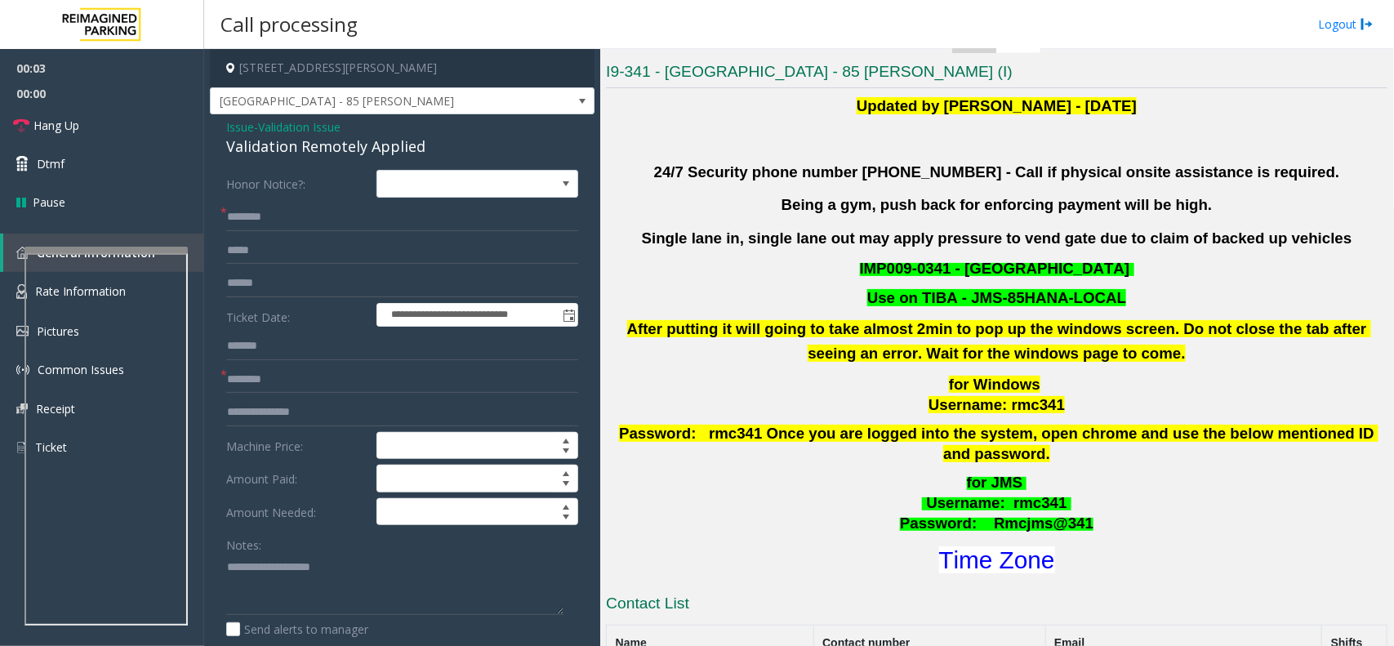
click at [260, 121] on span "- Validation Issue" at bounding box center [297, 127] width 87 height 16
click at [243, 120] on span "Issue" at bounding box center [240, 126] width 28 height 17
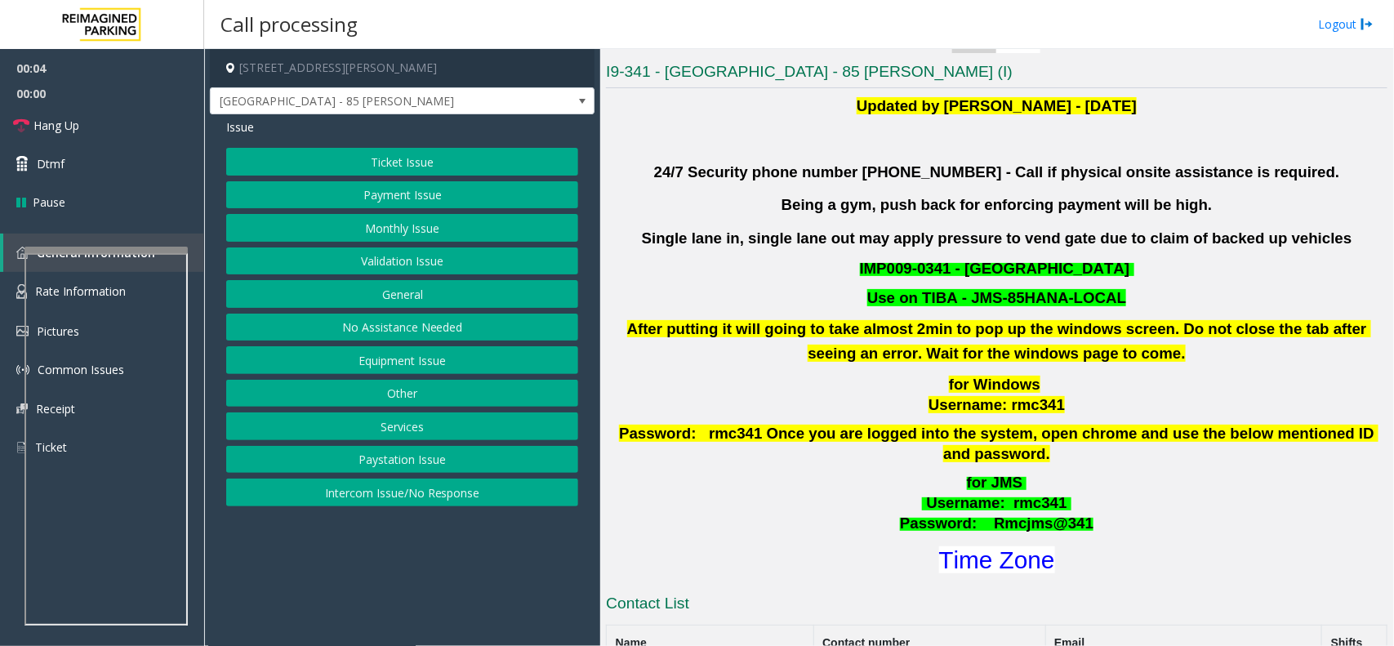
click at [386, 265] on button "Validation Issue" at bounding box center [402, 261] width 352 height 28
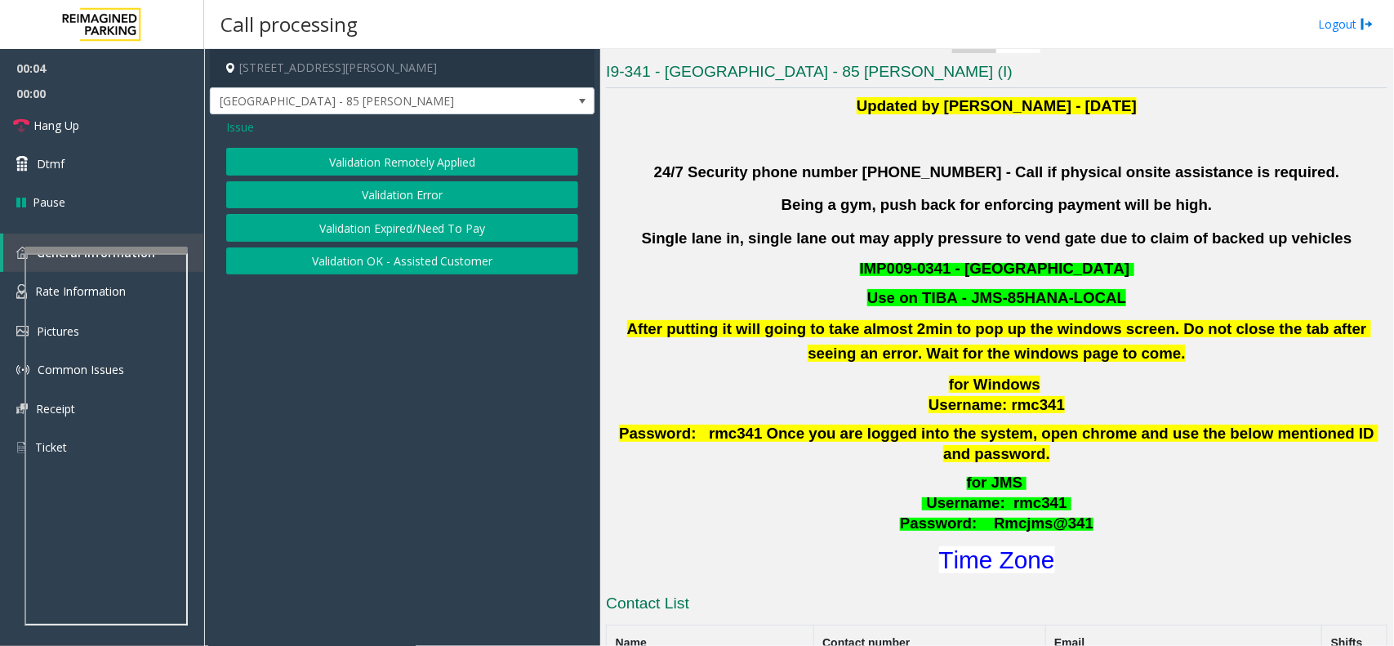
click at [403, 189] on button "Validation Error" at bounding box center [402, 195] width 352 height 28
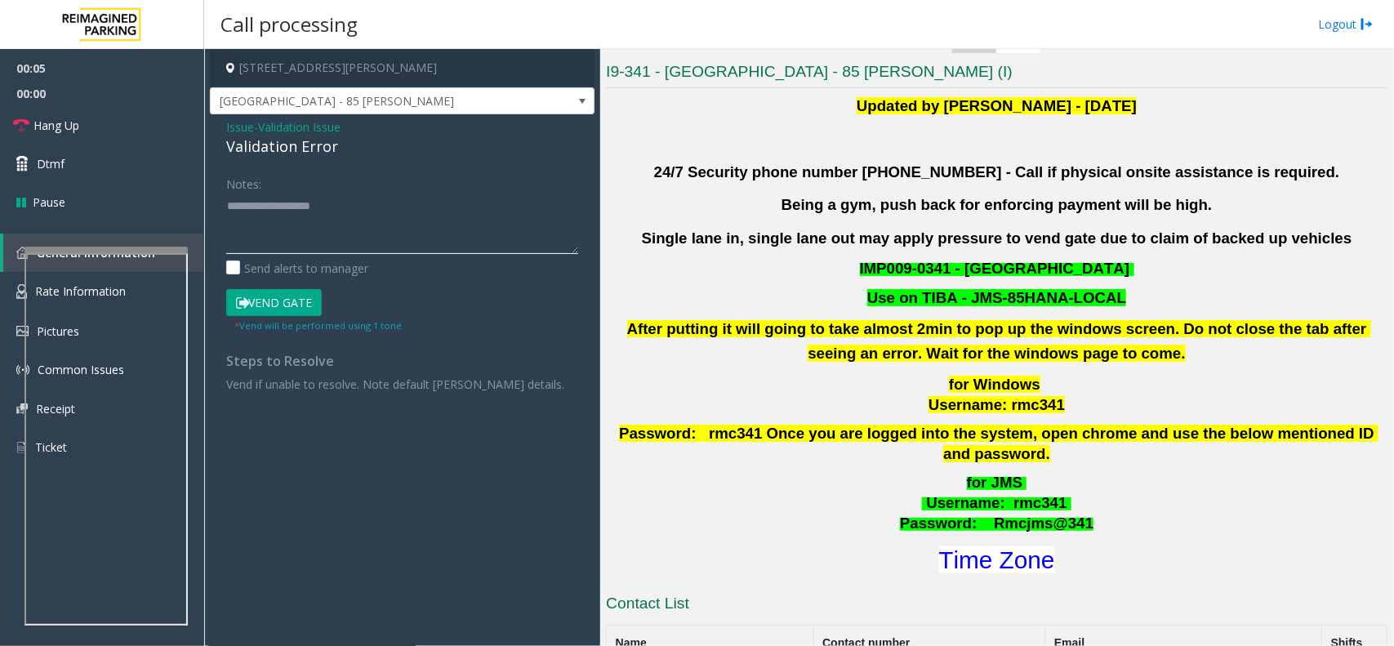
click at [380, 243] on textarea at bounding box center [402, 223] width 352 height 61
click at [323, 140] on div "Validation Error" at bounding box center [402, 147] width 352 height 22
copy div "Validation Error"
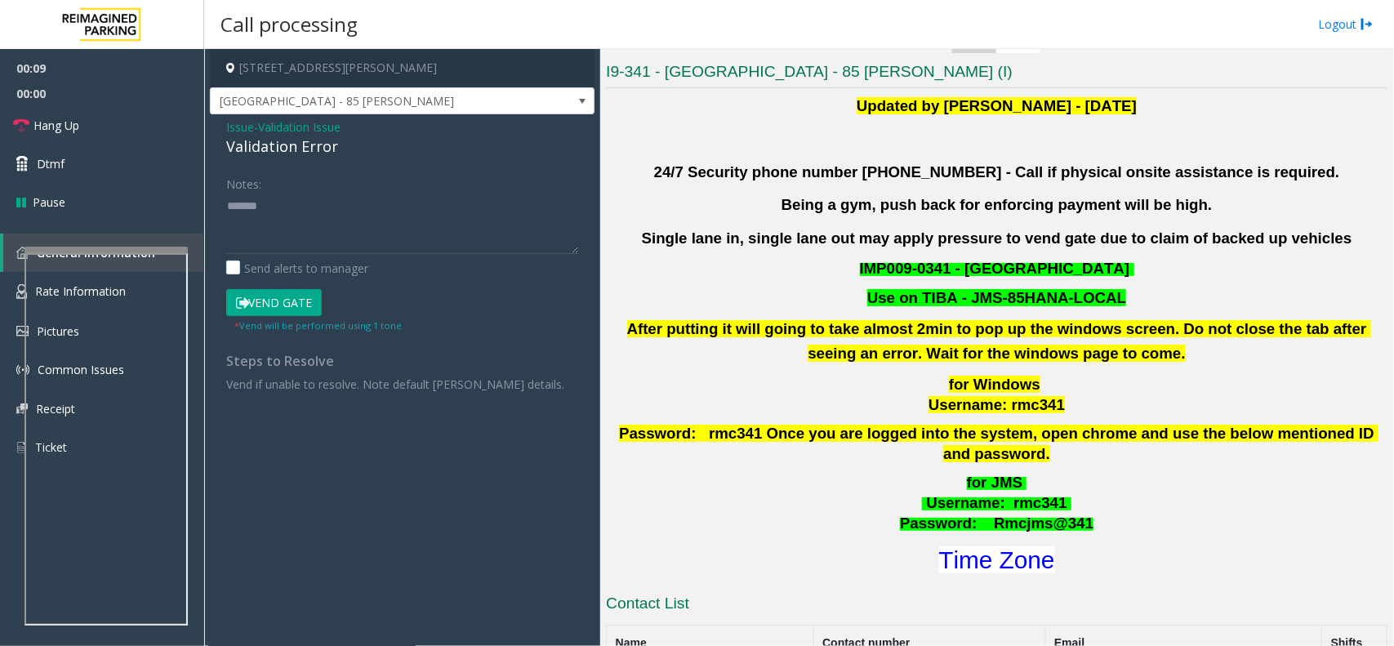
click at [340, 189] on div "Notes:" at bounding box center [402, 212] width 352 height 84
click at [329, 211] on textarea at bounding box center [402, 223] width 352 height 61
paste textarea "**********"
click at [990, 548] on font "Time Zone" at bounding box center [997, 559] width 116 height 27
click at [365, 231] on textarea at bounding box center [402, 223] width 352 height 61
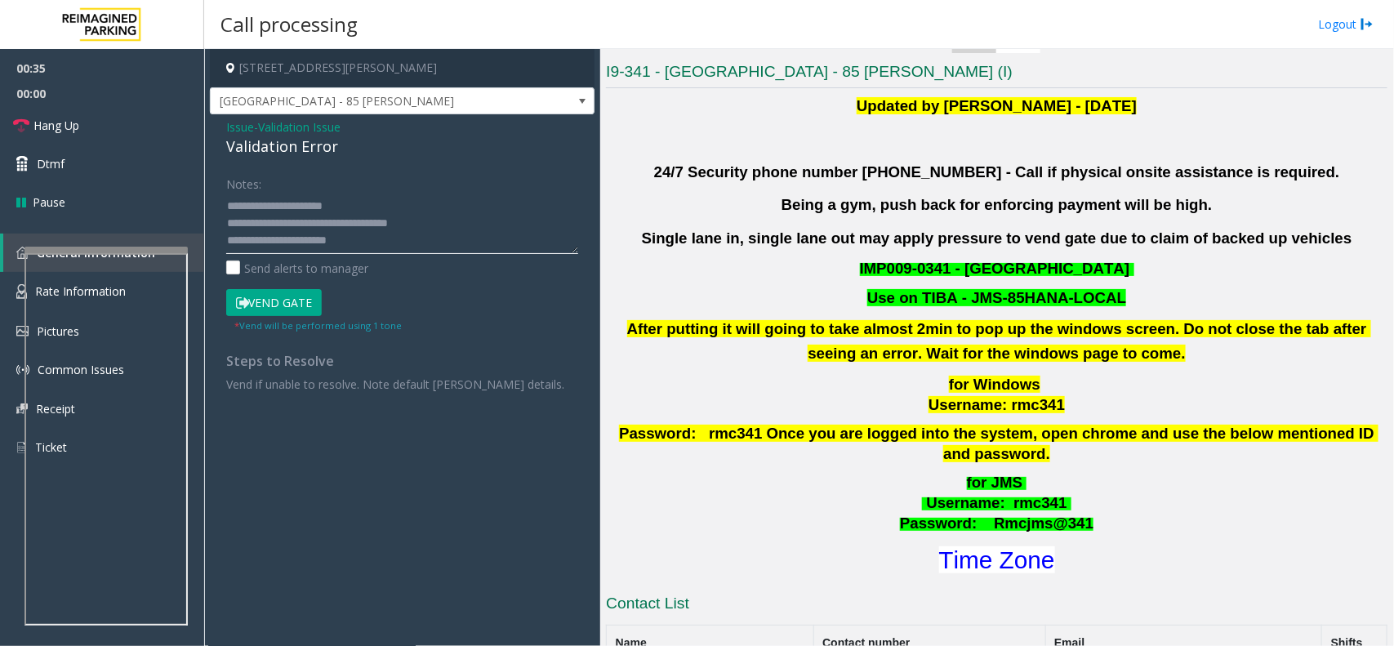
click at [368, 252] on textarea at bounding box center [402, 223] width 352 height 61
click at [278, 292] on button "Vend Gate" at bounding box center [274, 303] width 96 height 28
click at [466, 190] on div "Notes:" at bounding box center [402, 212] width 352 height 84
click at [462, 202] on textarea at bounding box center [402, 223] width 352 height 61
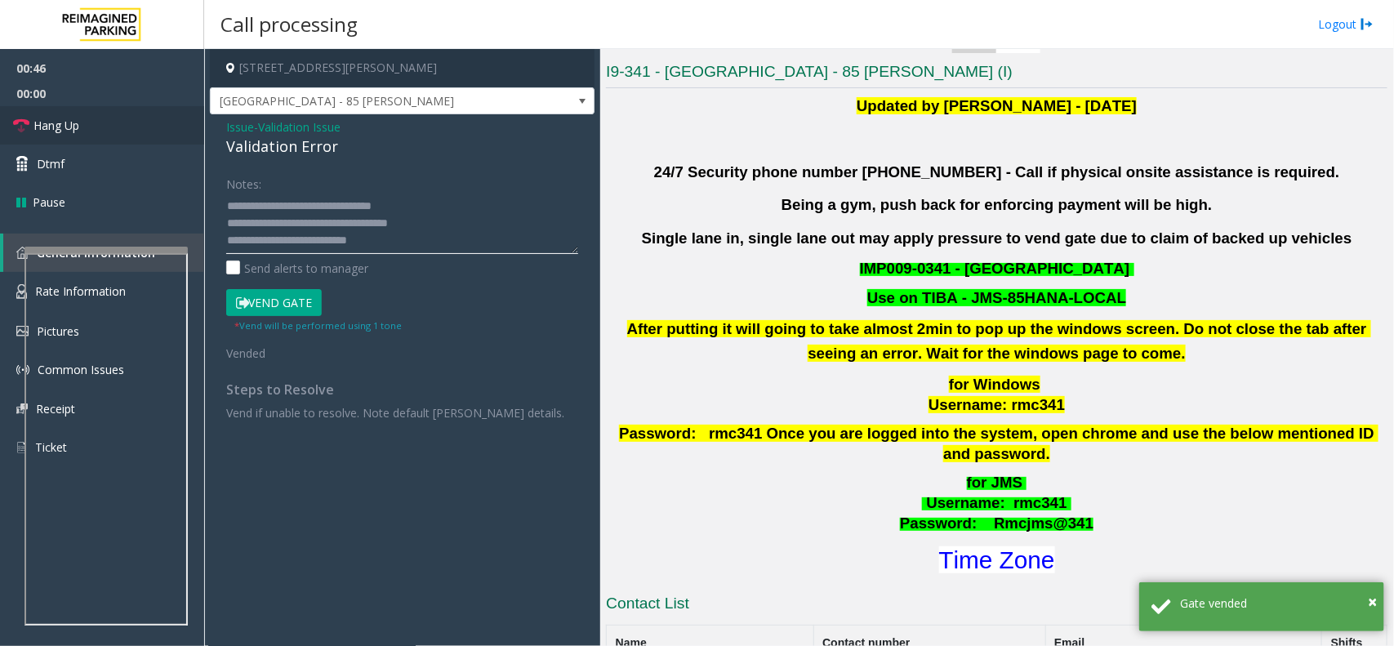
type textarea "**********"
click at [118, 124] on link "Hang Up" at bounding box center [102, 125] width 204 height 38
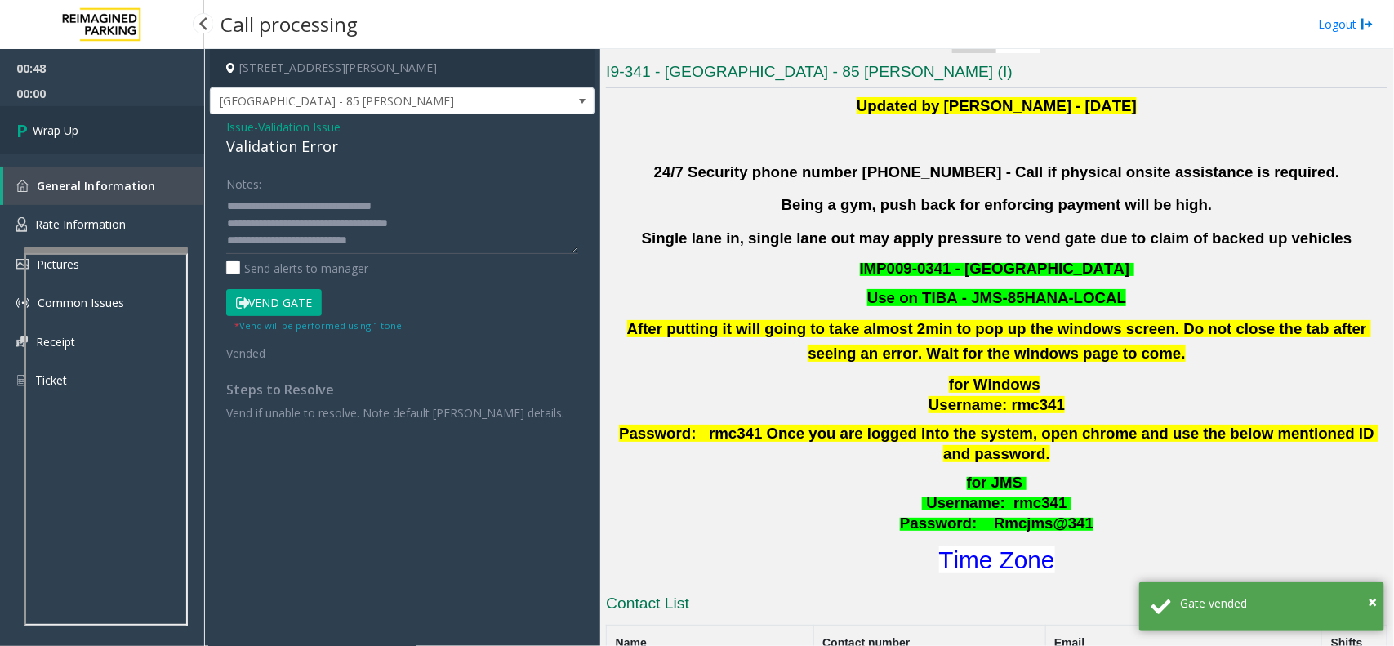
click at [118, 124] on link "Wrap Up" at bounding box center [102, 130] width 204 height 48
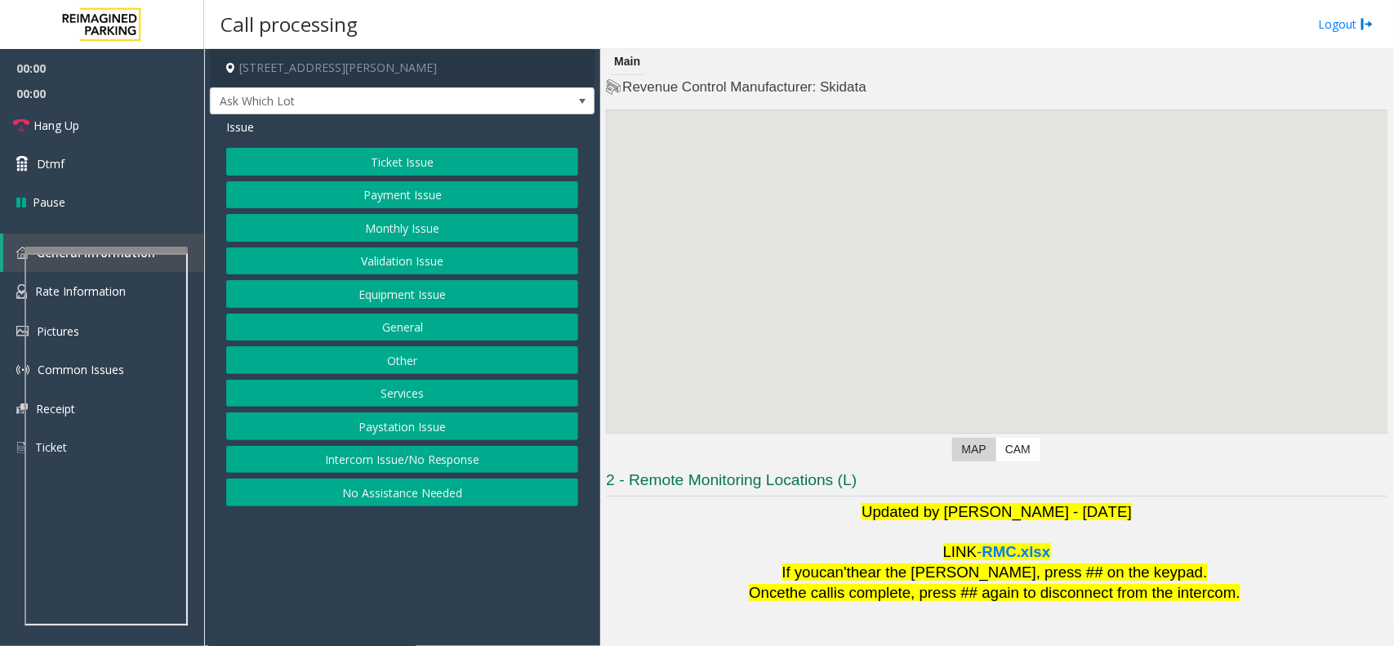
scroll to position [136, 0]
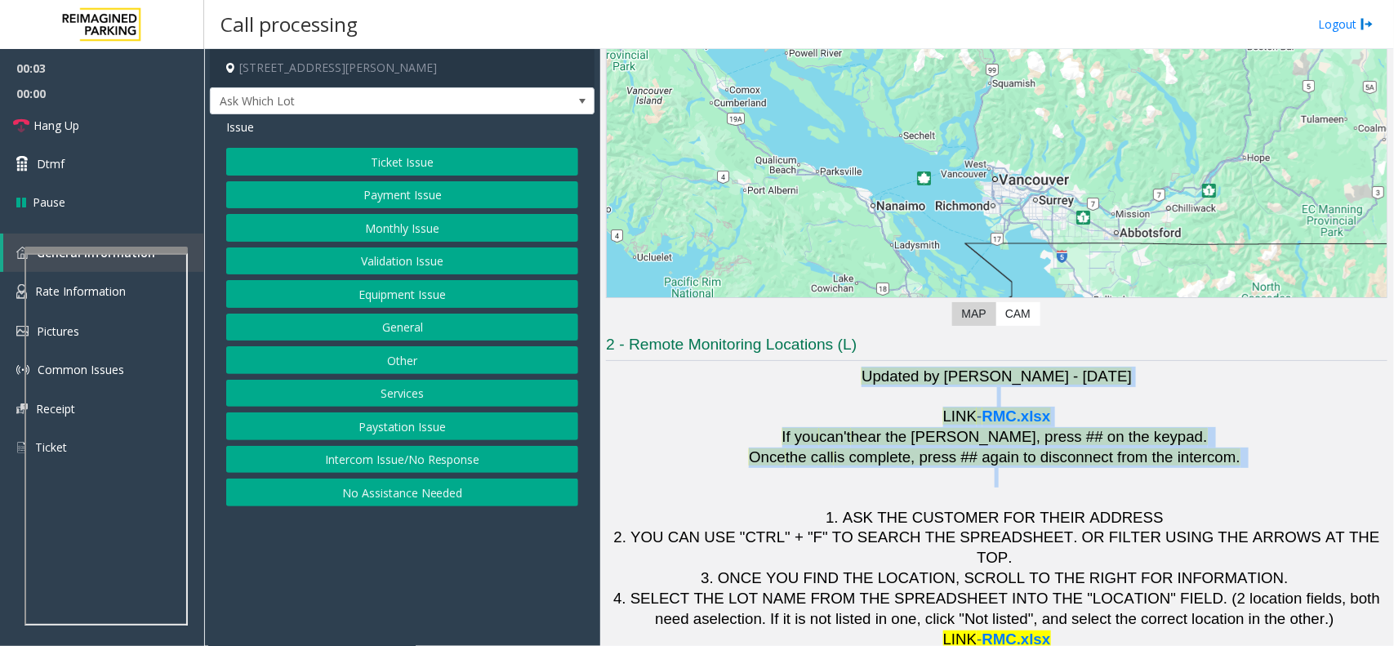
drag, startPoint x: 1249, startPoint y: 471, endPoint x: 805, endPoint y: 367, distance: 456.2
click at [805, 367] on h1 "Updated by [PERSON_NAME] - [DATE] LINK - RMC.xlsx If you can't hear the [PERSON…" at bounding box center [996, 508] width 781 height 283
click at [798, 396] on p at bounding box center [996, 397] width 781 height 20
drag, startPoint x: 825, startPoint y: 378, endPoint x: 1240, endPoint y: 483, distance: 427.8
click at [1240, 483] on h1 "Updated by [PERSON_NAME] - [DATE] LINK - RMC.xlsx If you can't hear the [PERSON…" at bounding box center [996, 508] width 781 height 283
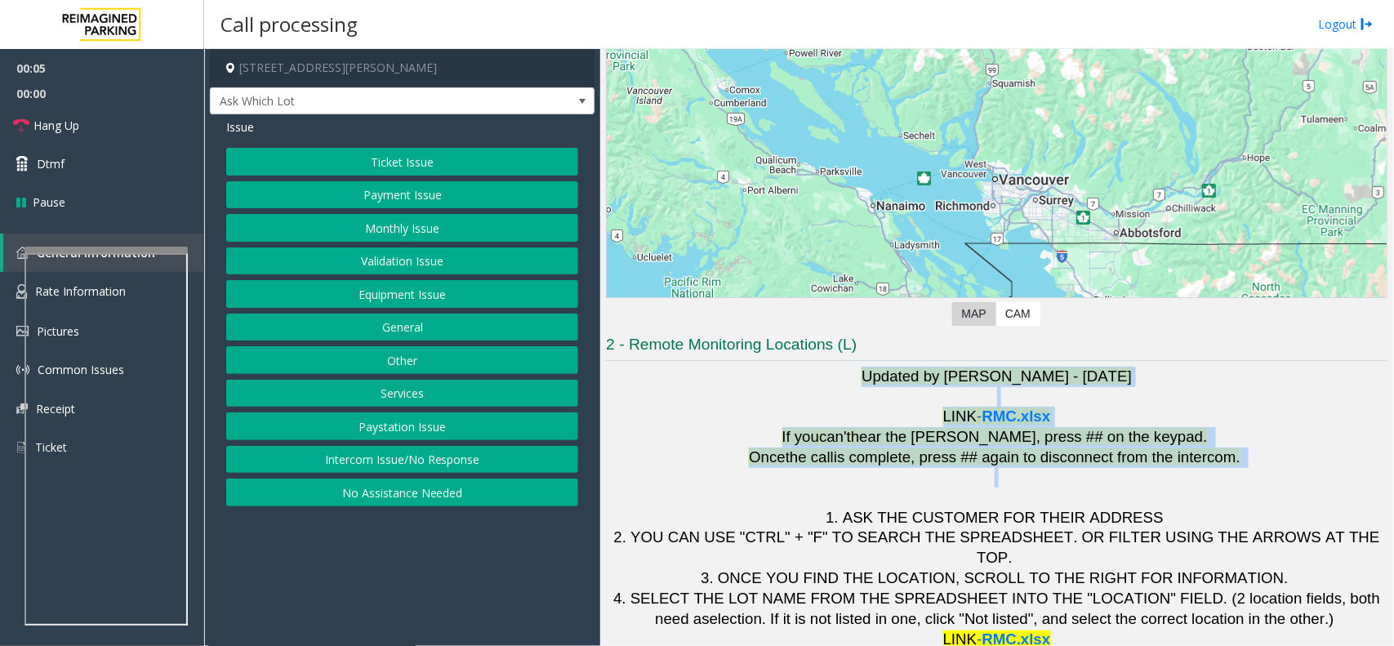
click at [1240, 483] on p at bounding box center [996, 488] width 781 height 40
drag, startPoint x: 1241, startPoint y: 474, endPoint x: 823, endPoint y: 384, distance: 427.6
click at [823, 384] on h1 "Updated by [PERSON_NAME] - [DATE] LINK - RMC.xlsx If you can't hear the [PERSON…" at bounding box center [996, 508] width 781 height 283
click at [822, 384] on p "Updated by [PERSON_NAME] - [DATE]" at bounding box center [996, 377] width 781 height 20
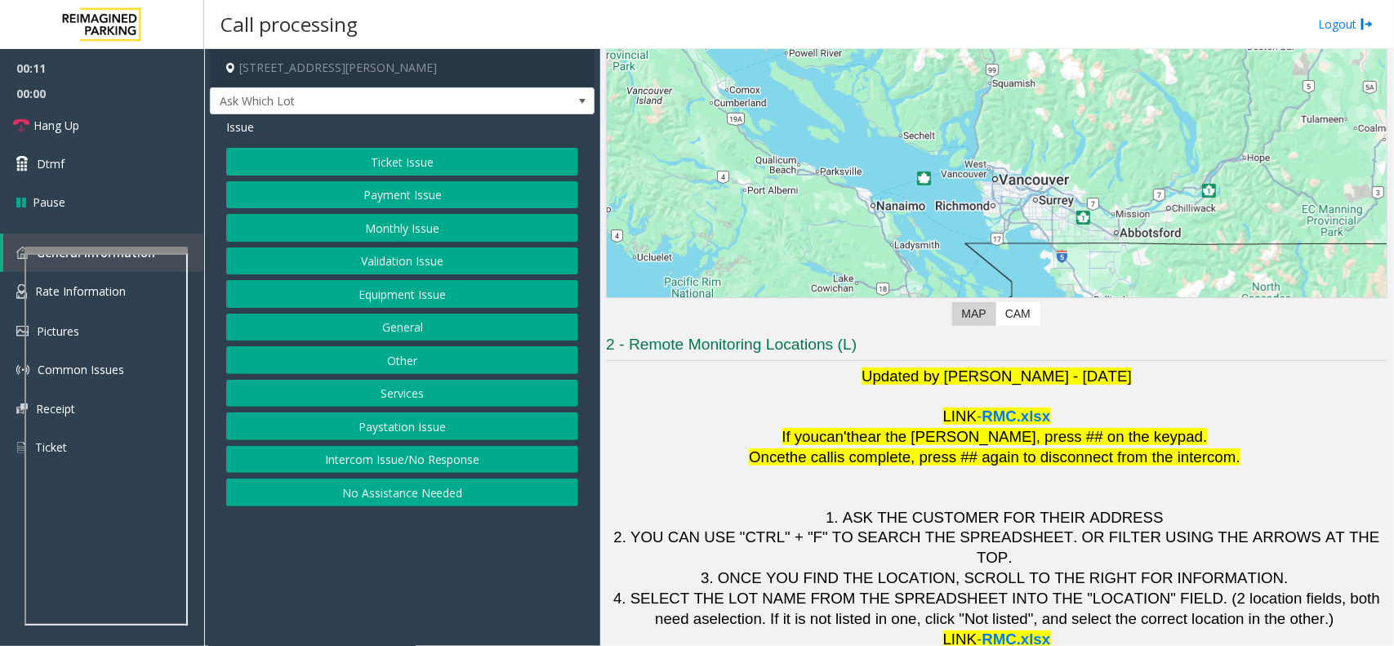
click at [418, 296] on button "Equipment Issue" at bounding box center [402, 294] width 352 height 28
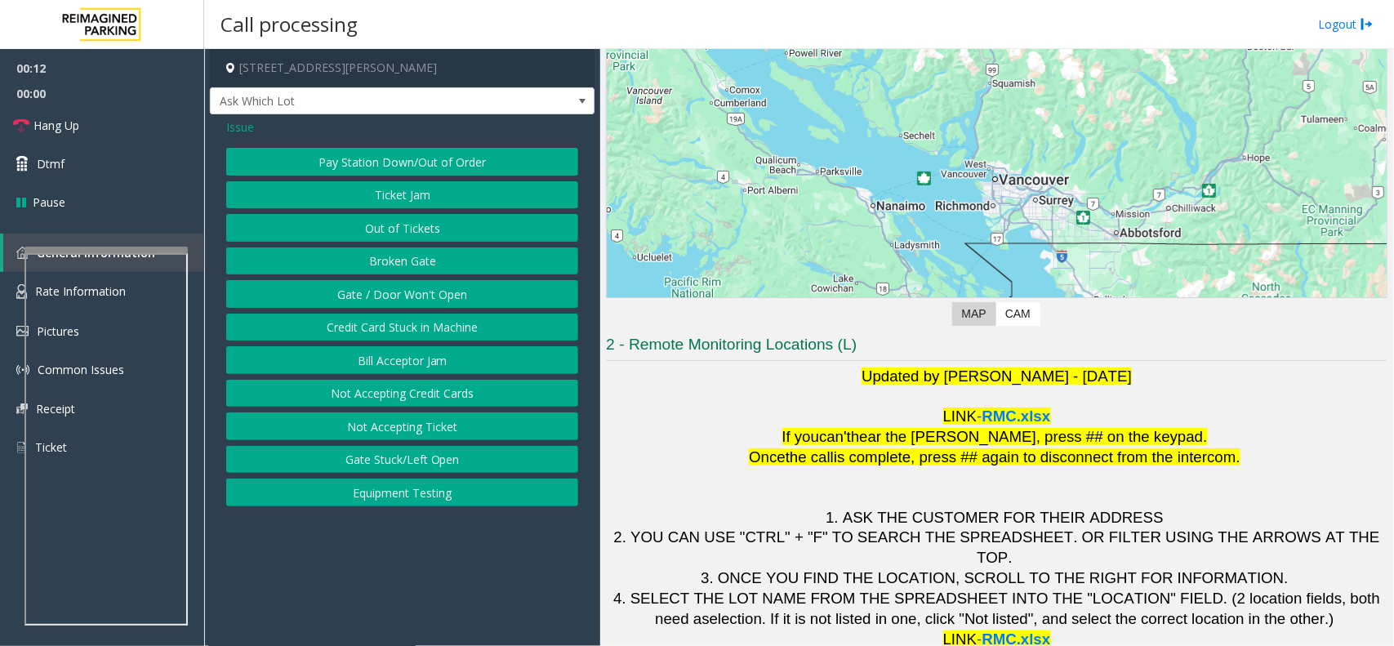
click at [396, 503] on button "Equipment Testing" at bounding box center [402, 493] width 352 height 28
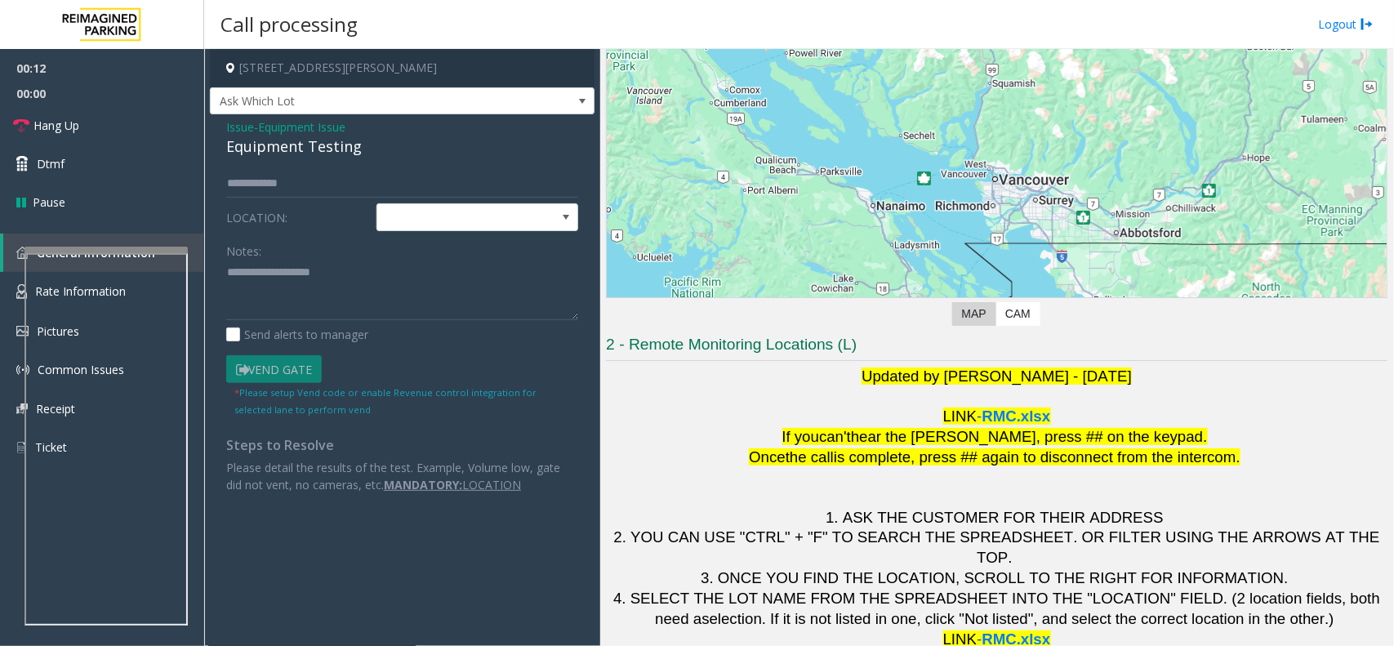
click at [302, 158] on div "Equipment Testing" at bounding box center [402, 147] width 352 height 22
click at [351, 263] on textarea at bounding box center [402, 290] width 352 height 61
type textarea "**********"
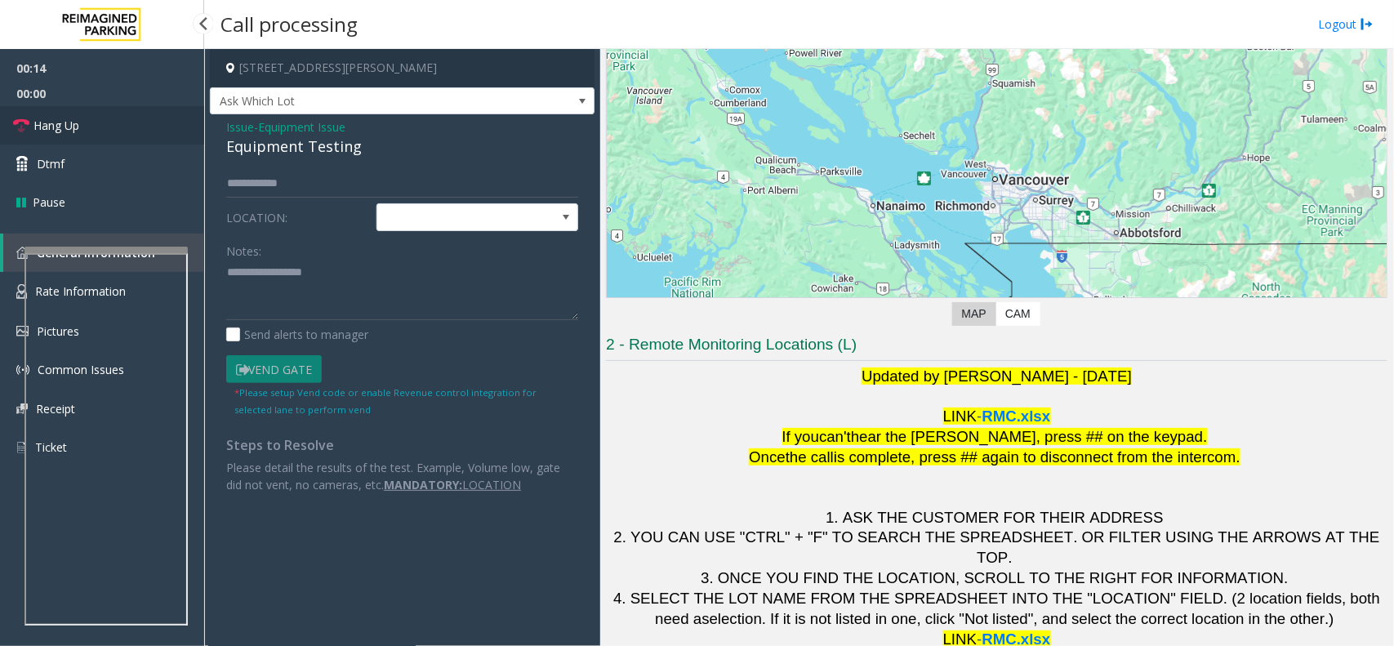
click at [51, 112] on link "Hang Up" at bounding box center [102, 125] width 204 height 38
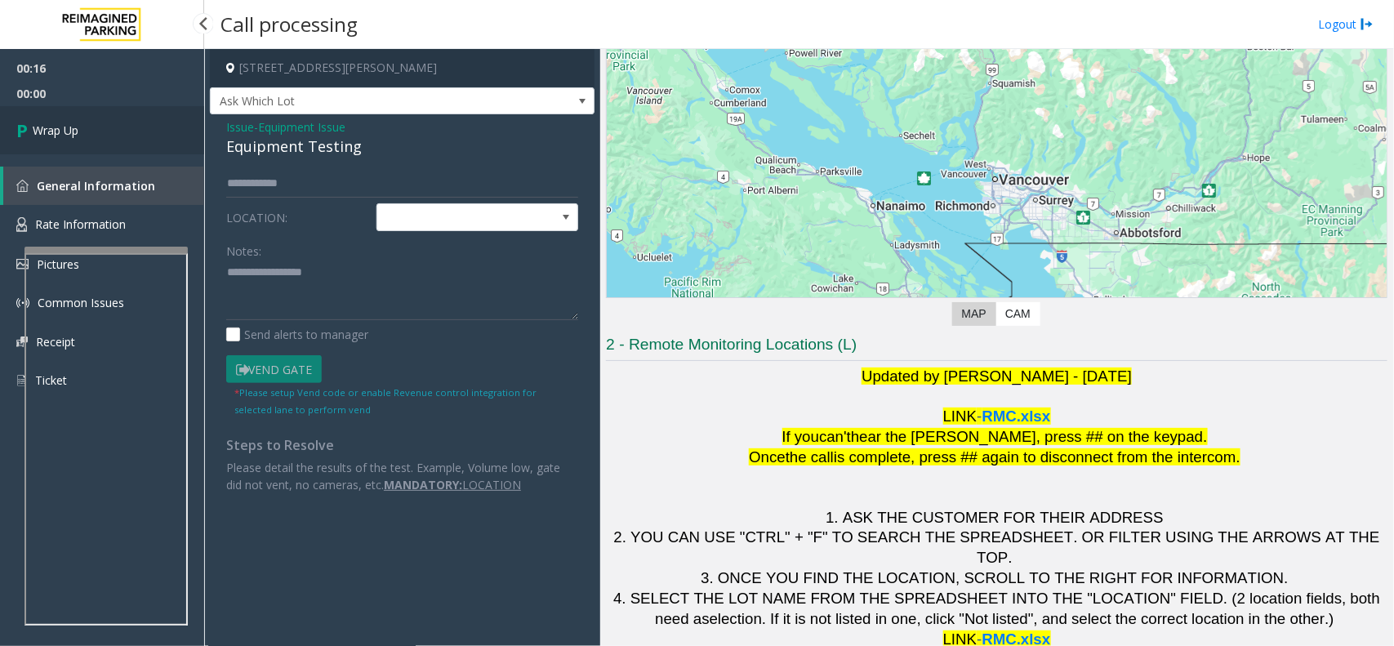
click at [51, 112] on link "Wrap Up" at bounding box center [102, 130] width 204 height 48
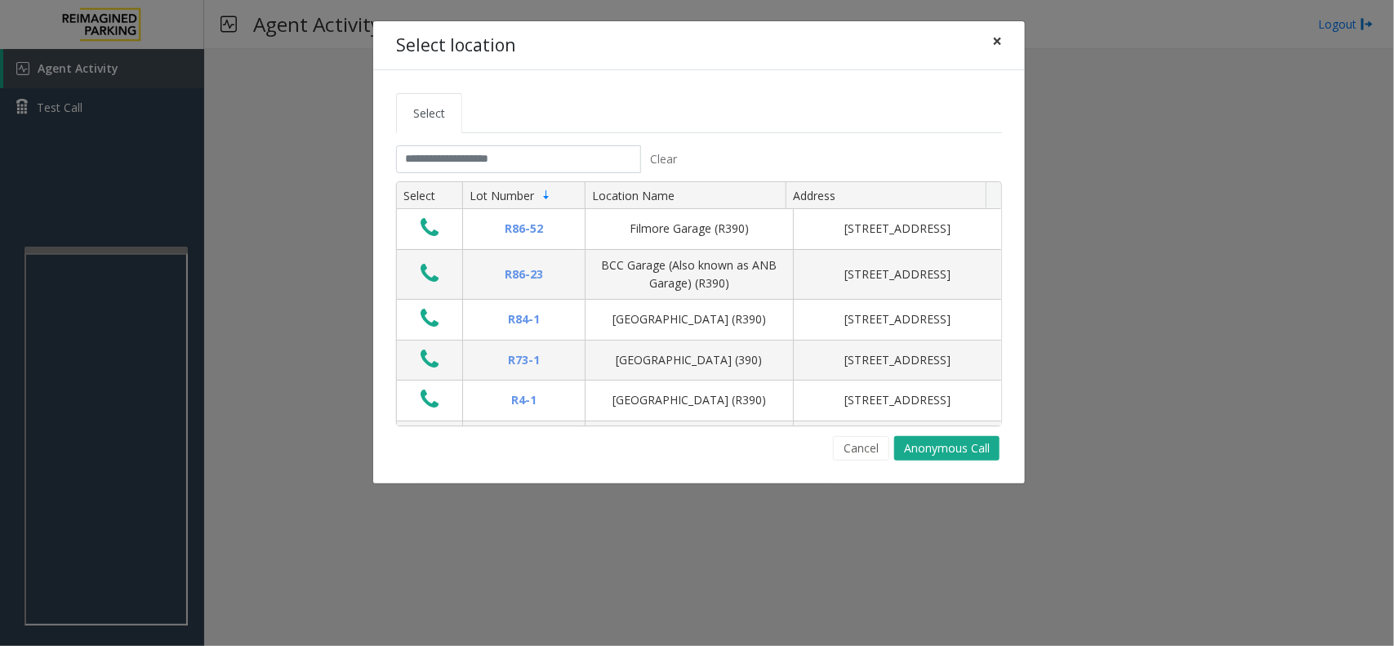
click at [989, 38] on button "×" at bounding box center [997, 41] width 33 height 40
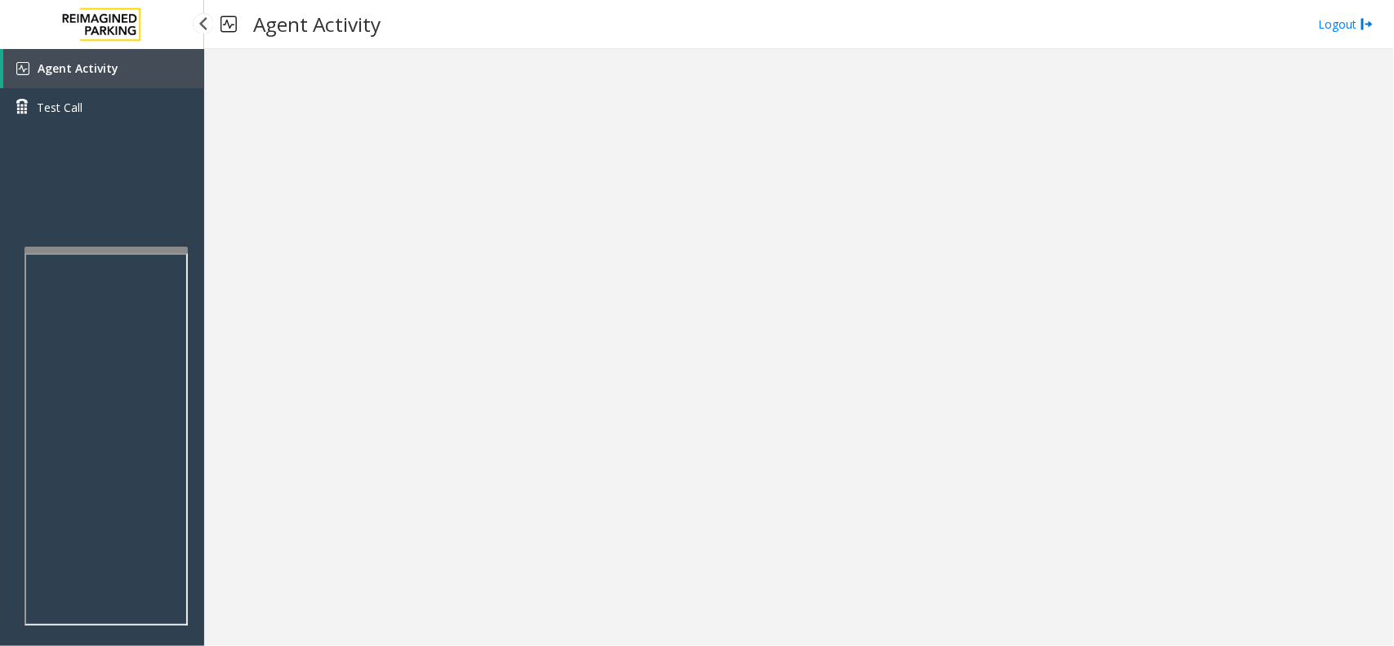
click at [157, 67] on link "Agent Activity" at bounding box center [103, 68] width 201 height 39
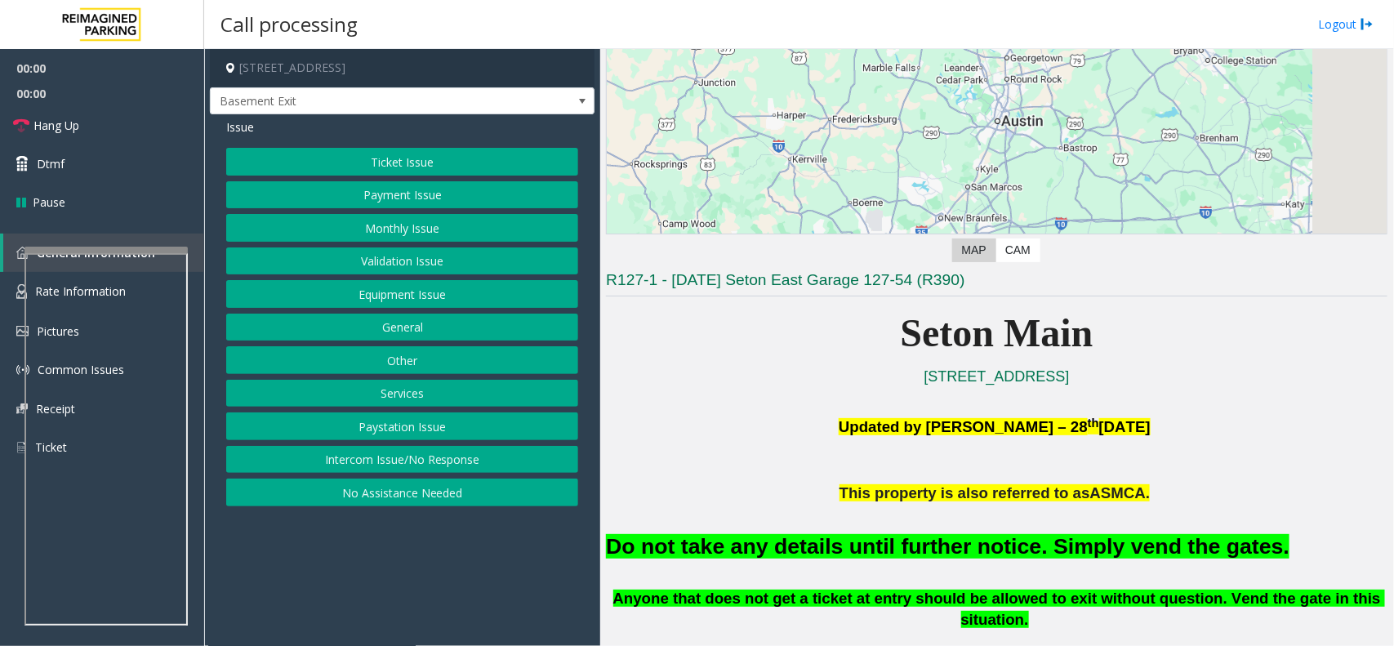
scroll to position [306, 0]
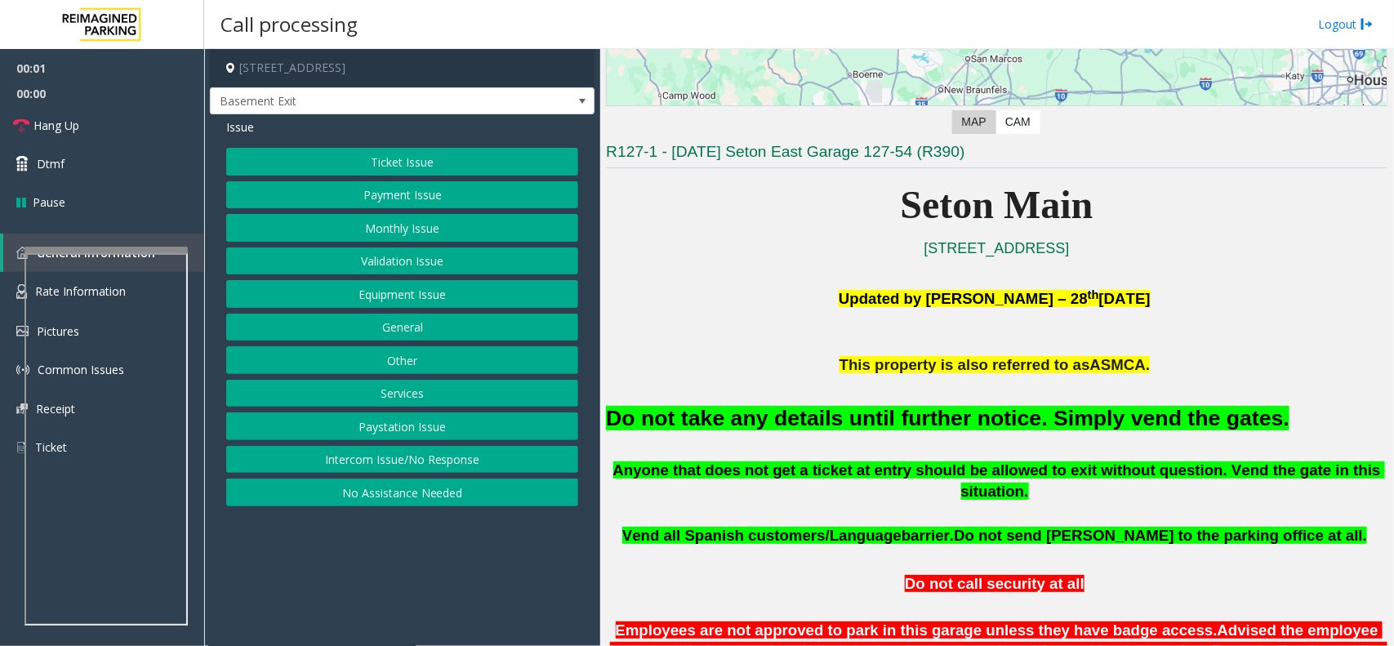
click at [919, 406] on font "Do not take any details until further notice. Simply vend the gates." at bounding box center [947, 418] width 683 height 24
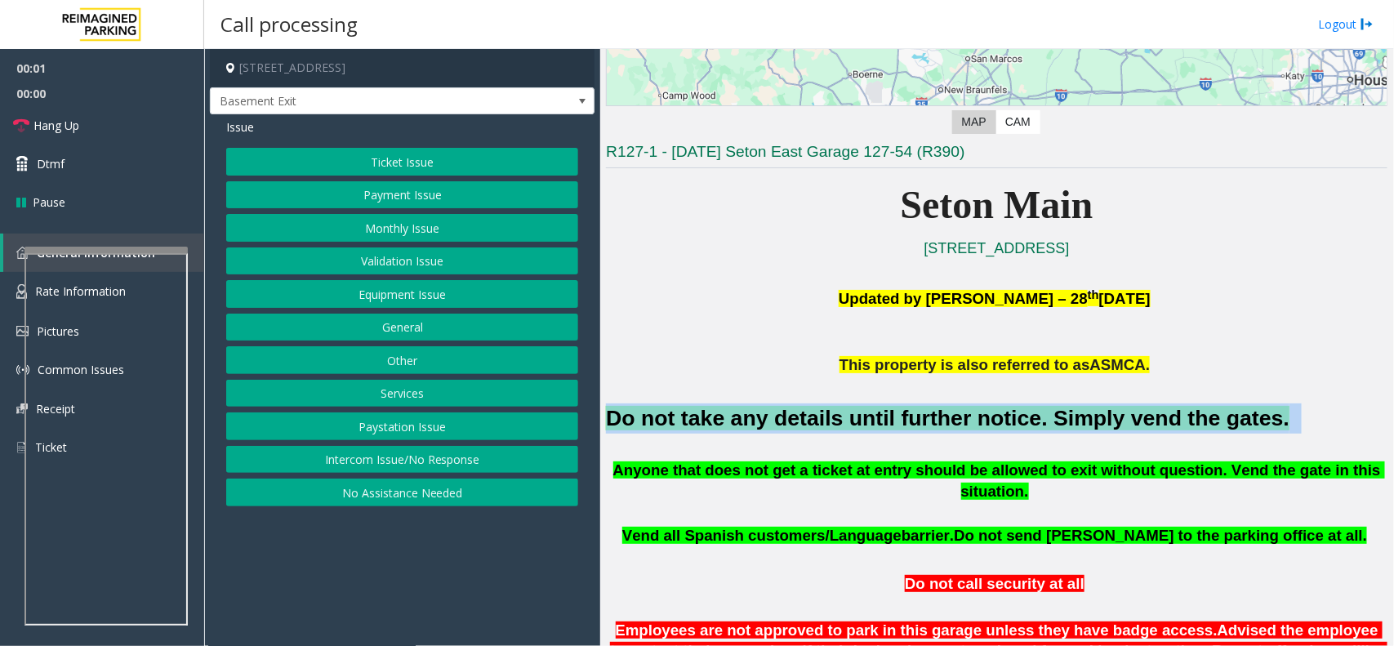
click at [919, 406] on font "Do not take any details until further notice. Simply vend the gates." at bounding box center [947, 418] width 683 height 24
click at [393, 292] on button "Equipment Issue" at bounding box center [402, 294] width 352 height 28
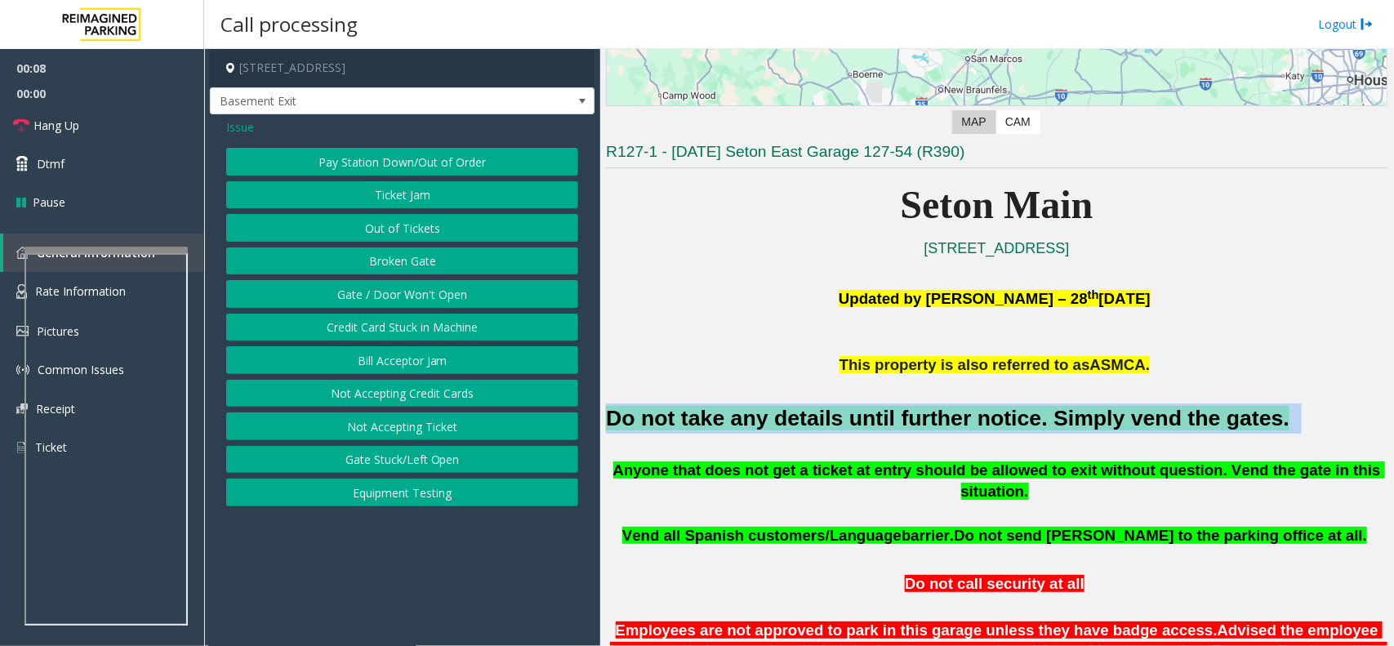
click at [393, 292] on button "Gate / Door Won't Open" at bounding box center [402, 294] width 352 height 28
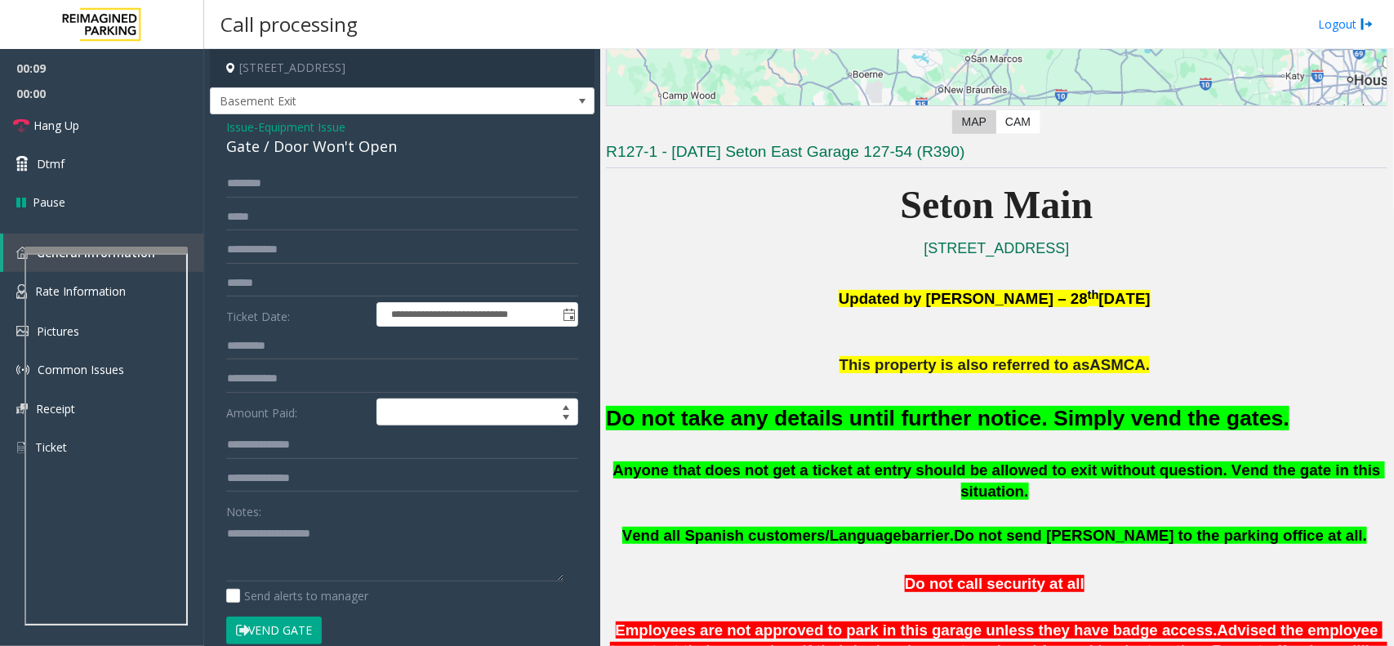
click at [234, 129] on span "Issue" at bounding box center [240, 126] width 28 height 17
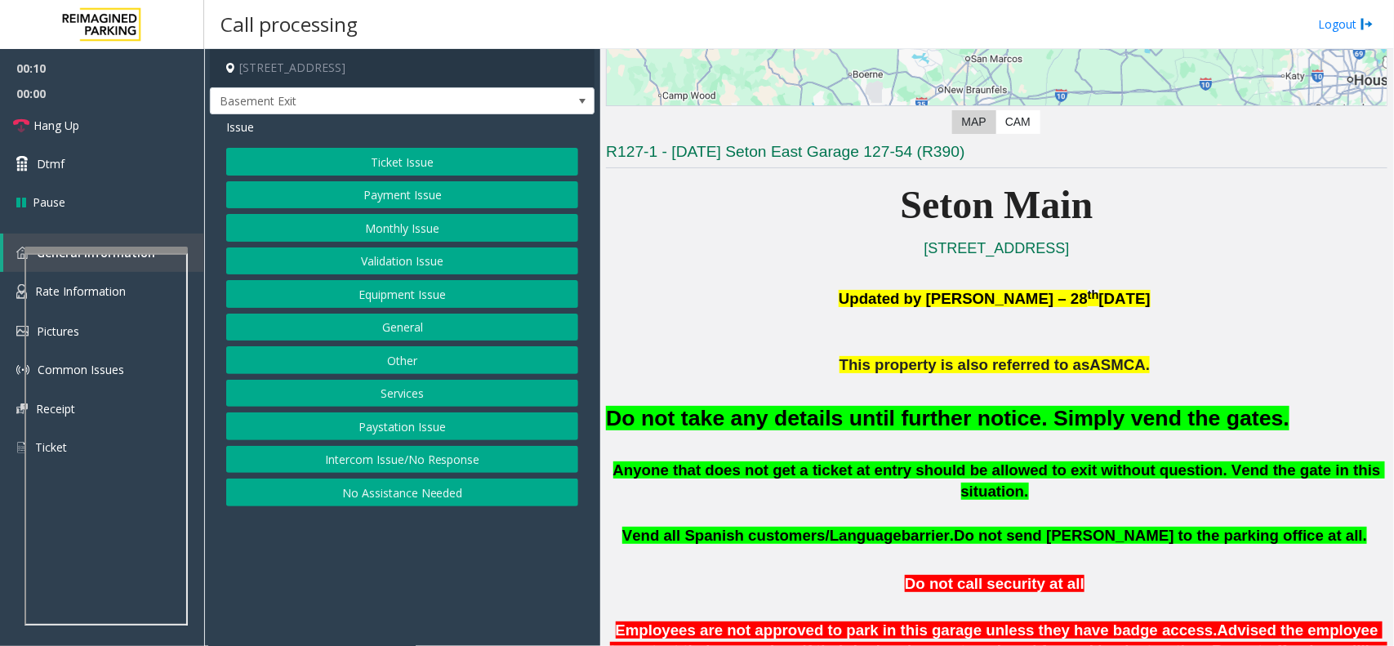
click at [425, 287] on button "Equipment Issue" at bounding box center [402, 294] width 352 height 28
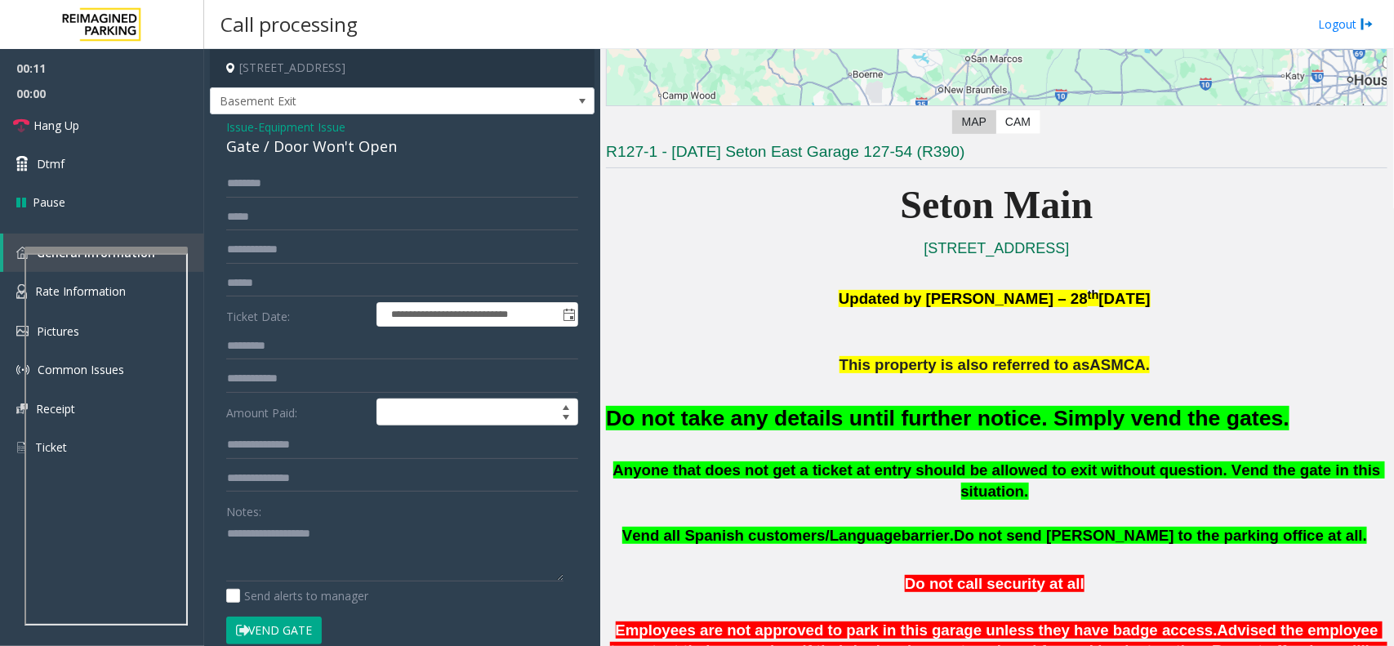
click at [283, 630] on button "Vend Gate" at bounding box center [274, 631] width 96 height 28
click at [892, 527] on span "Vend all Spanish customers/Language" at bounding box center [761, 535] width 279 height 17
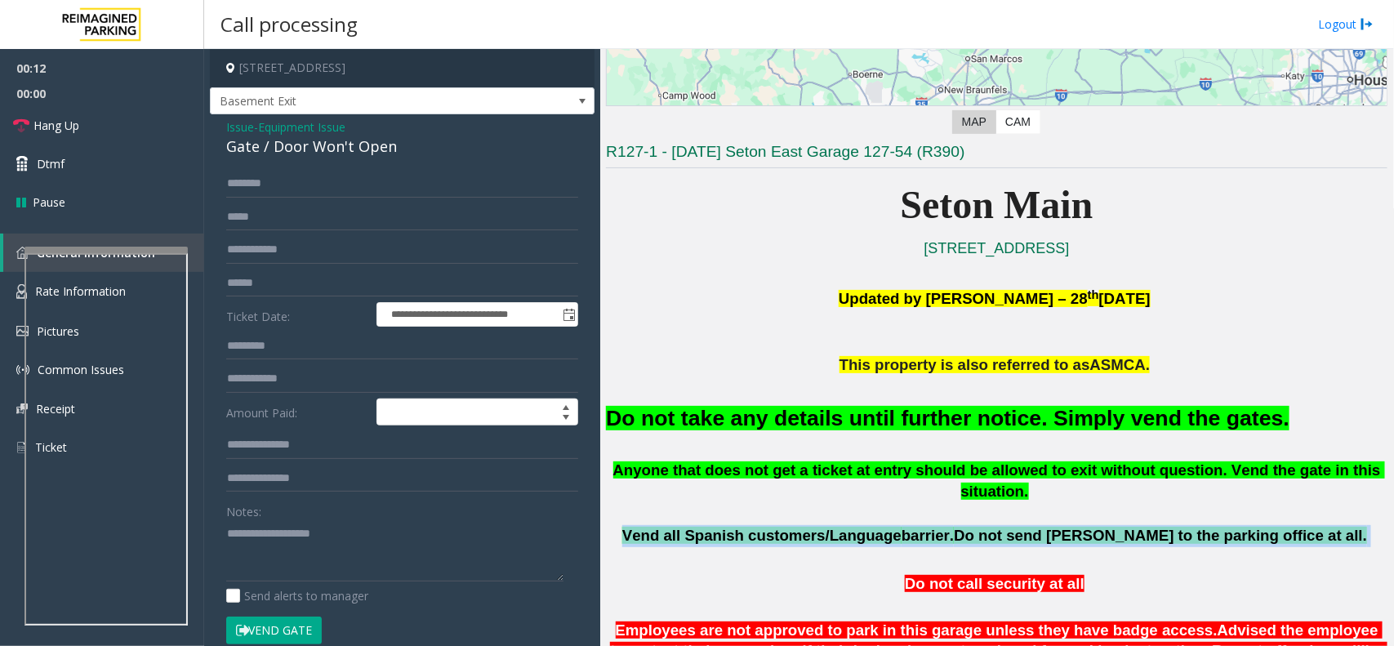
click at [892, 527] on span "Vend all Spanish customers/Language" at bounding box center [761, 535] width 279 height 17
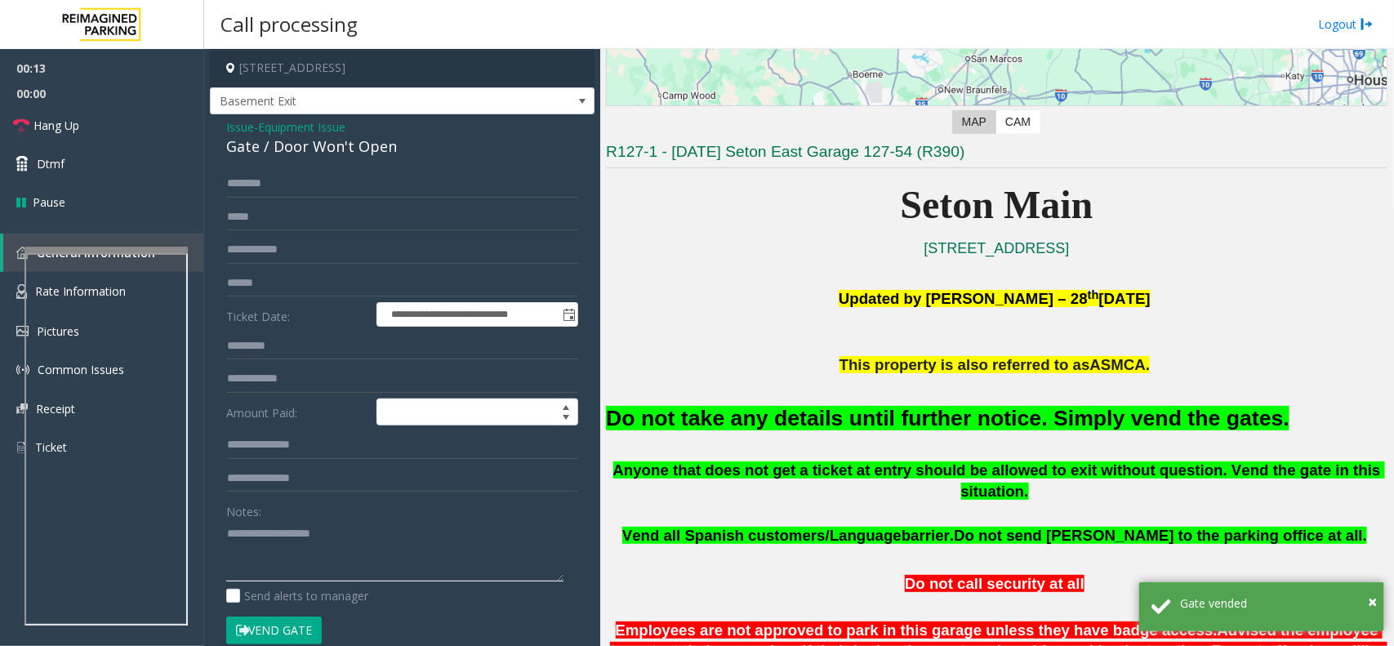
click at [413, 521] on textarea at bounding box center [394, 550] width 337 height 61
paste textarea "**********"
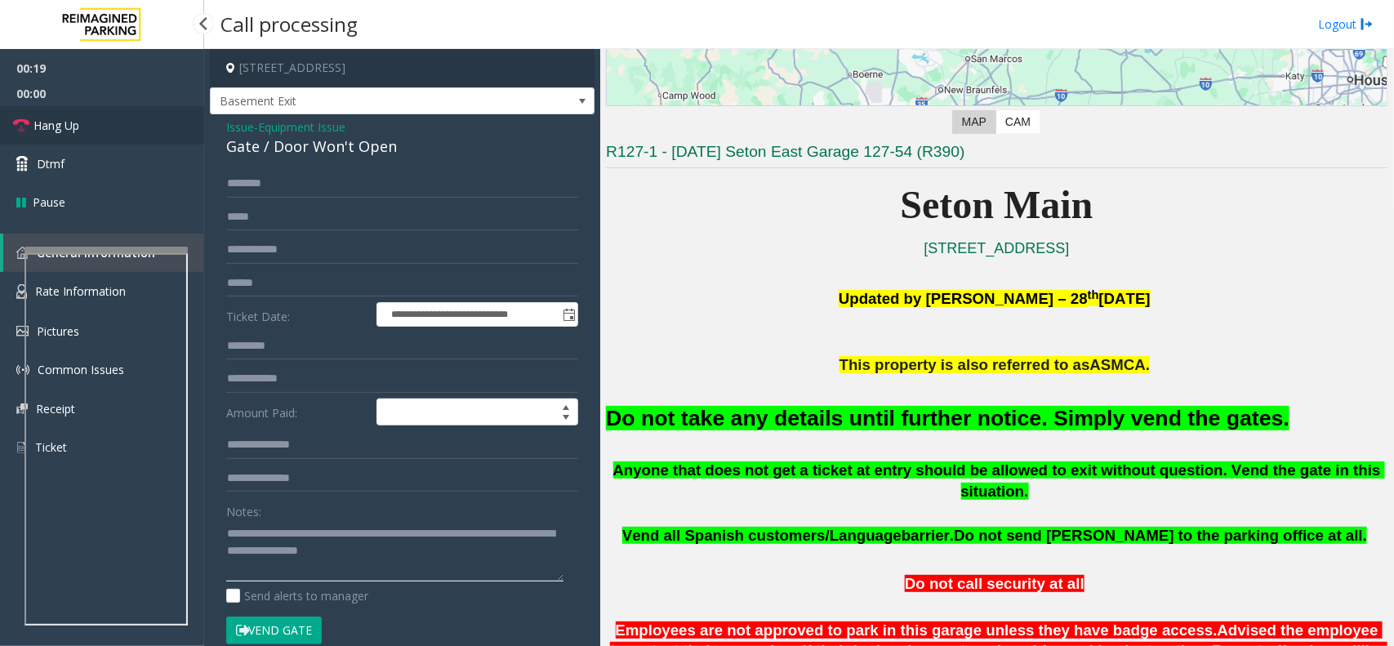
type textarea "**********"
click at [76, 133] on span "Hang Up" at bounding box center [56, 125] width 46 height 17
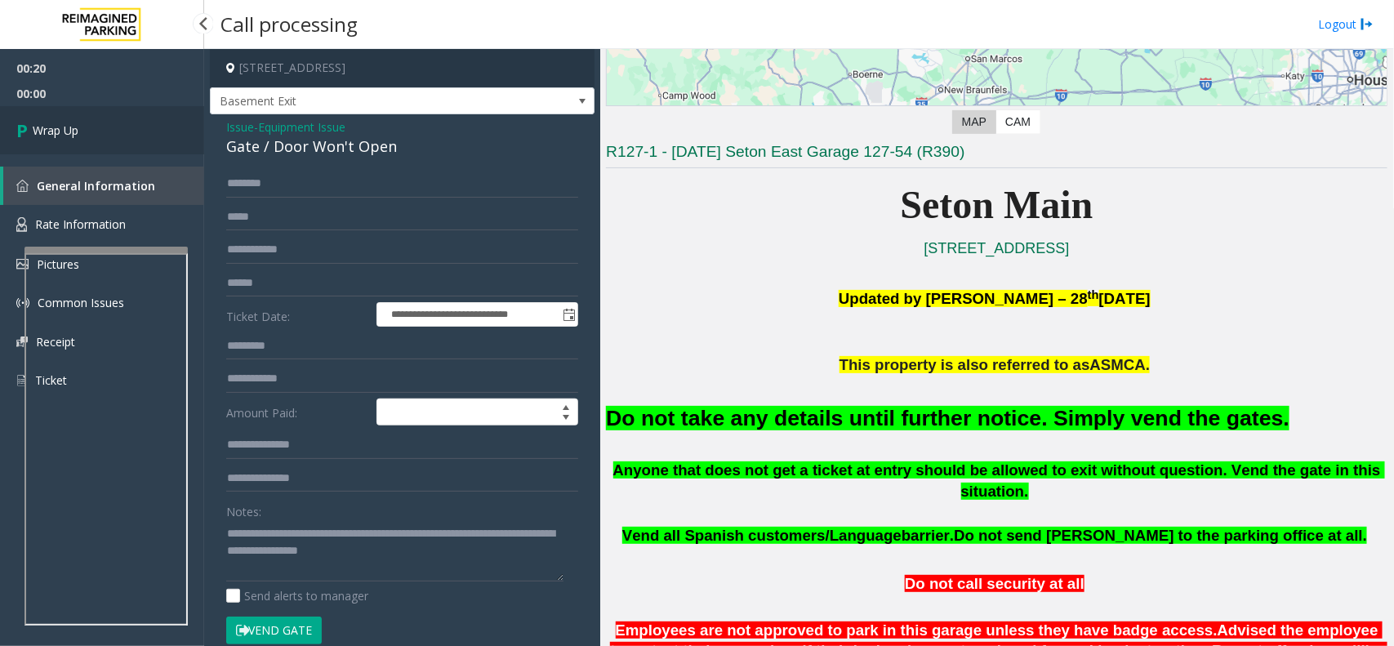
click at [76, 133] on span "Wrap Up" at bounding box center [56, 130] width 46 height 17
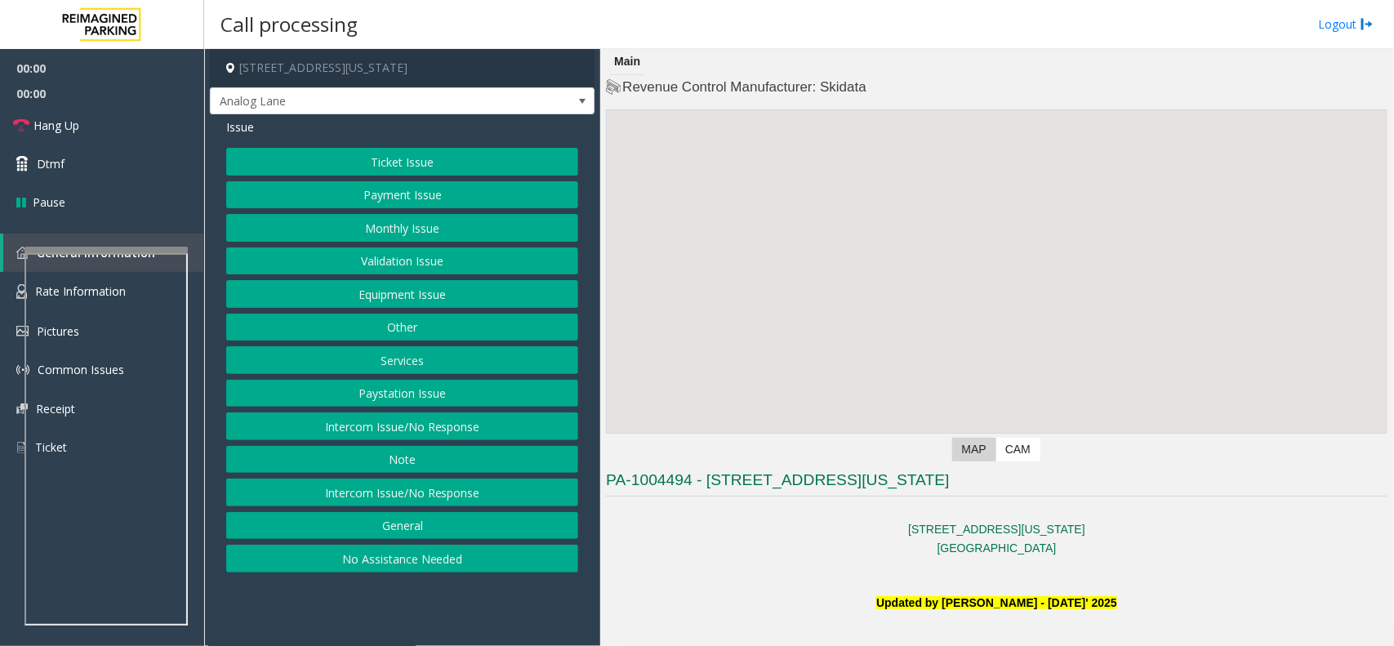
scroll to position [612, 0]
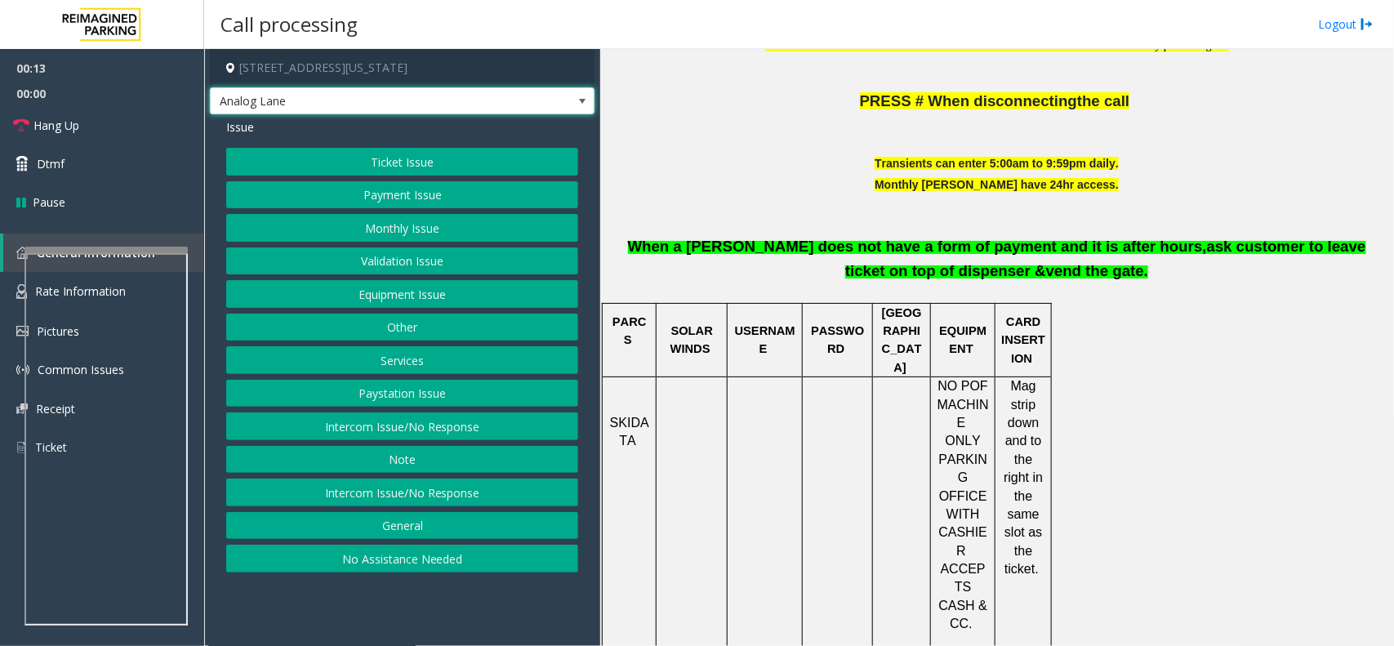
click at [558, 102] on span "Analog Lane" at bounding box center [402, 101] width 385 height 28
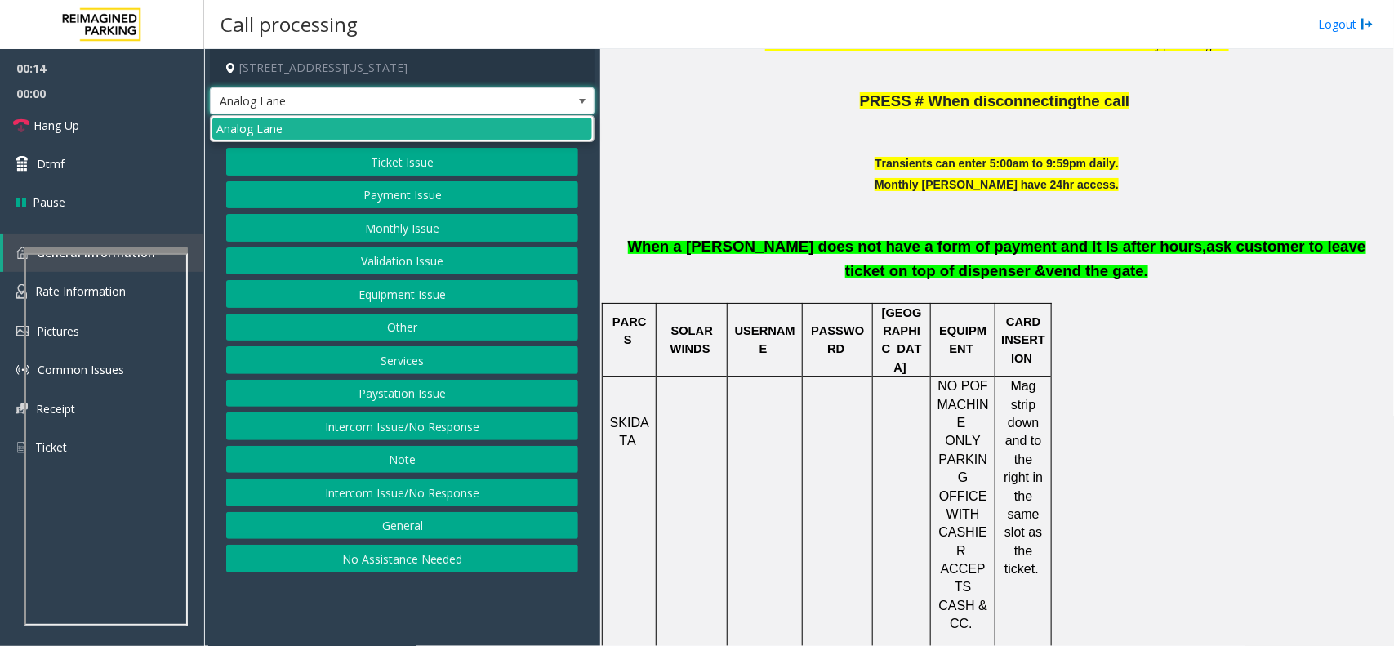
click at [558, 102] on span "Analog Lane" at bounding box center [402, 101] width 385 height 28
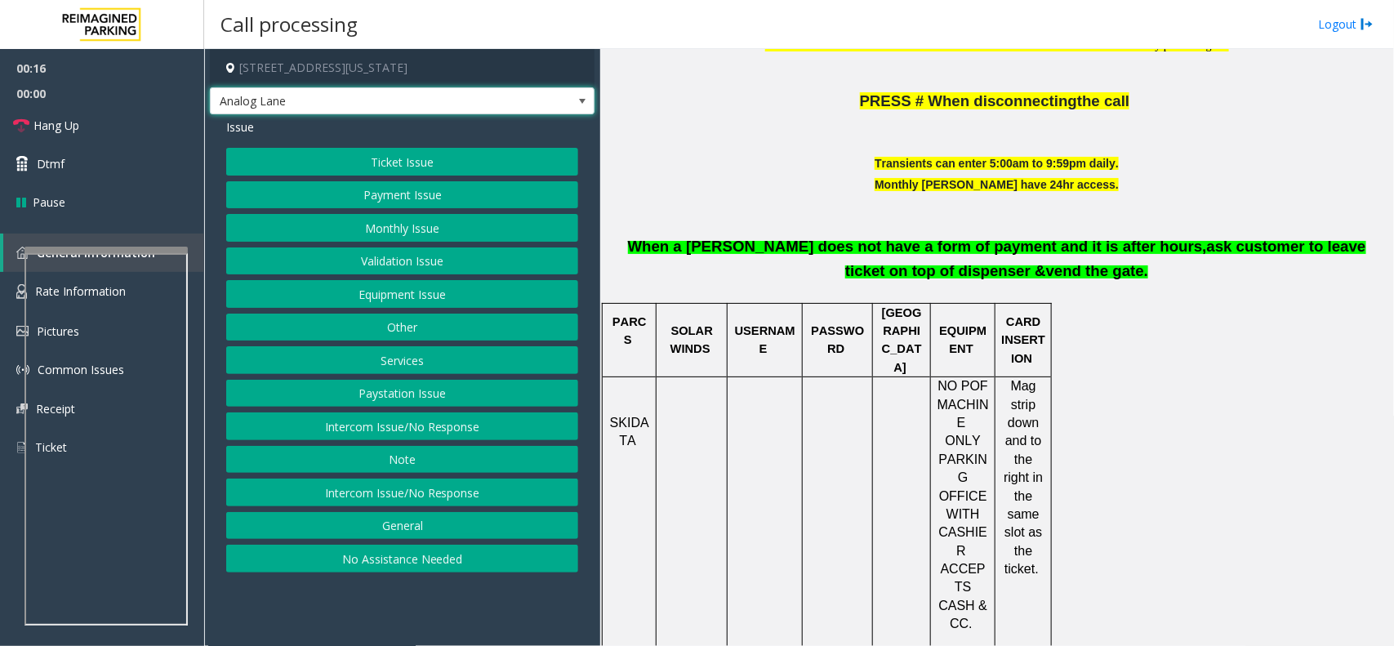
click at [512, 306] on button "Equipment Issue" at bounding box center [402, 294] width 352 height 28
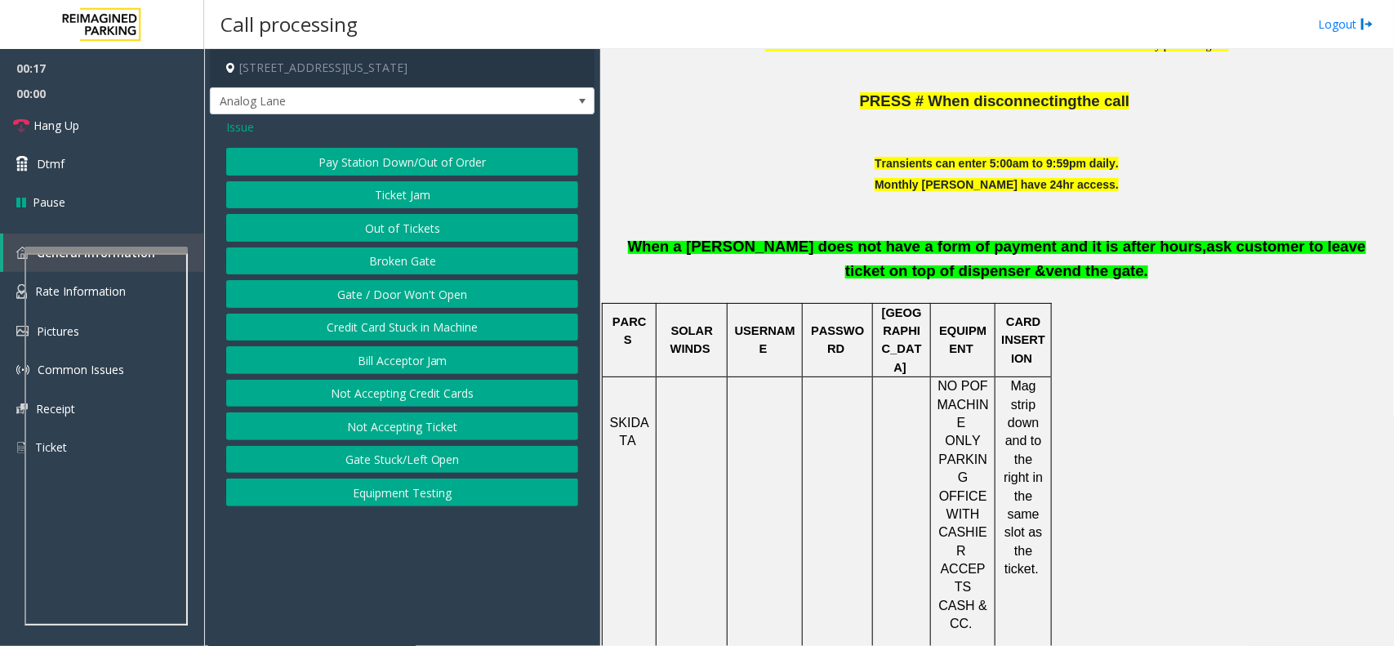
click at [512, 304] on button "Gate / Door Won't Open" at bounding box center [402, 294] width 352 height 28
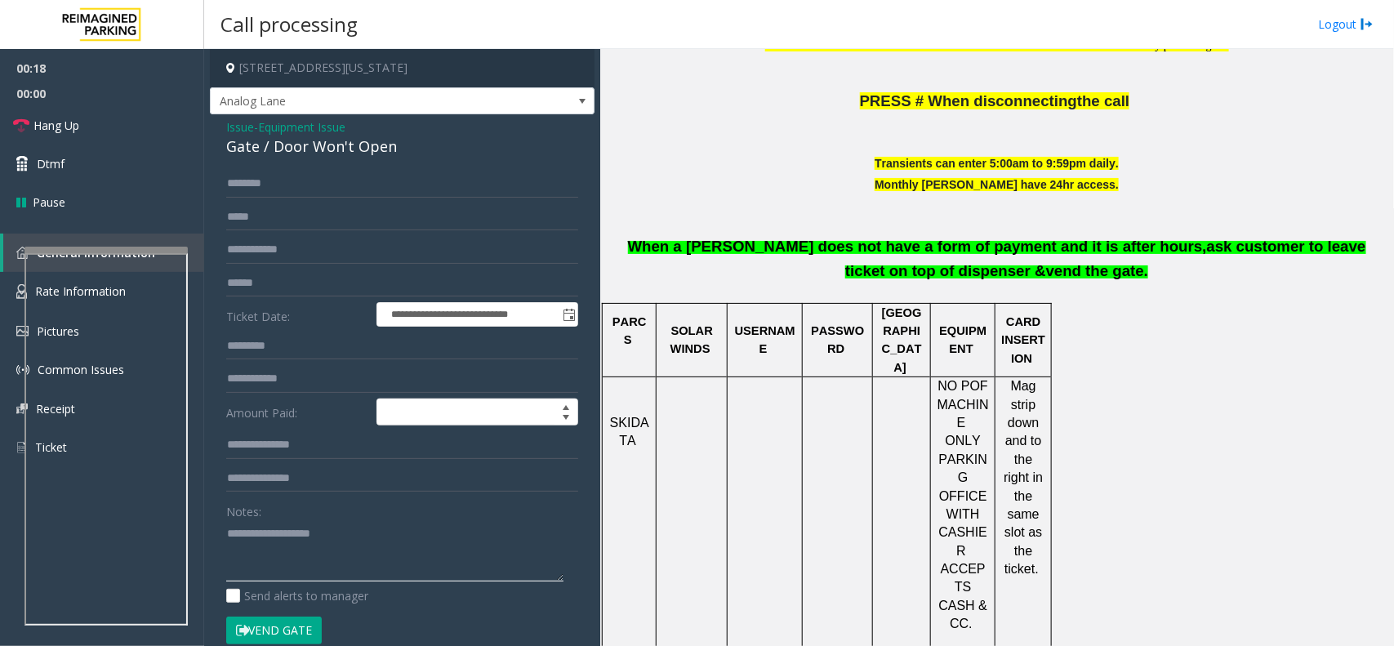
click at [348, 536] on textarea at bounding box center [394, 550] width 337 height 61
click at [368, 149] on div "Gate / Door Won't Open" at bounding box center [402, 147] width 352 height 22
click at [343, 536] on textarea at bounding box center [394, 550] width 337 height 61
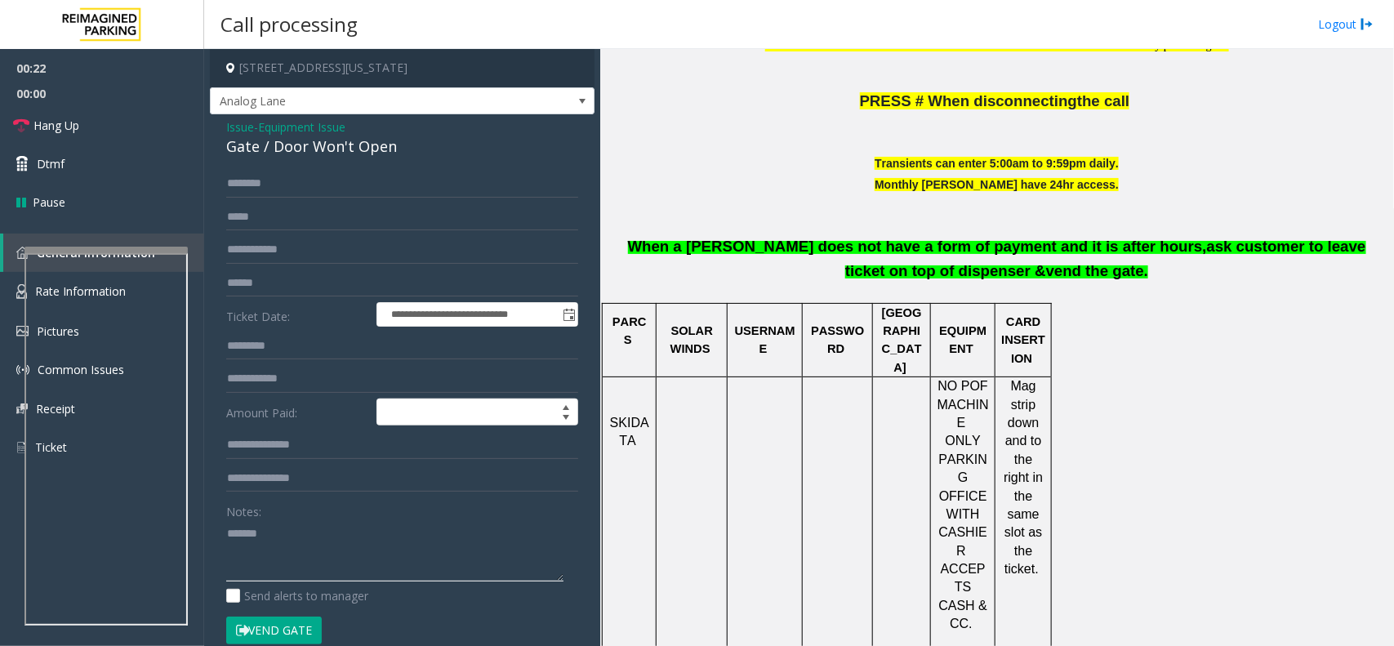
paste textarea "**********"
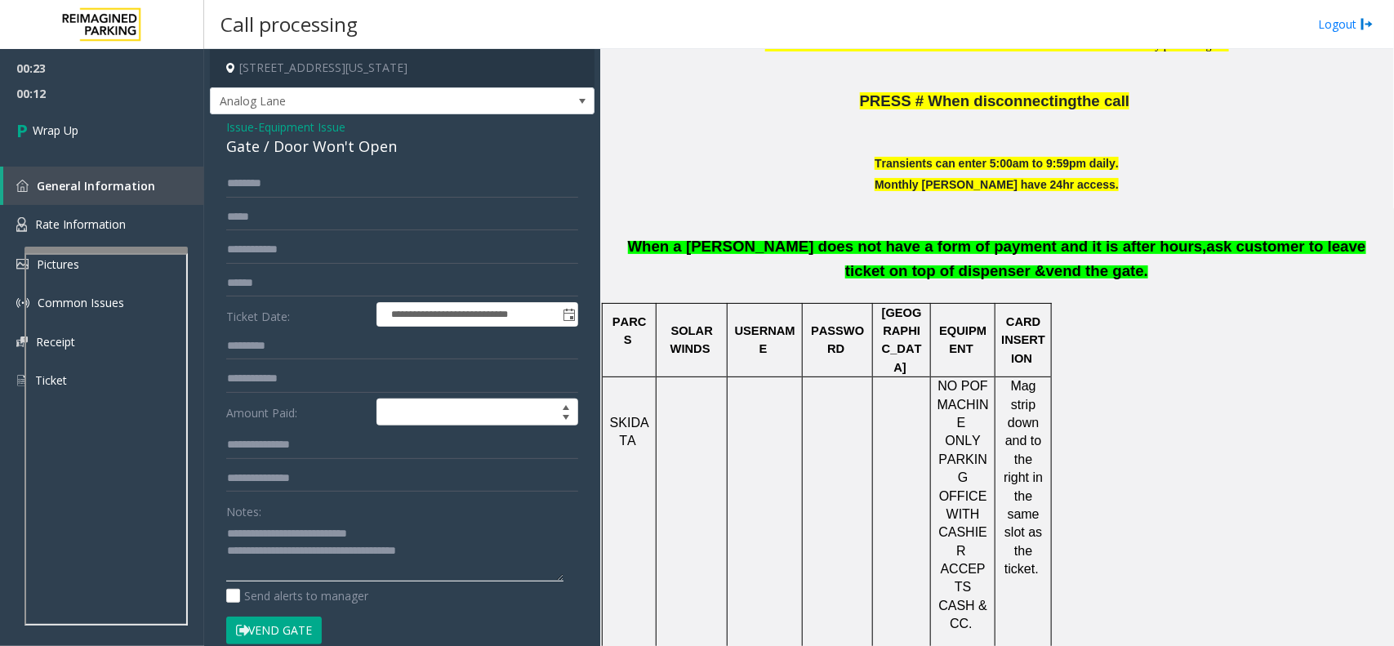
drag, startPoint x: 341, startPoint y: 537, endPoint x: 339, endPoint y: 555, distance: 18.1
drag, startPoint x: 421, startPoint y: 539, endPoint x: 418, endPoint y: 548, distance: 9.6
type textarea "**********"
click at [114, 147] on link "Wrap Up" at bounding box center [102, 130] width 204 height 48
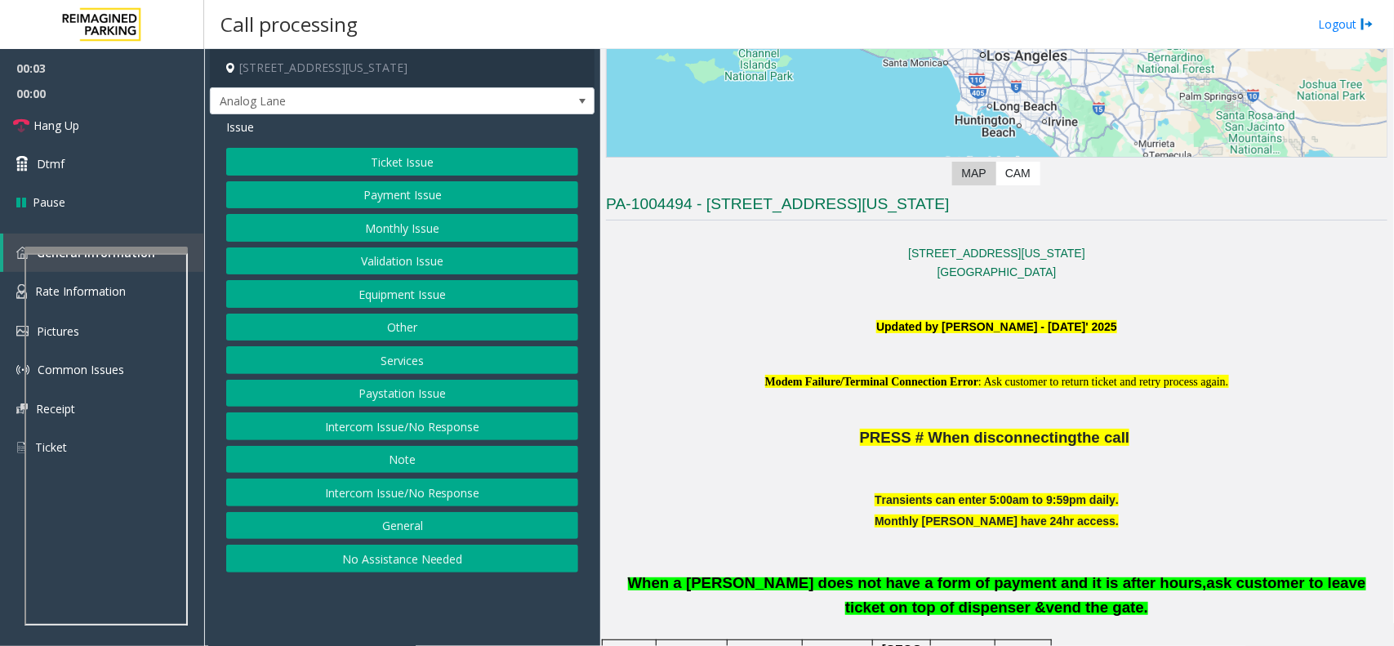
scroll to position [408, 0]
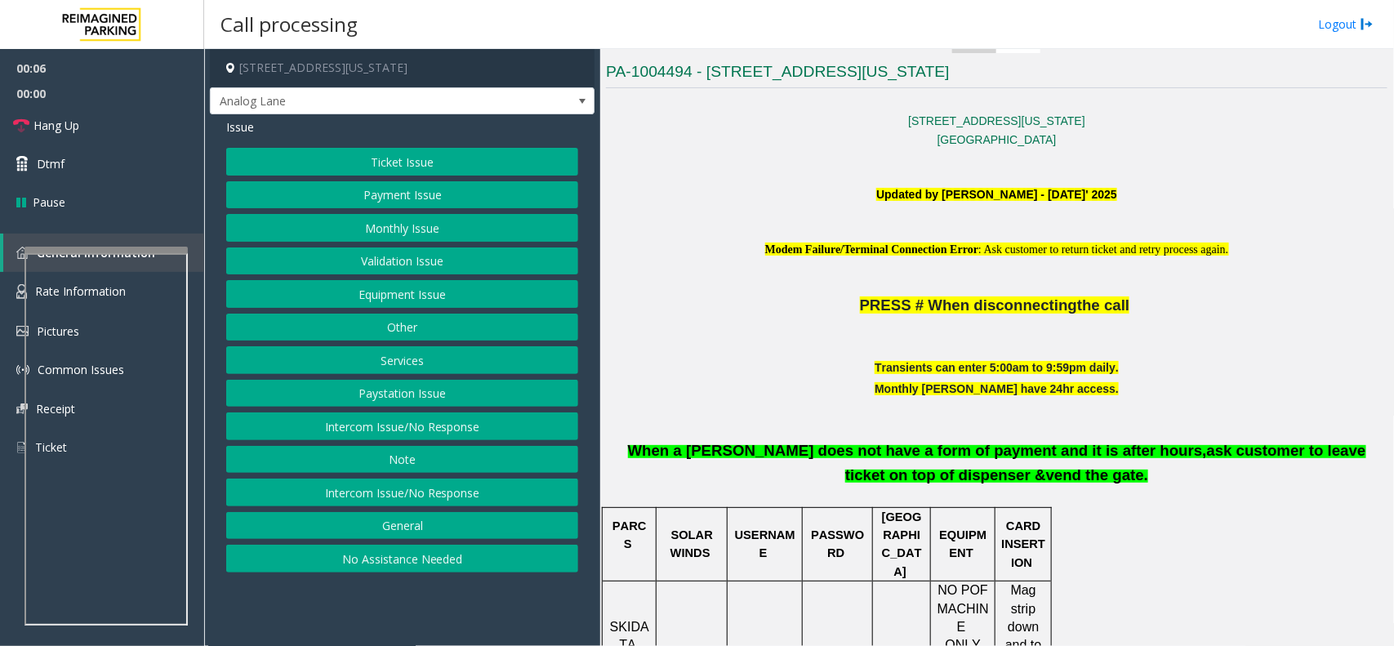
click at [467, 158] on button "Ticket Issue" at bounding box center [402, 162] width 352 height 28
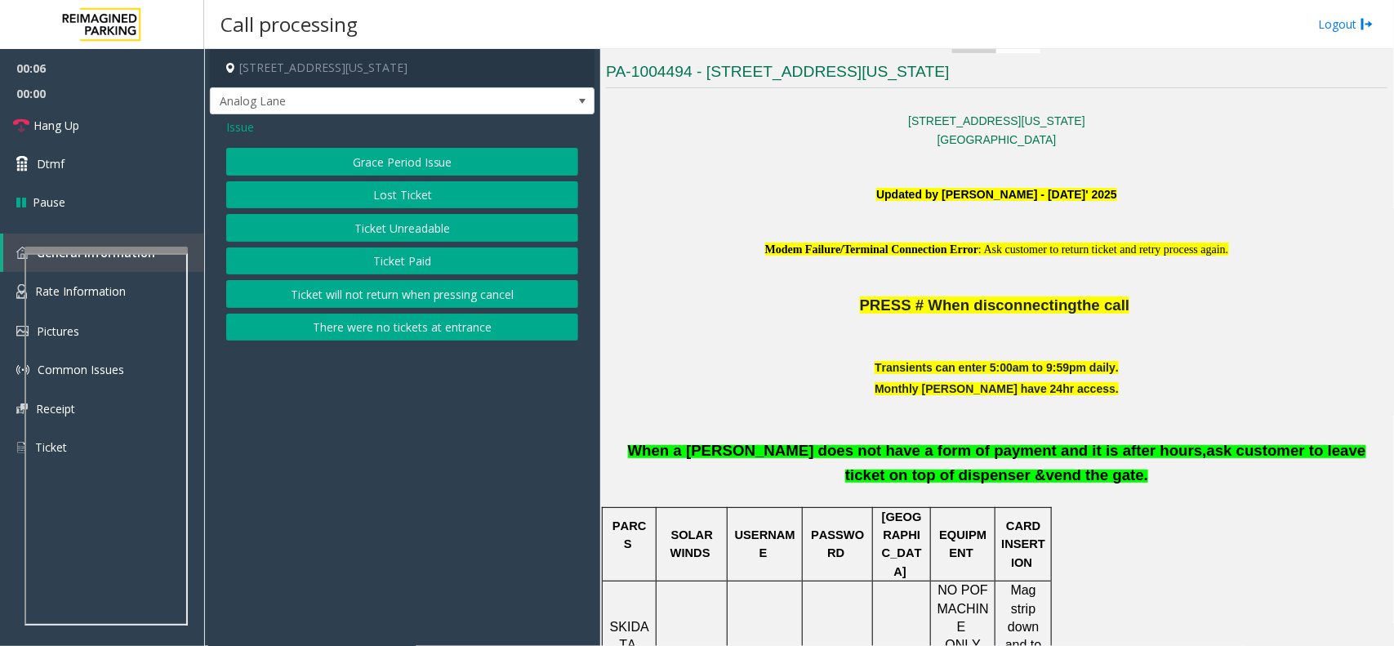
click at [447, 221] on button "Ticket Unreadable" at bounding box center [402, 228] width 352 height 28
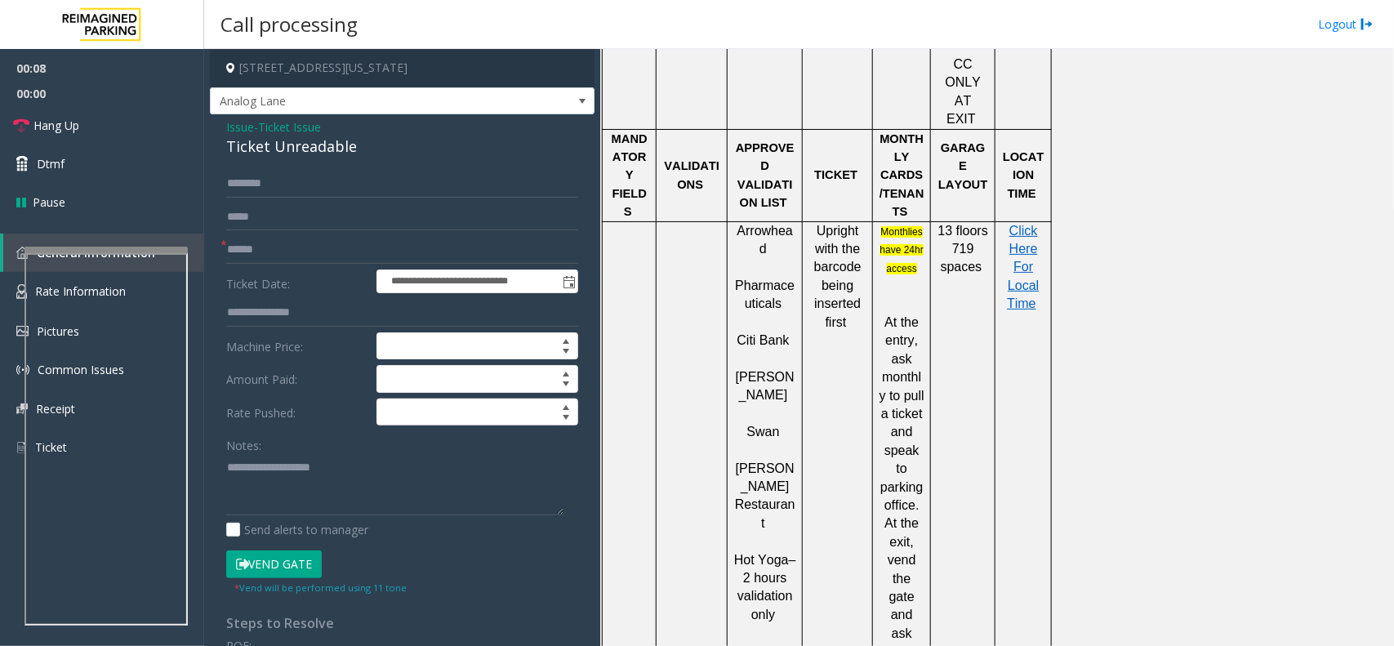
scroll to position [1225, 0]
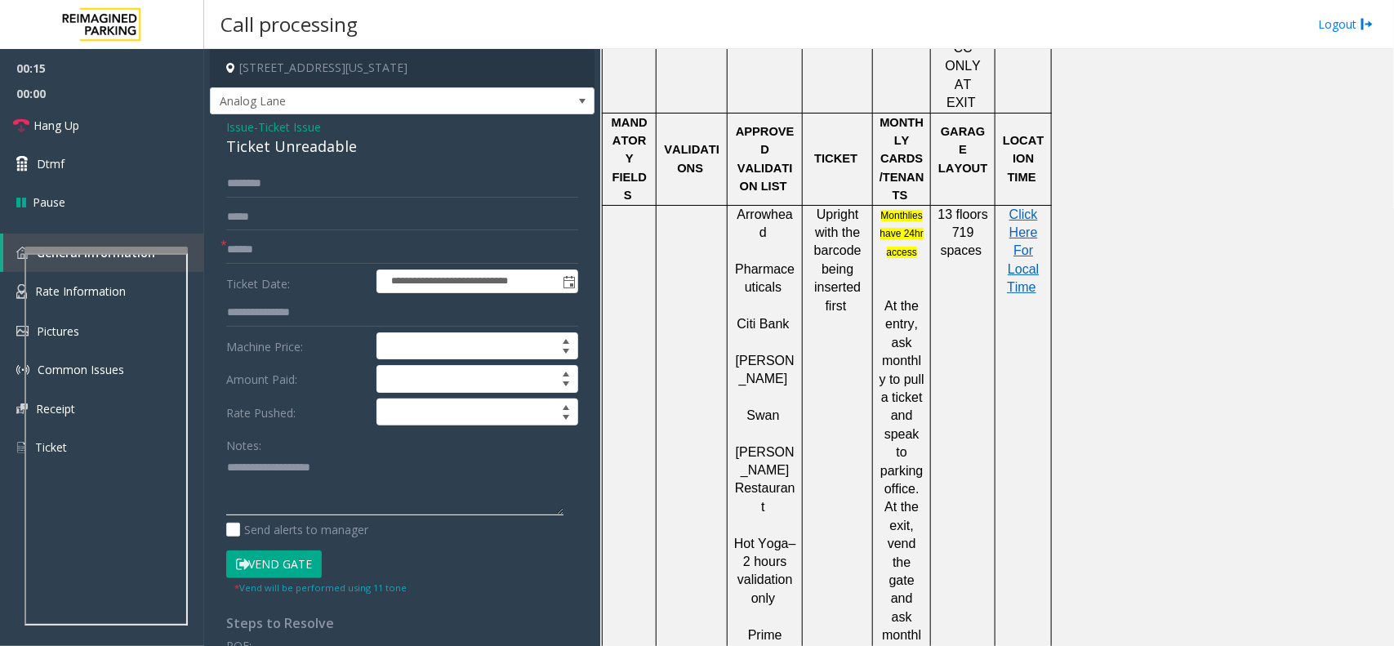
click at [292, 492] on textarea at bounding box center [394, 484] width 337 height 61
click at [320, 145] on div "Ticket Unreadable" at bounding box center [402, 147] width 352 height 22
click at [299, 470] on textarea at bounding box center [394, 484] width 337 height 61
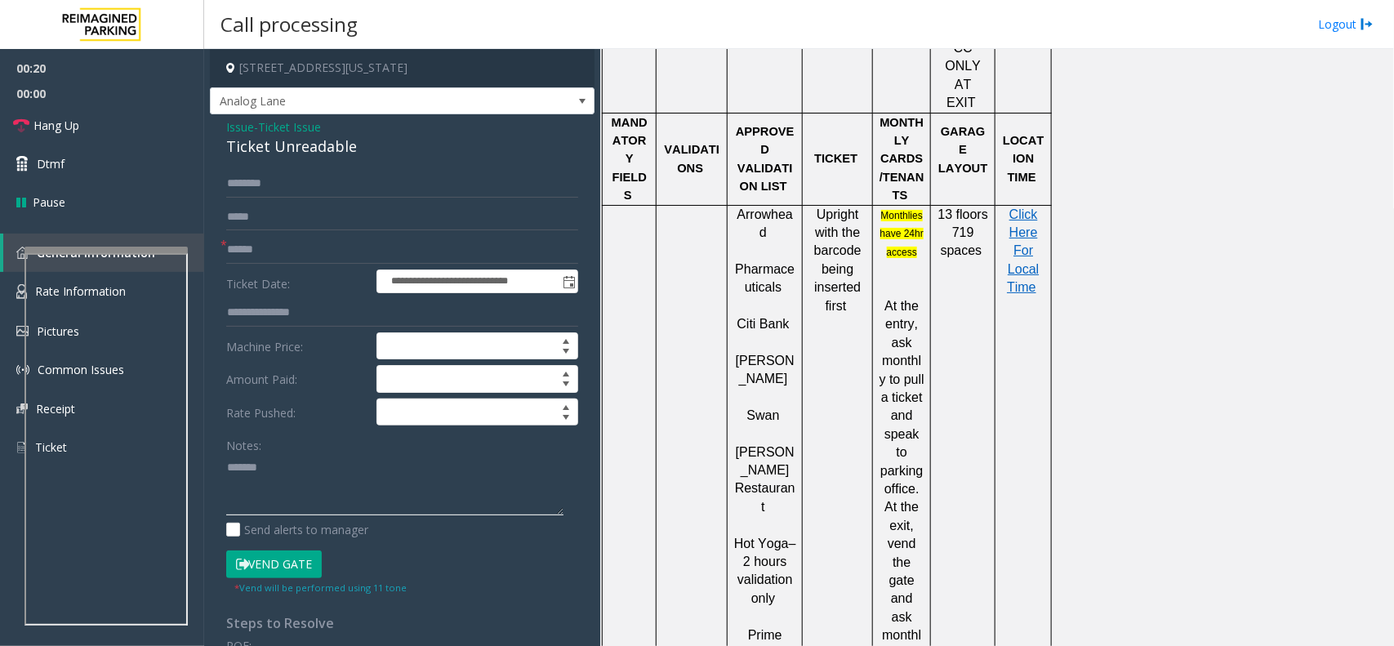
paste textarea "**********"
type textarea "**********"
click at [272, 274] on label "Ticket Date:" at bounding box center [297, 281] width 150 height 24
click at [280, 259] on input "text" at bounding box center [402, 250] width 352 height 28
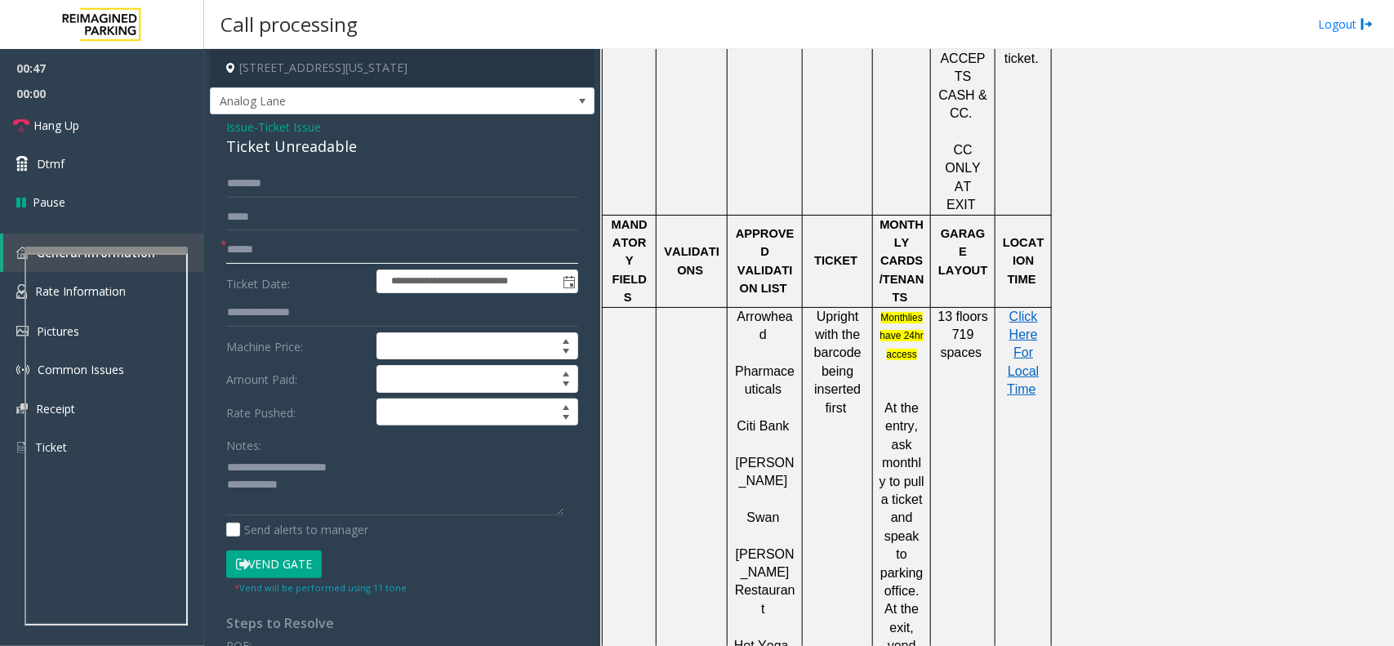
scroll to position [510, 0]
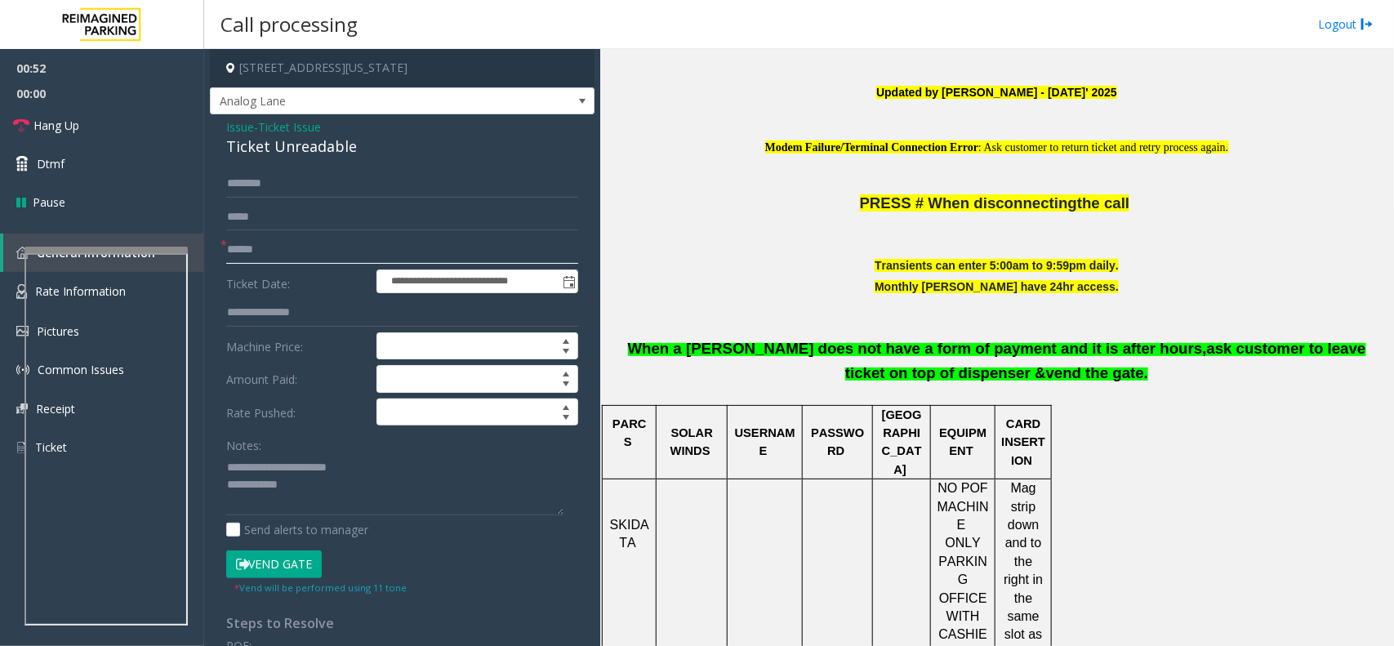
type input "******"
click at [344, 488] on textarea at bounding box center [394, 484] width 337 height 61
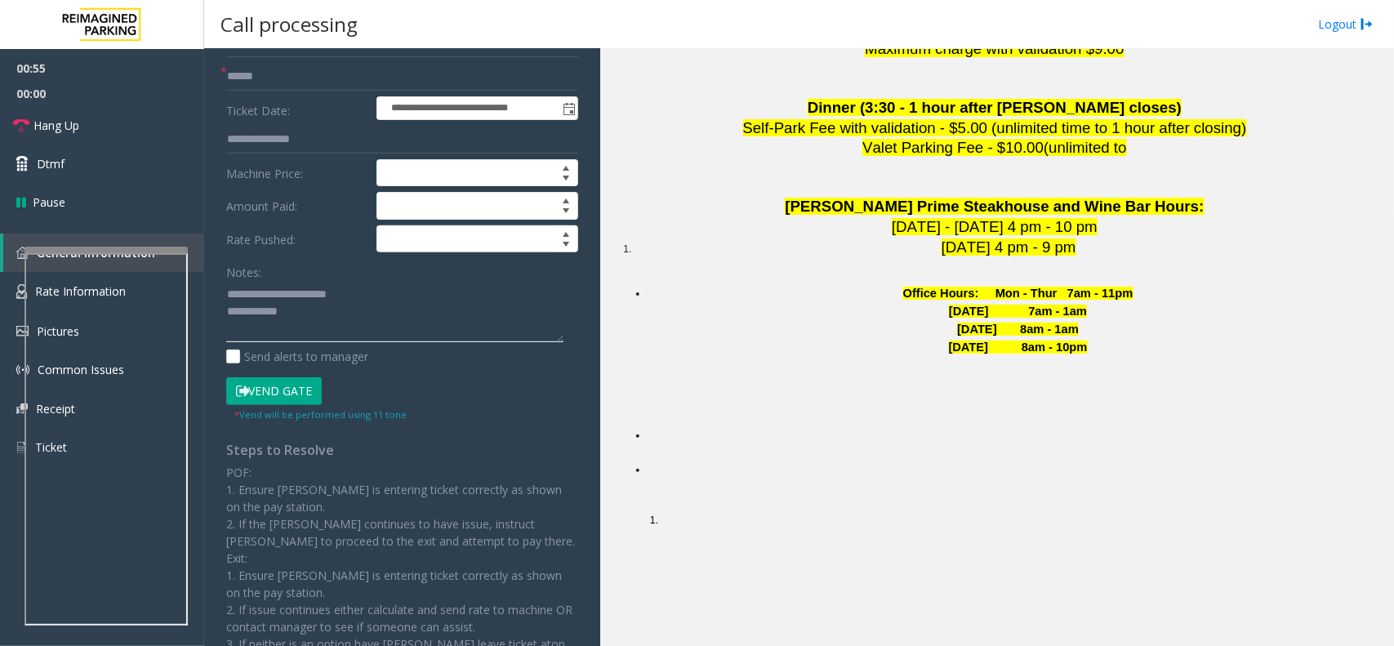
scroll to position [283, 0]
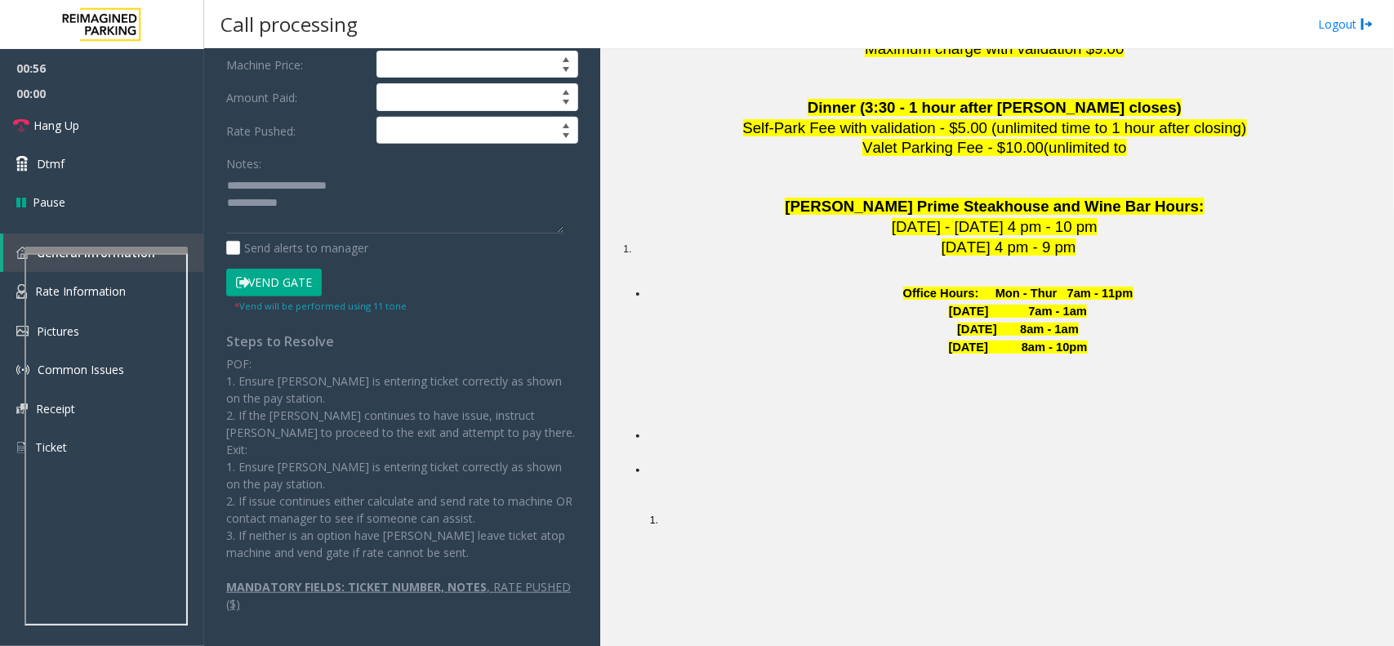
click at [291, 280] on button "Vend Gate" at bounding box center [274, 283] width 96 height 28
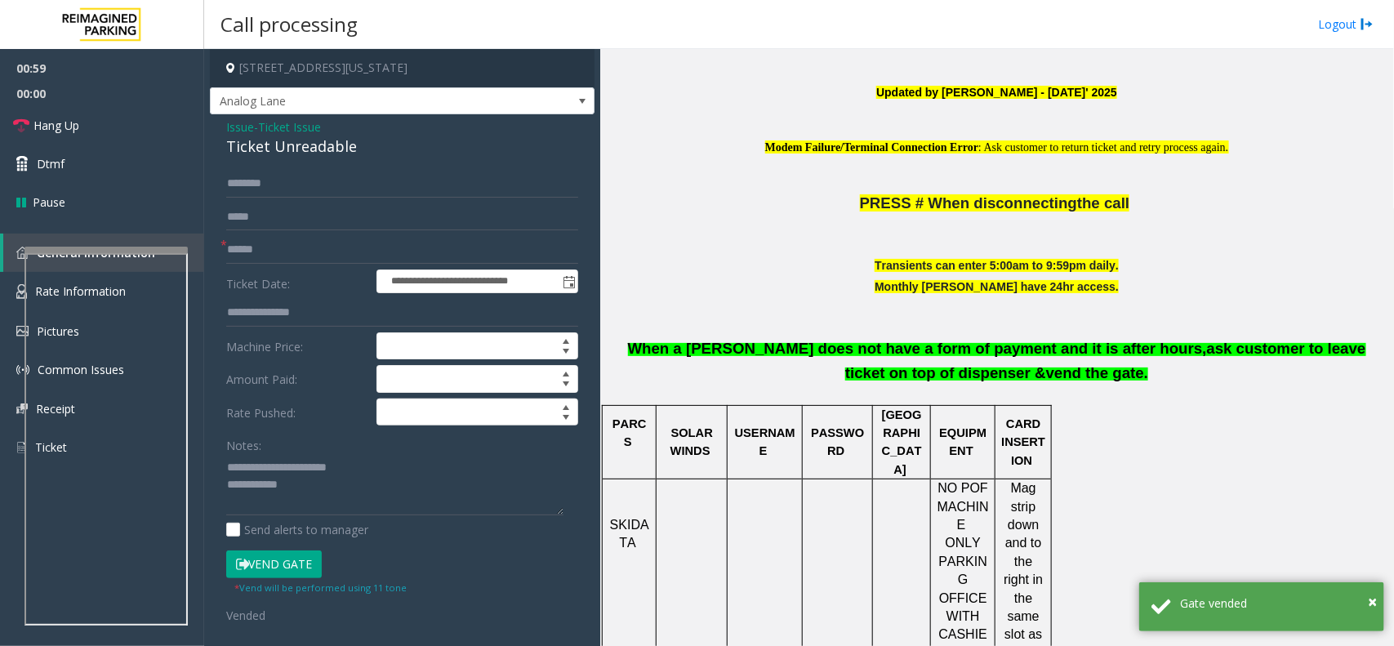
scroll to position [1225, 0]
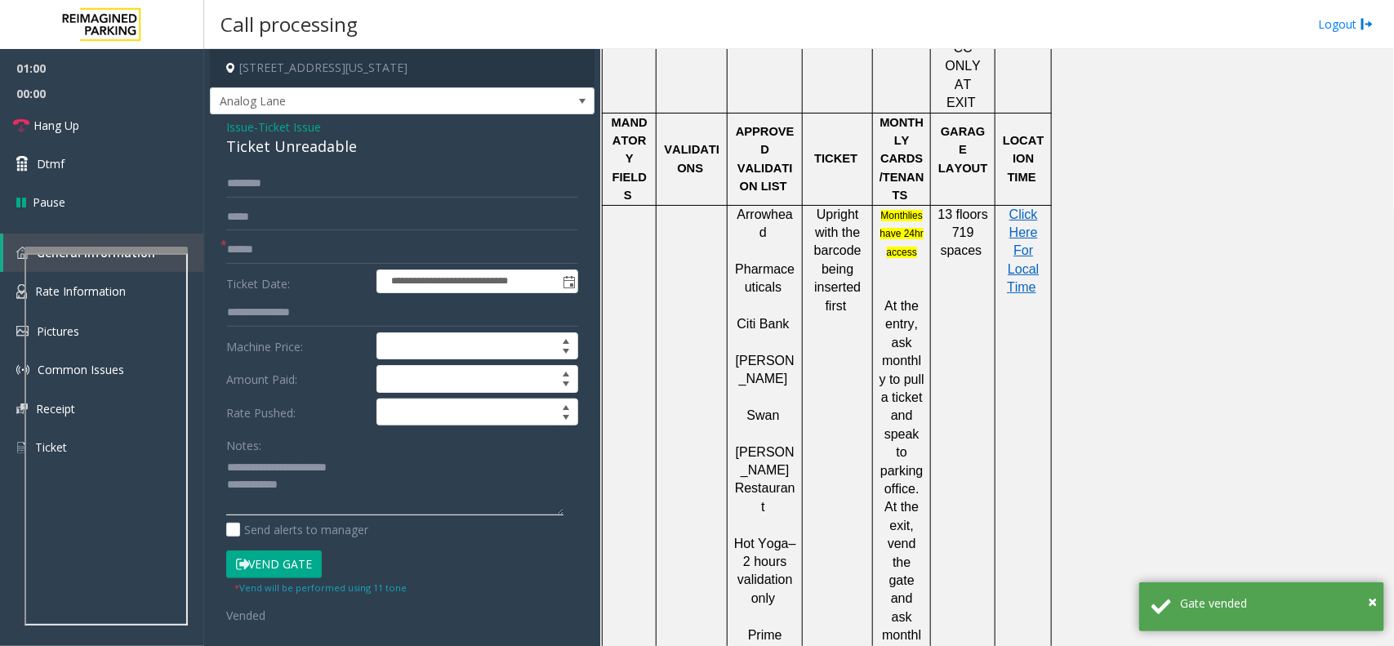
click at [303, 487] on textarea at bounding box center [394, 484] width 337 height 61
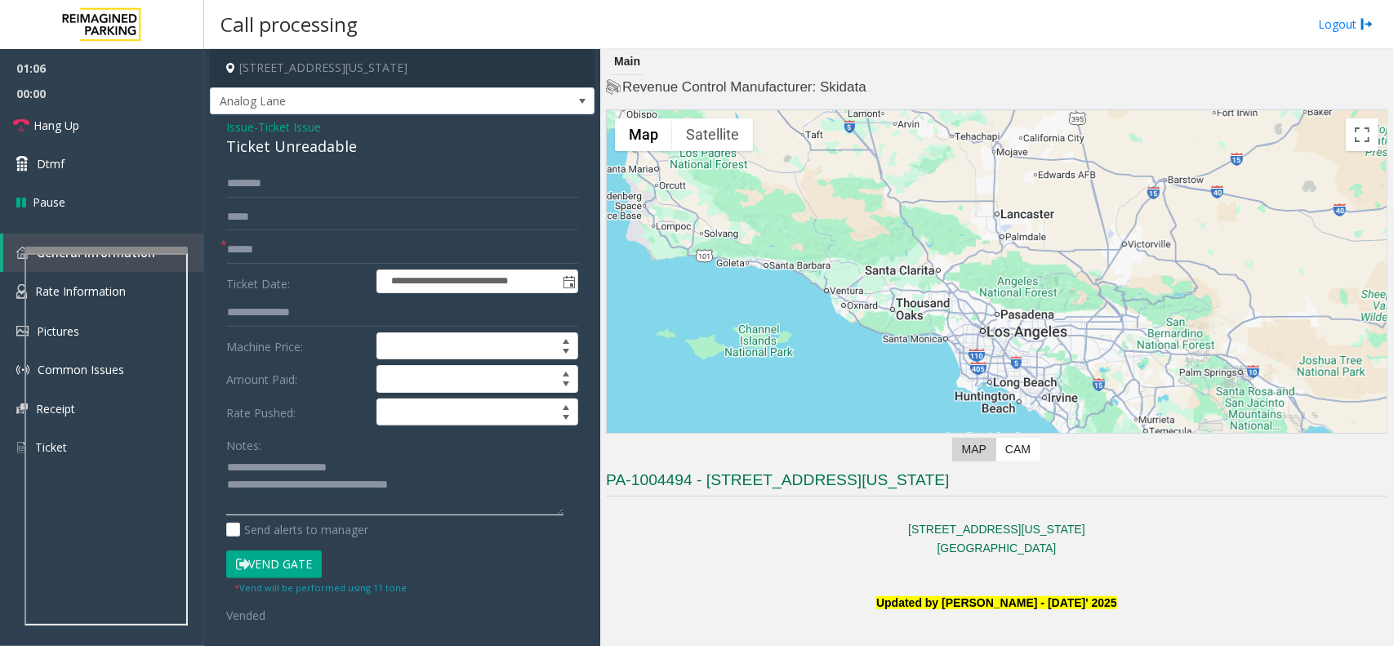
scroll to position [408, 0]
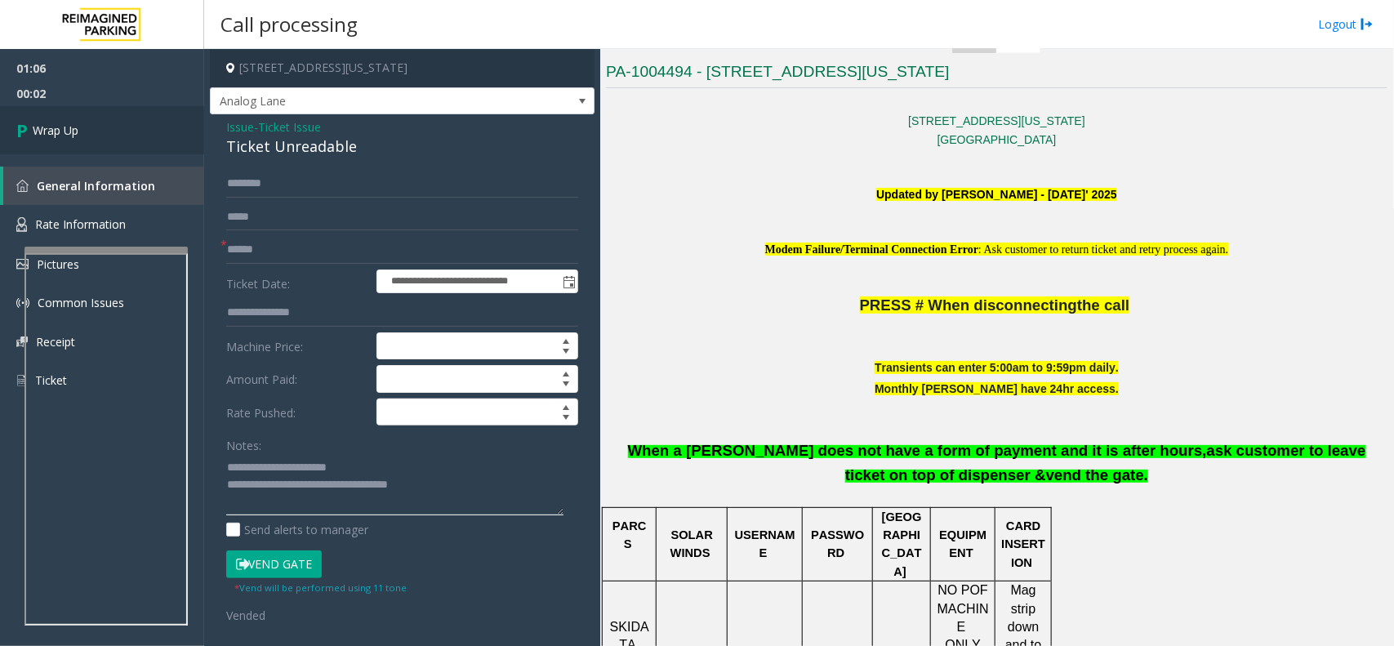
type textarea "**********"
click at [108, 136] on link "Wrap Up" at bounding box center [102, 130] width 204 height 48
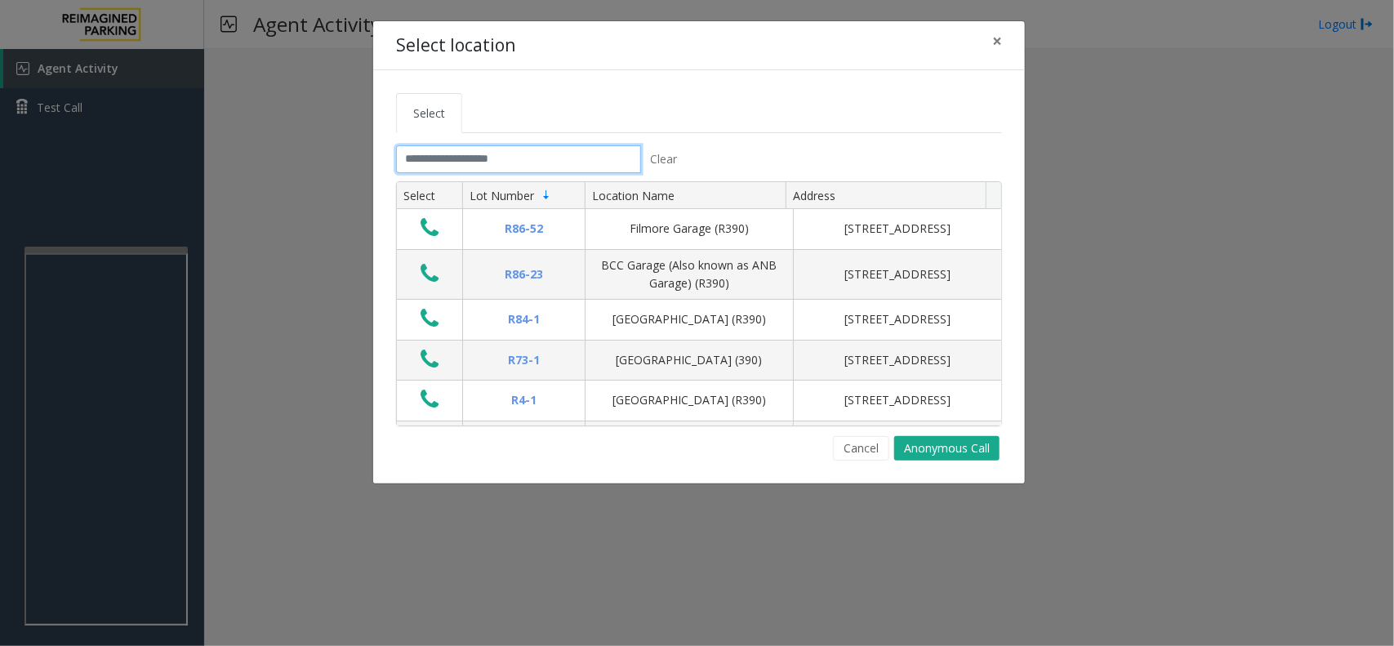
click at [532, 167] on input "text" at bounding box center [518, 159] width 245 height 28
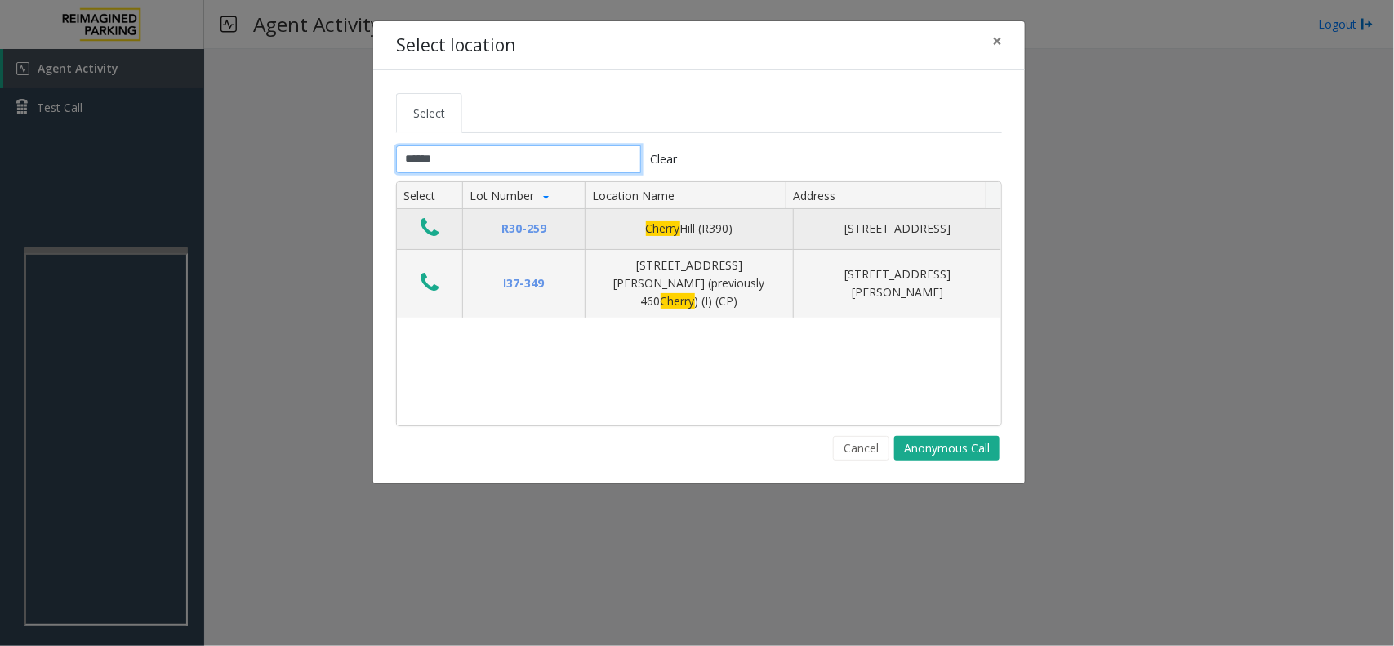
type input "******"
click at [429, 229] on icon "Data table" at bounding box center [430, 227] width 18 height 23
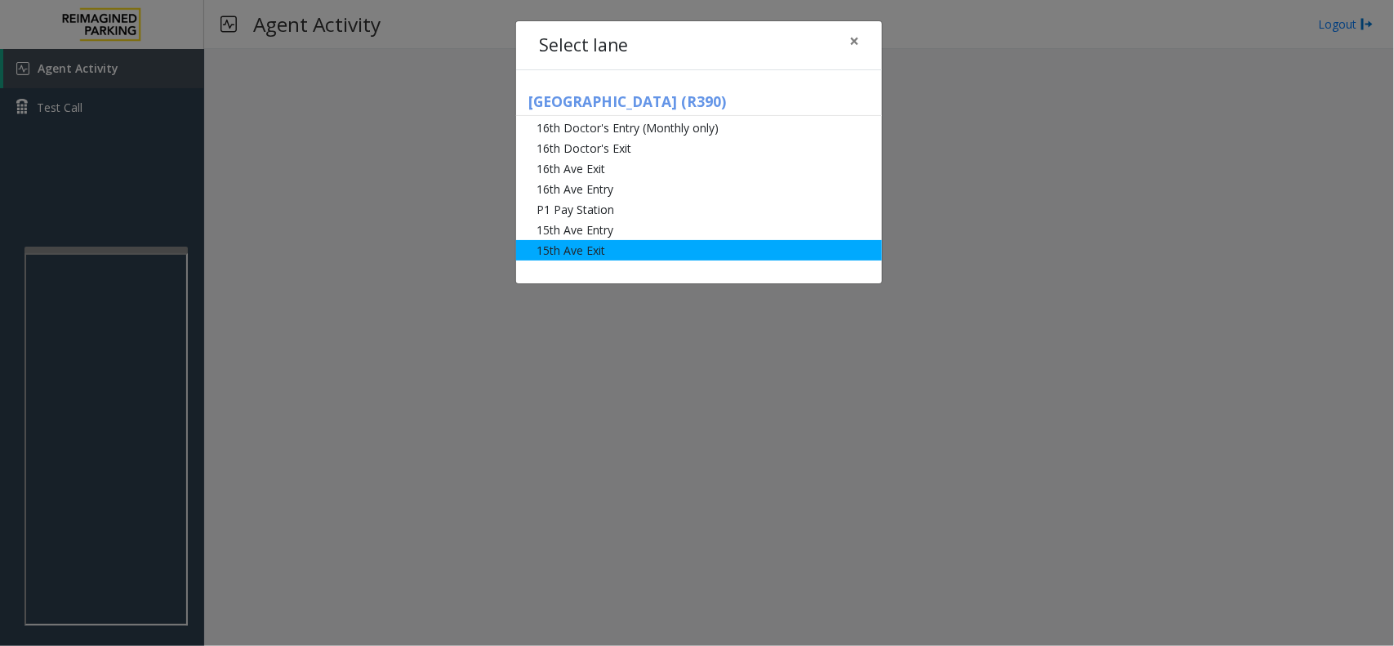
click at [649, 249] on li "15th Ave Exit" at bounding box center [699, 250] width 366 height 20
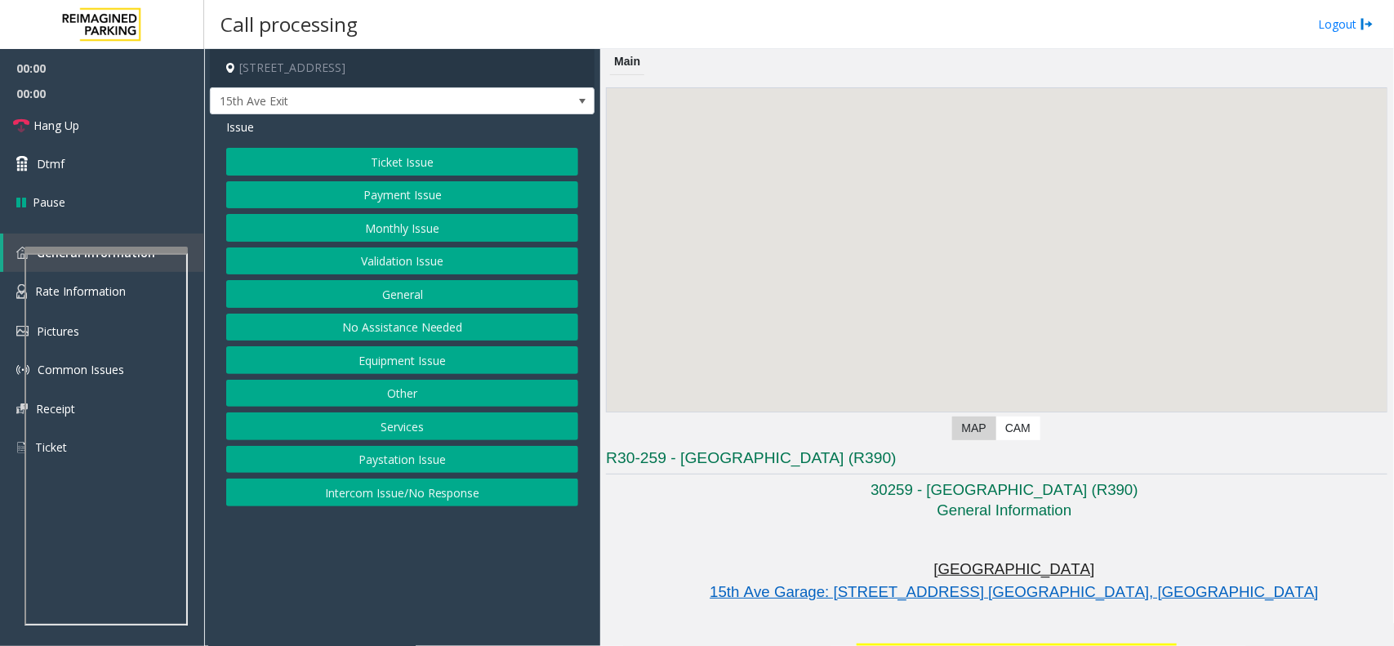
click at [341, 241] on button "Monthly Issue" at bounding box center [402, 228] width 352 height 28
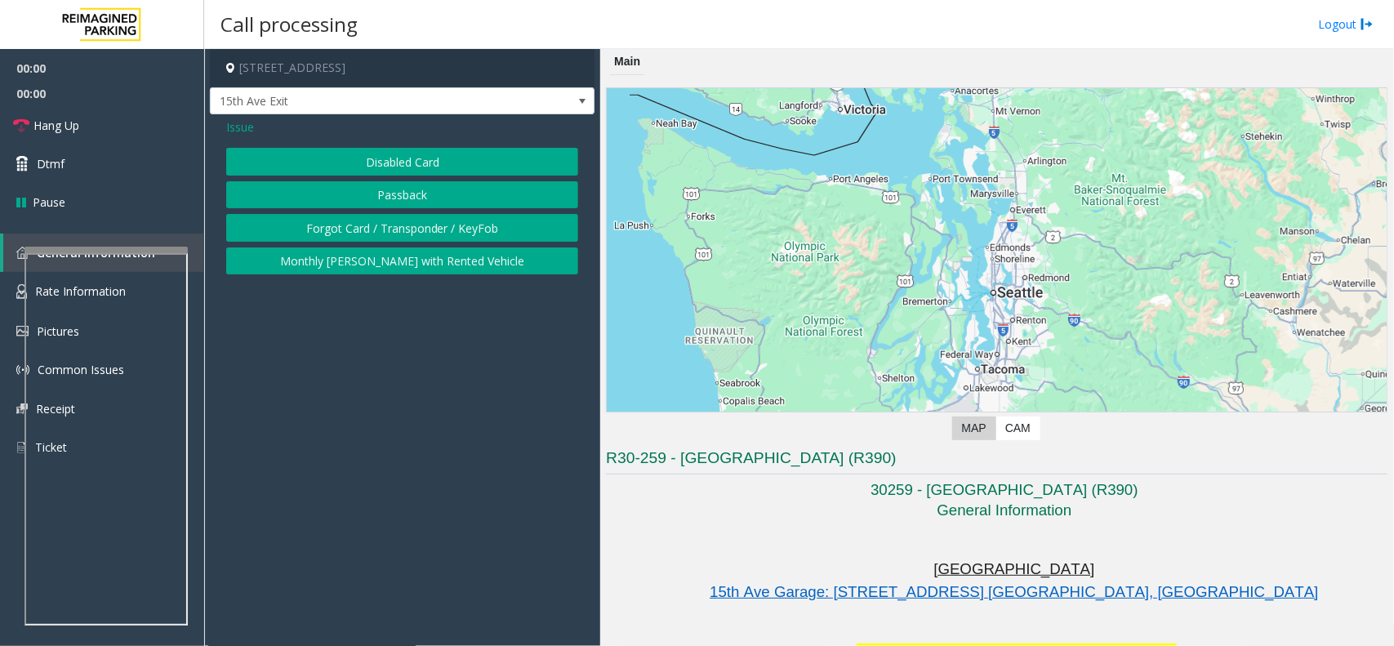
click at [415, 167] on button "Disabled Card" at bounding box center [402, 162] width 352 height 28
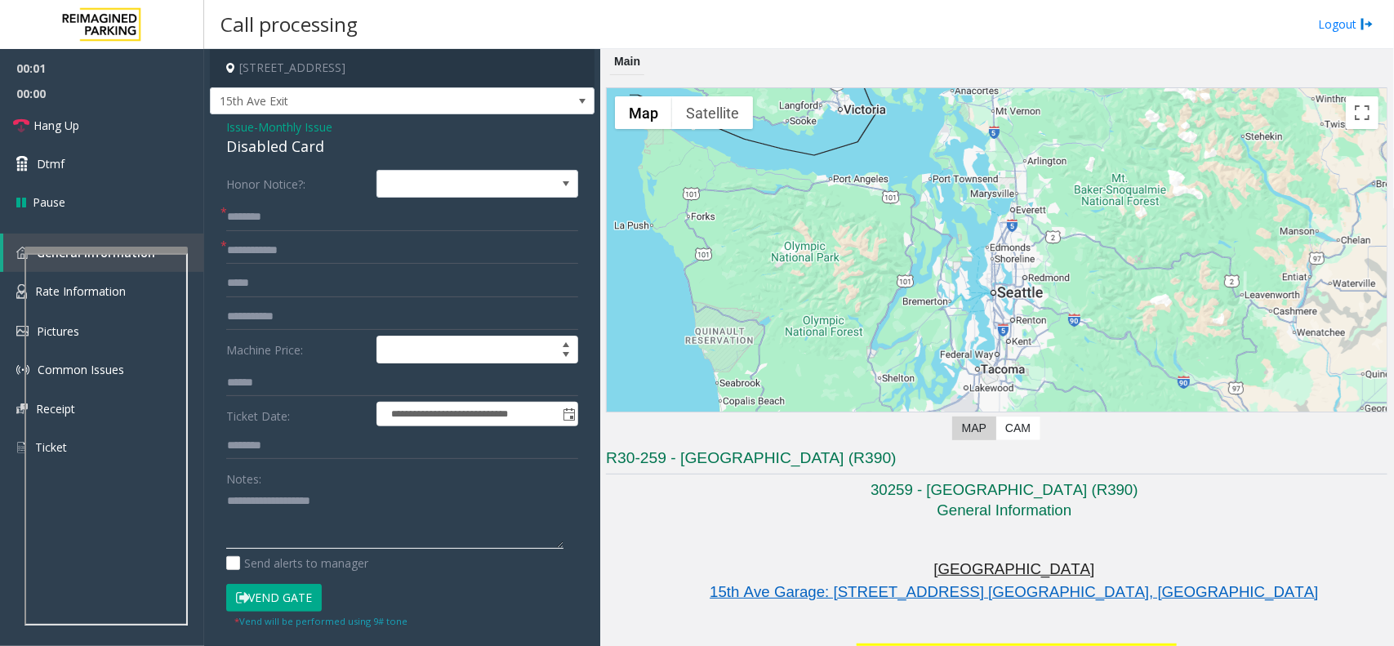
click at [311, 491] on textarea at bounding box center [394, 517] width 337 height 61
click at [292, 154] on div "Disabled Card" at bounding box center [402, 147] width 352 height 22
click at [296, 519] on textarea at bounding box center [394, 517] width 337 height 61
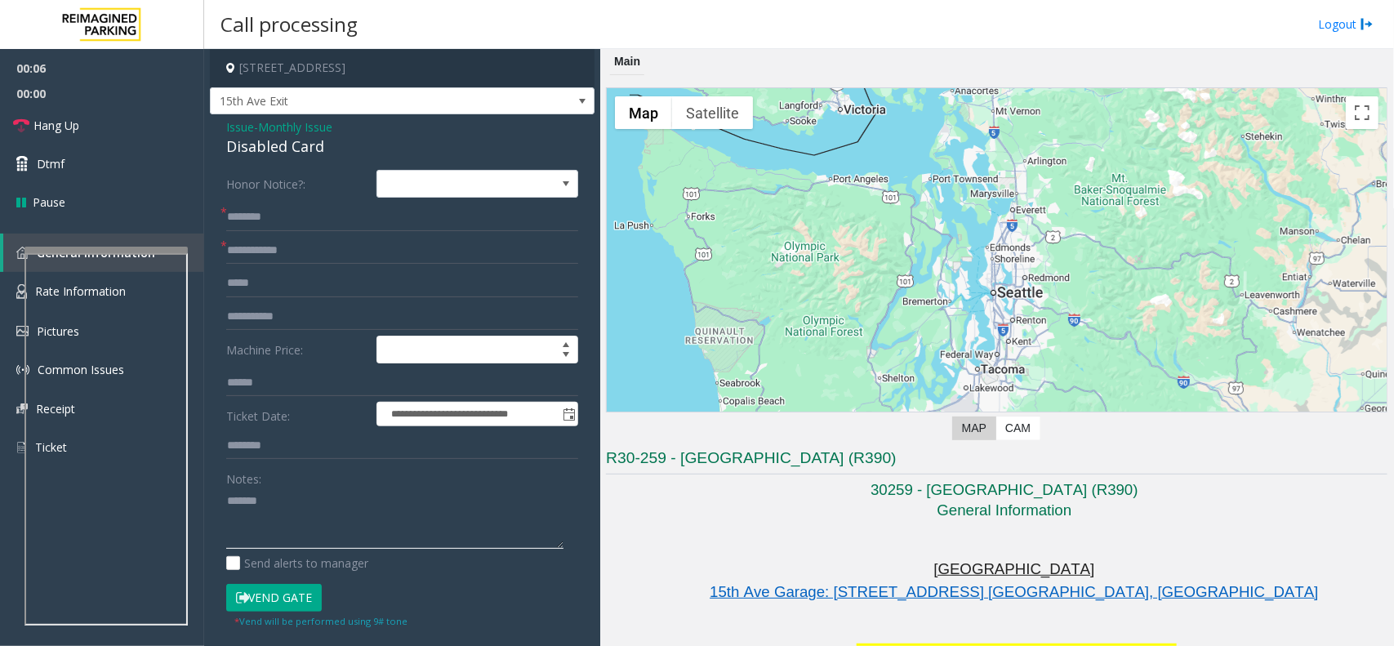
paste textarea "**********"
click at [298, 260] on input "text" at bounding box center [402, 251] width 352 height 28
click at [287, 513] on textarea at bounding box center [394, 517] width 337 height 61
type textarea "**********"
click at [269, 247] on input "text" at bounding box center [402, 251] width 352 height 28
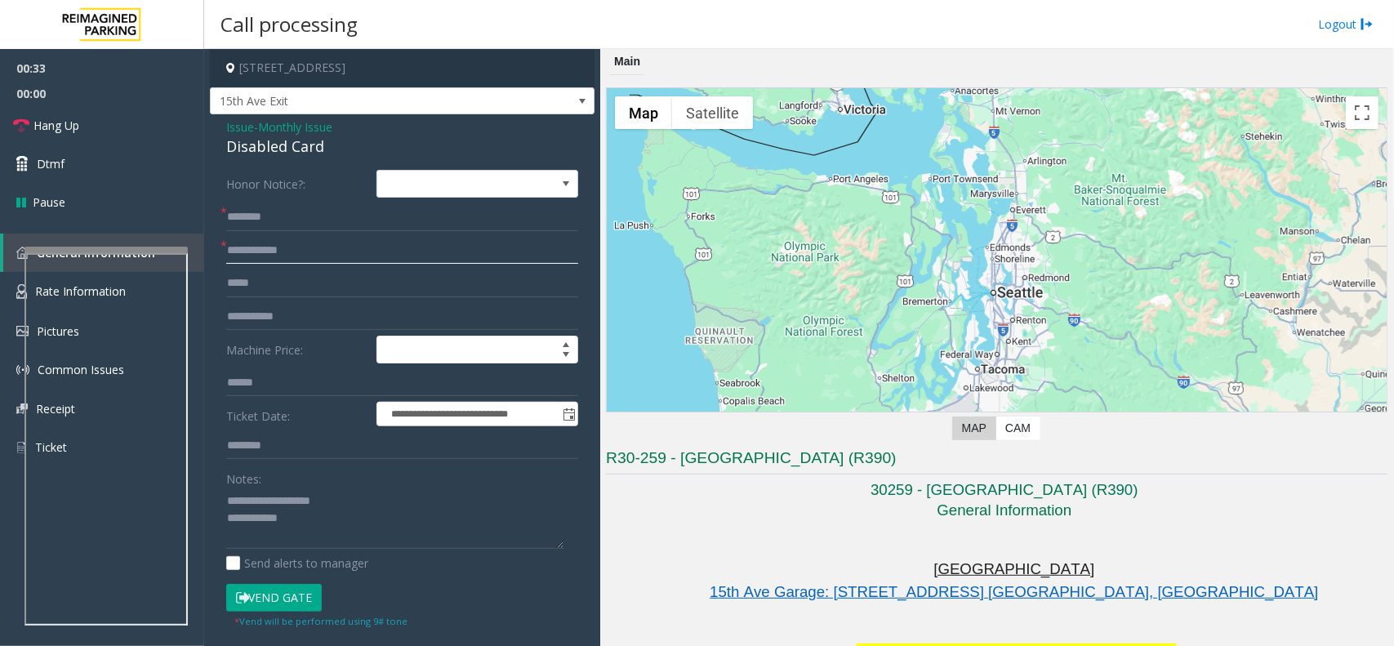
click at [352, 258] on input "text" at bounding box center [402, 251] width 352 height 28
click at [328, 221] on input "text" at bounding box center [402, 217] width 352 height 28
click at [316, 253] on input "text" at bounding box center [402, 251] width 352 height 28
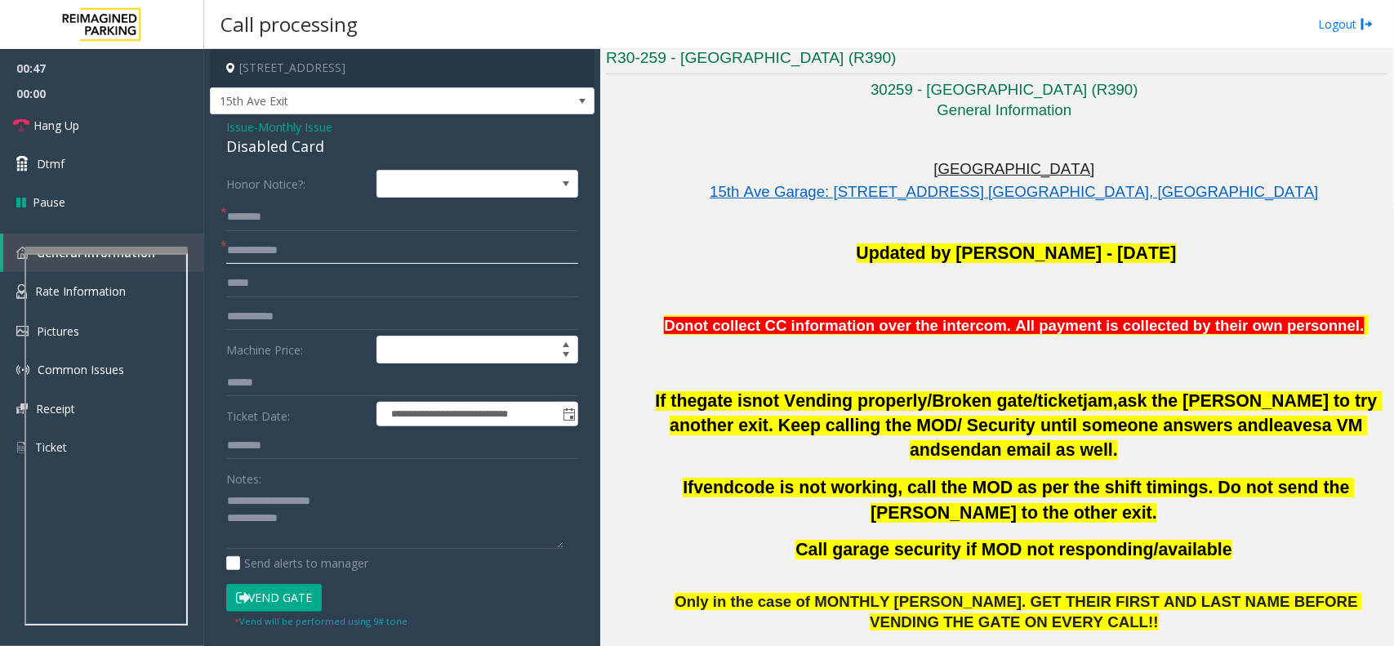
scroll to position [612, 0]
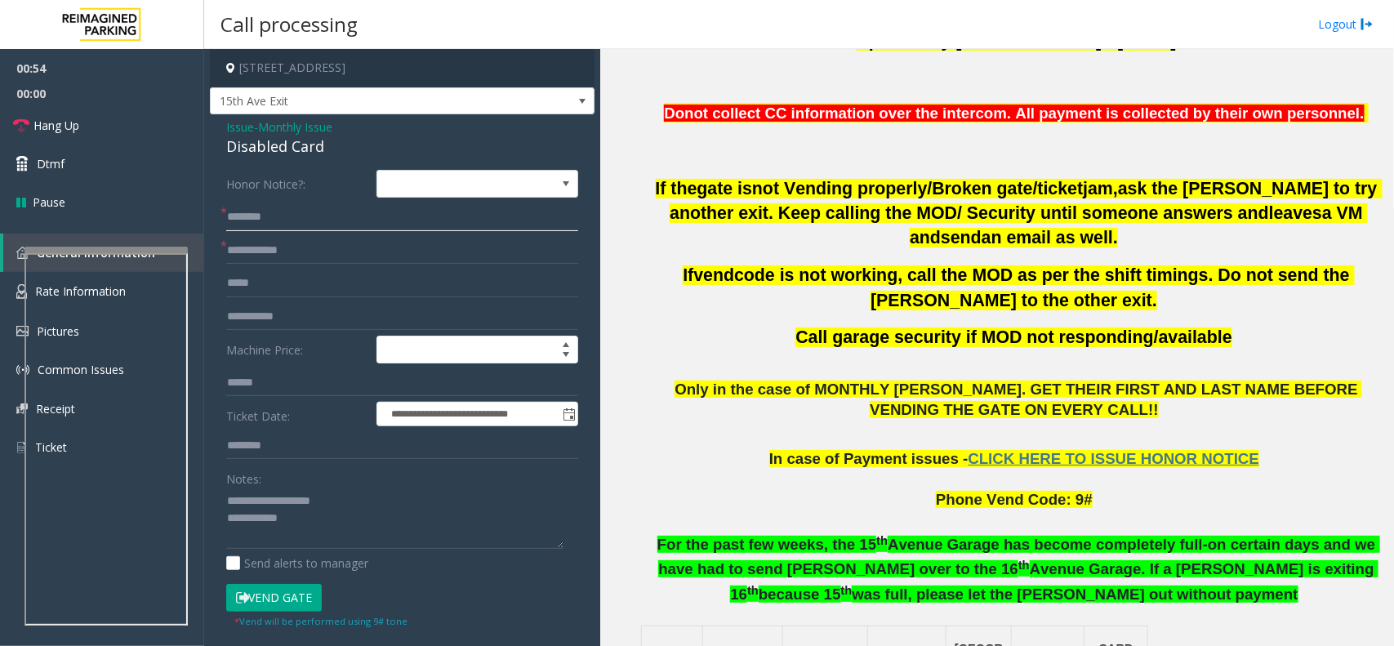
click at [292, 222] on input "text" at bounding box center [402, 217] width 352 height 28
click at [309, 242] on input "text" at bounding box center [402, 251] width 352 height 28
click at [298, 217] on input "text" at bounding box center [402, 217] width 352 height 28
click at [278, 261] on input "text" at bounding box center [402, 251] width 352 height 28
click at [269, 253] on input "text" at bounding box center [402, 251] width 352 height 28
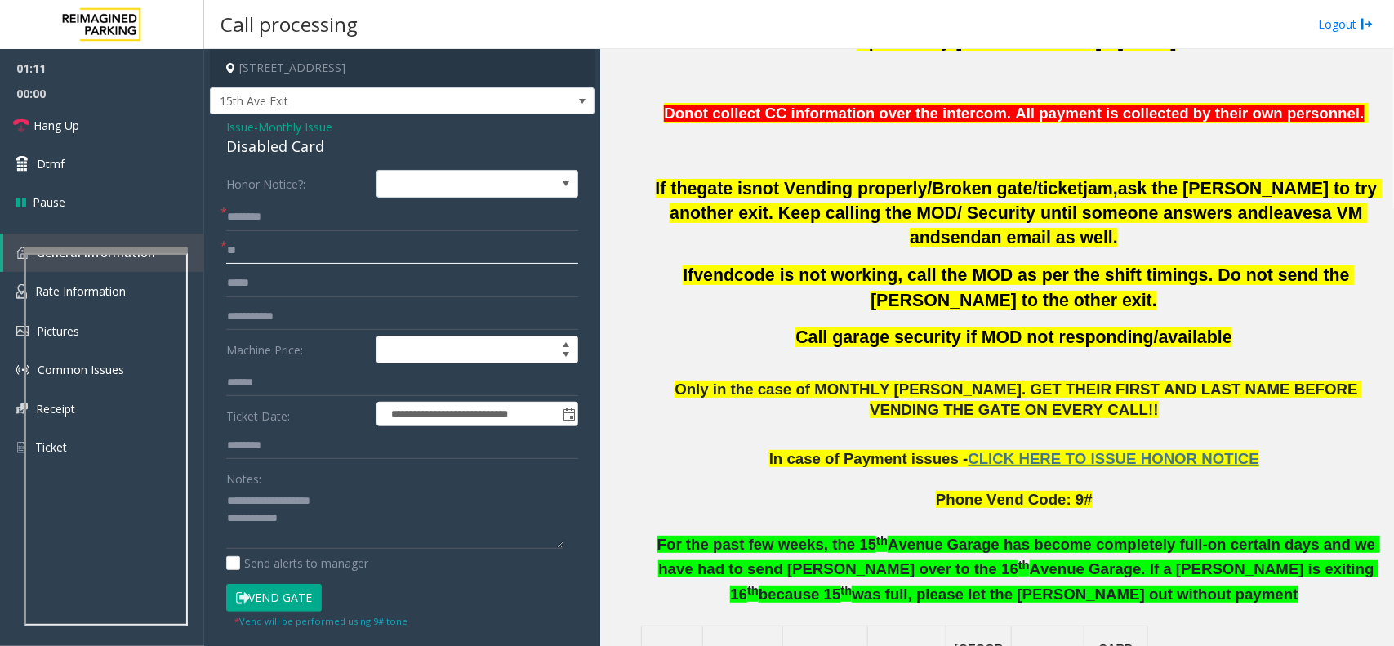
type input "**"
click at [302, 230] on input "text" at bounding box center [402, 217] width 352 height 28
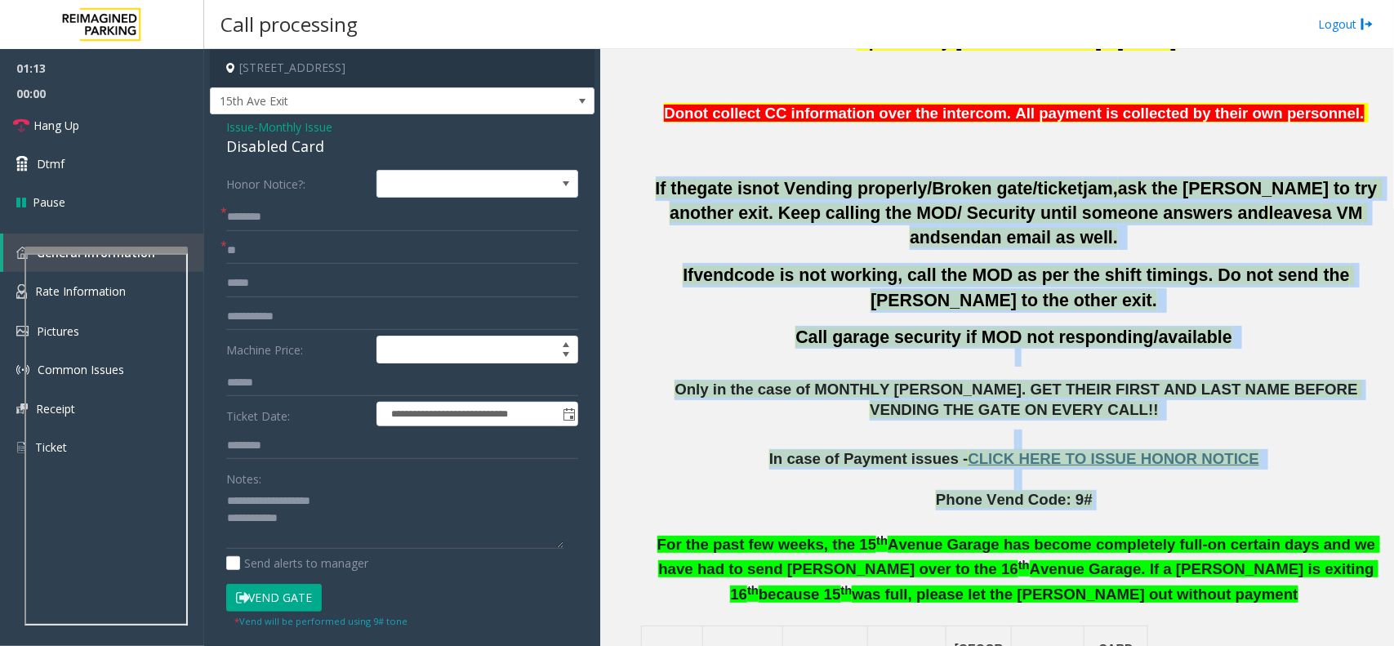
drag, startPoint x: 646, startPoint y: 178, endPoint x: 1173, endPoint y: 483, distance: 608.4
click at [1165, 484] on p "Phone Vend Code: 9#" at bounding box center [1016, 500] width 742 height 60
drag, startPoint x: 1096, startPoint y: 455, endPoint x: 666, endPoint y: 162, distance: 520.0
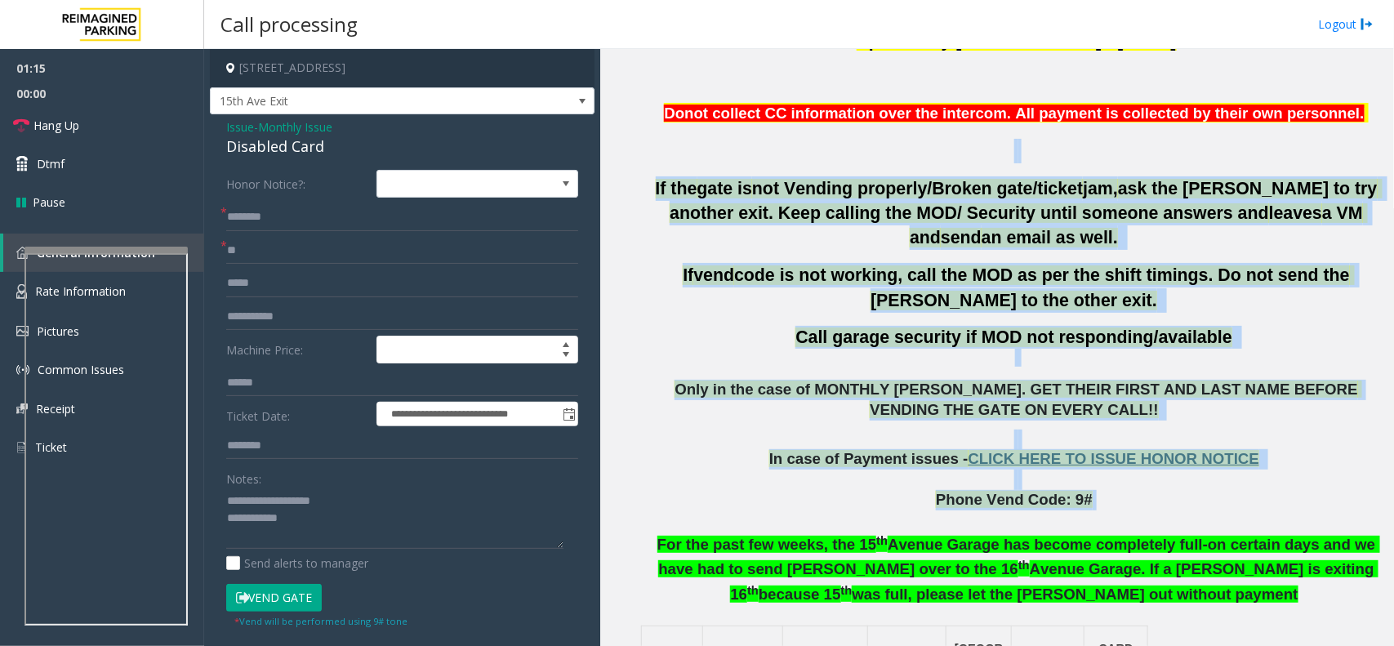
click at [661, 162] on p at bounding box center [1016, 151] width 742 height 24
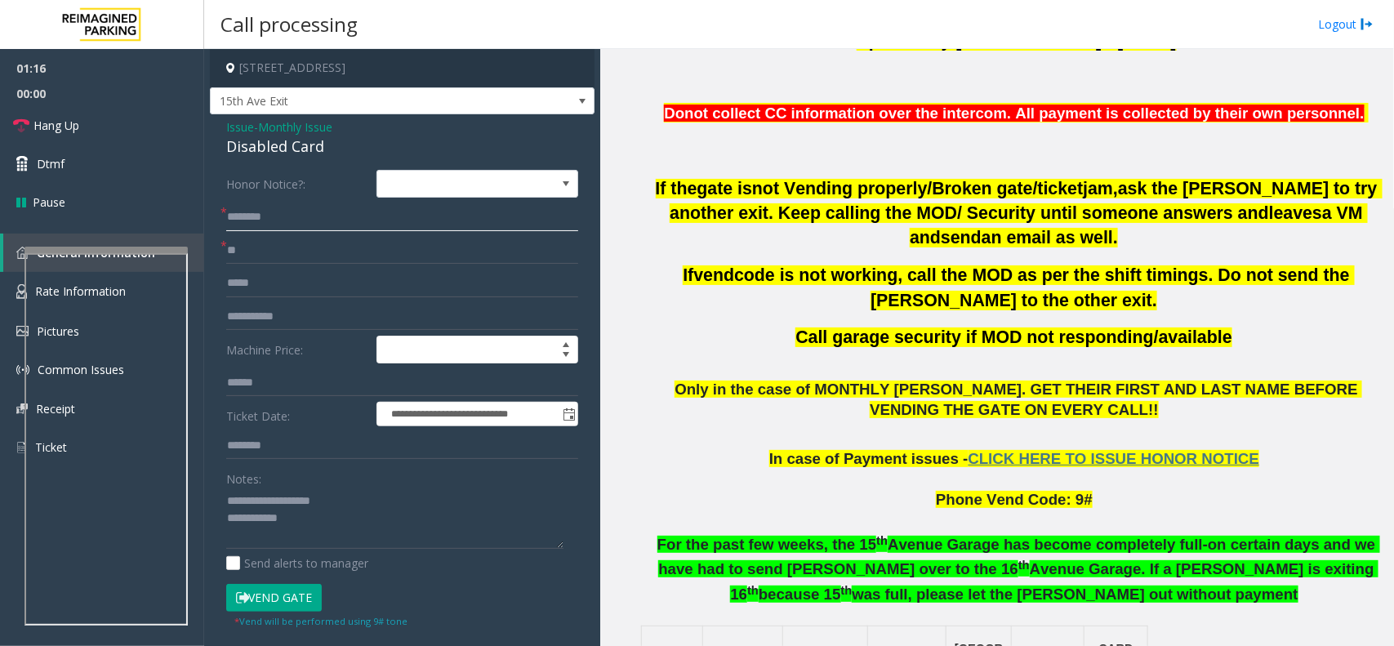
click at [276, 225] on input "text" at bounding box center [402, 217] width 352 height 28
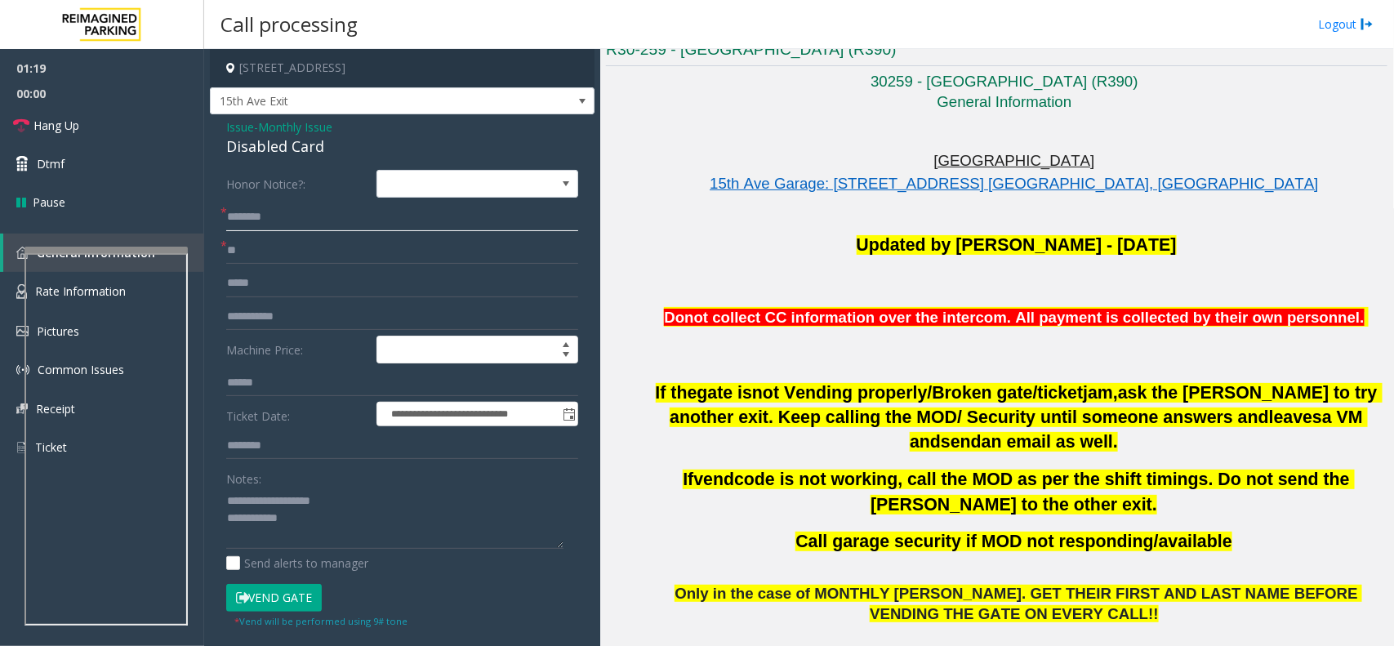
scroll to position [817, 0]
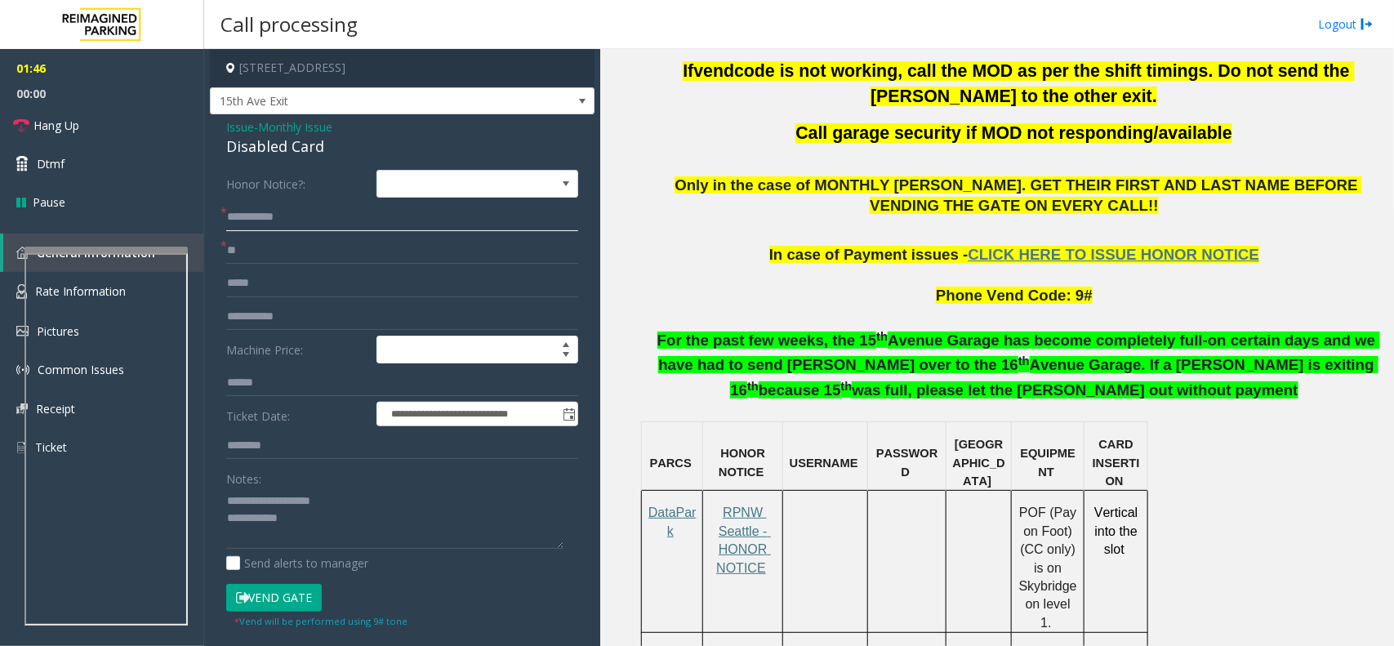
drag, startPoint x: 288, startPoint y: 219, endPoint x: 561, endPoint y: 219, distance: 272.7
click at [561, 219] on input "**********" at bounding box center [402, 217] width 352 height 28
click at [323, 229] on input "**********" at bounding box center [402, 217] width 352 height 28
click at [323, 223] on input "**********" at bounding box center [402, 217] width 352 height 28
click at [287, 218] on input "**********" at bounding box center [402, 217] width 352 height 28
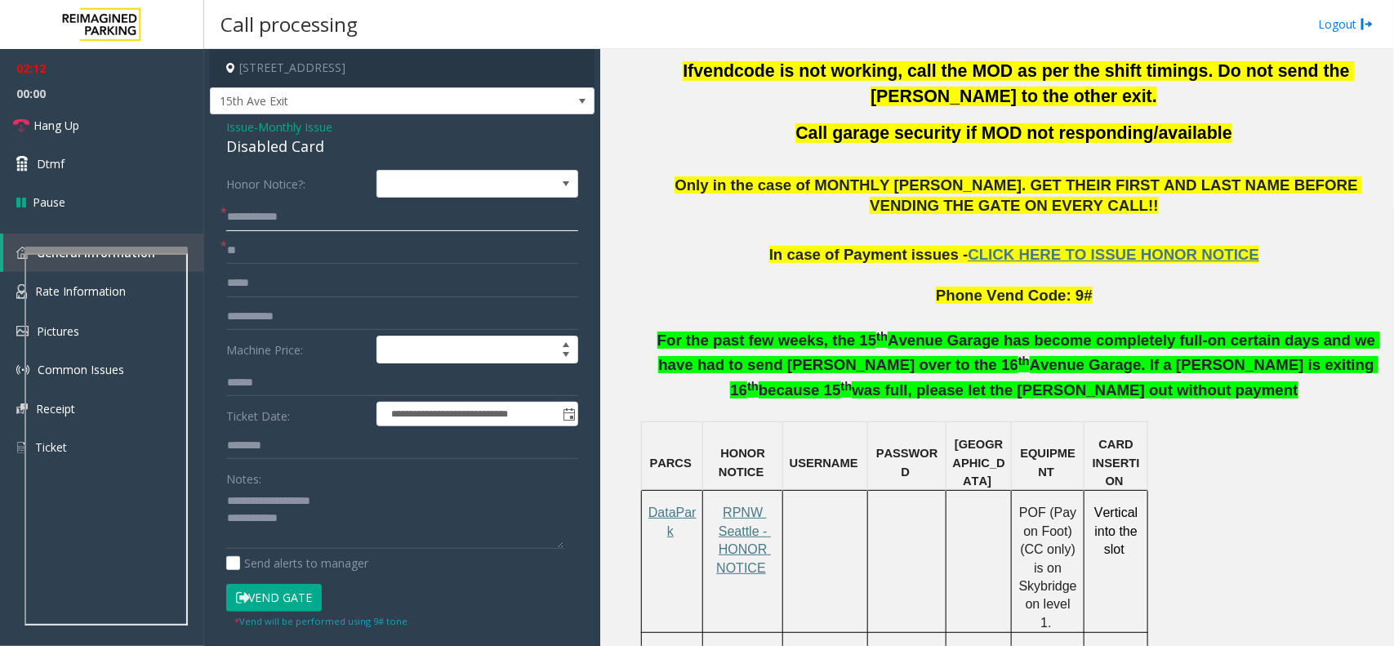
type input "**********"
click at [313, 523] on textarea at bounding box center [394, 517] width 337 height 61
click at [269, 121] on span "Monthly Issue" at bounding box center [295, 126] width 74 height 17
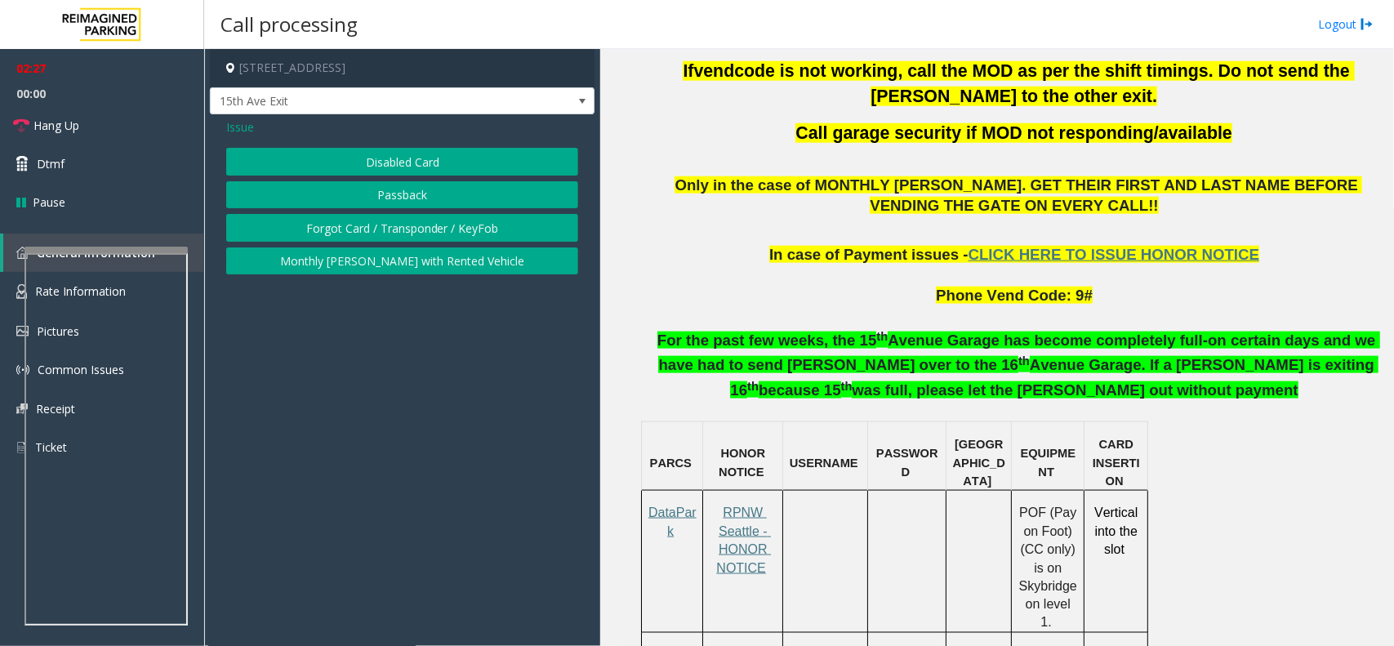
click at [396, 229] on button "Forgot Card / Transponder / KeyFob" at bounding box center [402, 228] width 352 height 28
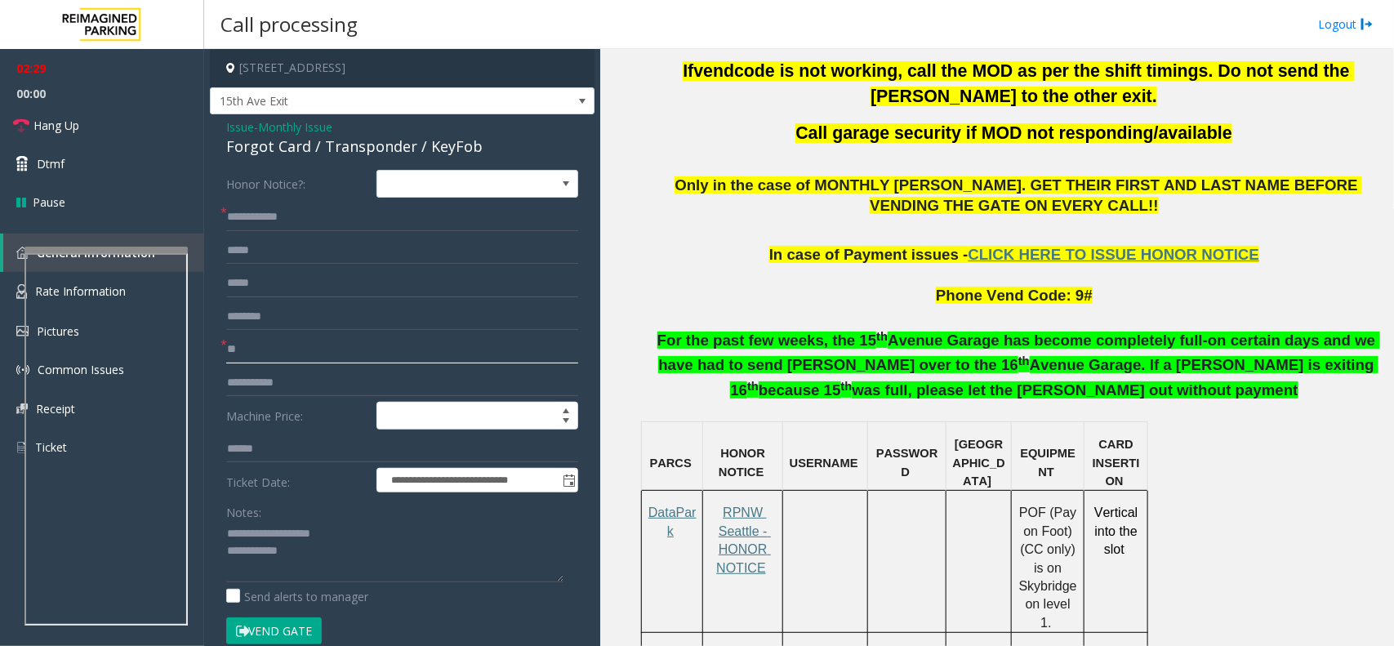
click at [274, 355] on input "**" at bounding box center [402, 350] width 352 height 28
drag, startPoint x: 263, startPoint y: 536, endPoint x: 396, endPoint y: 535, distance: 133.1
click at [396, 535] on textarea at bounding box center [394, 551] width 337 height 61
click at [345, 160] on div "**********" at bounding box center [402, 493] width 385 height 759
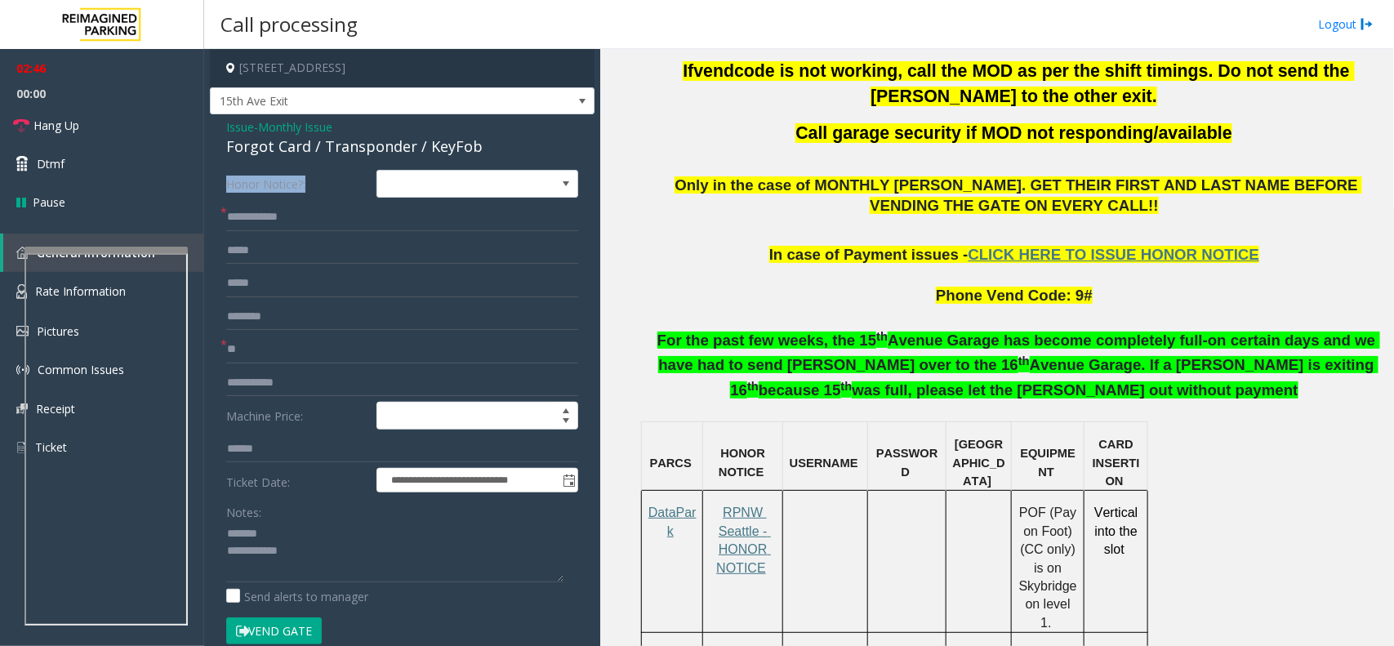
click at [345, 160] on div "**********" at bounding box center [402, 493] width 385 height 759
click at [352, 148] on div "Forgot Card / Transponder / KeyFob" at bounding box center [402, 147] width 352 height 22
click at [332, 541] on textarea at bounding box center [394, 551] width 337 height 61
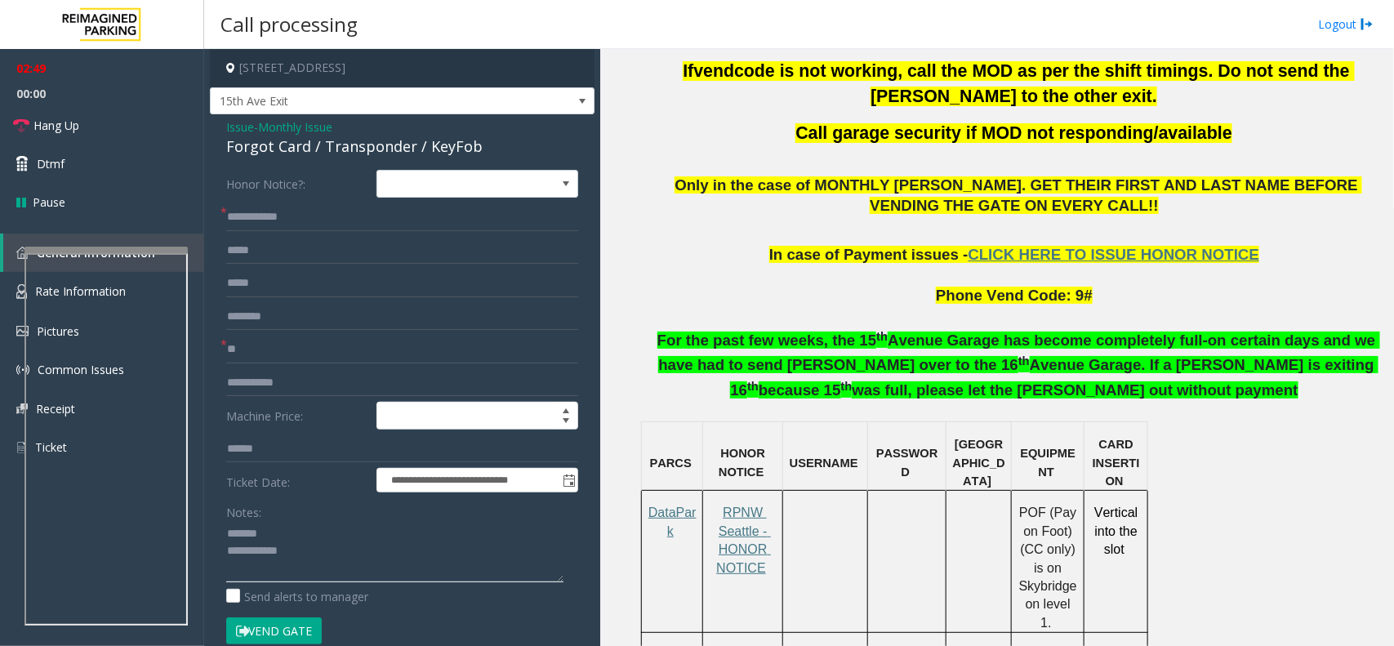
paste textarea "**********"
click at [352, 584] on div "Notes: Send alerts to manager" at bounding box center [402, 551] width 352 height 107
click at [341, 577] on textarea at bounding box center [394, 551] width 337 height 61
click at [311, 627] on button "Vend Gate" at bounding box center [274, 631] width 96 height 28
click at [333, 556] on textarea at bounding box center [394, 551] width 337 height 61
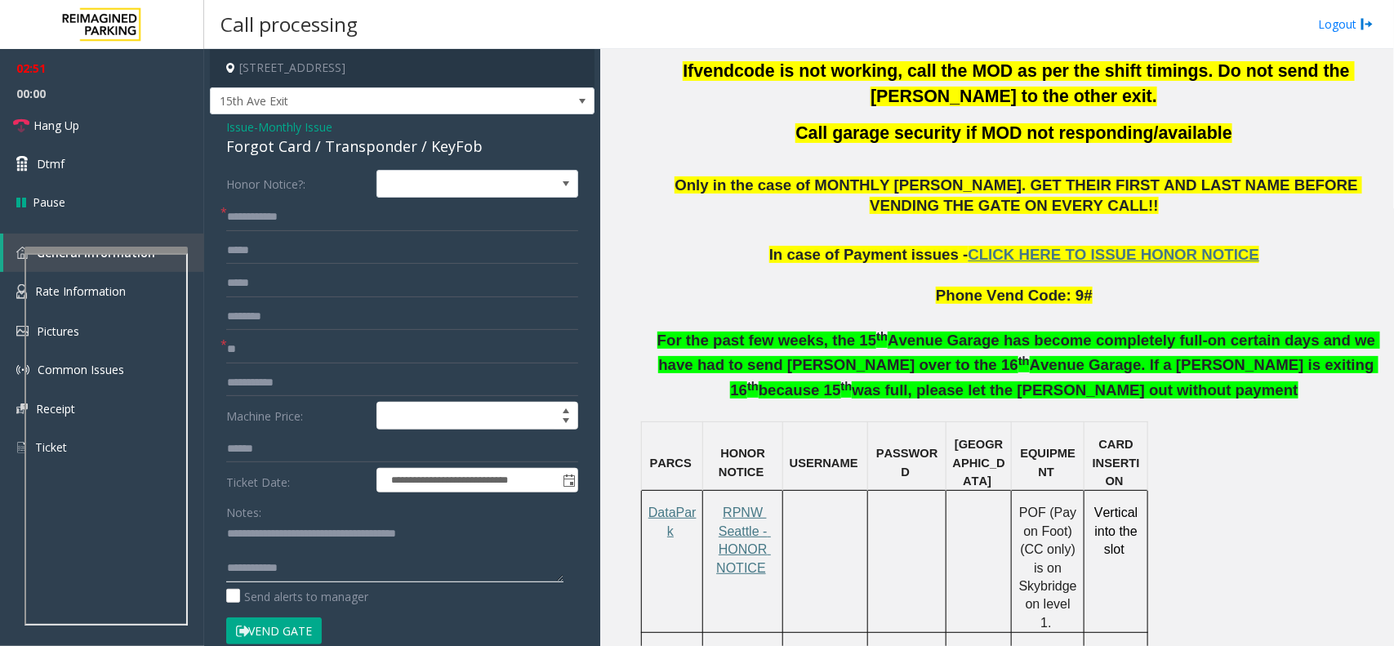
click at [332, 581] on textarea at bounding box center [394, 551] width 337 height 61
type textarea "**********"
click at [176, 135] on link "Hang Up" at bounding box center [102, 125] width 204 height 38
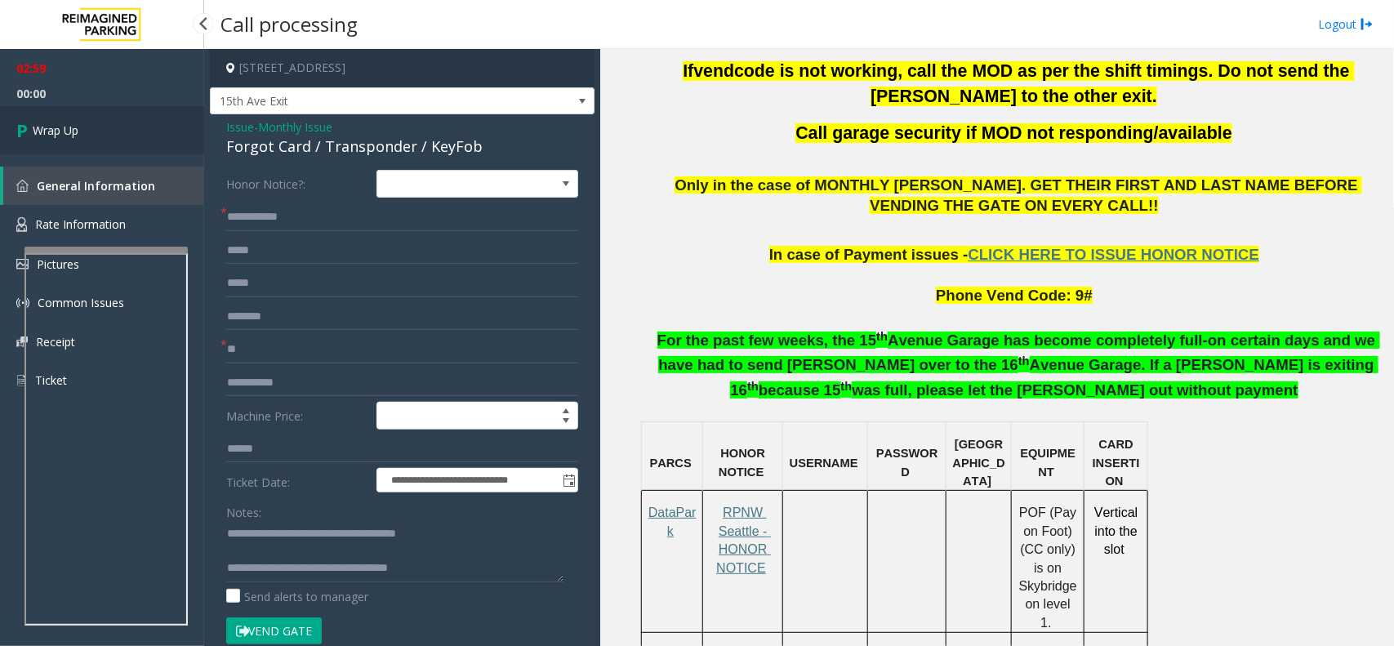
click at [176, 131] on link "Wrap Up" at bounding box center [102, 130] width 204 height 48
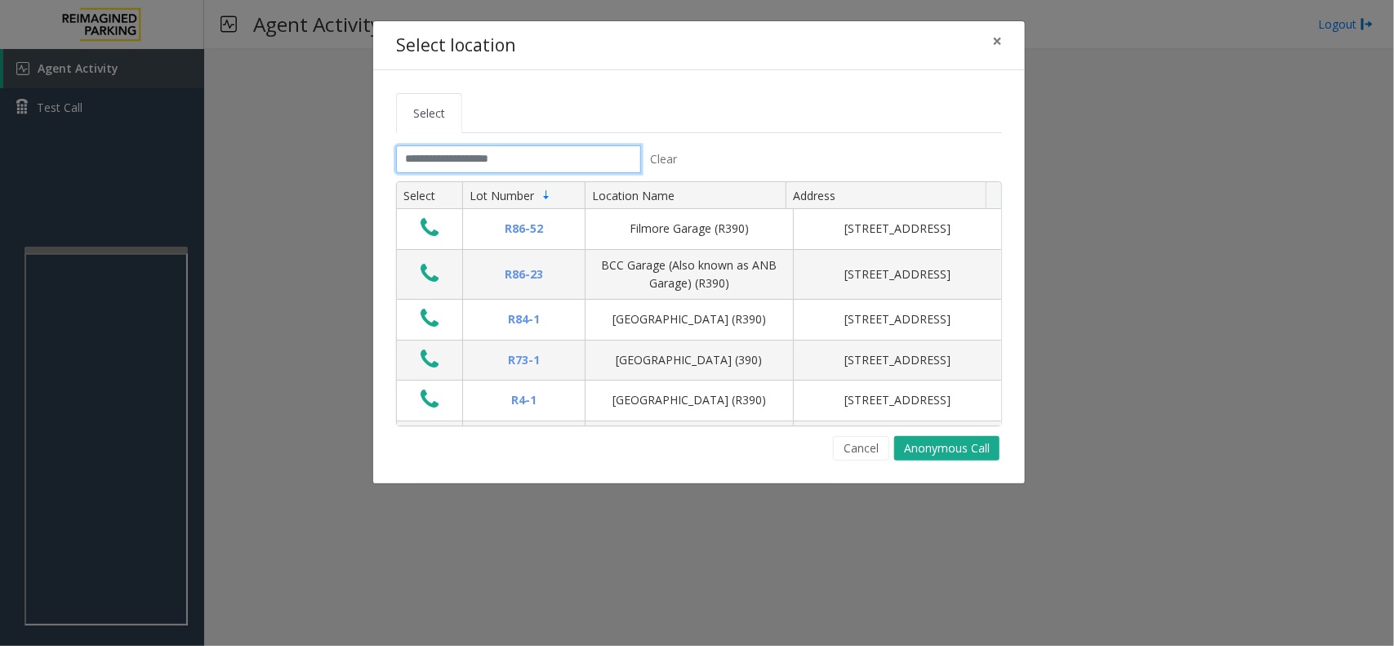
click at [455, 149] on input "text" at bounding box center [518, 159] width 245 height 28
click at [415, 154] on input "text" at bounding box center [518, 159] width 245 height 28
click at [996, 38] on span "×" at bounding box center [997, 40] width 10 height 23
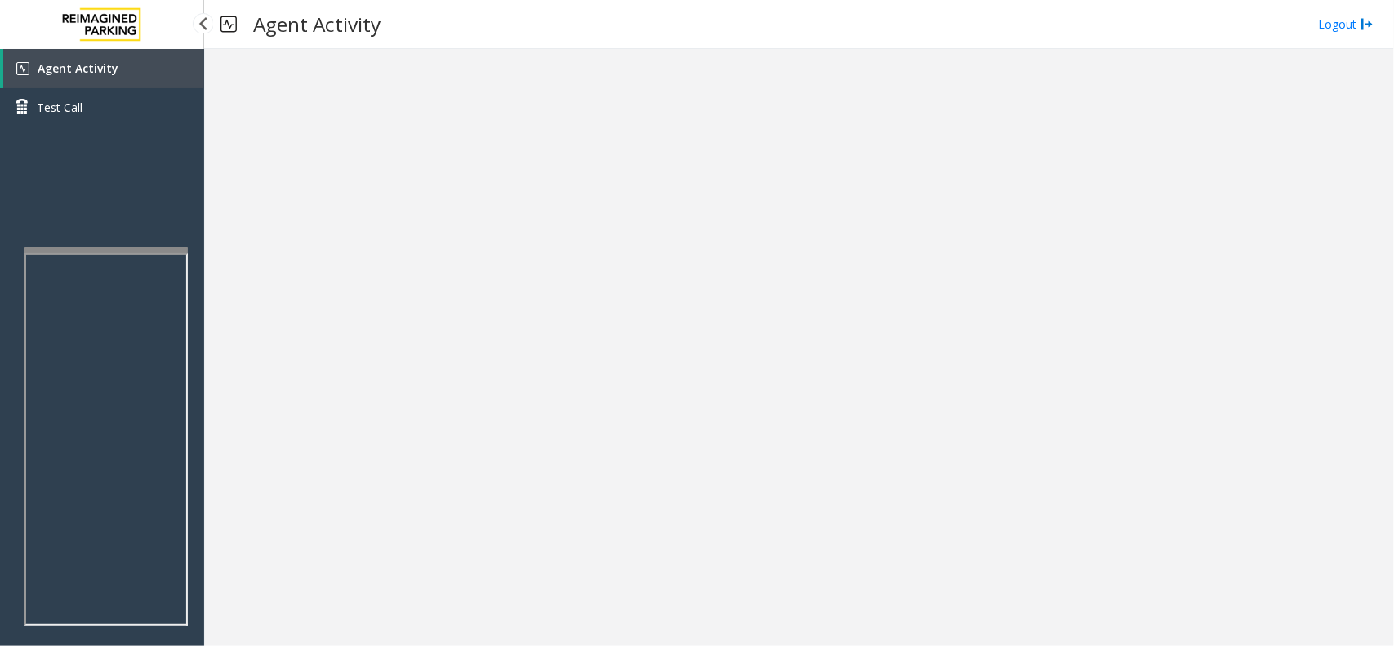
click at [127, 29] on img at bounding box center [102, 24] width 98 height 49
click at [125, 55] on link "Agent Activity" at bounding box center [103, 68] width 201 height 39
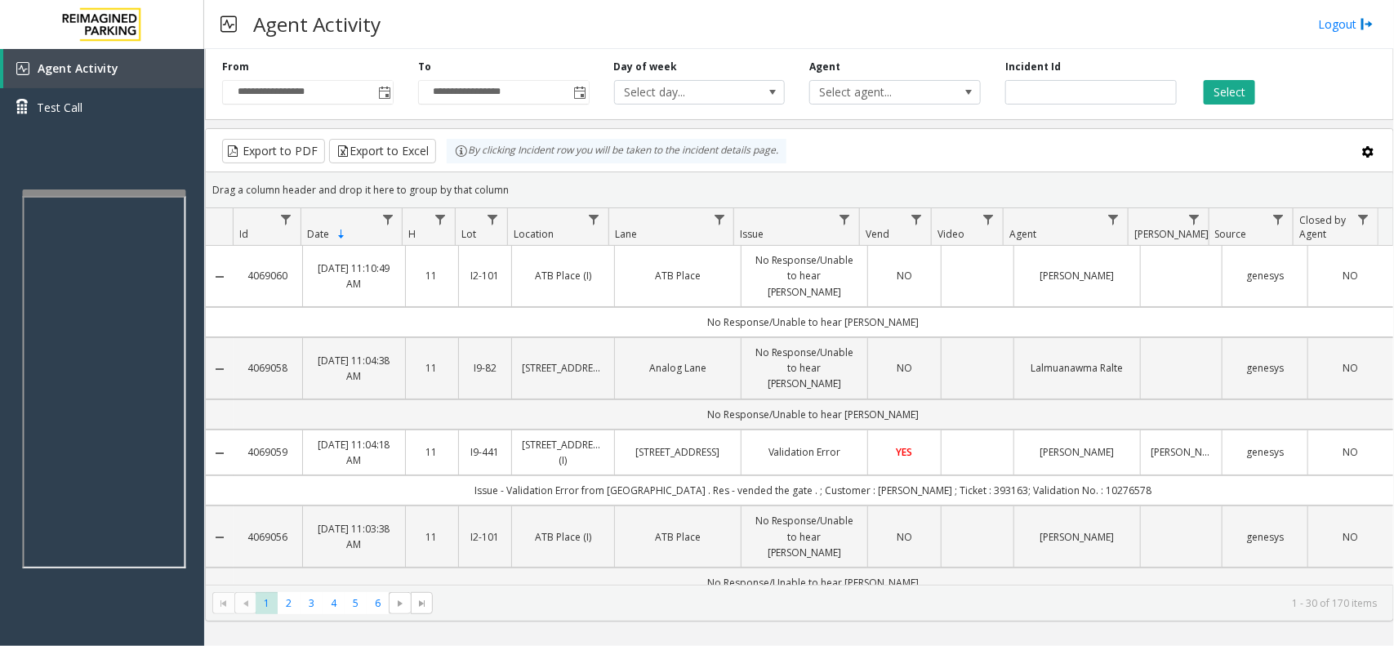
click at [136, 192] on div at bounding box center [104, 192] width 163 height 7
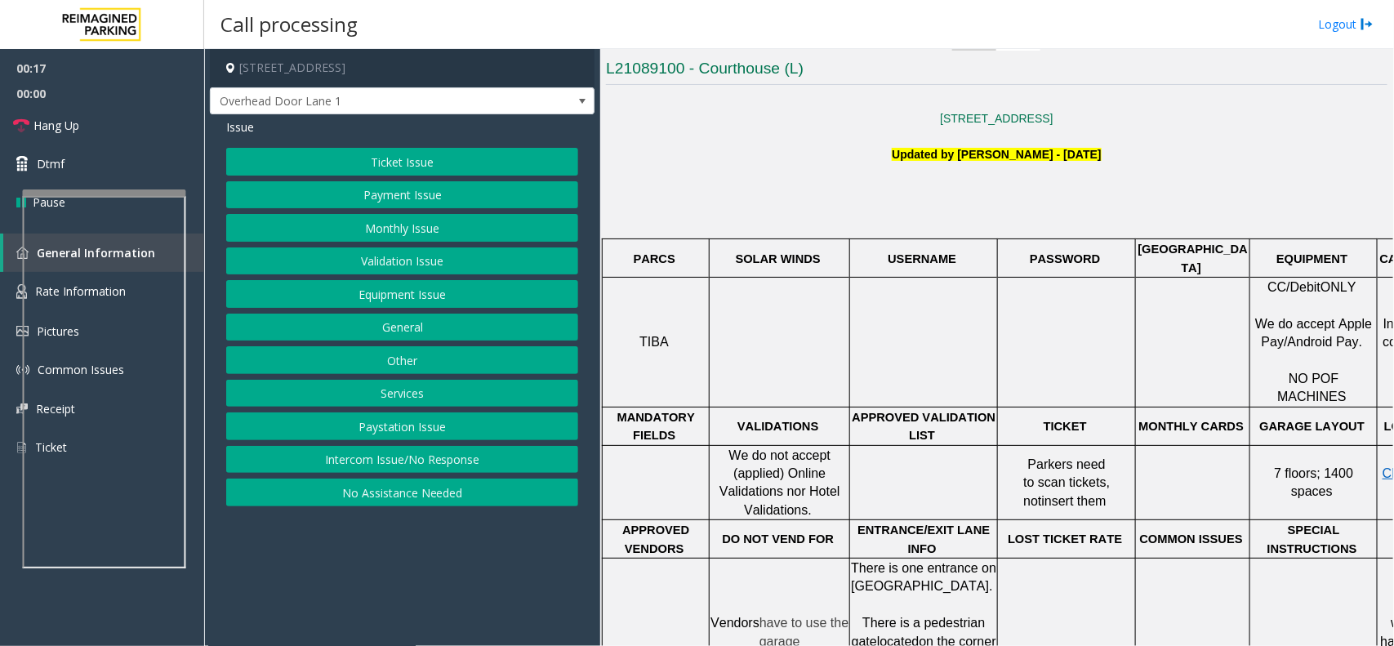
scroll to position [204, 0]
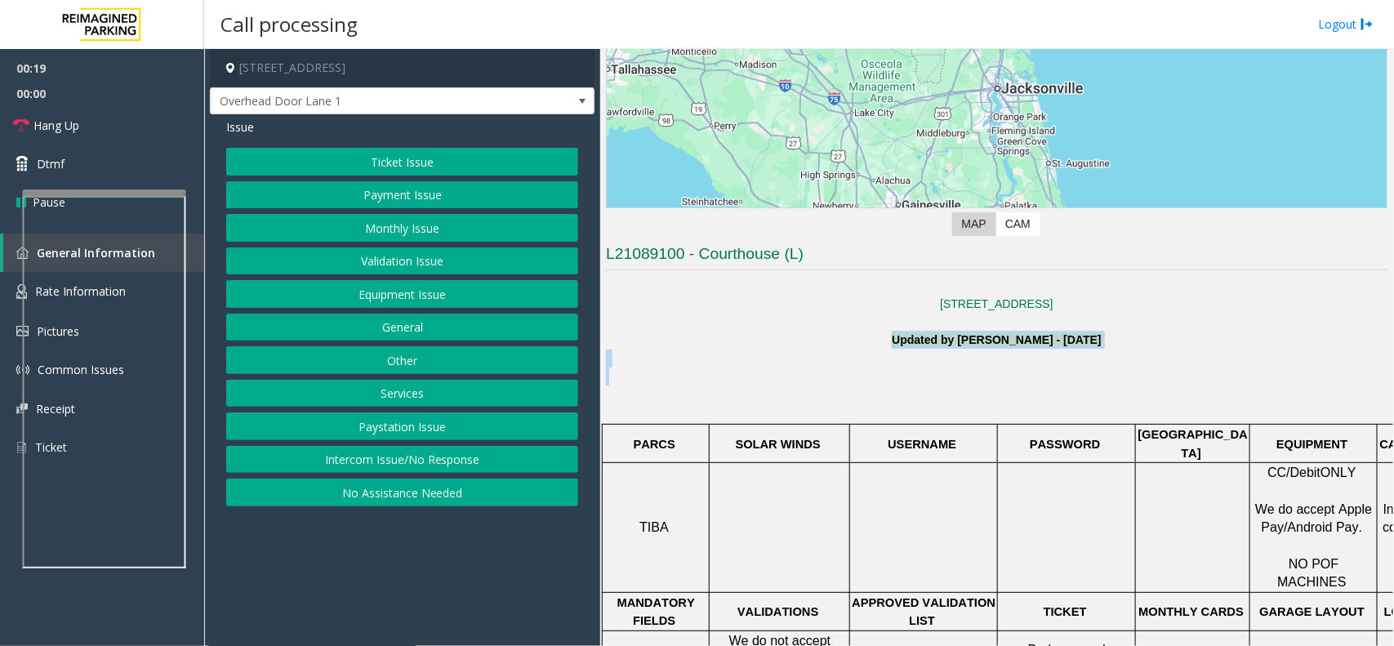
drag, startPoint x: 853, startPoint y: 340, endPoint x: 1192, endPoint y: 370, distance: 340.2
click at [990, 363] on p at bounding box center [996, 367] width 781 height 37
drag, startPoint x: 1125, startPoint y: 340, endPoint x: 880, endPoint y: 323, distance: 245.5
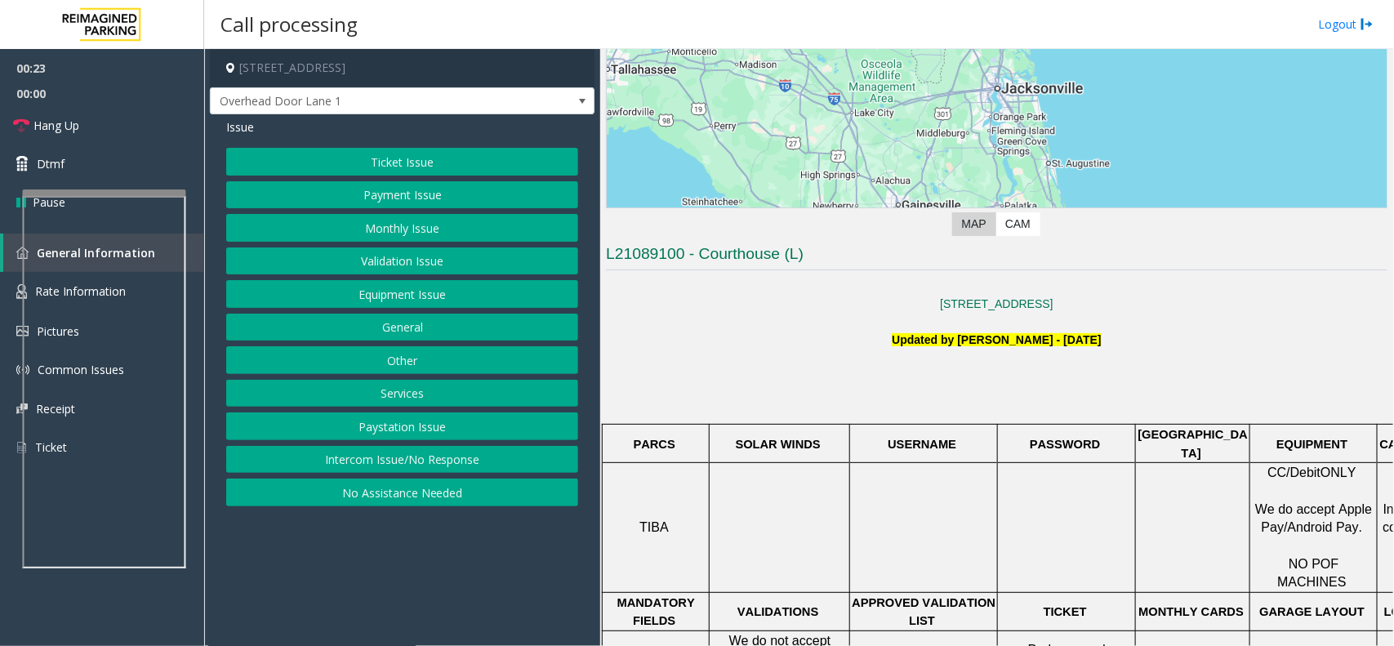
click at [990, 367] on p at bounding box center [996, 367] width 781 height 37
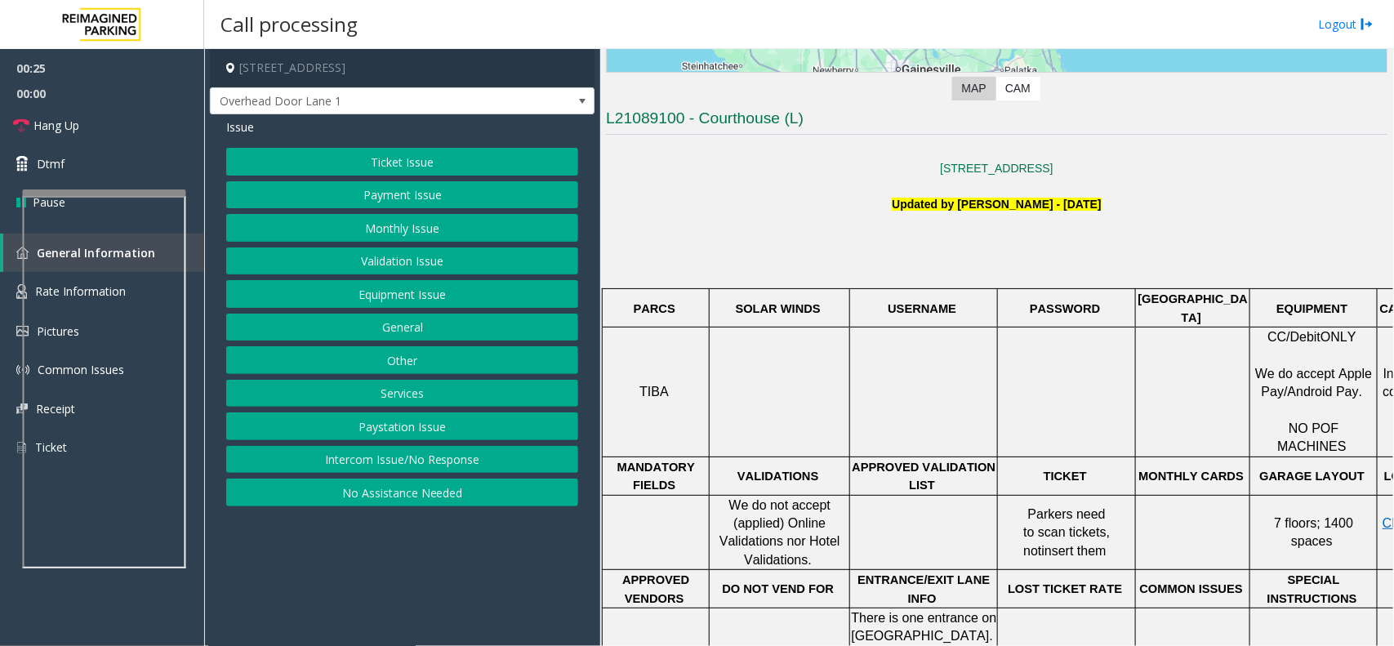
scroll to position [408, 0]
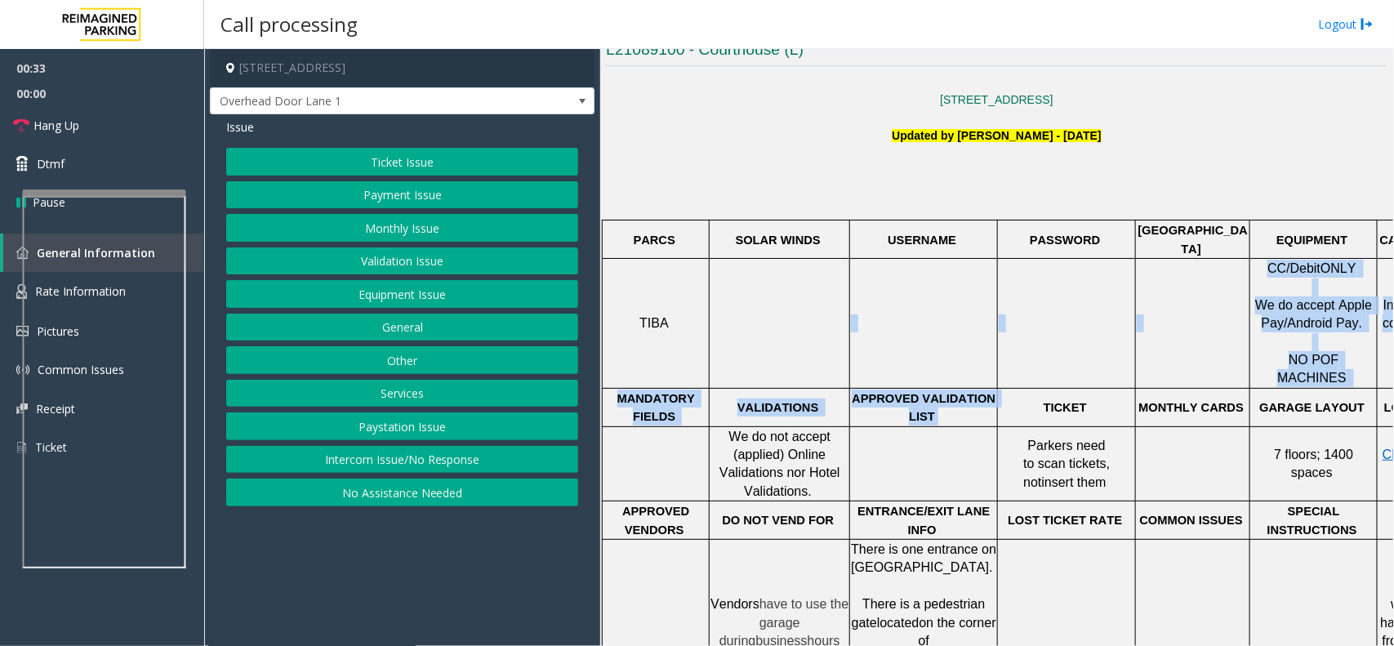
drag, startPoint x: 947, startPoint y: 376, endPoint x: 830, endPoint y: 337, distance: 122.9
click at [830, 337] on tbody "PARCS SOLAR WINDS USERNAME PASSWORD PARIS EQUIPMENT CARD INSERTION TIBA CC /Deb…" at bounding box center [1046, 499] width 886 height 559
click at [863, 390] on p "APPROVED VALIDATION LIST" at bounding box center [923, 408] width 145 height 37
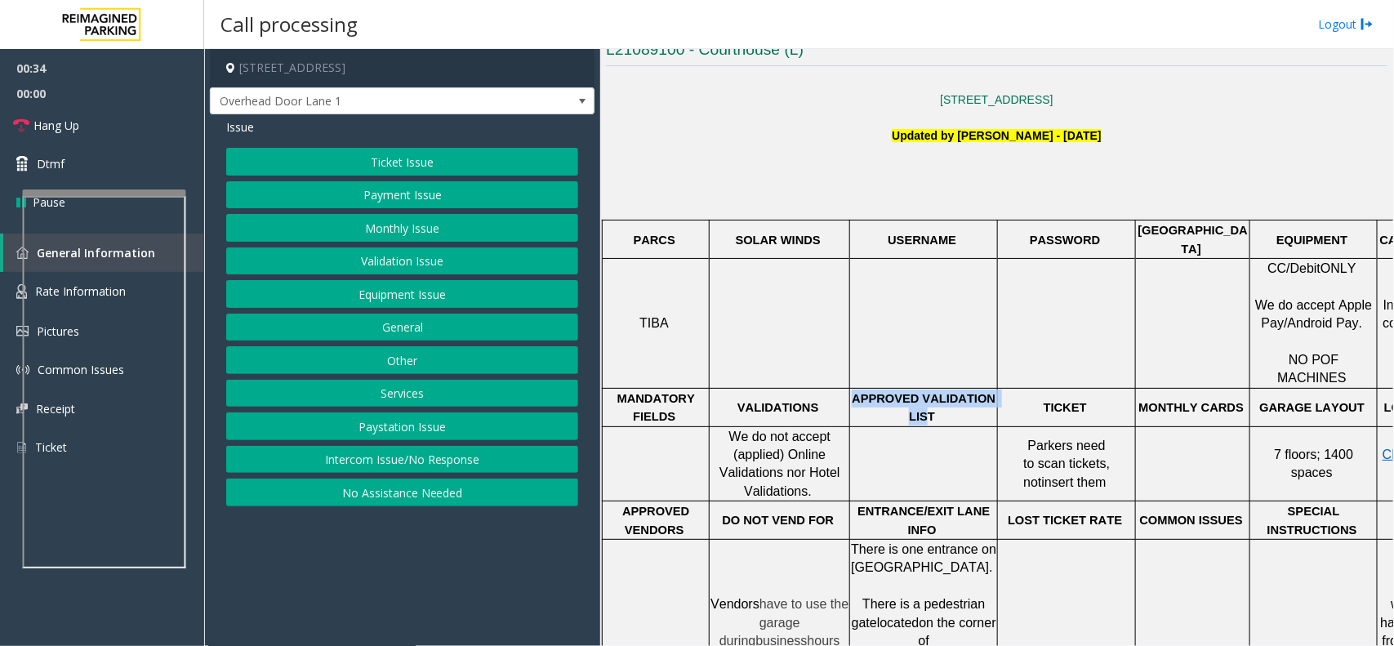
drag, startPoint x: 862, startPoint y: 369, endPoint x: 937, endPoint y: 380, distance: 75.9
click at [929, 390] on p "APPROVED VALIDATION LIST" at bounding box center [923, 408] width 145 height 37
click at [937, 390] on p "APPROVED VALIDATION LIST" at bounding box center [923, 408] width 145 height 37
drag, startPoint x: 937, startPoint y: 380, endPoint x: 854, endPoint y: 359, distance: 85.8
click at [854, 390] on p "APPROVED VALIDATION LIST" at bounding box center [923, 408] width 145 height 37
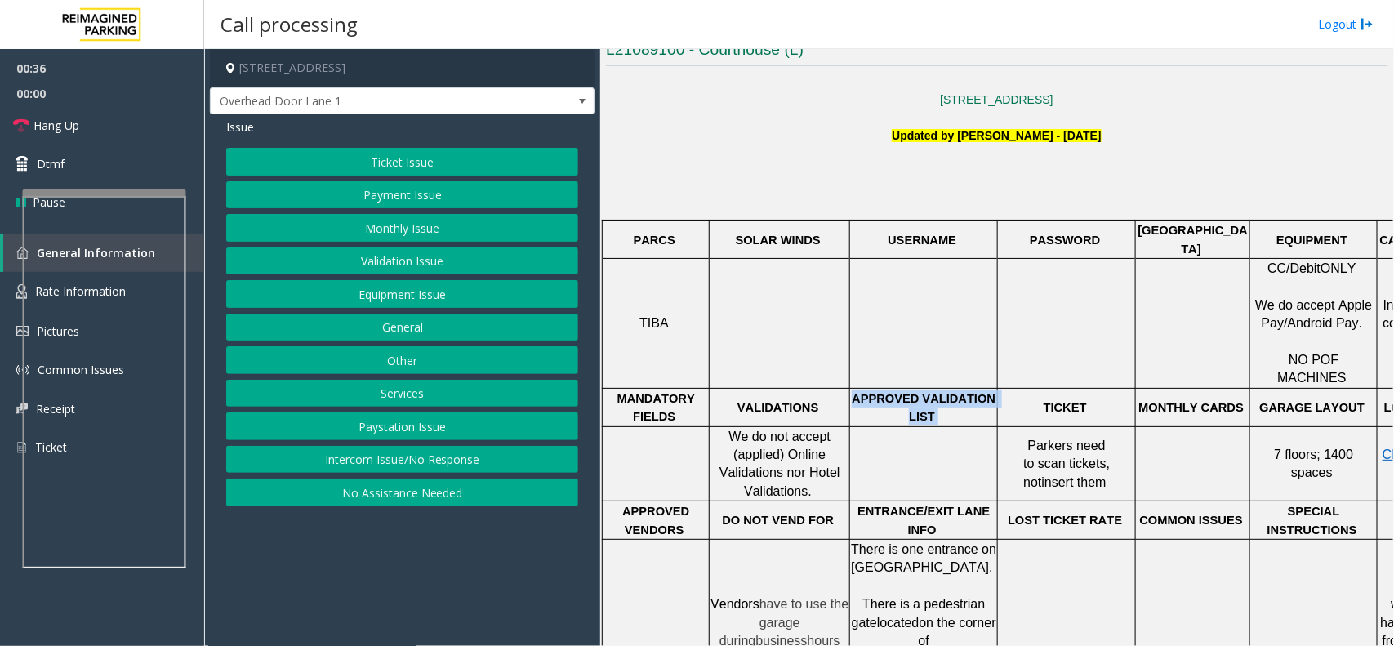
click at [879, 390] on p "APPROVED VALIDATION LIST" at bounding box center [923, 408] width 145 height 37
drag, startPoint x: 860, startPoint y: 362, endPoint x: 968, endPoint y: 385, distance: 110.2
click at [968, 390] on p "APPROVED VALIDATION LIST" at bounding box center [923, 408] width 145 height 37
click at [951, 390] on p "APPROVED VALIDATION LIST" at bounding box center [923, 408] width 145 height 37
drag, startPoint x: 945, startPoint y: 382, endPoint x: 867, endPoint y: 359, distance: 80.9
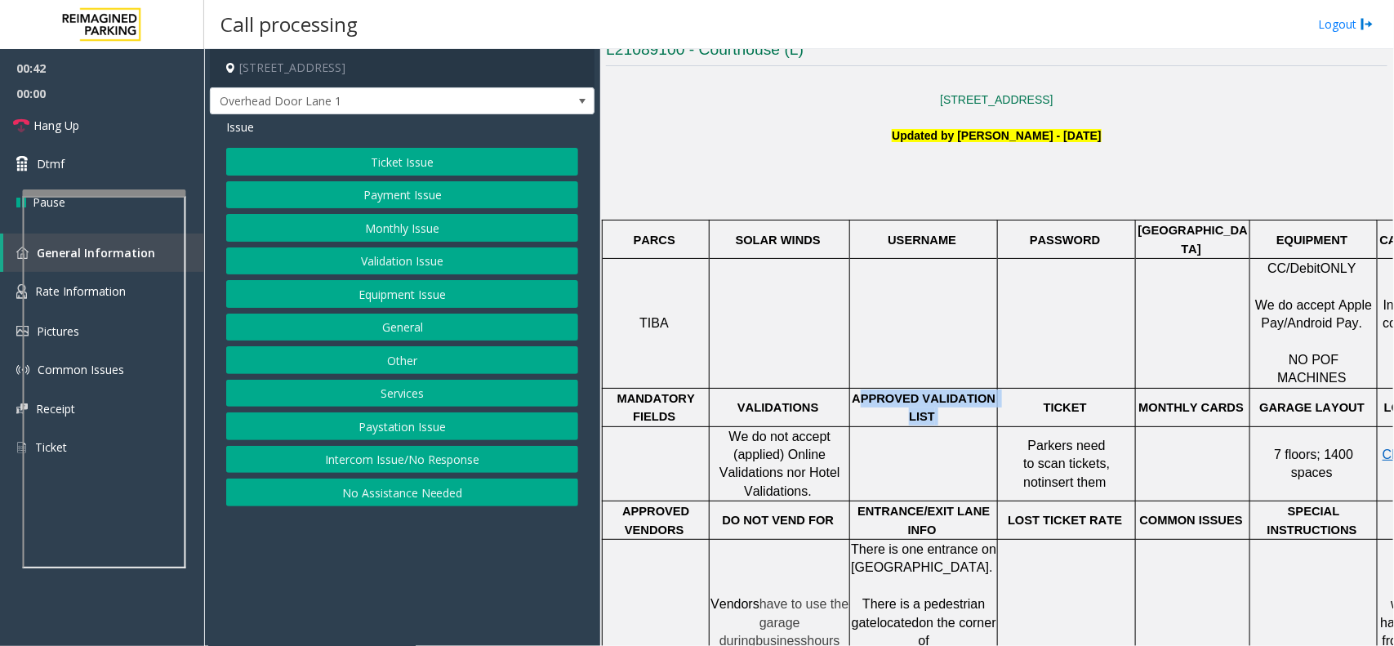
click at [867, 390] on p "APPROVED VALIDATION LIST" at bounding box center [923, 408] width 145 height 37
click at [884, 390] on p "APPROVED VALIDATION LIST" at bounding box center [923, 408] width 145 height 37
drag, startPoint x: 862, startPoint y: 362, endPoint x: 929, endPoint y: 386, distance: 71.3
click at [929, 390] on p "APPROVED VALIDATION LIST" at bounding box center [923, 408] width 145 height 37
click at [935, 410] on span at bounding box center [936, 416] width 3 height 13
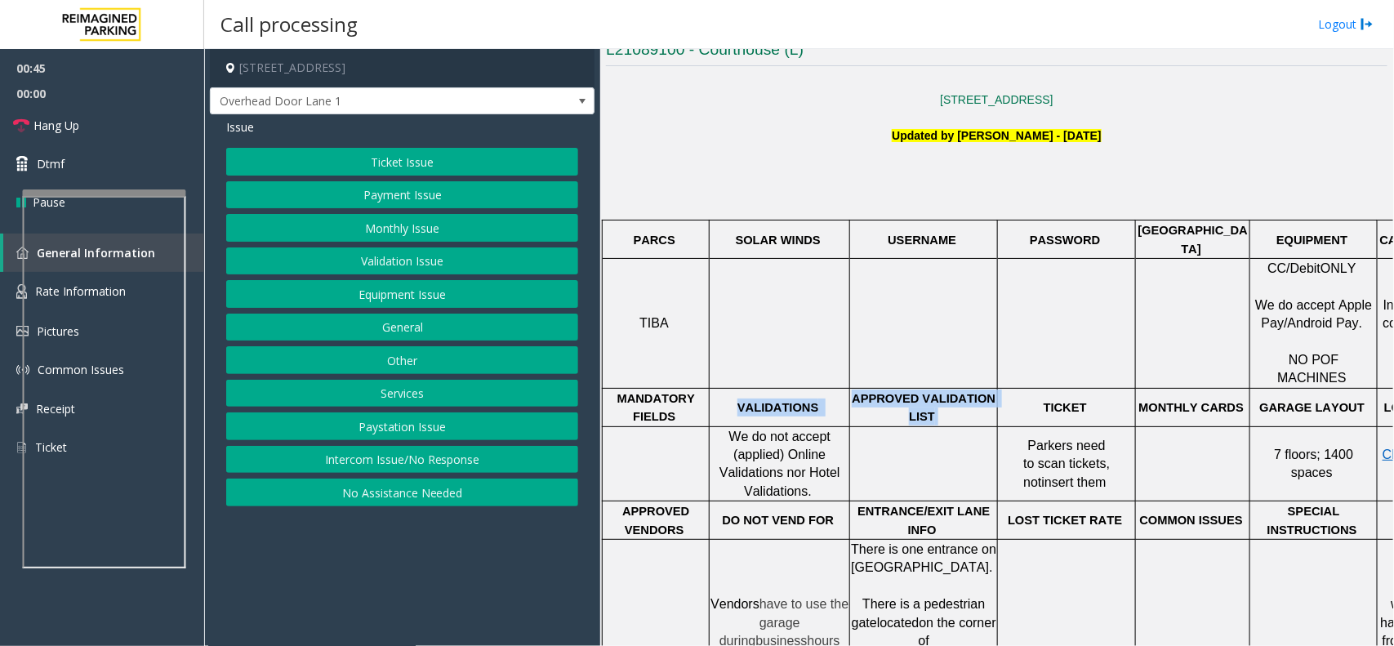
drag, startPoint x: 935, startPoint y: 386, endPoint x: 852, endPoint y: 356, distance: 88.6
click at [852, 388] on tr "MANDATORY FIELDS VALIDATIONS APPROVED VALIDATION LIST TICKET MONTHLY CARDS GARA…" at bounding box center [1046, 407] width 886 height 38
click at [884, 390] on p "APPROVED VALIDATION LIST" at bounding box center [923, 408] width 145 height 37
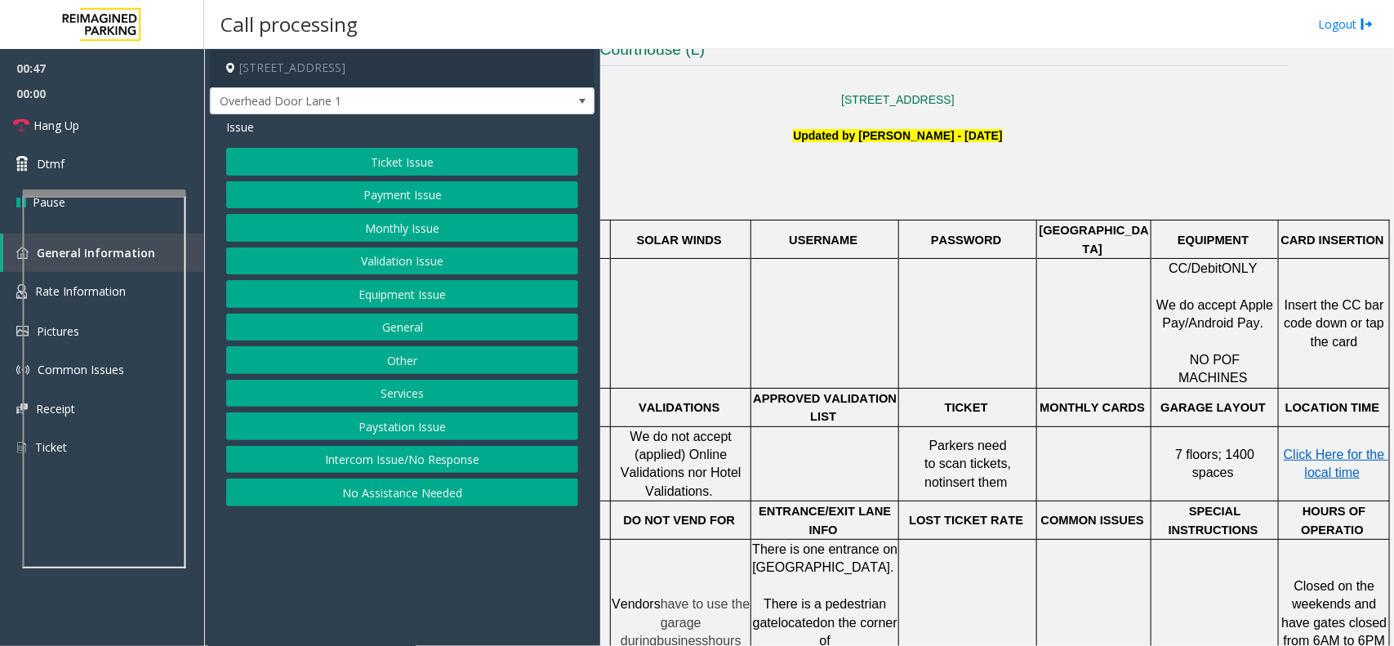
scroll to position [408, 118]
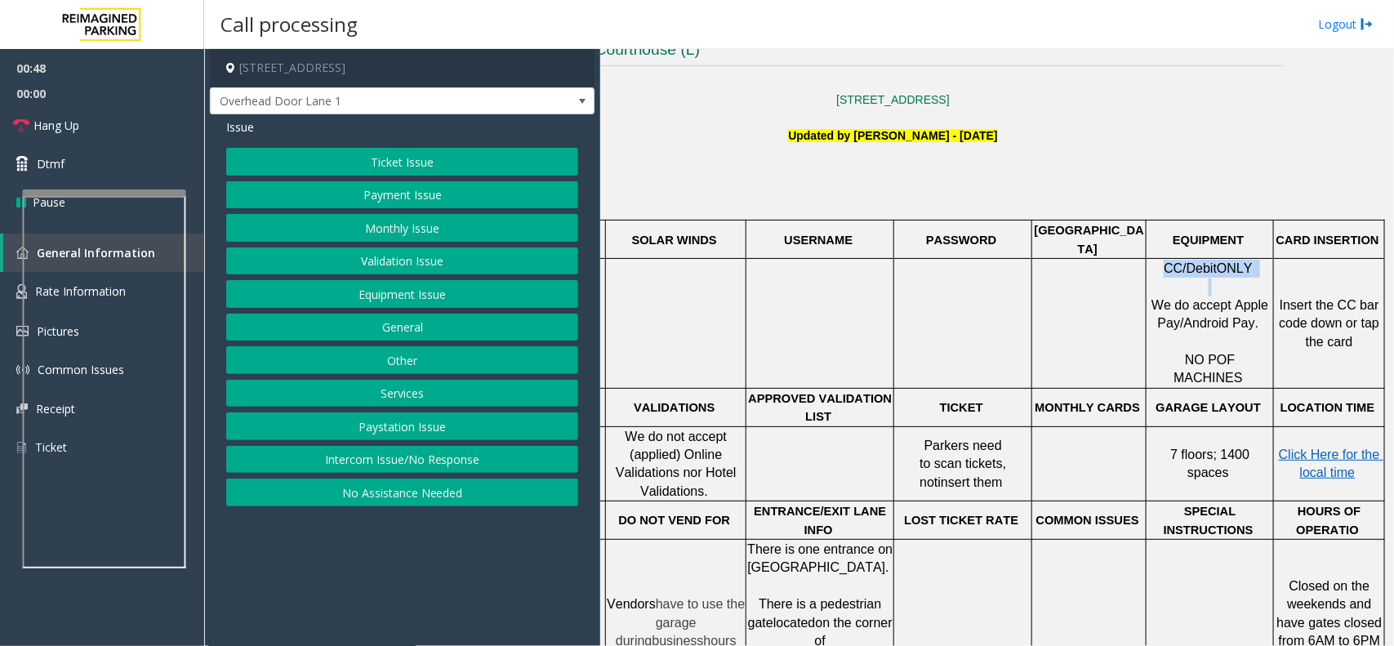
drag, startPoint x: 1152, startPoint y: 251, endPoint x: 1249, endPoint y: 260, distance: 97.6
click at [1249, 260] on div "CC /Debit ONLY We do accept Apple Pay/Android Pay. NO POF MACHINES" at bounding box center [1209, 323] width 127 height 129
click at [1214, 298] on span "We do accept Apple Pay/Android Pay." at bounding box center [1211, 314] width 121 height 32
click at [480, 206] on button "Payment Issue" at bounding box center [402, 195] width 352 height 28
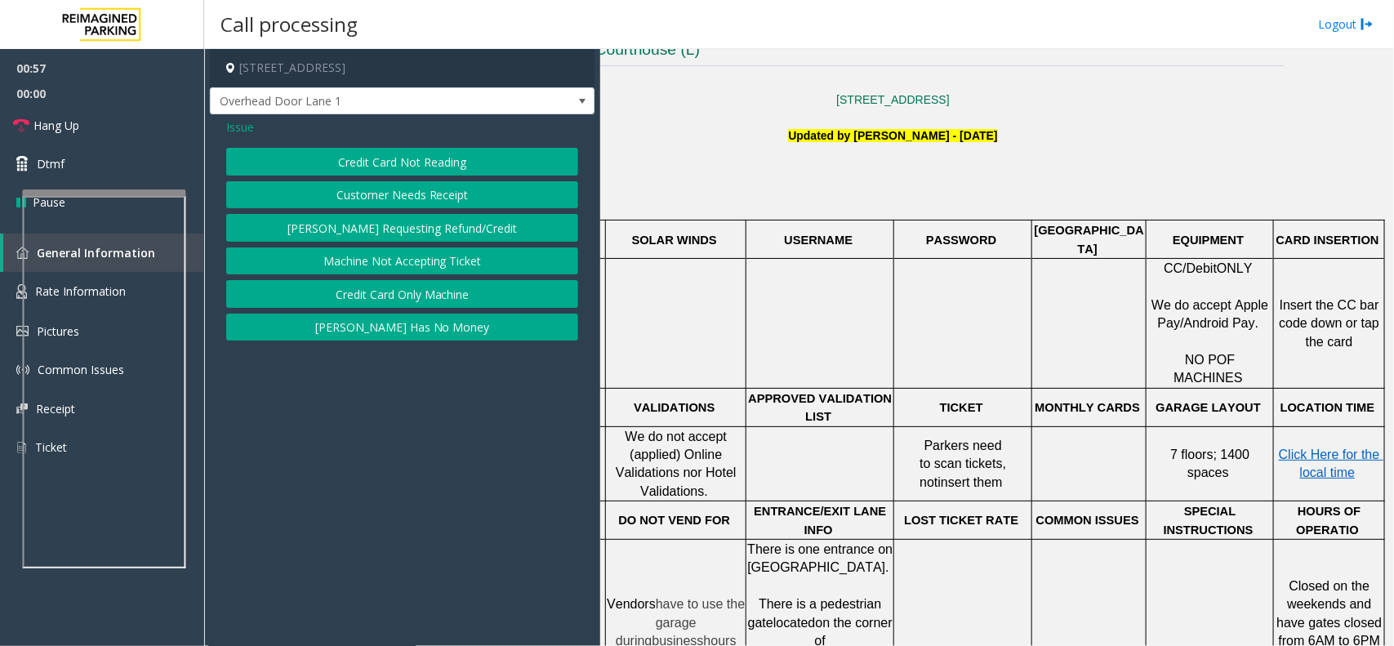
click at [460, 156] on button "Credit Card Not Reading" at bounding box center [402, 162] width 352 height 28
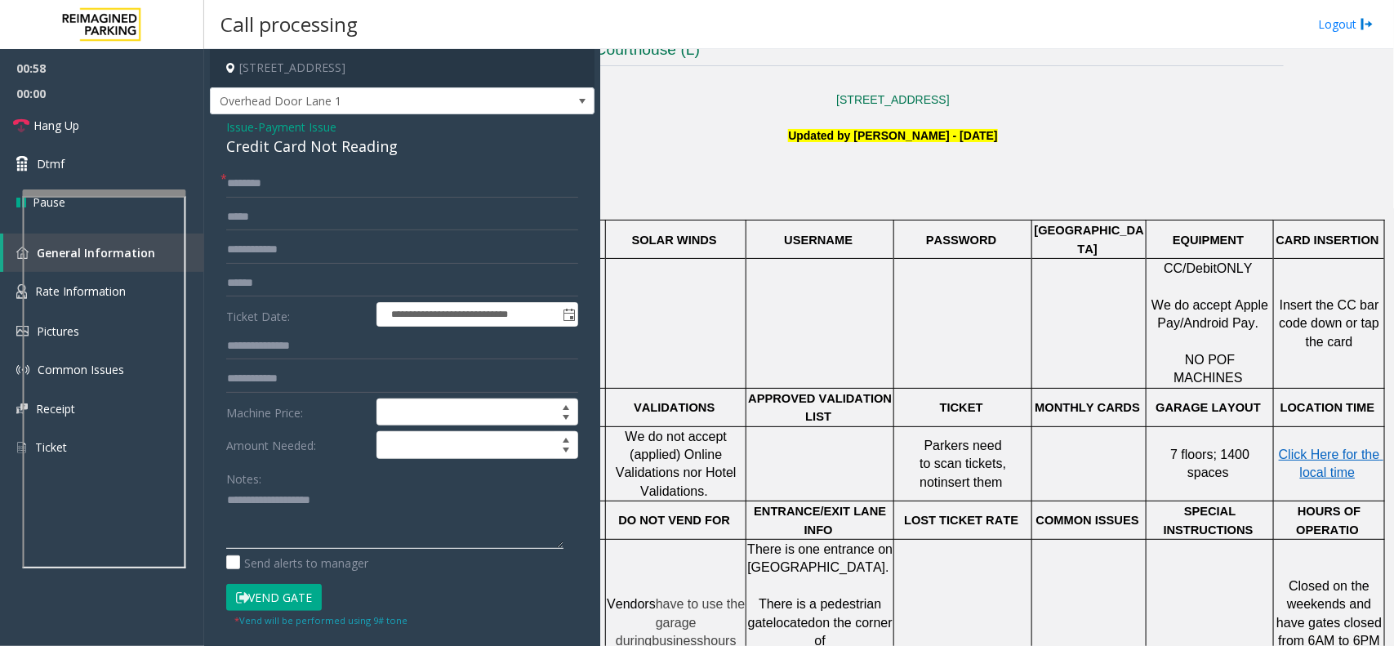
click at [358, 516] on textarea at bounding box center [394, 517] width 337 height 61
click at [348, 153] on div "Credit Card Not Reading" at bounding box center [402, 147] width 352 height 22
click at [324, 524] on textarea at bounding box center [394, 517] width 337 height 61
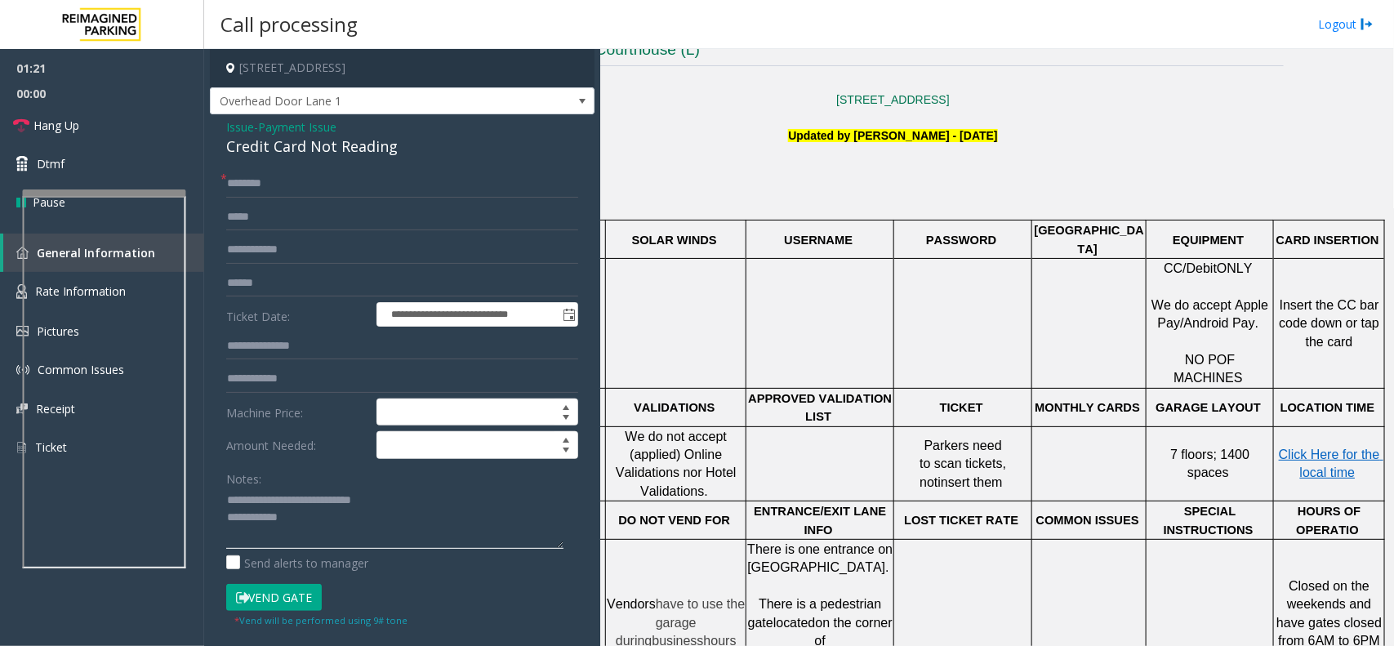
type textarea "**********"
click at [287, 168] on div "**********" at bounding box center [402, 434] width 385 height 640
click at [290, 176] on input "text" at bounding box center [402, 184] width 352 height 28
type input "**"
click at [323, 531] on textarea at bounding box center [394, 517] width 337 height 61
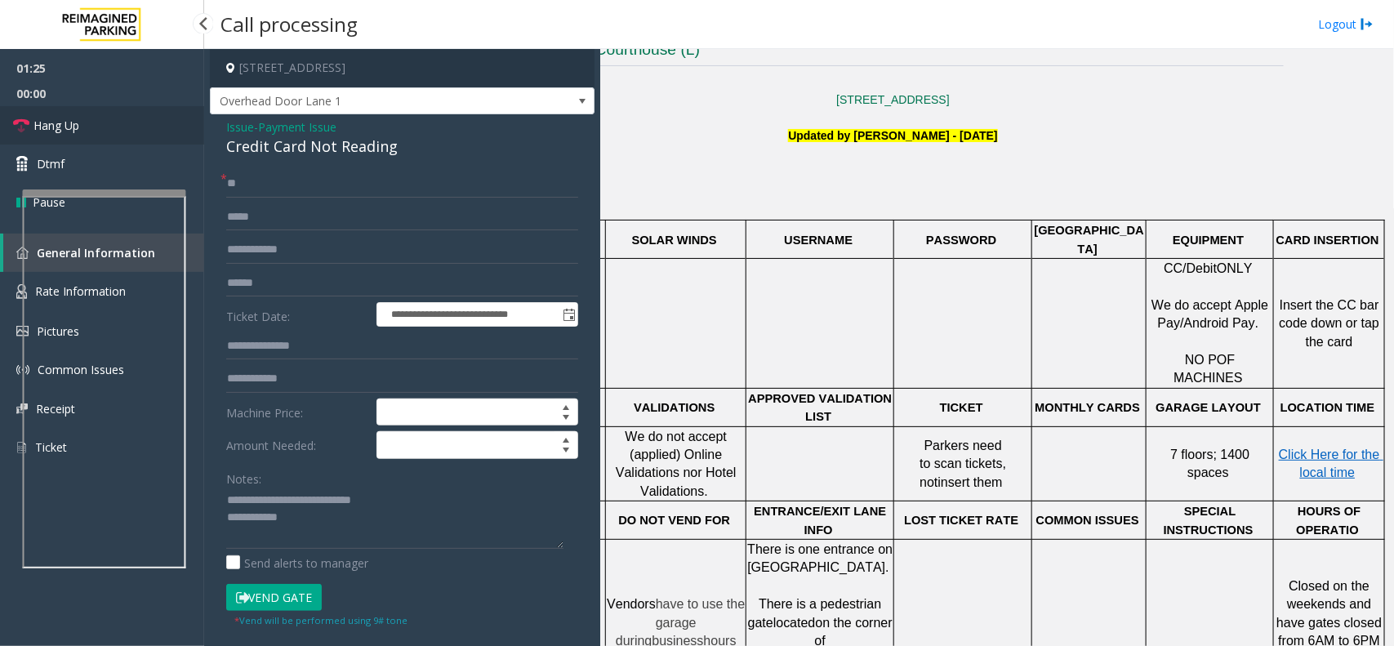
click at [65, 128] on span "Hang Up" at bounding box center [56, 125] width 46 height 17
click at [327, 519] on textarea at bounding box center [394, 517] width 337 height 61
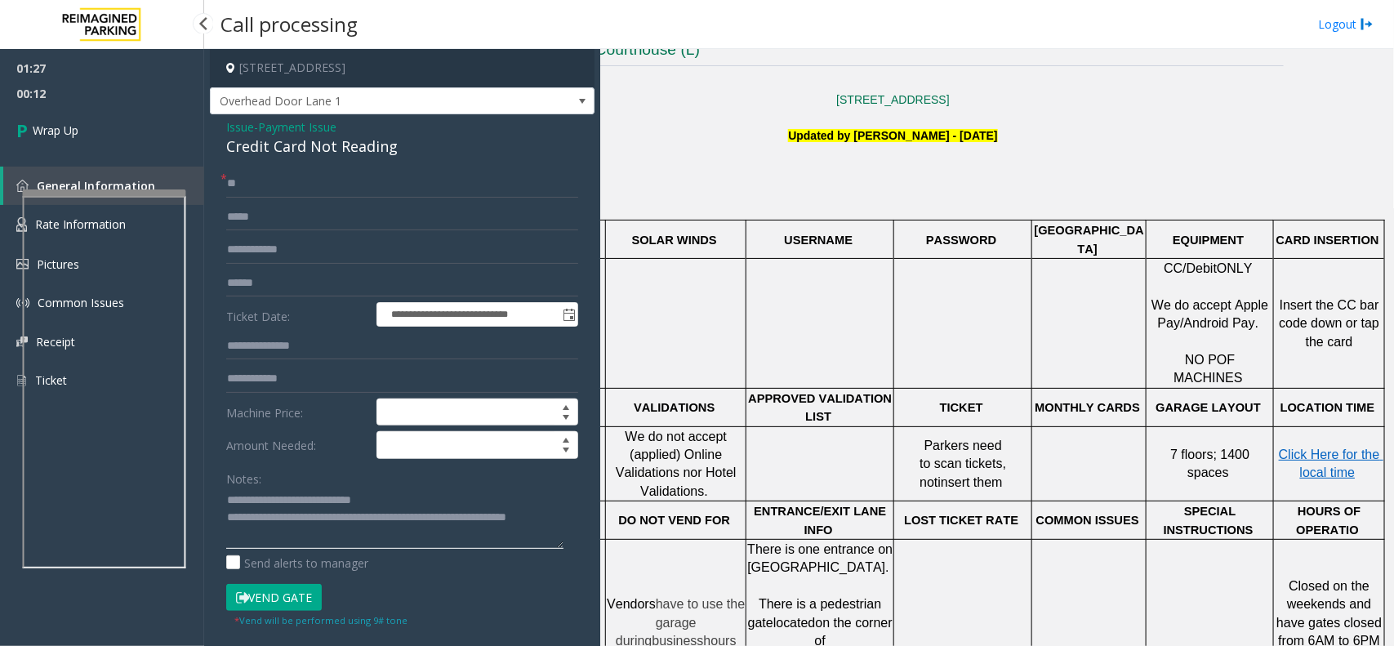
type textarea "**********"
click at [57, 82] on span "00:12" at bounding box center [102, 93] width 204 height 25
click at [92, 158] on div "01:27 00:12 Wrap Up General Information Rate Information Pictures Common Issues…" at bounding box center [102, 231] width 204 height 364
click at [92, 147] on link "Wrap Up" at bounding box center [102, 130] width 204 height 48
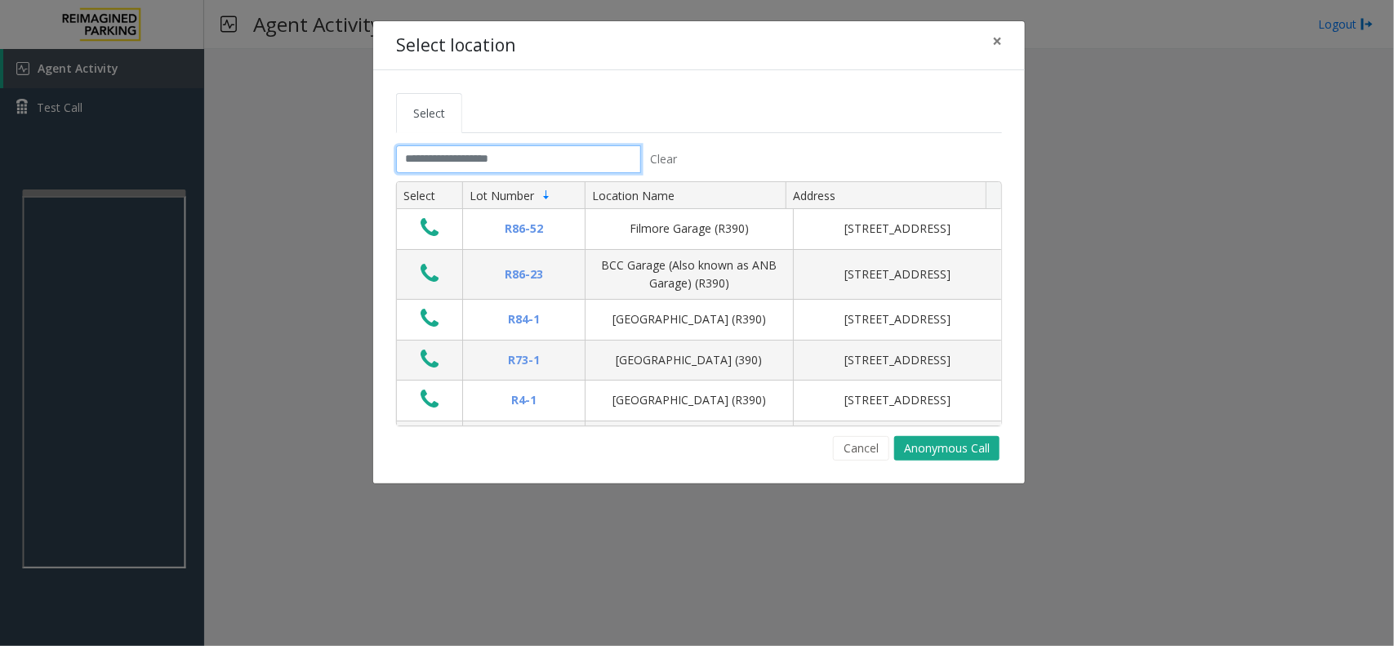
click at [467, 158] on input "text" at bounding box center [518, 159] width 245 height 28
click at [994, 39] on span "×" at bounding box center [997, 40] width 10 height 23
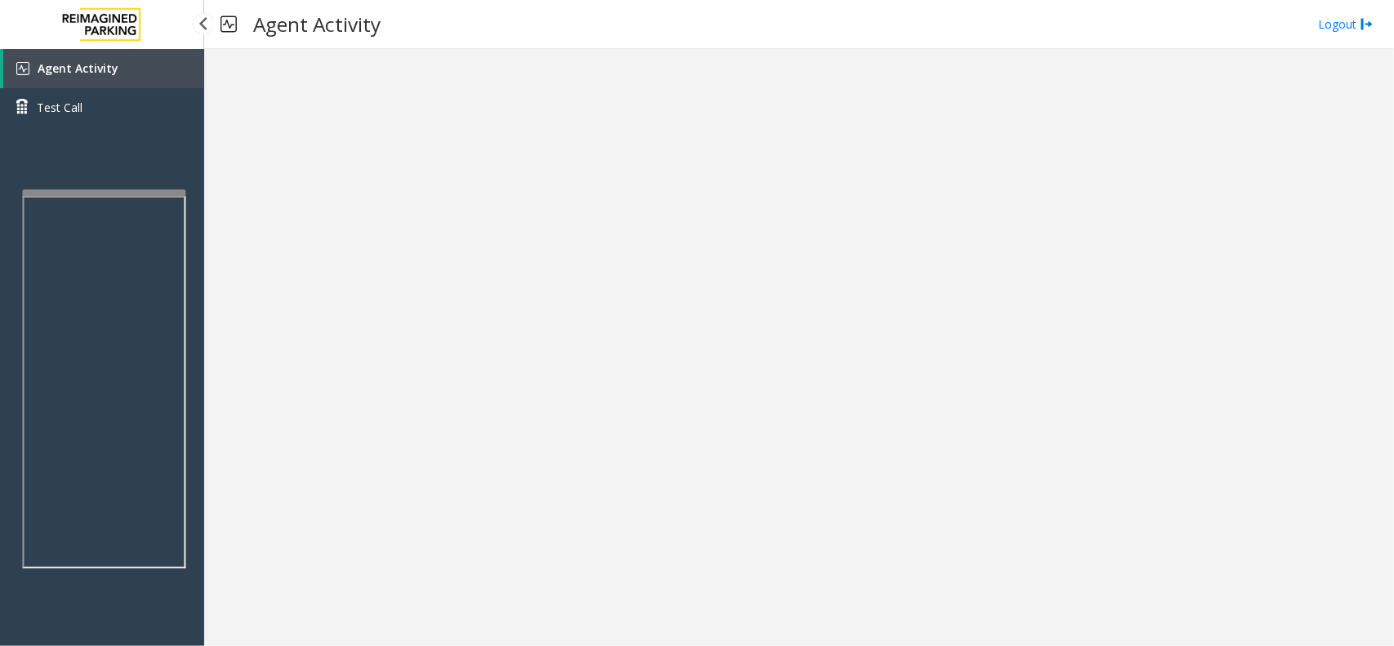
click at [137, 63] on link "Agent Activity" at bounding box center [103, 68] width 201 height 39
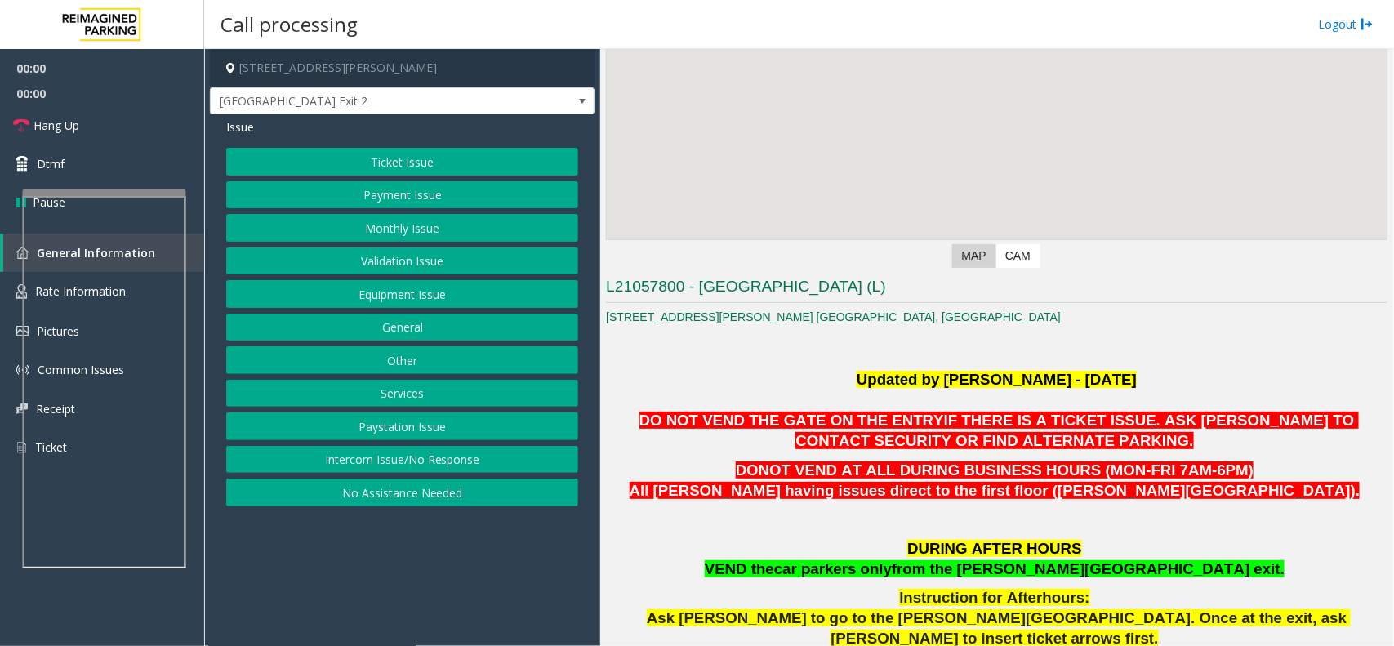
scroll to position [204, 0]
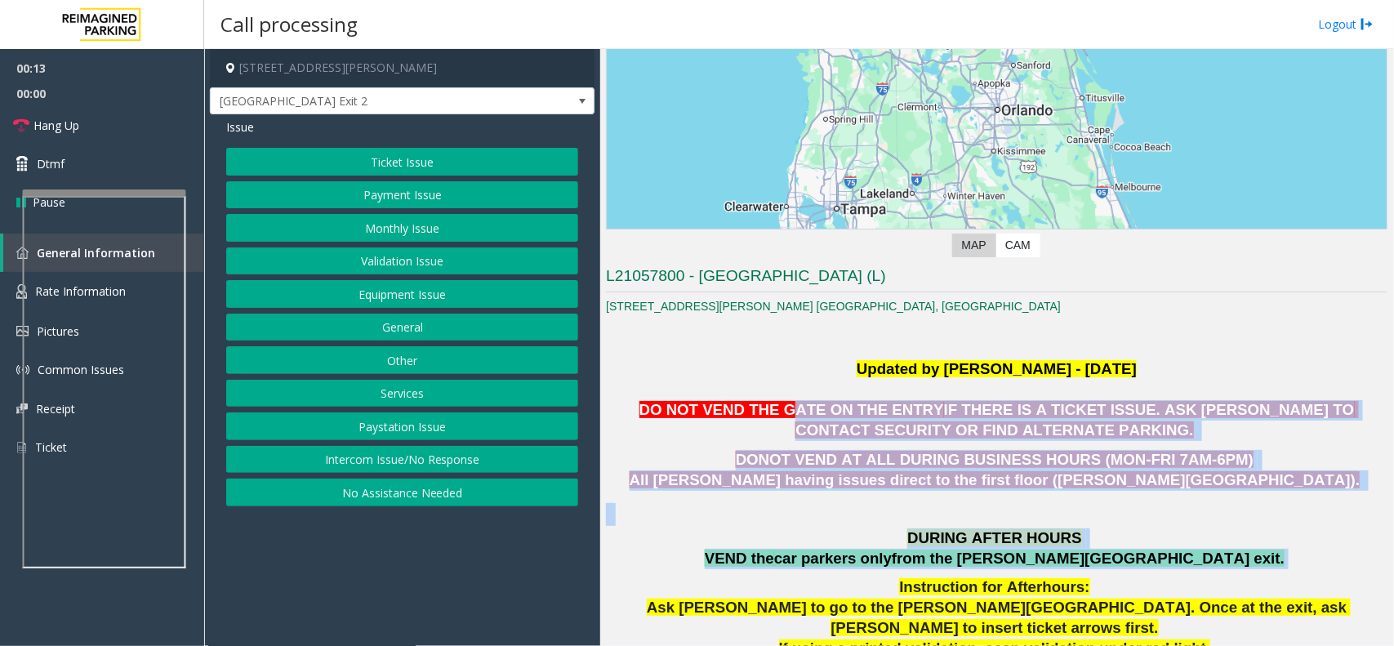
drag, startPoint x: 1157, startPoint y: 568, endPoint x: 741, endPoint y: 408, distance: 445.9
click at [668, 422] on p "DO NOT VEND THE GATE ON THE ENTRY IF THERE IS A TICKET ISSUE. ASK [PERSON_NAME]…" at bounding box center [996, 420] width 781 height 41
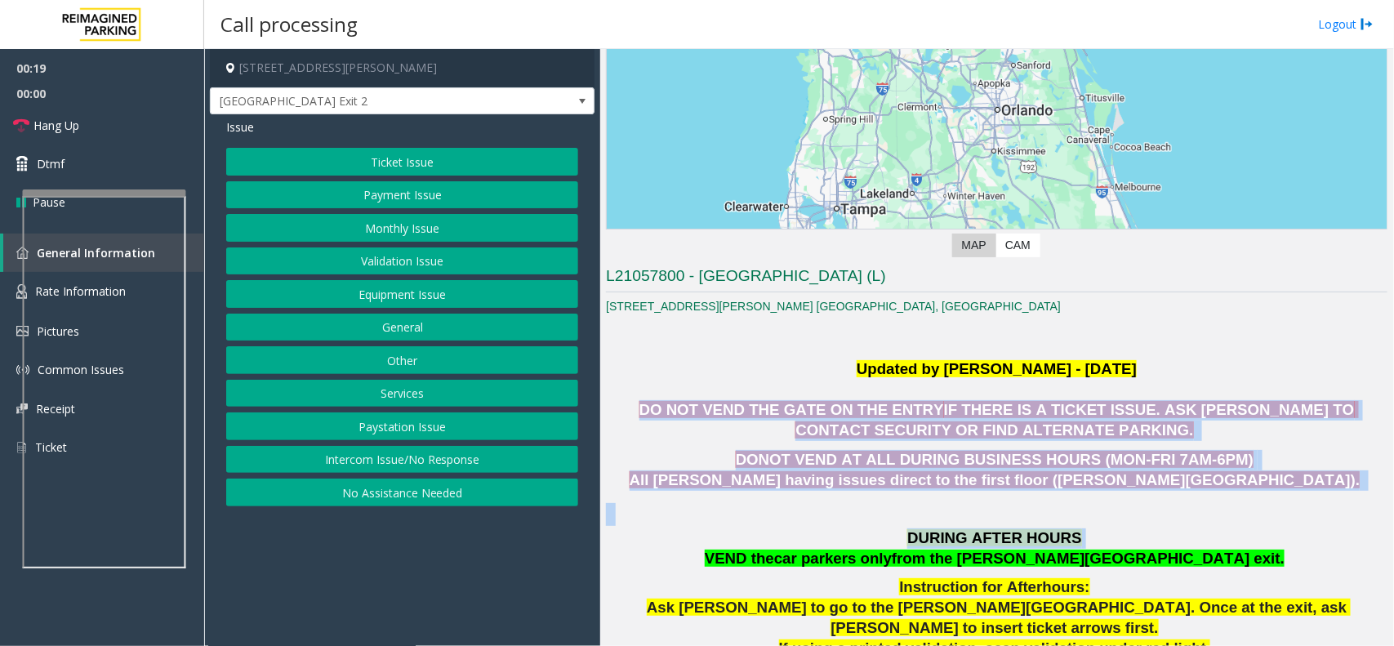
drag, startPoint x: 630, startPoint y: 409, endPoint x: 1249, endPoint y: 544, distance: 633.5
click at [1249, 544] on p "DURING AFTER HOURS VEND the car parkers only from the [PERSON_NAME][GEOGRAPHIC_…" at bounding box center [996, 548] width 781 height 41
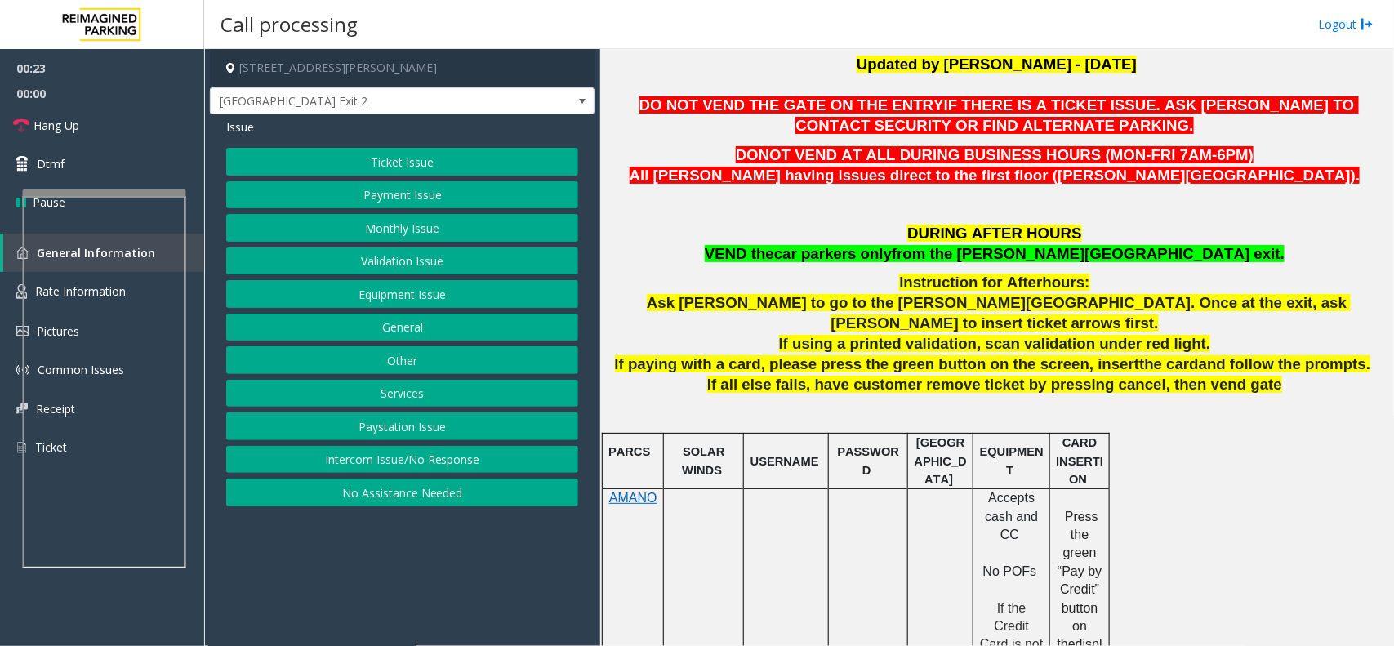
scroll to position [510, 0]
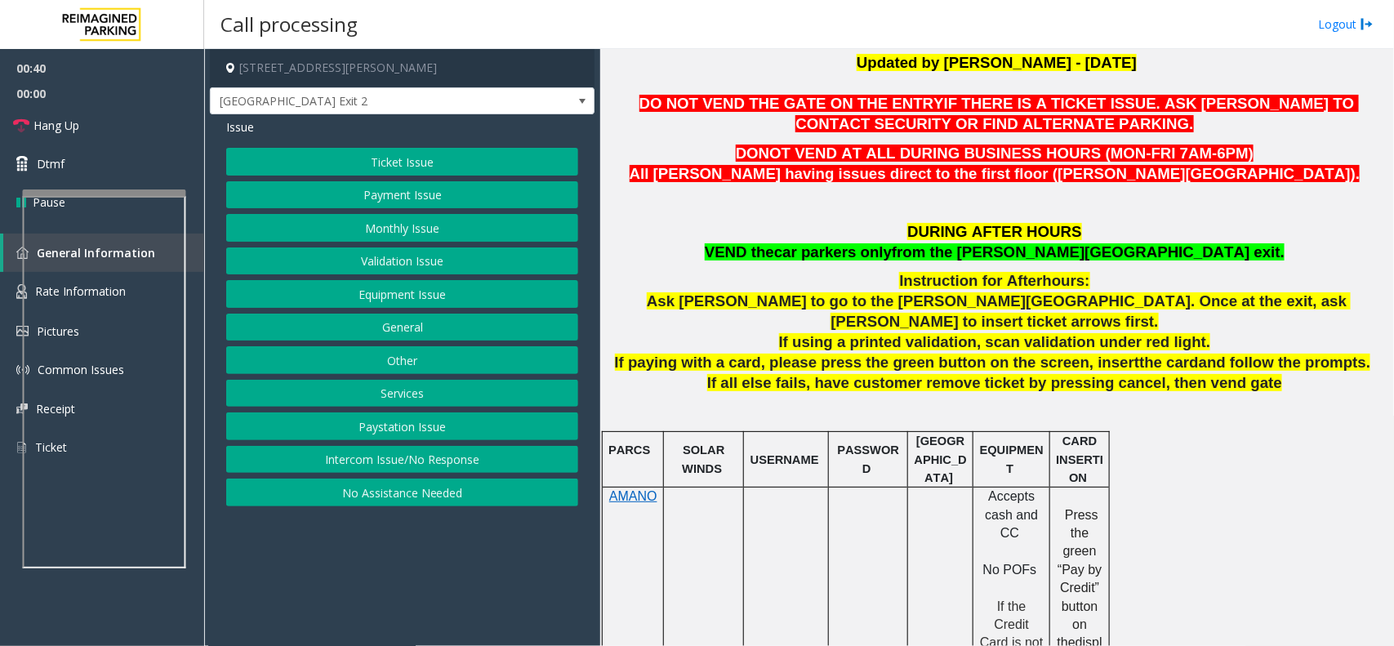
click at [442, 294] on button "Equipment Issue" at bounding box center [402, 294] width 352 height 28
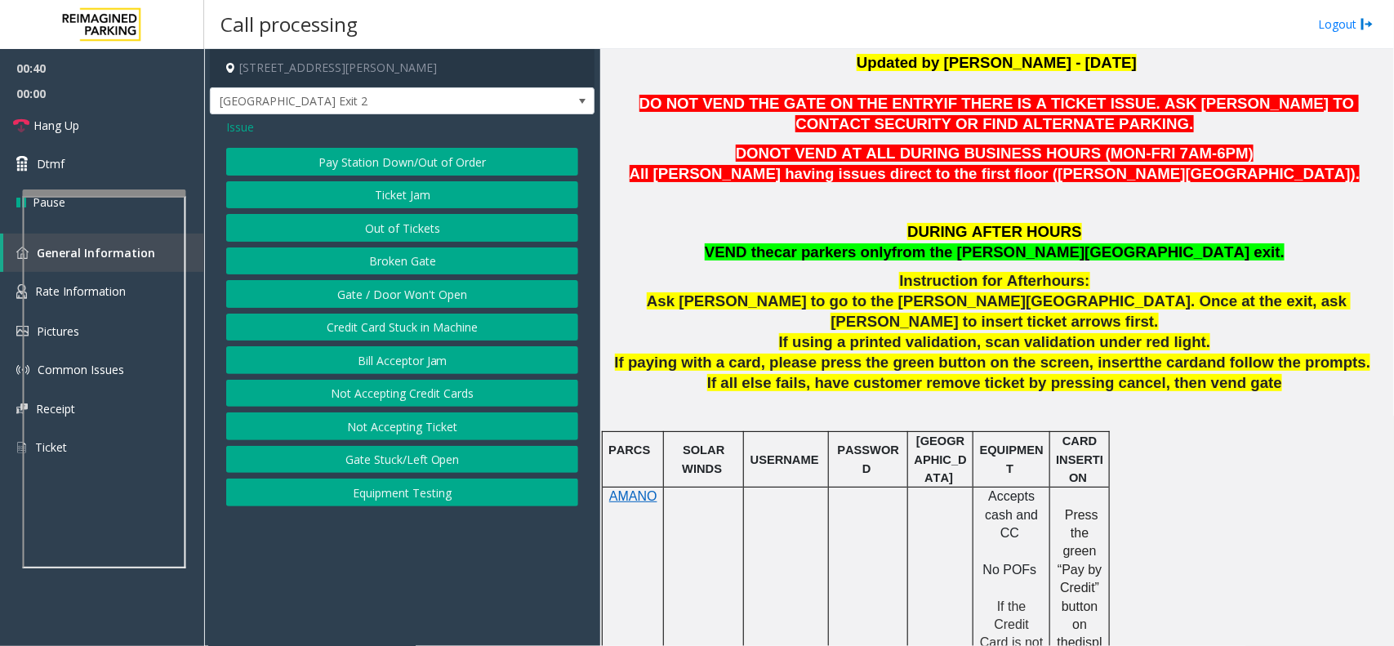
click at [442, 294] on button "Gate / Door Won't Open" at bounding box center [402, 294] width 352 height 28
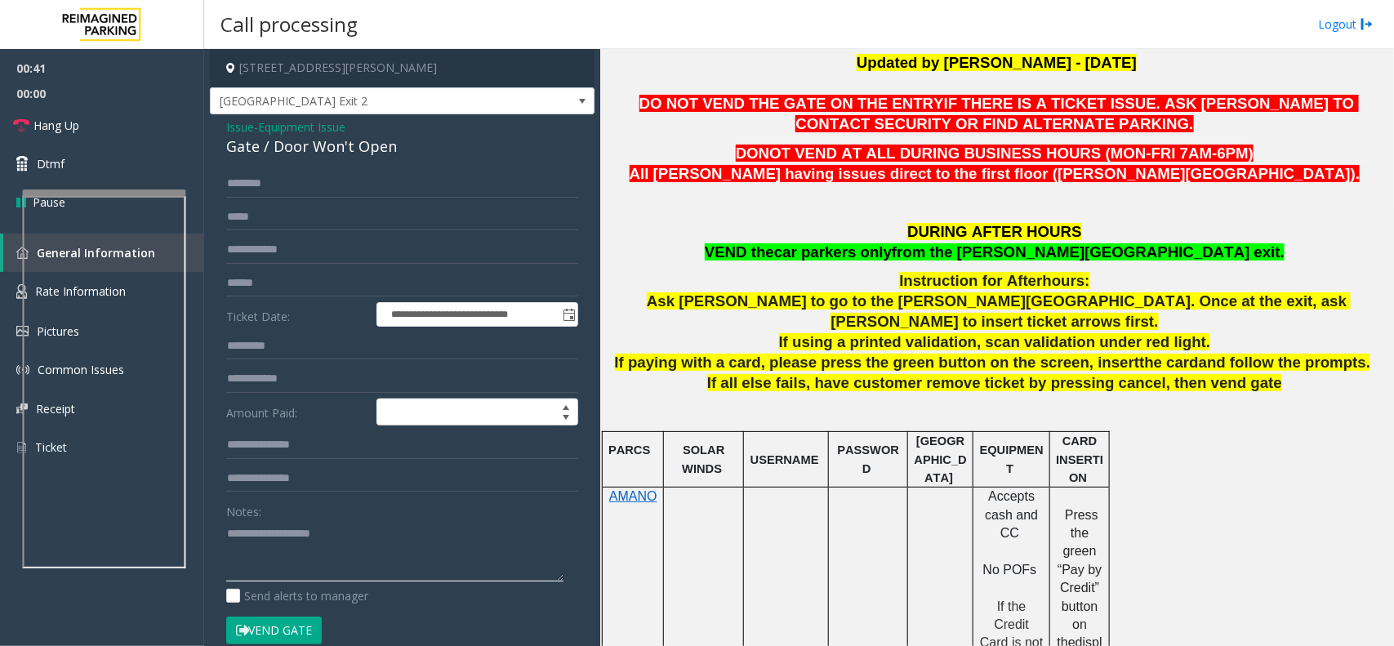
click at [313, 551] on textarea at bounding box center [394, 550] width 337 height 61
click at [238, 131] on span "Issue" at bounding box center [240, 126] width 28 height 17
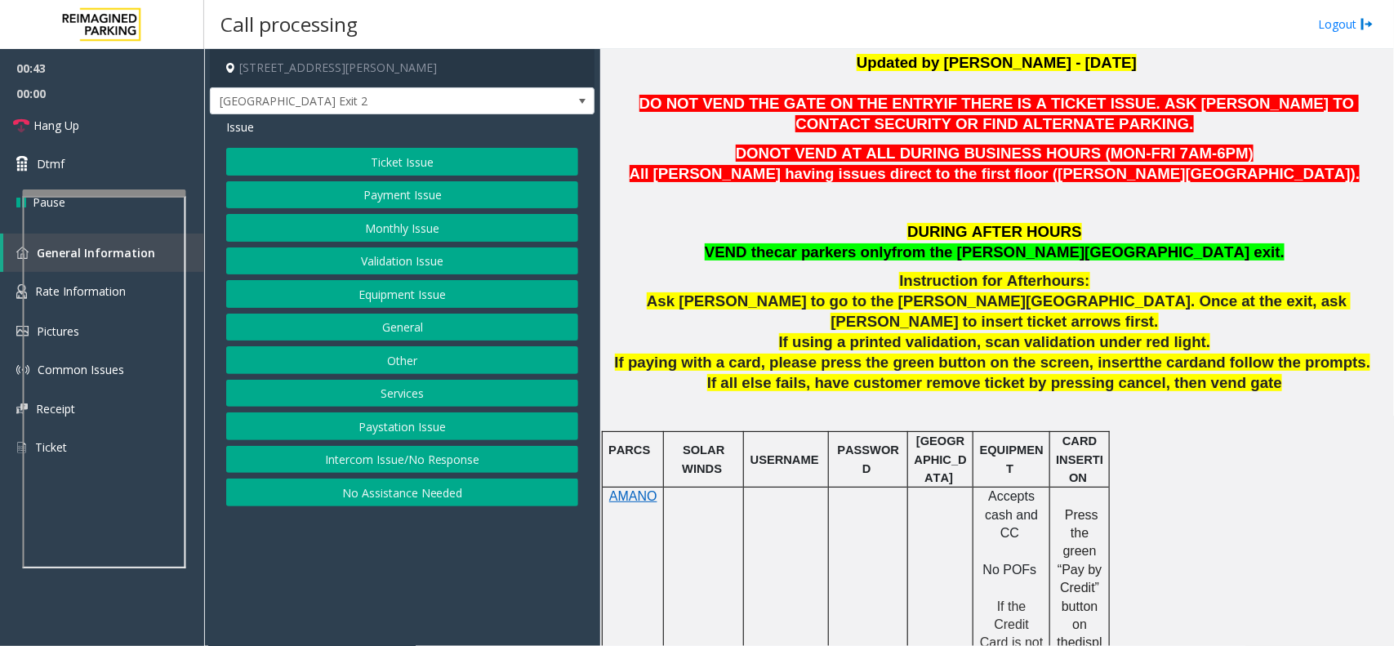
click at [341, 152] on button "Ticket Issue" at bounding box center [402, 162] width 352 height 28
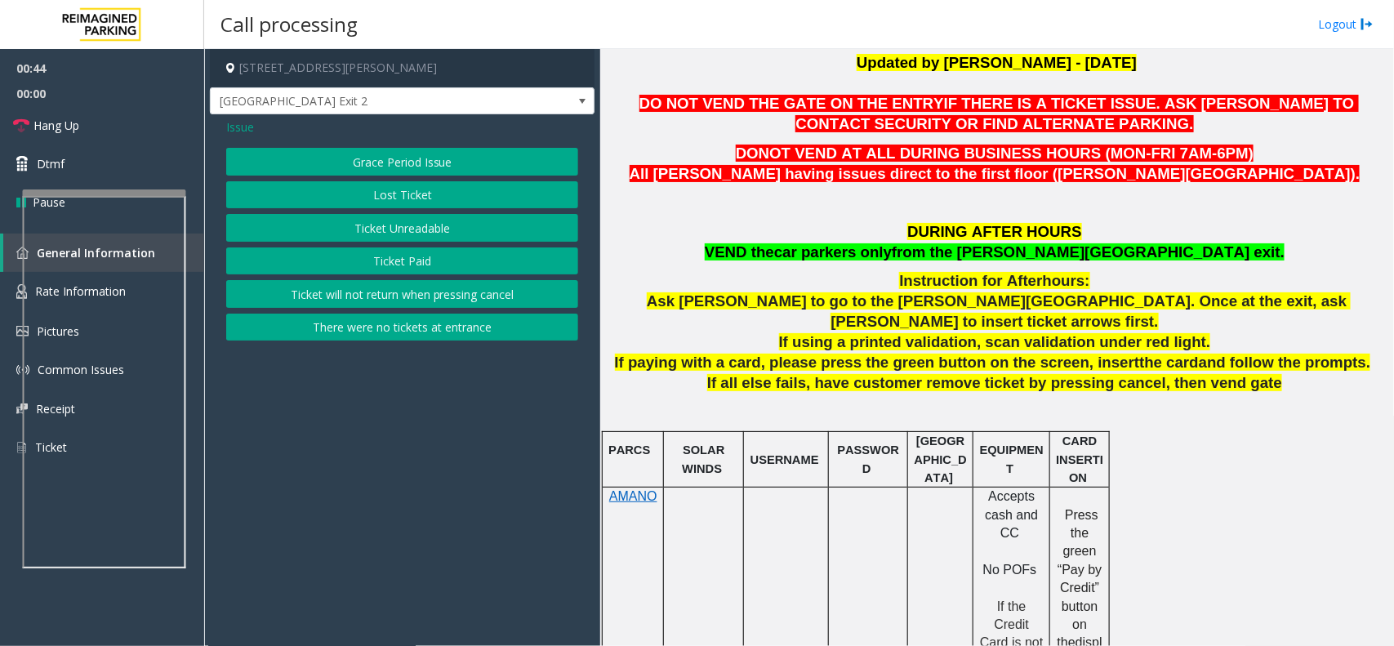
click at [401, 268] on button "Ticket Paid" at bounding box center [402, 261] width 352 height 28
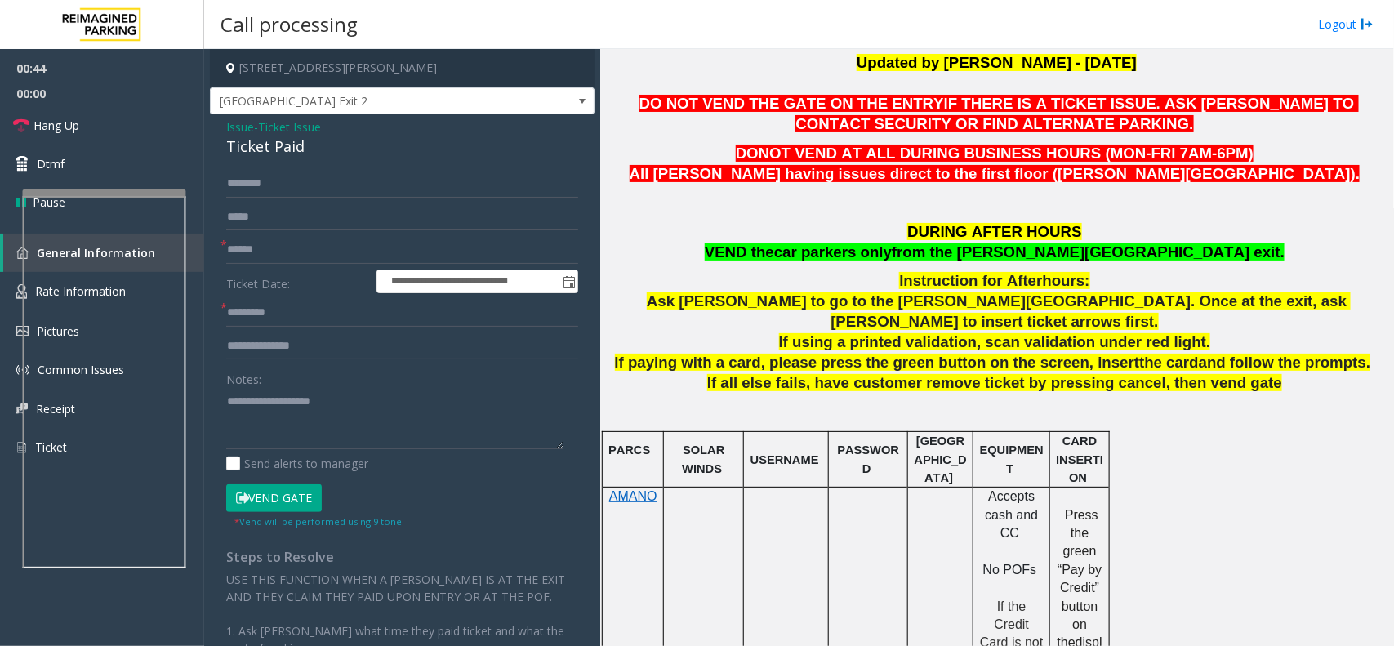
click at [295, 231] on form "**********" at bounding box center [402, 349] width 352 height 358
click at [287, 268] on form "**********" at bounding box center [402, 349] width 352 height 358
click at [287, 266] on form "**********" at bounding box center [402, 349] width 352 height 358
click at [287, 264] on form "**********" at bounding box center [402, 349] width 352 height 358
click at [296, 243] on input "text" at bounding box center [402, 250] width 352 height 28
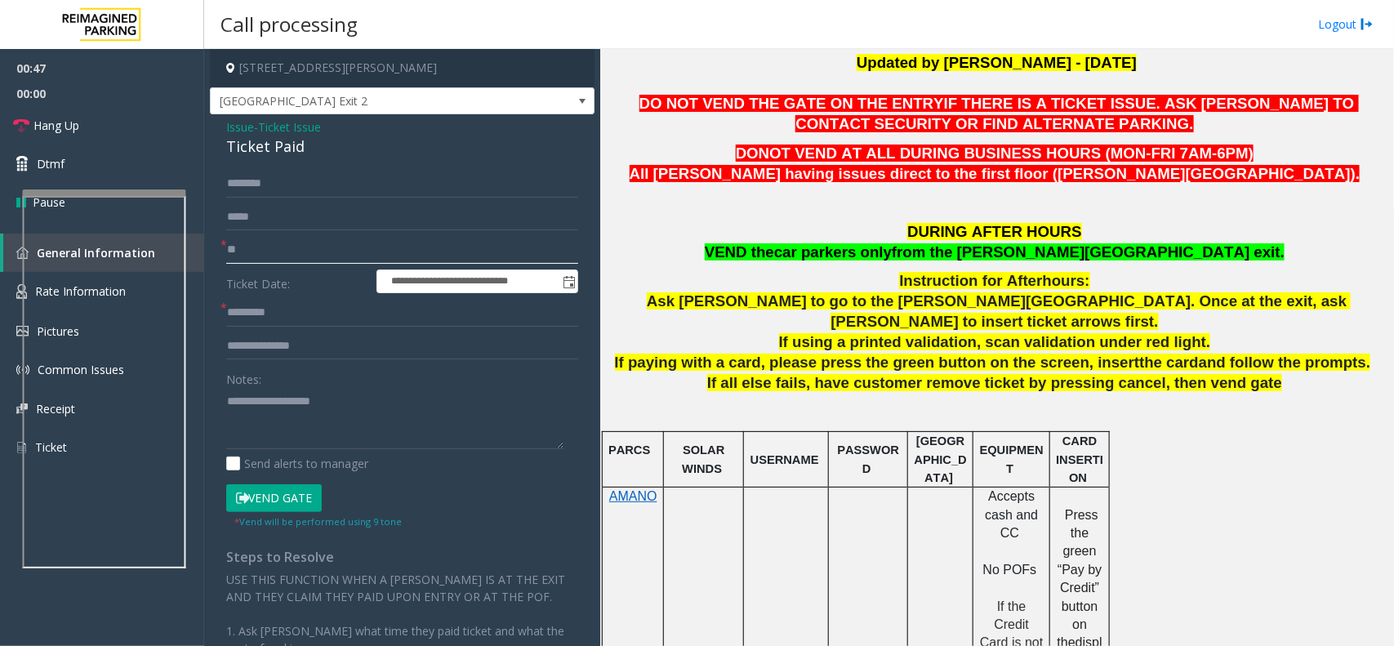
type input "**"
click at [305, 312] on input "*" at bounding box center [402, 313] width 352 height 28
type input "**"
click at [305, 445] on textarea at bounding box center [394, 418] width 337 height 61
click at [278, 158] on div "Ticket Paid" at bounding box center [402, 147] width 352 height 22
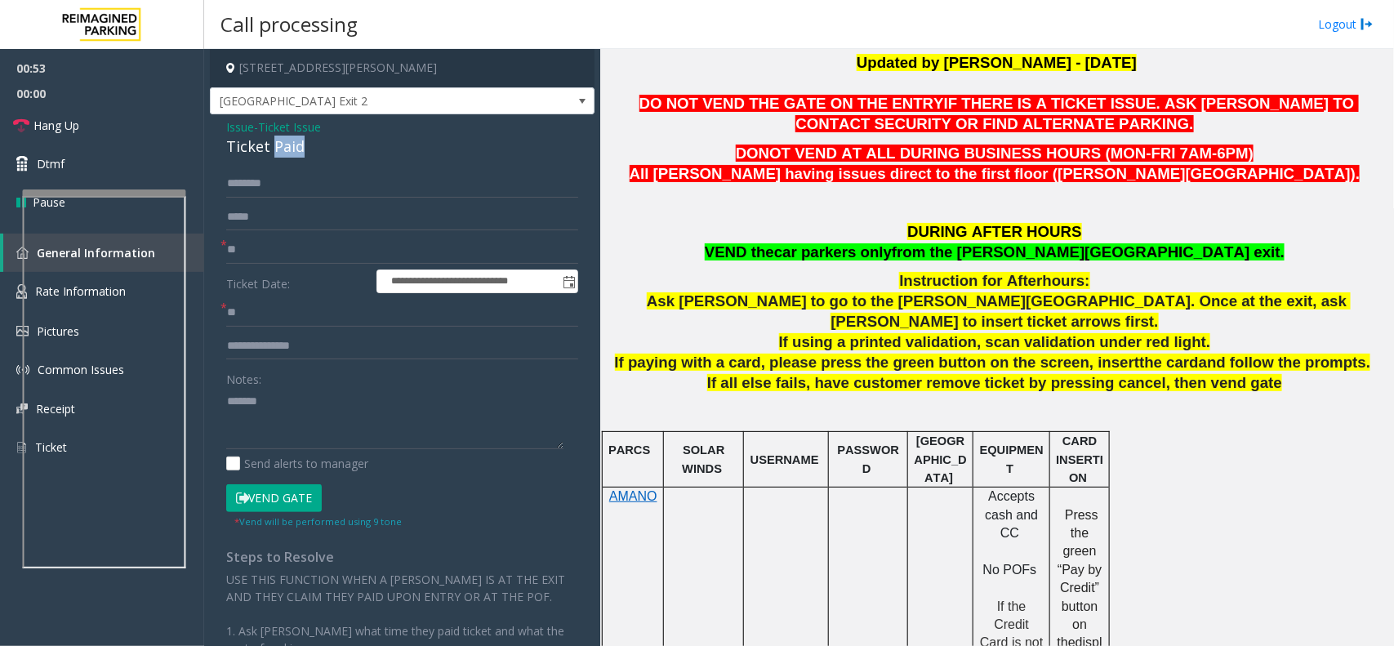
click at [278, 158] on div "Ticket Paid" at bounding box center [402, 147] width 352 height 22
paste textarea "**********"
click at [280, 400] on textarea at bounding box center [394, 418] width 337 height 61
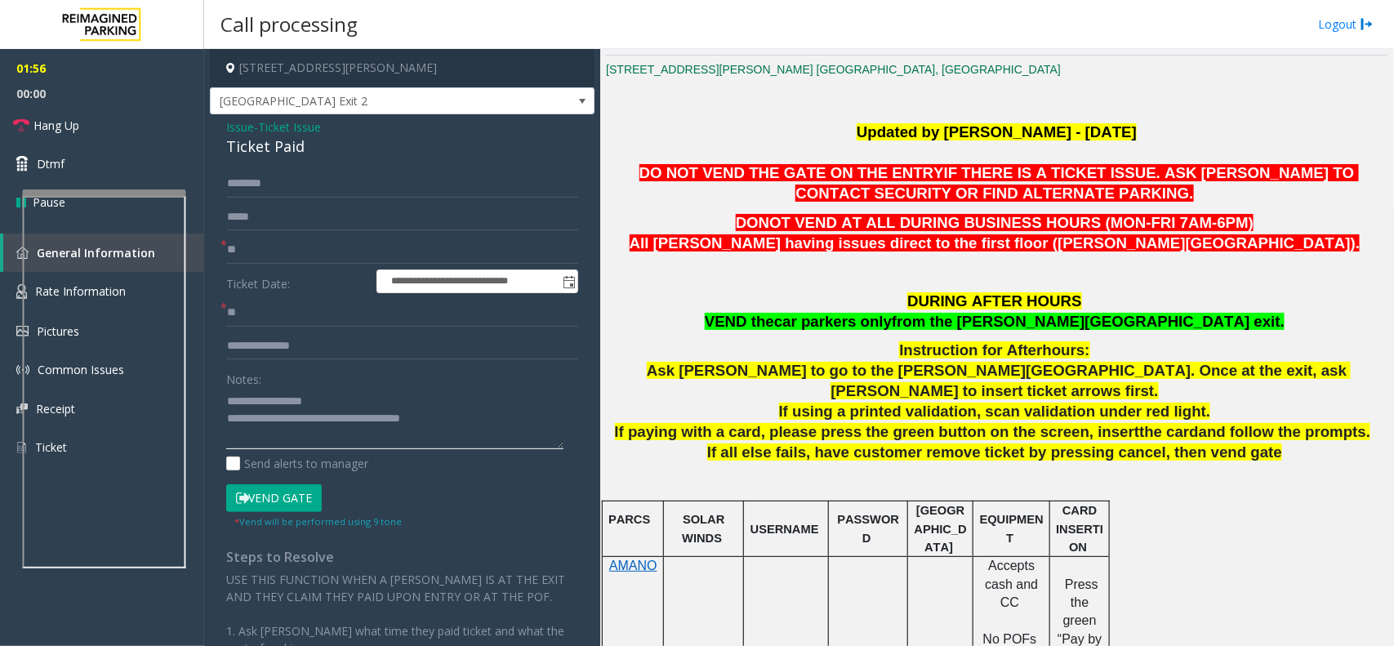
scroll to position [408, 0]
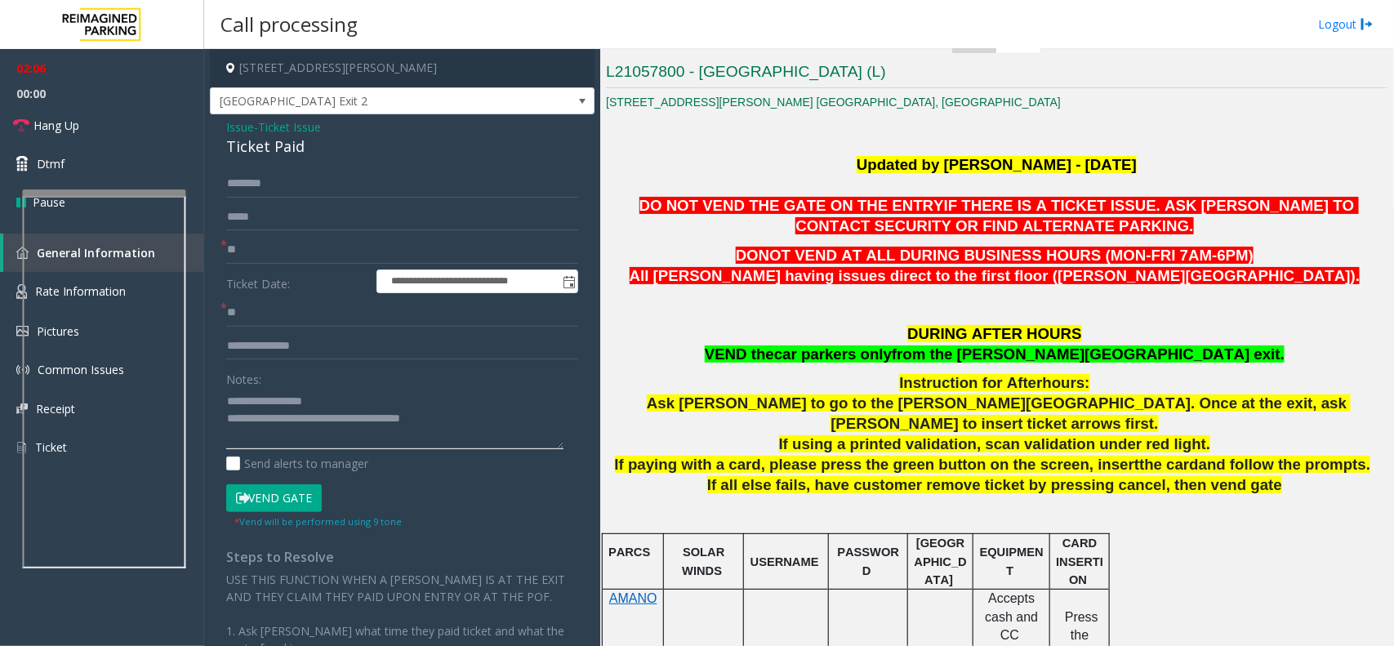
click at [499, 426] on textarea at bounding box center [394, 418] width 337 height 61
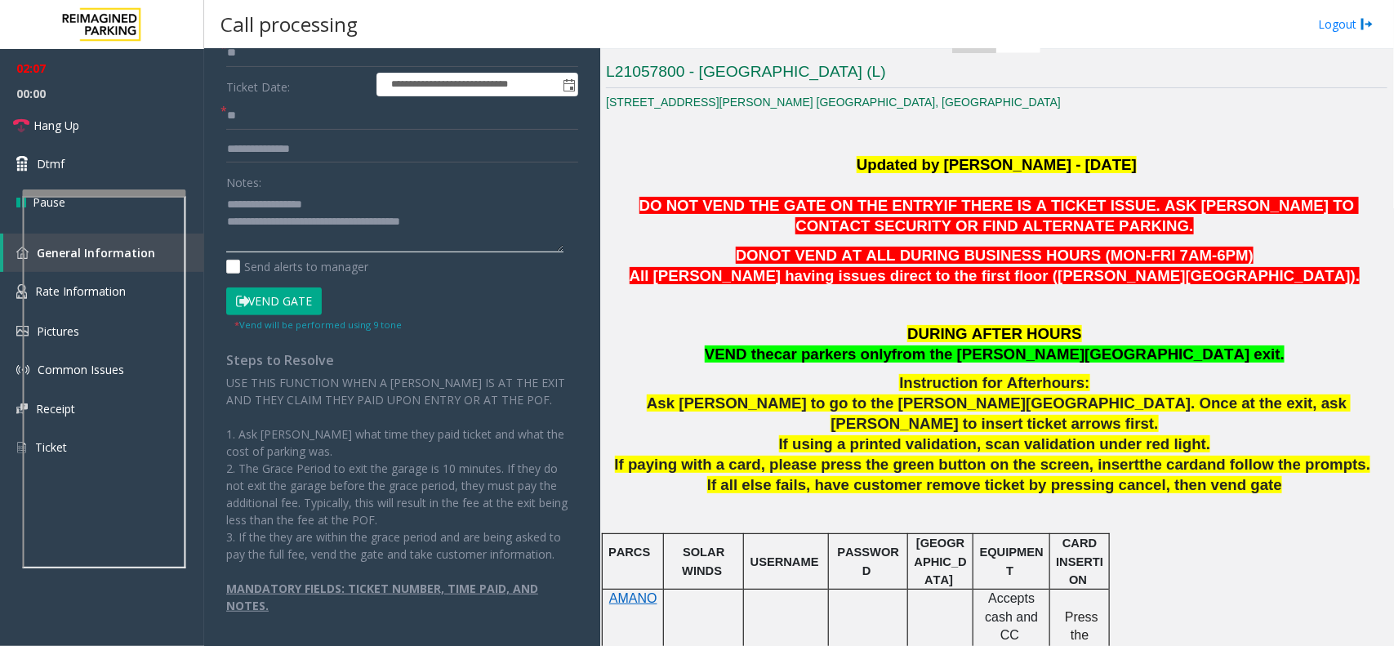
scroll to position [0, 0]
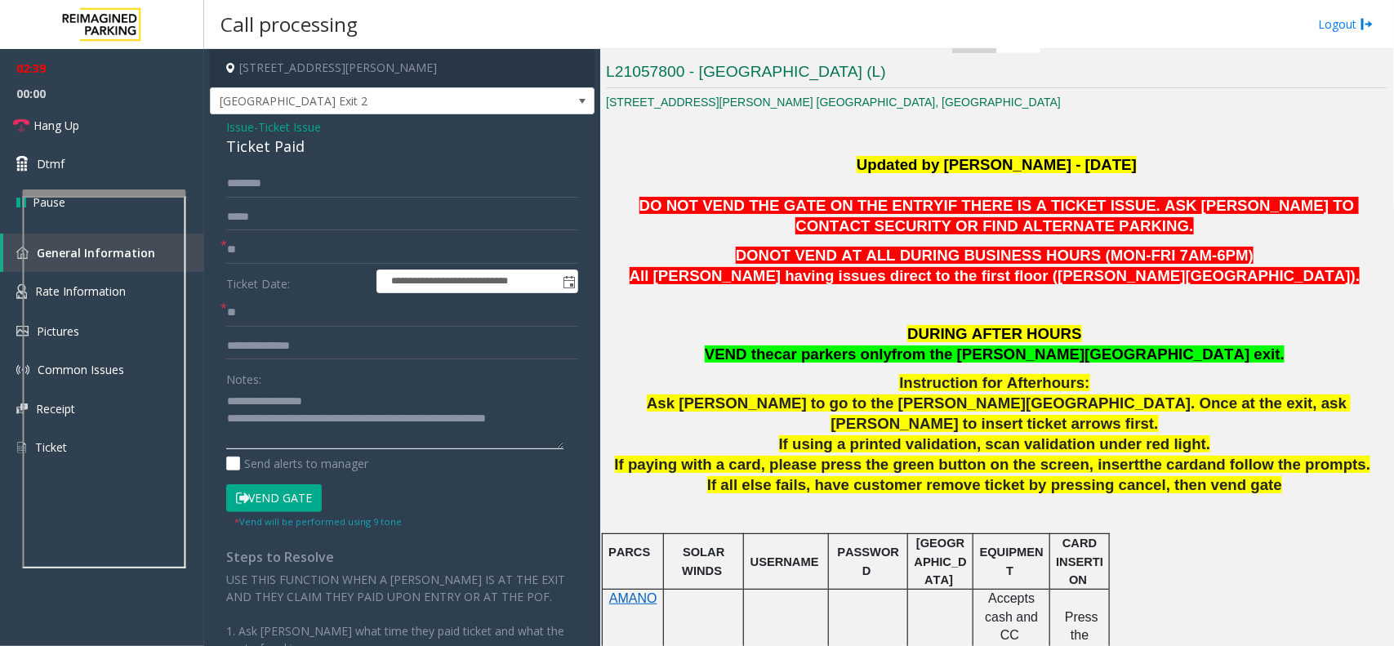
click at [517, 422] on textarea at bounding box center [394, 418] width 337 height 61
click at [137, 120] on link "Hang Up" at bounding box center [102, 125] width 204 height 38
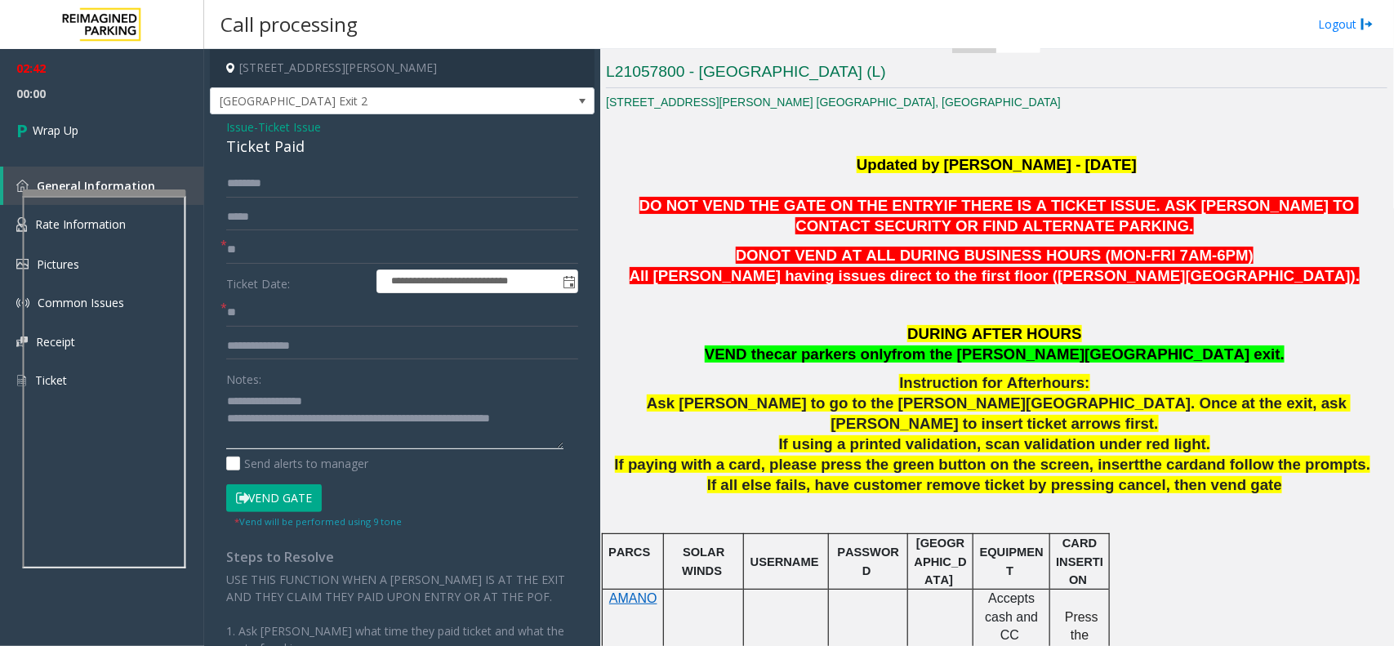
click at [352, 439] on textarea at bounding box center [394, 418] width 337 height 61
type textarea "**********"
click at [98, 128] on link "Wrap Up" at bounding box center [102, 130] width 204 height 48
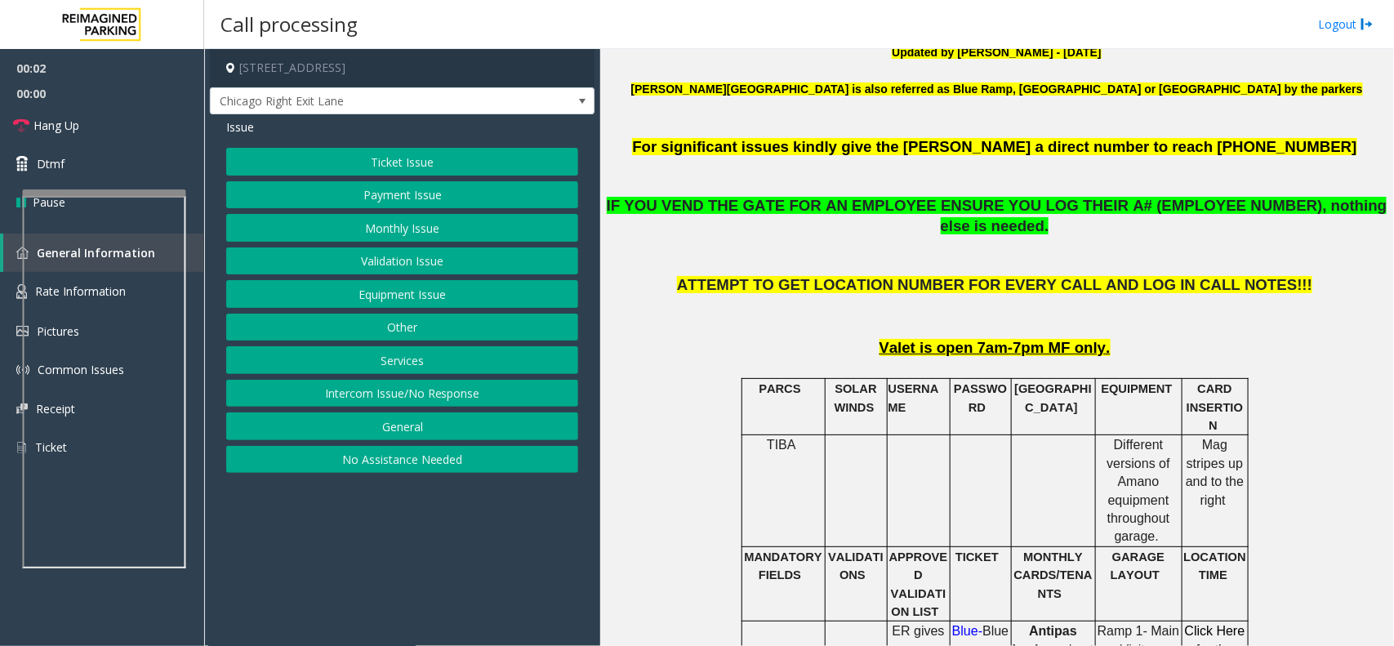
scroll to position [612, 0]
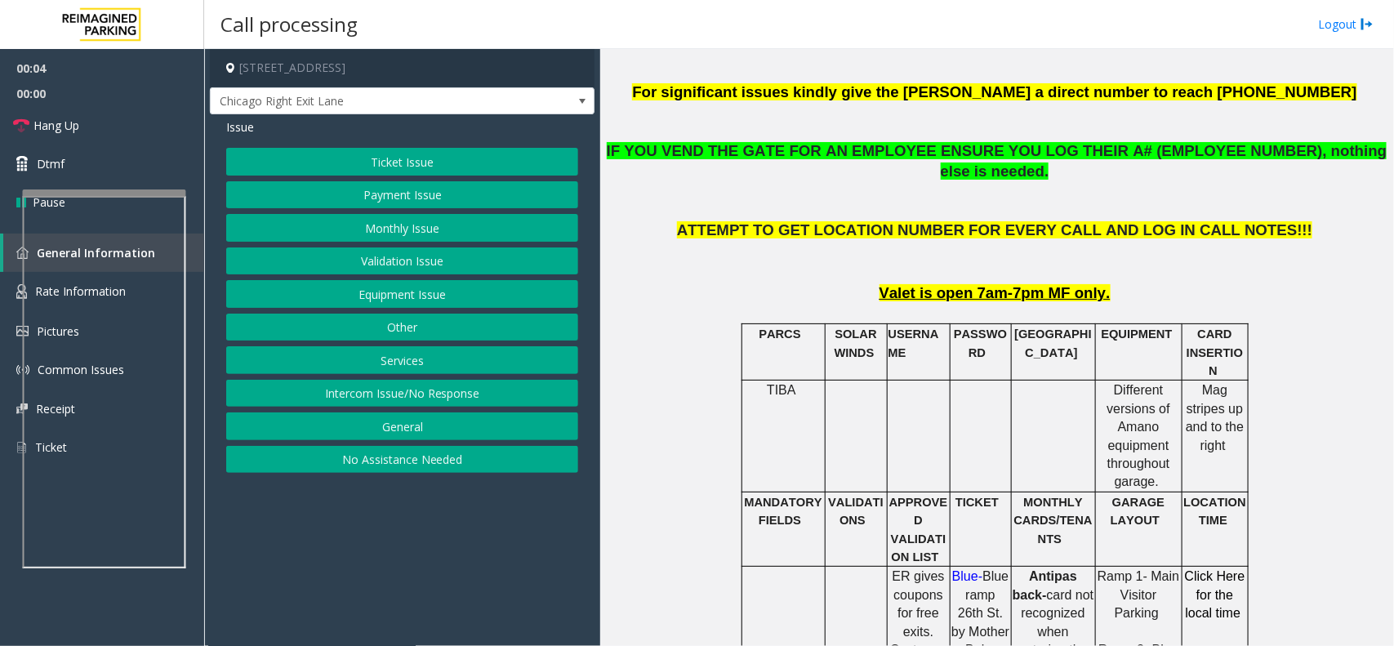
click at [471, 169] on button "Ticket Issue" at bounding box center [402, 162] width 352 height 28
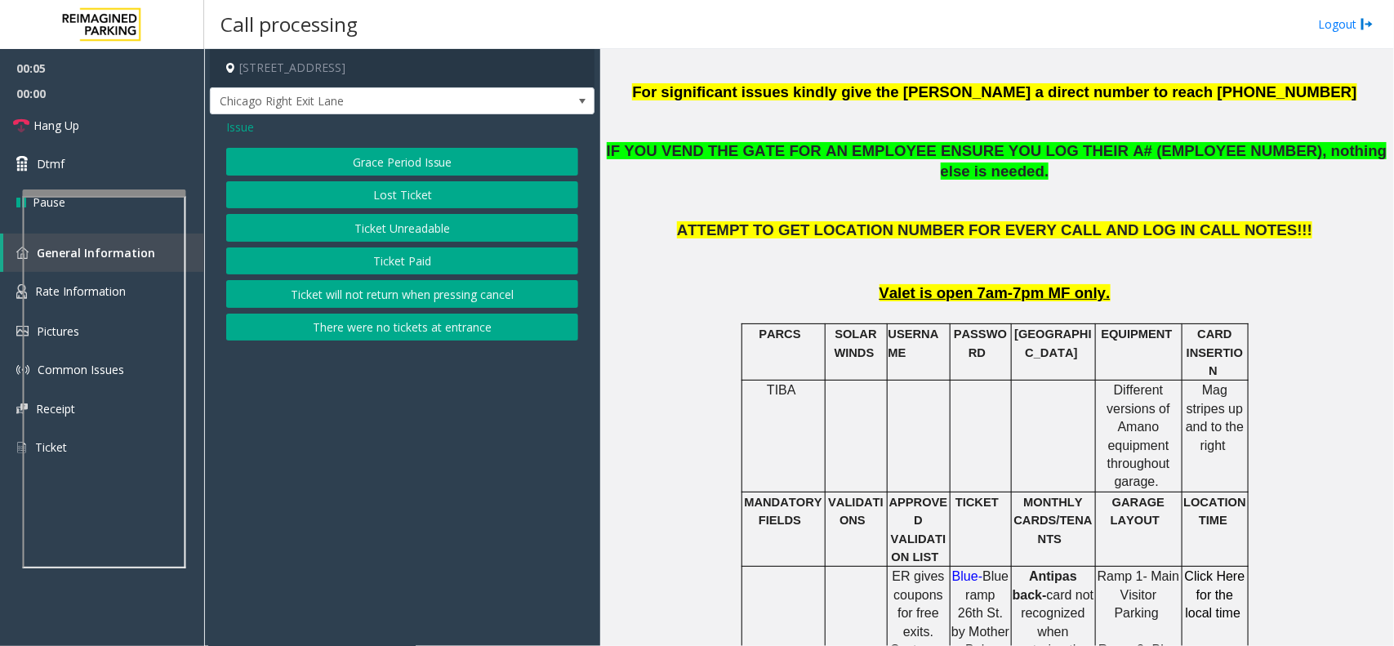
click at [465, 230] on button "Ticket Unreadable" at bounding box center [402, 228] width 352 height 28
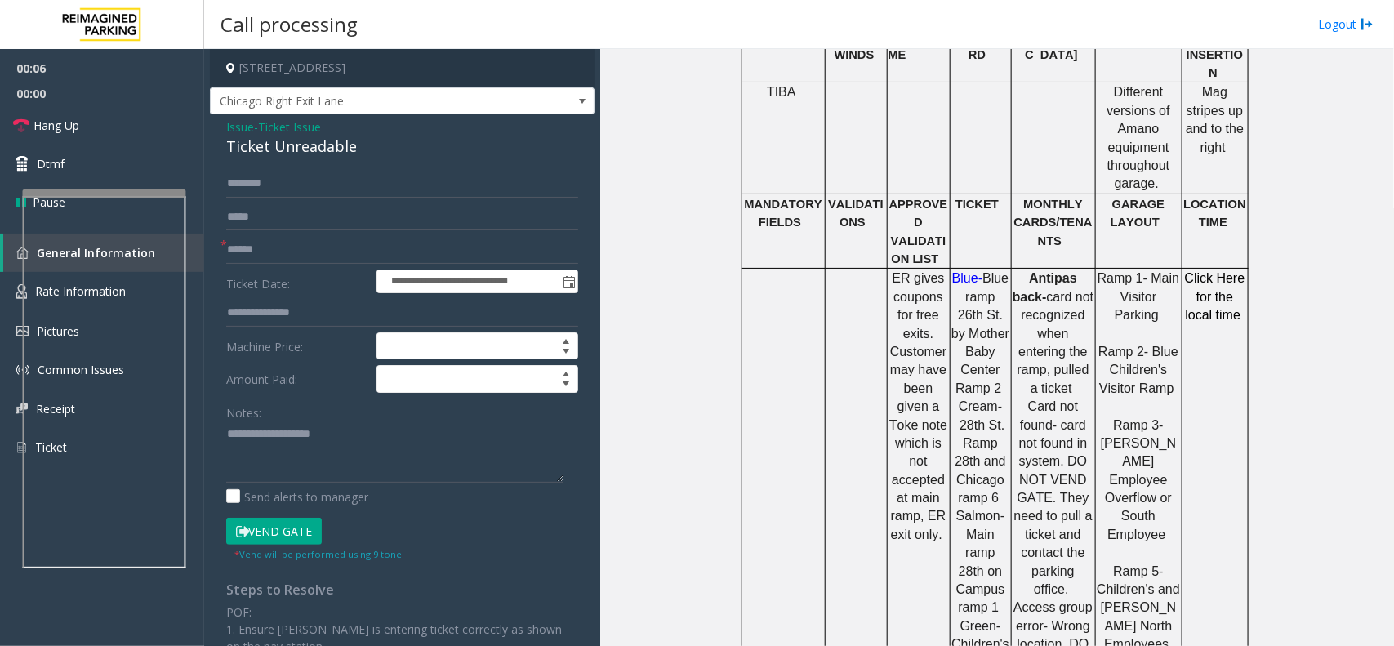
scroll to position [919, 0]
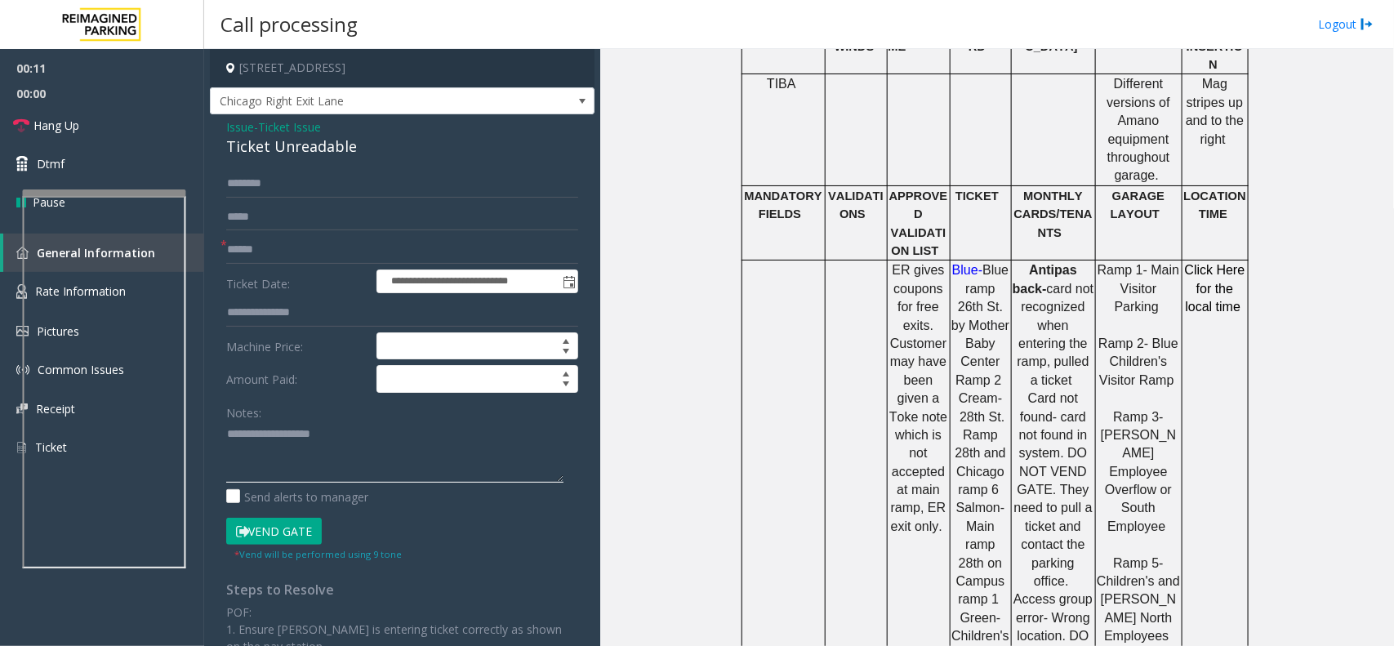
click at [389, 443] on textarea at bounding box center [394, 451] width 337 height 61
click at [332, 128] on div "Issue - Ticket Issue Ticket Unreadable" at bounding box center [402, 137] width 352 height 39
click at [332, 133] on div "Issue - Ticket Issue Ticket Unreadable" at bounding box center [402, 137] width 352 height 39
click at [339, 143] on div "Ticket Unreadable" at bounding box center [402, 147] width 352 height 22
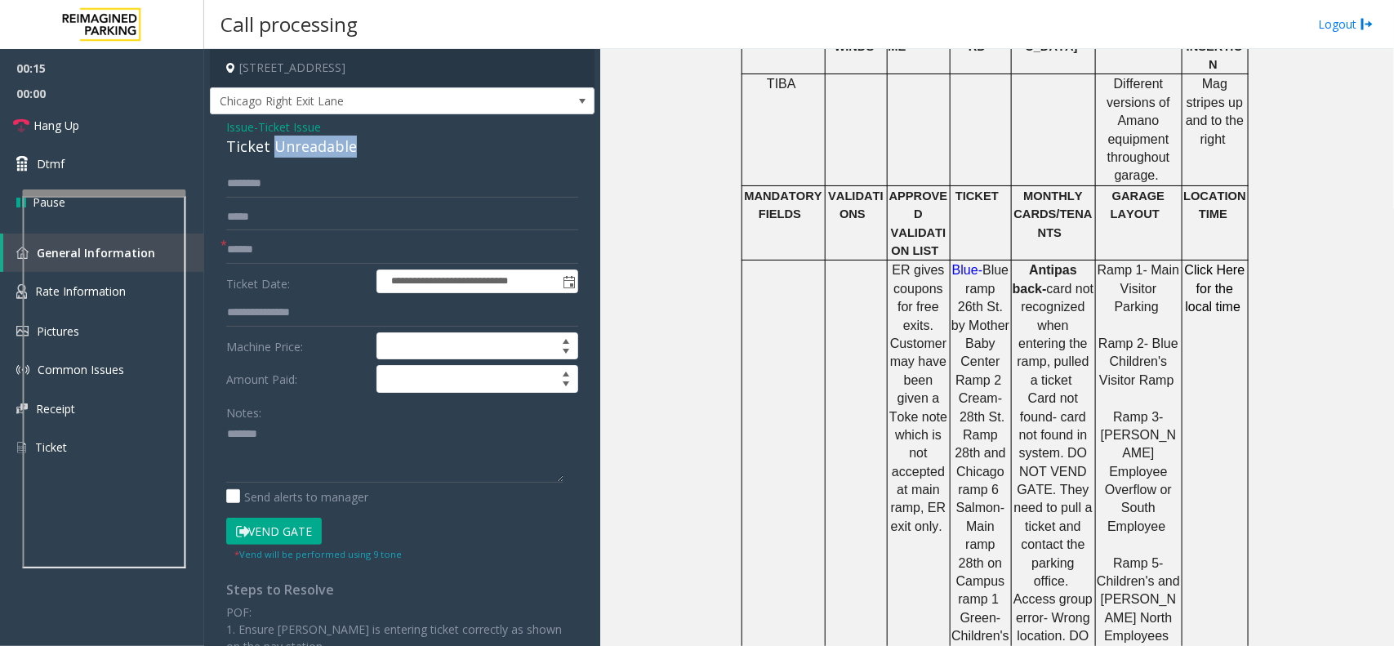
click at [339, 143] on div "Ticket Unreadable" at bounding box center [402, 147] width 352 height 22
click at [310, 437] on textarea at bounding box center [394, 451] width 337 height 61
paste textarea "**********"
type textarea "**********"
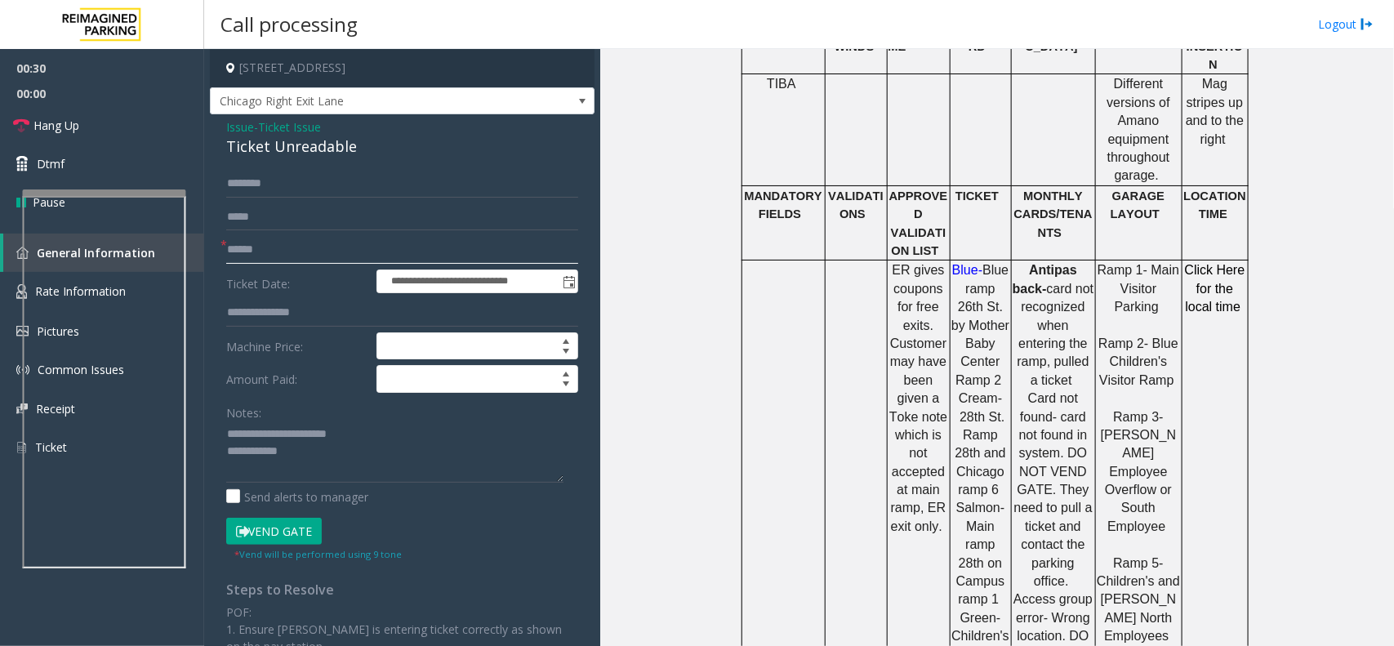
click at [252, 260] on input "text" at bounding box center [402, 250] width 352 height 28
type input "*"
type input "**"
click at [271, 531] on button "Vend Gate" at bounding box center [274, 532] width 96 height 28
click at [317, 461] on textarea at bounding box center [394, 451] width 337 height 61
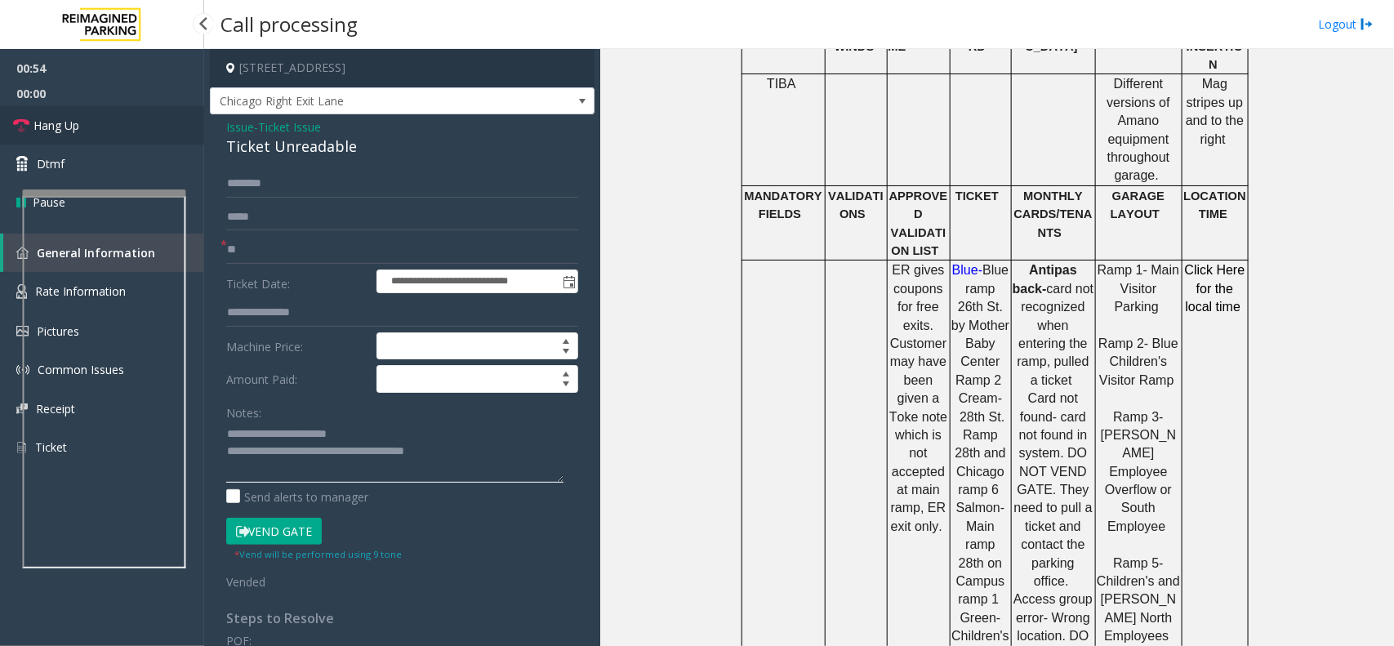
type textarea "**********"
click at [136, 118] on link "Hang Up" at bounding box center [102, 125] width 204 height 38
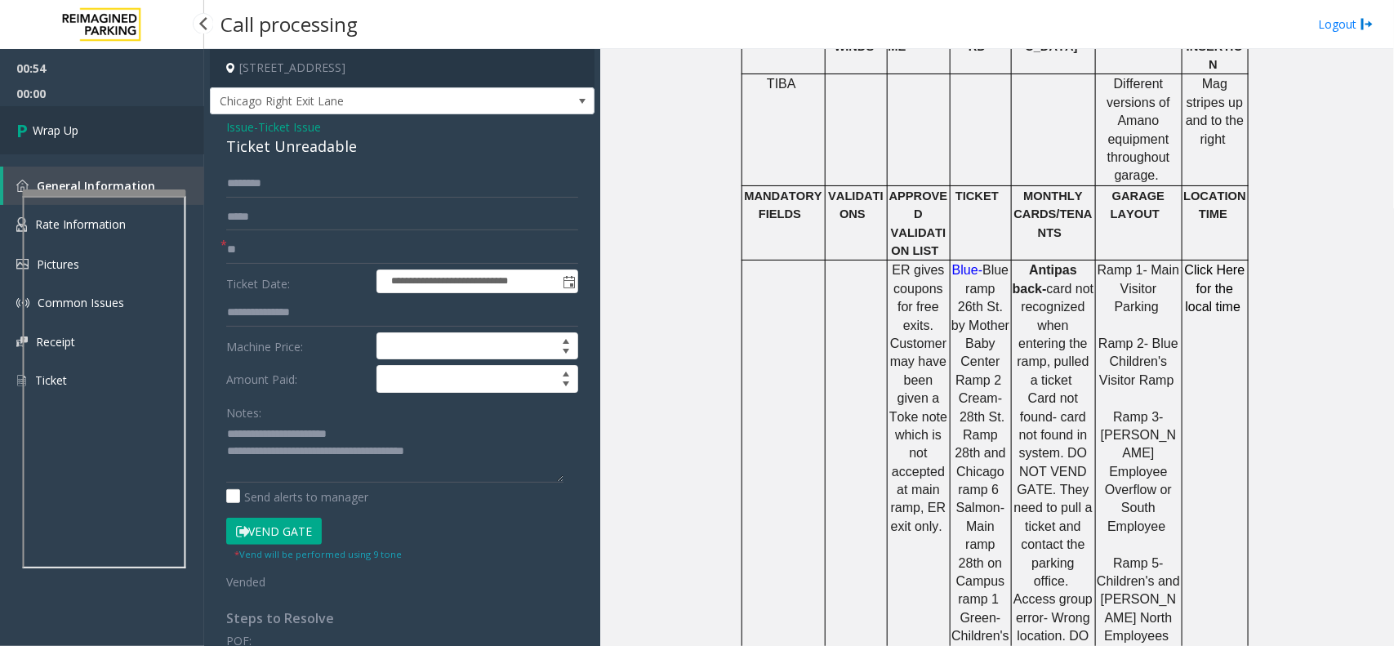
click at [136, 118] on link "Wrap Up" at bounding box center [102, 130] width 204 height 48
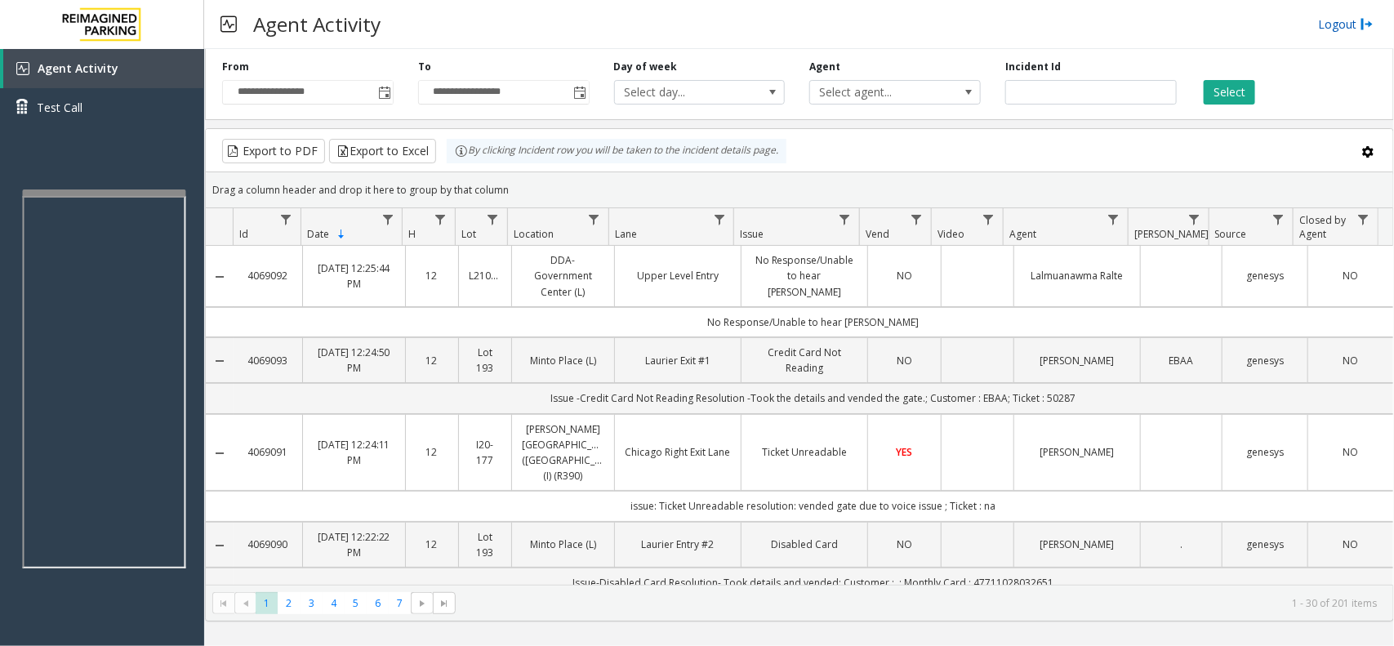
click at [1340, 18] on link "Logout" at bounding box center [1346, 24] width 56 height 17
